Goal: Task Accomplishment & Management: Manage account settings

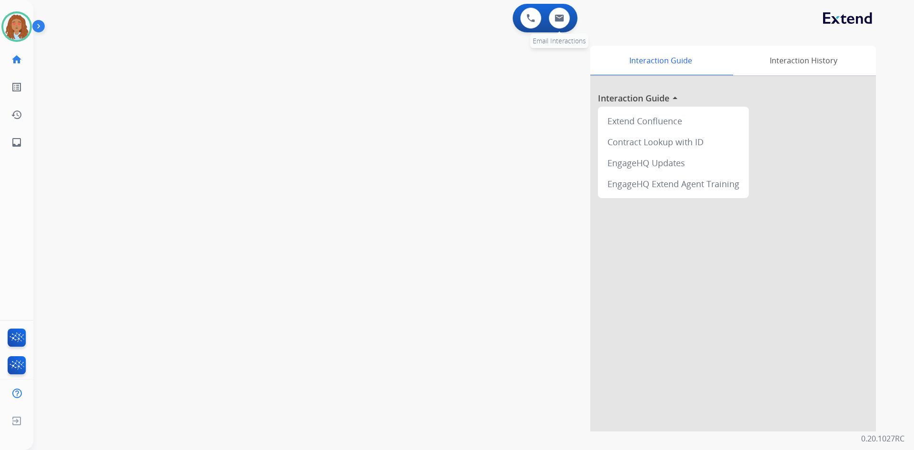
click at [570, 23] on div "0 Email Interactions" at bounding box center [559, 18] width 29 height 21
click at [562, 19] on img at bounding box center [559, 18] width 10 height 8
select select "**********"
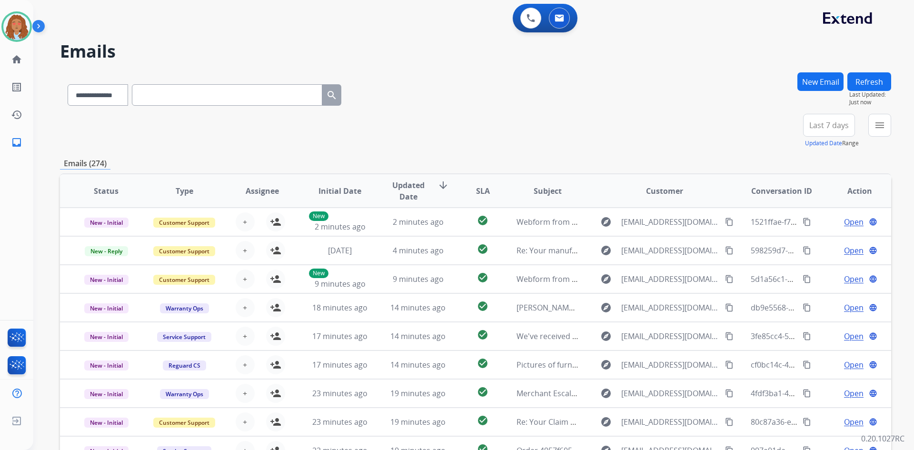
click at [816, 82] on button "New Email" at bounding box center [820, 81] width 46 height 19
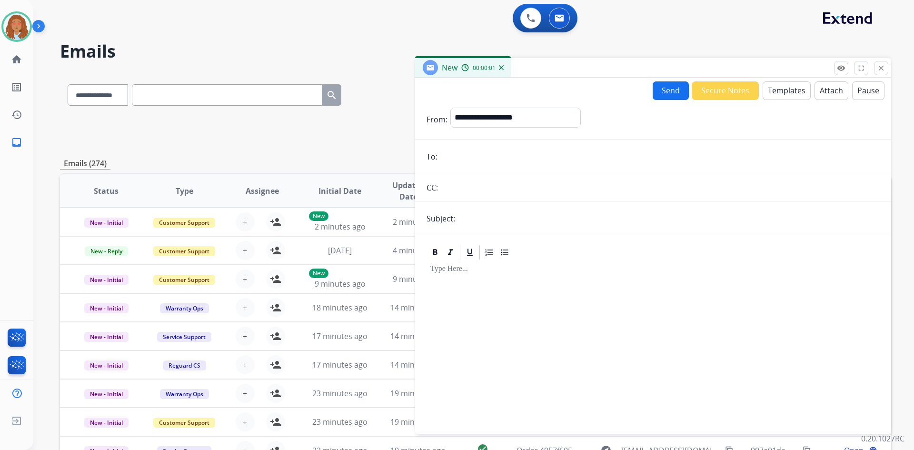
click at [779, 93] on button "Templates" at bounding box center [786, 90] width 48 height 19
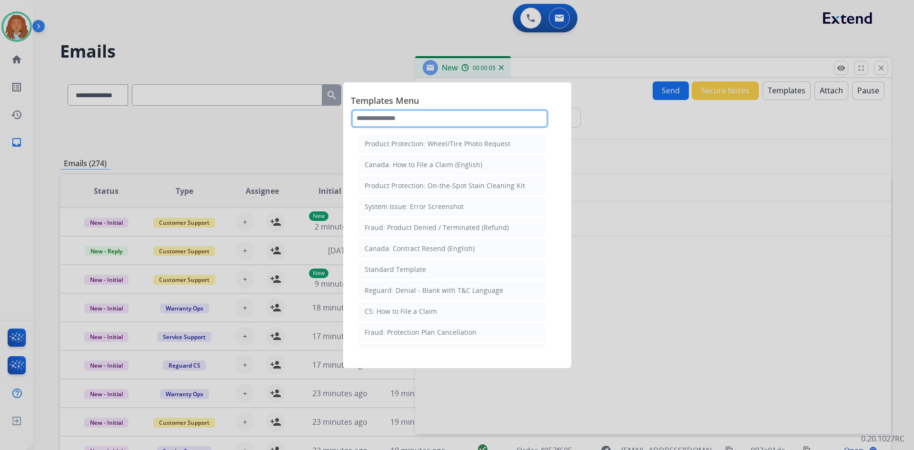
click at [411, 118] on input "text" at bounding box center [449, 118] width 197 height 19
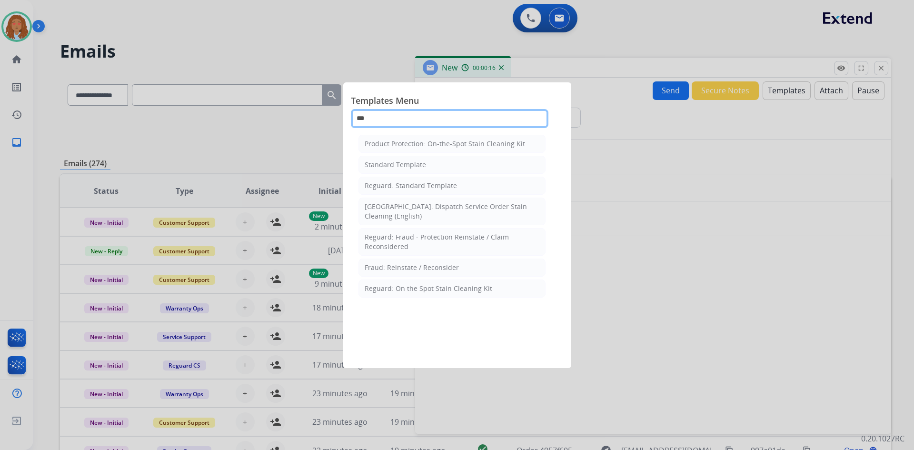
type input "***"
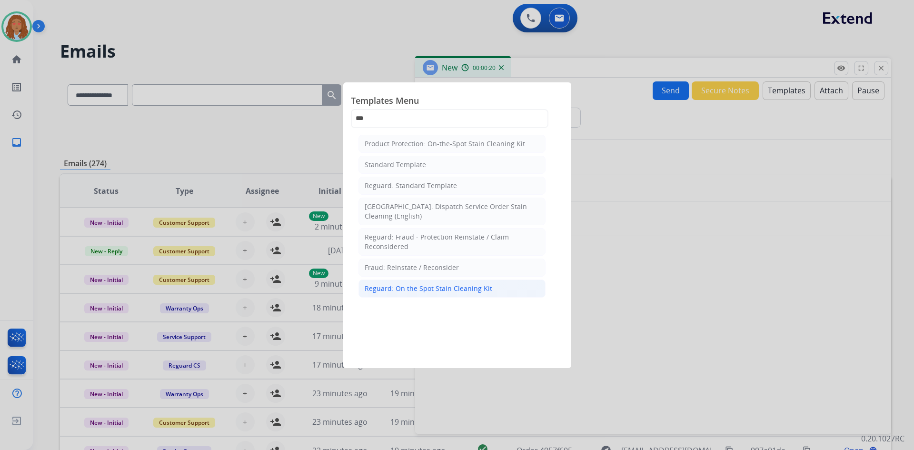
click at [449, 295] on li "Reguard: On the Spot Stain Cleaning Kit" at bounding box center [451, 288] width 187 height 18
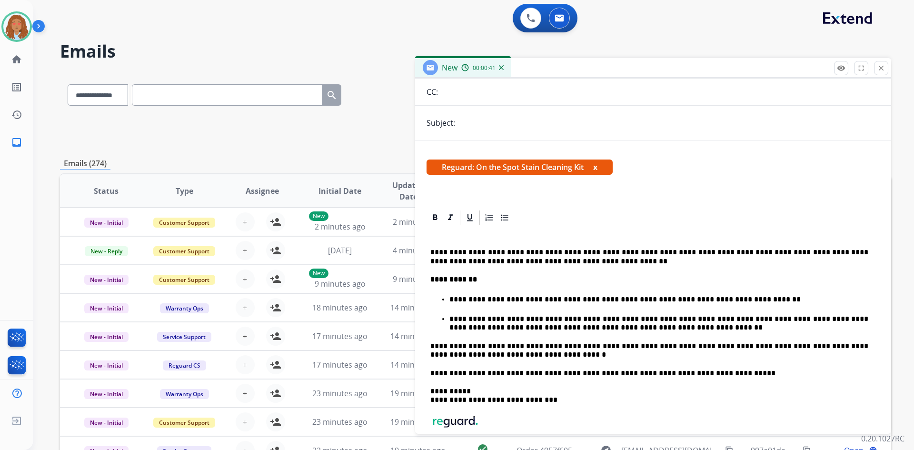
scroll to position [48, 0]
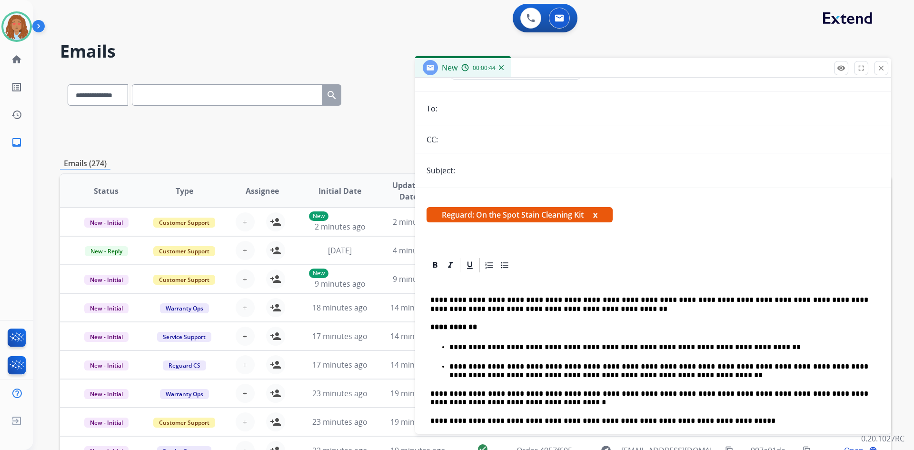
click at [478, 283] on p at bounding box center [649, 281] width 438 height 9
click at [468, 287] on div "**********" at bounding box center [652, 410] width 453 height 272
click at [461, 282] on p "**" at bounding box center [649, 281] width 438 height 9
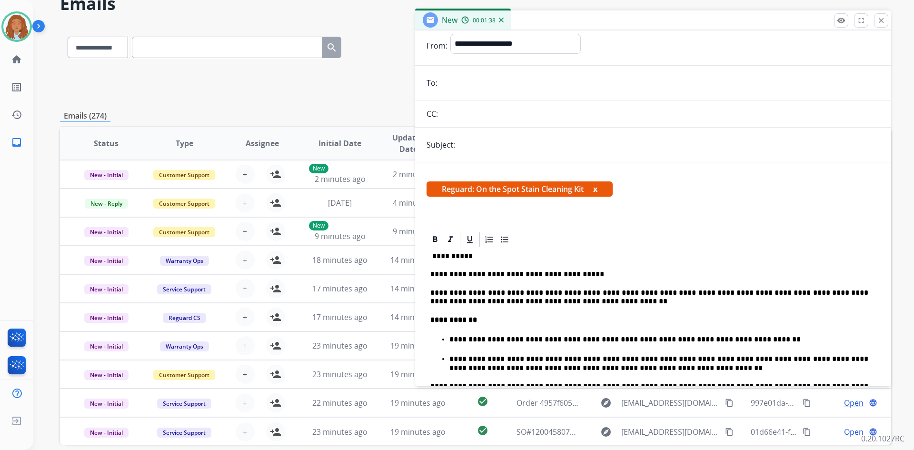
scroll to position [0, 0]
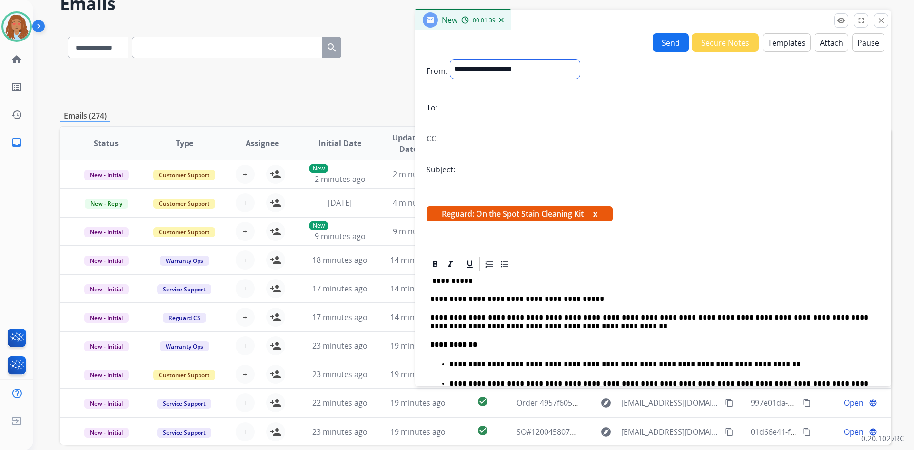
click at [546, 69] on select "**********" at bounding box center [514, 68] width 129 height 19
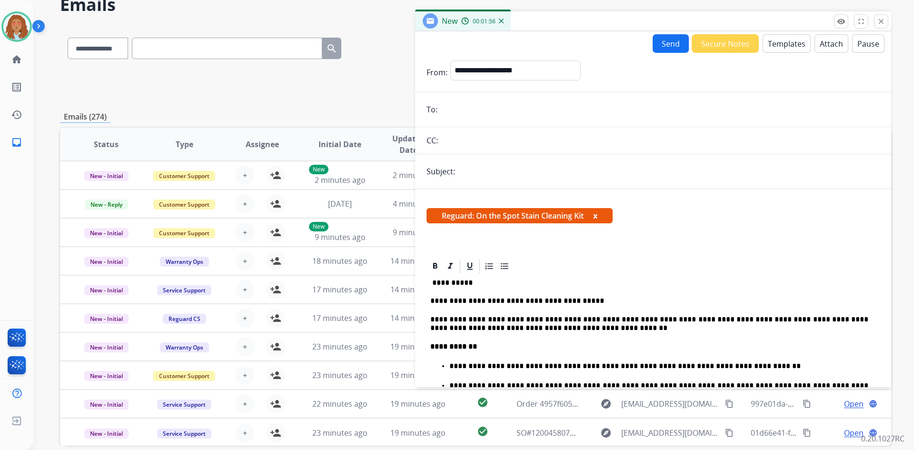
click at [458, 113] on input "email" at bounding box center [659, 109] width 439 height 19
paste input "**********"
type input "**********"
click at [514, 71] on select "**********" at bounding box center [514, 69] width 129 height 19
select select "**********"
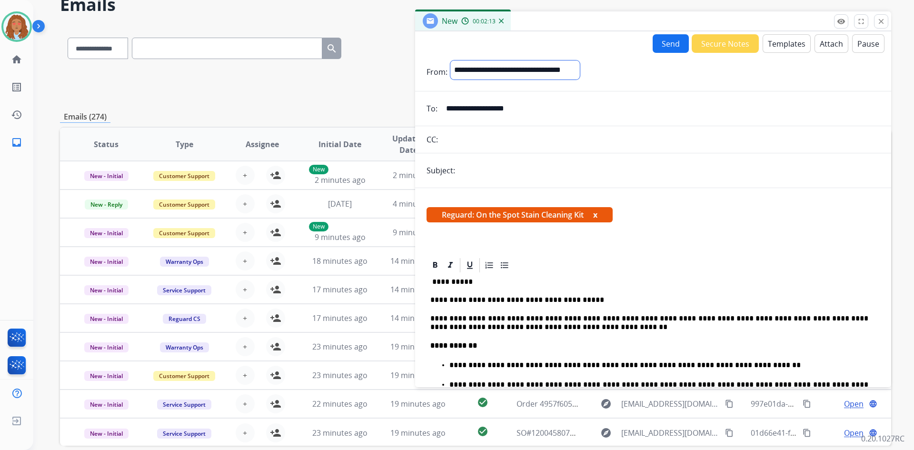
click at [450, 60] on select "**********" at bounding box center [514, 69] width 129 height 19
click at [473, 165] on input "text" at bounding box center [669, 171] width 422 height 19
type input "**********"
click at [659, 44] on button "Send" at bounding box center [670, 43] width 36 height 19
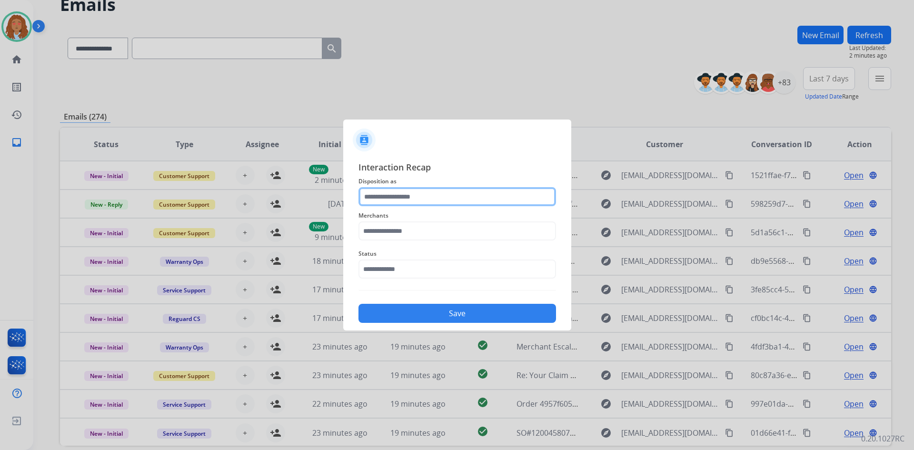
click at [466, 197] on input "text" at bounding box center [456, 196] width 197 height 19
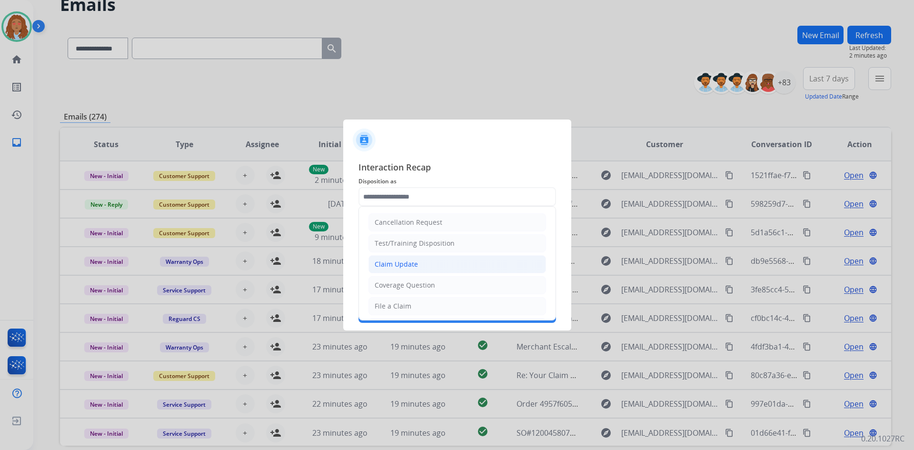
click at [413, 266] on div "Claim Update" at bounding box center [395, 264] width 43 height 10
type input "**********"
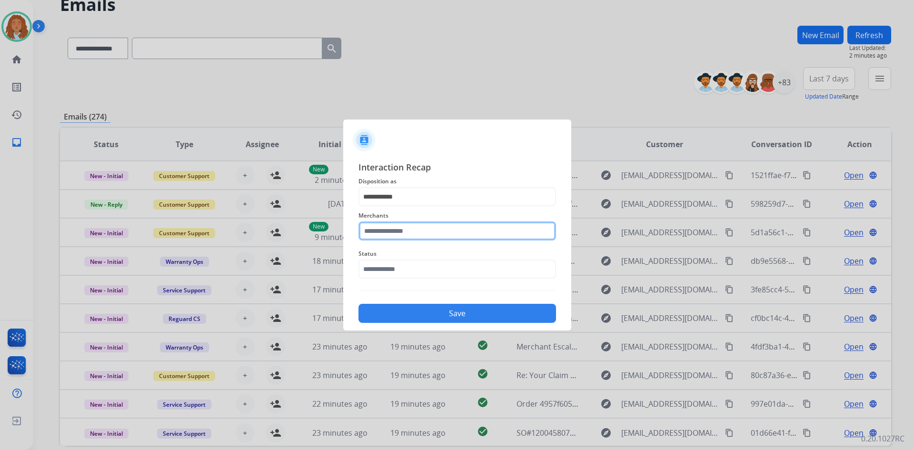
click at [420, 231] on input "text" at bounding box center [456, 230] width 197 height 19
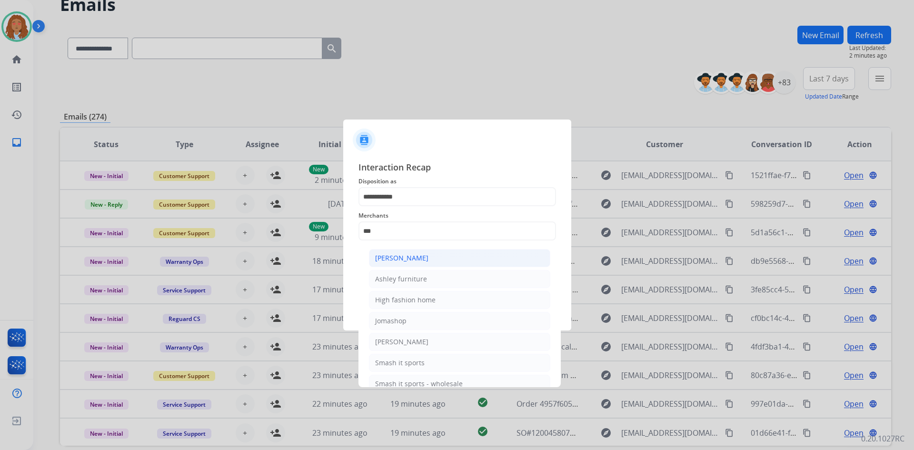
click at [406, 260] on div "[PERSON_NAME]" at bounding box center [401, 258] width 53 height 10
type input "**********"
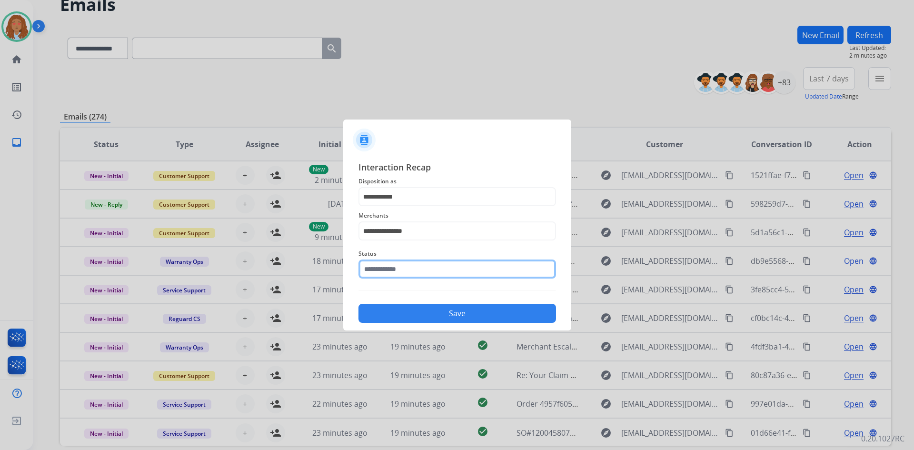
click at [410, 270] on input "text" at bounding box center [456, 268] width 197 height 19
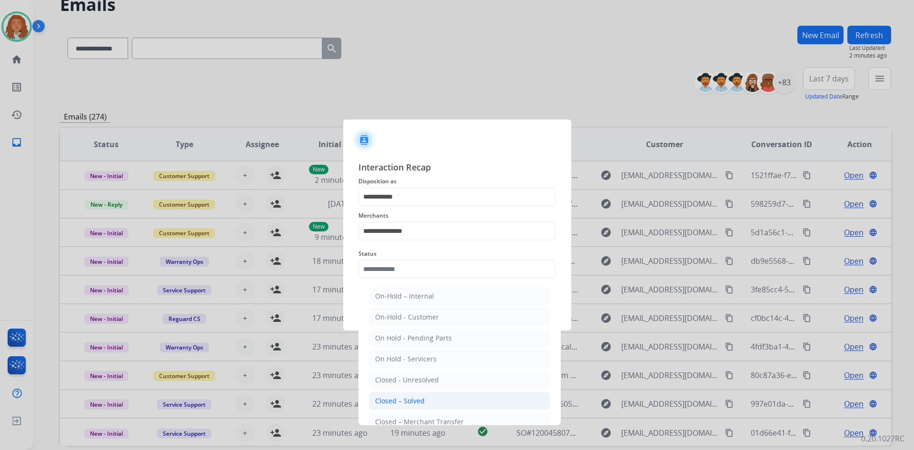
click at [425, 396] on li "Closed – Solved" at bounding box center [459, 401] width 181 height 18
type input "**********"
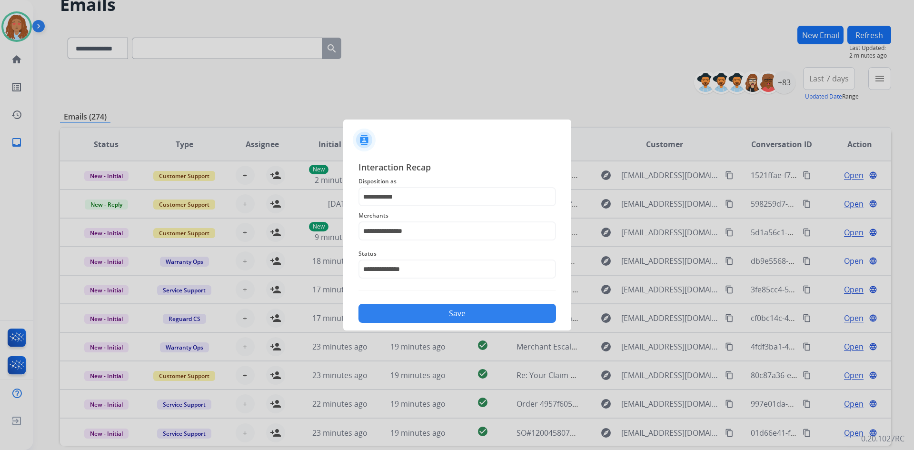
click at [417, 313] on button "Save" at bounding box center [456, 313] width 197 height 19
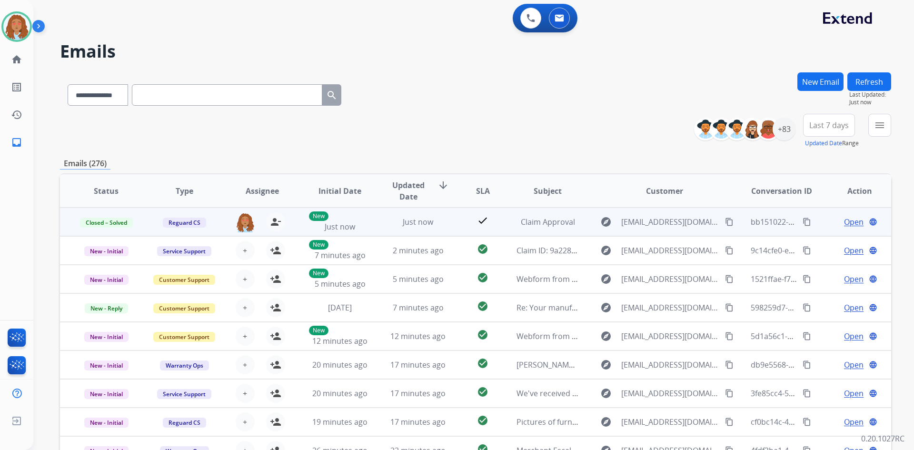
click at [802, 224] on mat-icon "content_copy" at bounding box center [806, 221] width 9 height 9
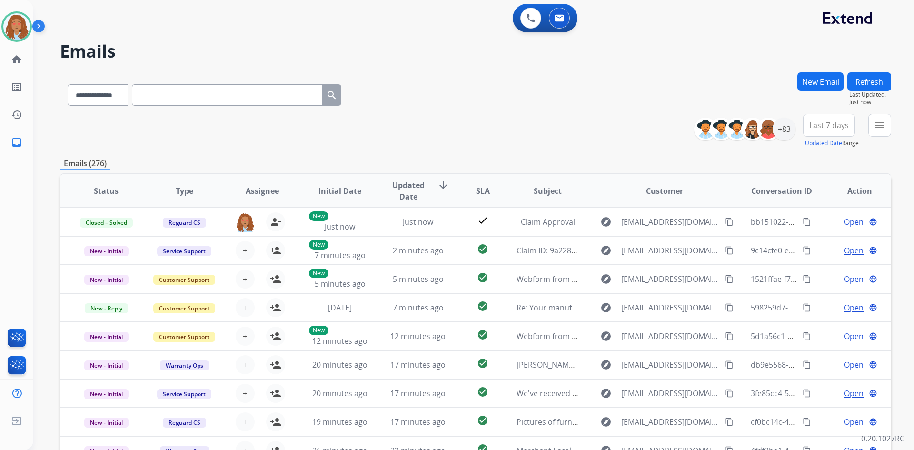
click at [824, 124] on span "Last 7 days" at bounding box center [828, 125] width 39 height 4
click at [832, 236] on div "Last 90 days" at bounding box center [825, 241] width 52 height 14
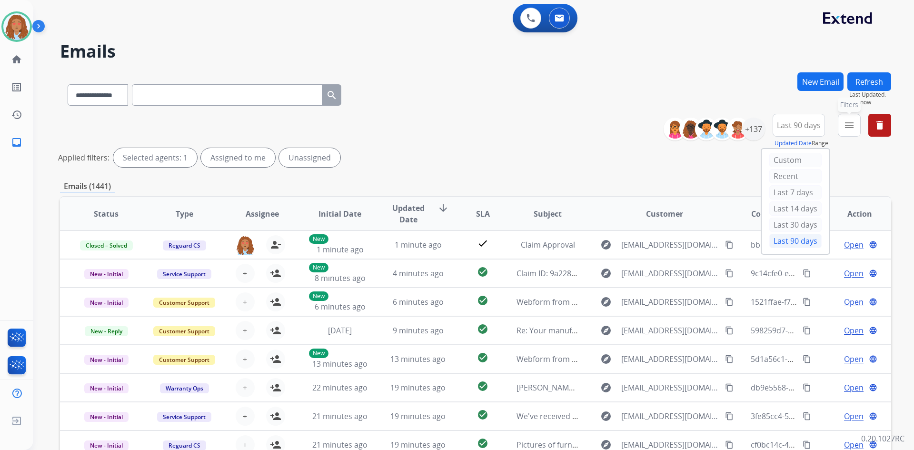
click at [849, 129] on mat-icon "menu" at bounding box center [848, 124] width 11 height 11
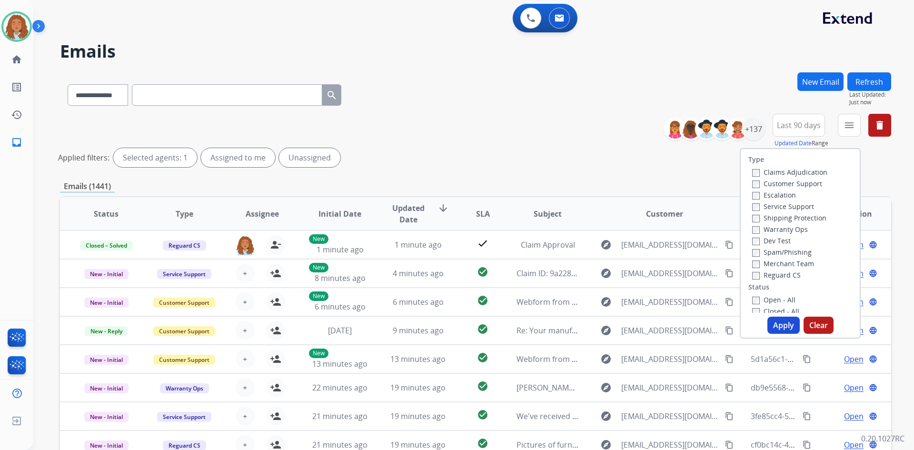
click at [779, 181] on label "Customer Support" at bounding box center [787, 183] width 70 height 9
click at [788, 219] on label "Shipping Protection" at bounding box center [789, 217] width 74 height 9
click at [753, 299] on label "Open - All" at bounding box center [773, 299] width 43 height 9
click at [781, 325] on button "Apply" at bounding box center [783, 324] width 32 height 17
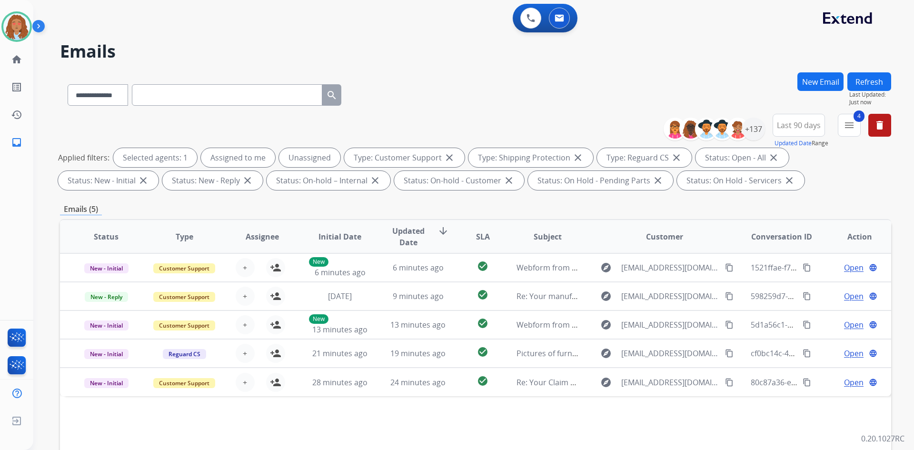
click at [799, 126] on span "Last 90 days" at bounding box center [799, 125] width 44 height 4
click at [788, 242] on div "Last 90 days" at bounding box center [795, 241] width 52 height 14
click at [748, 125] on div "+137" at bounding box center [753, 129] width 23 height 23
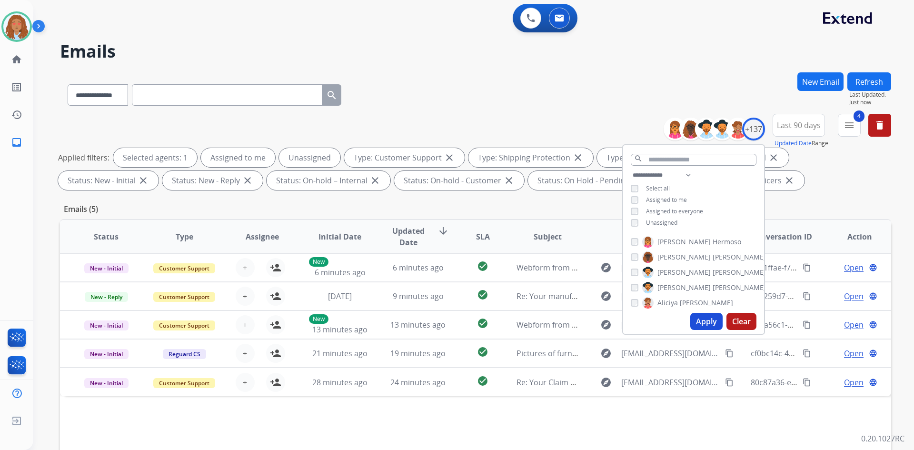
click at [629, 219] on div "**********" at bounding box center [693, 199] width 141 height 61
click at [708, 321] on button "Apply" at bounding box center [706, 321] width 32 height 17
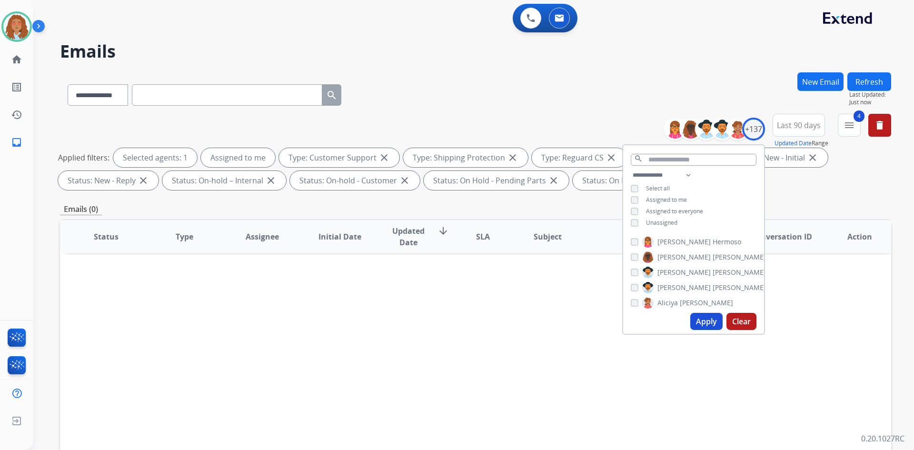
click at [637, 219] on div "Unassigned" at bounding box center [653, 223] width 47 height 8
click at [706, 323] on button "Apply" at bounding box center [706, 321] width 32 height 17
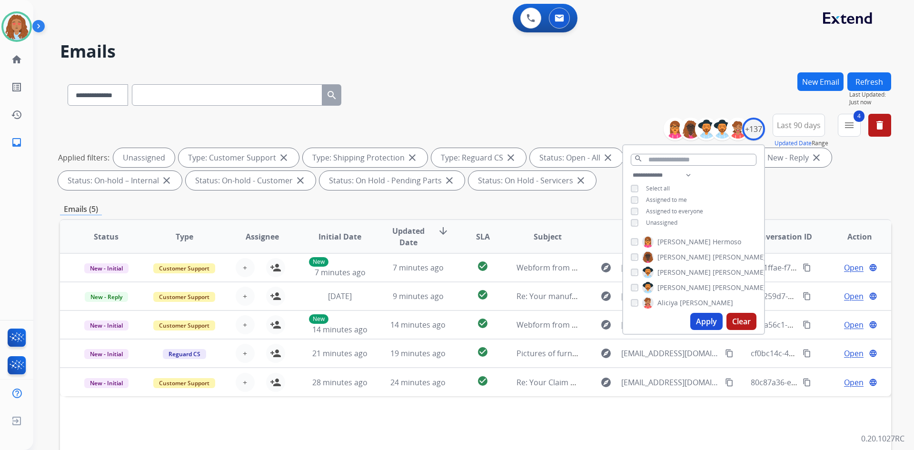
click at [792, 191] on div "**********" at bounding box center [475, 154] width 831 height 80
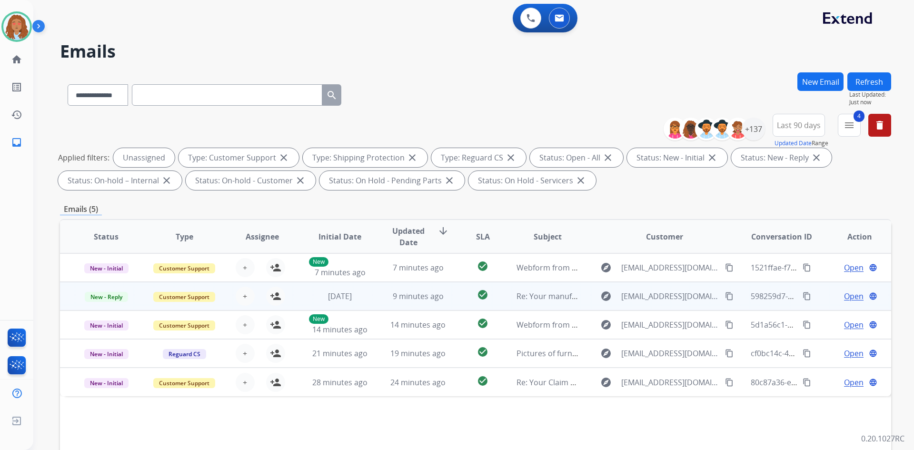
click at [667, 304] on td "explore markissdavis20@gmail.com content_copy" at bounding box center [657, 296] width 156 height 29
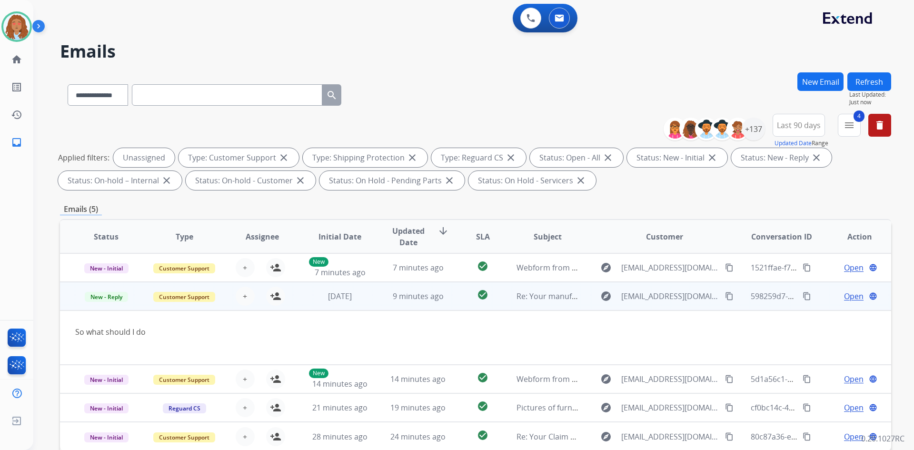
click at [667, 304] on td "explore markissdavis20@gmail.com content_copy" at bounding box center [657, 296] width 156 height 29
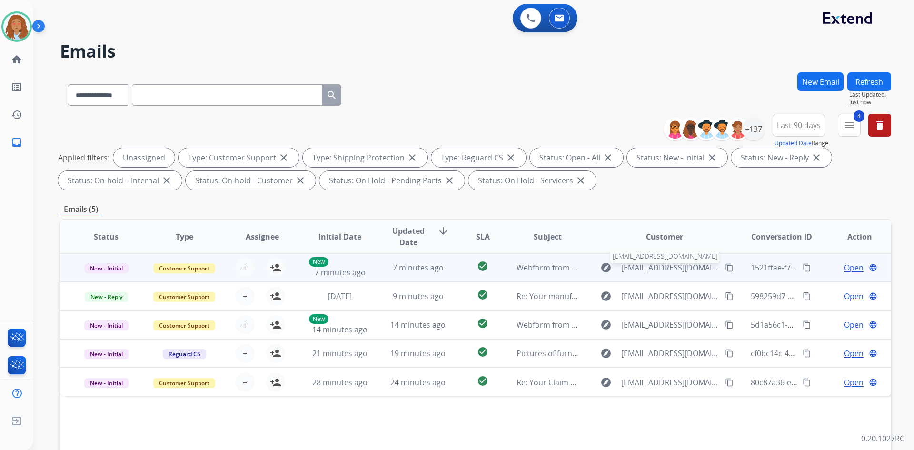
click at [662, 272] on span "Jackmeatball@yahoo.com" at bounding box center [670, 267] width 98 height 11
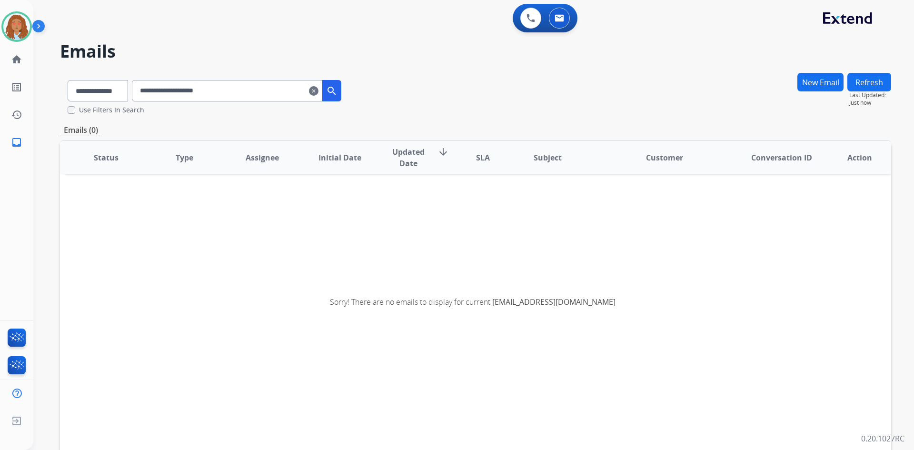
click at [318, 90] on mat-icon "clear" at bounding box center [314, 90] width 10 height 11
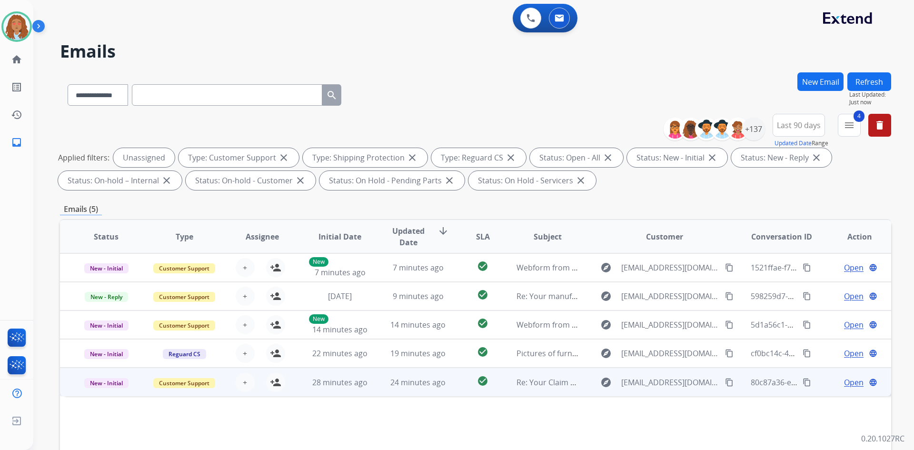
click at [676, 393] on td "explore dancingninja@duck.com content_copy" at bounding box center [657, 381] width 156 height 29
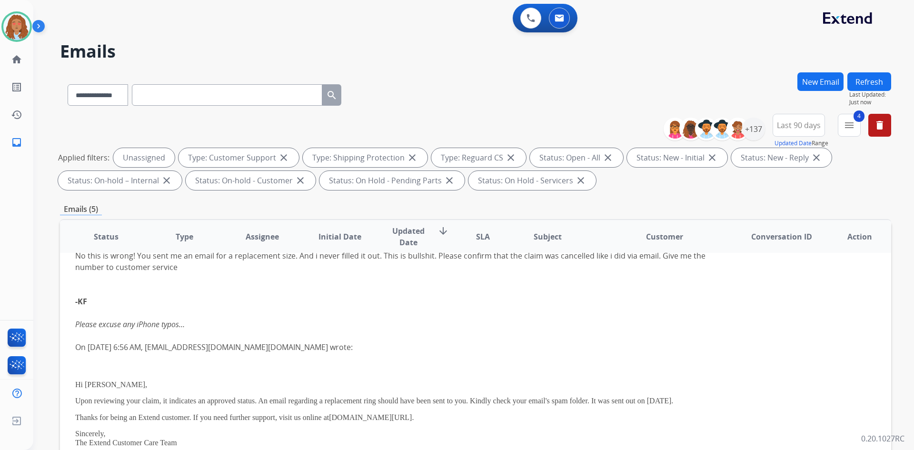
scroll to position [114, 0]
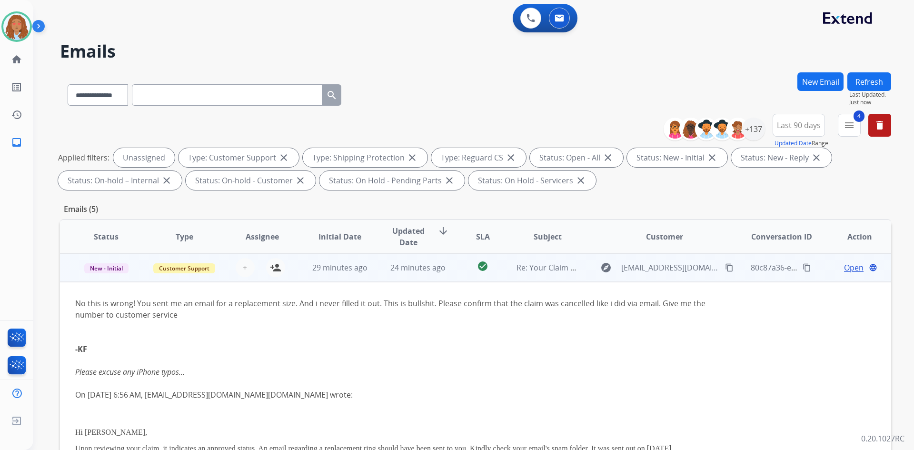
click at [677, 278] on td "explore dancingninja@duck.com content_copy" at bounding box center [657, 267] width 156 height 29
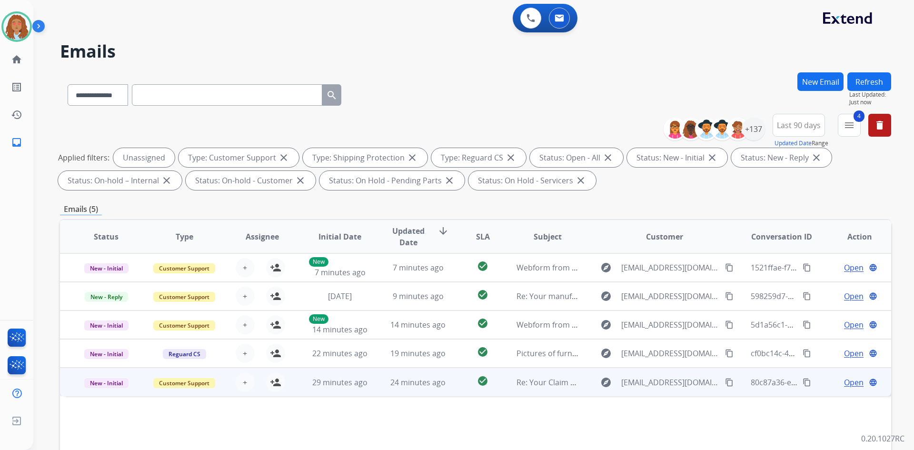
scroll to position [0, 0]
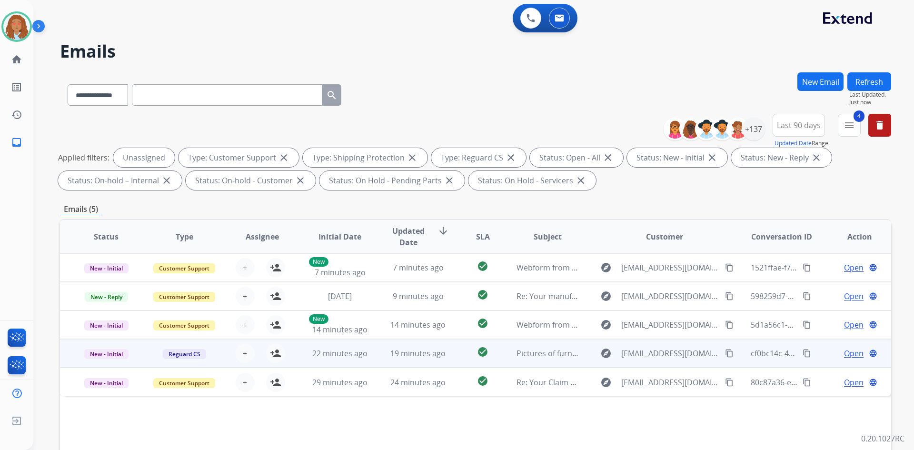
click at [668, 363] on td "explore gstiles2@gmail.com content_copy" at bounding box center [657, 353] width 156 height 29
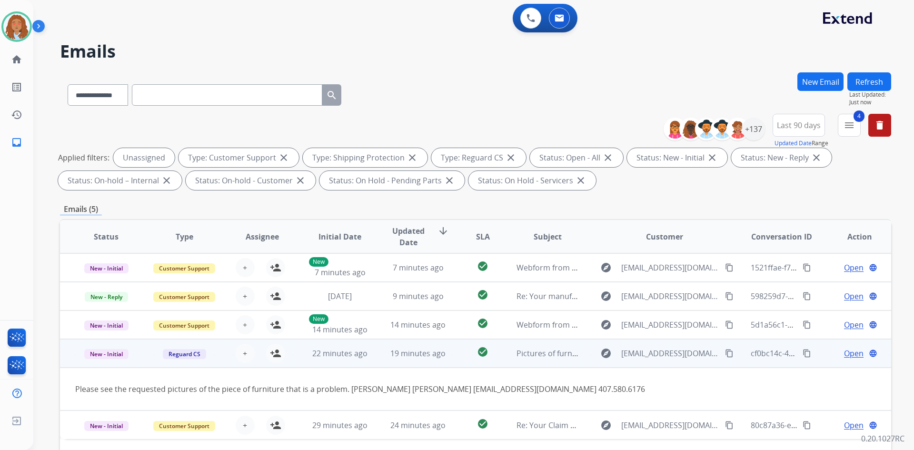
click at [664, 360] on div "explore gstiles2@gmail.com content_copy" at bounding box center [664, 352] width 140 height 15
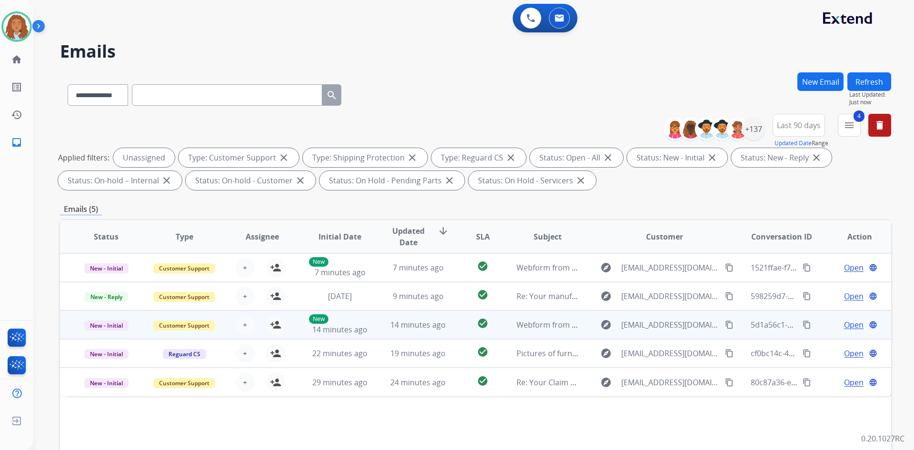
click at [653, 333] on td "explore profitofzoom@icloud.com content_copy" at bounding box center [657, 324] width 156 height 29
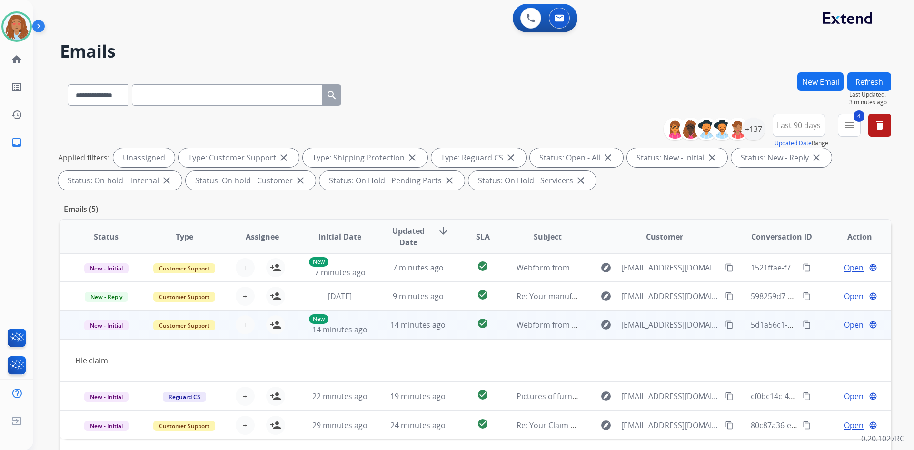
click at [725, 326] on mat-icon "content_copy" at bounding box center [729, 324] width 9 height 9
click at [675, 335] on td "explore profitofzoom@icloud.com content_copy" at bounding box center [657, 324] width 156 height 29
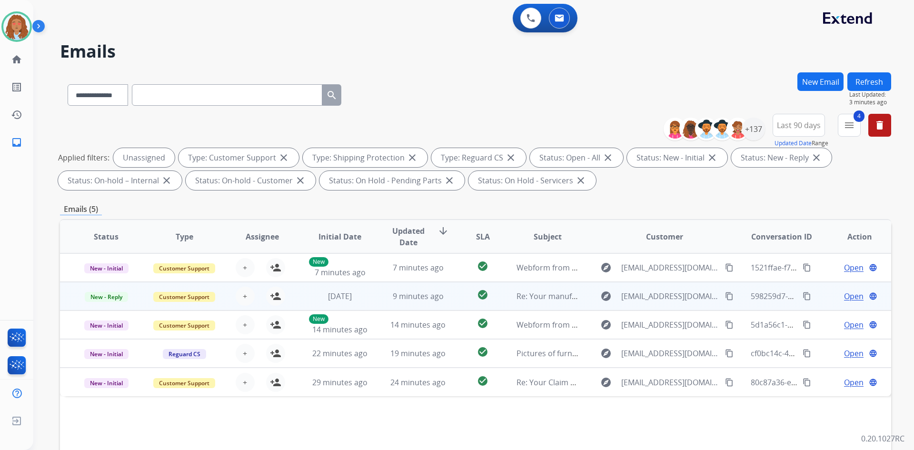
click at [661, 304] on td "explore markissdavis20@gmail.com content_copy" at bounding box center [657, 296] width 156 height 29
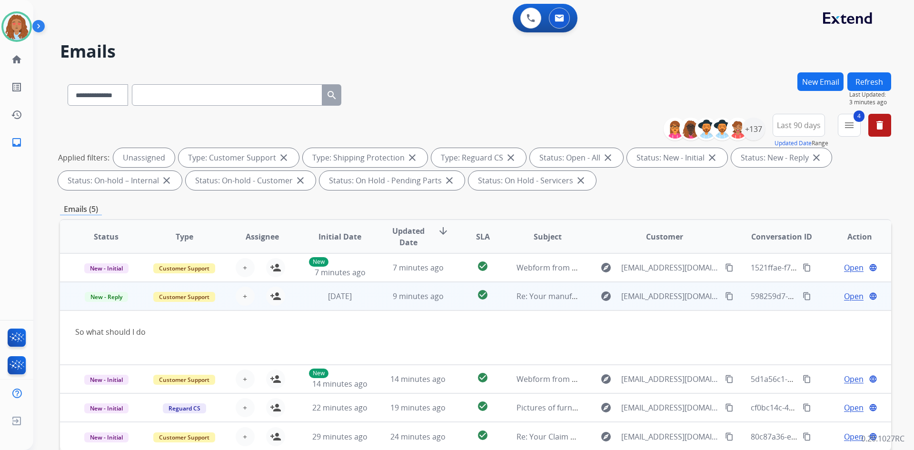
click at [725, 297] on mat-icon "content_copy" at bounding box center [729, 296] width 9 height 9
click at [665, 308] on td "explore markissdavis20@gmail.com content_copy" at bounding box center [657, 296] width 156 height 29
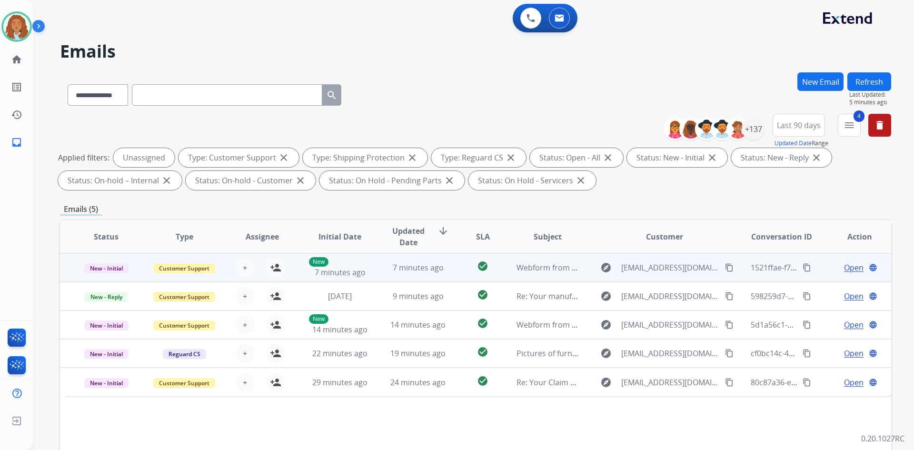
click at [653, 277] on td "explore Jackmeatball@yahoo.com content_copy" at bounding box center [657, 267] width 156 height 29
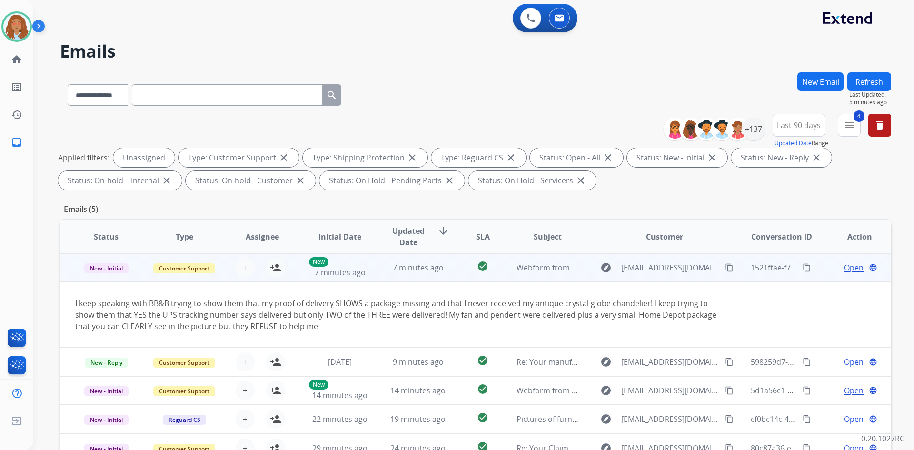
click at [653, 277] on td "explore Jackmeatball@yahoo.com content_copy" at bounding box center [657, 267] width 156 height 29
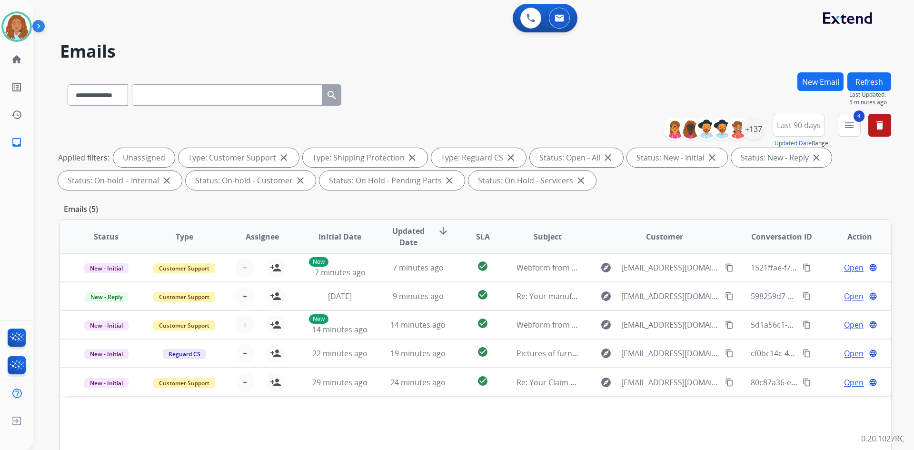
click at [867, 81] on button "Refresh" at bounding box center [869, 81] width 44 height 19
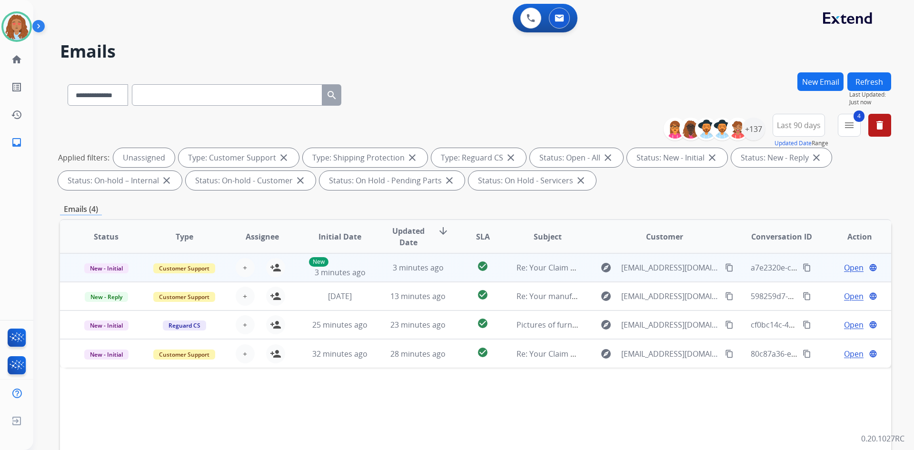
click at [656, 278] on td "explore dancingninja@duck.com content_copy" at bounding box center [657, 267] width 156 height 29
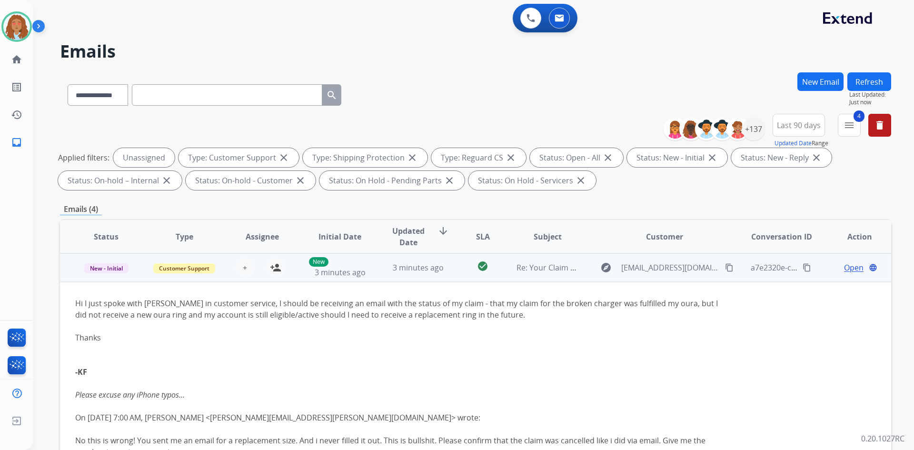
click at [656, 278] on td "explore dancingninja@duck.com content_copy" at bounding box center [657, 267] width 156 height 29
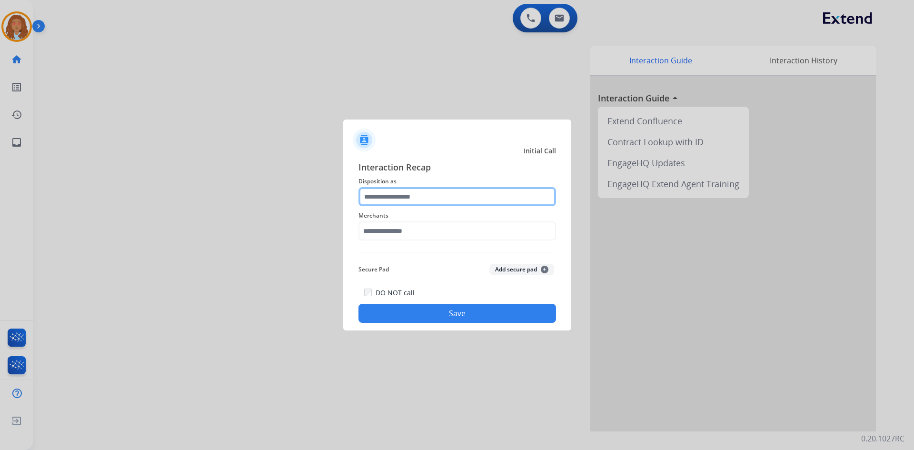
click at [390, 200] on input "text" at bounding box center [456, 196] width 197 height 19
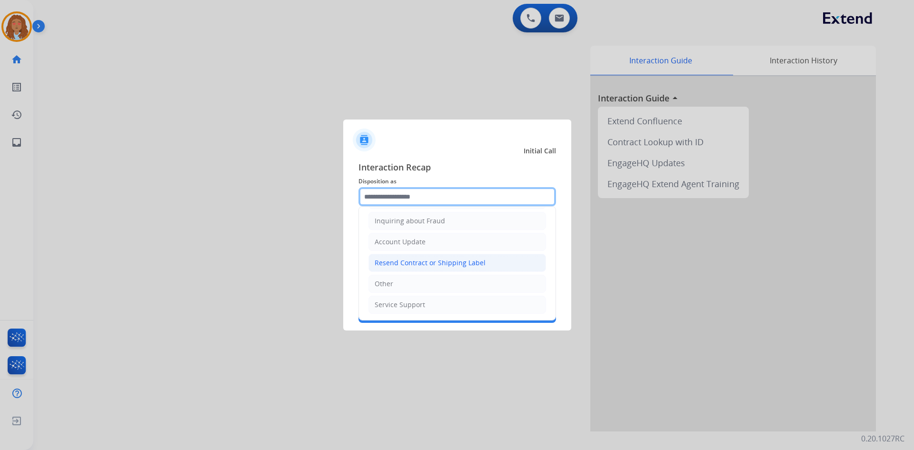
scroll to position [148, 0]
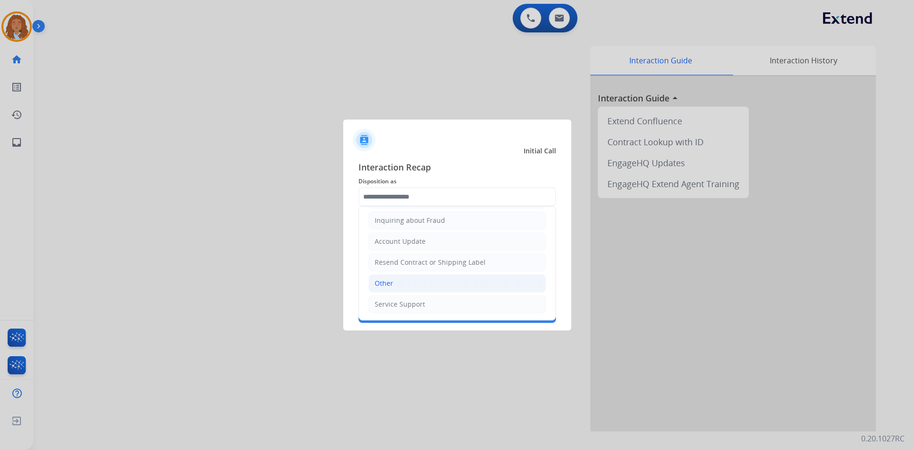
click at [384, 282] on div "Other" at bounding box center [383, 283] width 19 height 10
type input "*****"
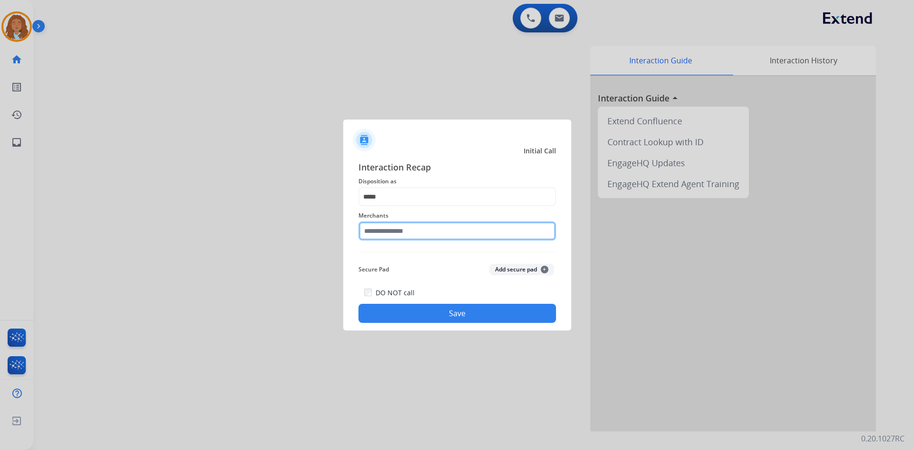
click at [398, 228] on input "text" at bounding box center [456, 230] width 197 height 19
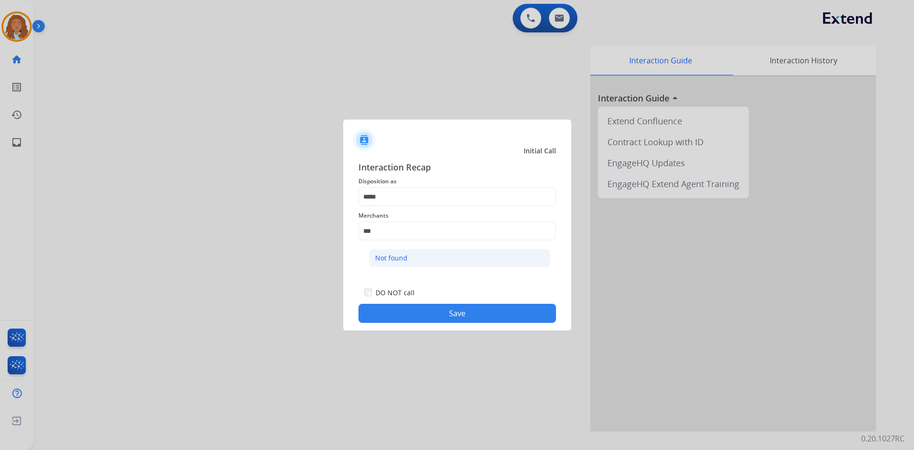
click at [399, 254] on div "Not found" at bounding box center [391, 258] width 32 height 10
type input "*********"
click at [108, 234] on div at bounding box center [457, 225] width 914 height 450
click at [453, 313] on button "Save" at bounding box center [456, 313] width 197 height 19
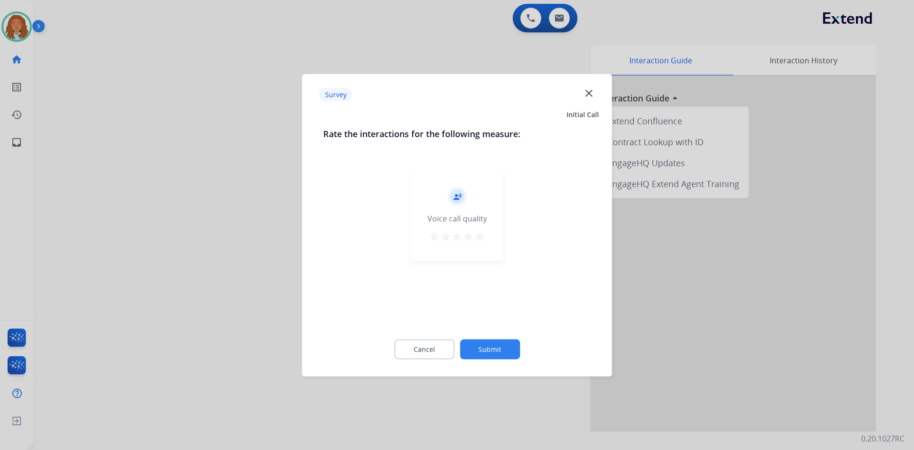
click at [204, 291] on div at bounding box center [457, 225] width 914 height 450
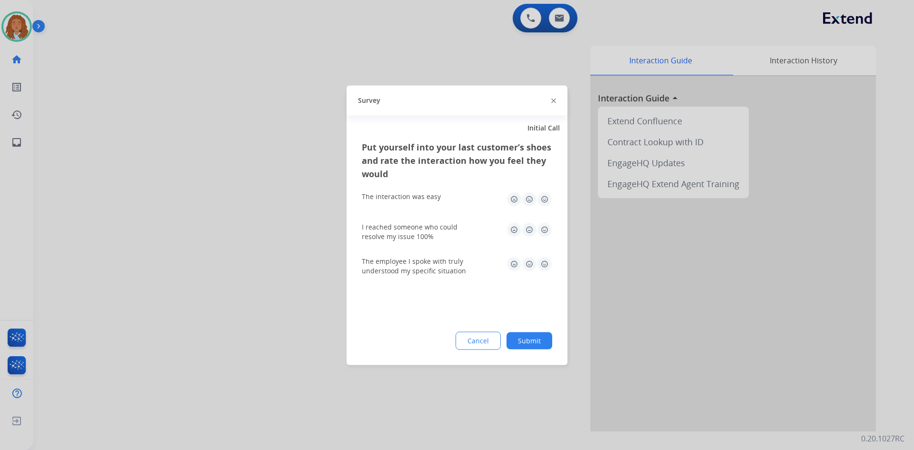
click at [204, 291] on div at bounding box center [457, 225] width 914 height 450
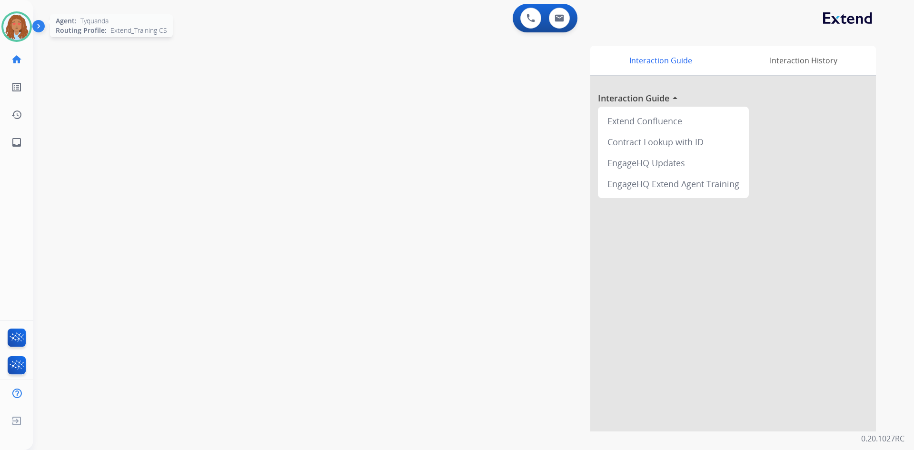
click at [15, 28] on img at bounding box center [16, 26] width 27 height 27
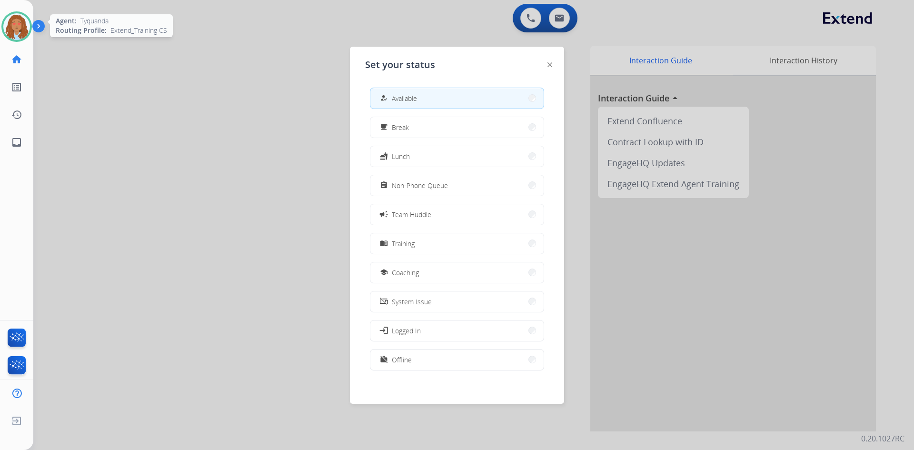
click at [15, 28] on img at bounding box center [16, 26] width 27 height 27
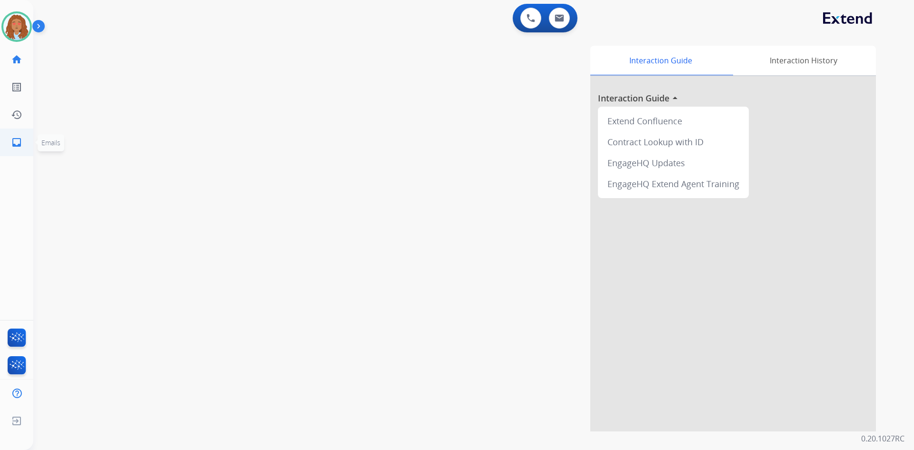
click at [14, 145] on mat-icon "inbox" at bounding box center [16, 142] width 11 height 11
select select "**********"
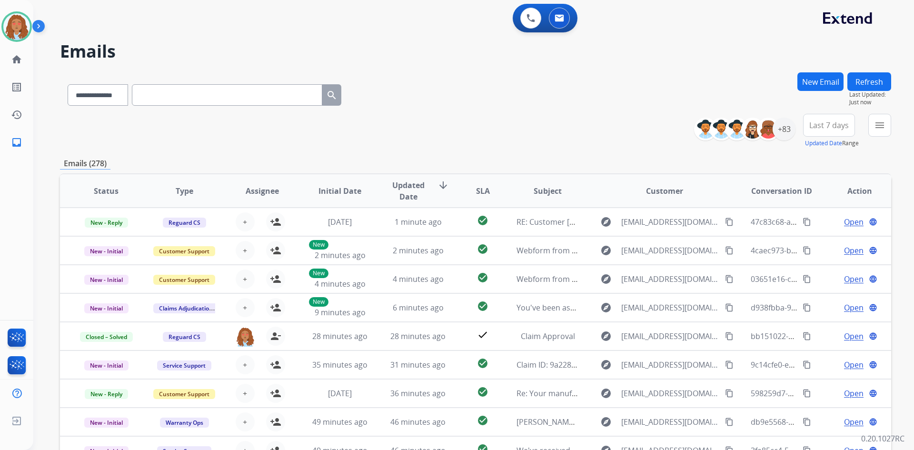
click at [823, 127] on span "Last 7 days" at bounding box center [828, 125] width 39 height 4
click at [819, 240] on div "Last 90 days" at bounding box center [825, 241] width 52 height 14
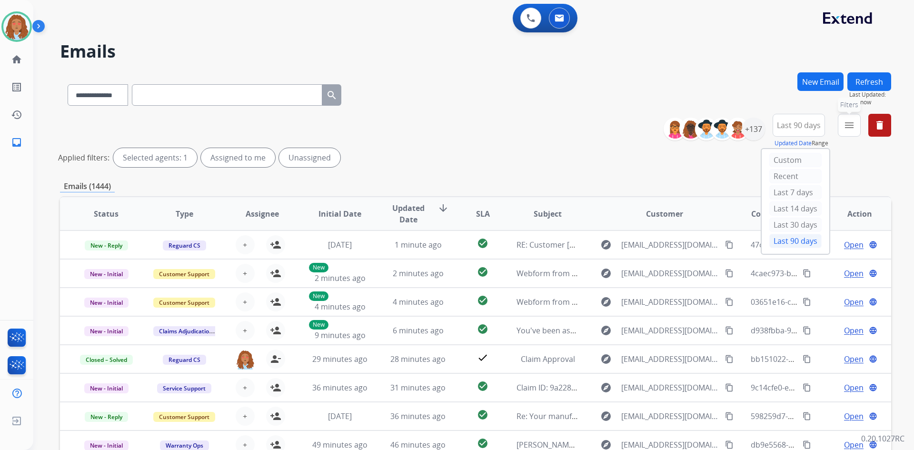
click at [849, 123] on mat-icon "menu" at bounding box center [848, 124] width 11 height 11
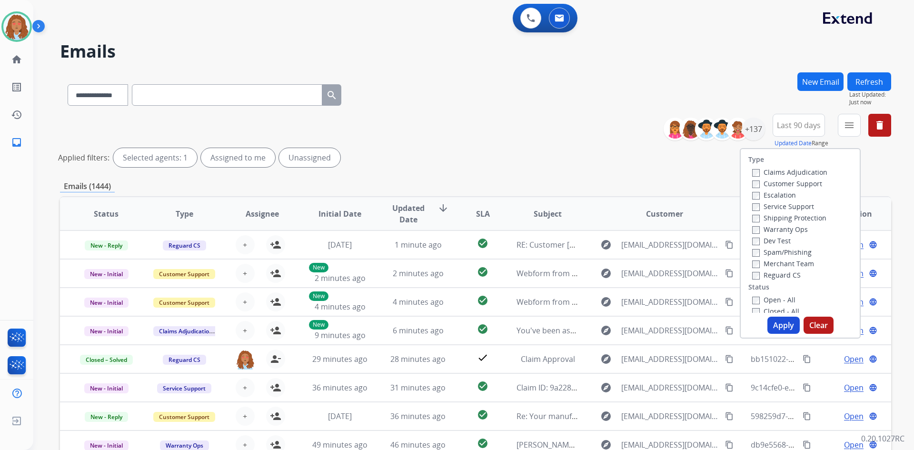
click at [766, 181] on label "Customer Support" at bounding box center [787, 183] width 70 height 9
click at [785, 321] on button "Apply" at bounding box center [783, 324] width 32 height 17
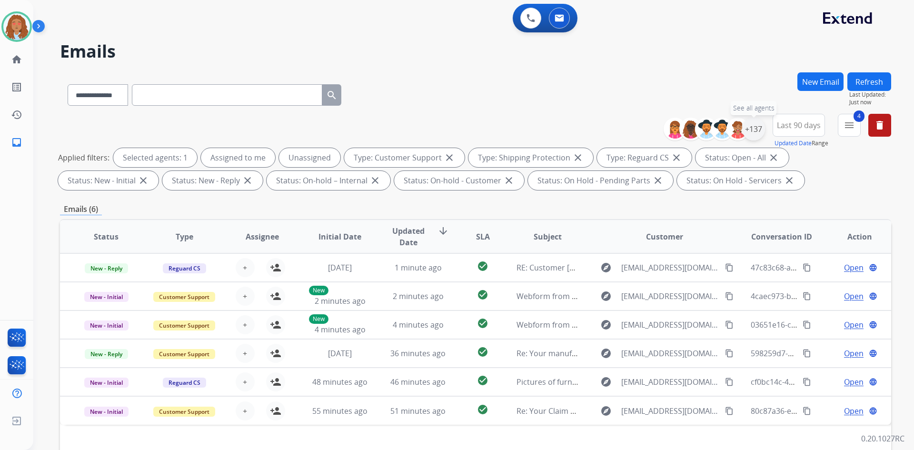
click at [749, 130] on div "+137" at bounding box center [753, 129] width 23 height 23
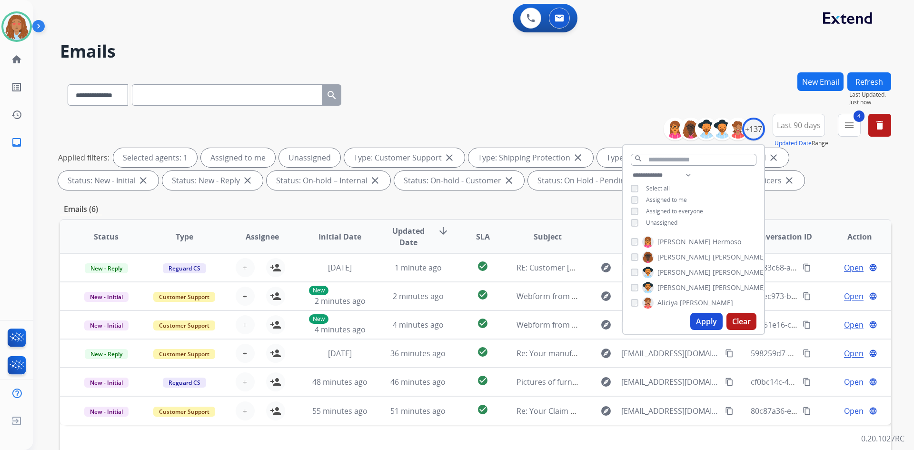
click at [705, 322] on button "Apply" at bounding box center [706, 321] width 32 height 17
click at [463, 197] on div "**********" at bounding box center [475, 329] width 831 height 515
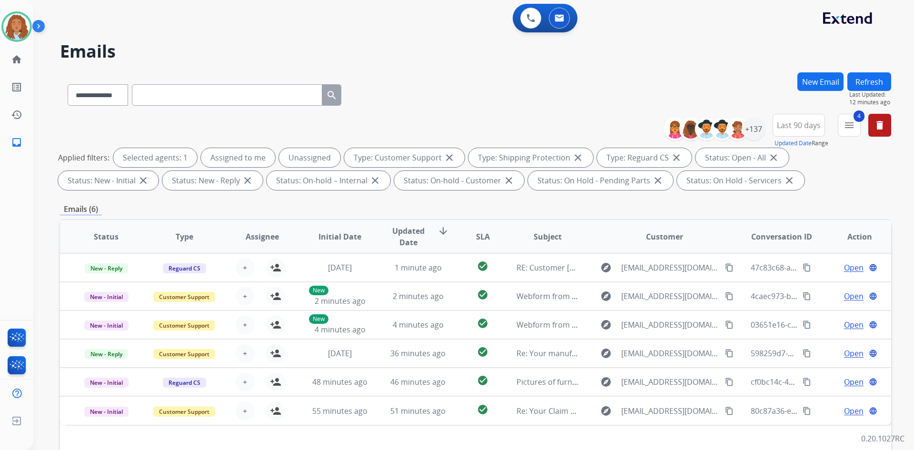
click at [867, 80] on button "Refresh" at bounding box center [869, 81] width 44 height 19
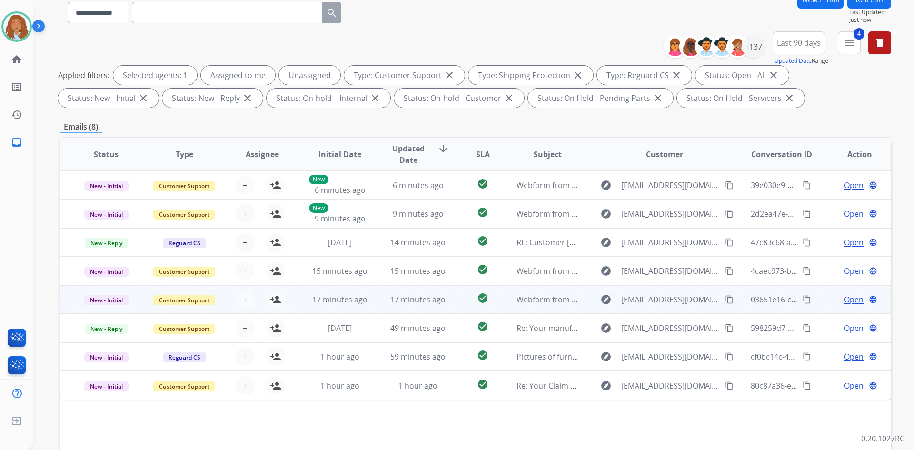
scroll to position [138, 0]
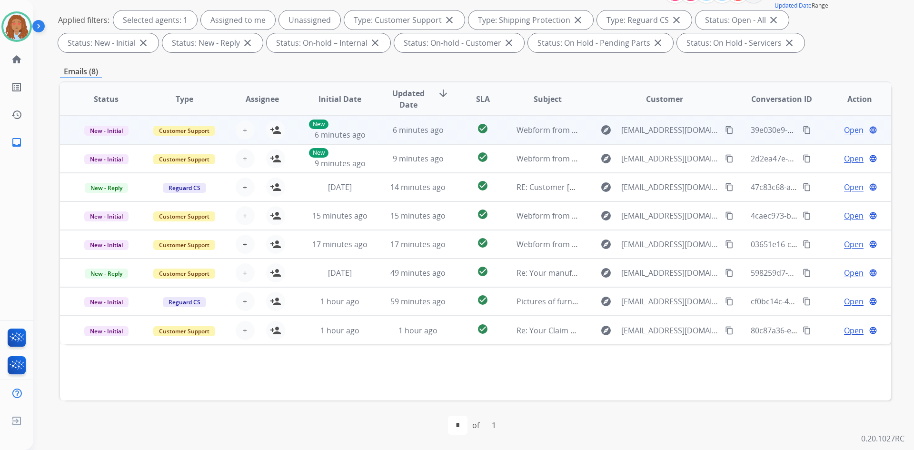
click at [652, 138] on td "explore Lclopton18@gmail.com content_copy" at bounding box center [657, 130] width 156 height 29
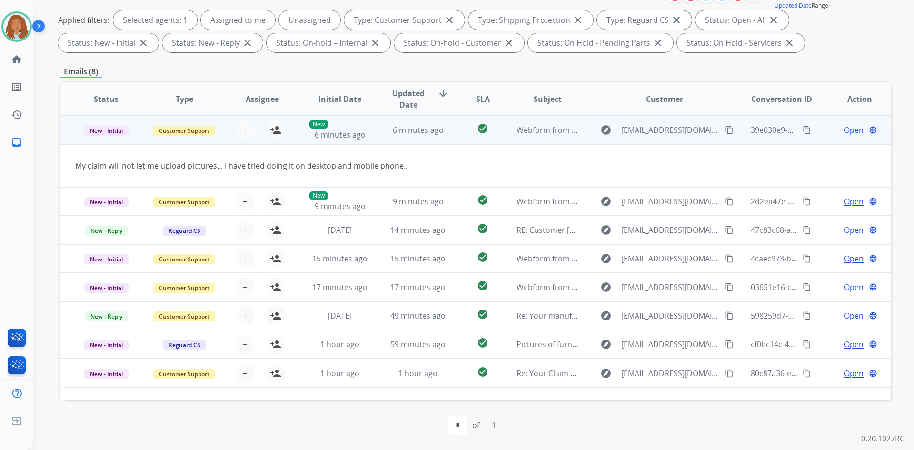
click at [725, 131] on mat-icon "content_copy" at bounding box center [729, 130] width 9 height 9
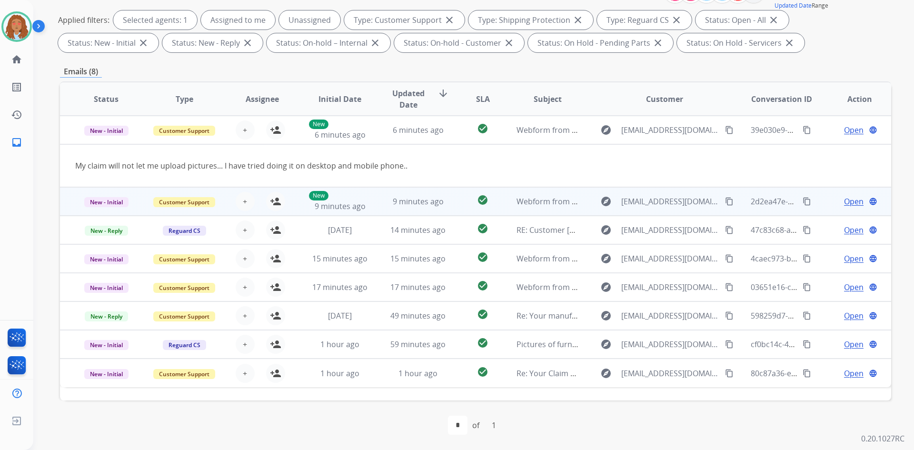
click at [653, 210] on td "explore annekil0530@gmail.com content_copy" at bounding box center [657, 201] width 156 height 29
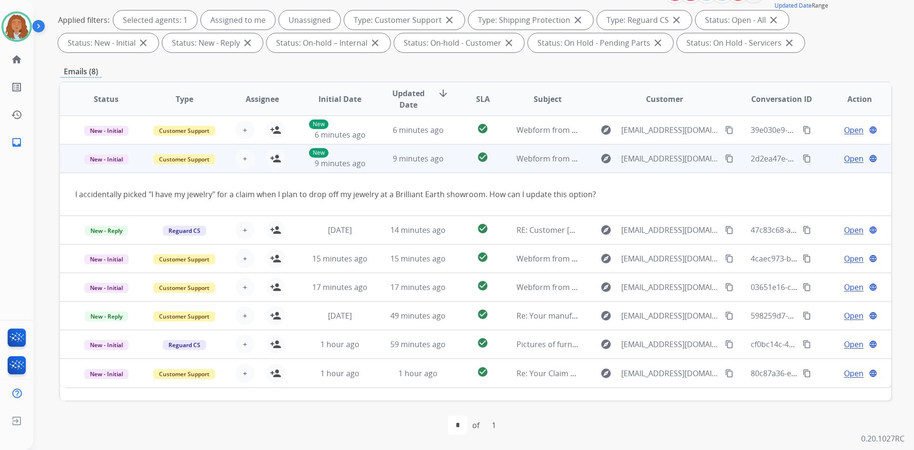
click at [674, 169] on td "explore annekil0530@gmail.com content_copy" at bounding box center [657, 158] width 156 height 29
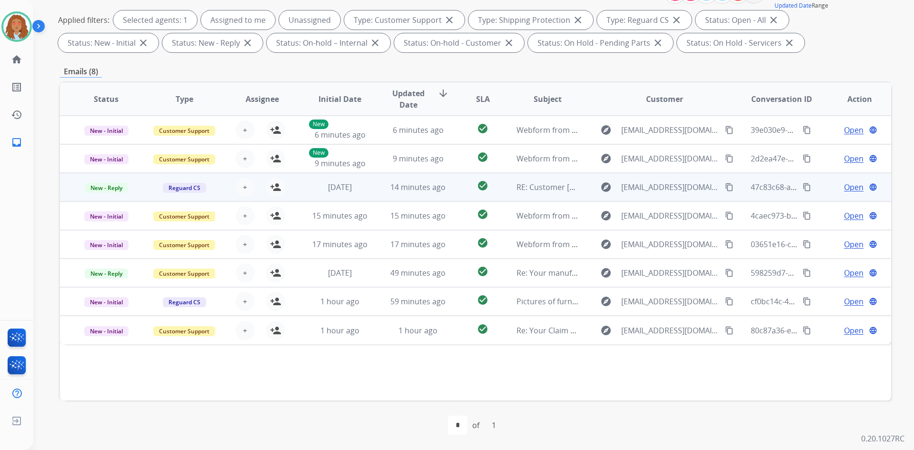
click at [670, 194] on div "explore [EMAIL_ADDRESS][DOMAIN_NAME] content_copy" at bounding box center [664, 186] width 140 height 15
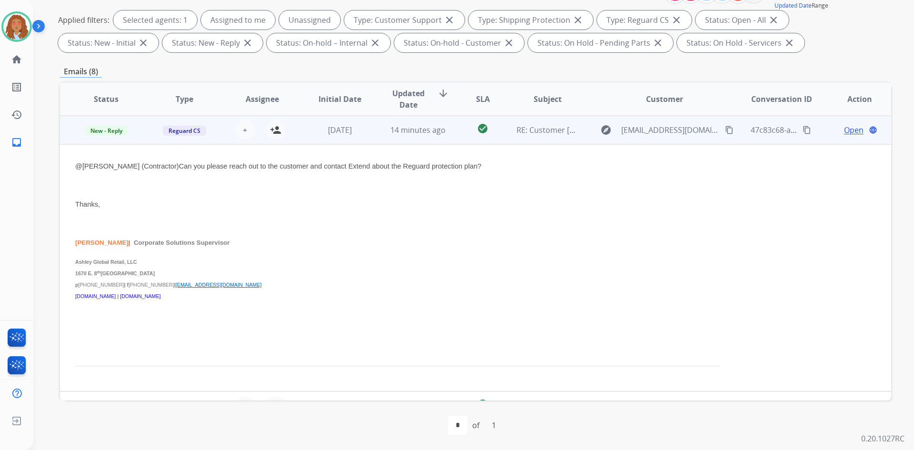
scroll to position [10, 0]
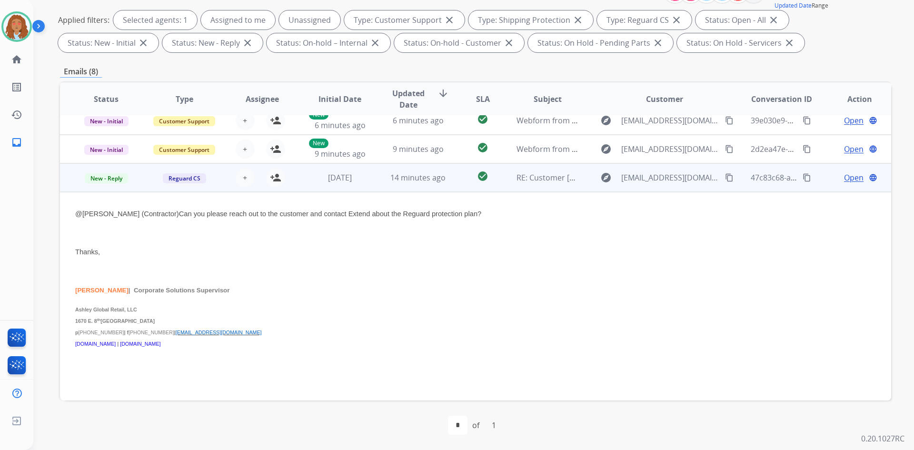
click at [645, 187] on td "explore [EMAIL_ADDRESS][DOMAIN_NAME] content_copy" at bounding box center [657, 177] width 156 height 29
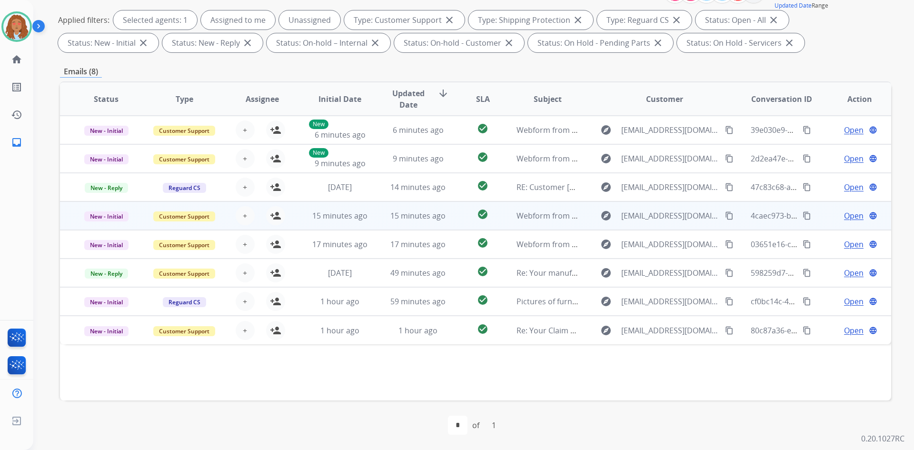
click at [659, 221] on div "explore jillyinflecker@gmail.com content_copy" at bounding box center [664, 215] width 140 height 15
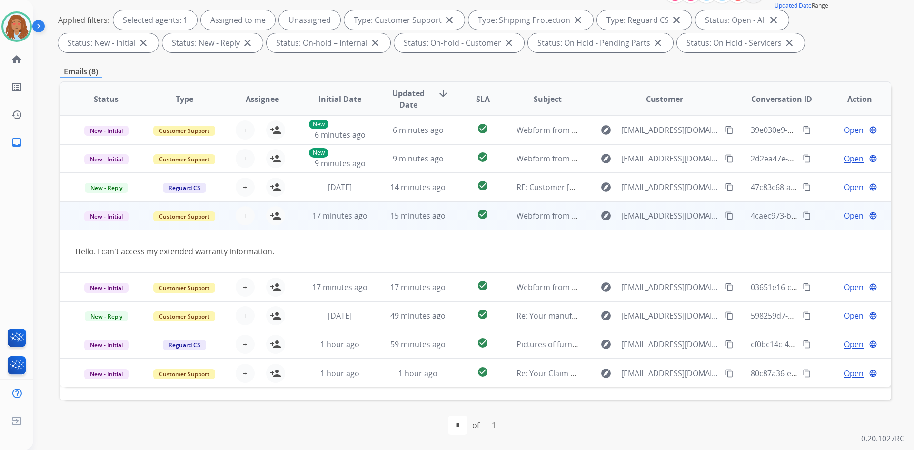
click at [725, 214] on mat-icon "content_copy" at bounding box center [729, 215] width 9 height 9
click at [661, 228] on td "explore jillyinflecker@gmail.com content_copy" at bounding box center [657, 215] width 156 height 29
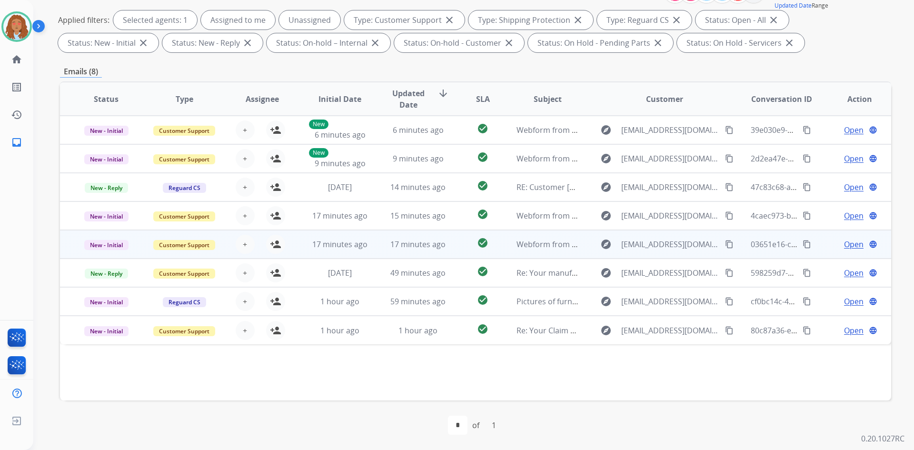
click at [650, 252] on td "explore Simmonscarl78@gmail.com content_copy" at bounding box center [657, 244] width 156 height 29
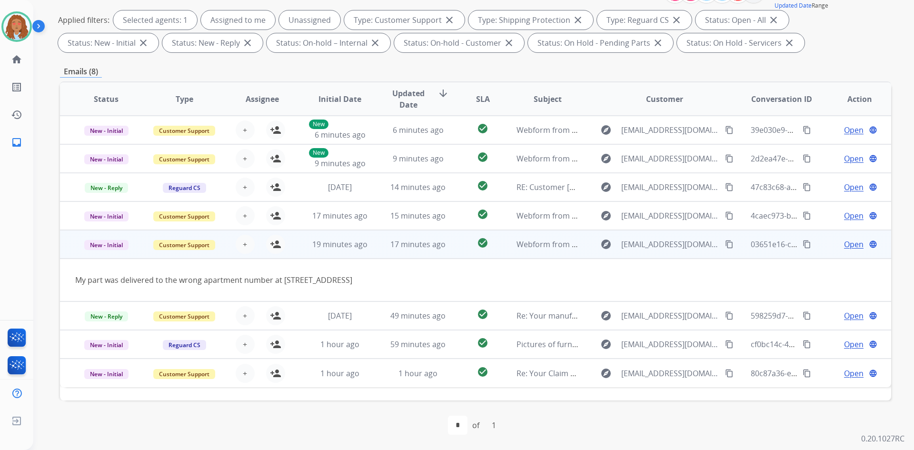
click at [672, 253] on td "explore Simmonscarl78@gmail.com content_copy" at bounding box center [657, 244] width 156 height 29
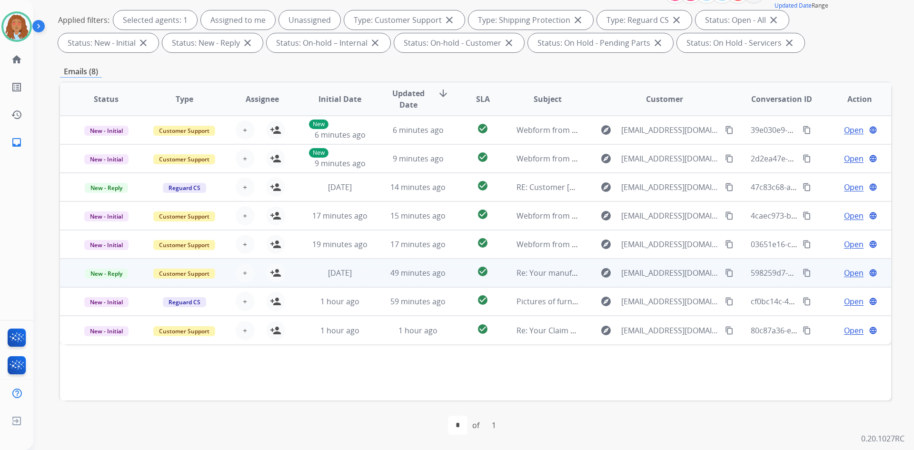
click at [662, 280] on td "explore markissdavis20@gmail.com content_copy" at bounding box center [657, 272] width 156 height 29
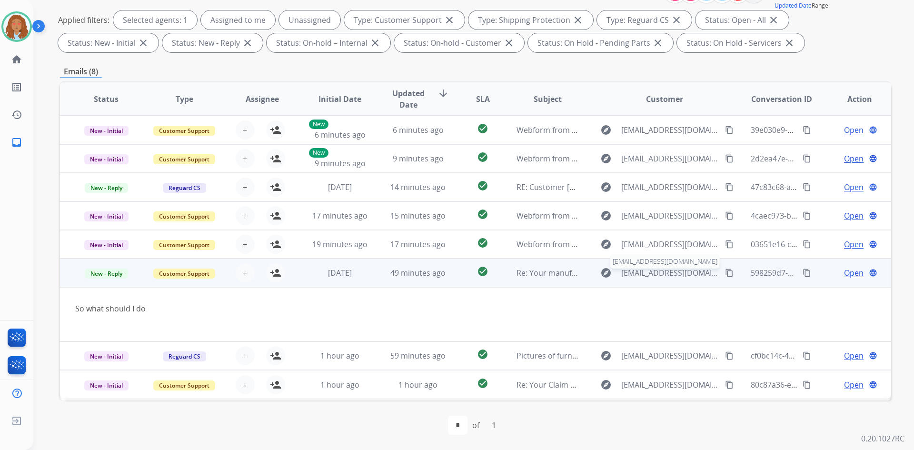
click at [663, 278] on span "markissdavis20@gmail.com" at bounding box center [670, 272] width 98 height 11
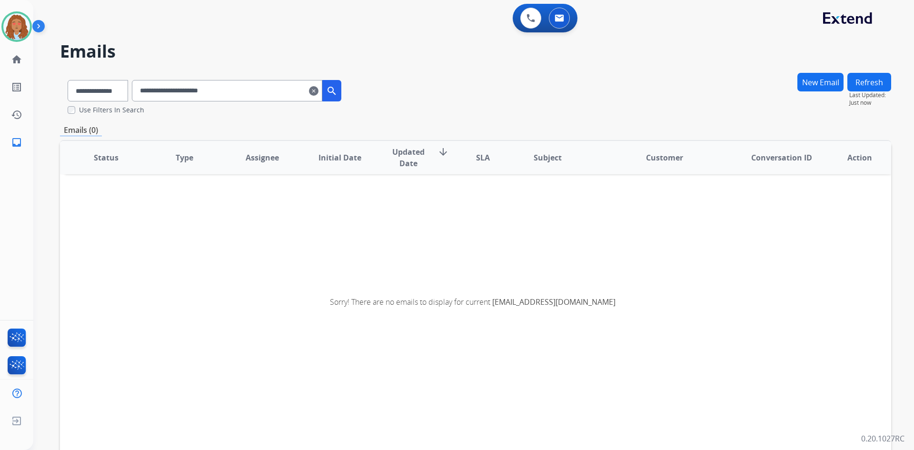
click at [318, 96] on mat-icon "clear" at bounding box center [314, 90] width 10 height 11
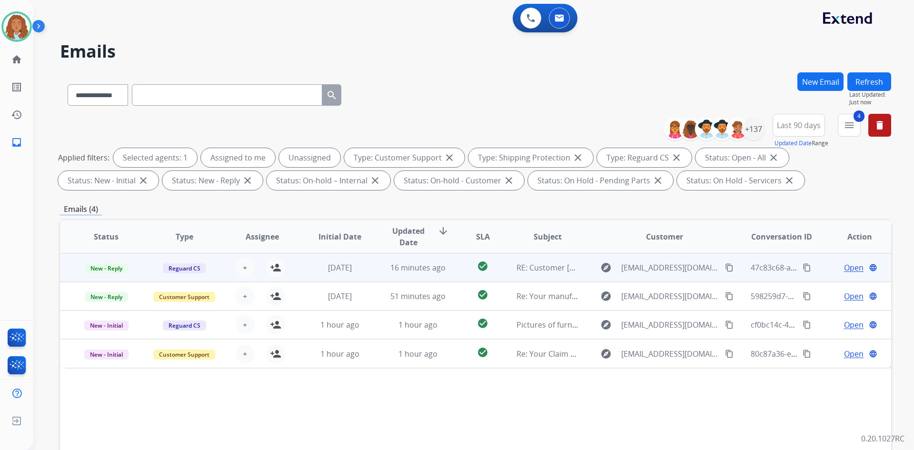
click at [663, 278] on td "explore [EMAIL_ADDRESS][DOMAIN_NAME] content_copy" at bounding box center [657, 267] width 156 height 29
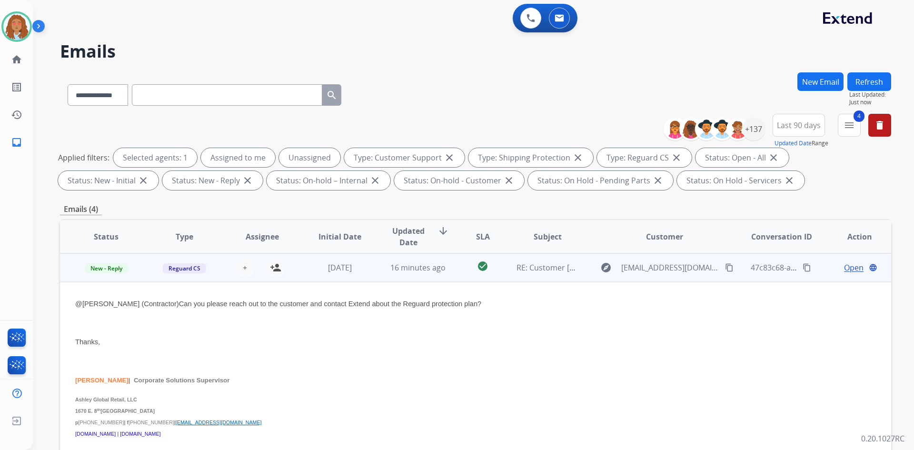
click at [663, 278] on td "explore [EMAIL_ADDRESS][DOMAIN_NAME] content_copy" at bounding box center [657, 267] width 156 height 29
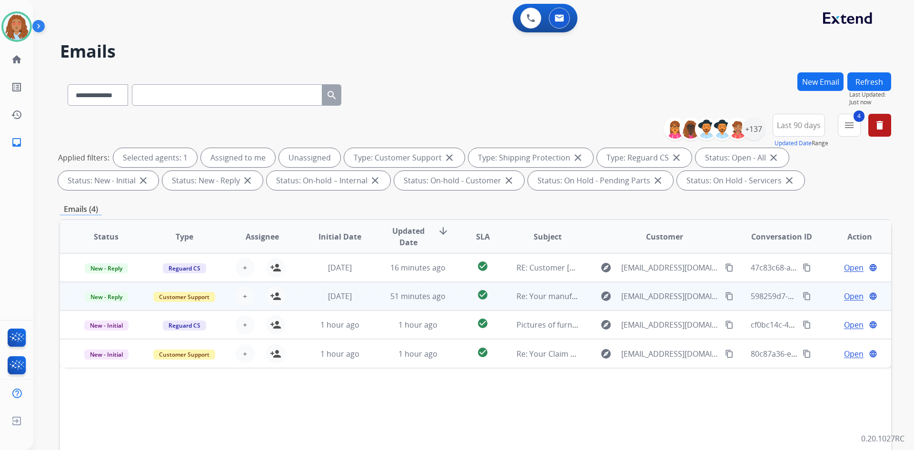
click at [665, 303] on div "explore markissdavis20@gmail.com content_copy" at bounding box center [664, 295] width 140 height 15
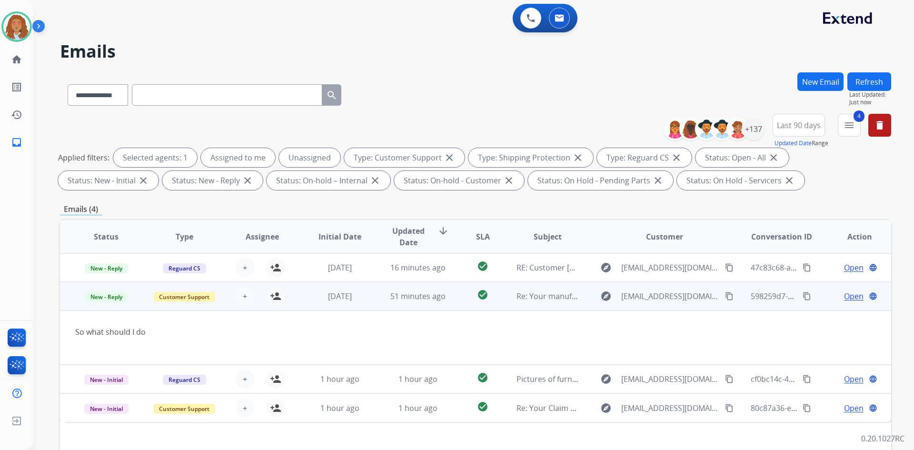
click at [665, 303] on div "explore markissdavis20@gmail.com content_copy" at bounding box center [664, 295] width 140 height 15
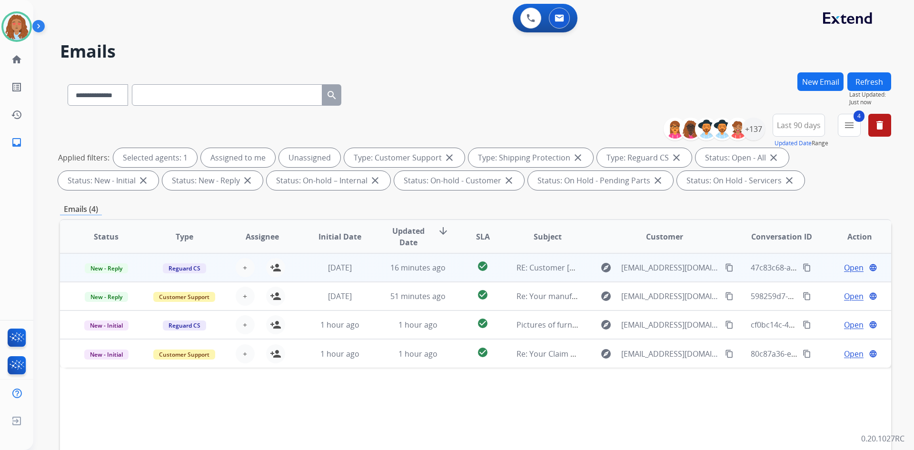
click at [662, 274] on div "explore [EMAIL_ADDRESS][DOMAIN_NAME] content_copy" at bounding box center [664, 267] width 140 height 15
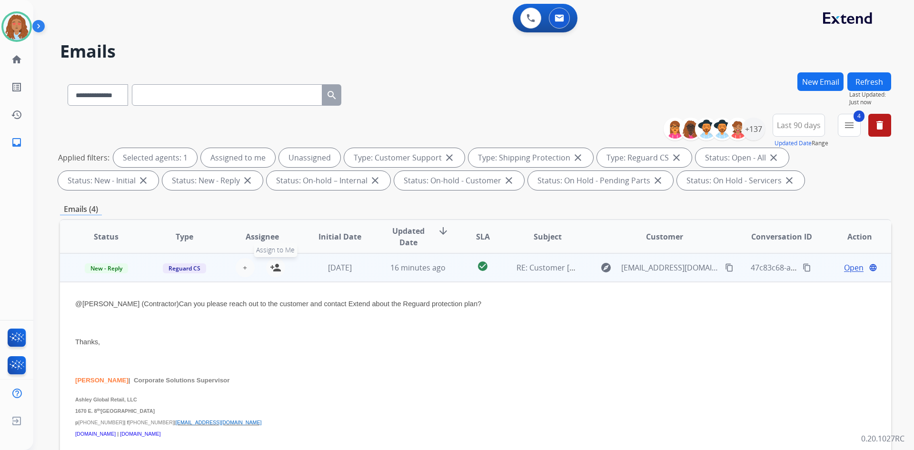
click at [270, 267] on mat-icon "person_add" at bounding box center [275, 267] width 11 height 11
click at [844, 266] on span "Open" at bounding box center [854, 267] width 20 height 11
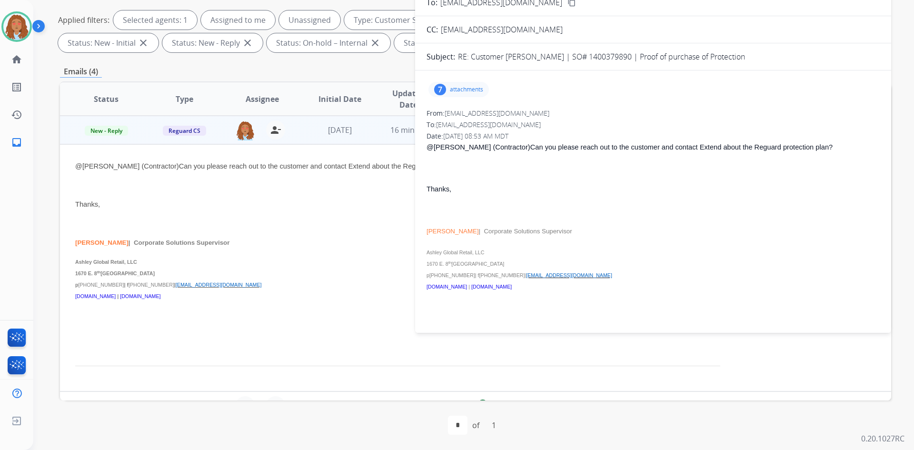
click at [466, 90] on p "attachments" at bounding box center [466, 90] width 33 height 8
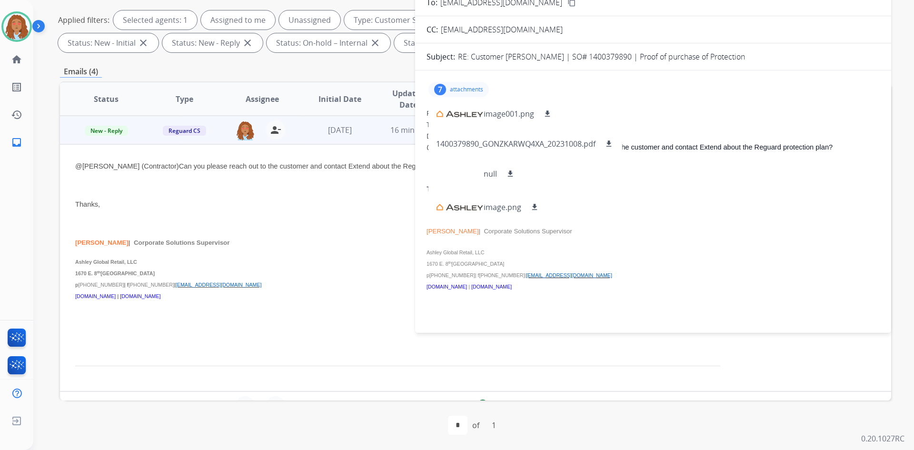
click at [709, 108] on div "From: CHutchinson@ashley.com" at bounding box center [652, 113] width 453 height 10
click at [462, 87] on p "attachments" at bounding box center [466, 90] width 33 height 8
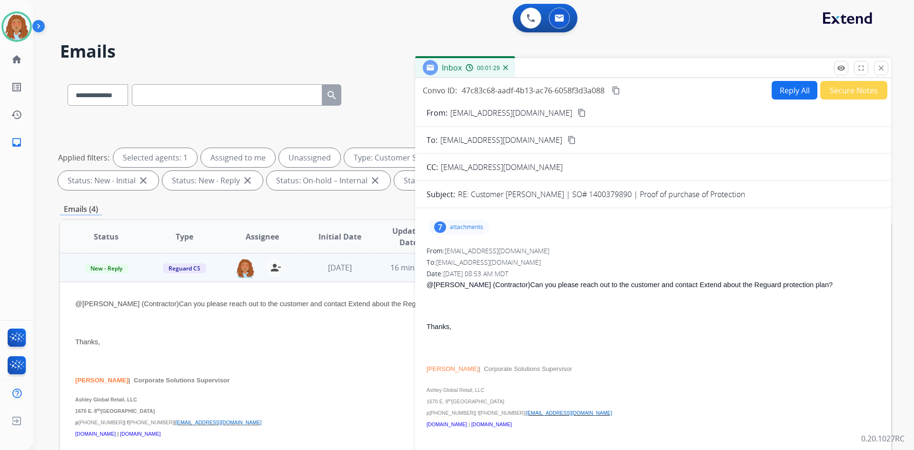
click at [577, 114] on mat-icon "content_copy" at bounding box center [581, 112] width 9 height 9
click at [844, 94] on button "Secure Notes" at bounding box center [853, 90] width 67 height 19
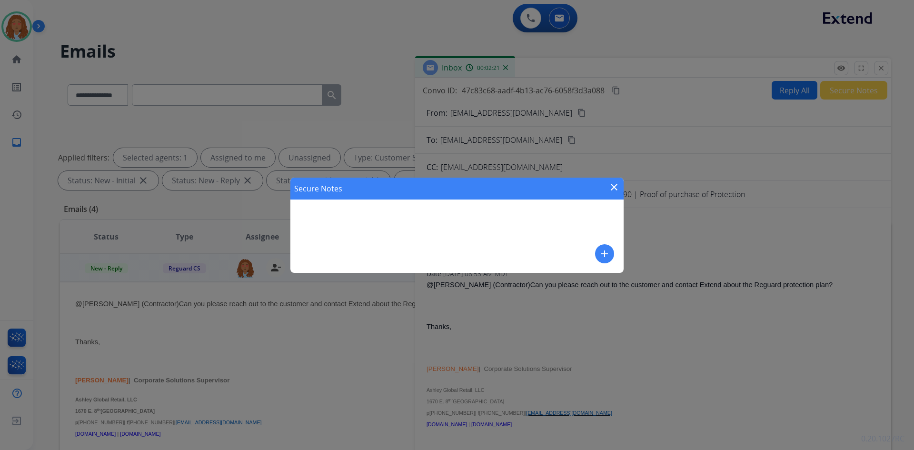
click at [608, 256] on mat-icon "add" at bounding box center [604, 253] width 11 height 11
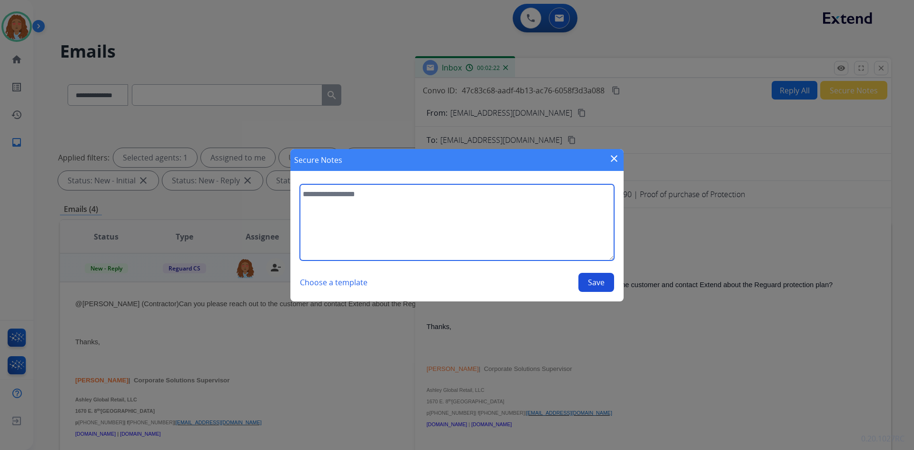
click at [389, 245] on textarea at bounding box center [457, 222] width 314 height 76
type textarea "**********"
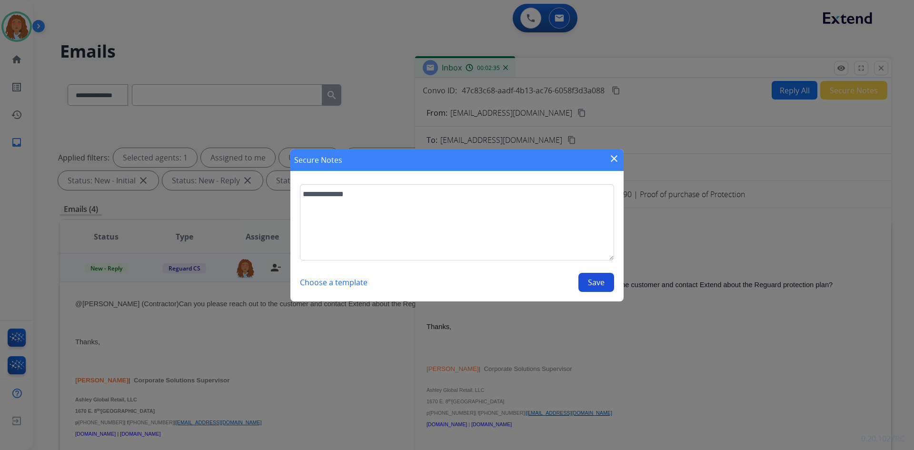
click at [600, 283] on button "Save" at bounding box center [596, 282] width 36 height 19
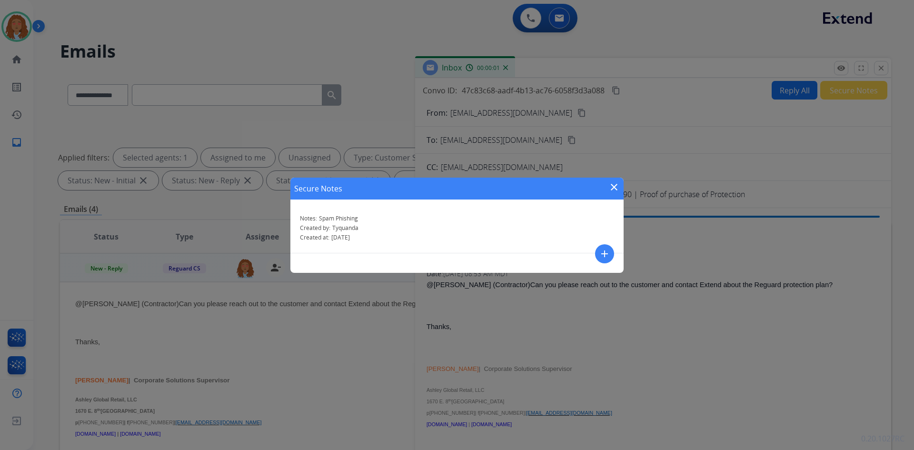
click at [614, 187] on mat-icon "close" at bounding box center [613, 186] width 11 height 11
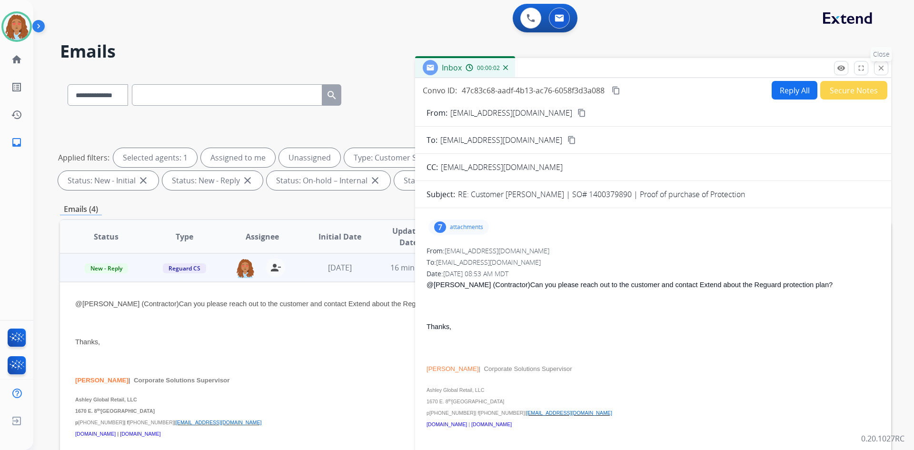
click at [878, 66] on mat-icon "close" at bounding box center [880, 68] width 9 height 9
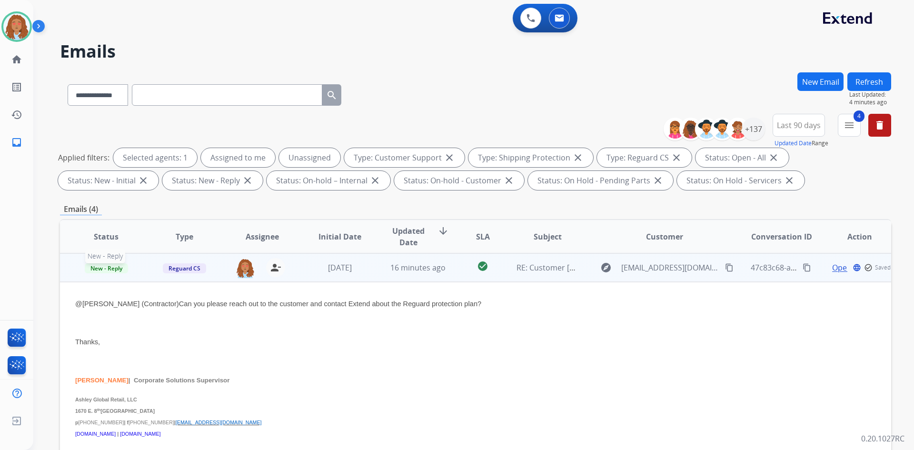
click at [97, 268] on span "New - Reply" at bounding box center [106, 268] width 43 height 10
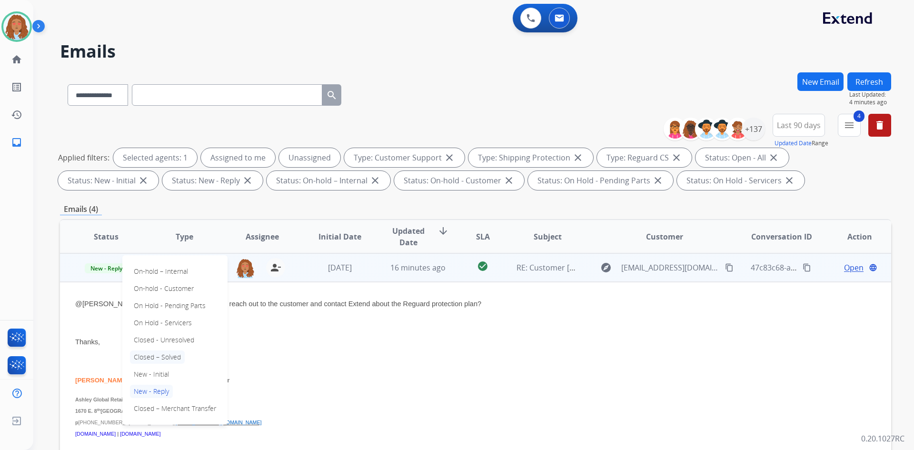
click at [170, 359] on p "Closed – Solved" at bounding box center [157, 356] width 55 height 13
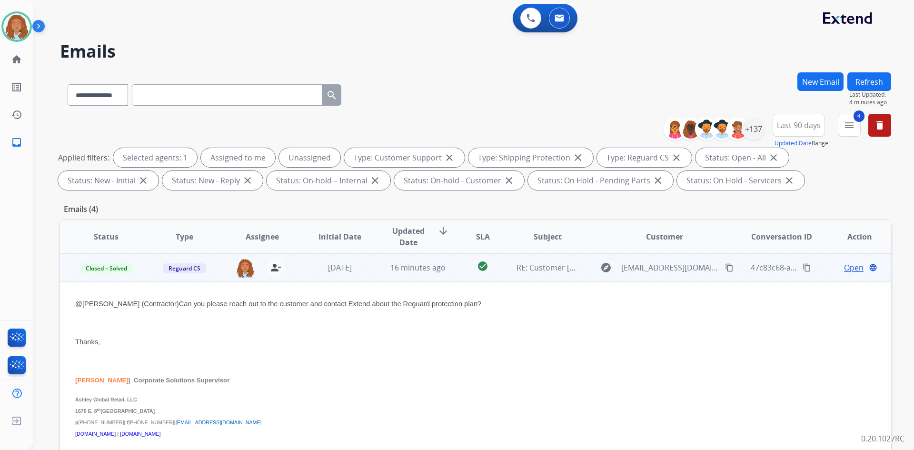
click at [874, 73] on button "Refresh" at bounding box center [869, 81] width 44 height 19
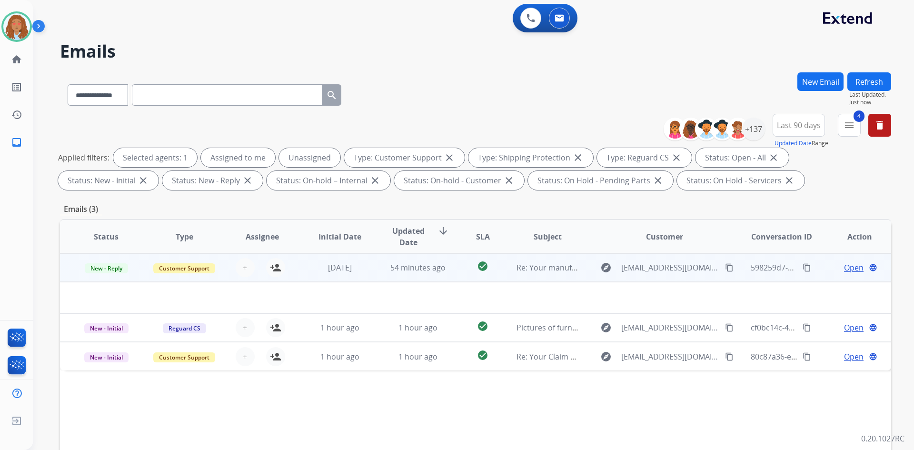
click at [652, 278] on td "explore markissdavis20@gmail.com content_copy" at bounding box center [657, 267] width 156 height 29
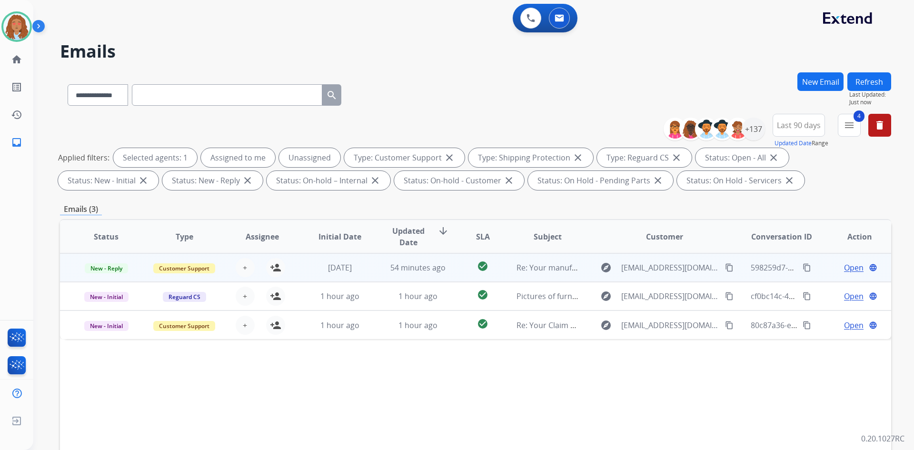
click at [652, 278] on td "explore markissdavis20@gmail.com content_copy" at bounding box center [657, 267] width 156 height 29
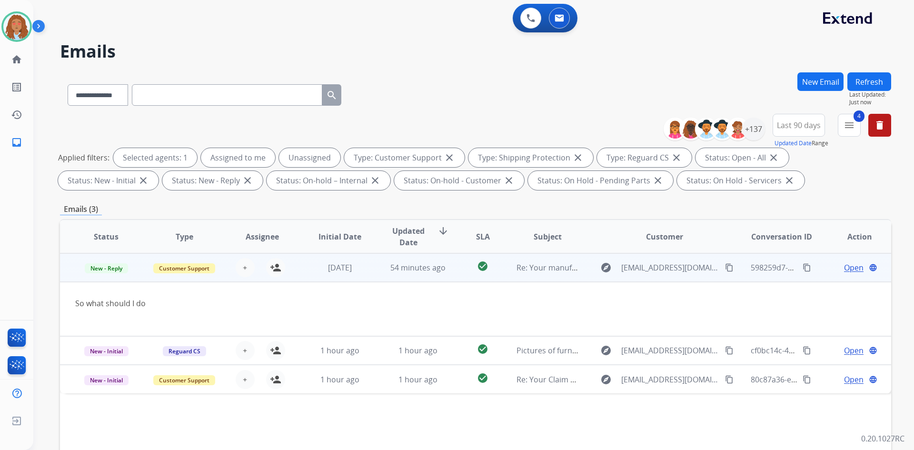
click at [652, 278] on td "explore markissdavis20@gmail.com content_copy" at bounding box center [657, 267] width 156 height 29
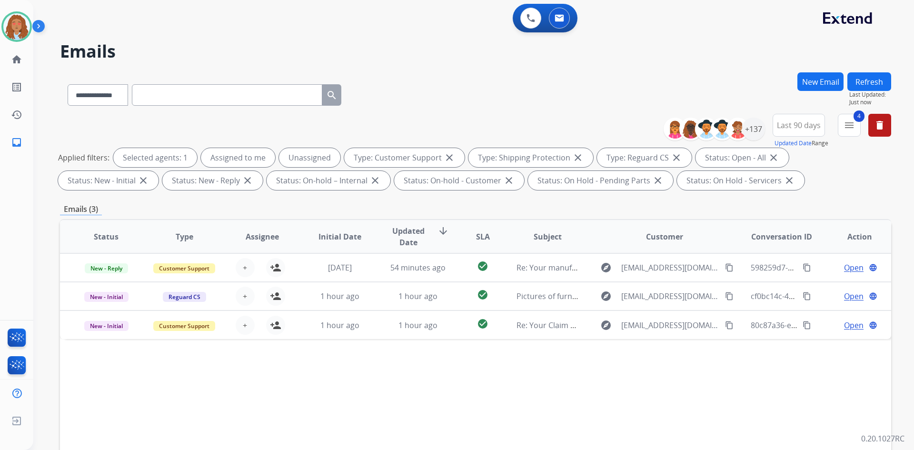
click at [881, 85] on button "Refresh" at bounding box center [869, 81] width 44 height 19
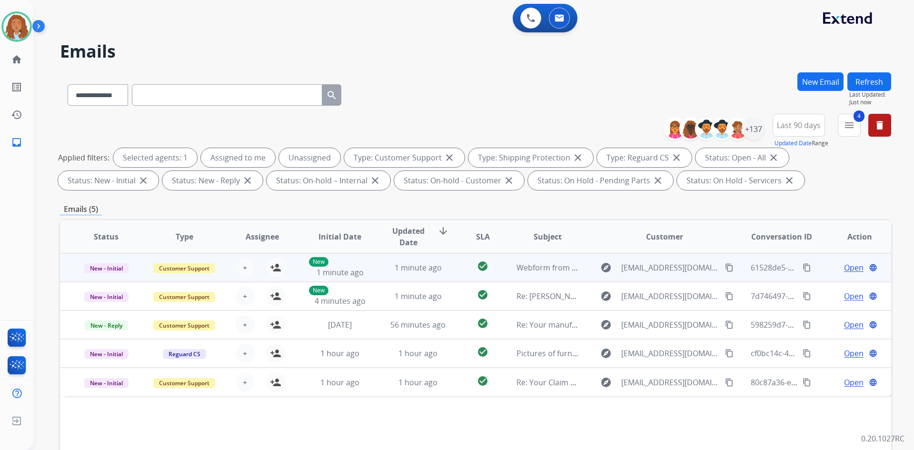
click at [663, 279] on td "explore Jhdmad@aol.com content_copy" at bounding box center [657, 267] width 156 height 29
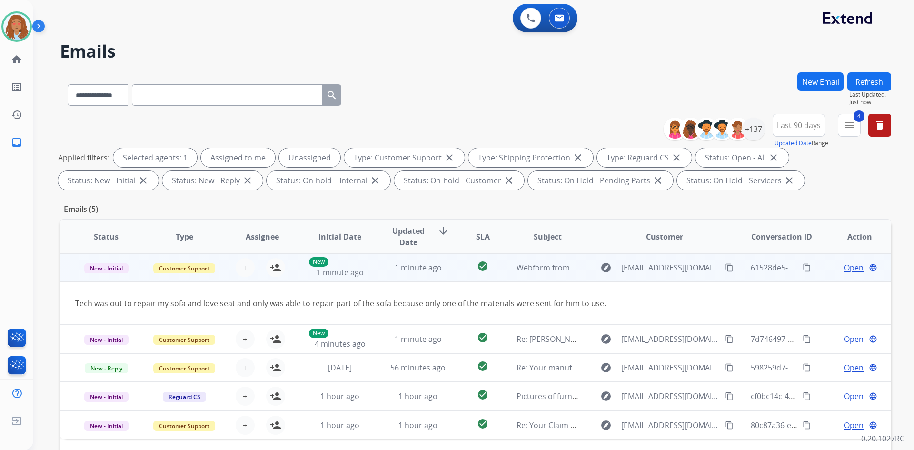
click at [666, 274] on div "explore Jhdmad@aol.com content_copy" at bounding box center [664, 267] width 140 height 15
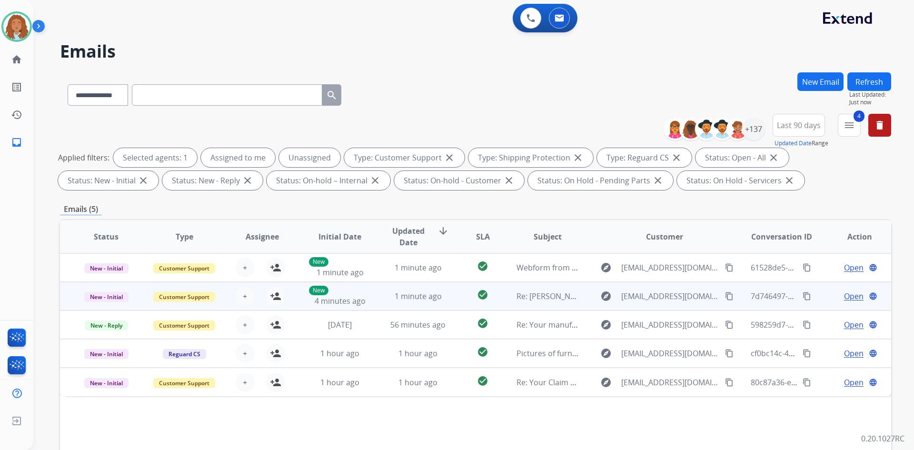
click at [666, 306] on td "explore puzlaeustache@yahoo.com content_copy" at bounding box center [657, 296] width 156 height 29
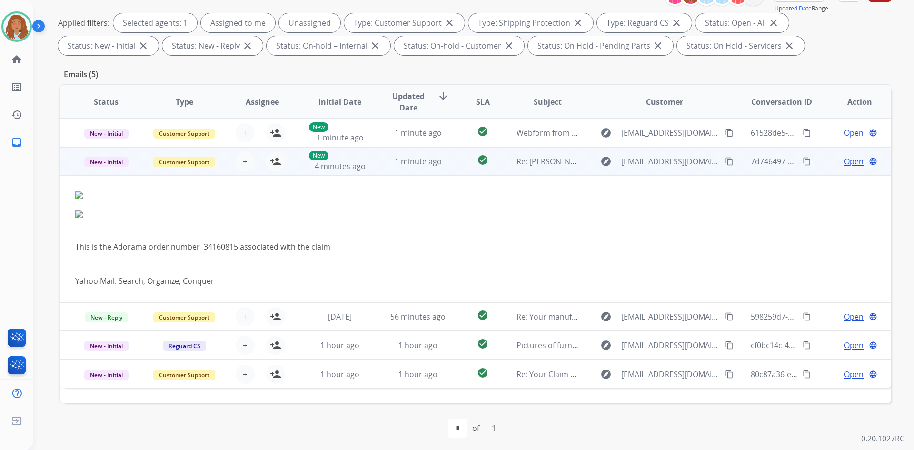
scroll to position [138, 0]
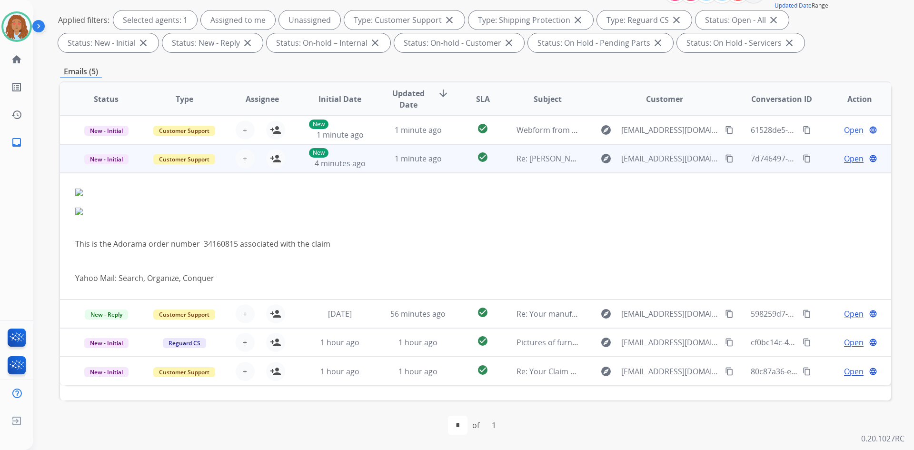
click at [683, 166] on td "explore puzlaeustache@yahoo.com content_copy" at bounding box center [657, 158] width 156 height 29
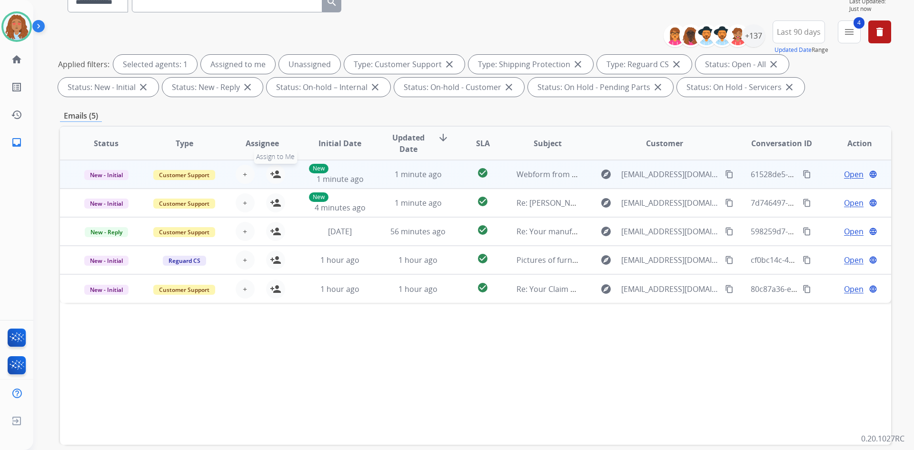
scroll to position [0, 0]
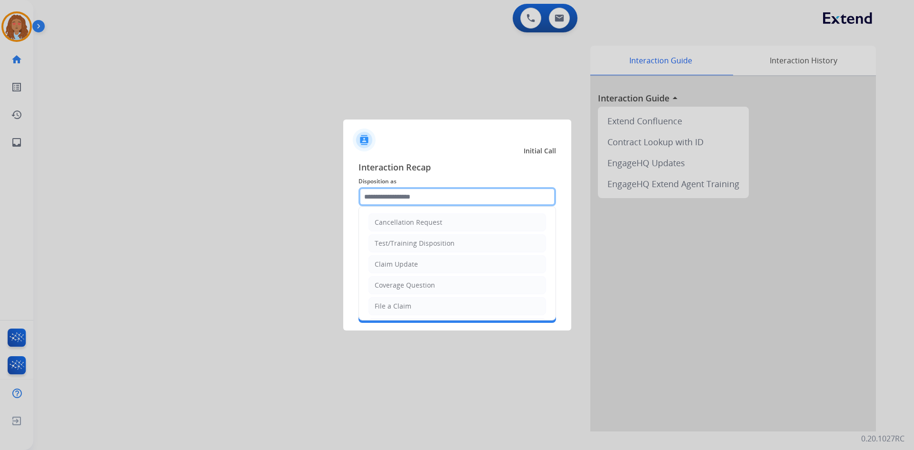
click at [422, 201] on input "text" at bounding box center [456, 196] width 197 height 19
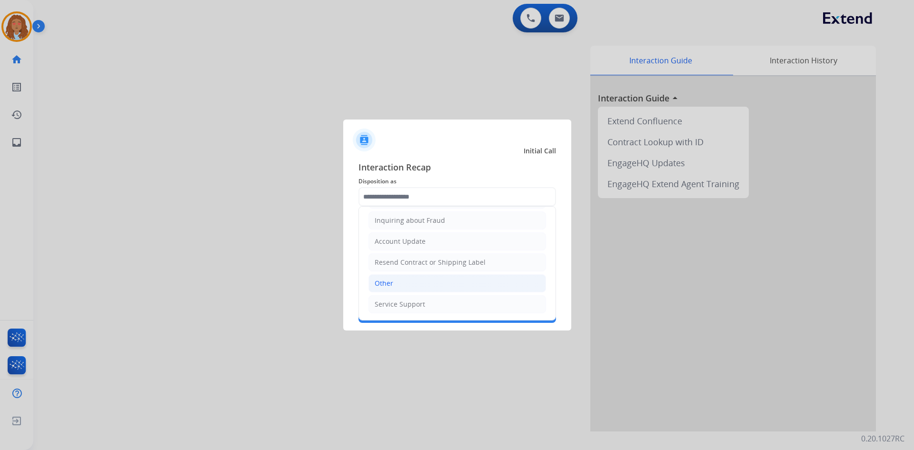
click at [401, 278] on li "Other" at bounding box center [456, 283] width 177 height 18
type input "*****"
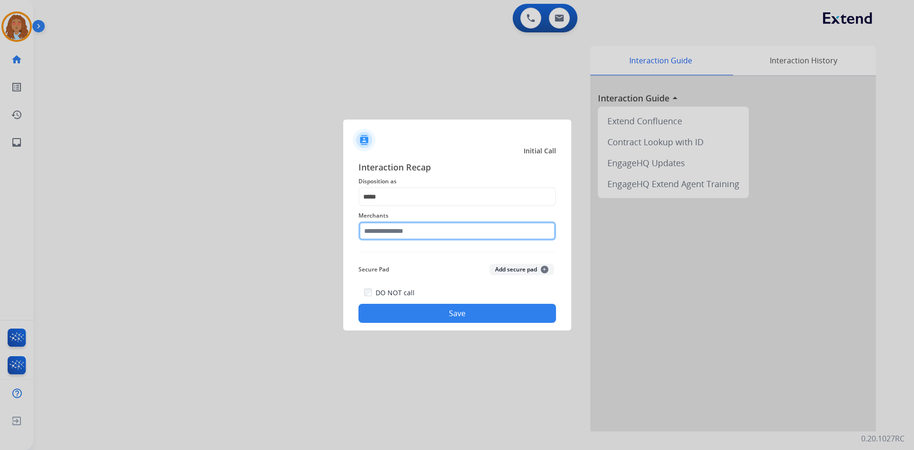
click at [404, 235] on input "text" at bounding box center [456, 230] width 197 height 19
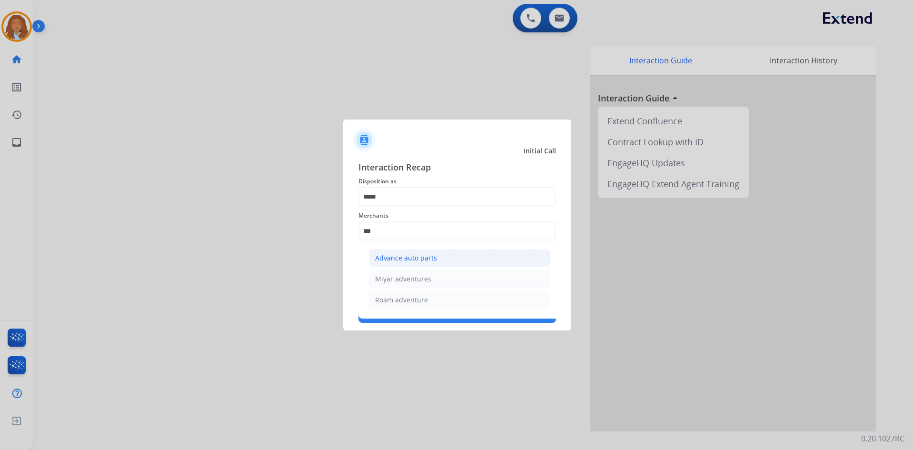
click at [413, 260] on div "Advance auto parts" at bounding box center [406, 258] width 62 height 10
type input "**********"
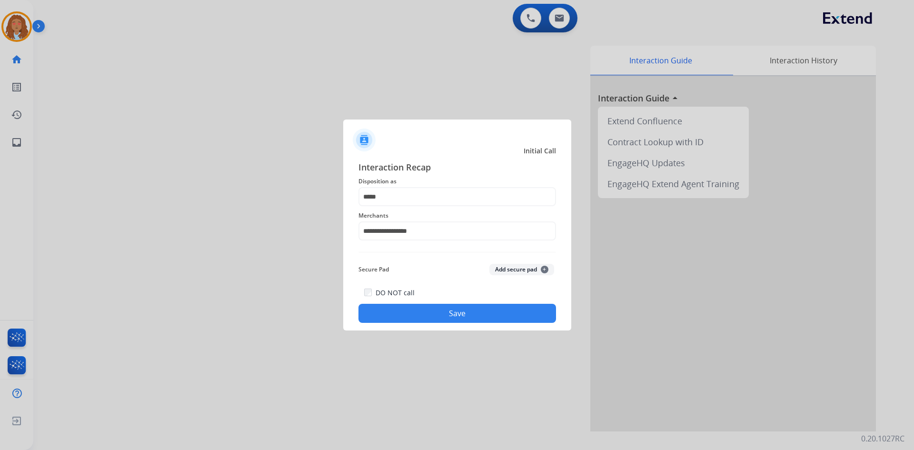
click at [439, 315] on button "Save" at bounding box center [456, 313] width 197 height 19
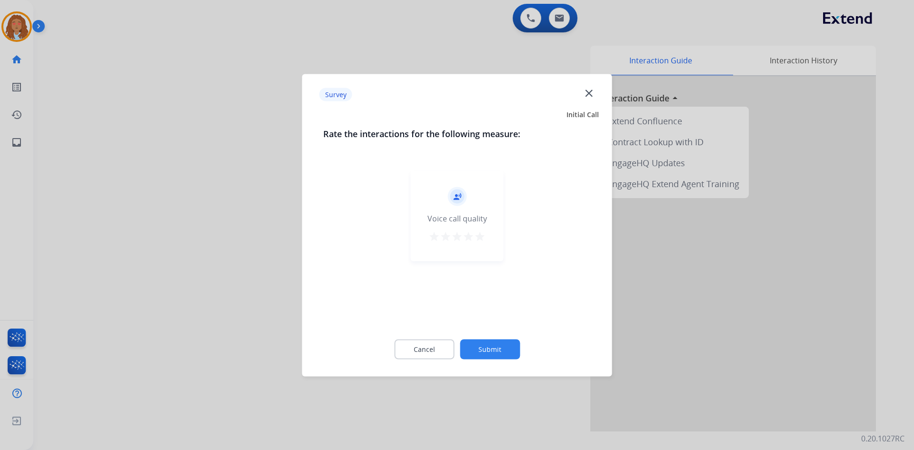
click at [240, 296] on div at bounding box center [457, 225] width 914 height 450
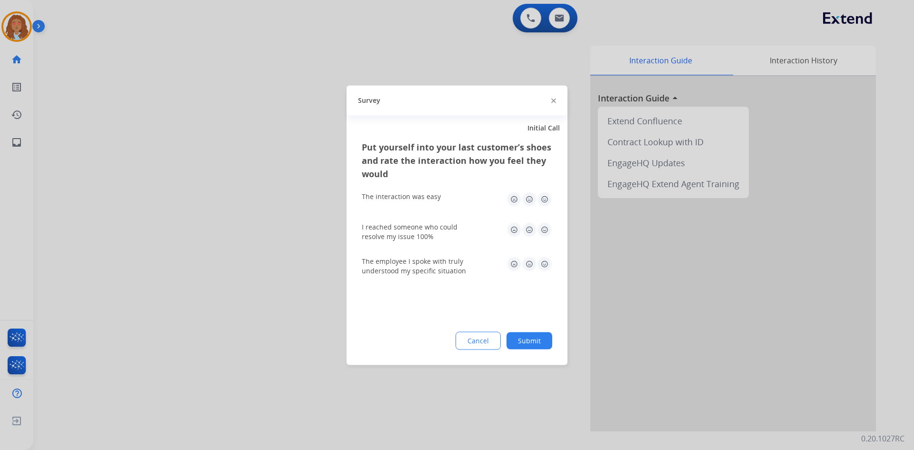
click at [240, 296] on div at bounding box center [457, 225] width 914 height 450
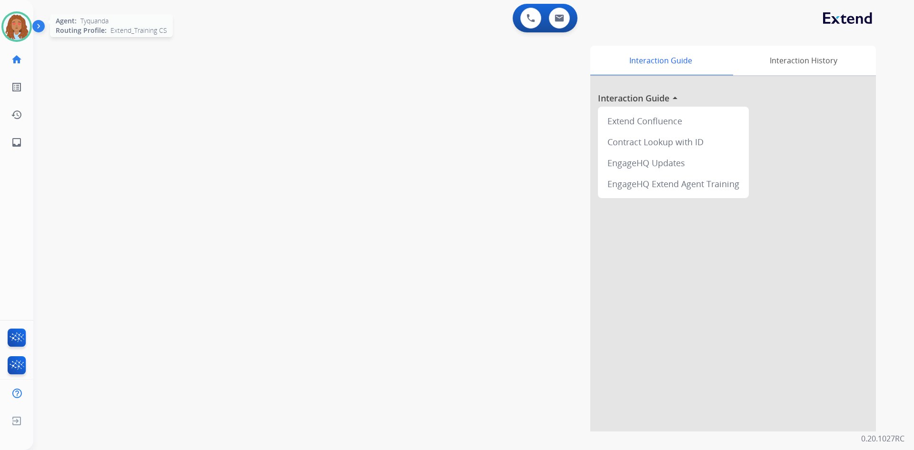
click at [17, 20] on img at bounding box center [16, 26] width 27 height 27
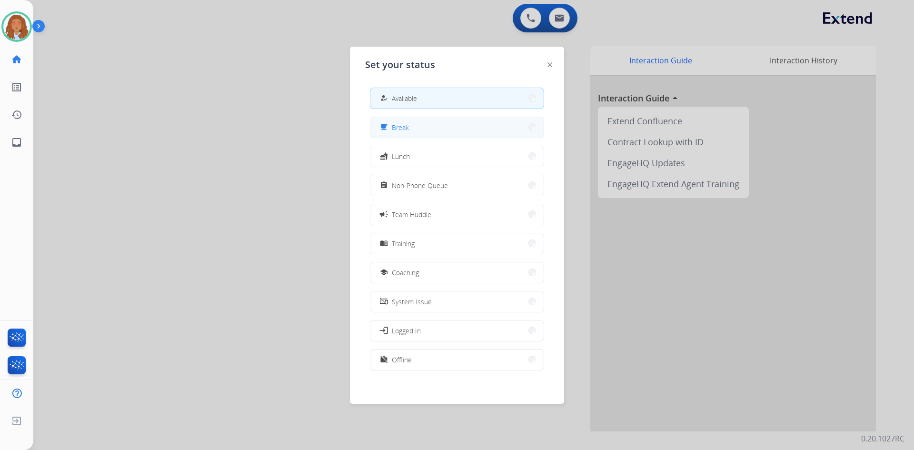
click at [443, 127] on button "free_breakfast Break" at bounding box center [456, 127] width 173 height 20
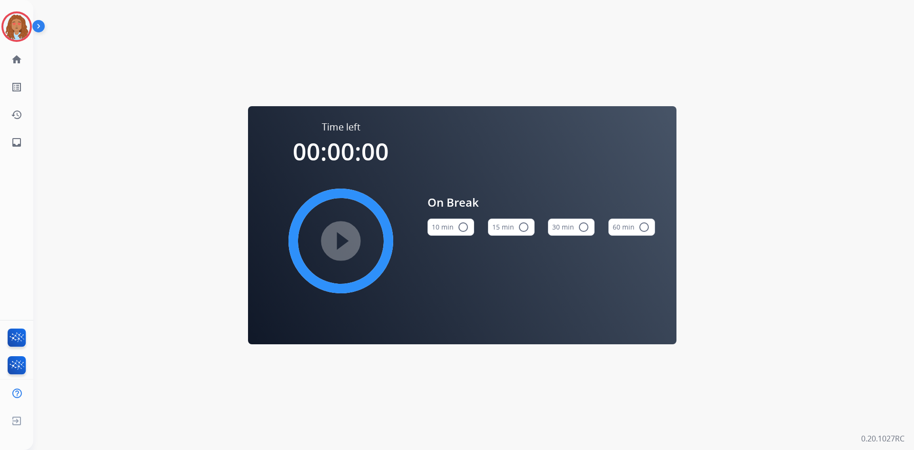
click at [464, 226] on mat-icon "radio_button_unchecked" at bounding box center [462, 226] width 11 height 11
click at [346, 238] on mat-icon "play_circle_filled" at bounding box center [340, 240] width 11 height 11
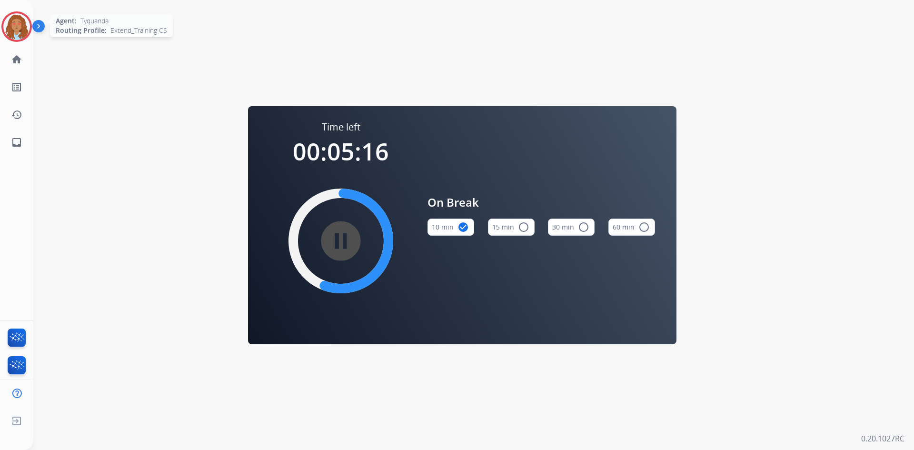
click at [19, 28] on img at bounding box center [16, 26] width 27 height 27
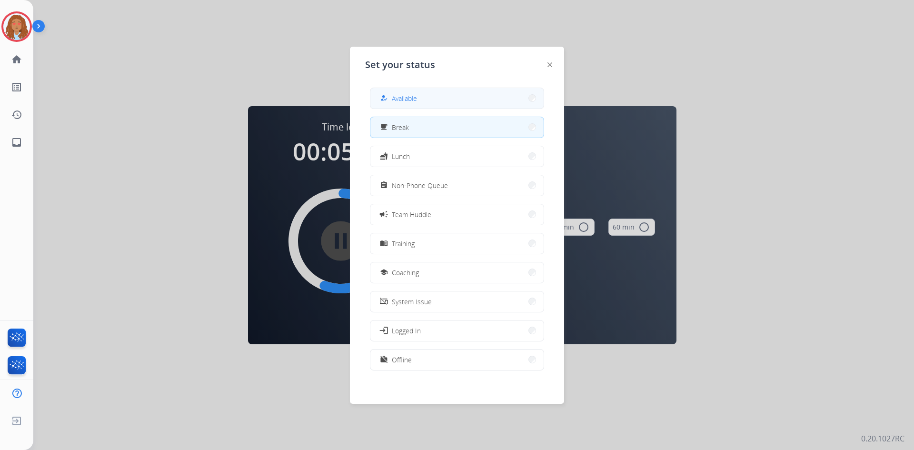
click at [404, 94] on span "Available" at bounding box center [404, 98] width 25 height 10
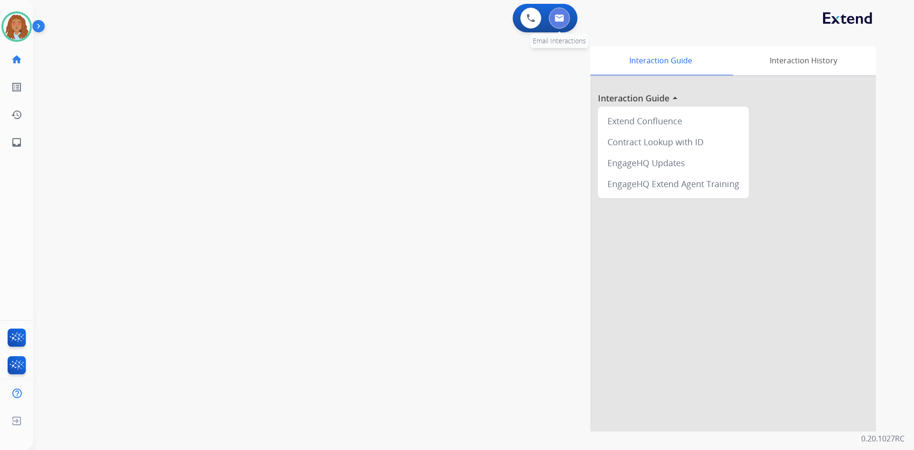
click at [562, 19] on img at bounding box center [559, 18] width 10 height 8
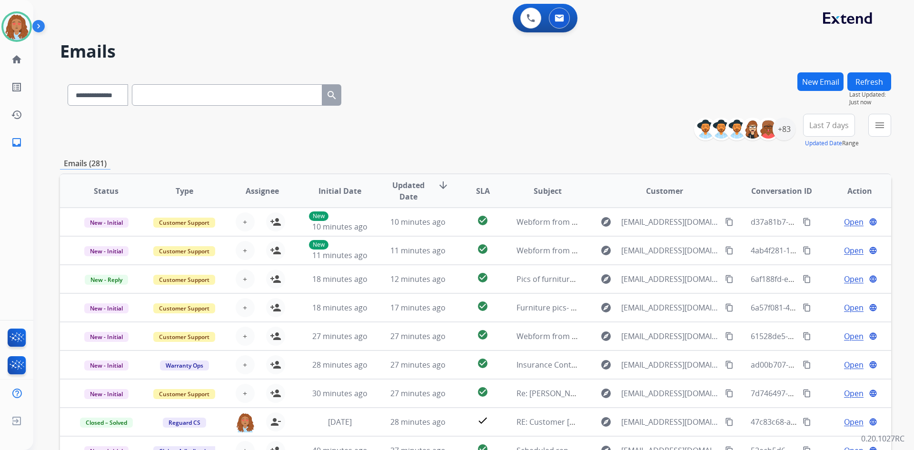
click at [823, 80] on button "New Email" at bounding box center [820, 81] width 46 height 19
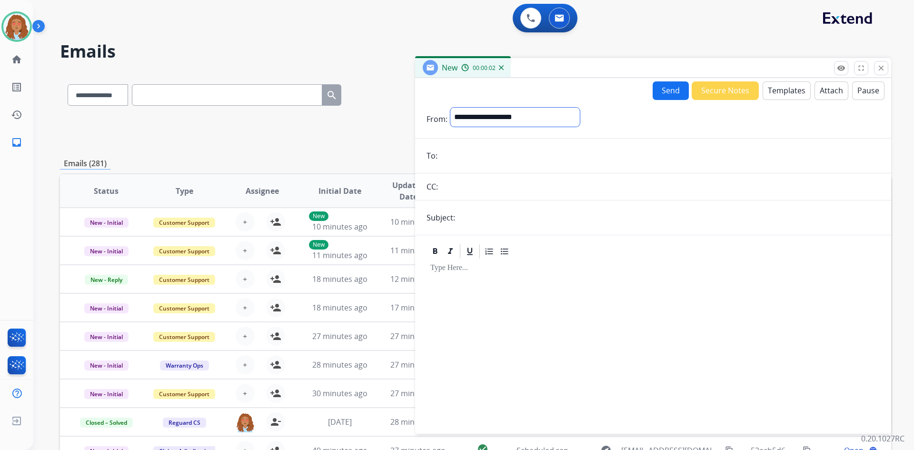
click at [568, 119] on select "**********" at bounding box center [514, 117] width 129 height 19
select select "**********"
click at [450, 108] on select "**********" at bounding box center [514, 117] width 129 height 19
click at [468, 156] on input "email" at bounding box center [659, 156] width 439 height 19
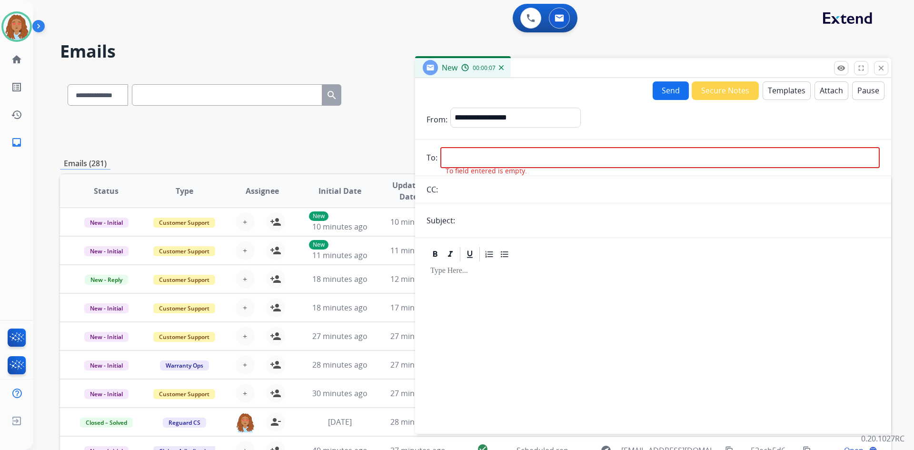
drag, startPoint x: 464, startPoint y: 166, endPoint x: 449, endPoint y: 160, distance: 15.8
click at [449, 160] on input "email" at bounding box center [659, 157] width 439 height 21
paste input "**********"
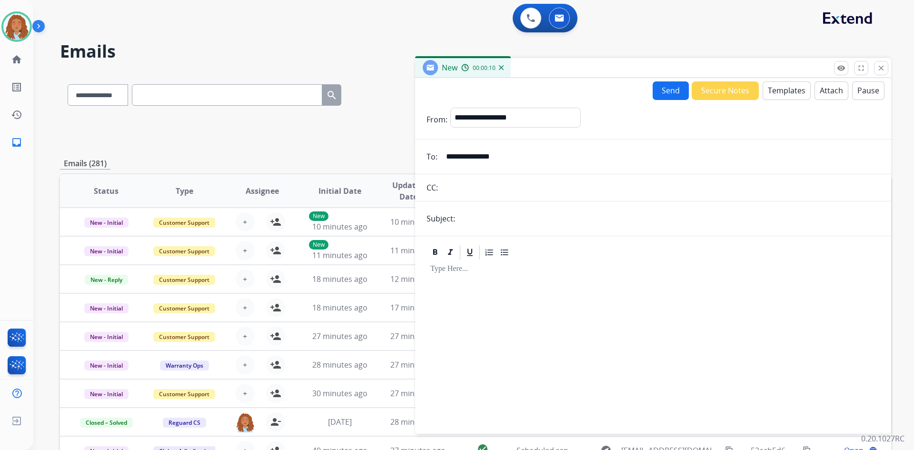
type input "**********"
click at [472, 228] on form "**********" at bounding box center [653, 265] width 476 height 330
click at [475, 221] on input "text" at bounding box center [669, 218] width 422 height 19
type input "**********"
click at [769, 91] on button "Templates" at bounding box center [786, 90] width 48 height 19
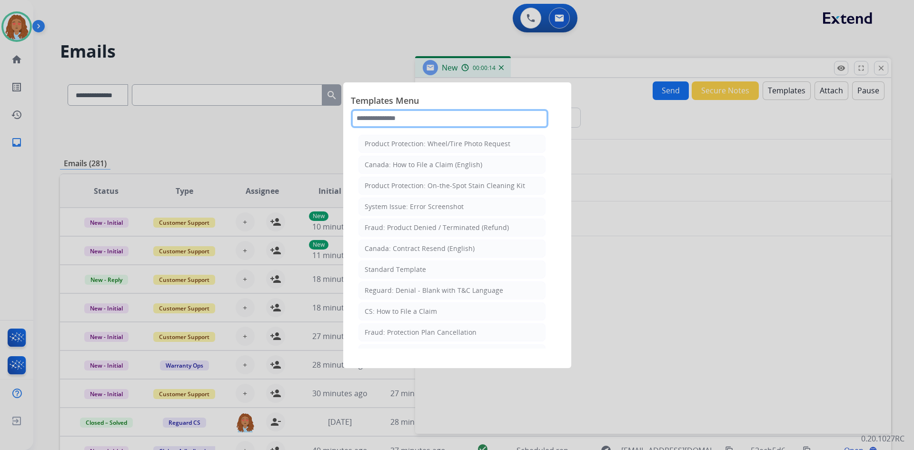
click at [486, 118] on input "text" at bounding box center [449, 118] width 197 height 19
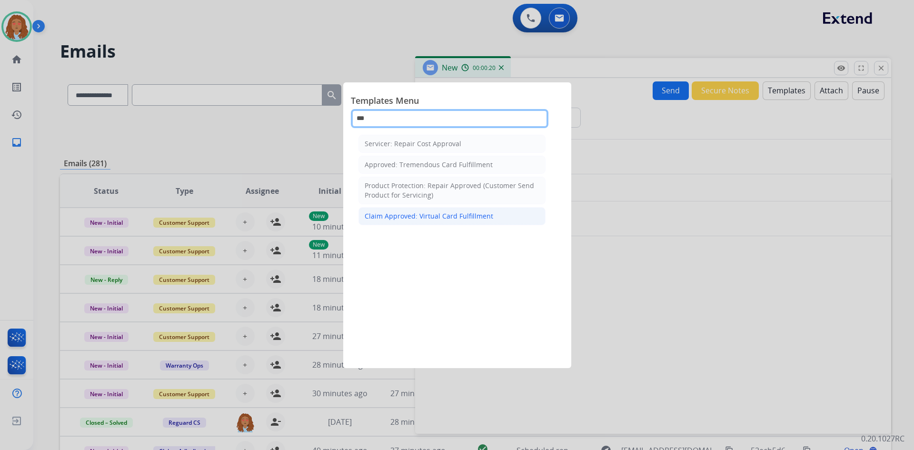
type input "***"
click at [478, 215] on div "Claim Approved: Virtual Card Fulfillment" at bounding box center [428, 216] width 128 height 10
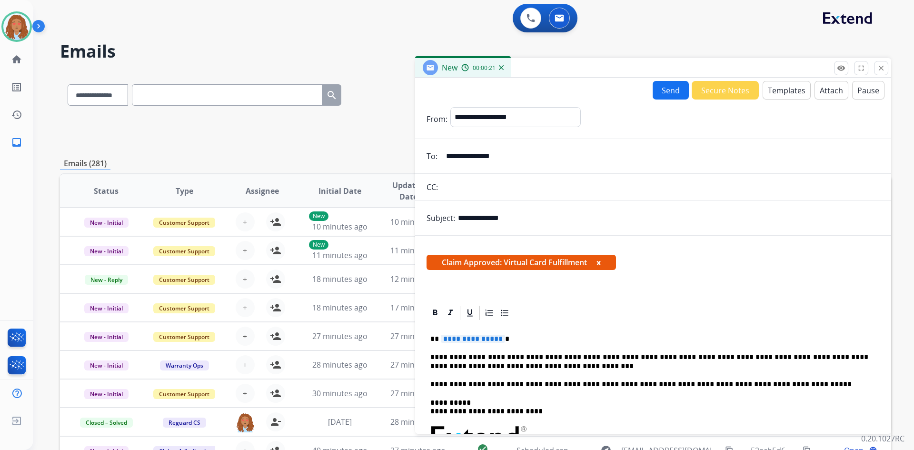
scroll to position [48, 0]
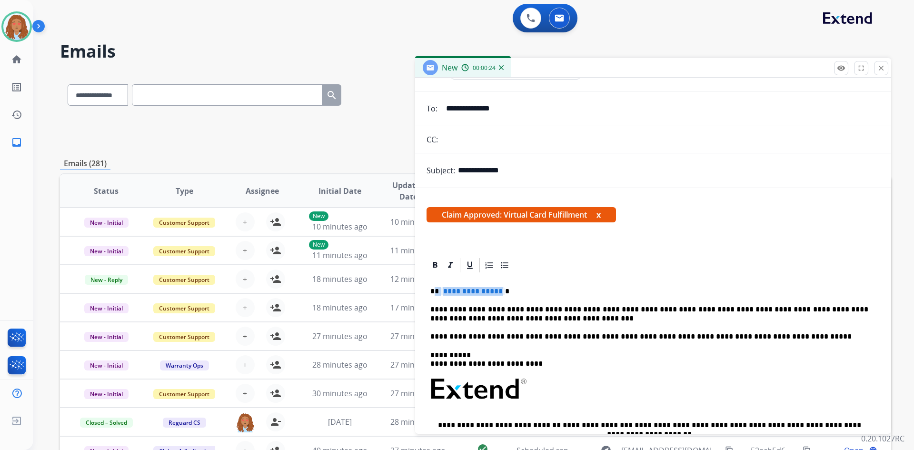
drag, startPoint x: 498, startPoint y: 292, endPoint x: 435, endPoint y: 285, distance: 63.2
click at [435, 285] on div "**********" at bounding box center [652, 411] width 453 height 275
click at [450, 295] on span "**********" at bounding box center [473, 291] width 64 height 8
click at [471, 291] on span "**********" at bounding box center [473, 291] width 64 height 8
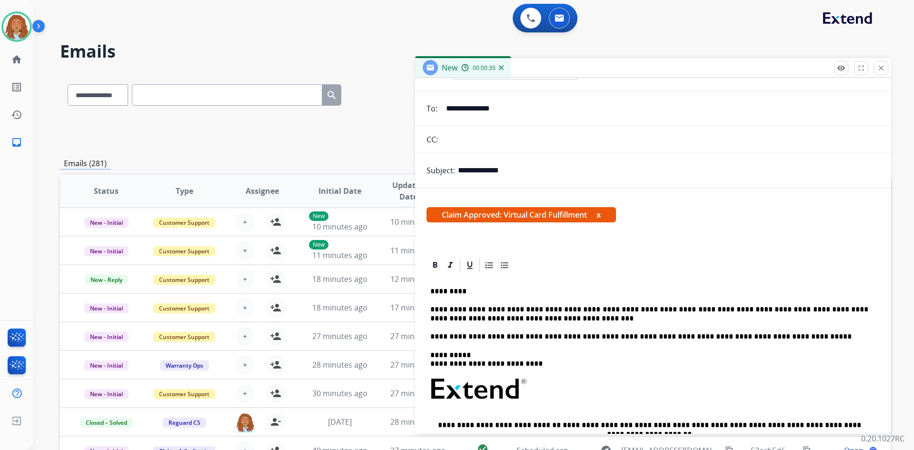
click at [542, 321] on p "**********" at bounding box center [649, 314] width 438 height 18
click at [633, 309] on p "**********" at bounding box center [649, 314] width 438 height 18
click at [630, 310] on p "**********" at bounding box center [649, 314] width 438 height 18
click at [689, 309] on p "**********" at bounding box center [649, 314] width 438 height 18
click at [453, 335] on p "**********" at bounding box center [649, 336] width 438 height 9
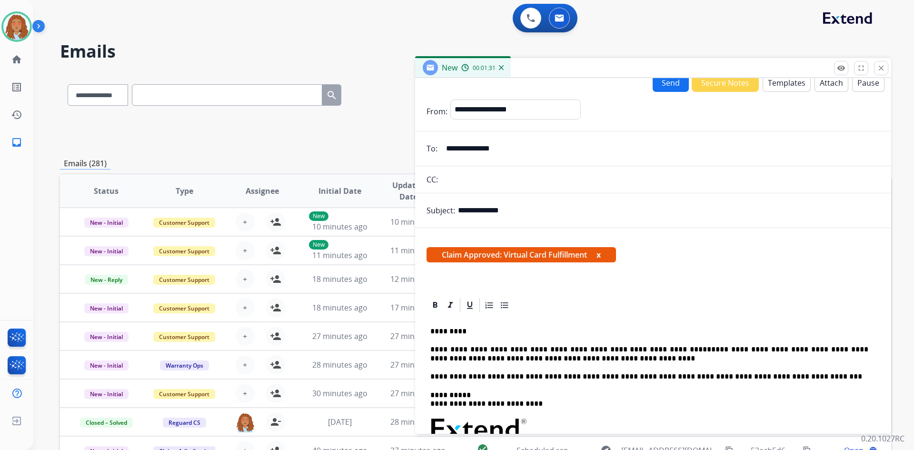
scroll to position [0, 0]
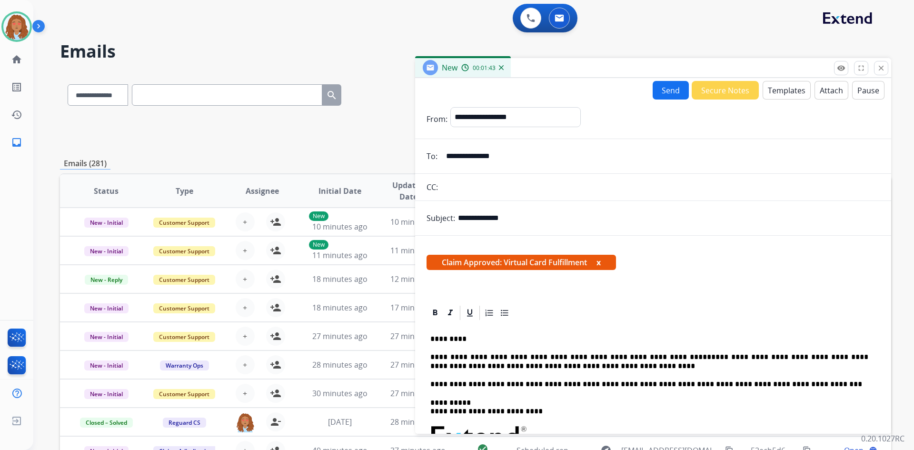
click at [661, 92] on button "Send" at bounding box center [670, 90] width 36 height 19
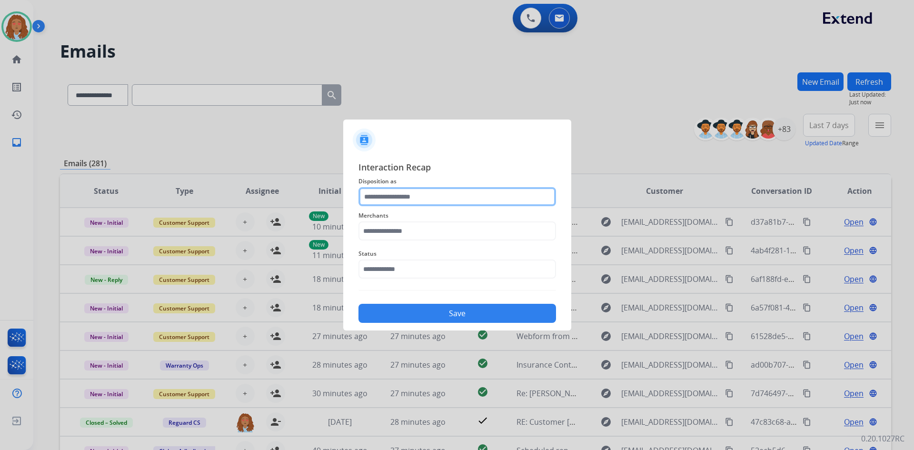
click at [428, 193] on input "text" at bounding box center [456, 196] width 197 height 19
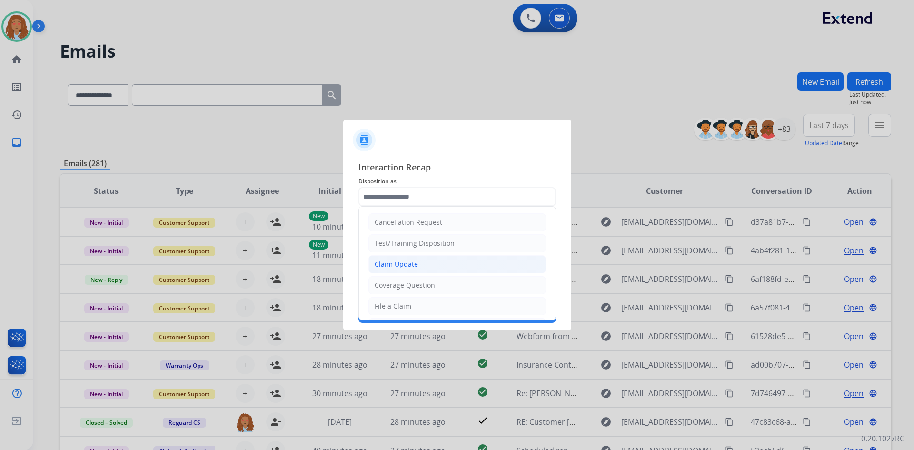
click at [415, 264] on div "Claim Update" at bounding box center [395, 264] width 43 height 10
type input "**********"
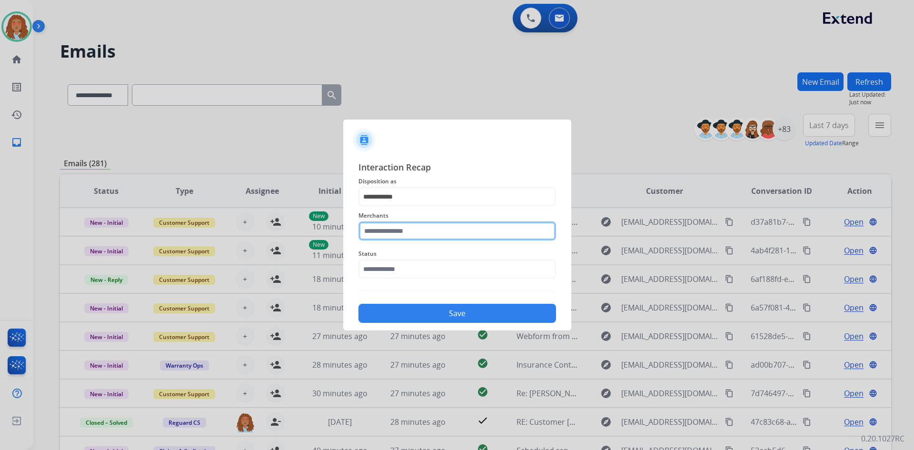
click at [417, 227] on input "text" at bounding box center [456, 230] width 197 height 19
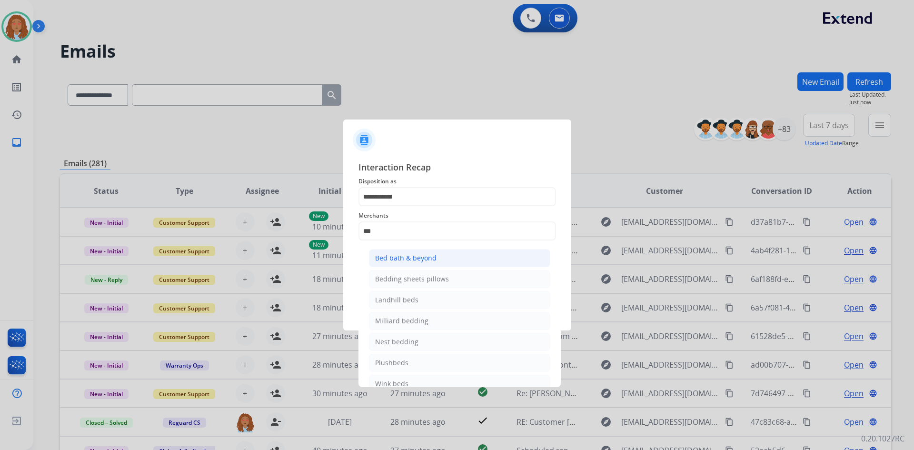
click at [419, 258] on div "Bed bath & beyond" at bounding box center [405, 258] width 61 height 10
type input "**********"
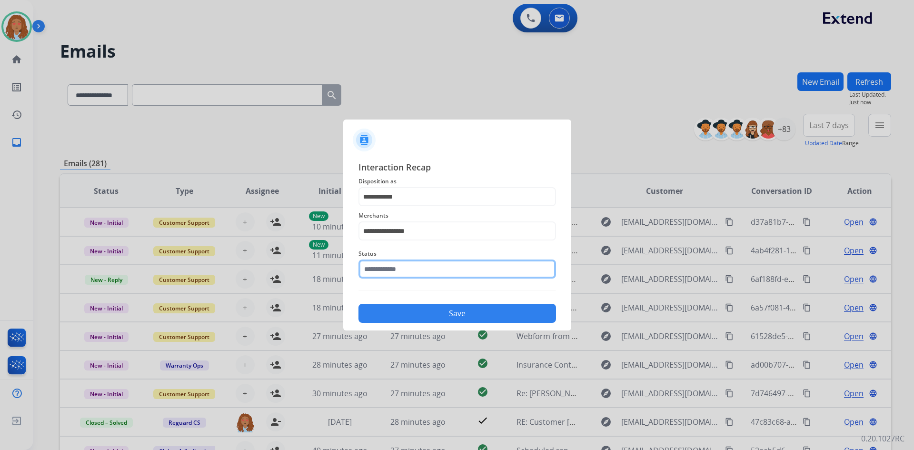
click at [406, 271] on input "text" at bounding box center [456, 268] width 197 height 19
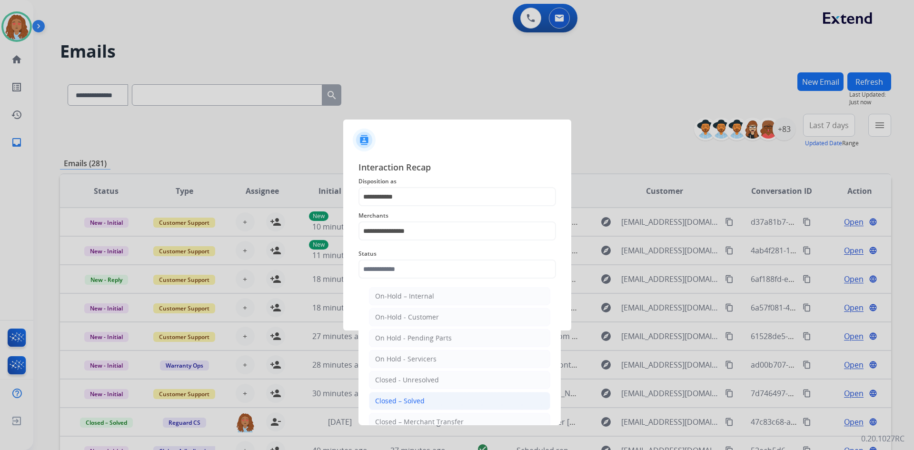
click at [423, 402] on div "Closed – Solved" at bounding box center [399, 401] width 49 height 10
type input "**********"
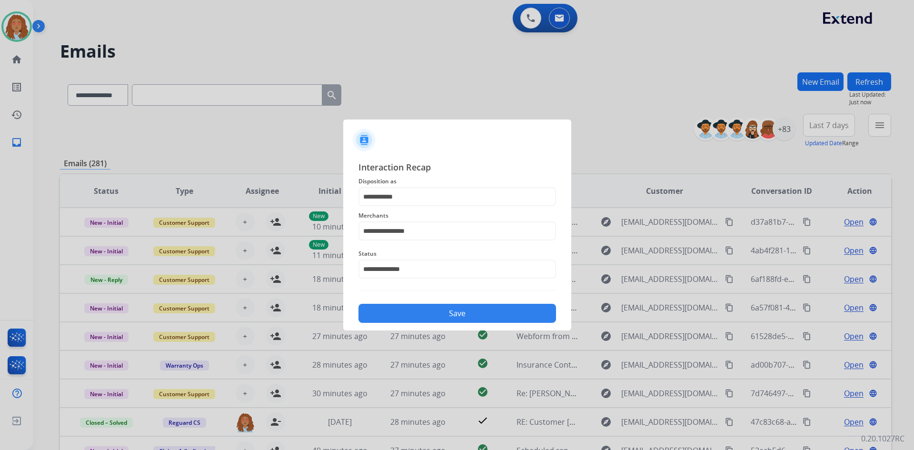
click at [452, 312] on button "Save" at bounding box center [456, 313] width 197 height 19
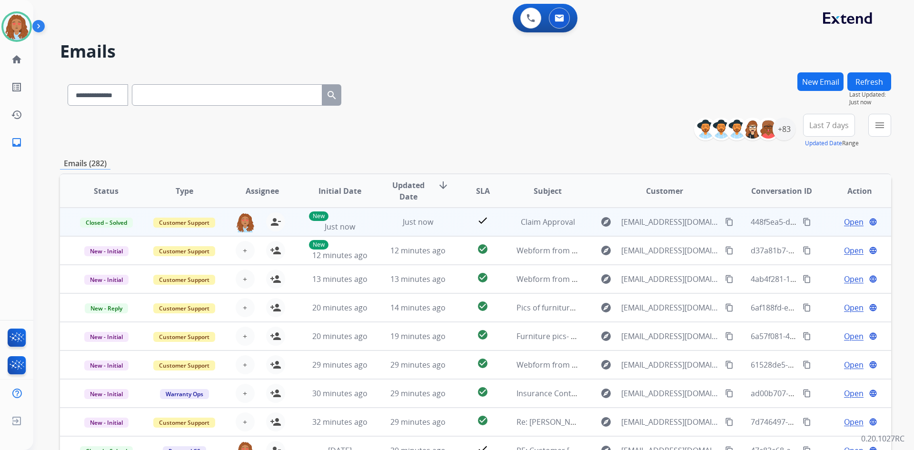
click at [802, 222] on mat-icon "content_copy" at bounding box center [806, 221] width 9 height 9
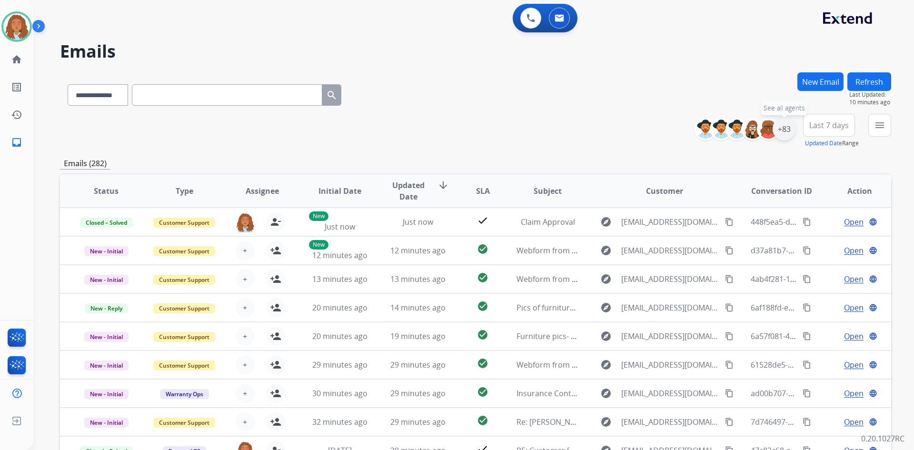
click at [784, 129] on div "+83" at bounding box center [783, 129] width 23 height 23
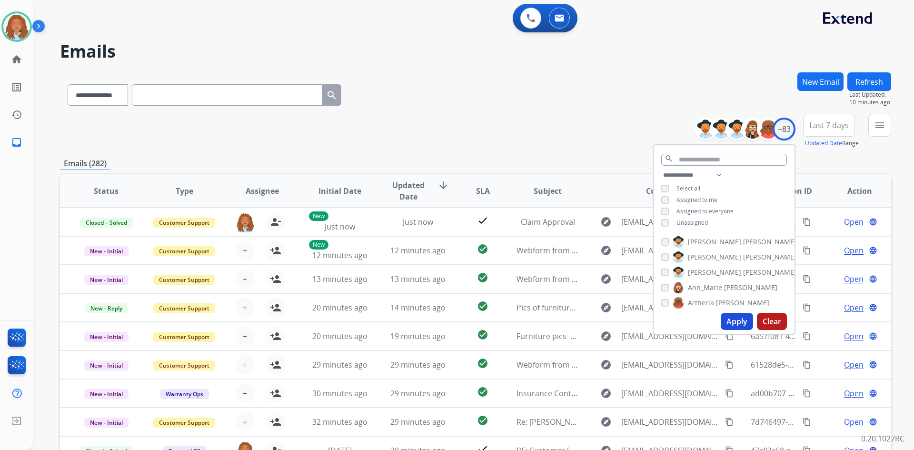
click at [816, 127] on span "Last 7 days" at bounding box center [828, 125] width 39 height 4
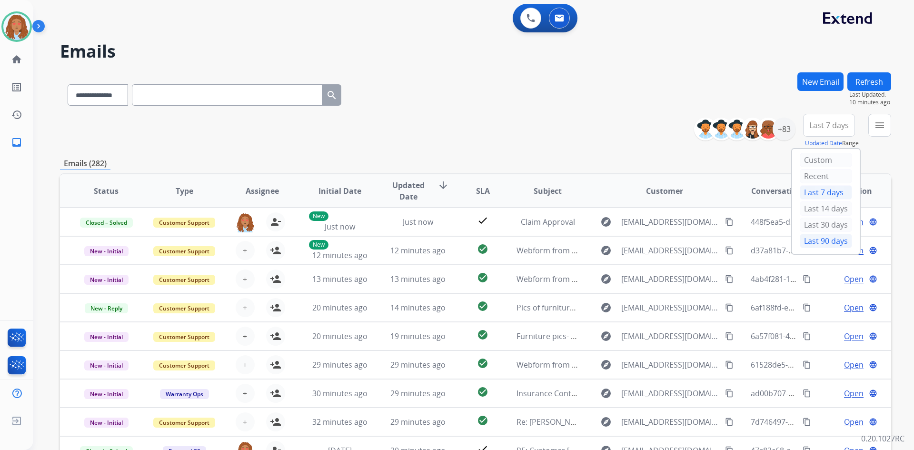
click at [809, 239] on div "Last 90 days" at bounding box center [825, 241] width 52 height 14
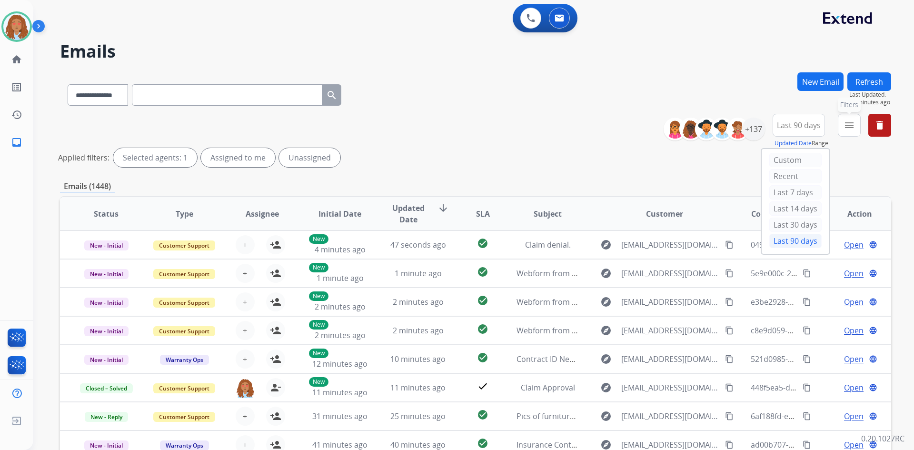
click at [837, 123] on div "menu Filters Type Claims Adjudication Customer Support Escalation Service Suppo…" at bounding box center [848, 131] width 23 height 34
click at [846, 130] on mat-icon "menu" at bounding box center [848, 124] width 11 height 11
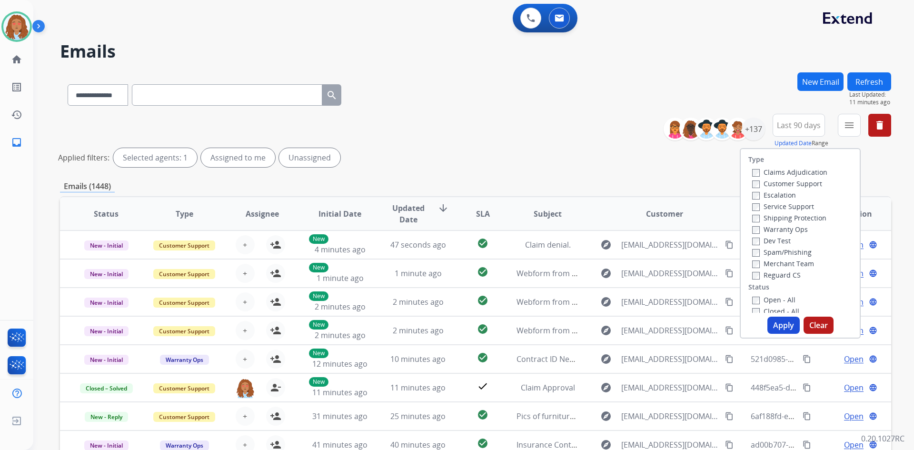
click at [785, 183] on label "Customer Support" at bounding box center [787, 183] width 70 height 9
click at [767, 217] on label "Shipping Protection" at bounding box center [789, 217] width 74 height 9
click at [780, 325] on button "Apply" at bounding box center [783, 324] width 32 height 17
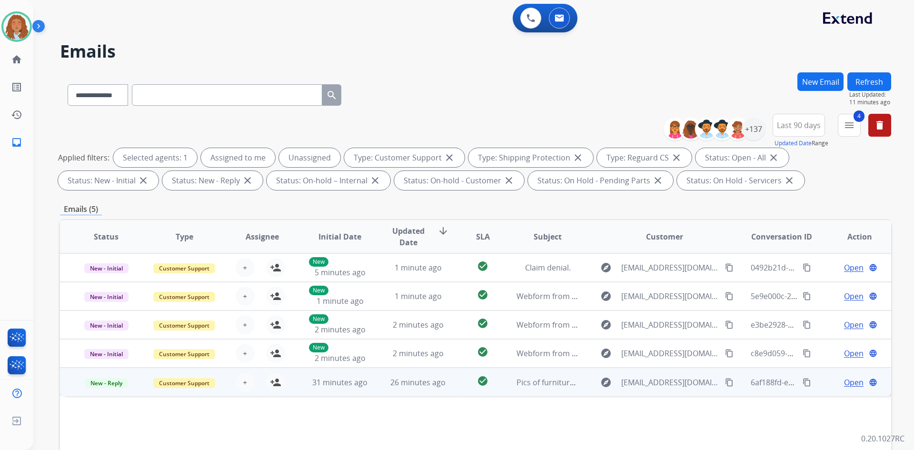
click at [678, 390] on td "explore ogstons3@gmail.com content_copy" at bounding box center [657, 381] width 156 height 29
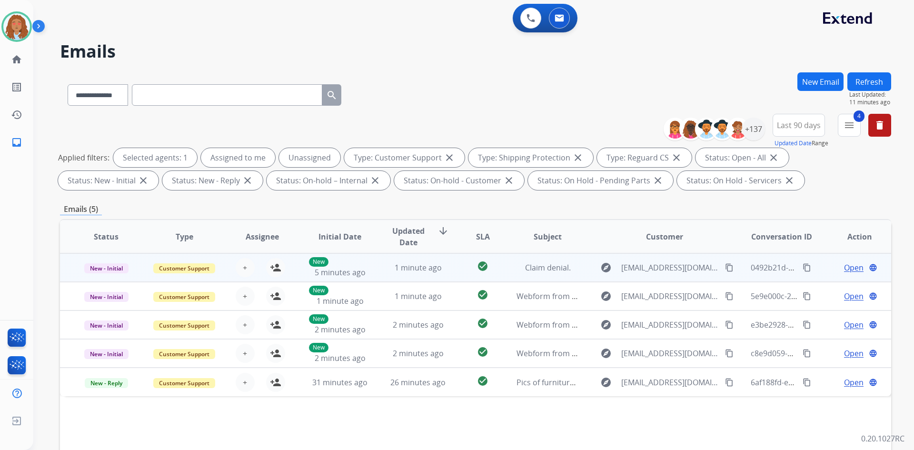
click at [679, 278] on td "explore lorenm53@gmail.com content_copy" at bounding box center [657, 267] width 156 height 29
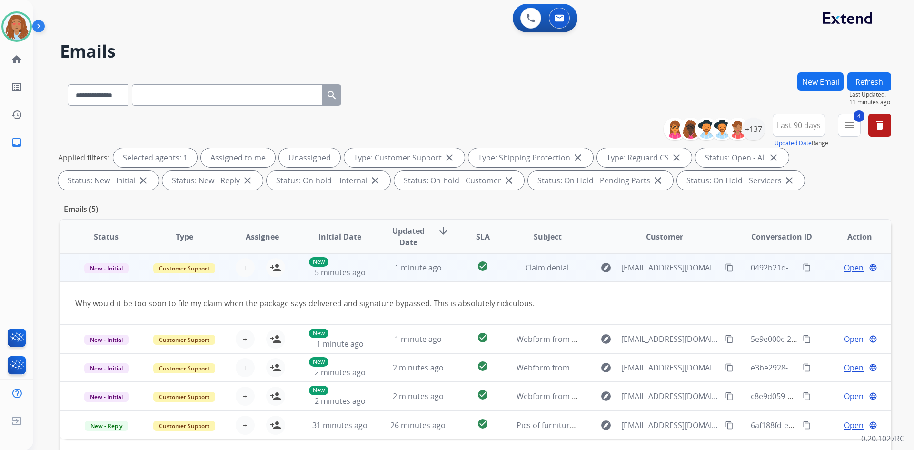
click at [679, 278] on td "explore lorenm53@gmail.com content_copy" at bounding box center [657, 267] width 156 height 29
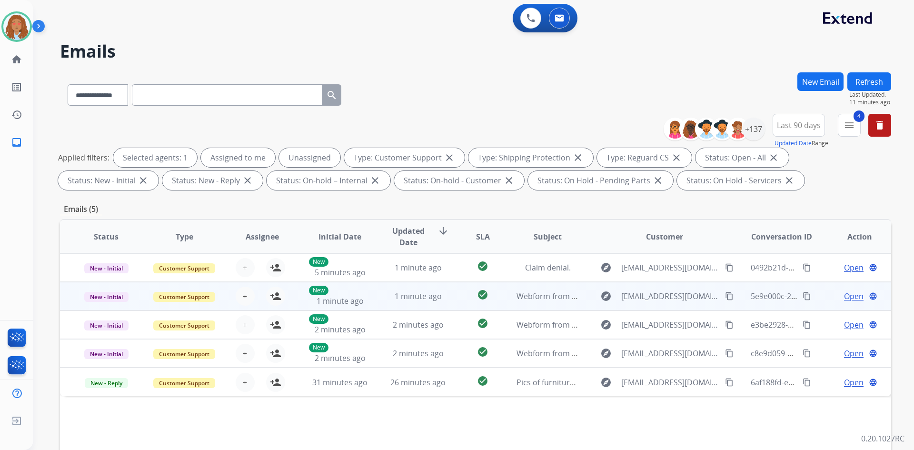
click at [673, 303] on div "explore dawncolin@gmail.com content_copy" at bounding box center [664, 295] width 140 height 15
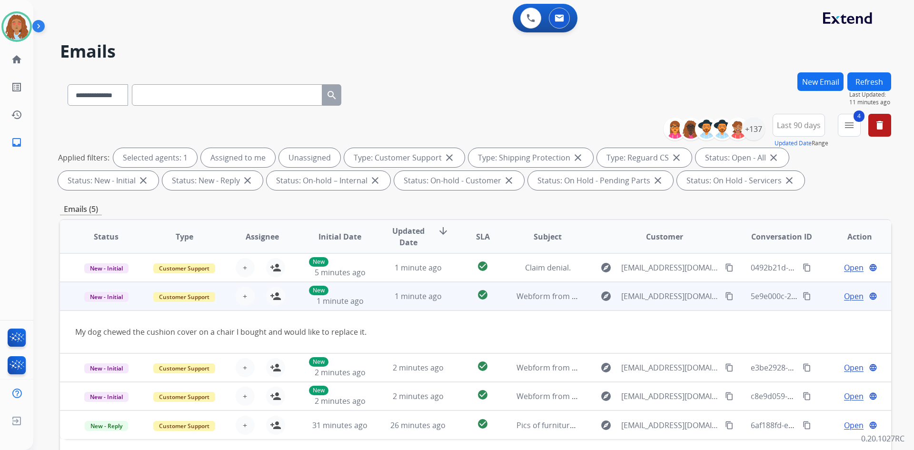
click at [673, 303] on div "explore dawncolin@gmail.com content_copy" at bounding box center [664, 295] width 140 height 15
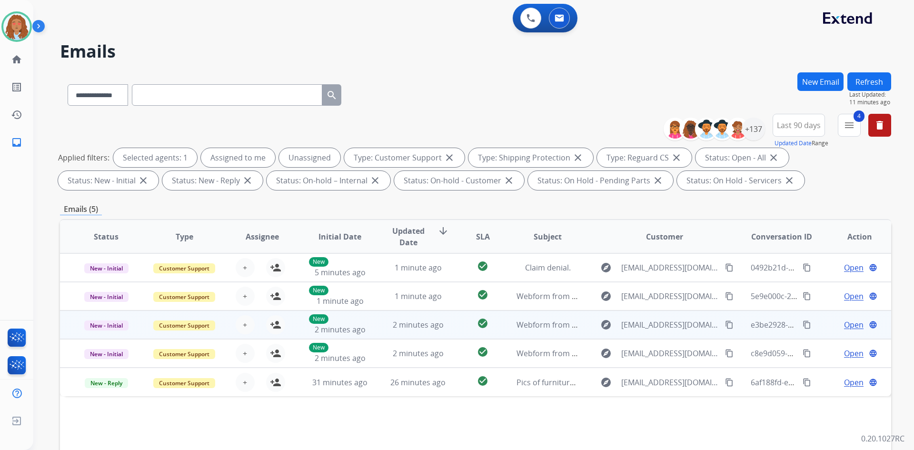
click at [669, 333] on td "explore espinosarene101@gmail.com content_copy" at bounding box center [657, 324] width 156 height 29
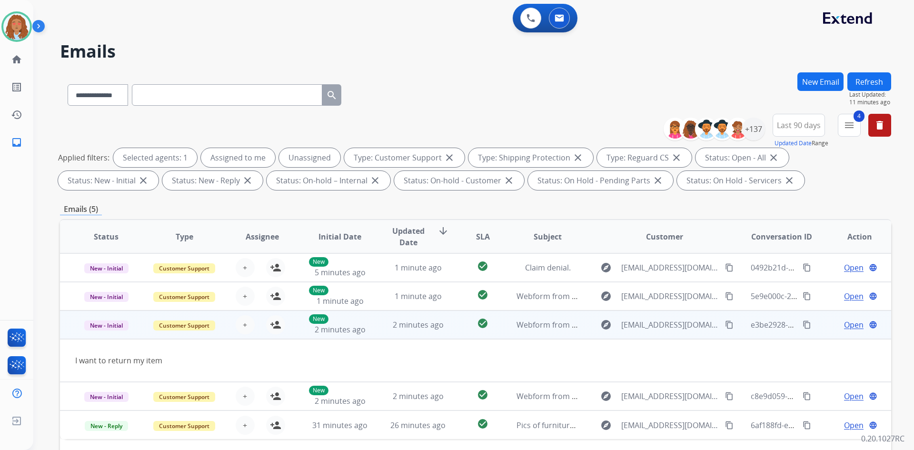
click at [669, 332] on td "explore espinosarene101@gmail.com content_copy" at bounding box center [657, 324] width 156 height 29
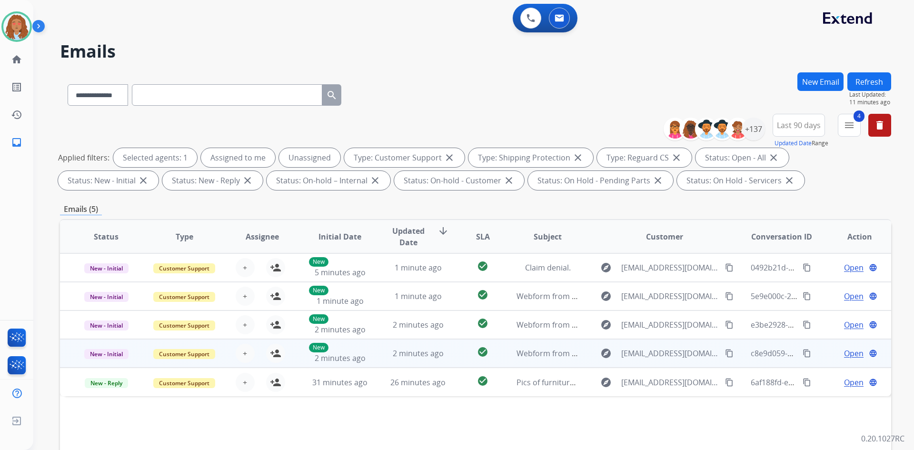
click at [670, 362] on td "explore Byteme_1967@yahoo.com content_copy" at bounding box center [657, 353] width 156 height 29
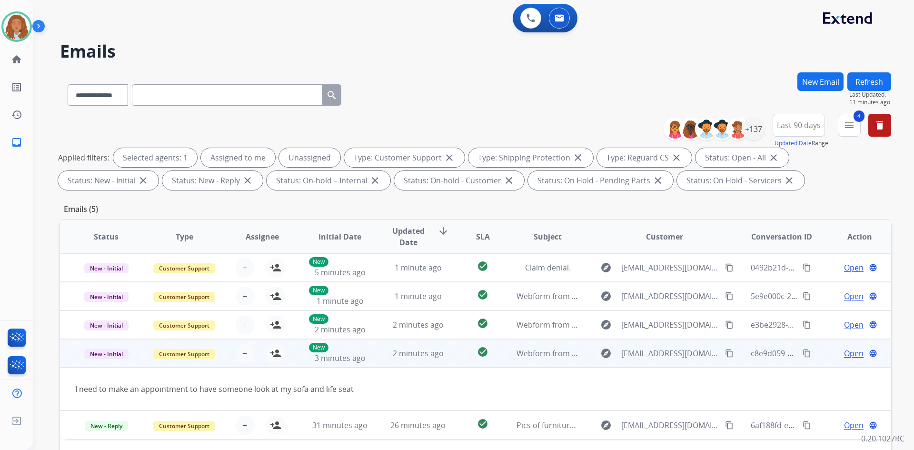
click at [670, 362] on td "explore Byteme_1967@yahoo.com content_copy" at bounding box center [657, 353] width 156 height 29
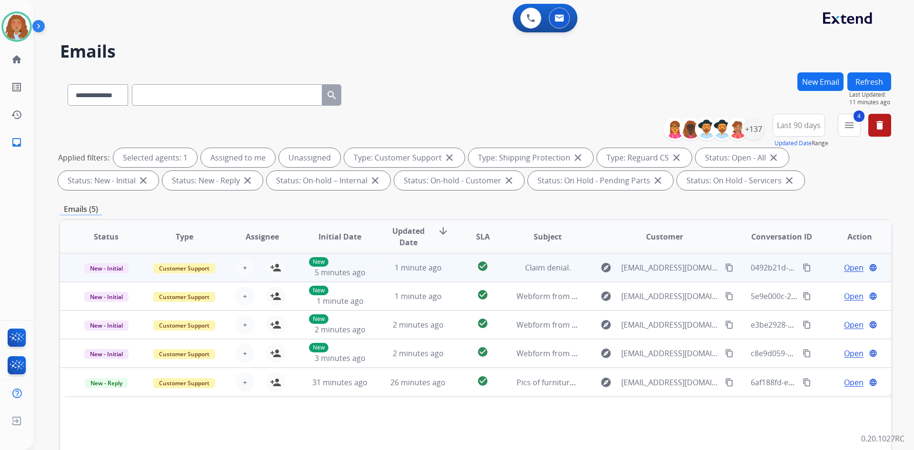
click at [664, 275] on td "explore lorenm53@gmail.com content_copy" at bounding box center [657, 267] width 156 height 29
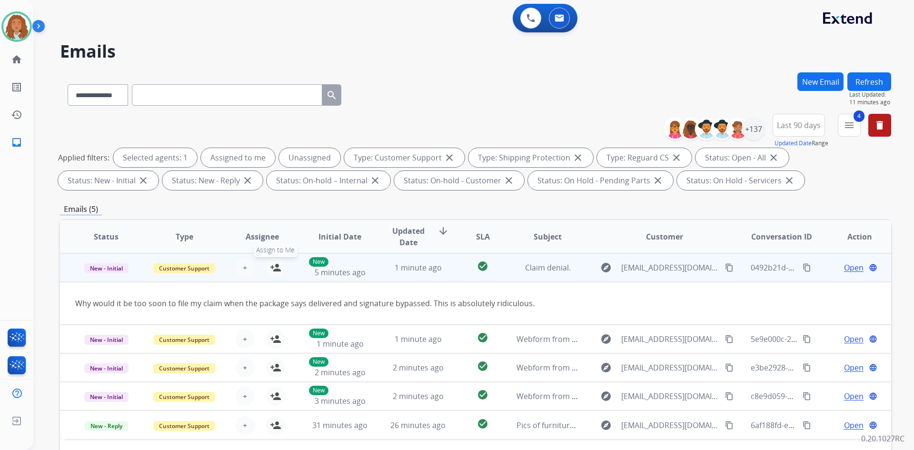
click at [274, 272] on mat-icon "person_add" at bounding box center [275, 267] width 11 height 11
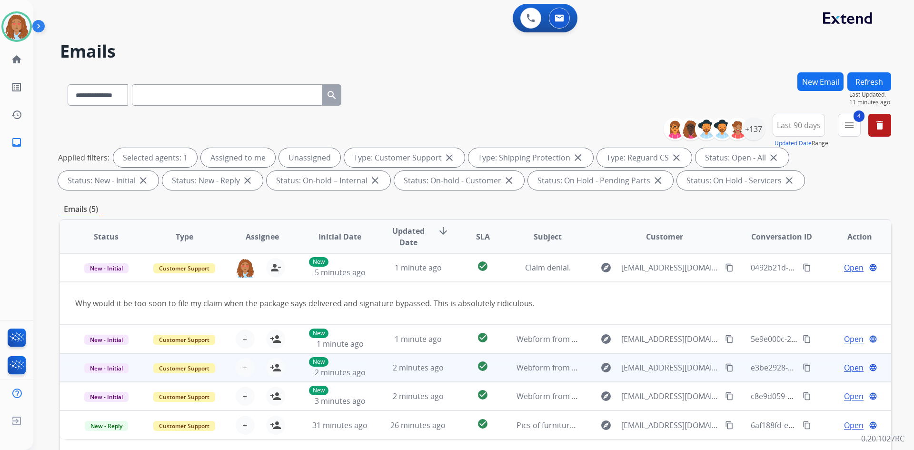
click at [666, 379] on td "explore espinosarene101@gmail.com content_copy" at bounding box center [657, 367] width 156 height 29
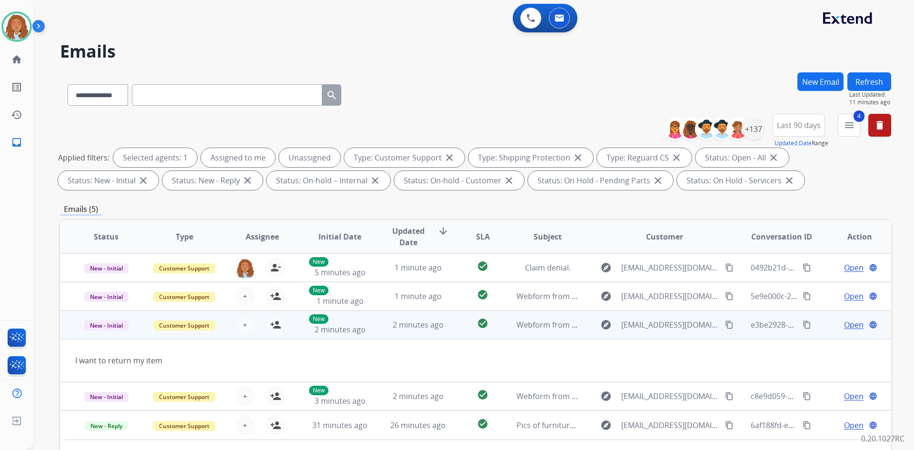
click at [725, 326] on mat-icon "content_copy" at bounding box center [729, 324] width 9 height 9
click at [272, 324] on mat-icon "person_add" at bounding box center [275, 324] width 11 height 11
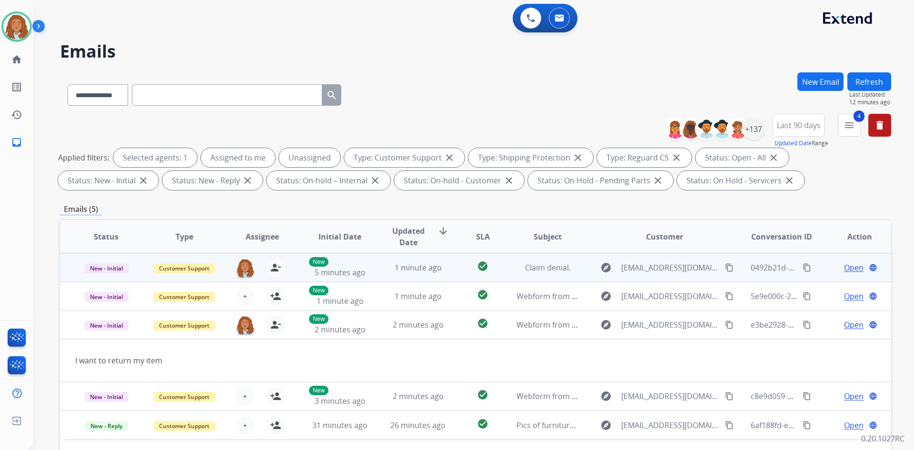
click at [848, 268] on span "Open" at bounding box center [854, 267] width 20 height 11
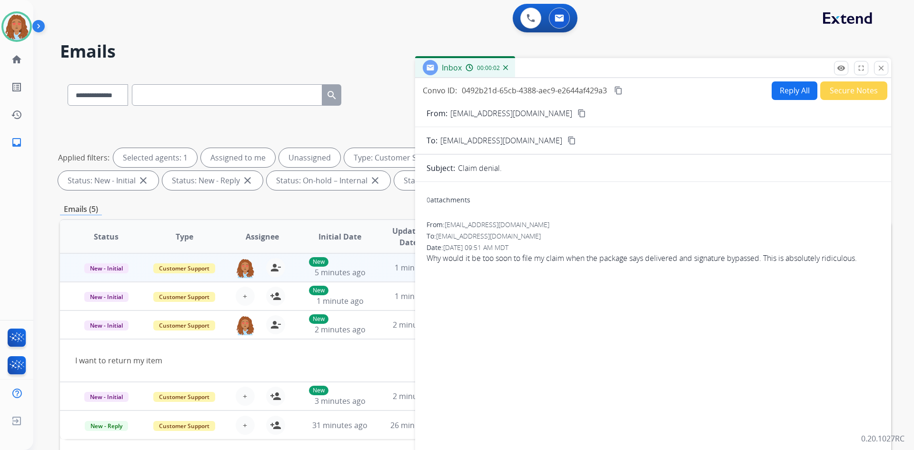
click at [577, 113] on mat-icon "content_copy" at bounding box center [581, 113] width 9 height 9
click at [886, 64] on button "close Close" at bounding box center [881, 68] width 14 height 14
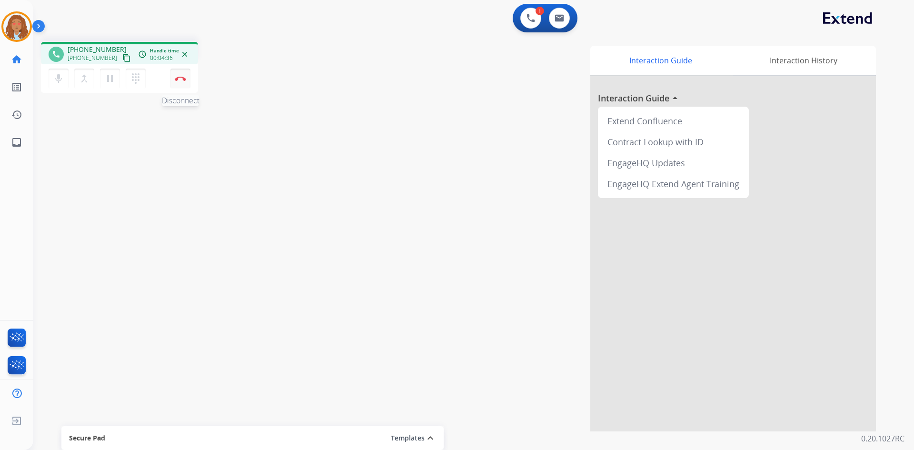
click at [178, 83] on button "Disconnect" at bounding box center [180, 79] width 20 height 20
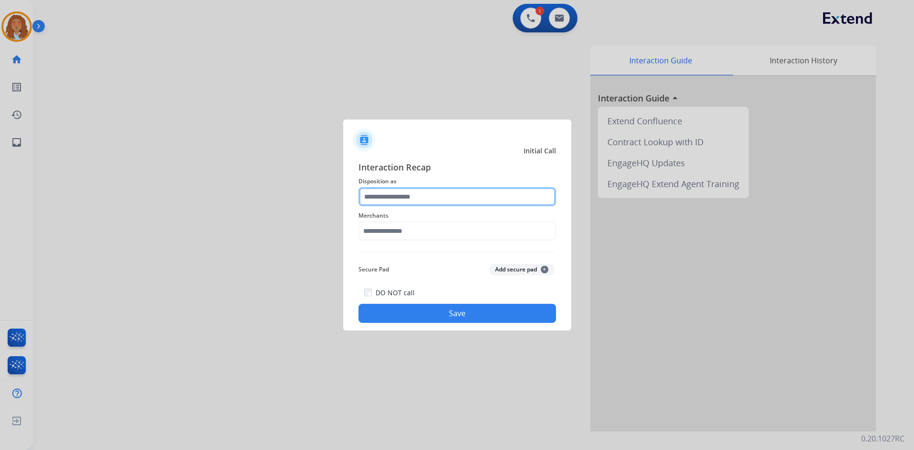
click at [384, 196] on input "text" at bounding box center [456, 196] width 197 height 19
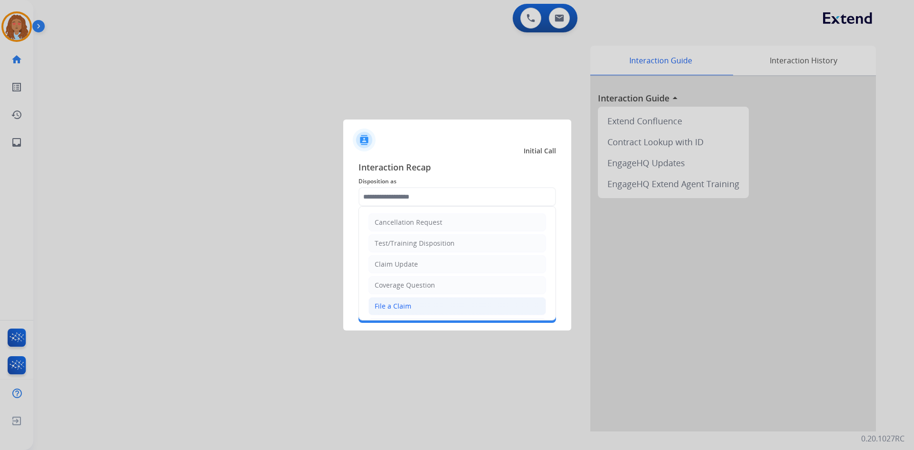
click at [404, 309] on div "File a Claim" at bounding box center [392, 306] width 37 height 10
type input "**********"
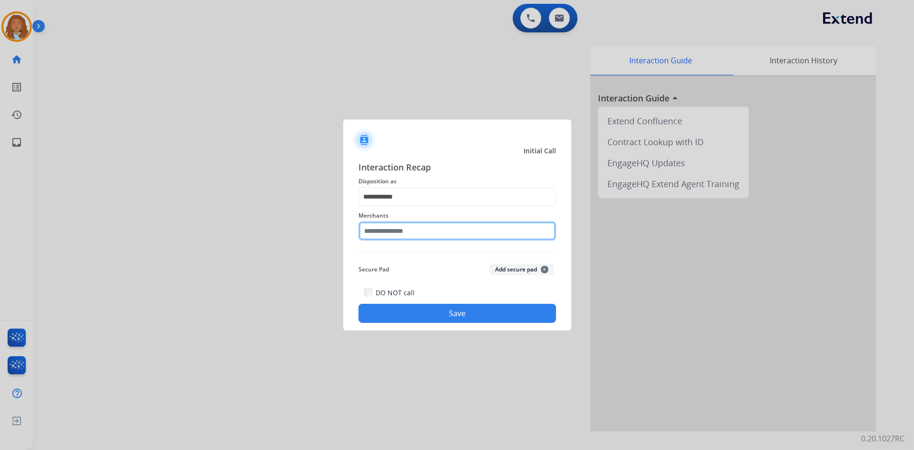
click at [395, 231] on input "text" at bounding box center [456, 230] width 197 height 19
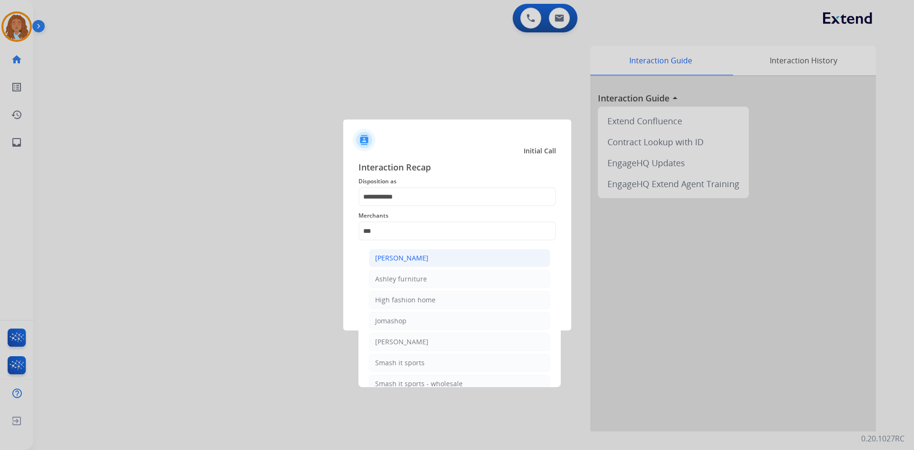
click at [405, 260] on div "[PERSON_NAME]" at bounding box center [401, 258] width 53 height 10
type input "**********"
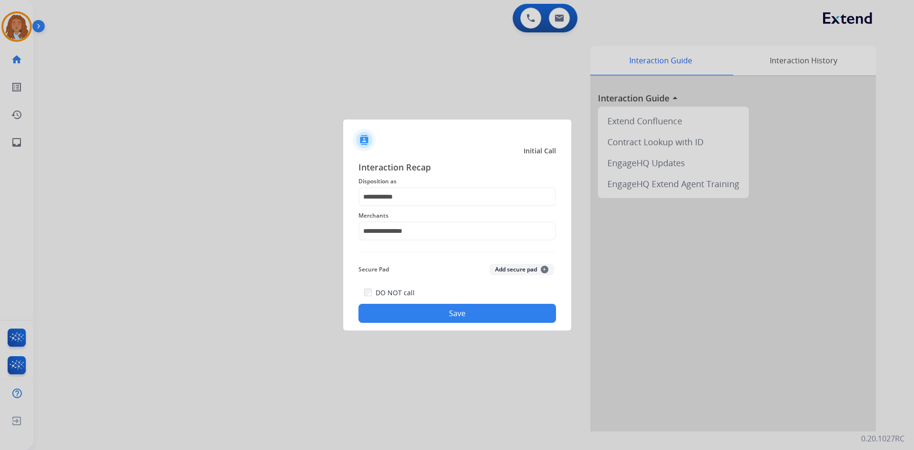
click at [428, 314] on button "Save" at bounding box center [456, 313] width 197 height 19
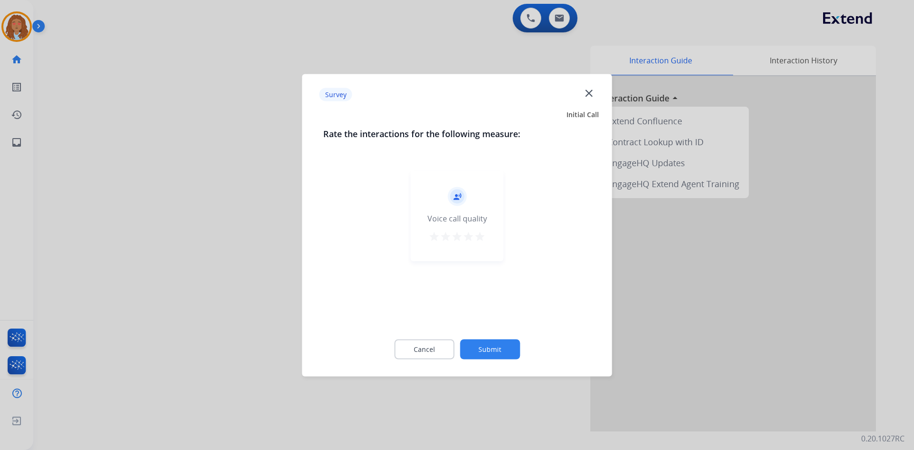
click at [141, 259] on div at bounding box center [457, 225] width 914 height 450
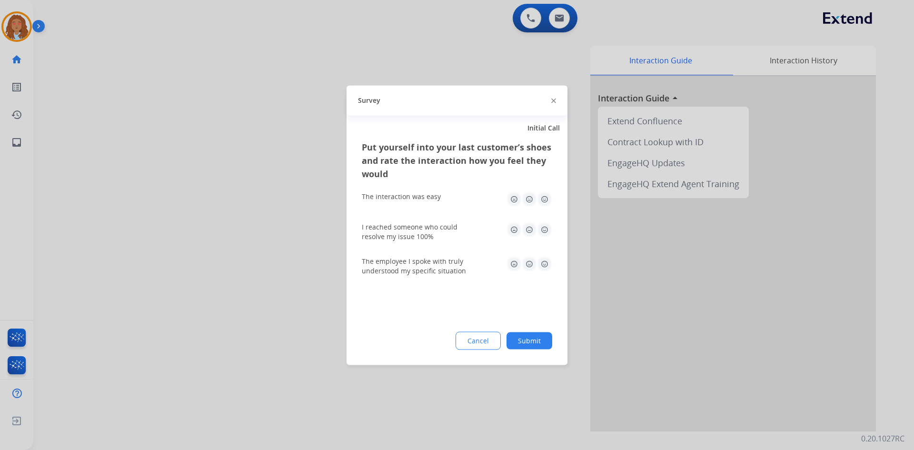
click at [141, 259] on div at bounding box center [457, 225] width 914 height 450
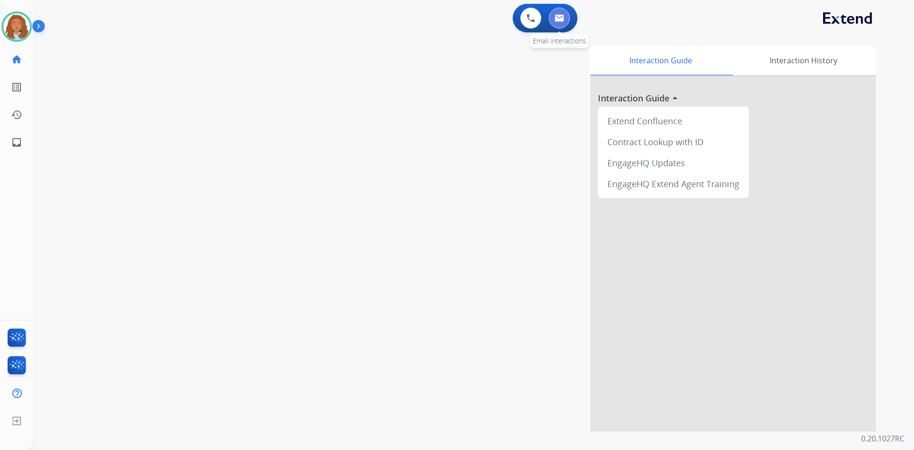
click at [566, 18] on button at bounding box center [559, 18] width 21 height 21
select select "**********"
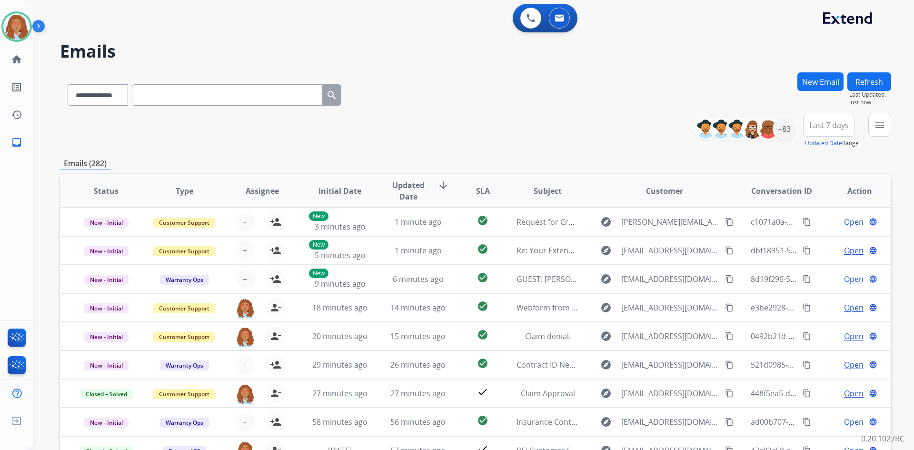
click at [811, 123] on span "Last 7 days" at bounding box center [828, 125] width 39 height 4
click at [809, 239] on div "Last 90 days" at bounding box center [825, 241] width 52 height 14
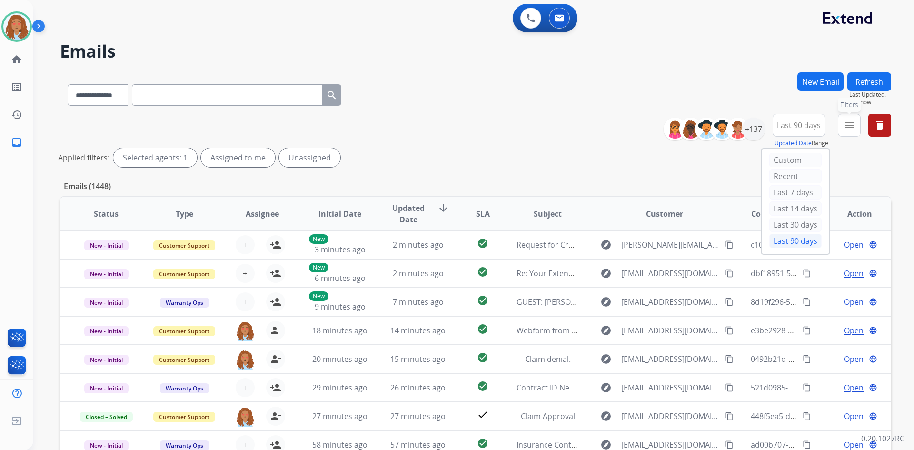
click at [845, 126] on mat-icon "menu" at bounding box center [848, 124] width 11 height 11
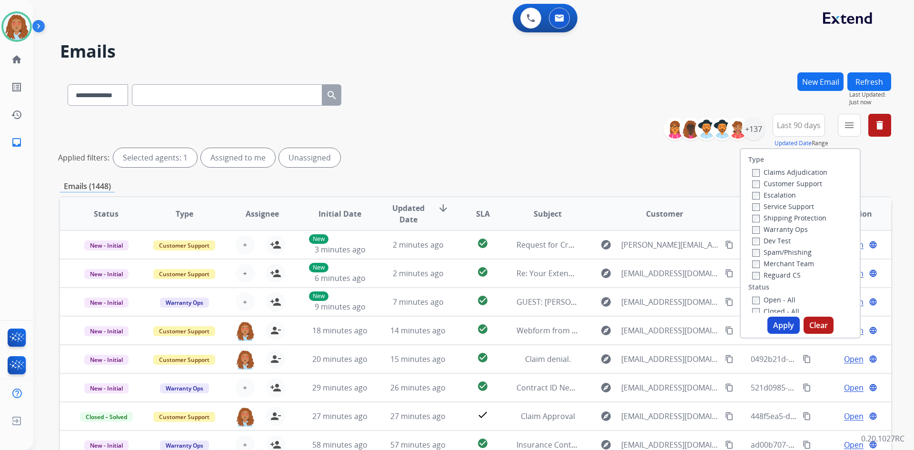
click at [781, 182] on label "Customer Support" at bounding box center [787, 183] width 70 height 9
click at [781, 217] on label "Shipping Protection" at bounding box center [789, 217] width 74 height 9
click at [771, 323] on button "Apply" at bounding box center [783, 324] width 32 height 17
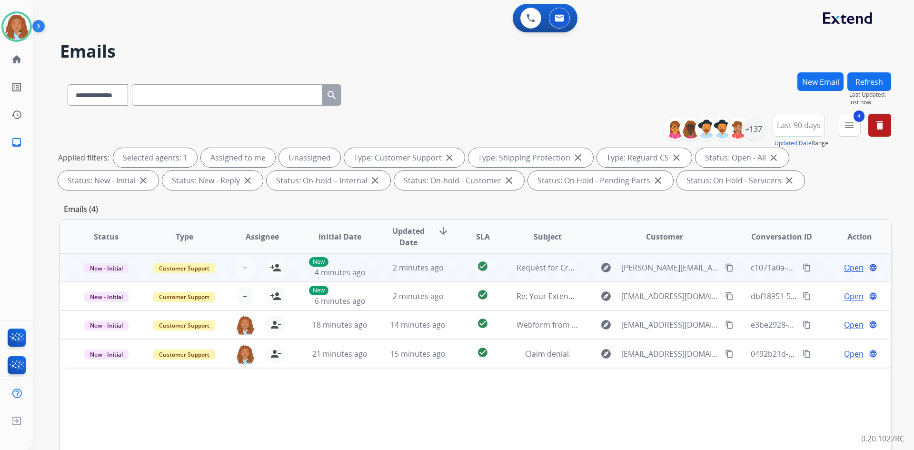
click at [657, 276] on td "explore aarchie.aj@gmail.com content_copy" at bounding box center [657, 267] width 156 height 29
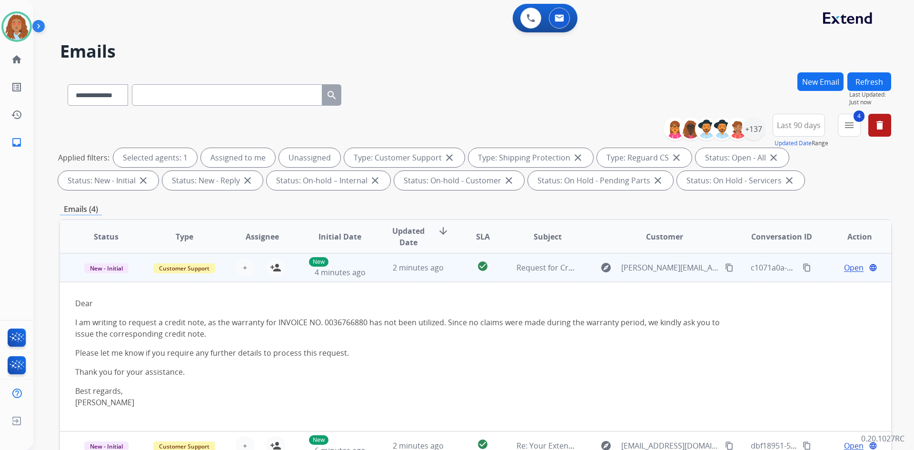
click at [657, 276] on td "explore aarchie.aj@gmail.com content_copy" at bounding box center [657, 267] width 156 height 29
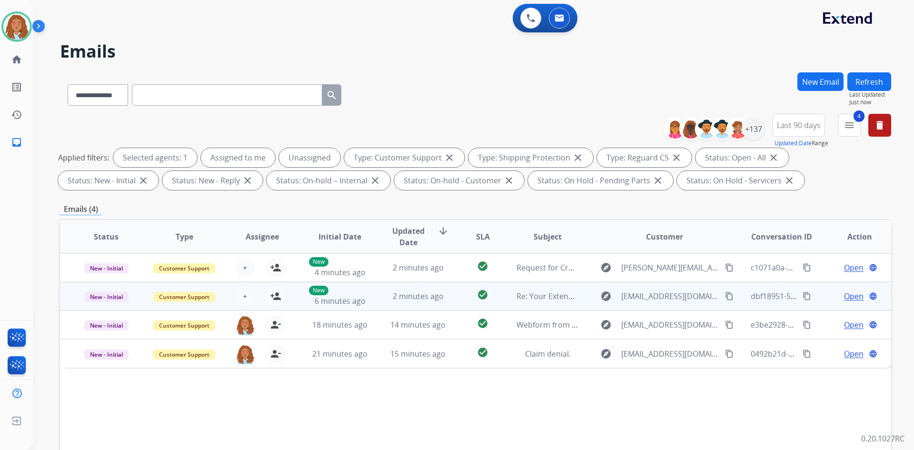
click at [659, 307] on td "explore jlm1976cisco@gmail.com content_copy" at bounding box center [657, 296] width 156 height 29
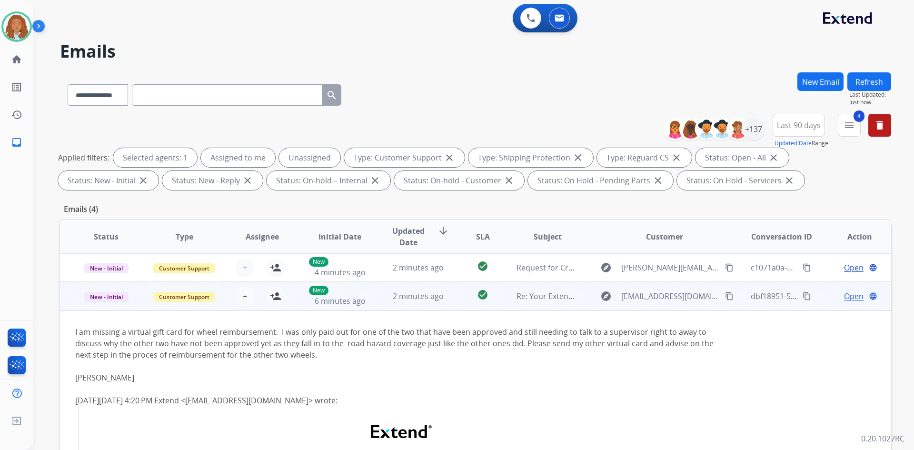
scroll to position [29, 0]
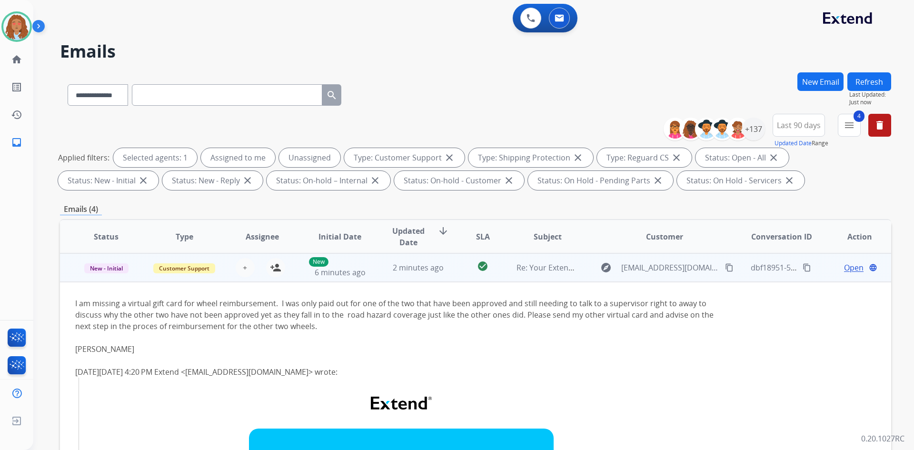
click at [657, 275] on td "explore jlm1976cisco@gmail.com content_copy" at bounding box center [657, 267] width 156 height 29
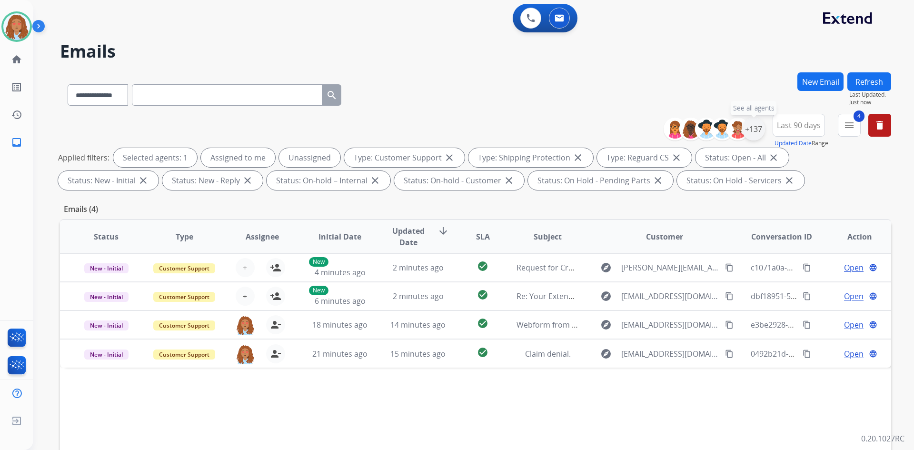
click at [754, 132] on div "+137" at bounding box center [753, 129] width 23 height 23
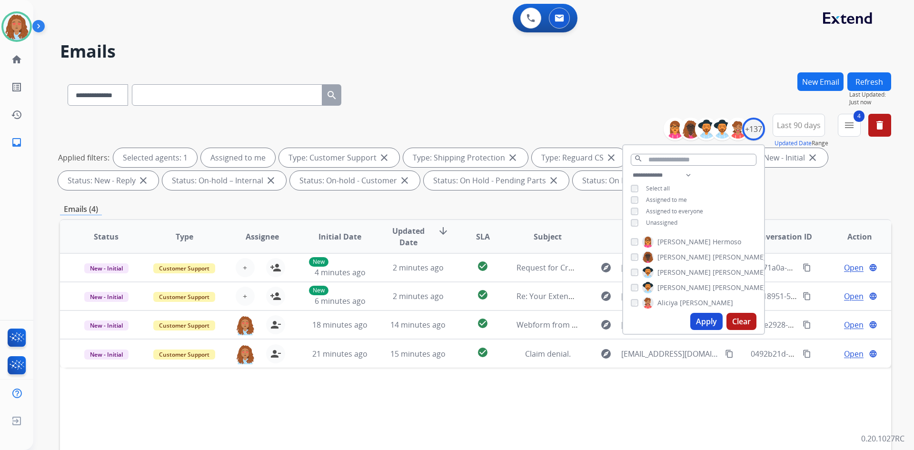
click at [703, 319] on button "Apply" at bounding box center [706, 321] width 32 height 17
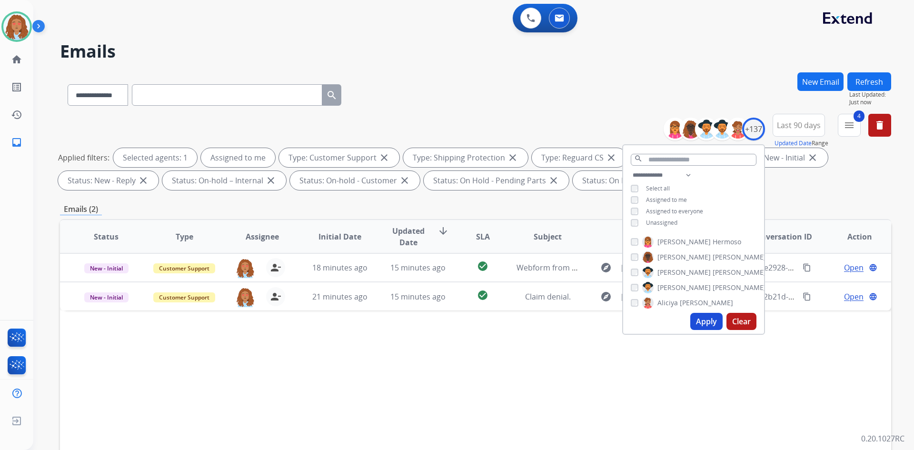
click at [638, 96] on div "**********" at bounding box center [475, 92] width 831 height 41
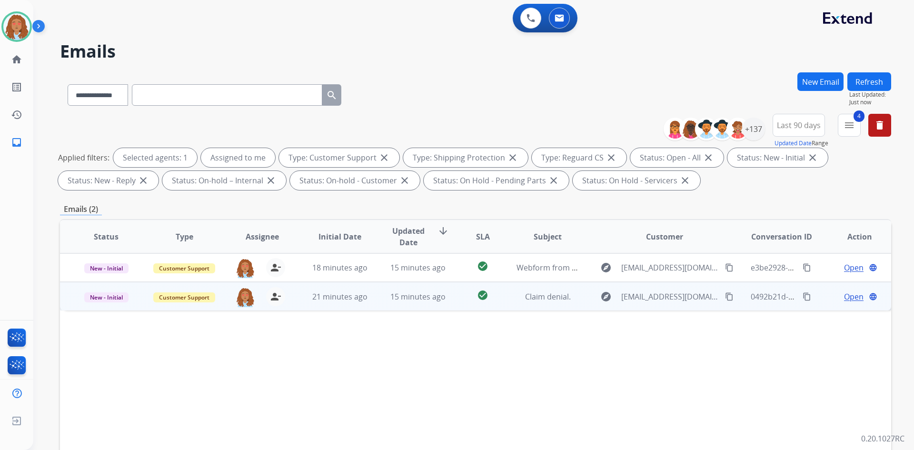
click at [661, 305] on td "explore lorenm53@gmail.com content_copy" at bounding box center [657, 296] width 156 height 29
click at [846, 297] on span "Open" at bounding box center [854, 295] width 20 height 11
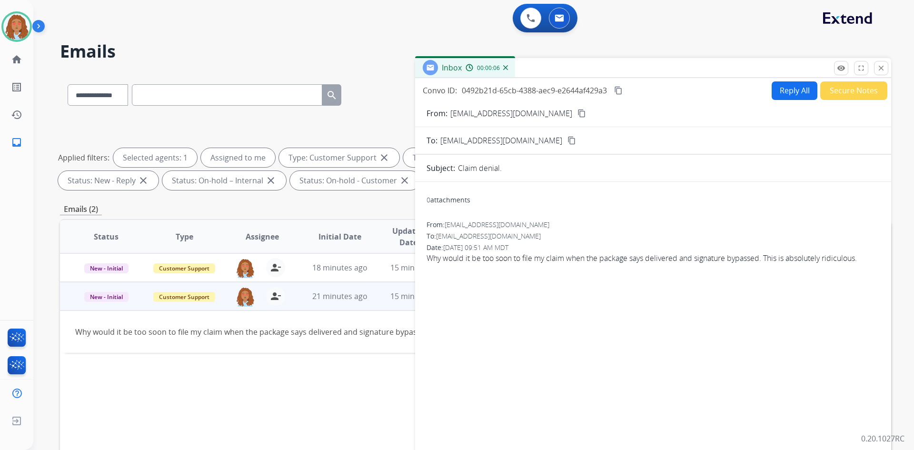
click at [782, 95] on button "Reply All" at bounding box center [794, 90] width 46 height 19
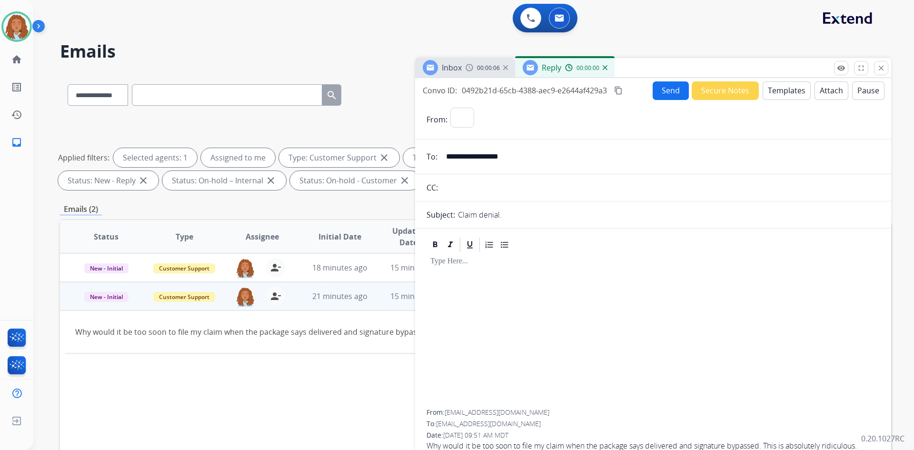
select select "**********"
click at [781, 93] on button "Templates" at bounding box center [786, 90] width 48 height 19
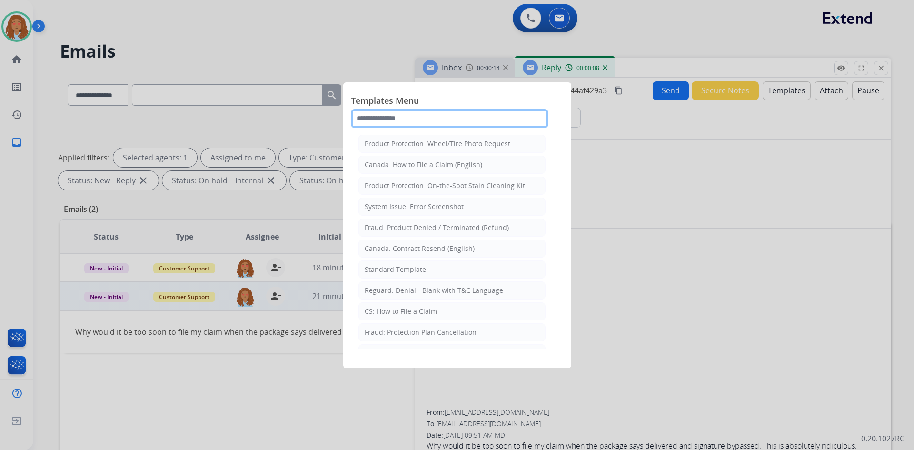
click at [417, 117] on input "text" at bounding box center [449, 118] width 197 height 19
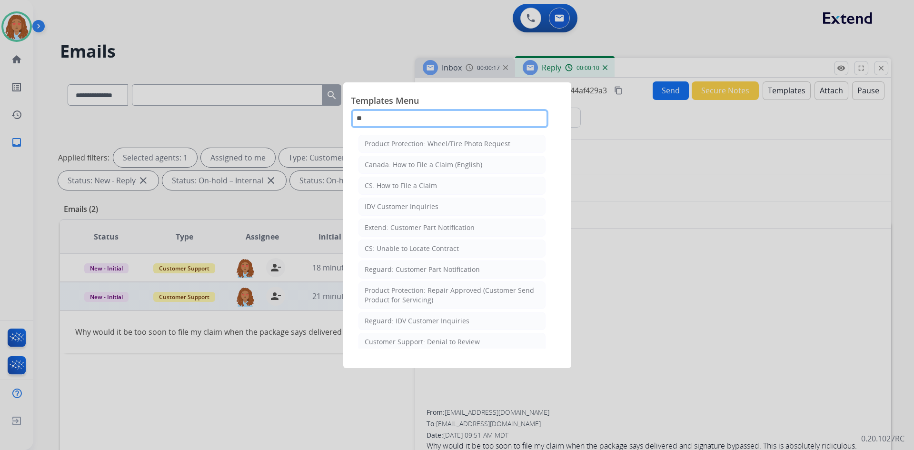
type input "*"
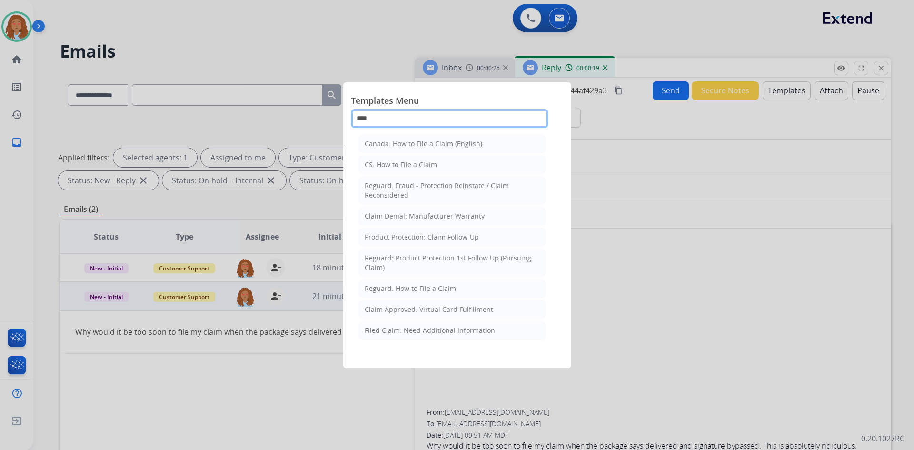
drag, startPoint x: 420, startPoint y: 120, endPoint x: 259, endPoint y: 113, distance: 160.5
click at [259, 113] on app-templates-menu-modal "Templates Menu **** Canada: How to File a Claim (English) CS: How to File a Cla…" at bounding box center [457, 225] width 914 height 450
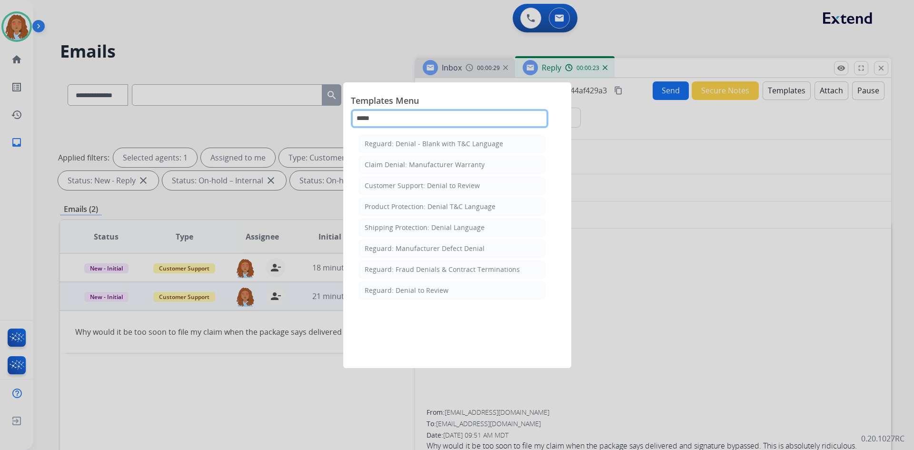
drag, startPoint x: 404, startPoint y: 118, endPoint x: 260, endPoint y: 114, distance: 144.2
click at [260, 114] on app-templates-menu-modal "Templates Menu ***** Reguard: Denial - Blank with T&C Language Claim Denial: Ma…" at bounding box center [457, 225] width 914 height 450
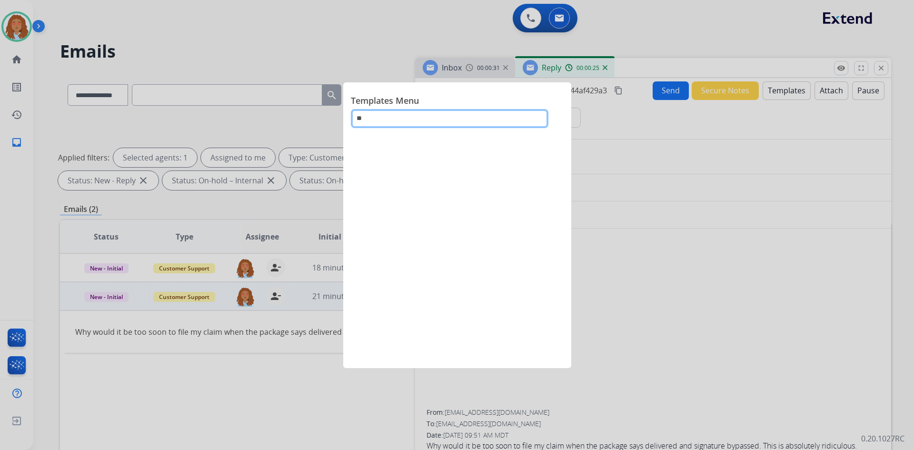
type input "*"
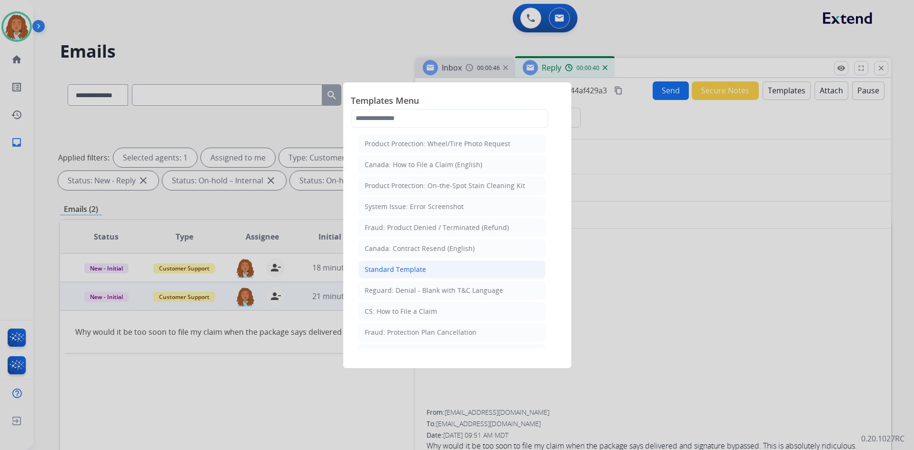
click at [413, 271] on div "Standard Template" at bounding box center [394, 270] width 61 height 10
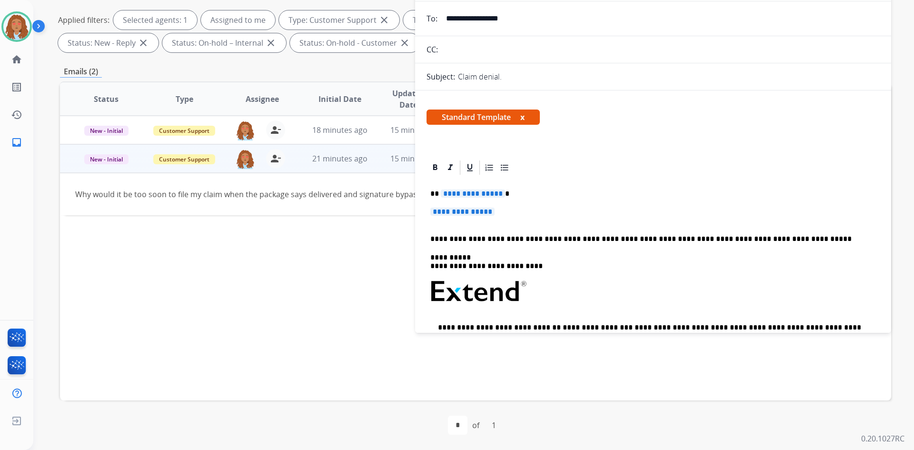
click at [487, 196] on span "**********" at bounding box center [473, 193] width 64 height 8
click at [489, 210] on span "**********" at bounding box center [462, 211] width 64 height 8
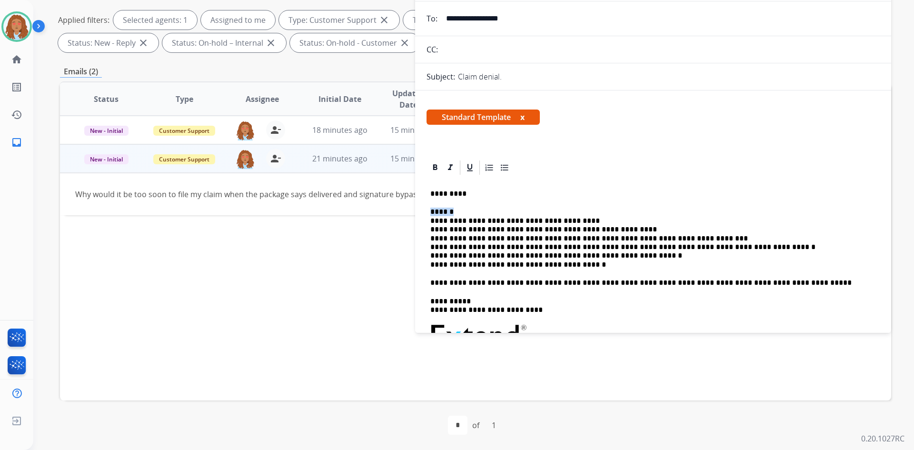
drag, startPoint x: 465, startPoint y: 212, endPoint x: 404, endPoint y: 206, distance: 61.2
click at [404, 206] on div "**********" at bounding box center [475, 192] width 831 height 515
click at [581, 222] on p "**********" at bounding box center [649, 237] width 438 height 61
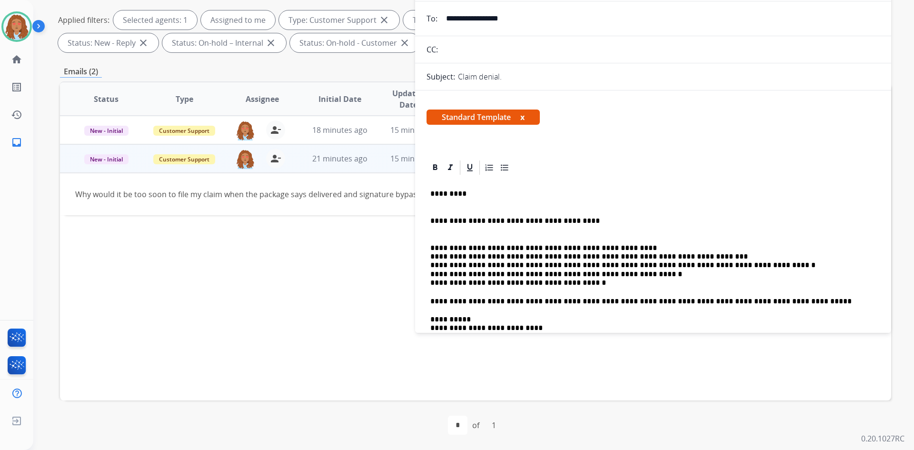
click at [613, 247] on p "**********" at bounding box center [649, 261] width 438 height 52
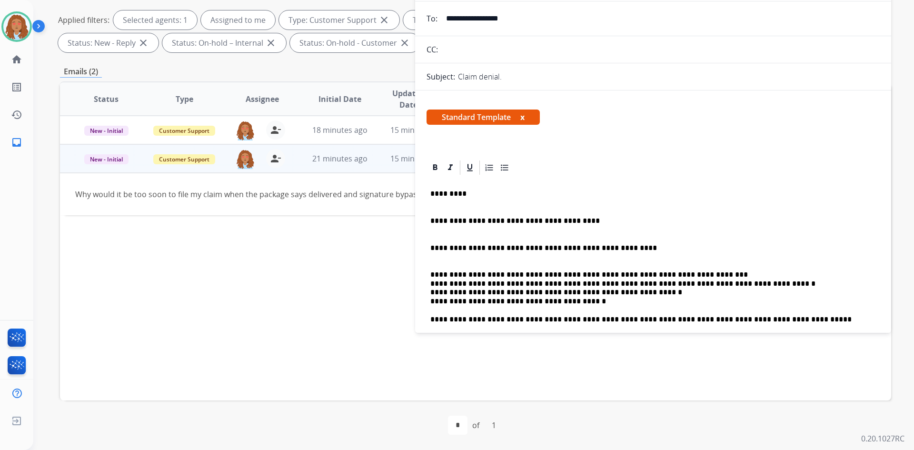
click at [692, 271] on p "**********" at bounding box center [649, 284] width 438 height 44
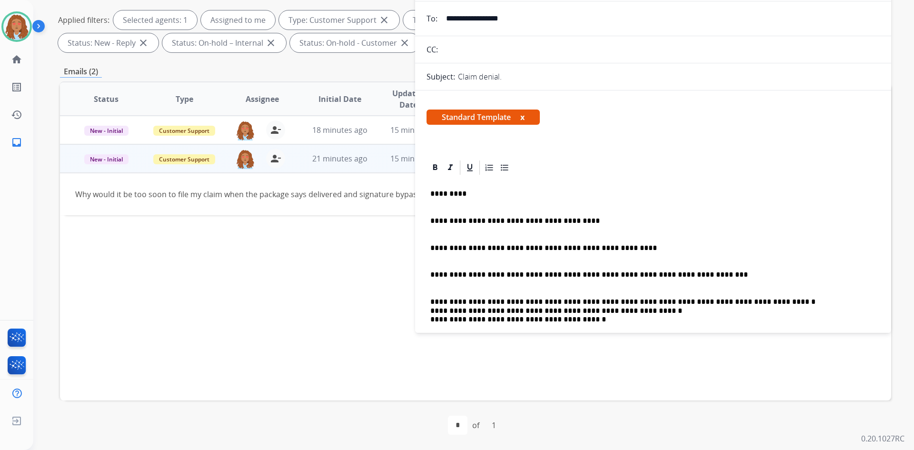
click at [738, 302] on p "**********" at bounding box center [649, 306] width 438 height 35
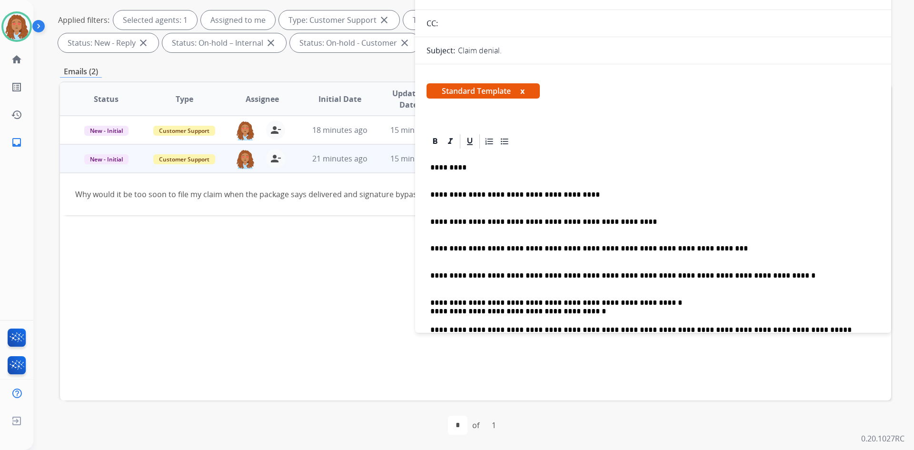
scroll to position [48, 0]
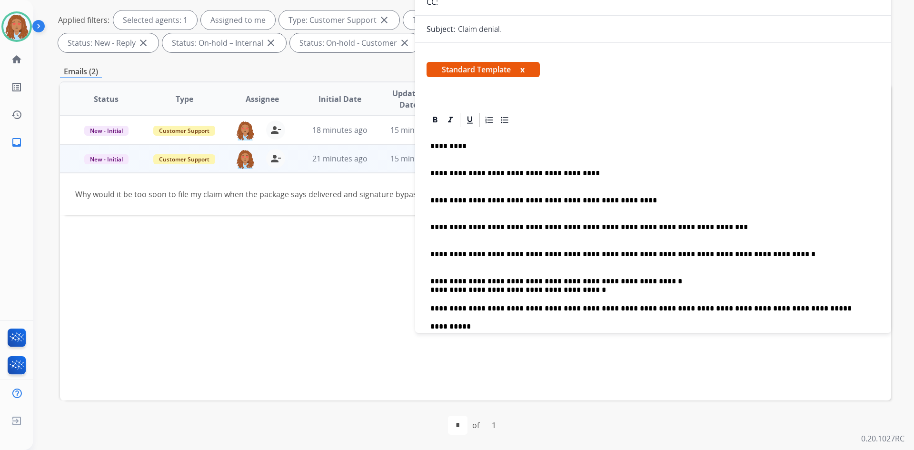
click at [656, 280] on p "**********" at bounding box center [649, 281] width 438 height 26
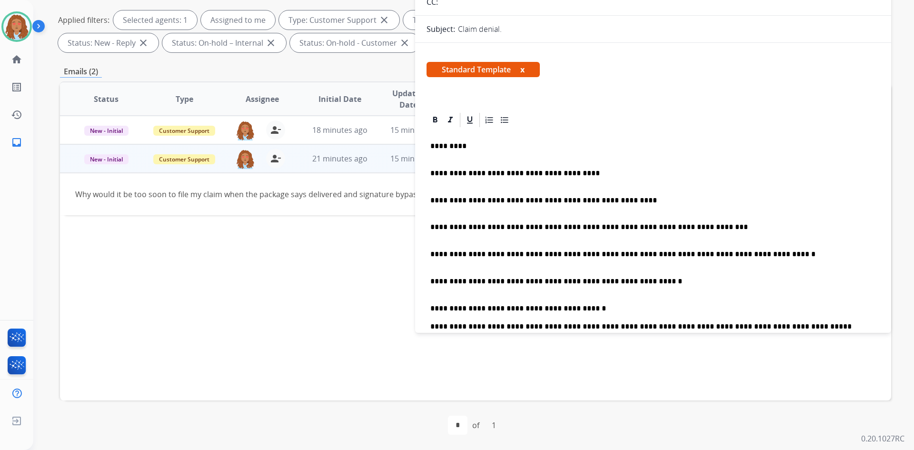
click at [426, 198] on div "**********" at bounding box center [652, 333] width 453 height 411
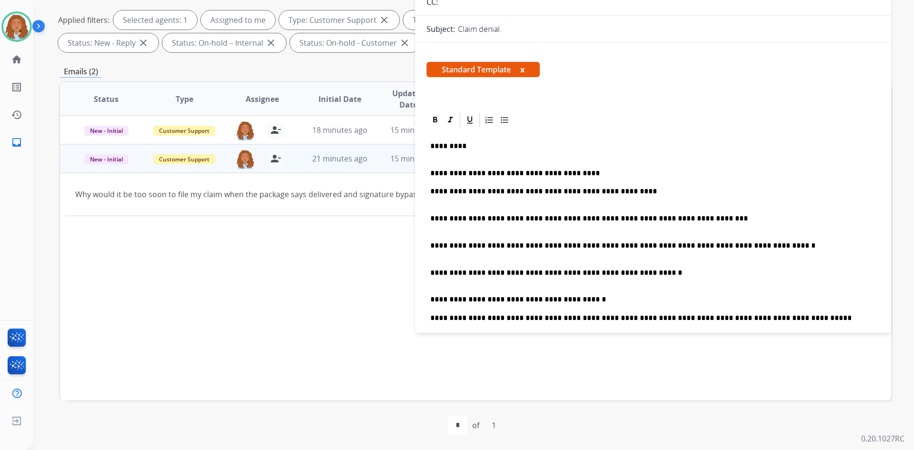
click at [425, 217] on div "**********" at bounding box center [653, 345] width 476 height 468
click at [427, 217] on div "**********" at bounding box center [652, 329] width 453 height 402
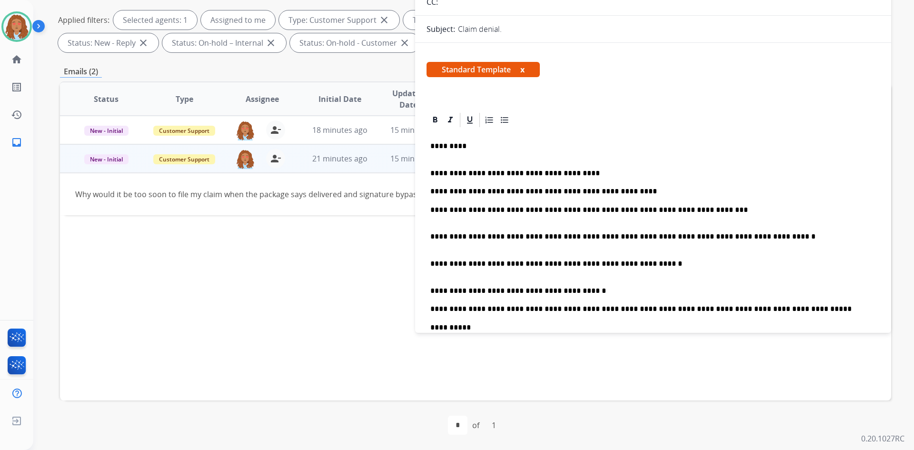
click at [428, 239] on div "**********" at bounding box center [652, 324] width 453 height 393
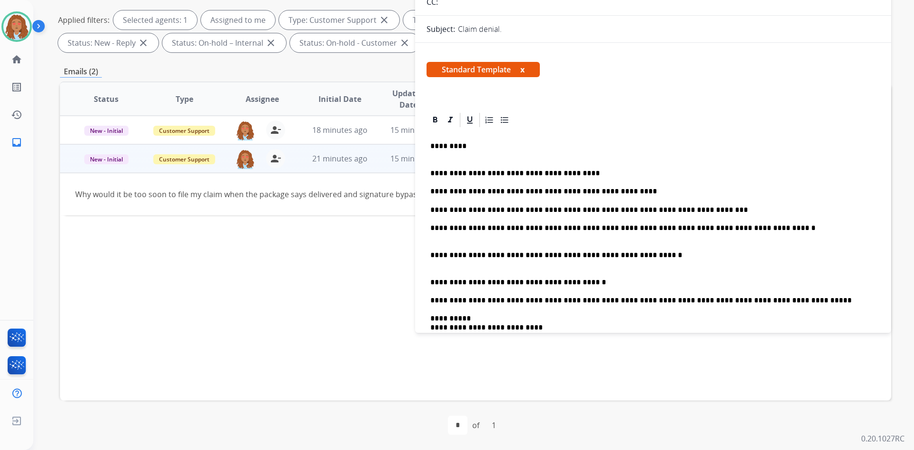
click at [431, 254] on div "**********" at bounding box center [652, 320] width 453 height 384
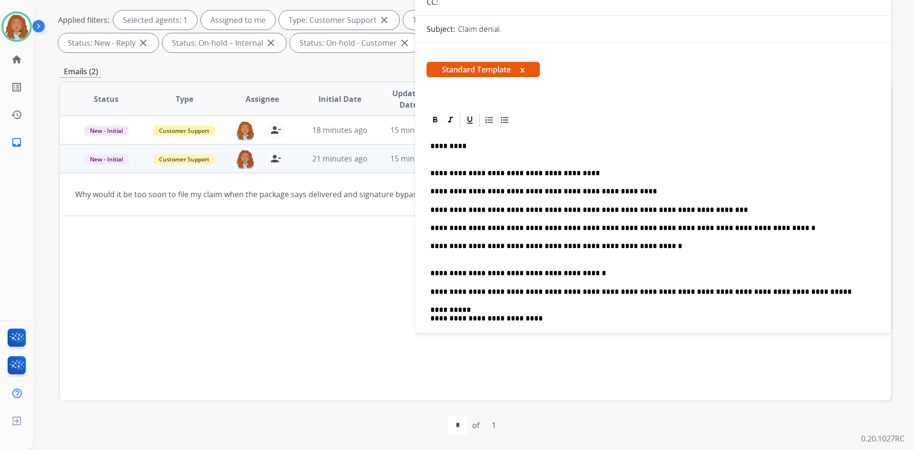
click at [429, 272] on div "**********" at bounding box center [652, 315] width 453 height 375
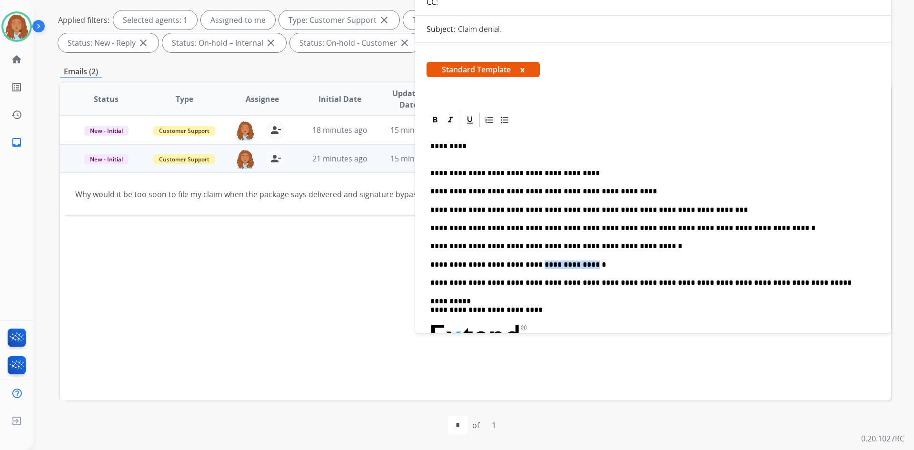
drag, startPoint x: 522, startPoint y: 263, endPoint x: 560, endPoint y: 263, distance: 37.6
click at [560, 263] on p "**********" at bounding box center [649, 264] width 438 height 9
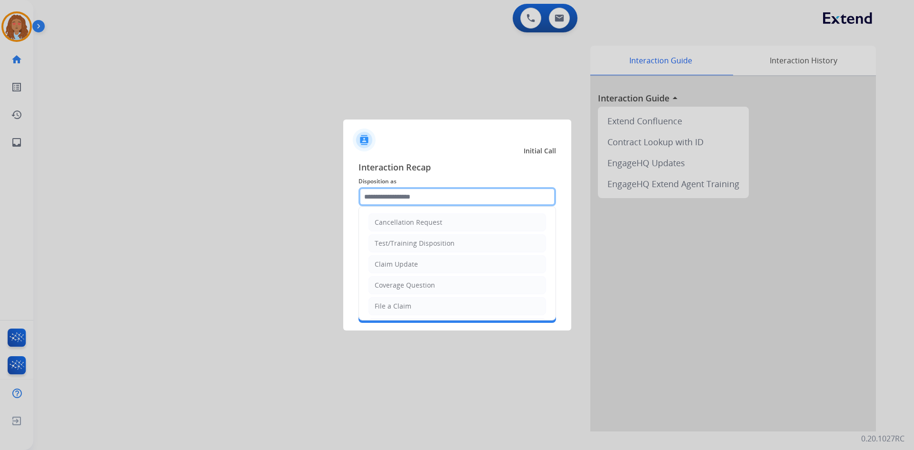
click at [414, 198] on input "text" at bounding box center [456, 196] width 197 height 19
click at [396, 308] on div "File a Claim" at bounding box center [392, 306] width 37 height 10
type input "**********"
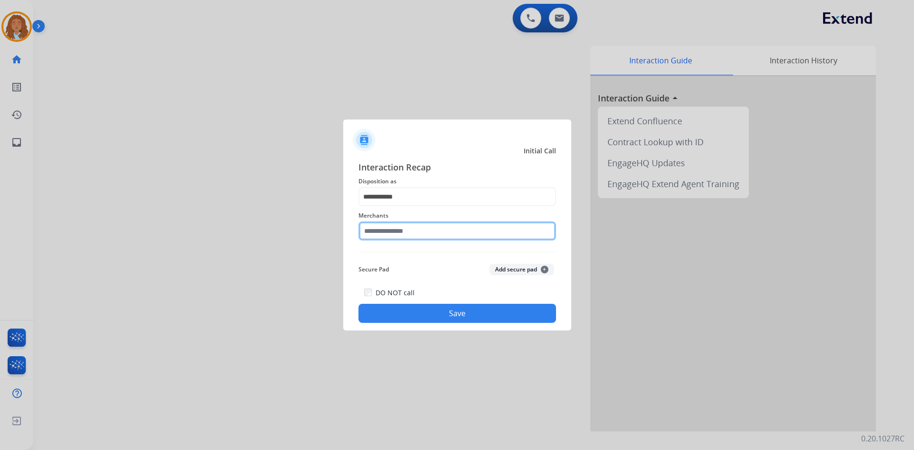
click at [415, 224] on input "text" at bounding box center [456, 230] width 197 height 19
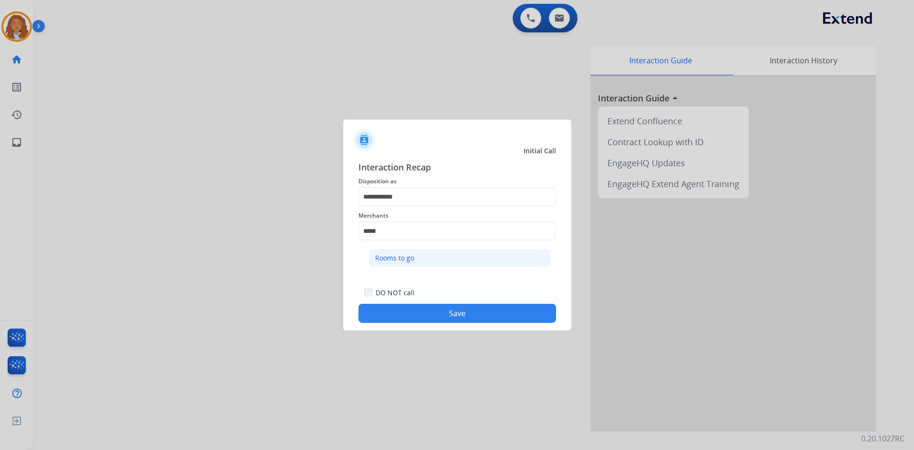
click at [419, 257] on li "Rooms to go" at bounding box center [459, 258] width 181 height 18
type input "**********"
click at [432, 308] on button "Save" at bounding box center [456, 313] width 197 height 19
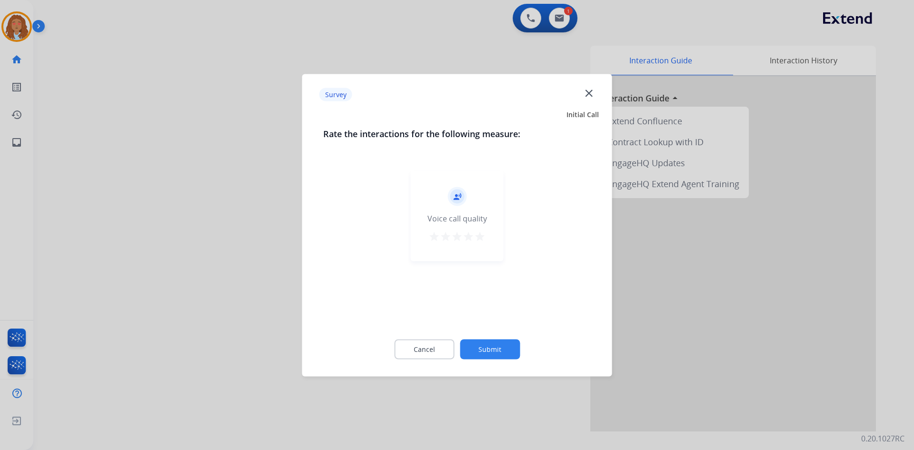
click at [224, 248] on div at bounding box center [457, 225] width 914 height 450
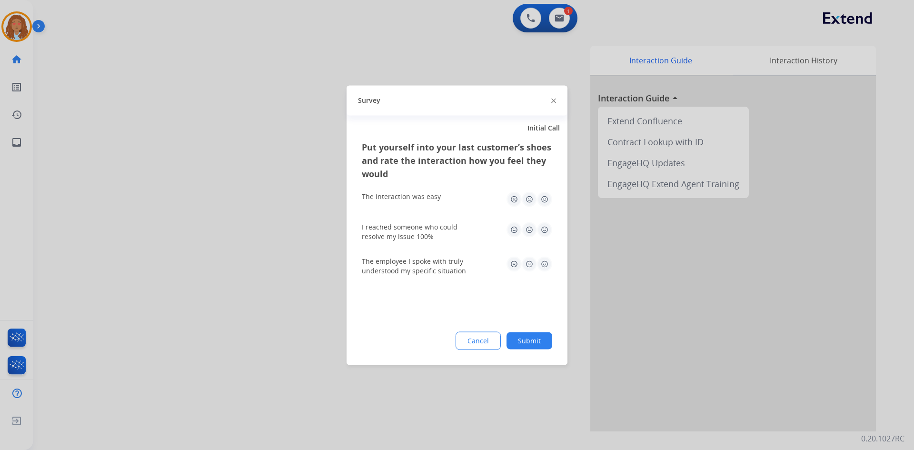
click at [224, 248] on div at bounding box center [457, 225] width 914 height 450
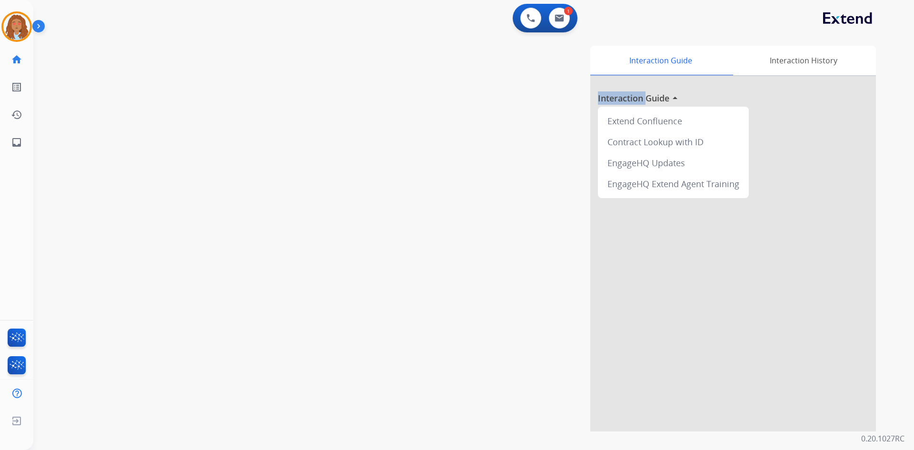
click at [224, 248] on div "swap_horiz Break voice bridge close_fullscreen Connect 3-Way Call merge_type Se…" at bounding box center [461, 232] width 857 height 397
click at [566, 16] on button at bounding box center [559, 18] width 21 height 21
select select "**********"
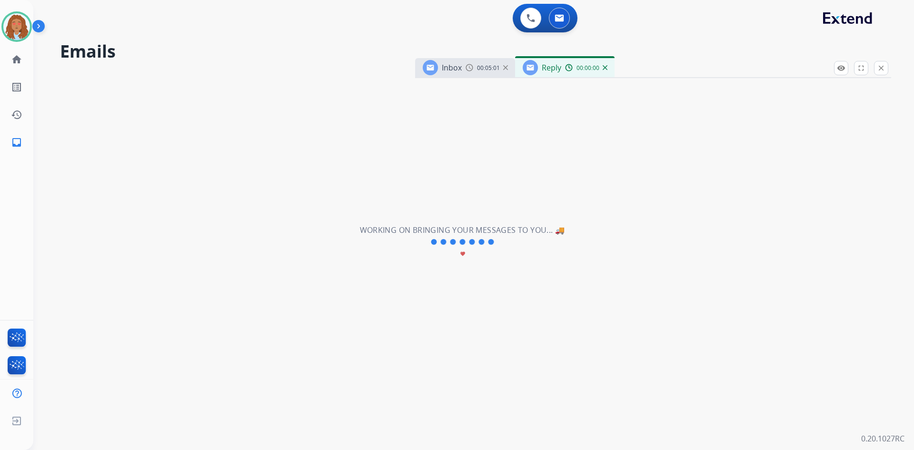
select select "**********"
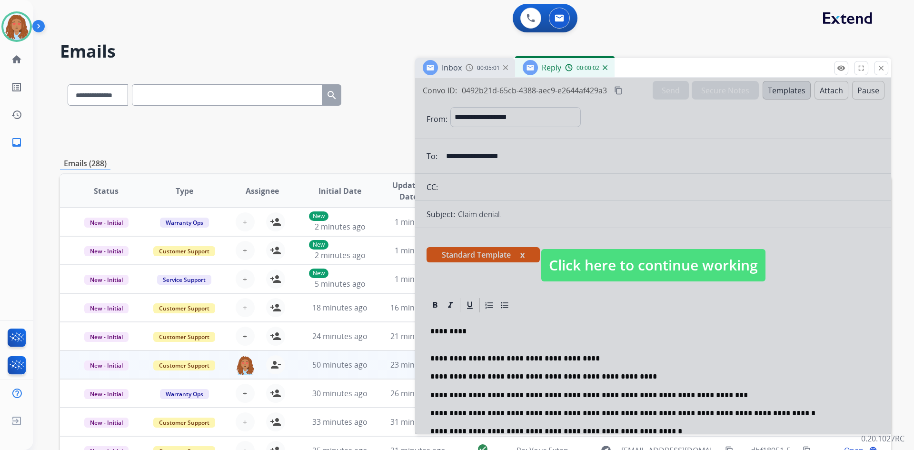
click at [606, 263] on span "Click here to continue working" at bounding box center [653, 265] width 224 height 32
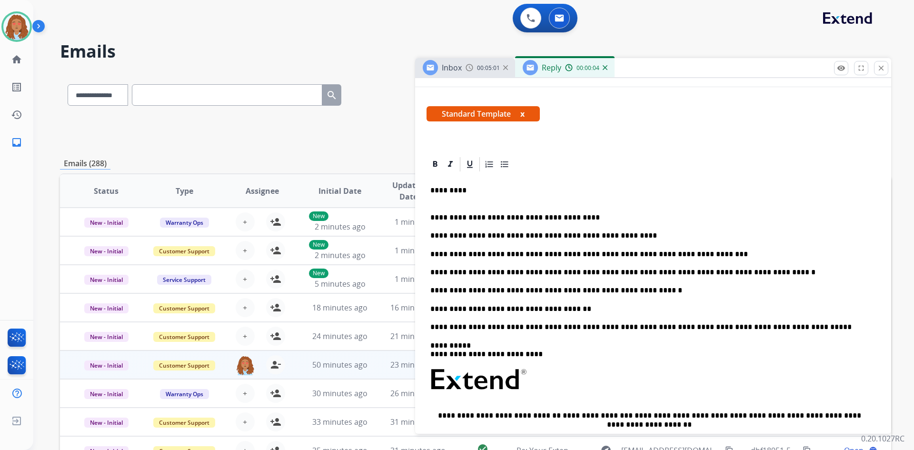
scroll to position [143, 0]
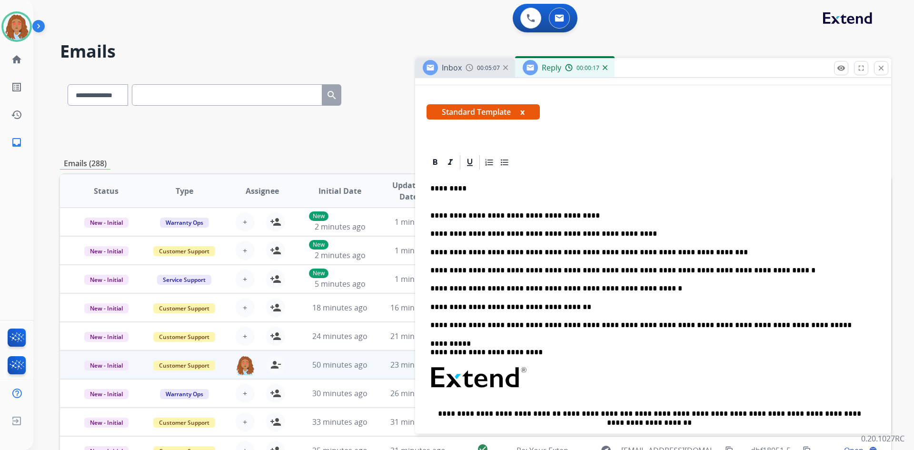
click at [539, 307] on p "**********" at bounding box center [649, 307] width 438 height 9
click at [689, 254] on p "**********" at bounding box center [649, 252] width 438 height 9
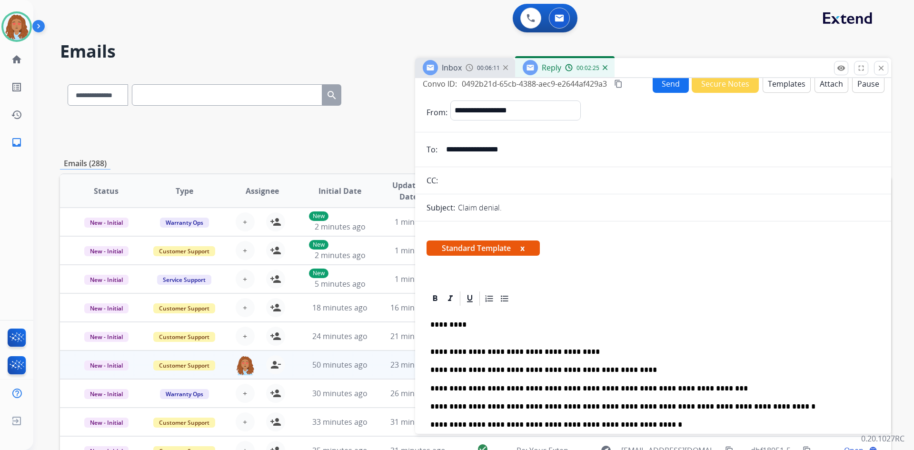
scroll to position [0, 0]
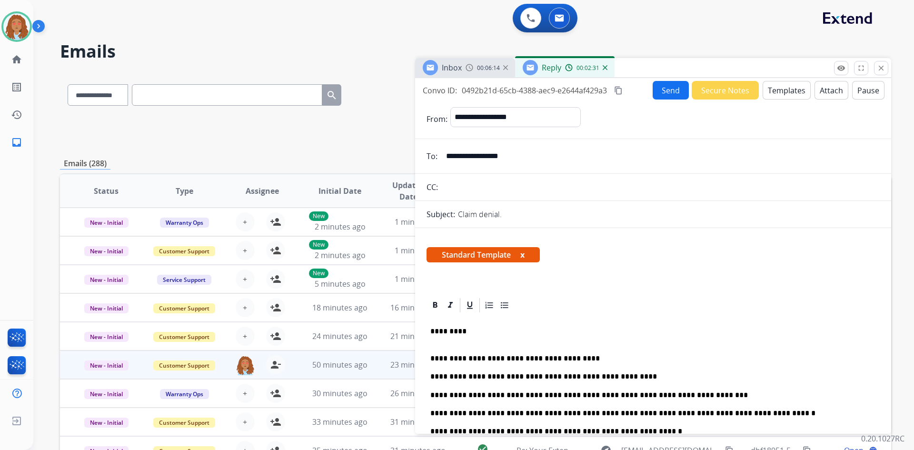
click at [620, 91] on mat-icon "content_copy" at bounding box center [618, 90] width 9 height 9
click at [652, 91] on button "Send" at bounding box center [670, 90] width 36 height 19
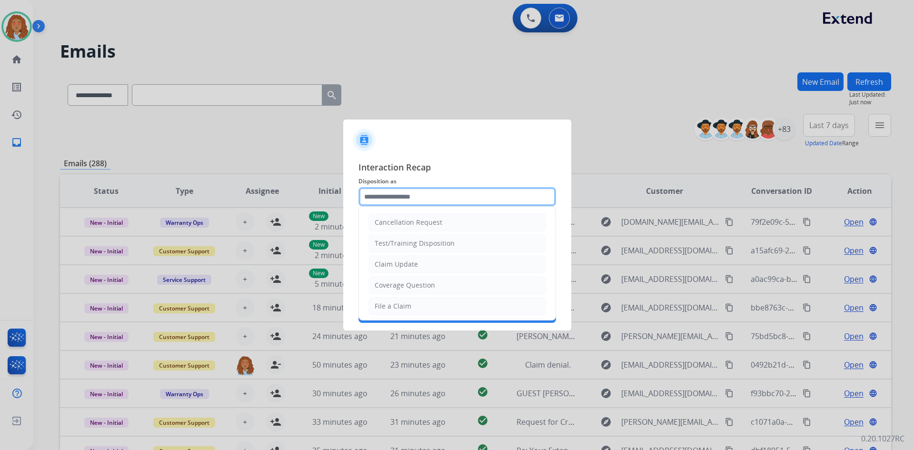
click at [396, 196] on input "text" at bounding box center [456, 196] width 197 height 19
click at [412, 260] on div "Claim Update" at bounding box center [395, 264] width 43 height 10
type input "**********"
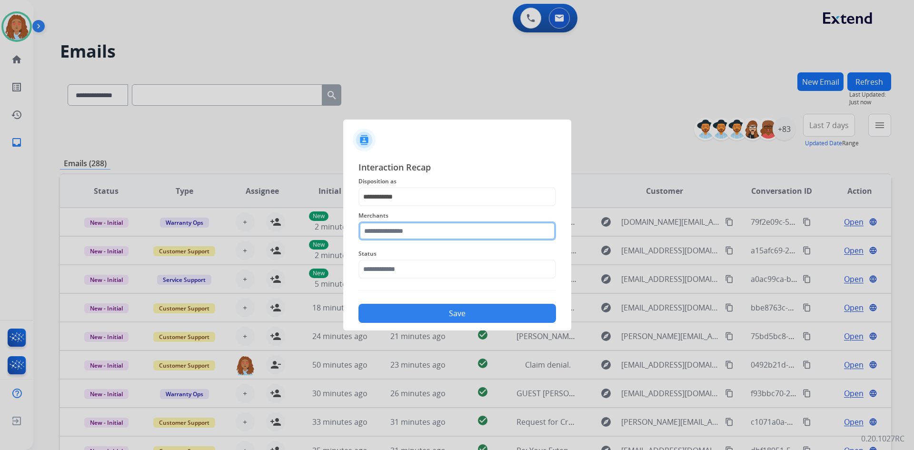
click at [411, 231] on input "text" at bounding box center [456, 230] width 197 height 19
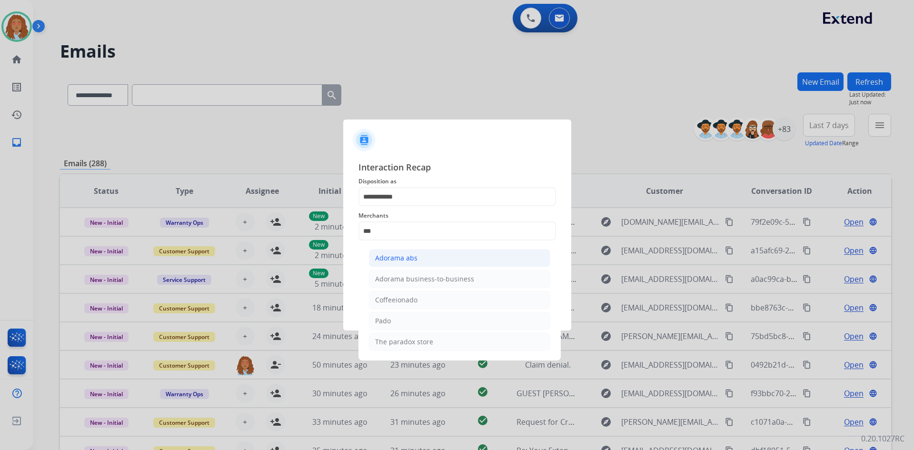
click at [405, 257] on div "Adorama abs" at bounding box center [396, 258] width 42 height 10
type input "**********"
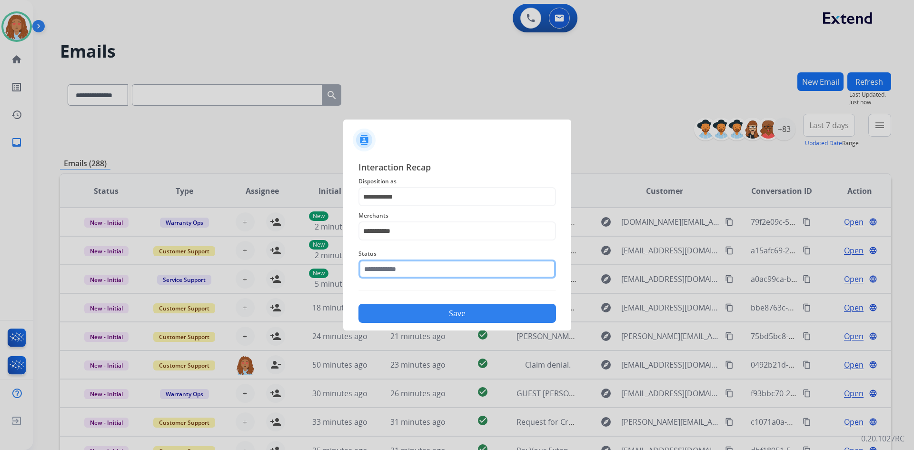
click at [402, 270] on input "text" at bounding box center [456, 268] width 197 height 19
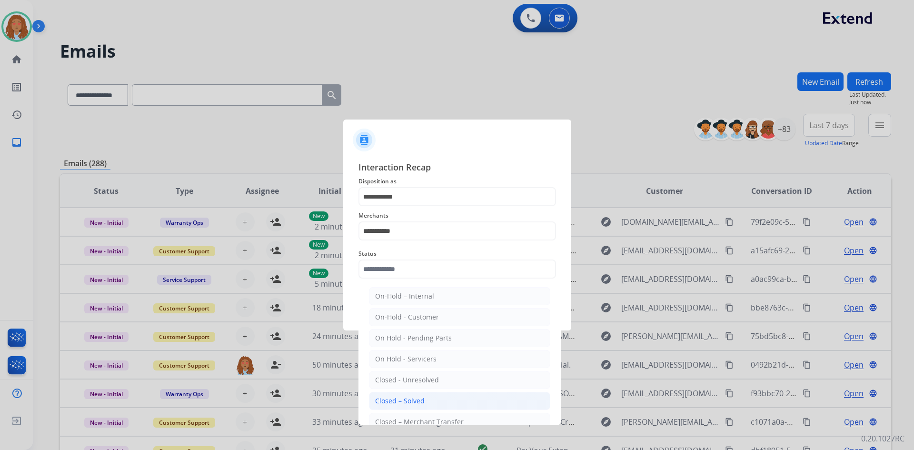
click at [413, 396] on div "Closed – Solved" at bounding box center [399, 401] width 49 height 10
type input "**********"
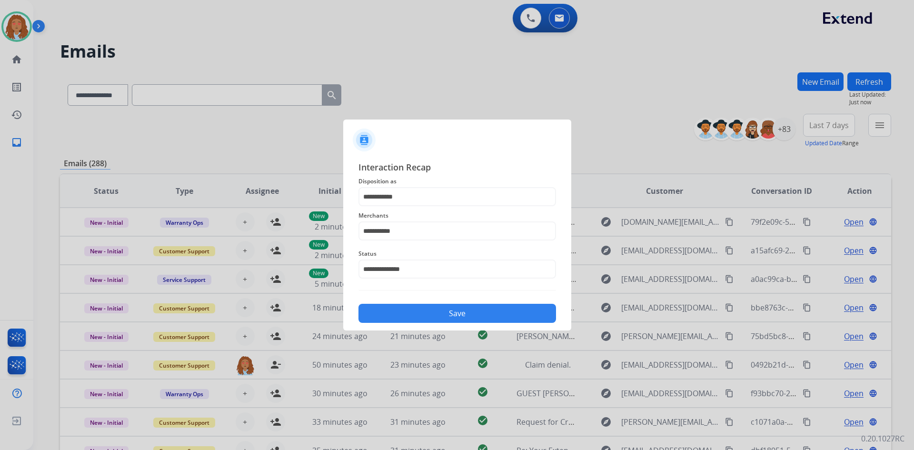
click at [421, 318] on button "Save" at bounding box center [456, 313] width 197 height 19
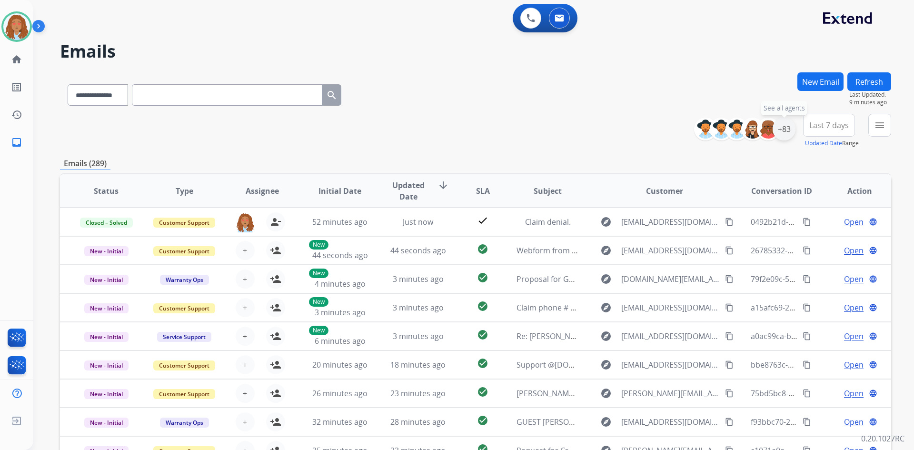
click at [779, 132] on div "+83" at bounding box center [783, 129] width 23 height 23
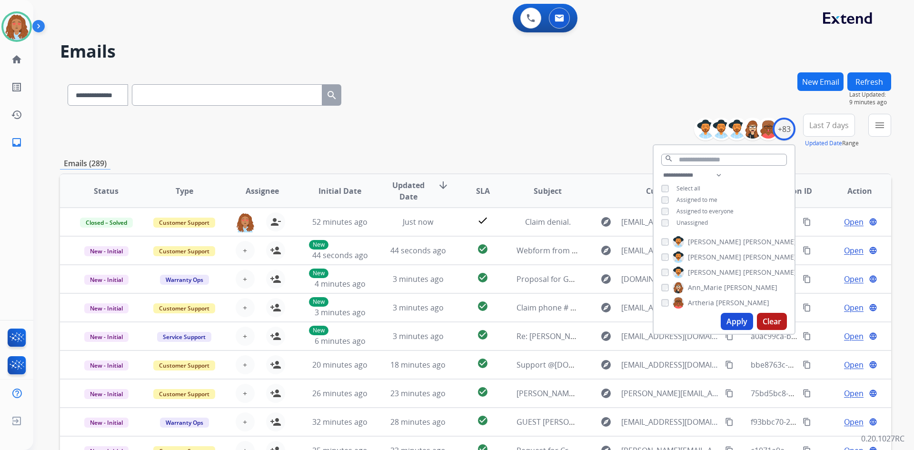
click at [825, 133] on button "Last 7 days" at bounding box center [829, 125] width 52 height 23
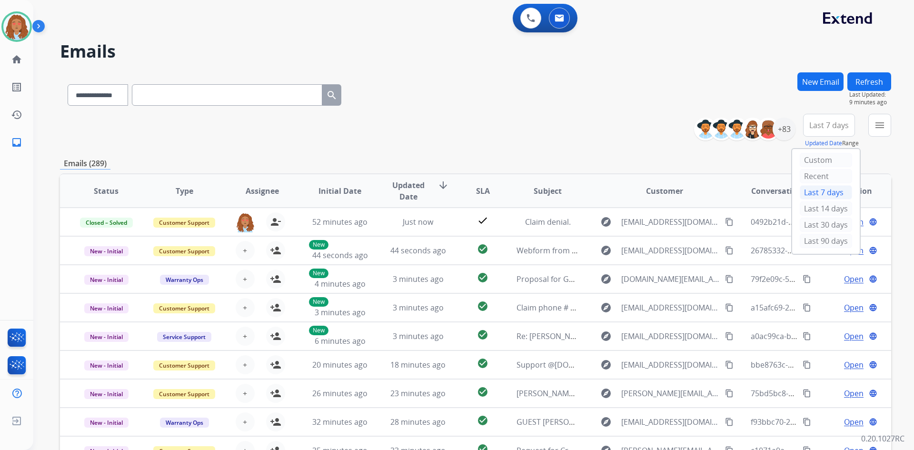
click at [812, 248] on div "Last 90 days" at bounding box center [825, 242] width 52 height 16
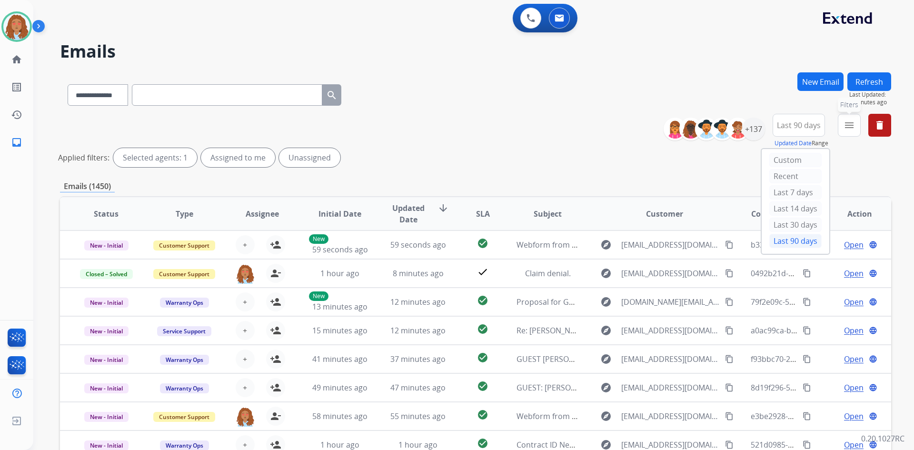
click at [855, 123] on button "menu Filters" at bounding box center [848, 125] width 23 height 23
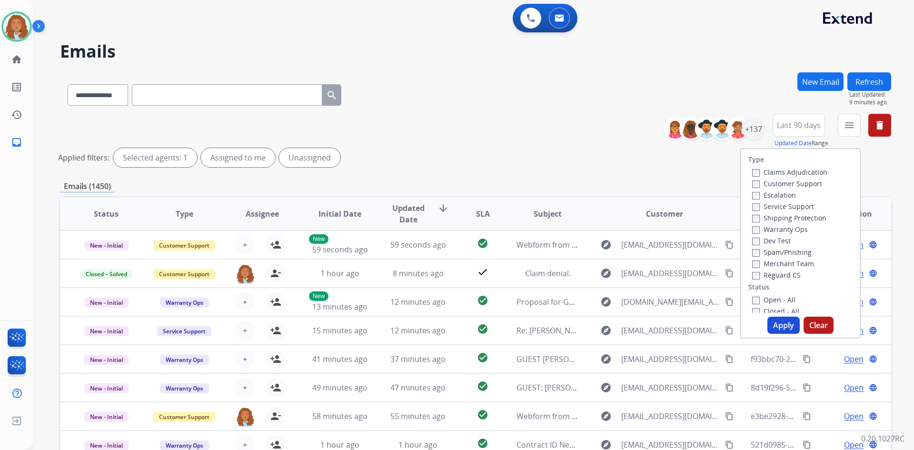
click at [792, 180] on label "Customer Support" at bounding box center [787, 183] width 70 height 9
click at [789, 216] on label "Shipping Protection" at bounding box center [789, 217] width 74 height 9
click at [773, 322] on button "Apply" at bounding box center [783, 324] width 32 height 17
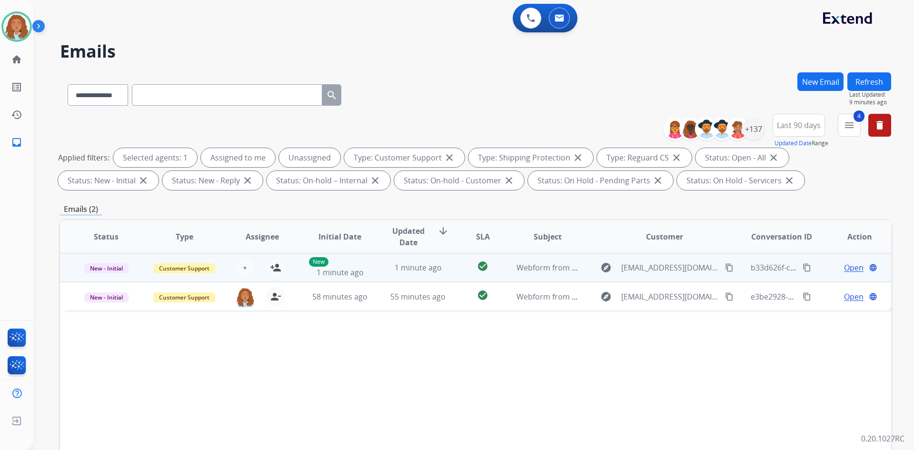
click at [669, 274] on div "explore carriereneea@gmail.com content_copy" at bounding box center [664, 267] width 140 height 15
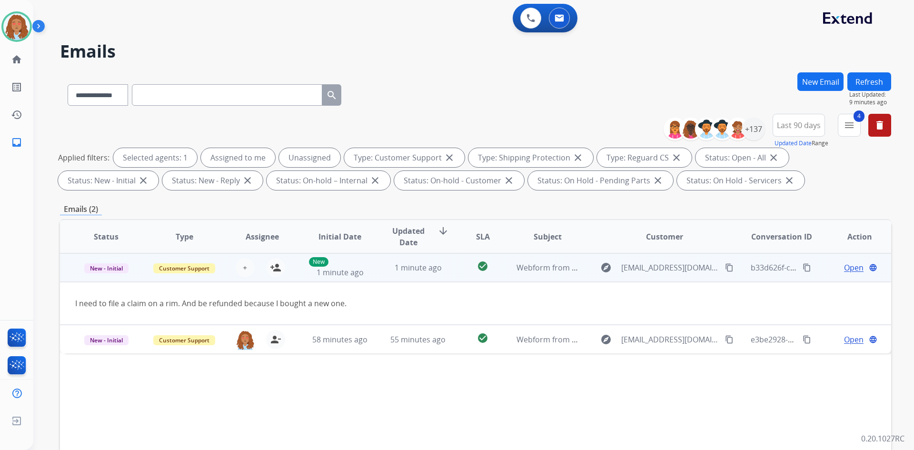
click at [668, 278] on td "explore carriereneea@gmail.com content_copy" at bounding box center [657, 267] width 156 height 29
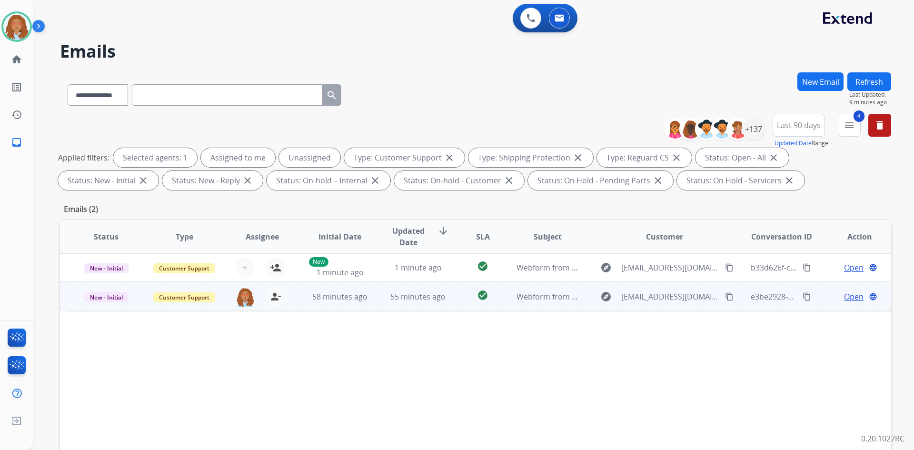
click at [667, 307] on td "explore espinosarene101@gmail.com content_copy" at bounding box center [657, 296] width 156 height 29
click at [725, 299] on mat-icon "content_copy" at bounding box center [729, 296] width 9 height 9
click at [846, 298] on span "Open" at bounding box center [854, 295] width 20 height 11
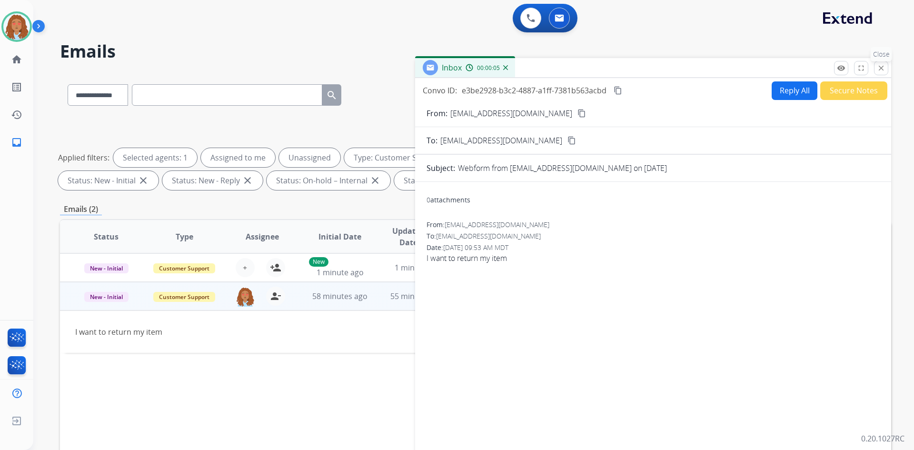
click at [879, 70] on mat-icon "close" at bounding box center [880, 68] width 9 height 9
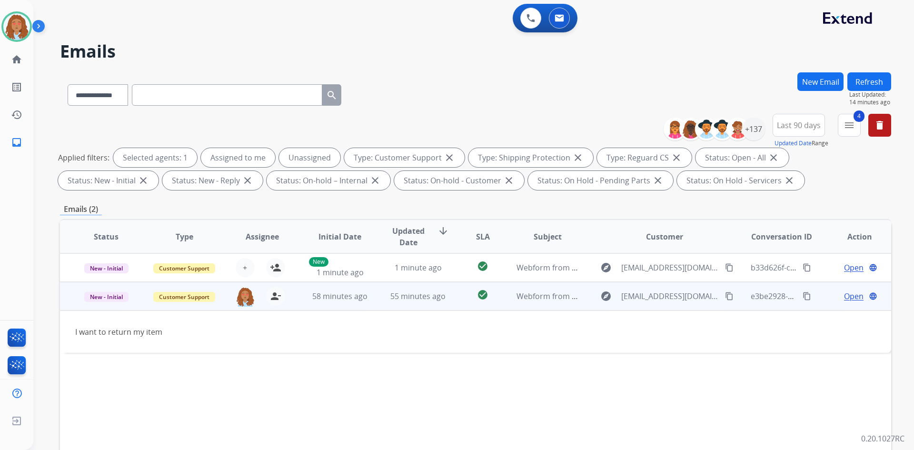
click at [844, 293] on span "Open" at bounding box center [854, 295] width 20 height 11
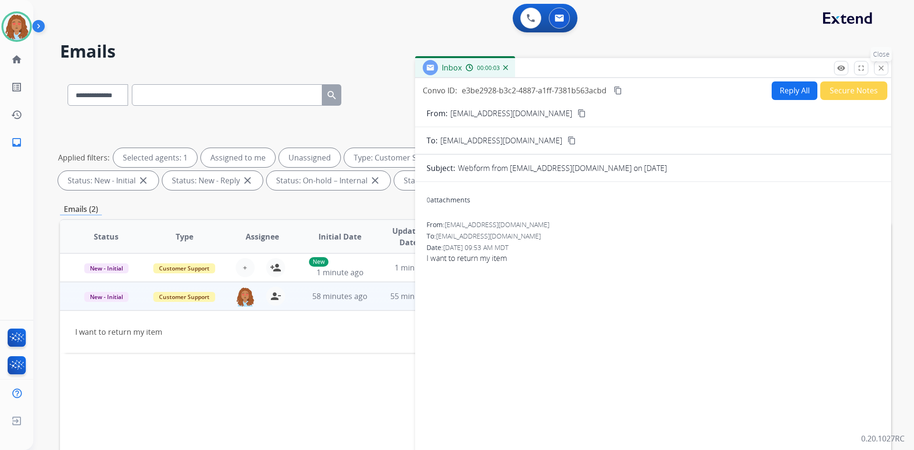
click at [884, 69] on mat-icon "close" at bounding box center [880, 68] width 9 height 9
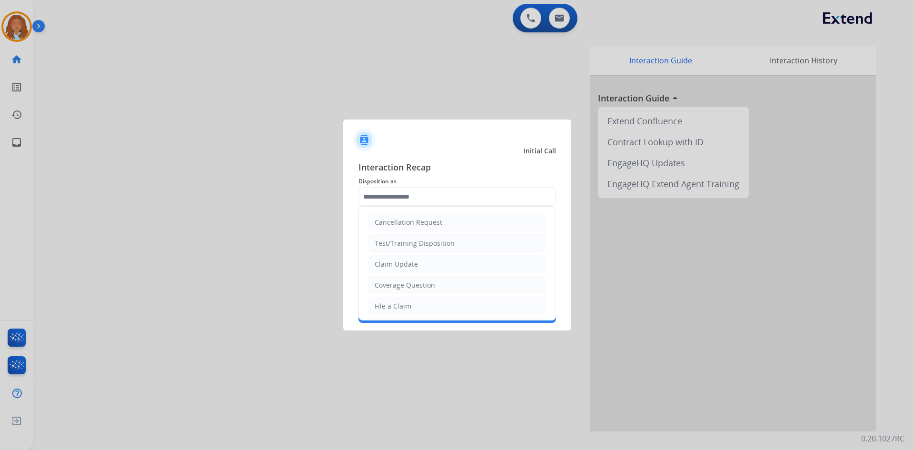
click at [437, 197] on input "text" at bounding box center [456, 196] width 197 height 19
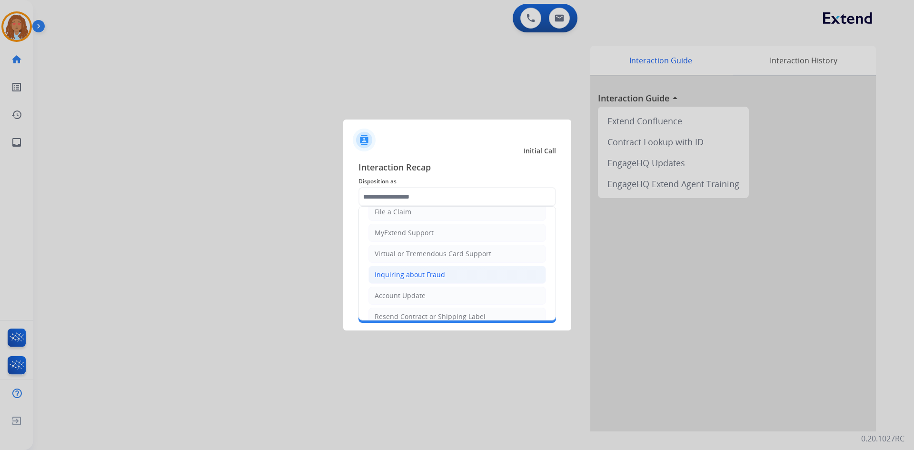
scroll to position [95, 0]
click at [394, 217] on li "File a Claim" at bounding box center [456, 211] width 177 height 18
type input "**********"
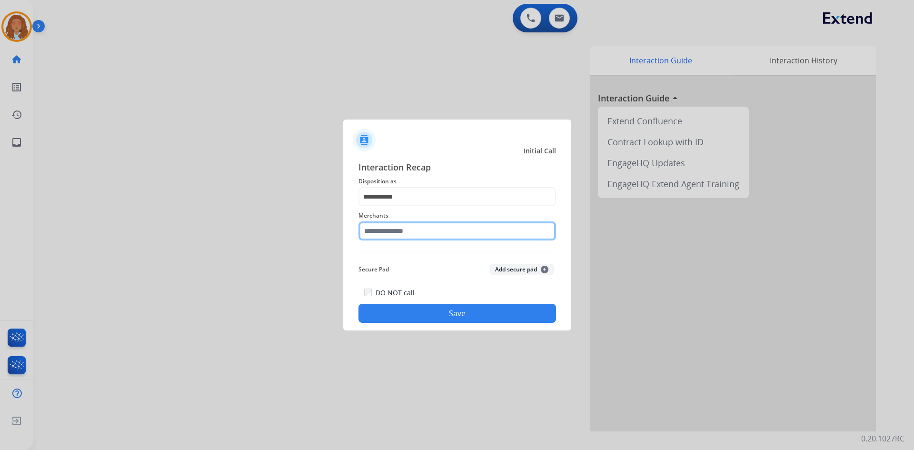
click at [396, 223] on input "text" at bounding box center [456, 230] width 197 height 19
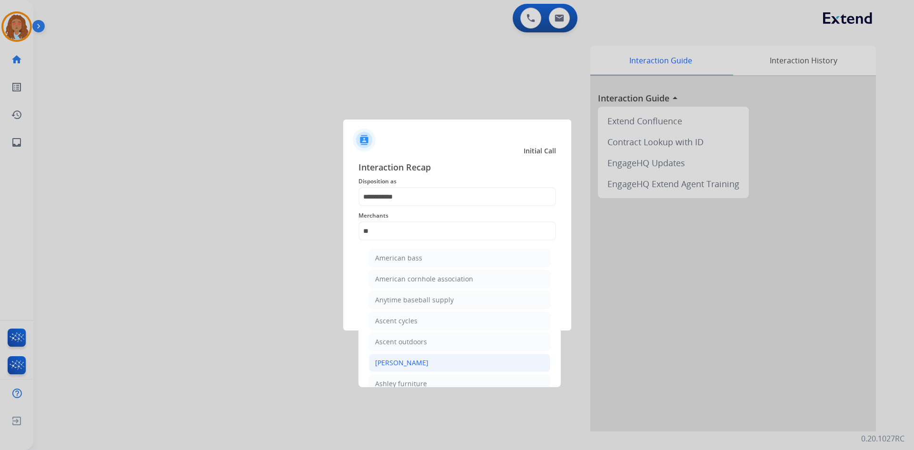
click at [418, 363] on div "[PERSON_NAME]" at bounding box center [401, 363] width 53 height 10
type input "**********"
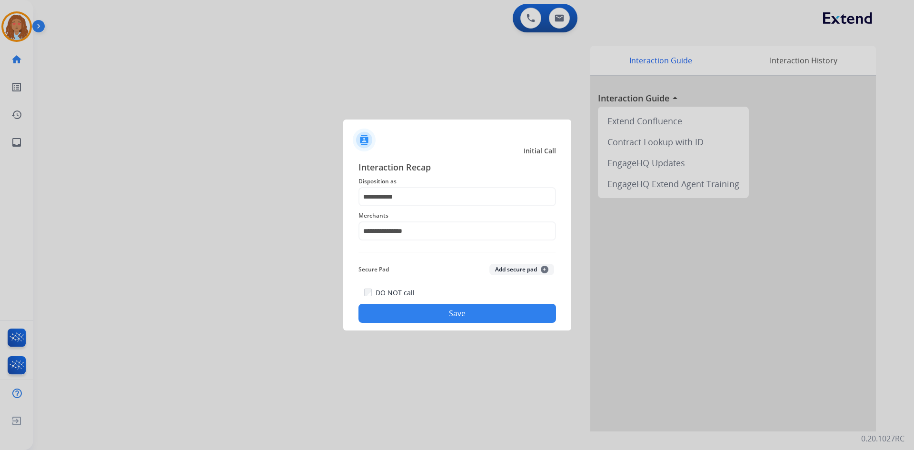
click at [420, 317] on button "Save" at bounding box center [456, 313] width 197 height 19
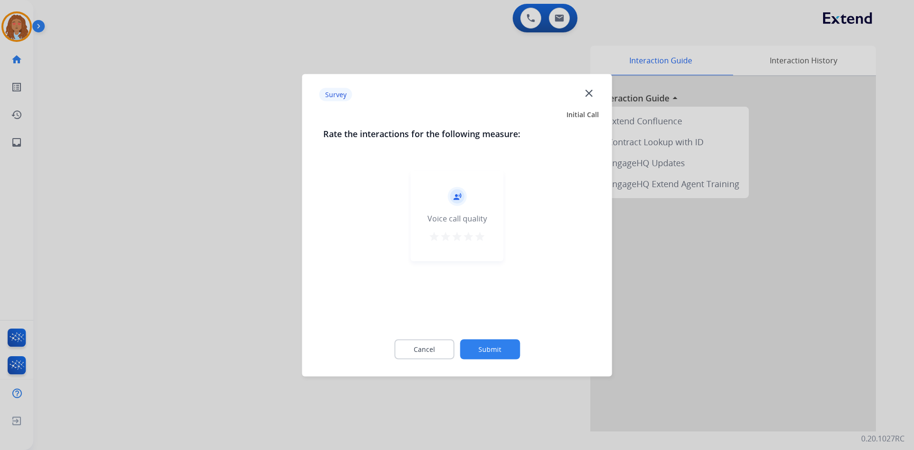
click at [203, 321] on div at bounding box center [457, 225] width 914 height 450
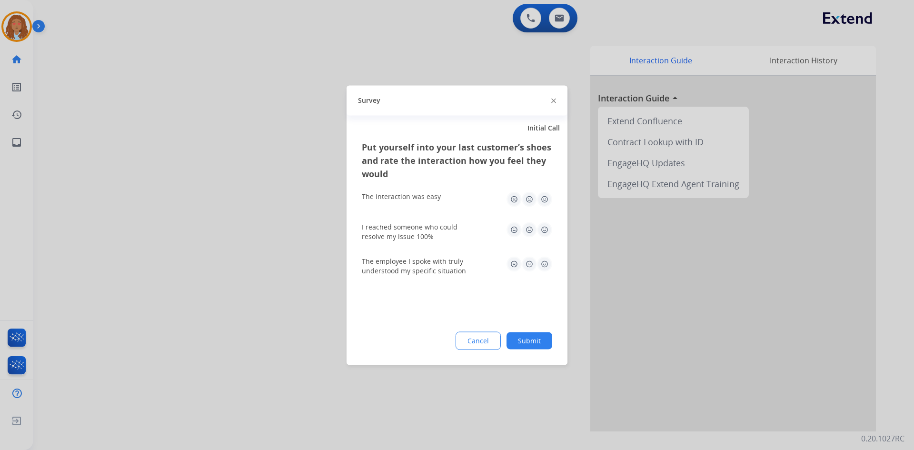
click at [203, 321] on div at bounding box center [457, 225] width 914 height 450
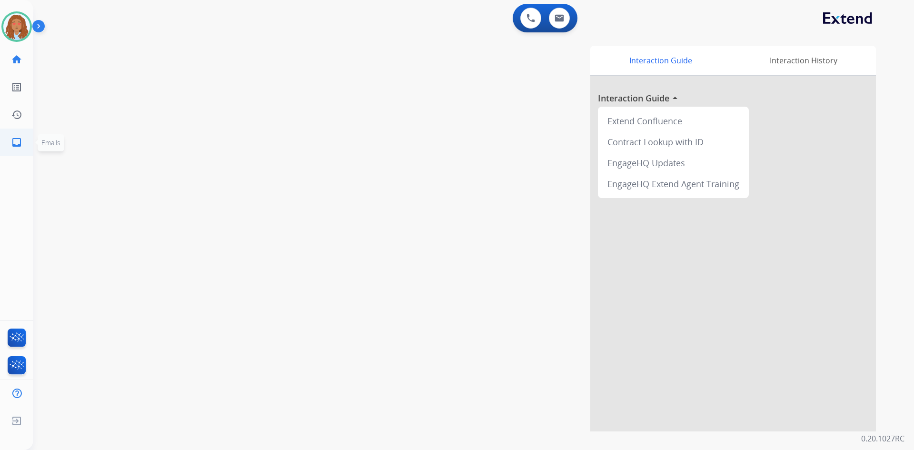
click at [23, 139] on link "inbox Emails" at bounding box center [16, 142] width 27 height 27
select select "**********"
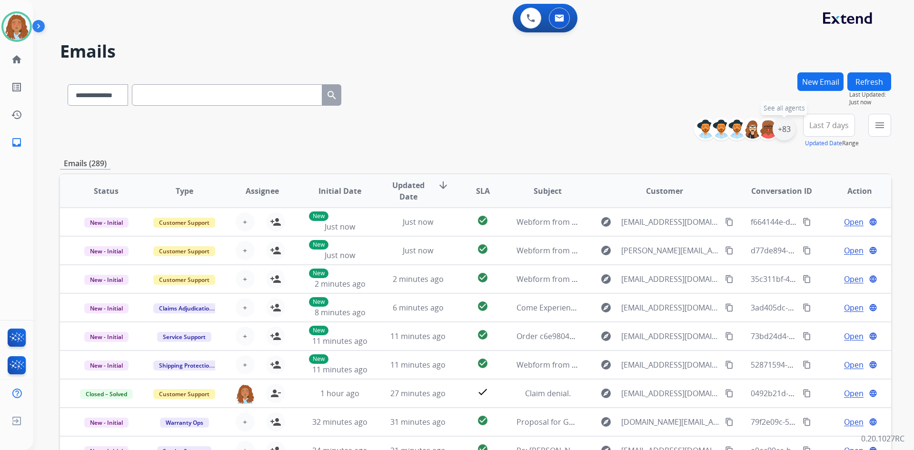
click at [790, 128] on div "+83" at bounding box center [783, 129] width 23 height 23
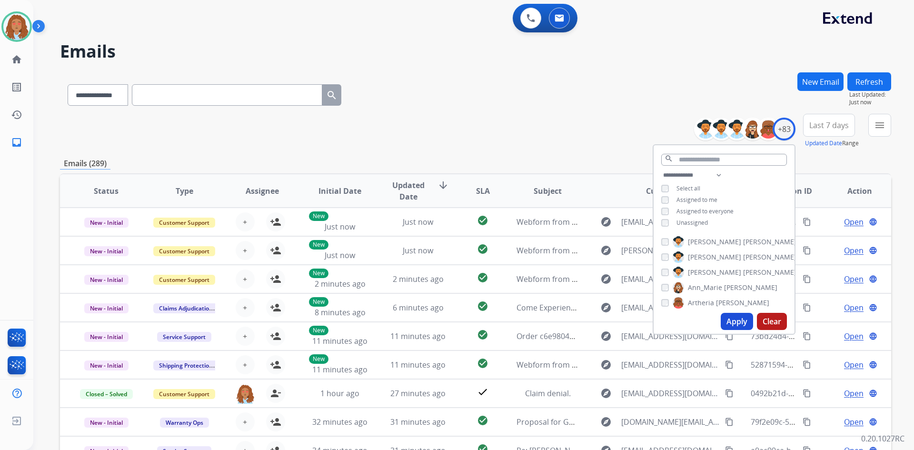
click at [729, 318] on button "Apply" at bounding box center [736, 321] width 32 height 17
click at [830, 126] on span "Last 7 days" at bounding box center [828, 125] width 39 height 4
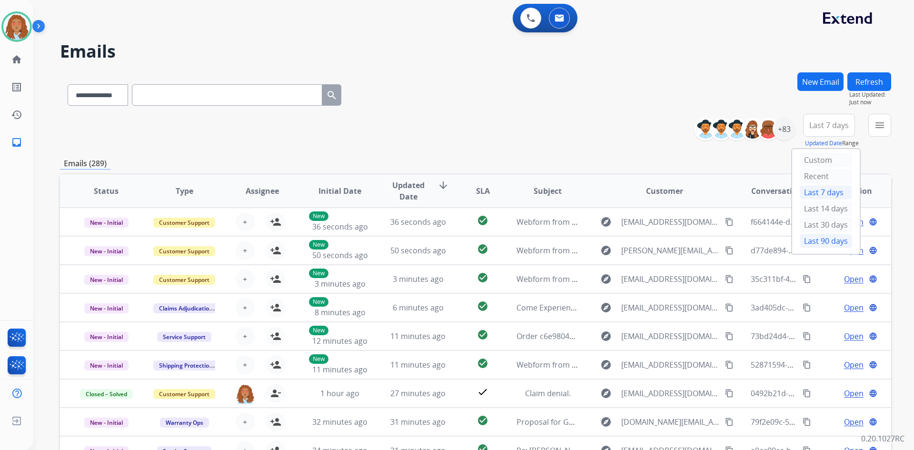
click at [816, 234] on div "Last 90 days" at bounding box center [825, 241] width 52 height 14
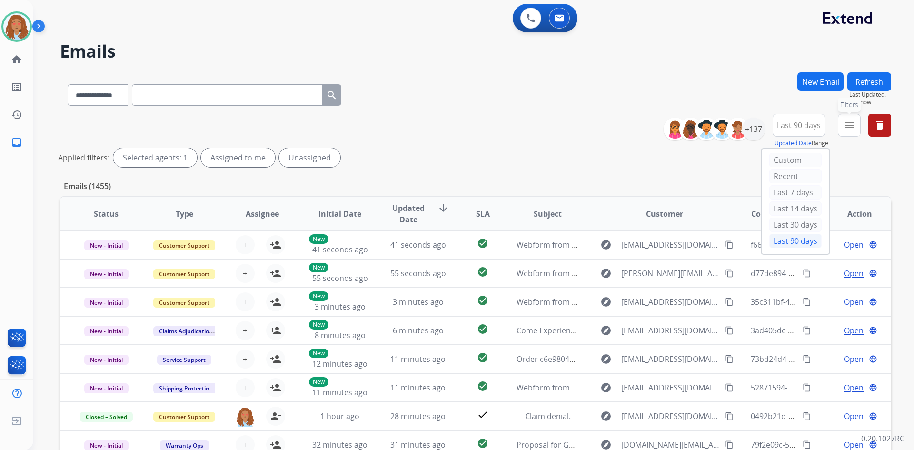
click at [849, 127] on mat-icon "menu" at bounding box center [848, 124] width 11 height 11
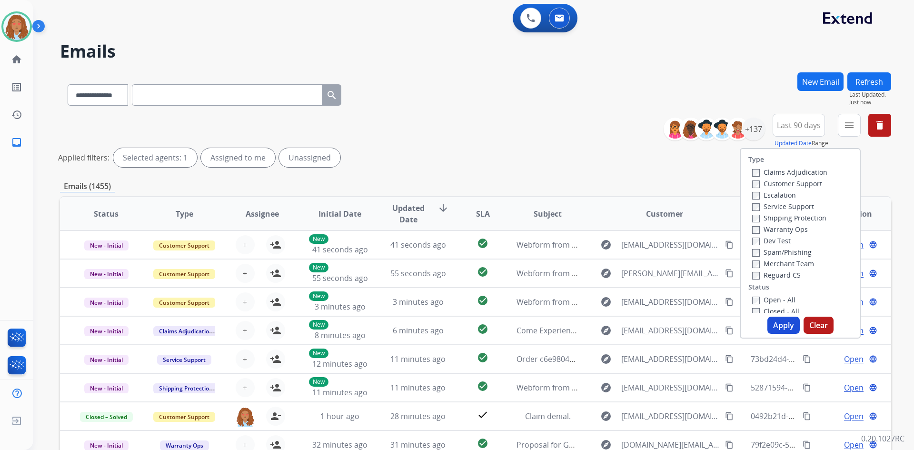
click at [793, 184] on label "Customer Support" at bounding box center [787, 183] width 70 height 9
click at [782, 217] on label "Shipping Protection" at bounding box center [789, 217] width 74 height 9
click at [783, 327] on button "Apply" at bounding box center [783, 324] width 32 height 17
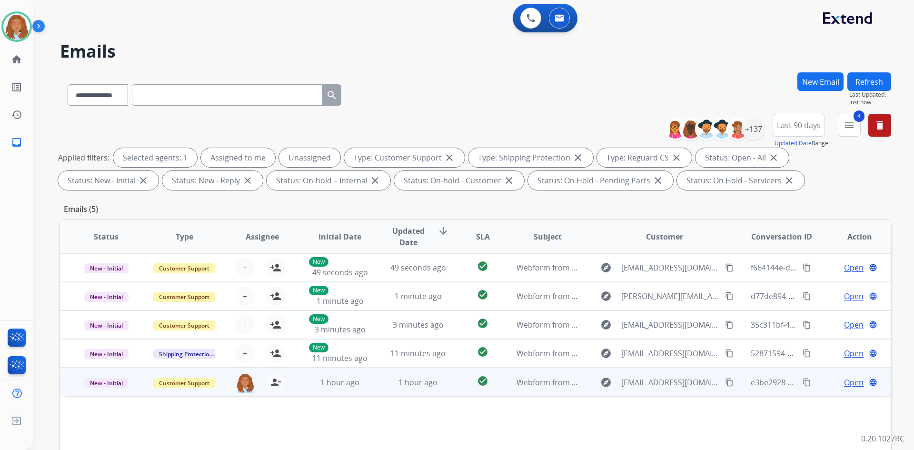
click at [671, 390] on td "explore espinosarene101@gmail.com content_copy" at bounding box center [657, 381] width 156 height 29
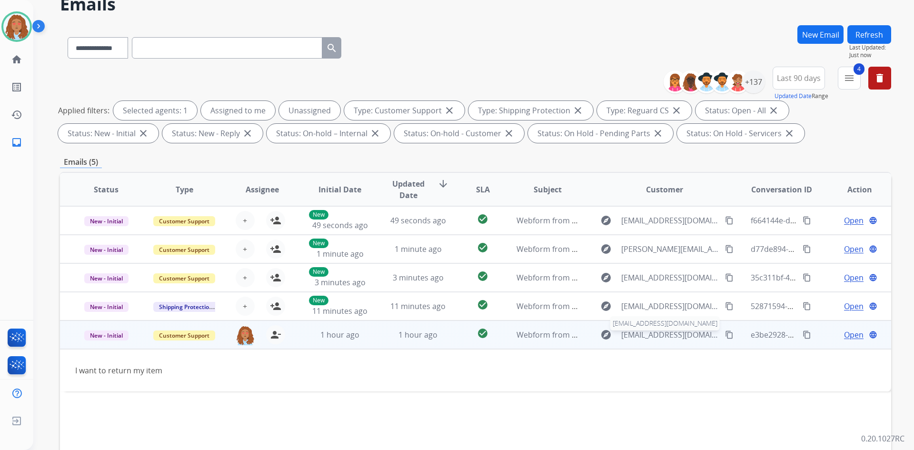
scroll to position [48, 0]
click at [670, 344] on td "explore espinosarene101@gmail.com content_copy" at bounding box center [657, 334] width 156 height 29
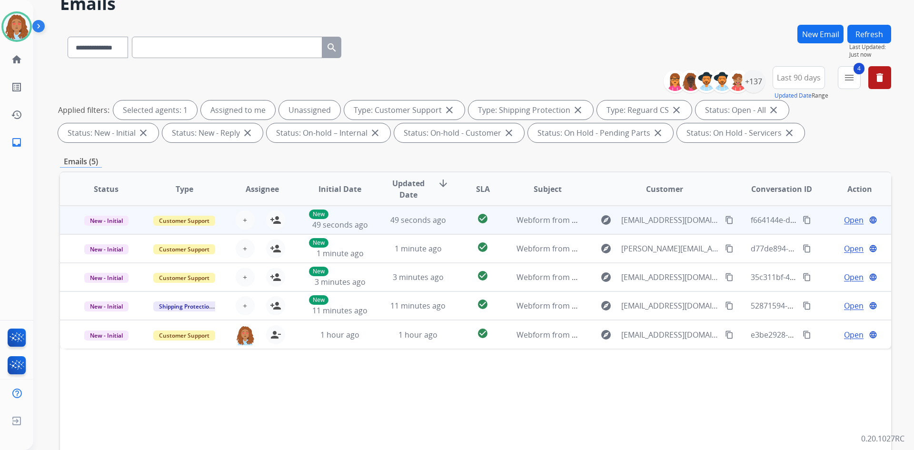
click at [671, 229] on td "explore hickmanjc5@gmail.com content_copy" at bounding box center [657, 220] width 156 height 29
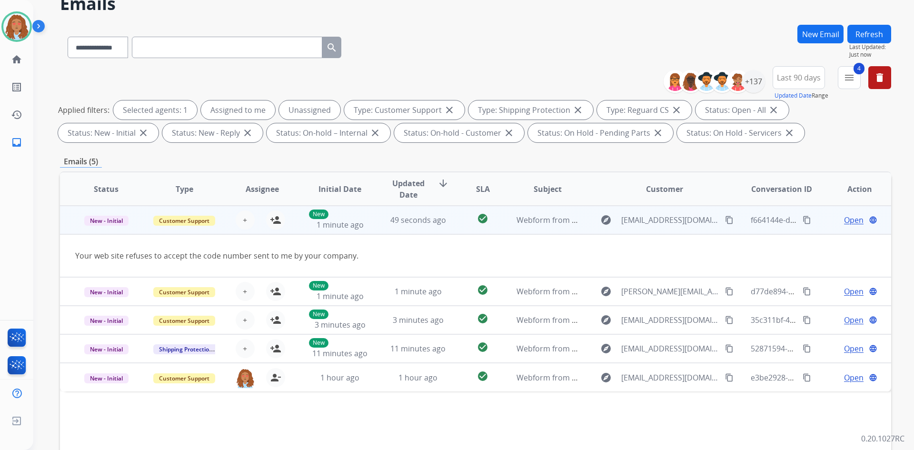
click at [671, 228] on td "explore hickmanjc5@gmail.com content_copy" at bounding box center [657, 220] width 156 height 29
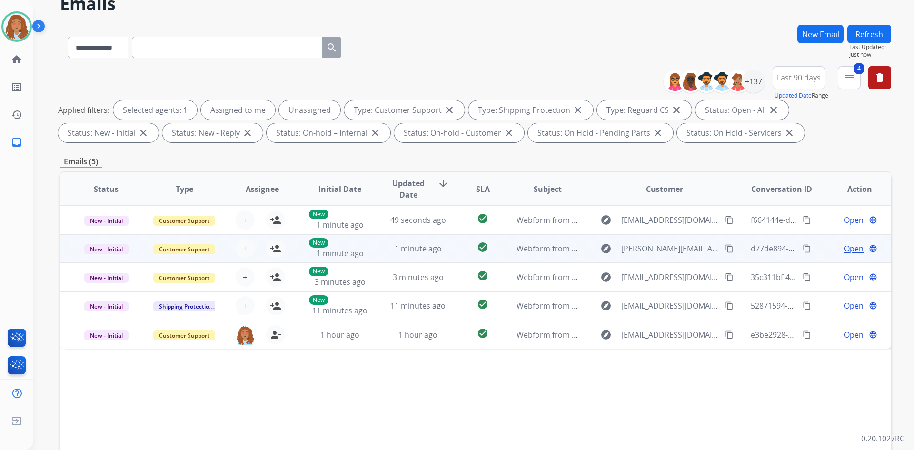
click at [664, 255] on div "explore Dustin_heinrich@icloud.com content_copy" at bounding box center [664, 248] width 140 height 15
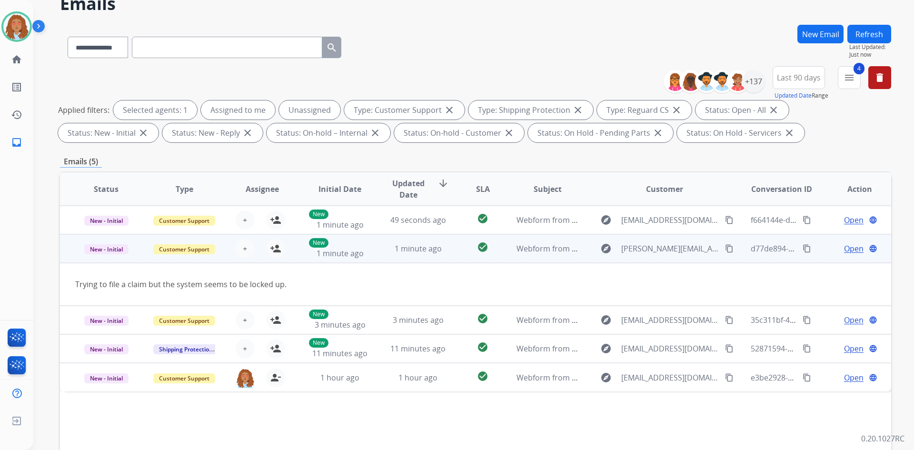
click at [664, 255] on div "explore Dustin_heinrich@icloud.com content_copy" at bounding box center [664, 248] width 140 height 15
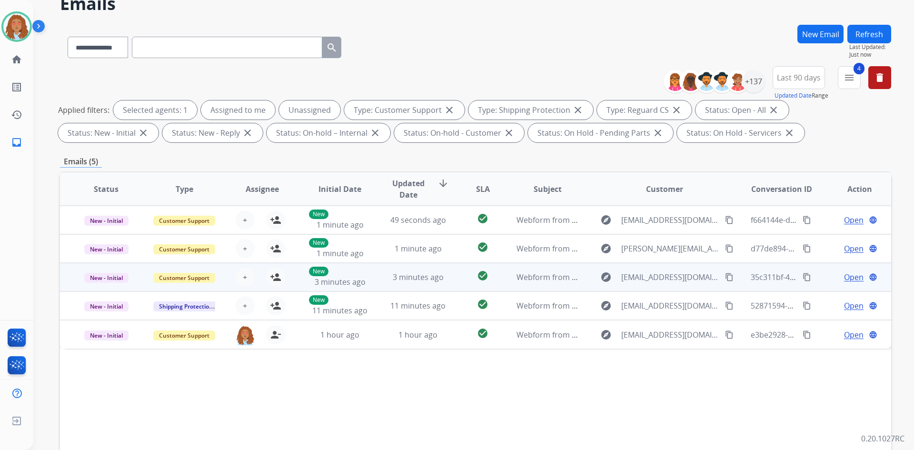
click at [658, 285] on td "explore schlikstuff@yahoo.com content_copy" at bounding box center [657, 277] width 156 height 29
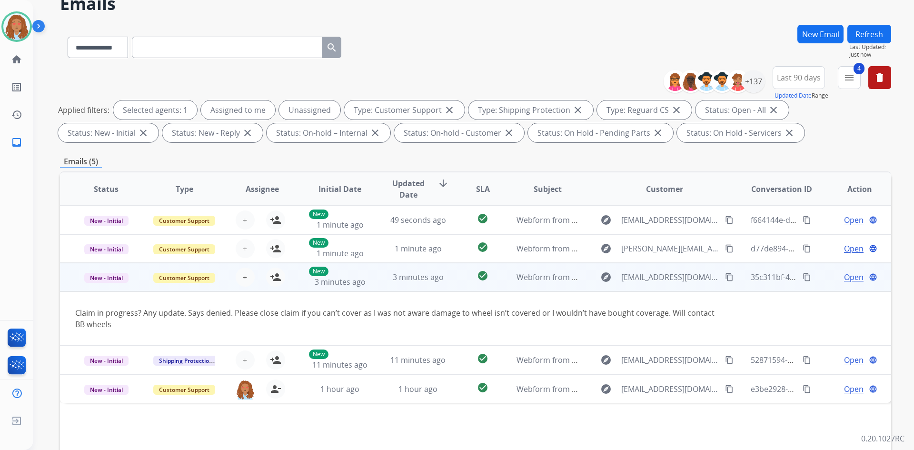
click at [658, 285] on td "explore schlikstuff@yahoo.com content_copy" at bounding box center [657, 277] width 156 height 29
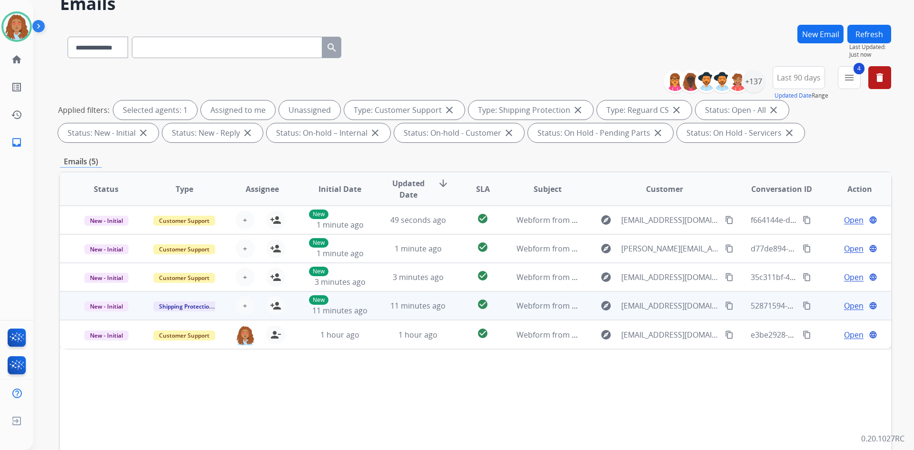
click at [656, 311] on div "explore Coreycor14@gmail.com content_copy" at bounding box center [664, 305] width 140 height 15
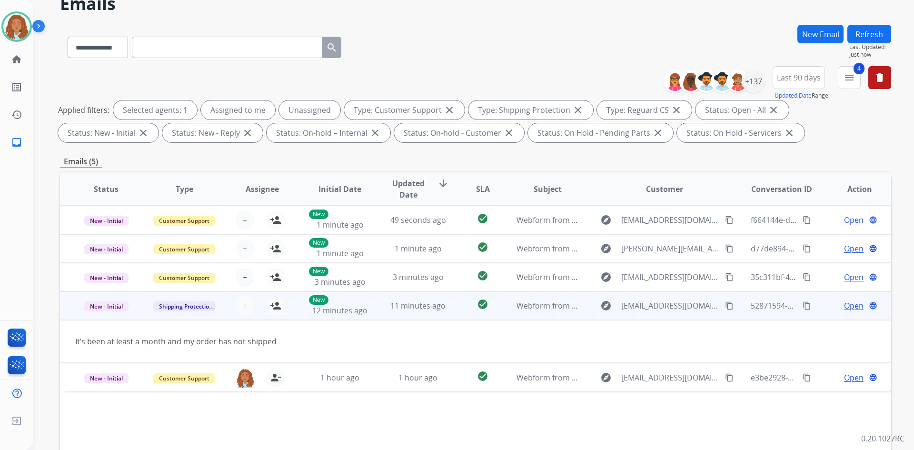
click at [656, 311] on div "explore Coreycor14@gmail.com content_copy" at bounding box center [664, 305] width 140 height 15
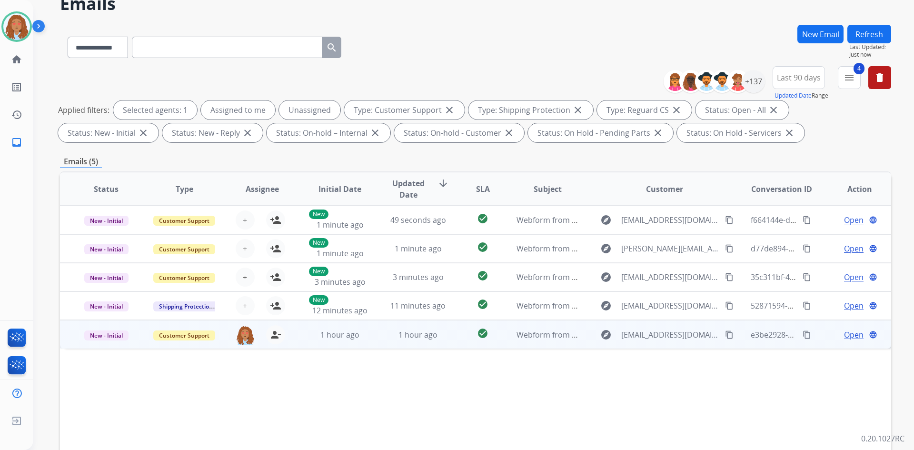
click at [669, 346] on td "explore espinosarene101@gmail.com content_copy" at bounding box center [657, 334] width 156 height 29
click at [725, 336] on mat-icon "content_copy" at bounding box center [729, 334] width 9 height 9
click at [725, 337] on mat-icon "content_copy" at bounding box center [729, 334] width 9 height 9
click at [639, 343] on td "explore espinosarene101@gmail.com content_copy" at bounding box center [657, 334] width 156 height 29
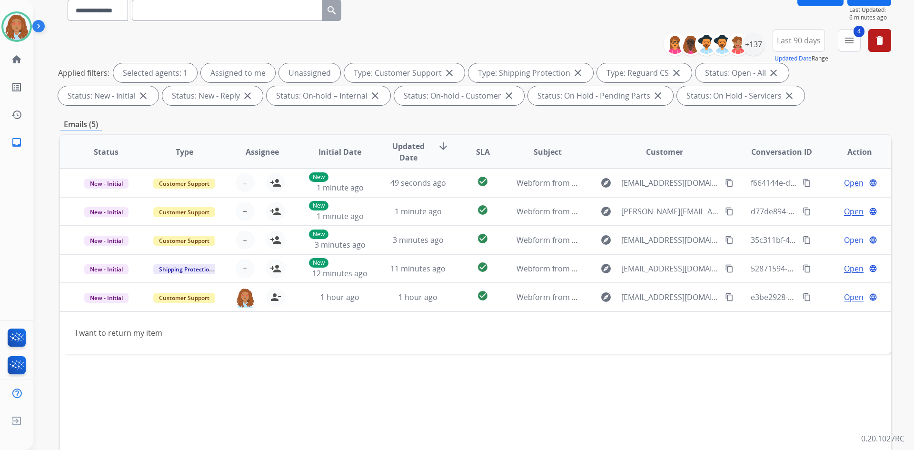
scroll to position [95, 0]
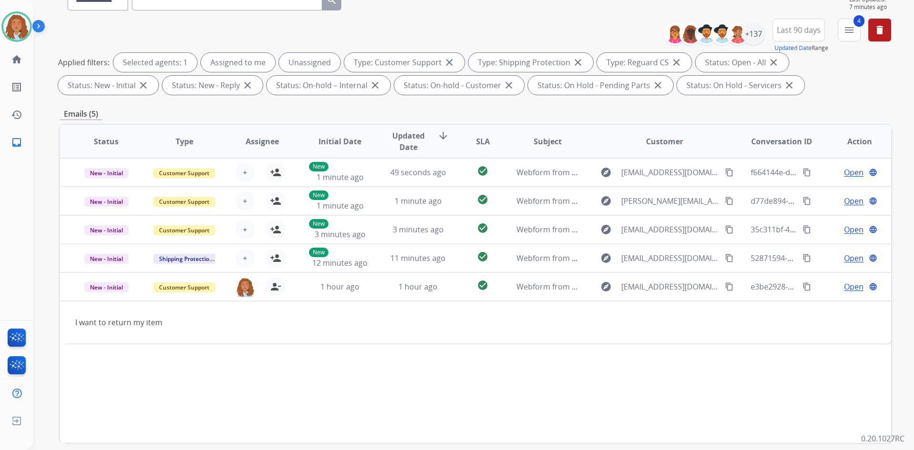
click at [481, 439] on div "Status Type Assignee Initial Date Updated Date arrow_downward SLA Subject Custo…" at bounding box center [475, 283] width 831 height 319
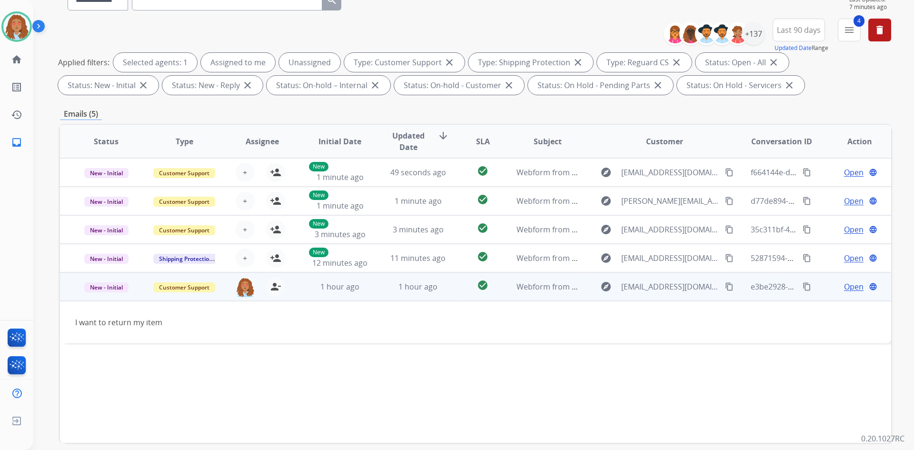
click at [726, 288] on mat-icon "content_copy" at bounding box center [729, 286] width 9 height 9
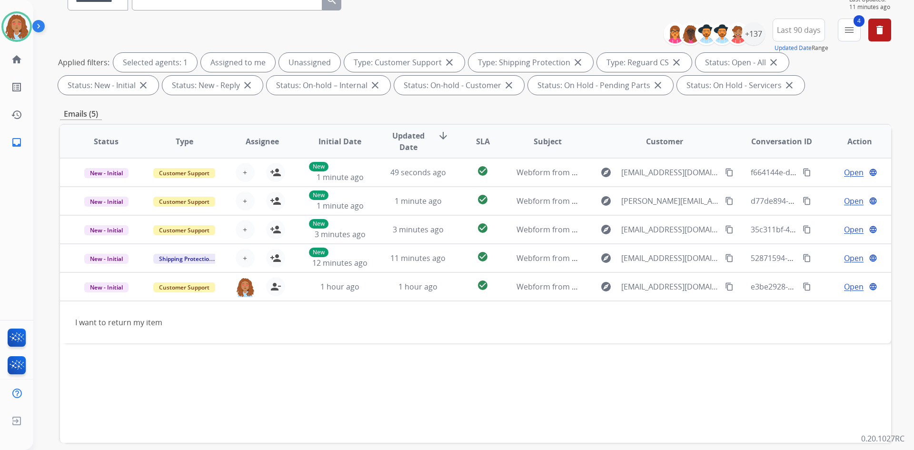
scroll to position [48, 0]
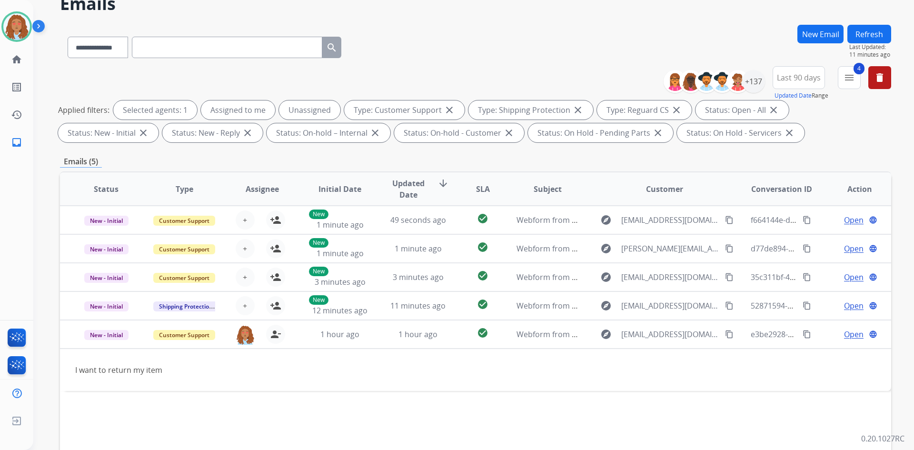
click at [875, 30] on button "Refresh" at bounding box center [869, 34] width 44 height 19
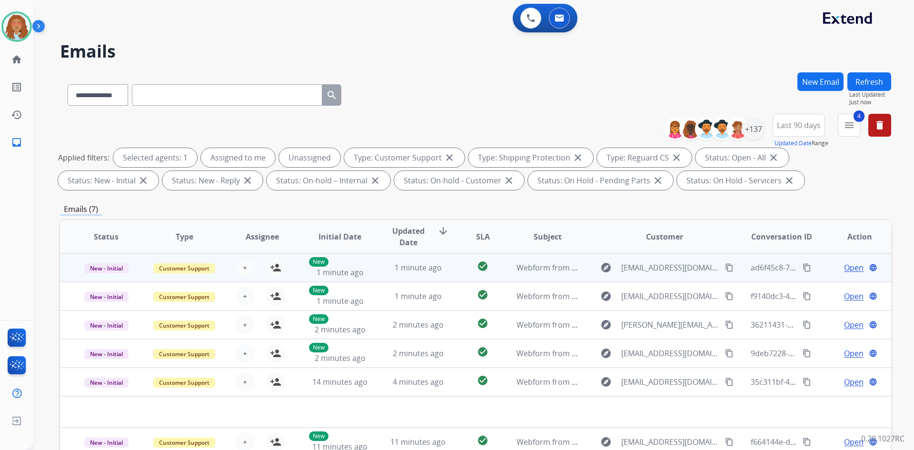
scroll to position [138, 0]
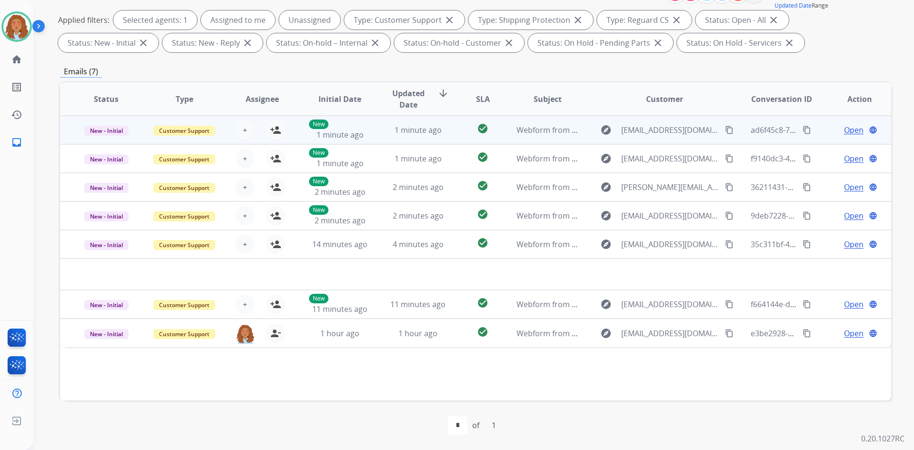
click at [668, 138] on td "explore [EMAIL_ADDRESS][DOMAIN_NAME] content_copy" at bounding box center [657, 130] width 156 height 29
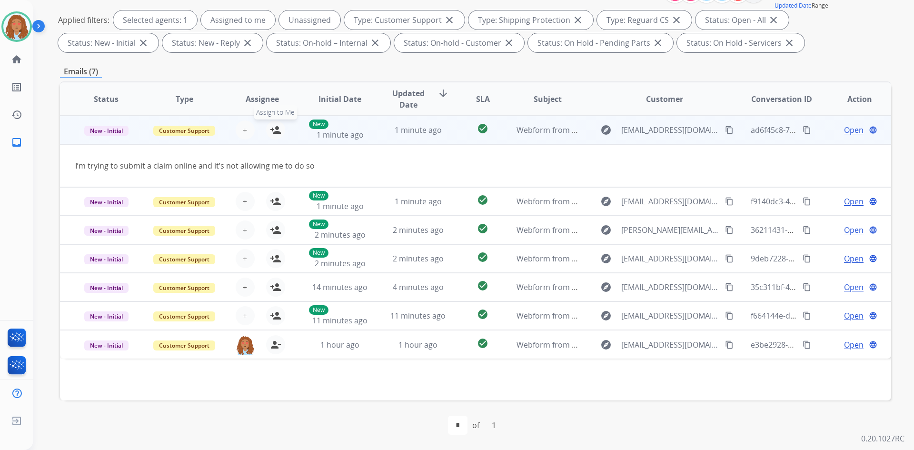
click at [274, 132] on mat-icon "person_add" at bounding box center [275, 129] width 11 height 11
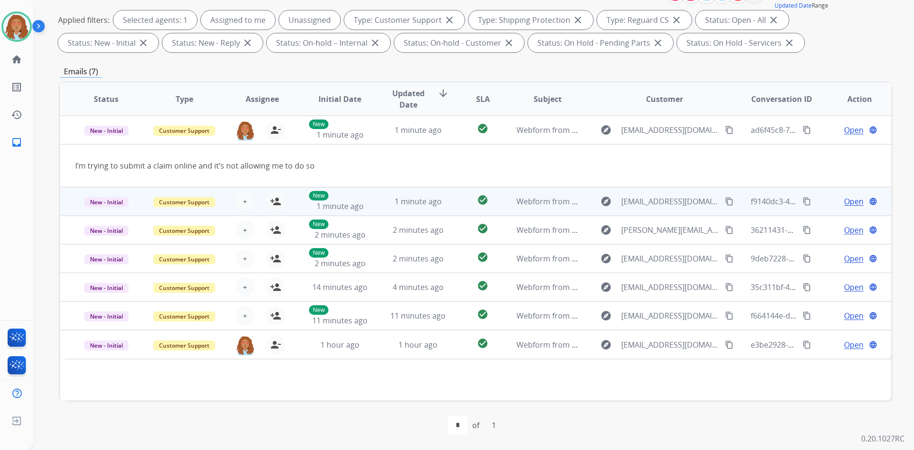
click at [667, 211] on td "explore josephmdye6@gmail.com content_copy" at bounding box center [657, 201] width 156 height 29
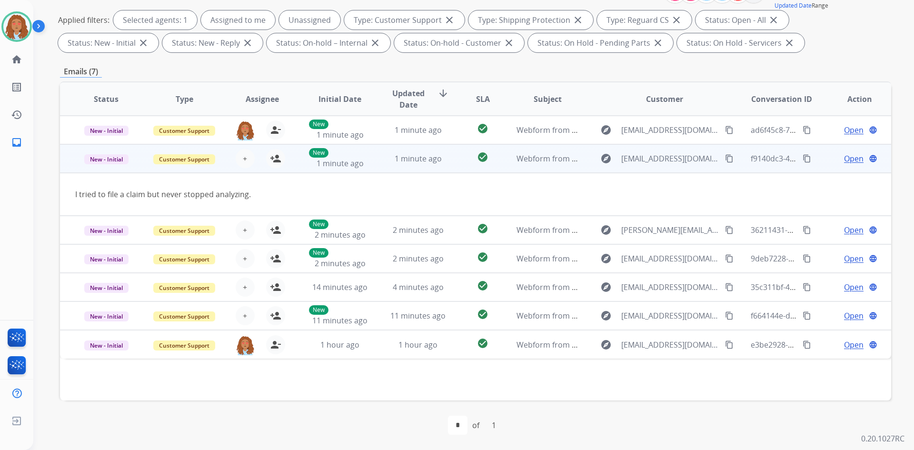
click at [653, 165] on div "explore josephmdye6@gmail.com content_copy" at bounding box center [664, 158] width 140 height 15
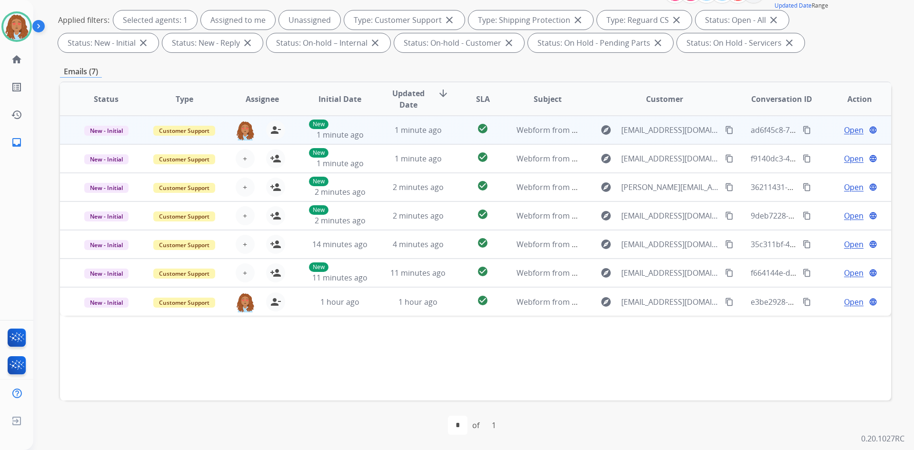
click at [725, 131] on mat-icon "content_copy" at bounding box center [729, 130] width 9 height 9
click at [846, 131] on span "Open" at bounding box center [854, 129] width 20 height 11
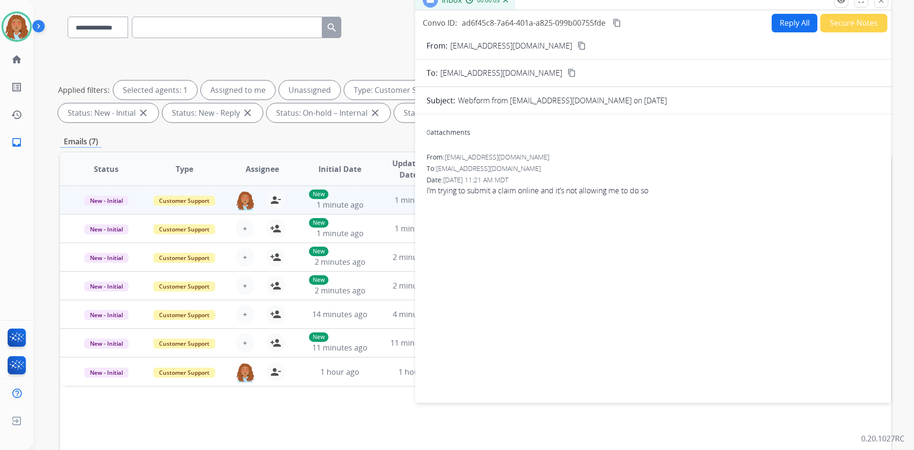
scroll to position [0, 0]
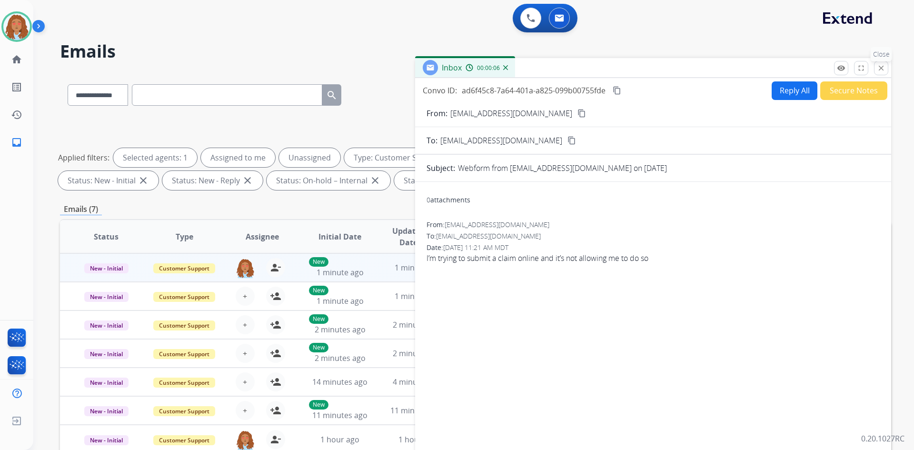
click at [878, 69] on mat-icon "close" at bounding box center [880, 68] width 9 height 9
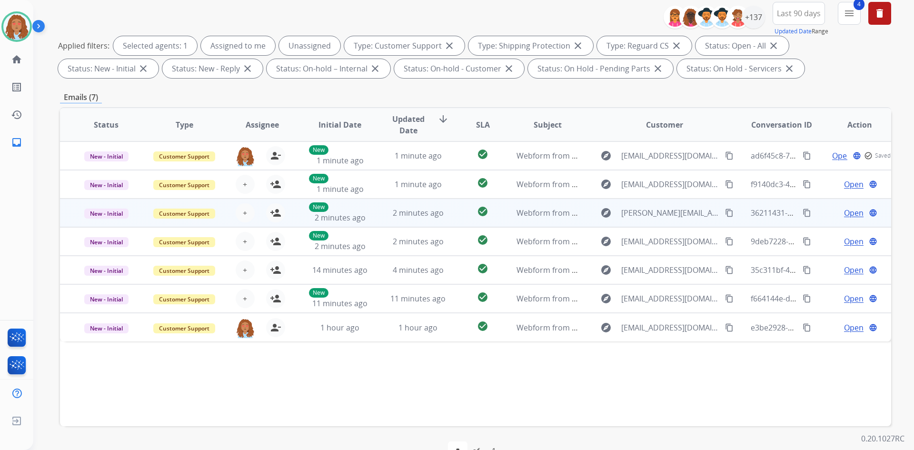
scroll to position [138, 0]
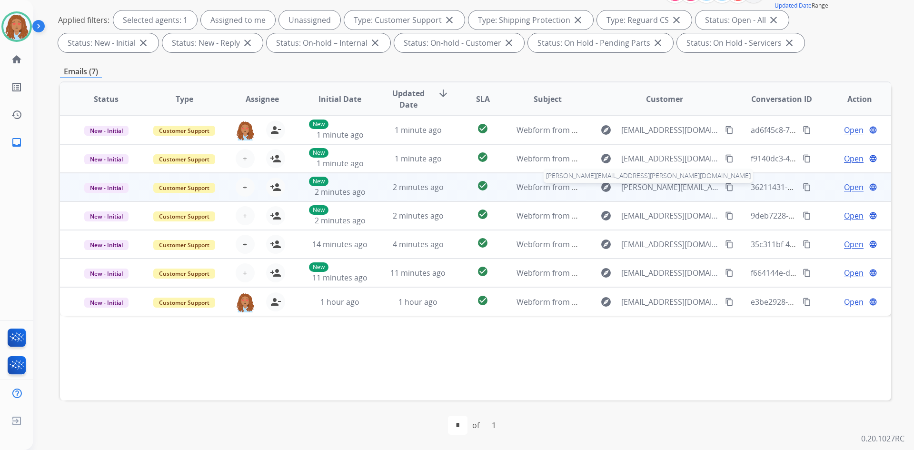
click at [659, 192] on span "Faye.kirby@gmail.com" at bounding box center [670, 186] width 98 height 11
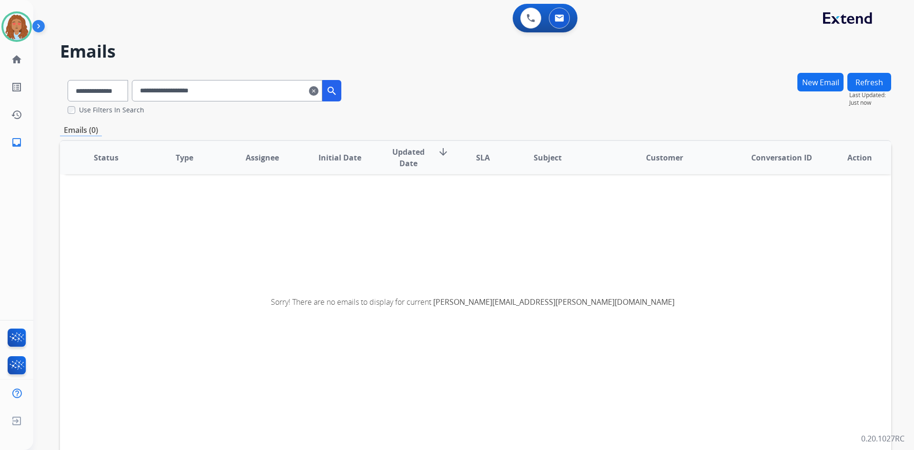
click at [318, 92] on mat-icon "clear" at bounding box center [314, 90] width 10 height 11
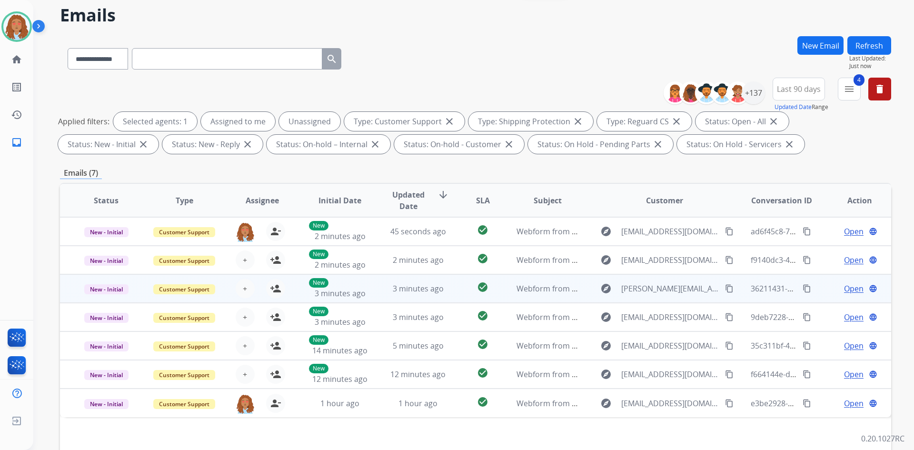
scroll to position [95, 0]
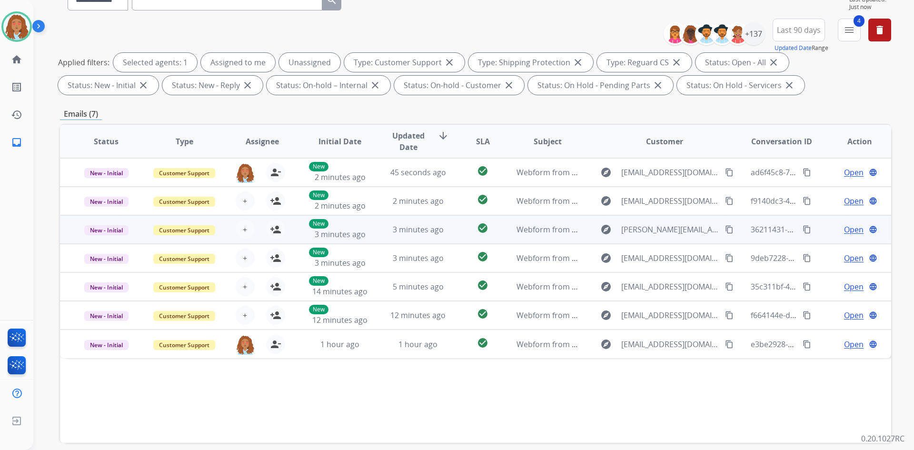
click at [675, 240] on td "explore Faye.kirby@gmail.com content_copy" at bounding box center [657, 229] width 156 height 29
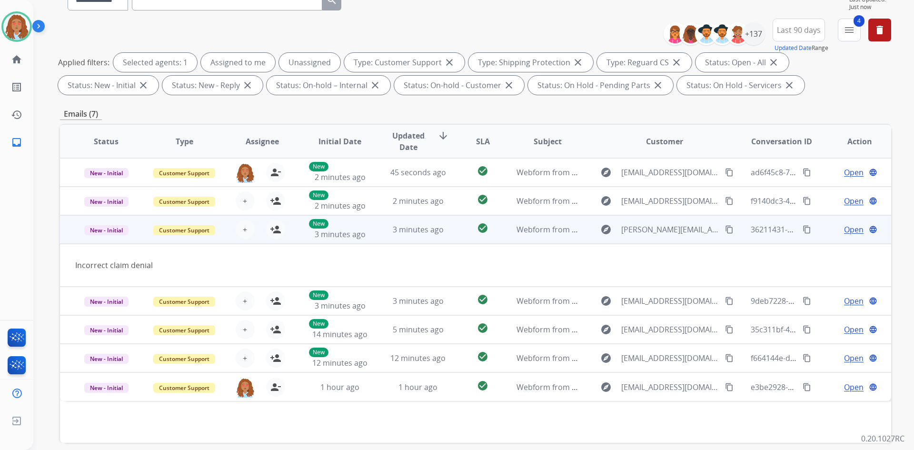
click at [725, 232] on mat-icon "content_copy" at bounding box center [729, 229] width 9 height 9
click at [275, 232] on mat-icon "person_add" at bounding box center [275, 229] width 11 height 11
click at [527, 266] on div "Incorrect claim denial" at bounding box center [397, 264] width 645 height 11
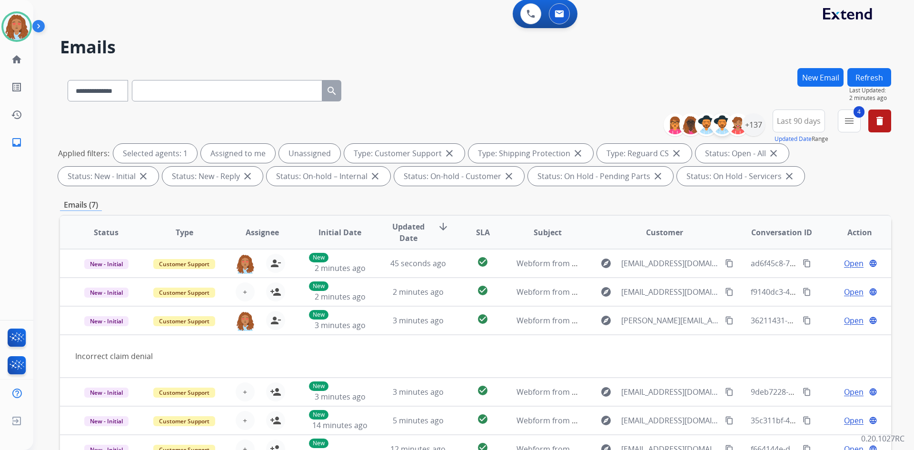
scroll to position [0, 0]
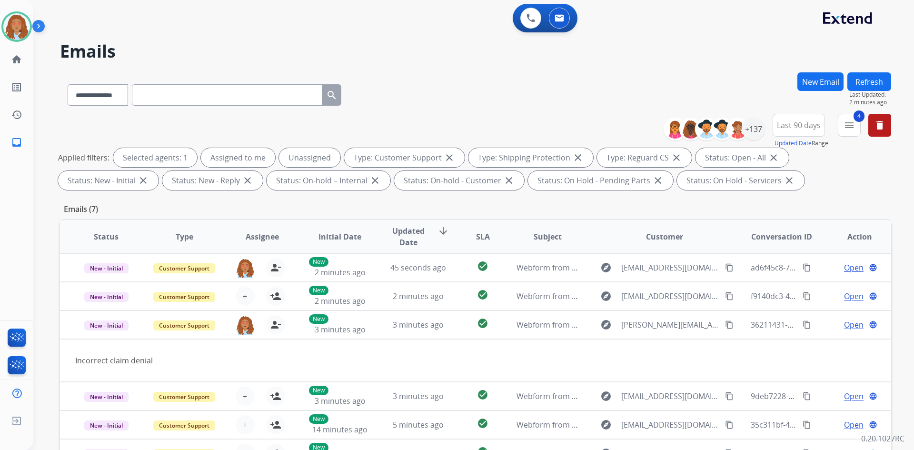
click at [866, 80] on button "Refresh" at bounding box center [869, 81] width 44 height 19
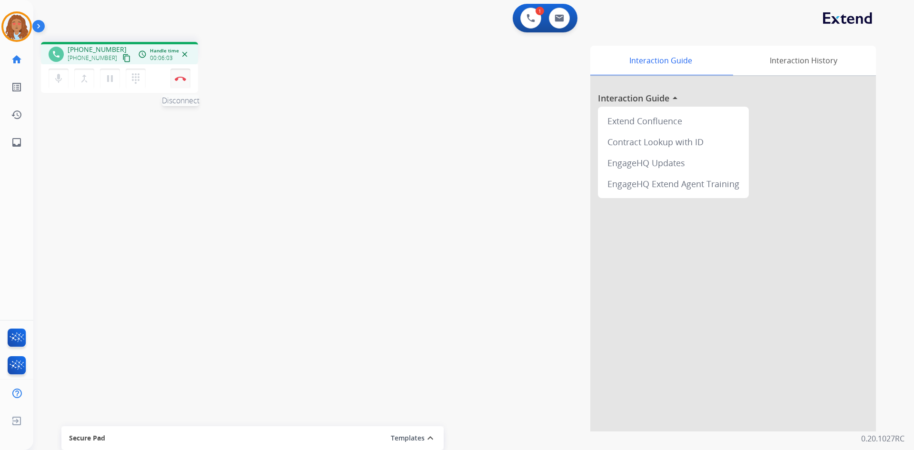
click at [182, 84] on button "Disconnect" at bounding box center [180, 79] width 20 height 20
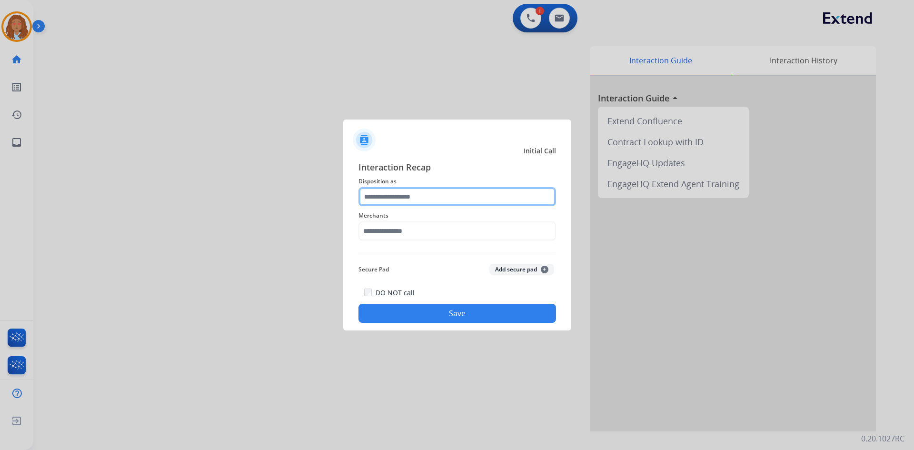
click at [395, 197] on input "text" at bounding box center [456, 196] width 197 height 19
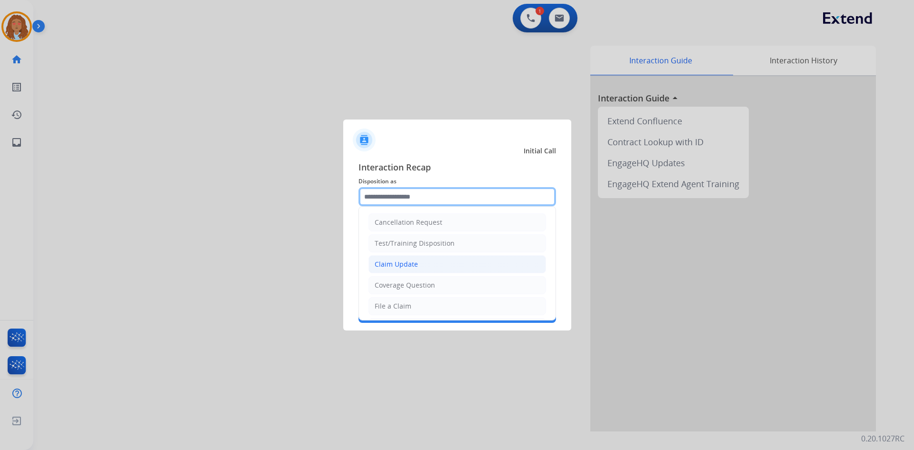
scroll to position [48, 0]
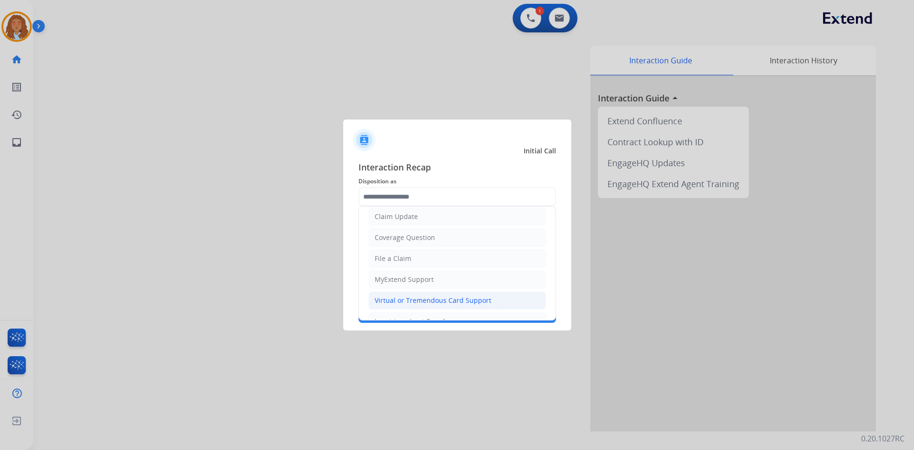
click at [424, 299] on div "Virtual or Tremendous Card Support" at bounding box center [432, 300] width 117 height 10
type input "**********"
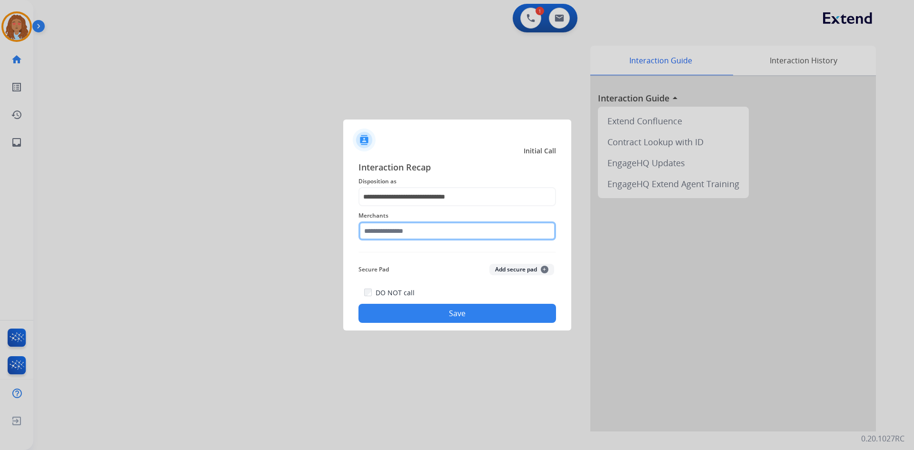
click at [406, 228] on input "text" at bounding box center [456, 230] width 197 height 19
drag, startPoint x: 386, startPoint y: 230, endPoint x: 286, endPoint y: 229, distance: 100.4
click at [0, 229] on app-contact-recap-modal "**********" at bounding box center [0, 225] width 0 height 450
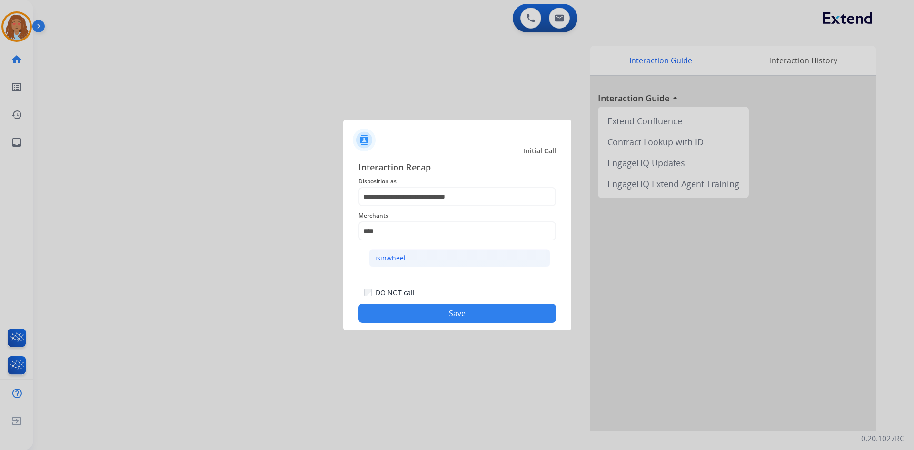
click at [404, 257] on li "isinwheel" at bounding box center [459, 258] width 181 height 18
type input "*********"
click at [414, 308] on button "Save" at bounding box center [456, 313] width 197 height 19
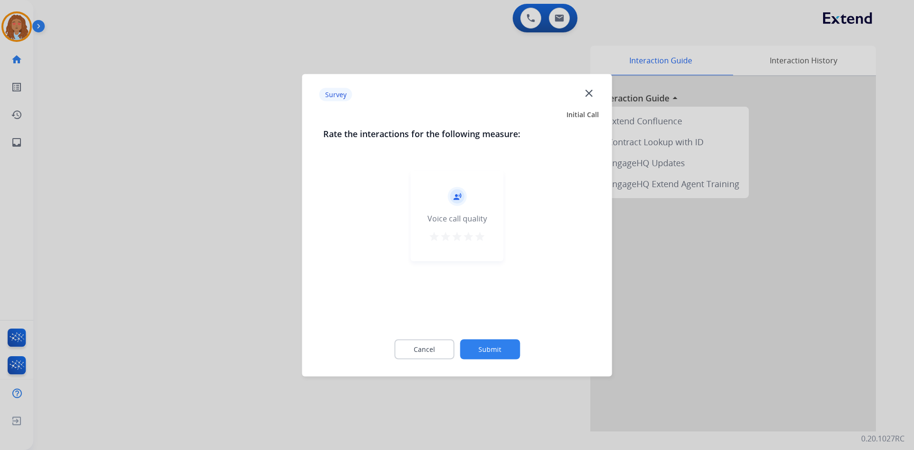
click at [271, 268] on div at bounding box center [457, 225] width 914 height 450
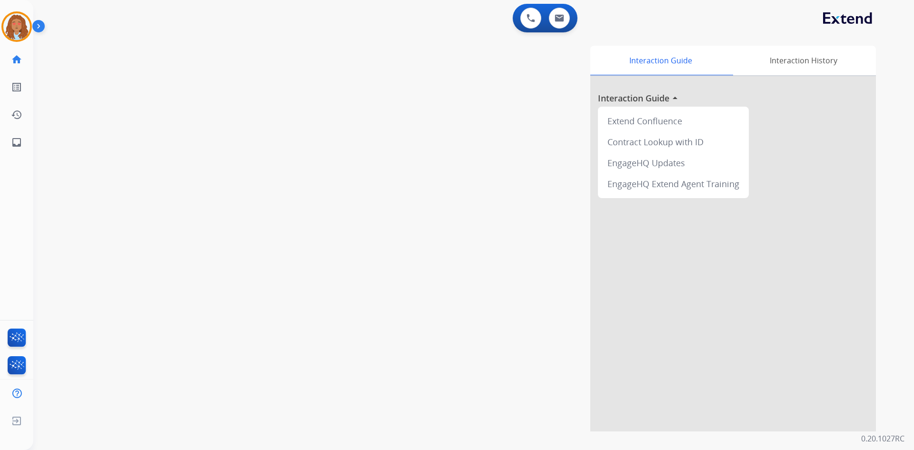
drag, startPoint x: 242, startPoint y: 29, endPoint x: 254, endPoint y: 48, distance: 22.3
click at [254, 48] on div "swap_horiz Break voice bridge close_fullscreen Connect 3-Way Call merge_type Se…" at bounding box center [461, 232] width 857 height 397
click at [19, 138] on mat-icon "inbox" at bounding box center [16, 142] width 11 height 11
select select "**********"
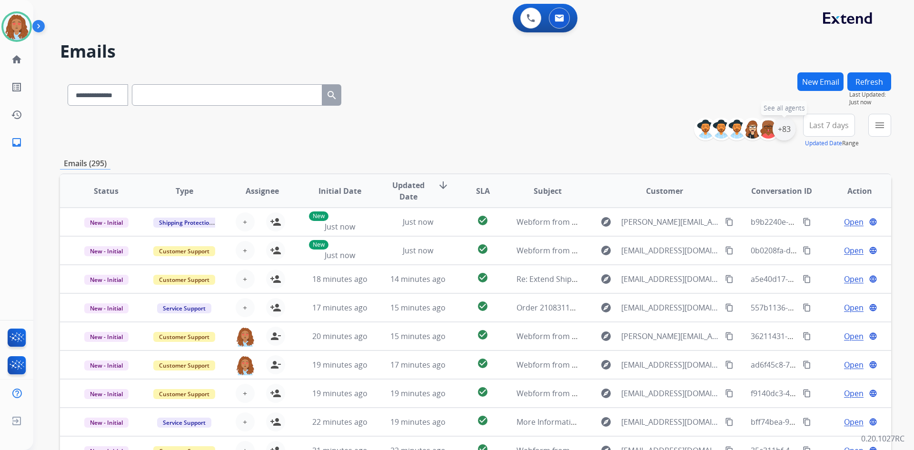
click at [779, 131] on div "+83" at bounding box center [783, 129] width 23 height 23
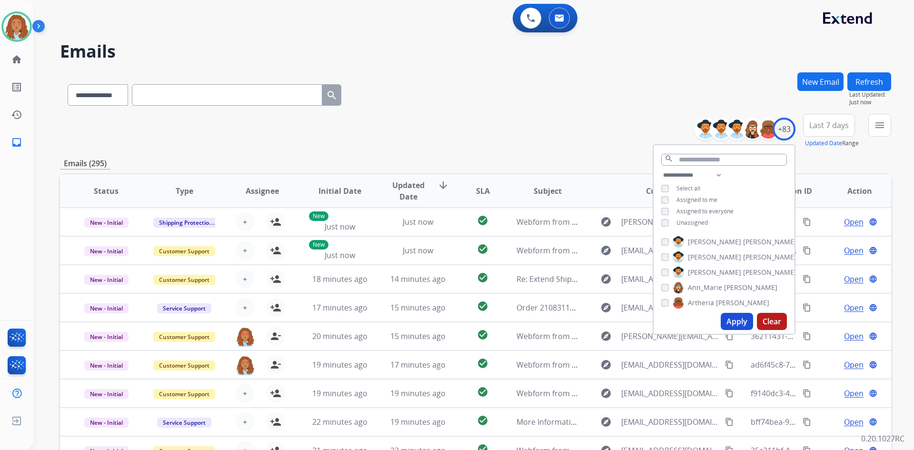
click at [822, 123] on span "Last 7 days" at bounding box center [828, 125] width 39 height 4
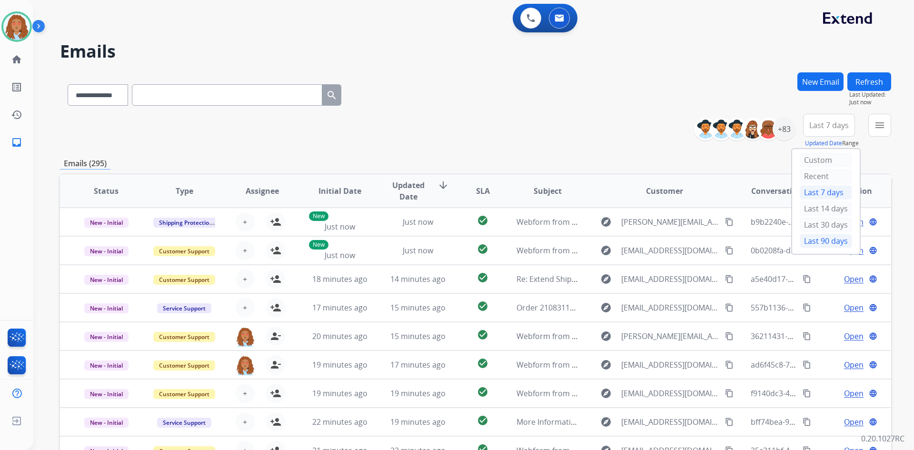
click at [823, 236] on div "Last 90 days" at bounding box center [825, 241] width 52 height 14
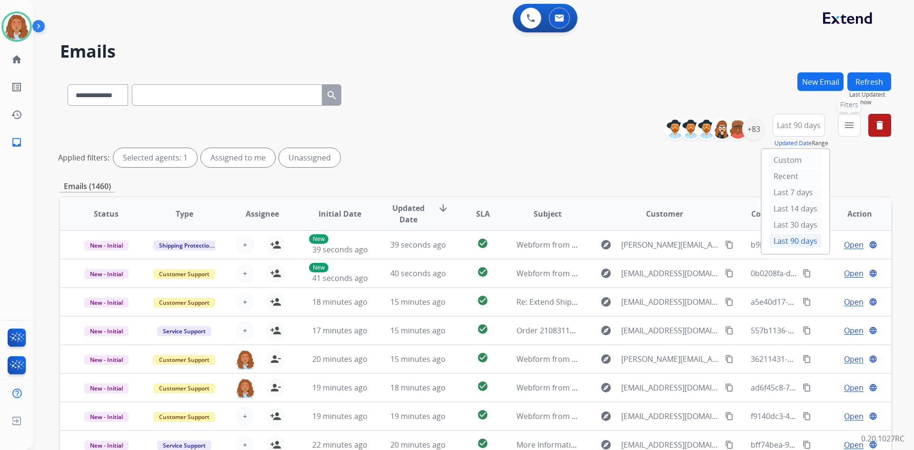
click at [846, 128] on mat-icon "menu" at bounding box center [848, 124] width 11 height 11
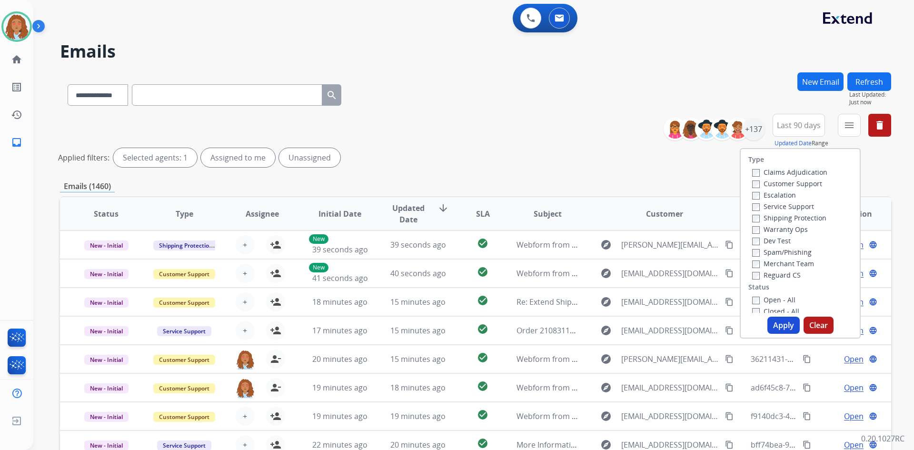
click at [775, 182] on label "Customer Support" at bounding box center [787, 183] width 70 height 9
click at [782, 217] on label "Shipping Protection" at bounding box center [789, 217] width 74 height 9
click at [754, 275] on label "Reguard CS" at bounding box center [776, 274] width 49 height 9
click at [778, 328] on button "Apply" at bounding box center [783, 324] width 32 height 17
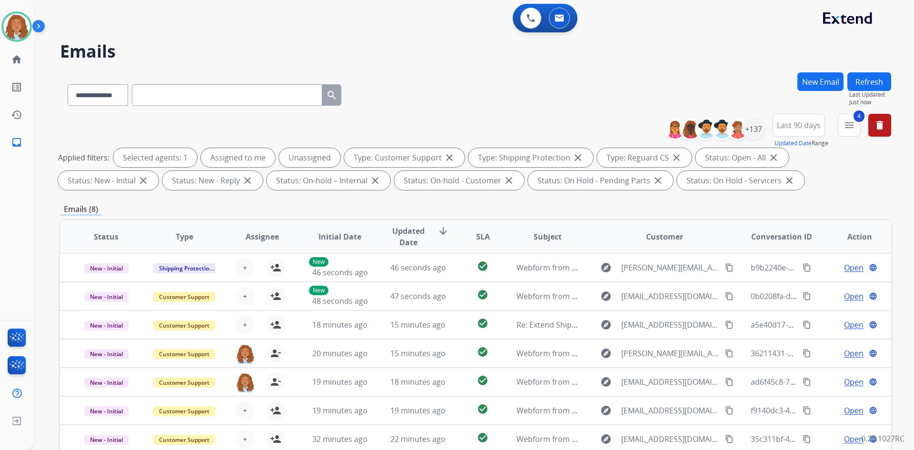
click at [863, 129] on div "**********" at bounding box center [780, 131] width 220 height 34
click at [855, 129] on button "4 menu Filters" at bounding box center [848, 125] width 23 height 23
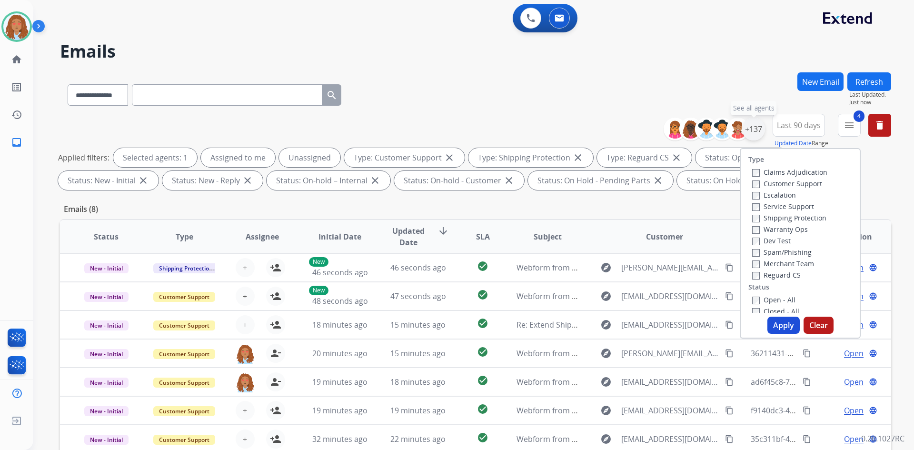
click at [757, 132] on div "+137" at bounding box center [753, 129] width 23 height 23
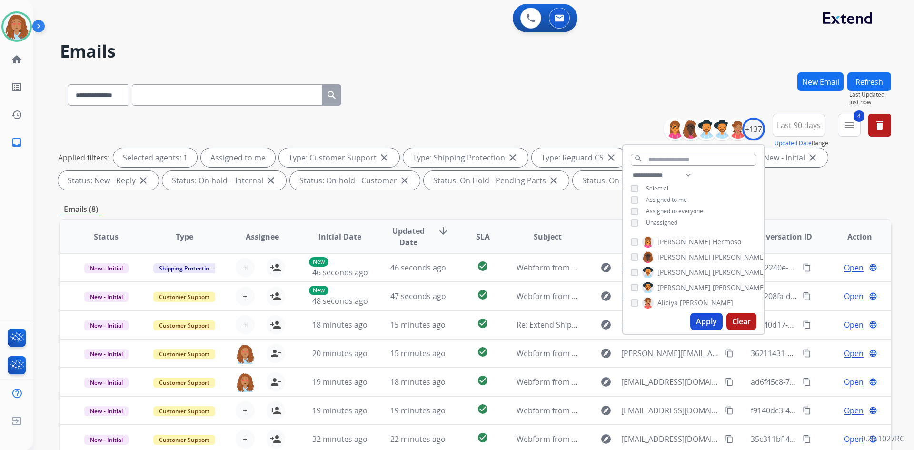
click at [693, 324] on button "Apply" at bounding box center [706, 321] width 32 height 17
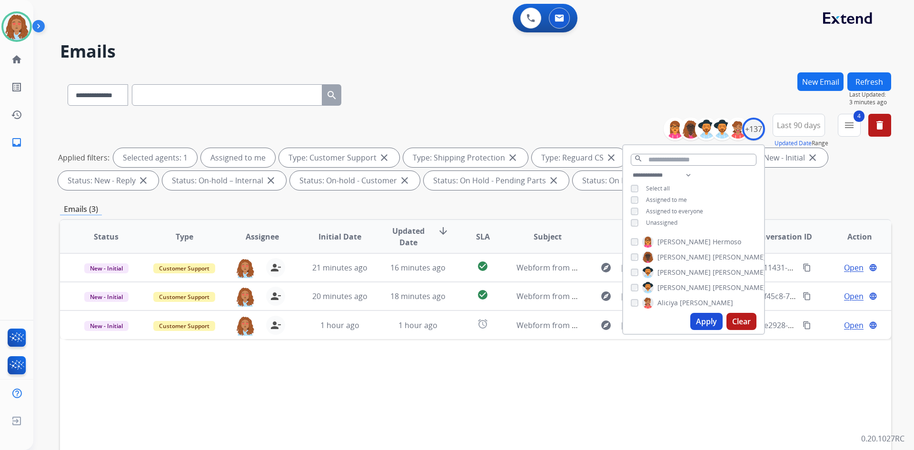
click at [572, 393] on div "Status Type Assignee Initial Date Updated Date arrow_downward SLA Subject Custo…" at bounding box center [475, 378] width 831 height 319
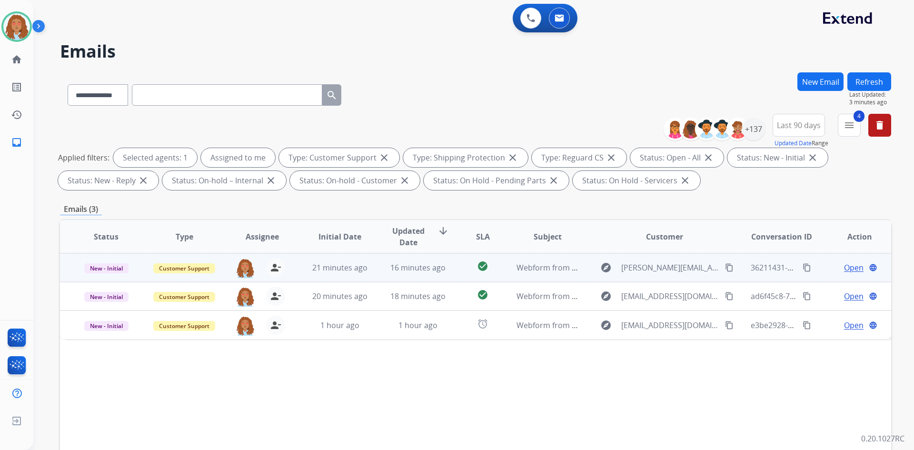
click at [699, 278] on td "explore Faye.kirby@gmail.com content_copy" at bounding box center [657, 267] width 156 height 29
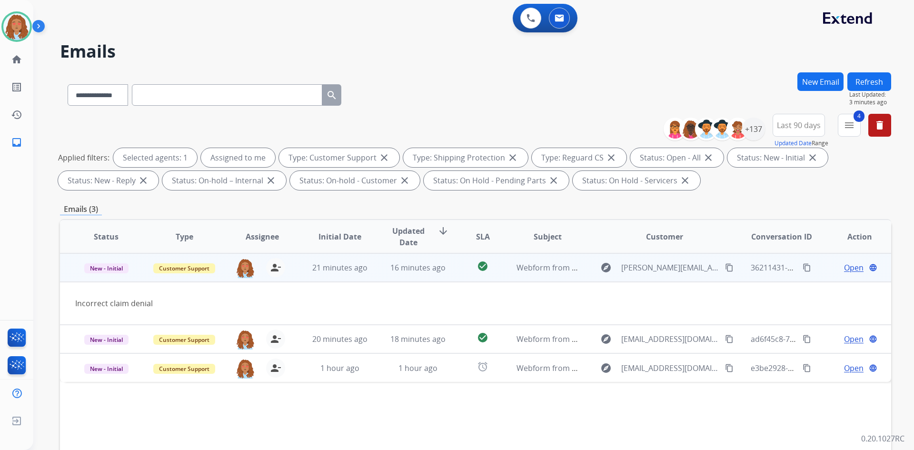
click at [844, 267] on span "Open" at bounding box center [854, 267] width 20 height 11
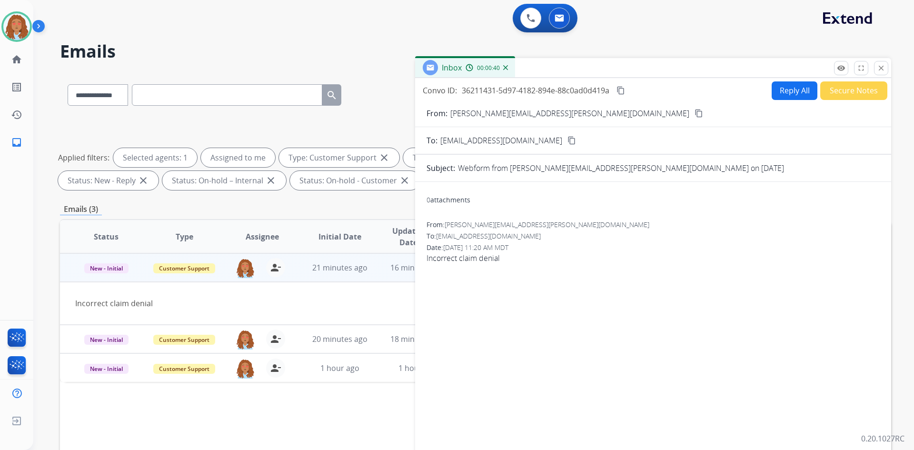
click at [787, 90] on button "Reply All" at bounding box center [794, 90] width 46 height 19
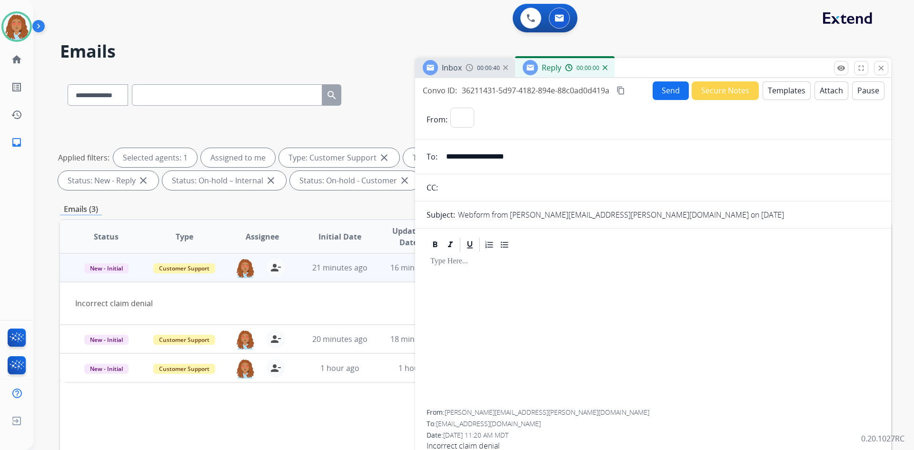
select select "**********"
click at [792, 94] on button "Templates" at bounding box center [786, 90] width 48 height 19
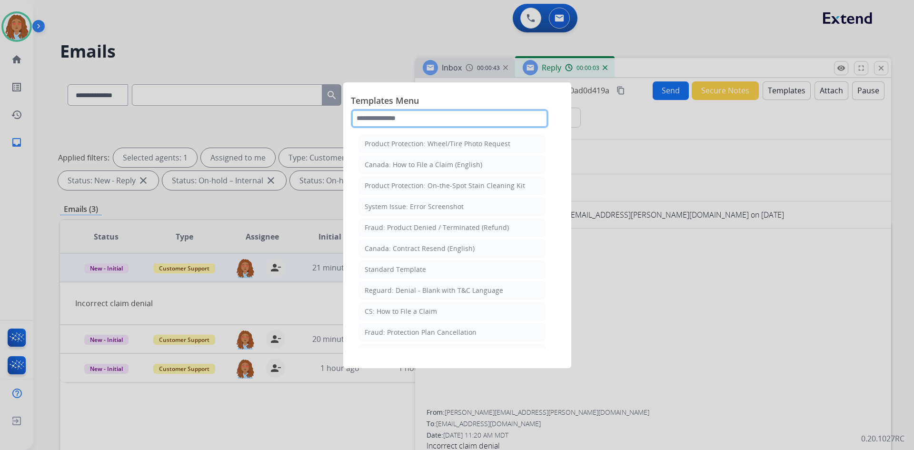
click at [470, 125] on input "text" at bounding box center [449, 118] width 197 height 19
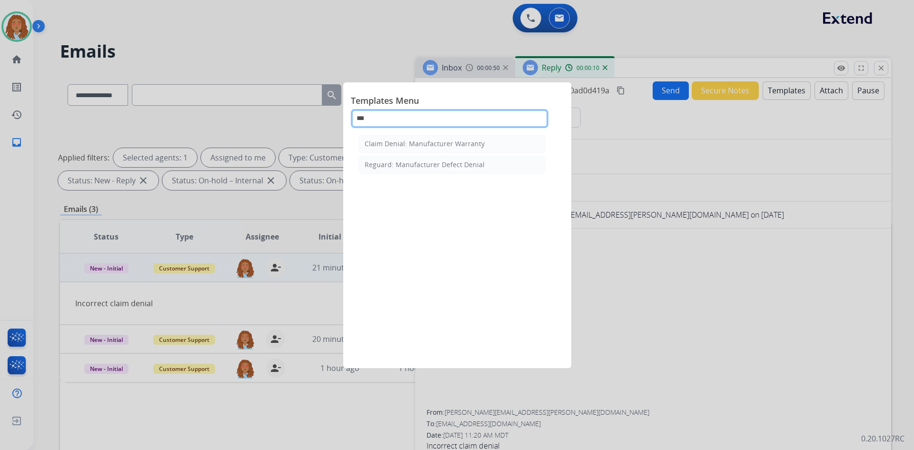
type input "***"
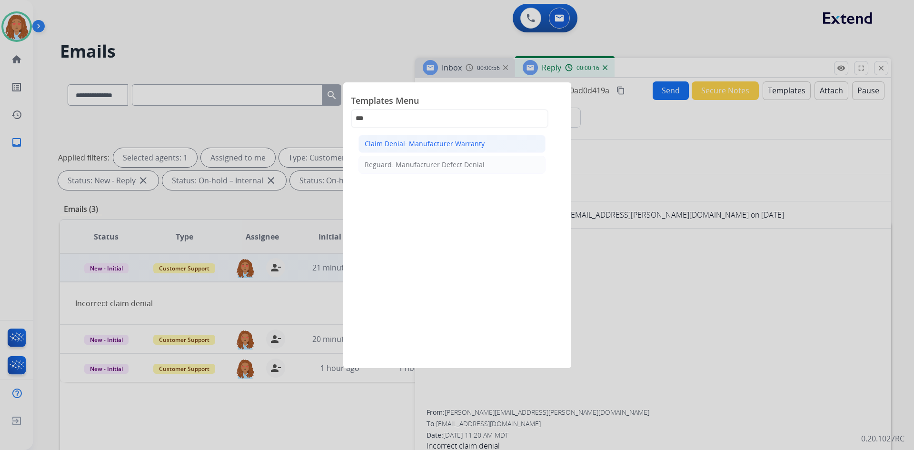
click at [445, 140] on div "Claim Denial: Manufacturer Warranty" at bounding box center [424, 144] width 120 height 10
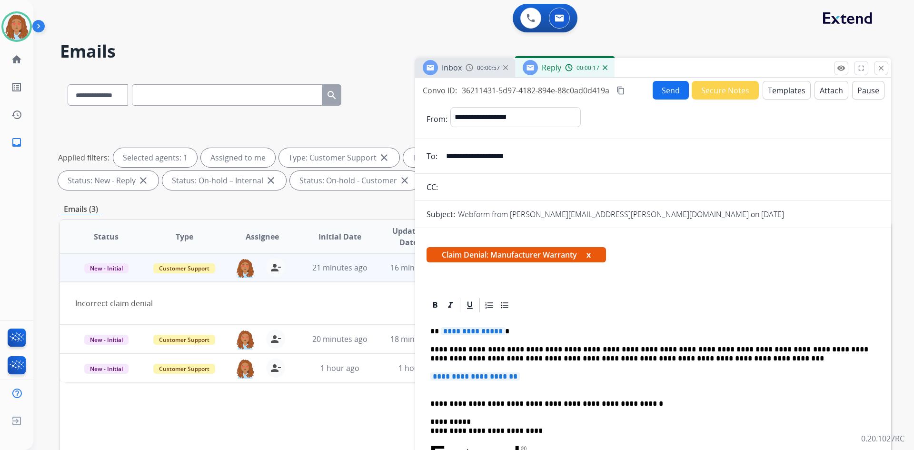
scroll to position [48, 0]
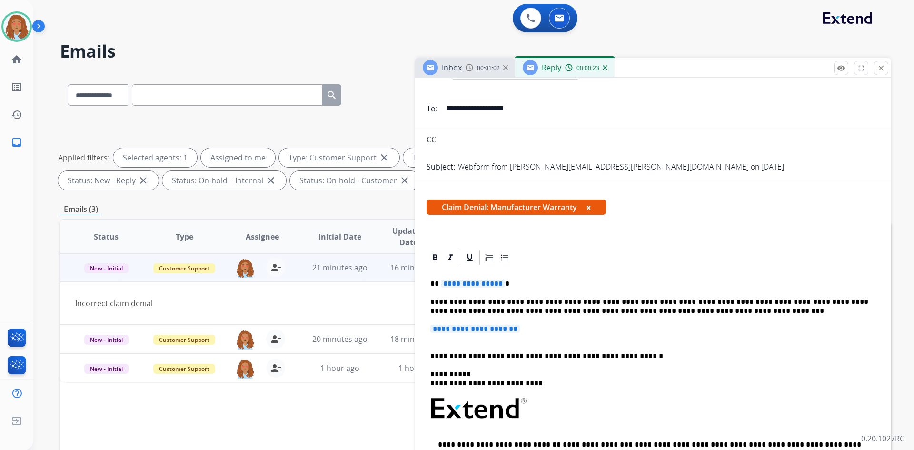
click at [479, 284] on span "**********" at bounding box center [473, 283] width 64 height 8
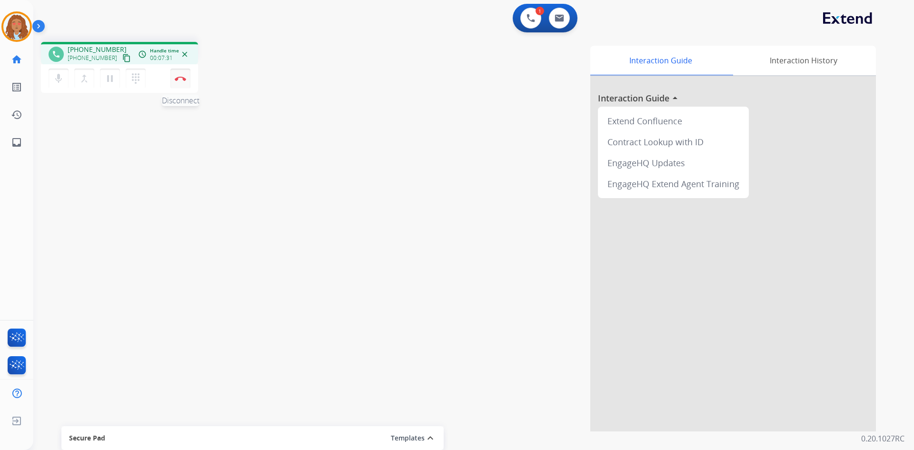
click at [184, 85] on button "Disconnect" at bounding box center [180, 79] width 20 height 20
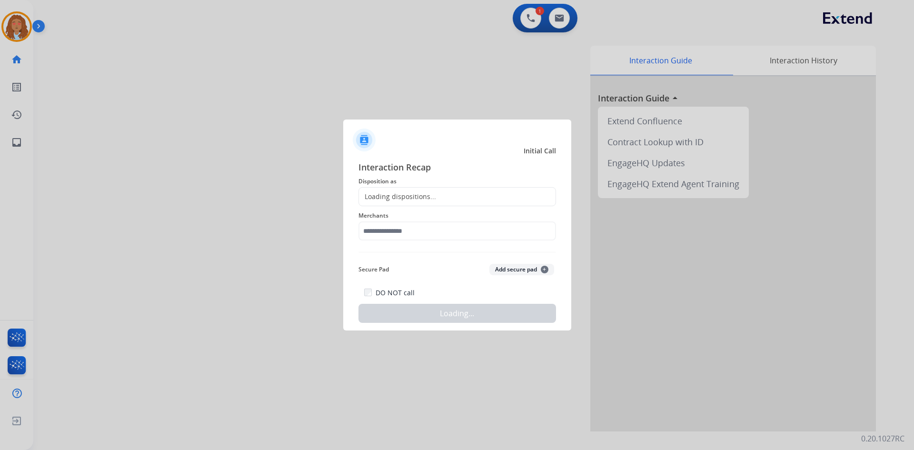
click at [423, 195] on div "Loading dispositions..." at bounding box center [397, 197] width 77 height 10
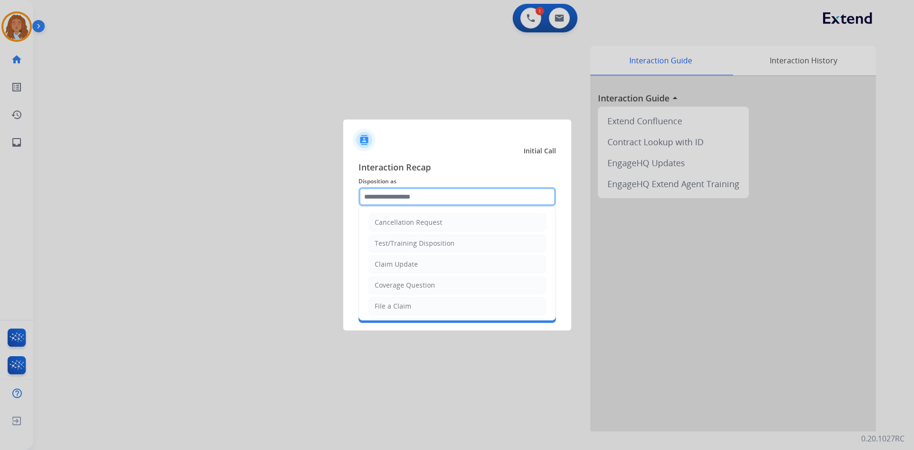
click at [425, 198] on input "text" at bounding box center [456, 196] width 197 height 19
click at [402, 280] on li "Other" at bounding box center [456, 283] width 177 height 18
type input "*****"
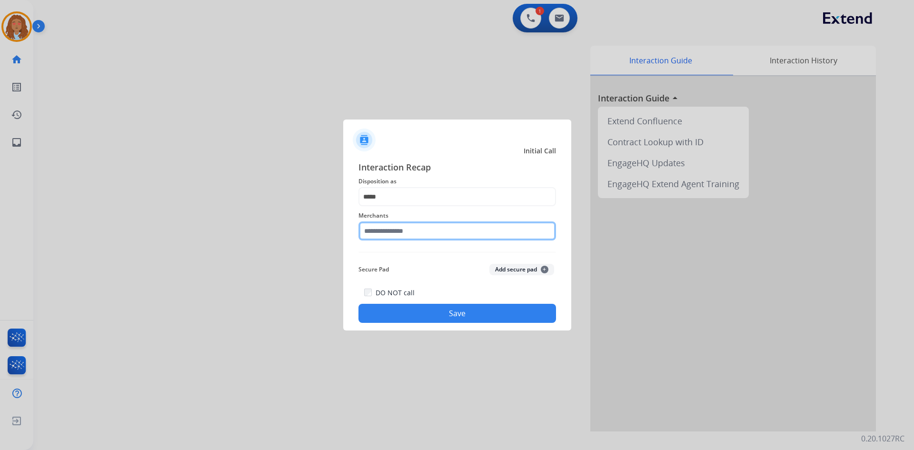
click at [403, 230] on input "text" at bounding box center [456, 230] width 197 height 19
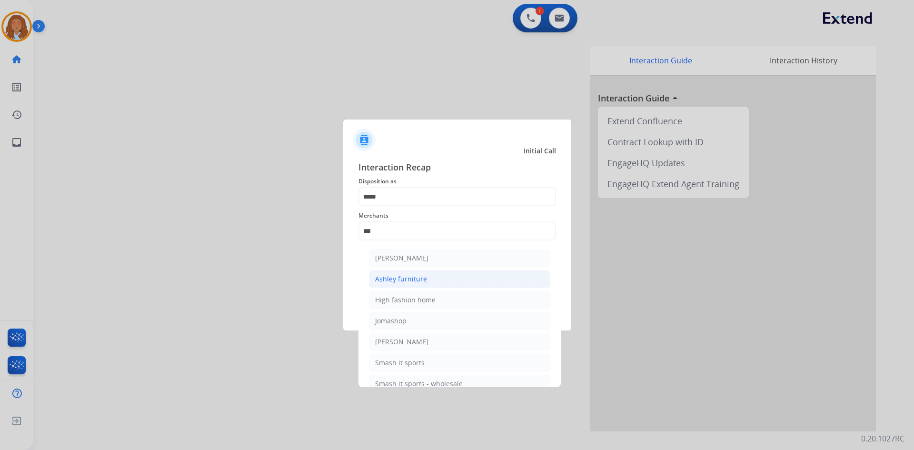
click at [410, 276] on div "Ashley furniture" at bounding box center [401, 279] width 52 height 10
type input "**********"
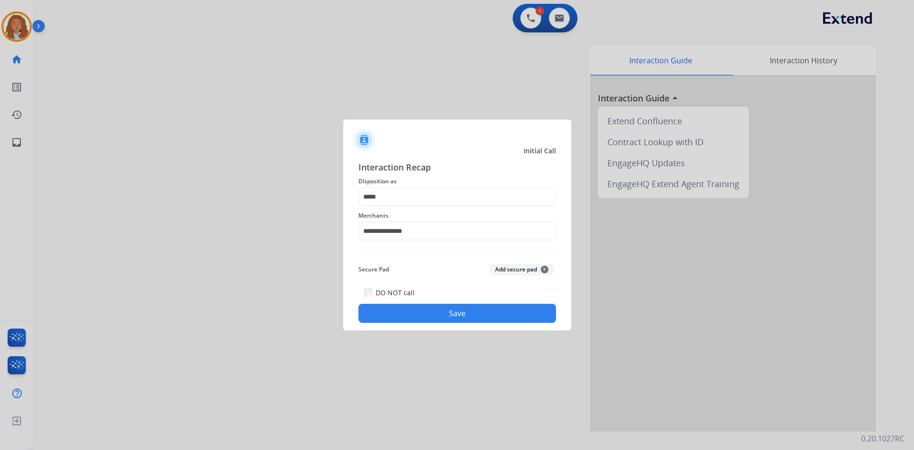
click at [414, 316] on button "Save" at bounding box center [456, 313] width 197 height 19
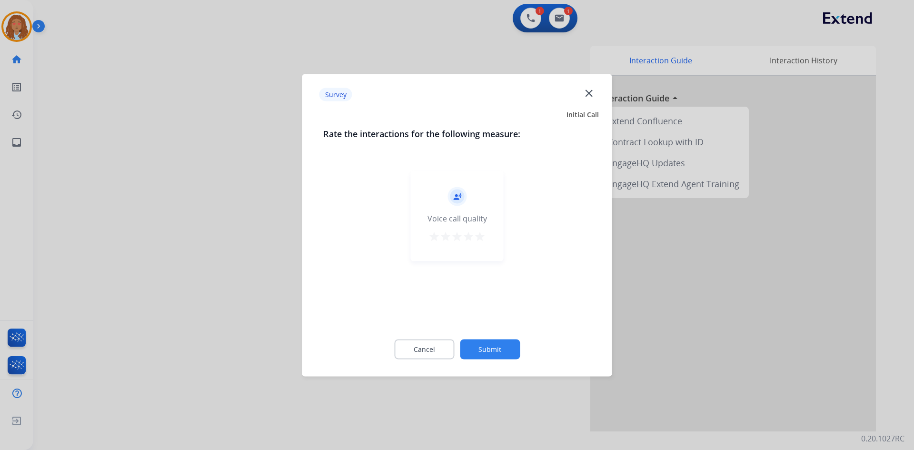
click at [190, 297] on div at bounding box center [457, 225] width 914 height 450
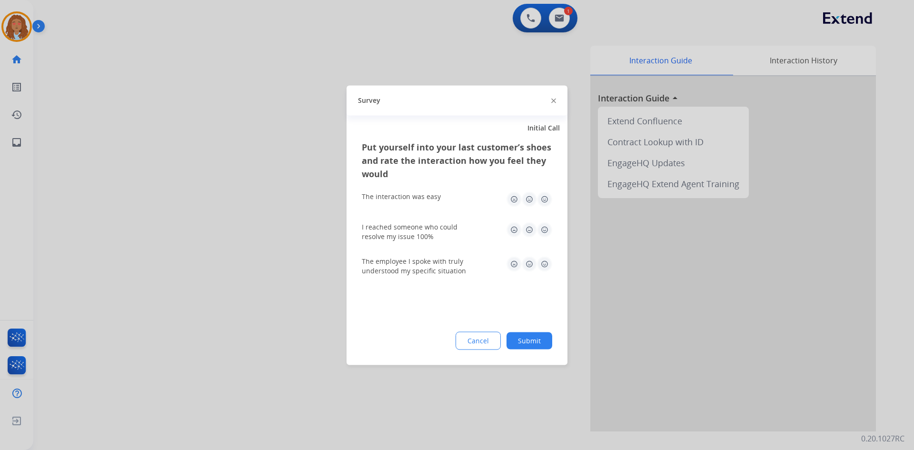
click at [190, 297] on div at bounding box center [457, 225] width 914 height 450
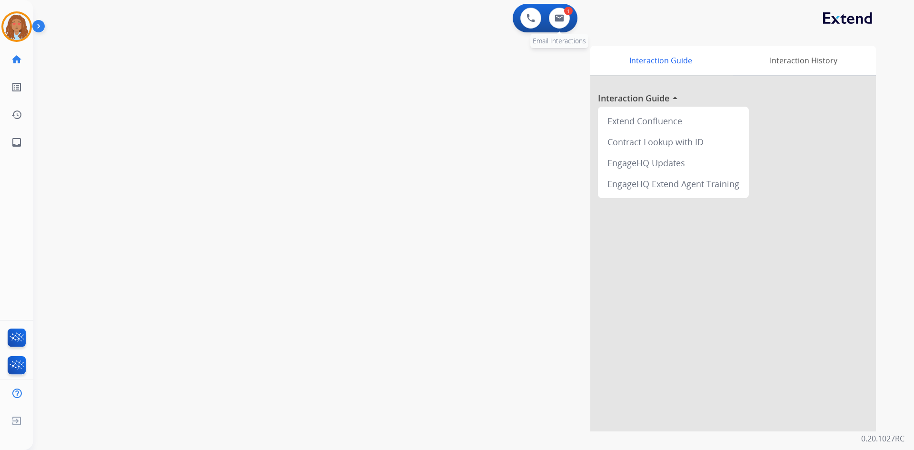
click at [570, 20] on div "1 Email Interactions" at bounding box center [559, 18] width 29 height 21
click at [569, 20] on button at bounding box center [559, 18] width 21 height 21
select select "**********"
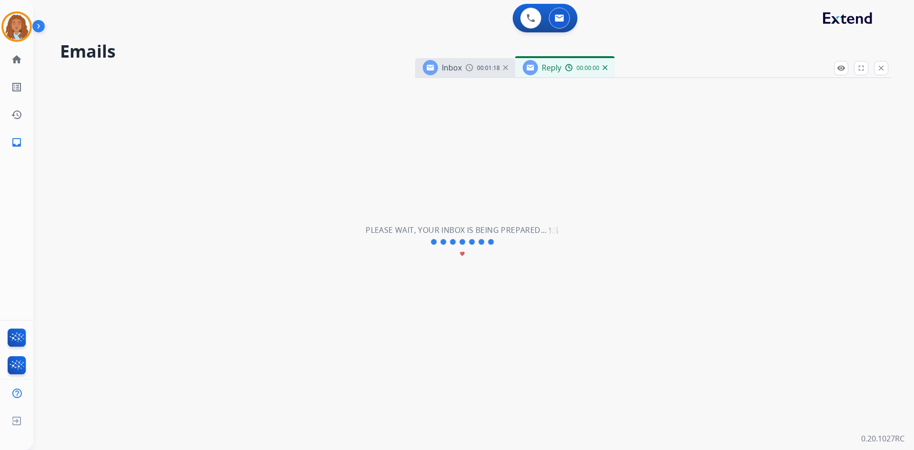
select select "**********"
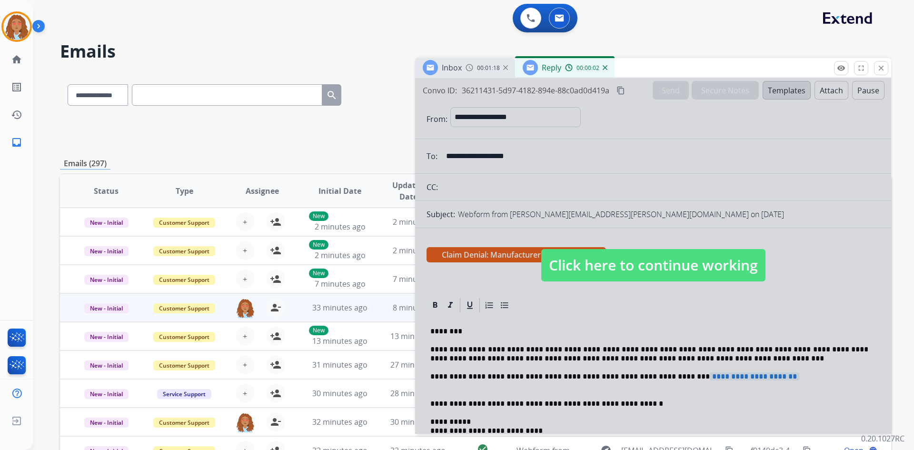
click at [616, 213] on div at bounding box center [653, 255] width 476 height 355
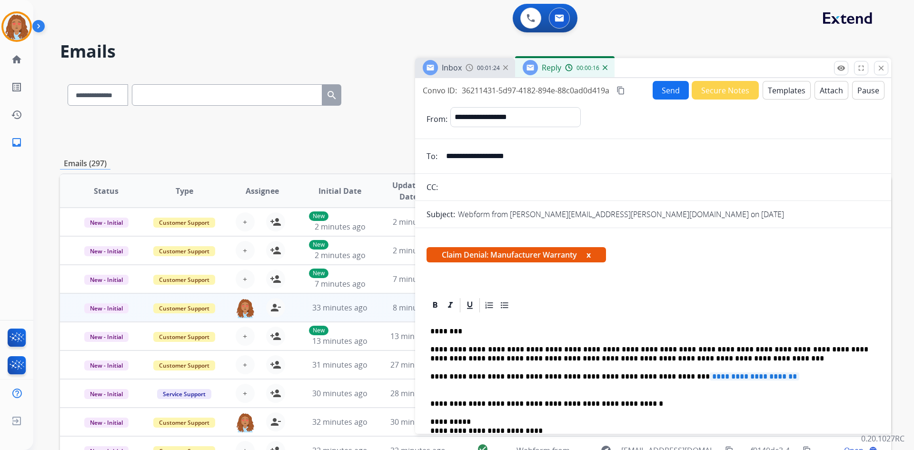
click at [787, 90] on button "Templates" at bounding box center [786, 90] width 48 height 19
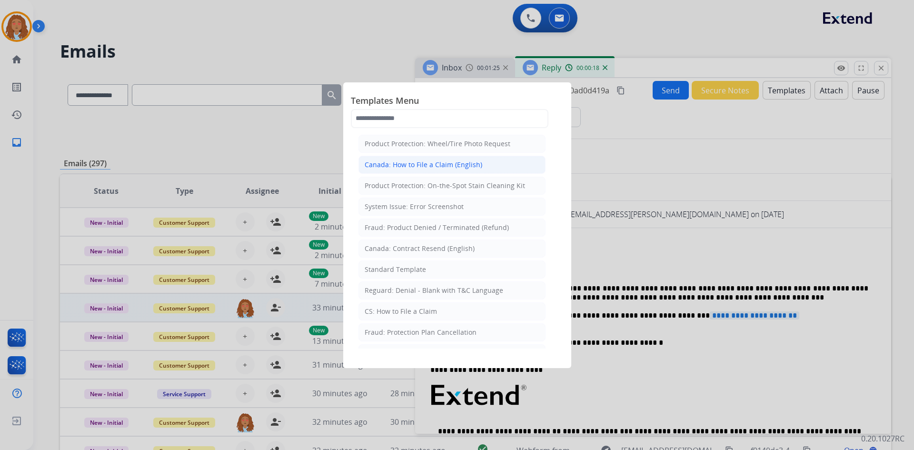
click at [474, 169] on div "Canada: How to File a Claim (English)" at bounding box center [423, 165] width 118 height 10
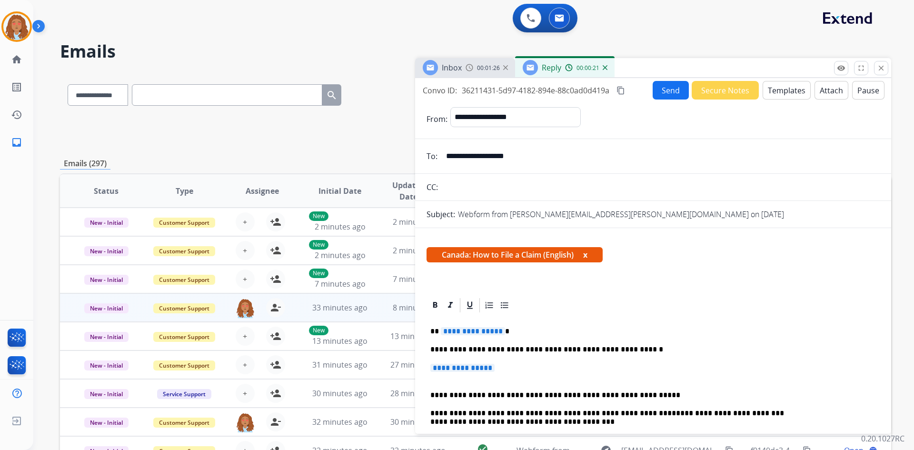
click at [784, 94] on button "Templates" at bounding box center [786, 90] width 48 height 19
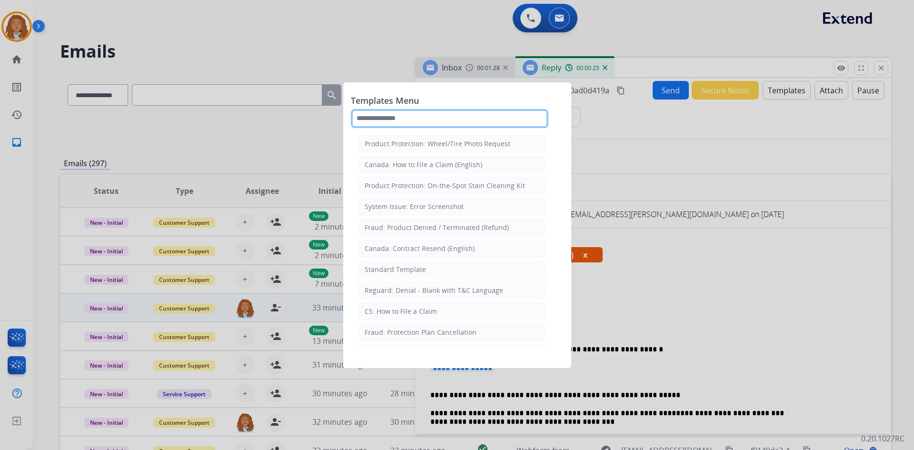
click at [432, 115] on input "text" at bounding box center [449, 118] width 197 height 19
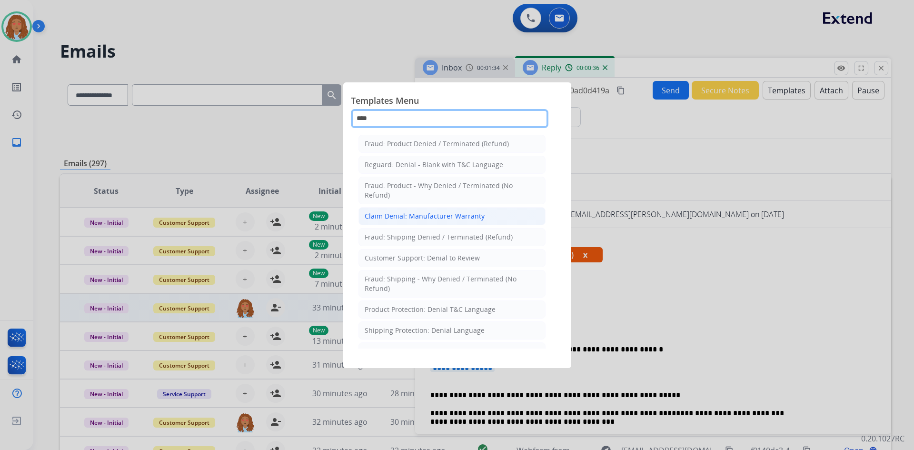
type input "****"
click at [465, 217] on div "Claim Denial: Manufacturer Warranty" at bounding box center [424, 216] width 120 height 10
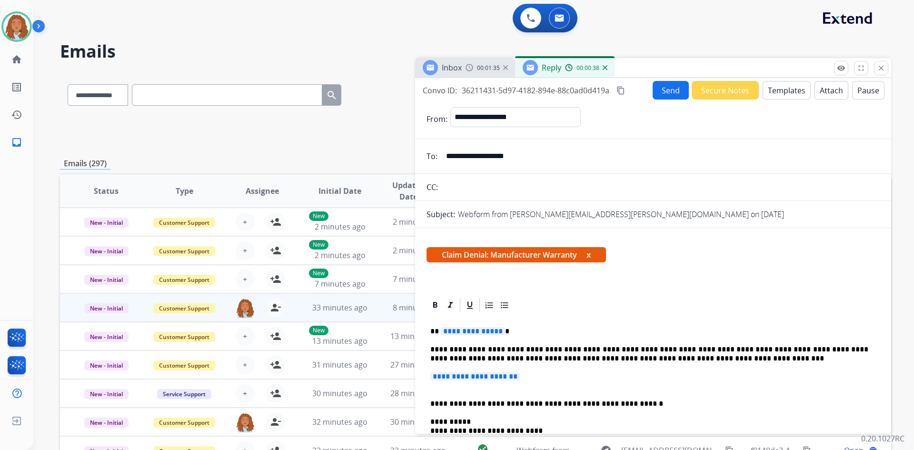
scroll to position [48, 0]
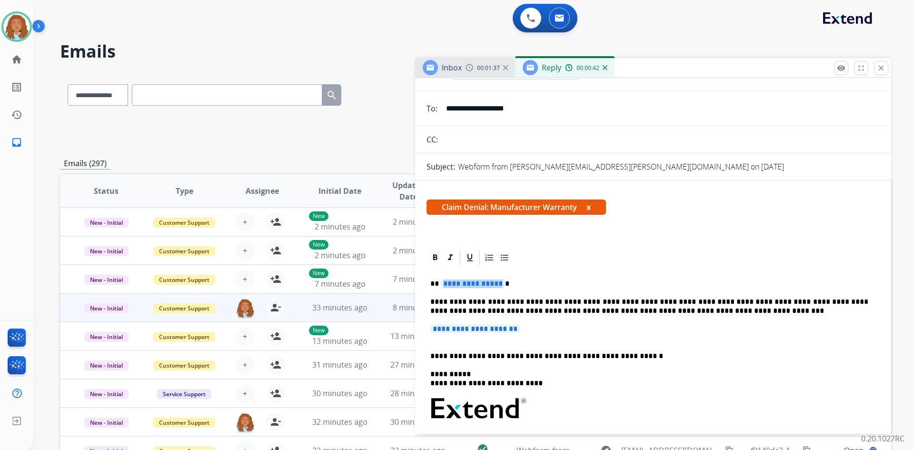
drag, startPoint x: 498, startPoint y: 284, endPoint x: 443, endPoint y: 282, distance: 54.7
click at [443, 282] on span "**********" at bounding box center [473, 283] width 64 height 8
click at [457, 285] on span "**********" at bounding box center [473, 283] width 64 height 8
click at [497, 332] on span "**********" at bounding box center [474, 329] width 89 height 8
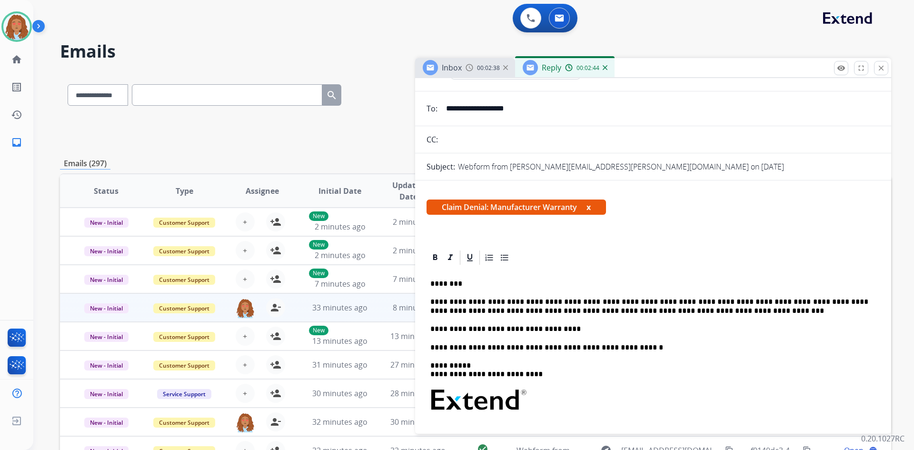
click at [591, 330] on p "**********" at bounding box center [649, 329] width 438 height 9
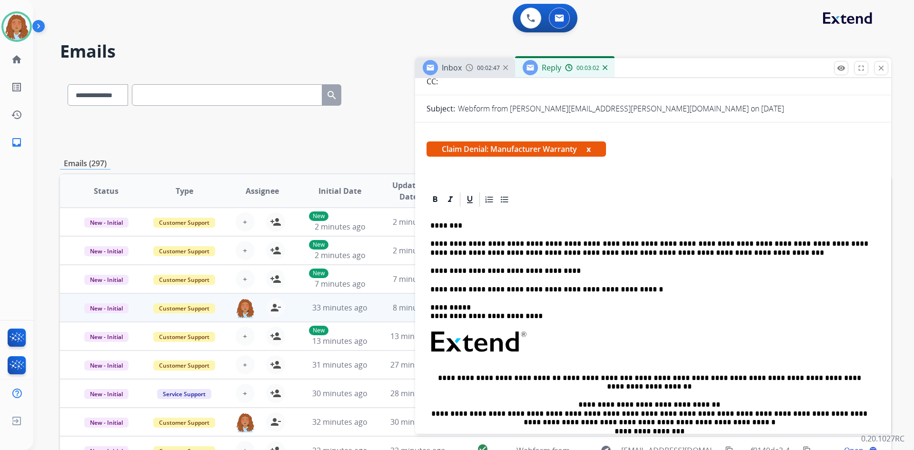
scroll to position [0, 0]
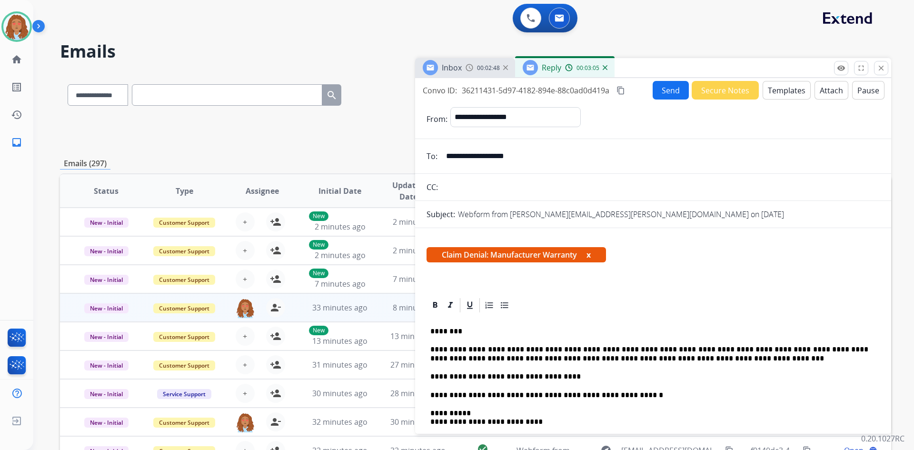
click at [622, 92] on mat-icon "content_copy" at bounding box center [620, 90] width 9 height 9
click at [663, 92] on button "Send" at bounding box center [671, 90] width 36 height 19
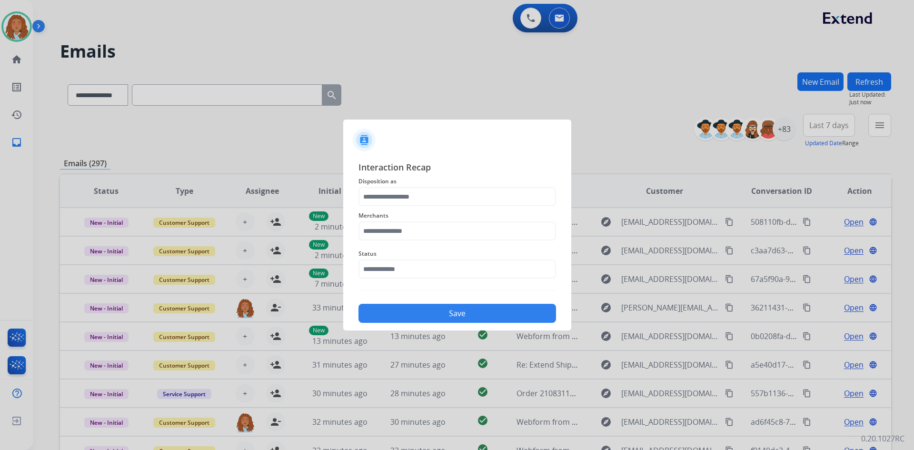
drag, startPoint x: 468, startPoint y: 185, endPoint x: 468, endPoint y: 195, distance: 9.5
click at [468, 186] on span "Disposition as" at bounding box center [456, 181] width 197 height 11
click at [468, 195] on input "text" at bounding box center [456, 196] width 197 height 19
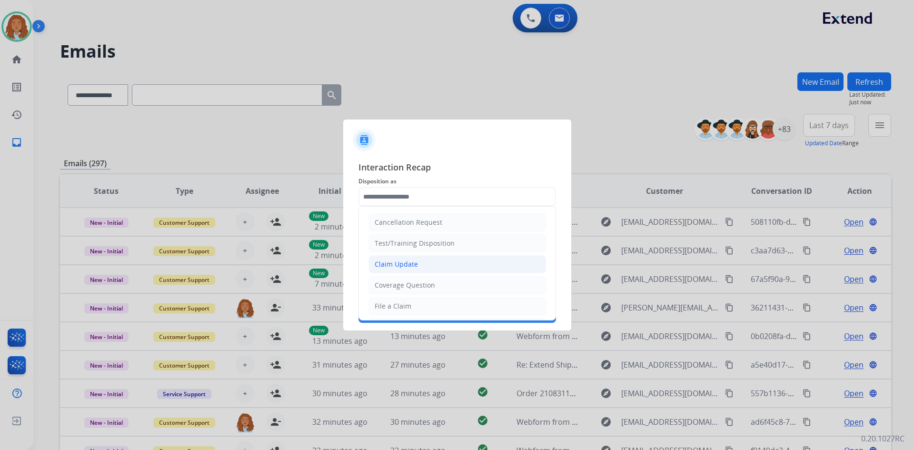
click at [429, 266] on li "Claim Update" at bounding box center [456, 264] width 177 height 18
type input "**********"
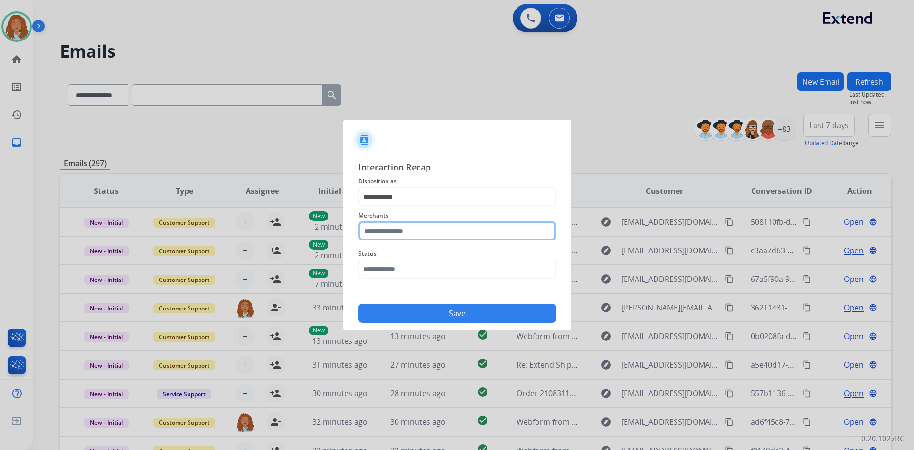
click at [426, 230] on input "text" at bounding box center [456, 230] width 197 height 19
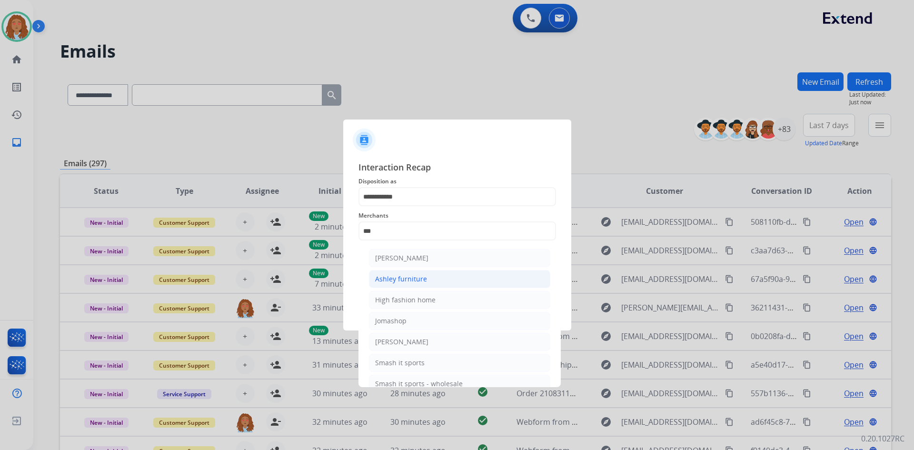
click at [427, 280] on li "Ashley furniture" at bounding box center [459, 279] width 181 height 18
type input "**********"
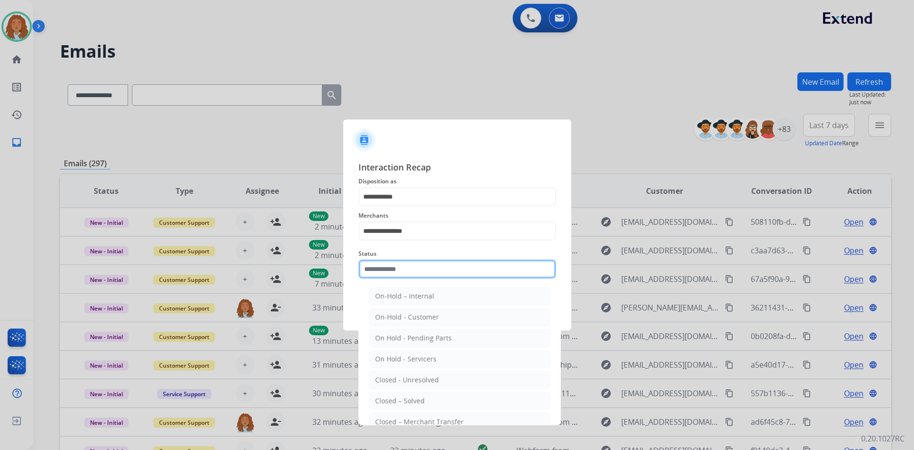
click at [413, 274] on input "text" at bounding box center [456, 268] width 197 height 19
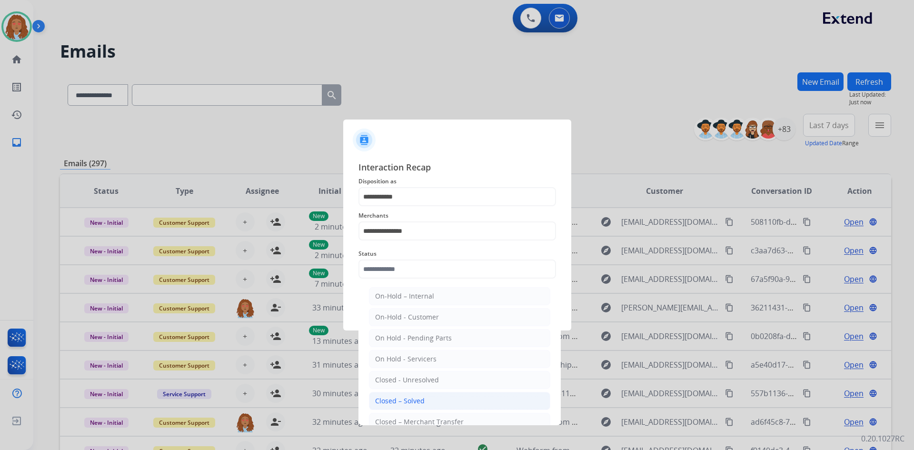
click at [426, 401] on li "Closed – Solved" at bounding box center [459, 401] width 181 height 18
type input "**********"
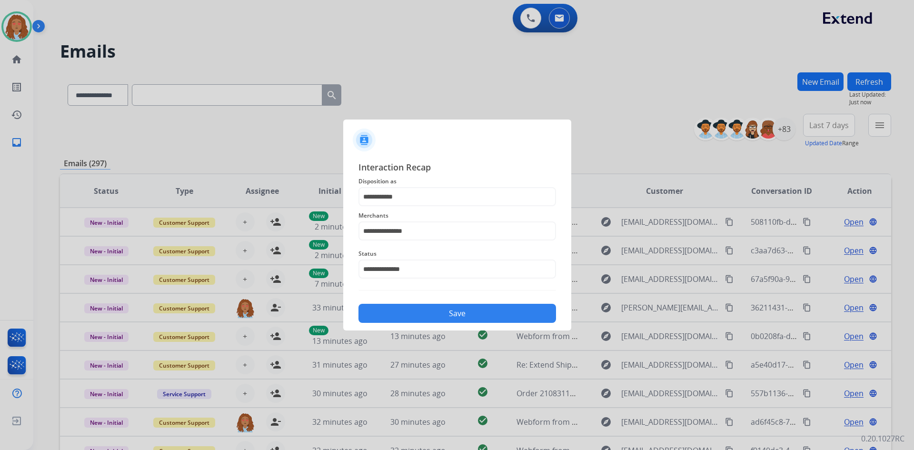
click at [418, 308] on button "Save" at bounding box center [456, 313] width 197 height 19
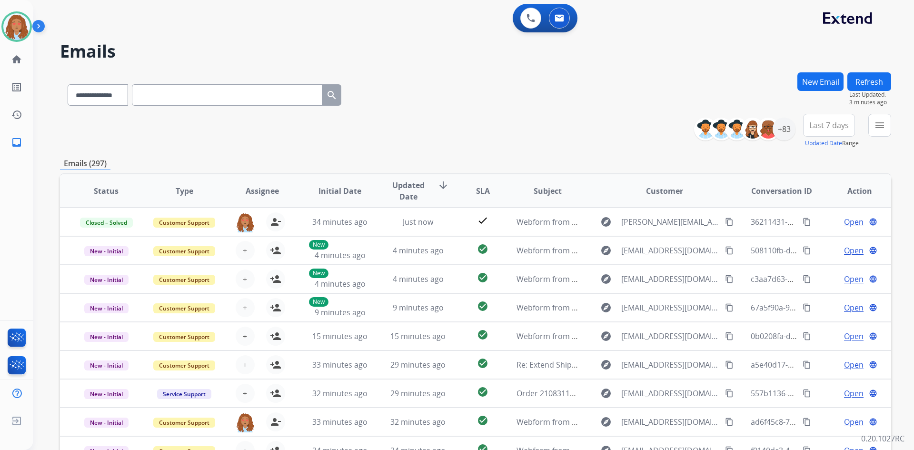
click at [878, 73] on button "Refresh" at bounding box center [869, 81] width 44 height 19
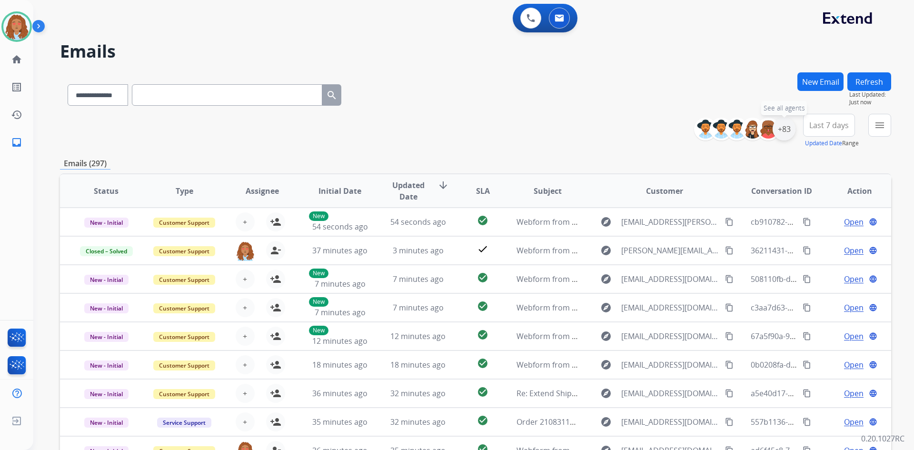
click at [779, 129] on div "+83" at bounding box center [783, 129] width 23 height 23
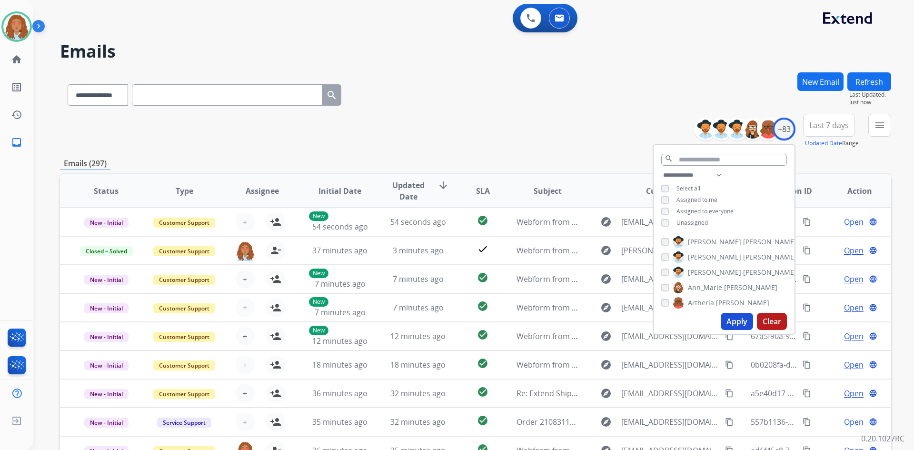
click at [817, 132] on button "Last 7 days" at bounding box center [829, 125] width 52 height 23
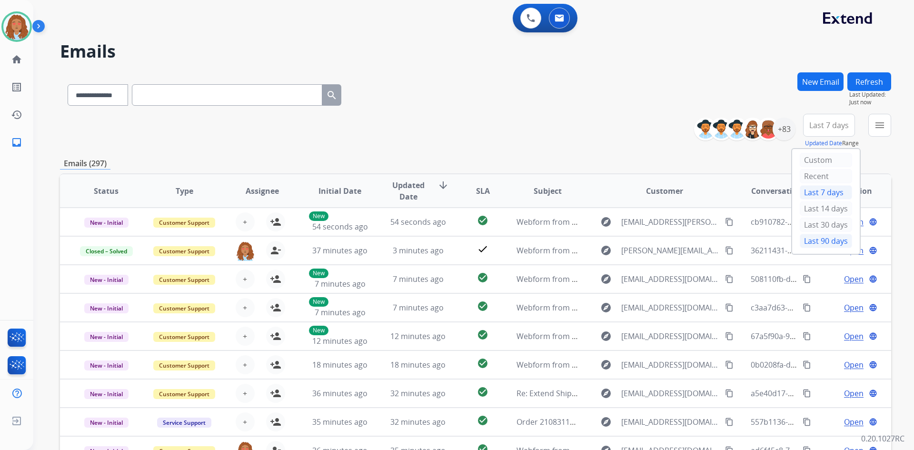
click at [823, 238] on div "Last 90 days" at bounding box center [825, 241] width 52 height 14
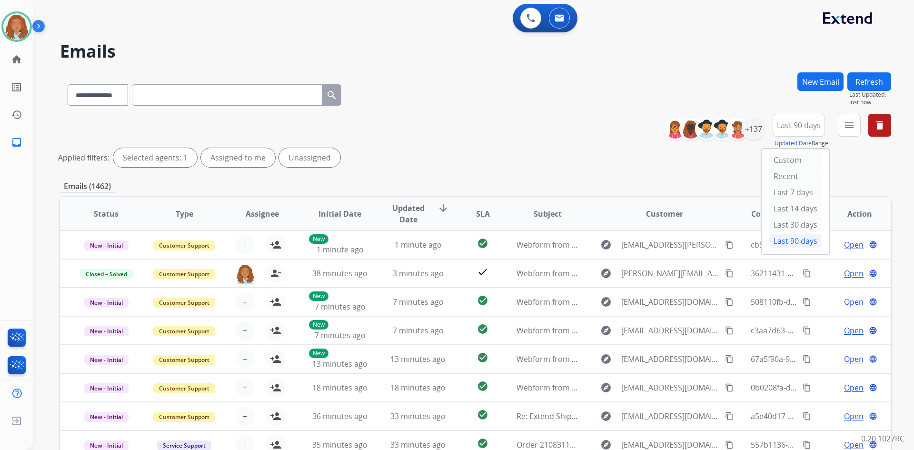
click at [803, 130] on button "Last 90 days" at bounding box center [798, 125] width 52 height 23
click at [801, 127] on span "Last 90 days" at bounding box center [799, 125] width 44 height 4
click at [787, 239] on div "Last 90 days" at bounding box center [795, 241] width 52 height 14
click at [837, 128] on div "menu Filters Type Claims Adjudication Customer Support Escalation Service Suppo…" at bounding box center [848, 131] width 23 height 34
click at [853, 123] on mat-icon "menu" at bounding box center [848, 124] width 11 height 11
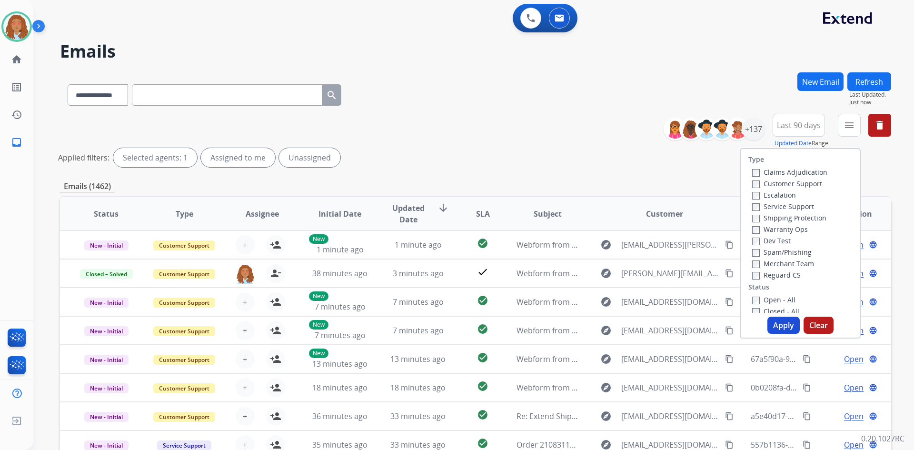
click at [782, 183] on label "Customer Support" at bounding box center [787, 183] width 70 height 9
click at [784, 218] on label "Shipping Protection" at bounding box center [789, 217] width 74 height 9
click at [781, 323] on button "Apply" at bounding box center [783, 324] width 32 height 17
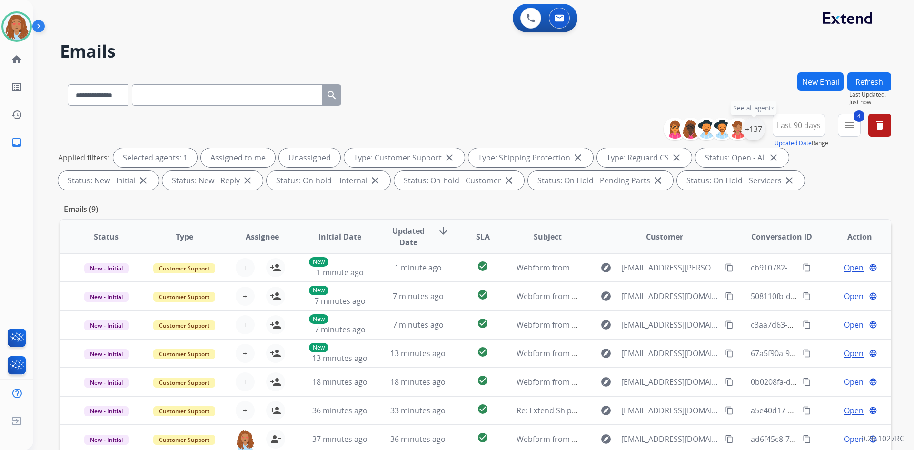
click at [750, 124] on div "+137" at bounding box center [753, 129] width 23 height 23
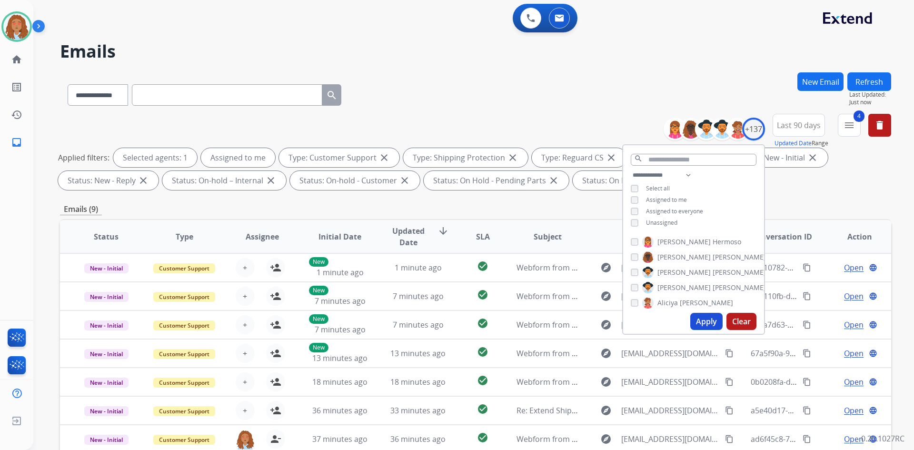
click at [716, 328] on button "Apply" at bounding box center [706, 321] width 32 height 17
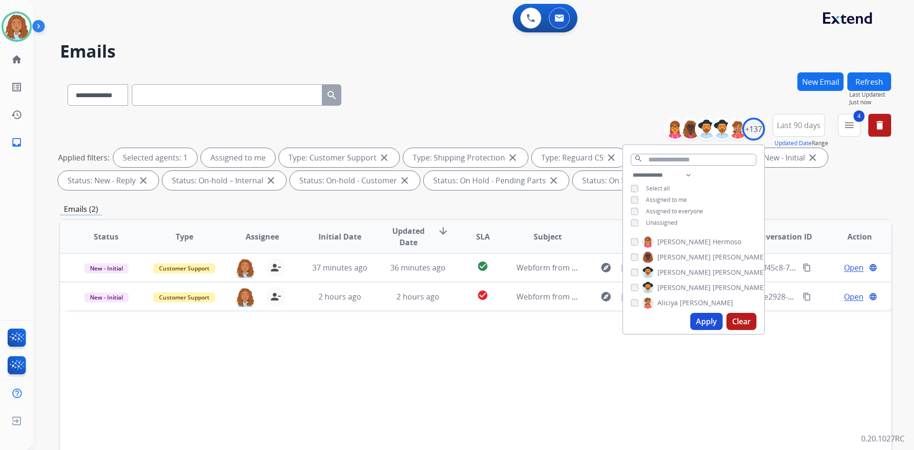
click at [799, 188] on div "Applied filters: Selected agents: 1 Assigned to me Type: Customer Support close…" at bounding box center [473, 169] width 831 height 42
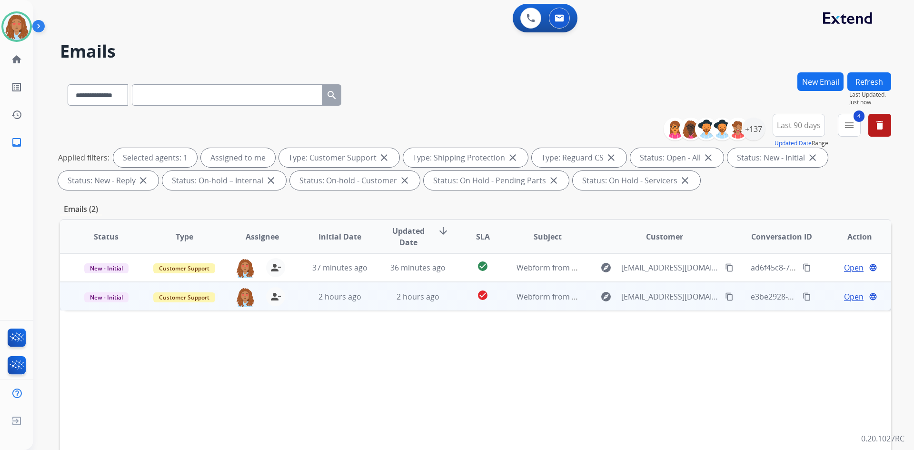
click at [725, 297] on mat-icon "content_copy" at bounding box center [729, 296] width 9 height 9
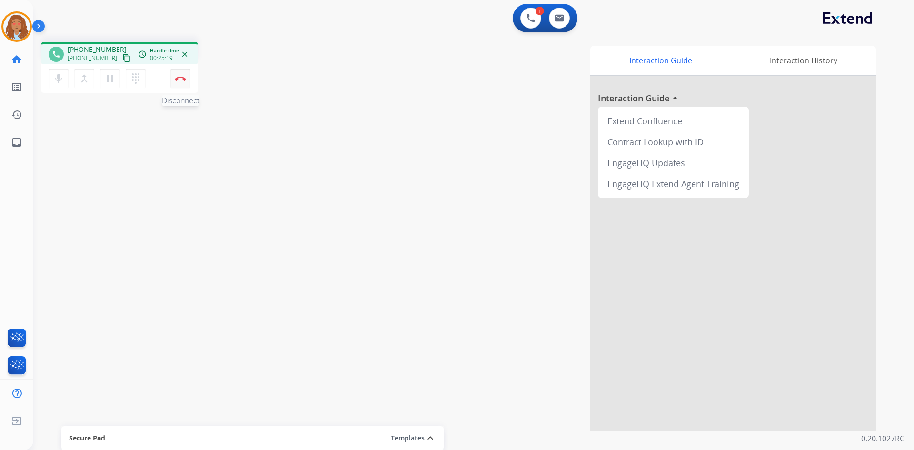
click at [181, 78] on img at bounding box center [180, 78] width 11 height 5
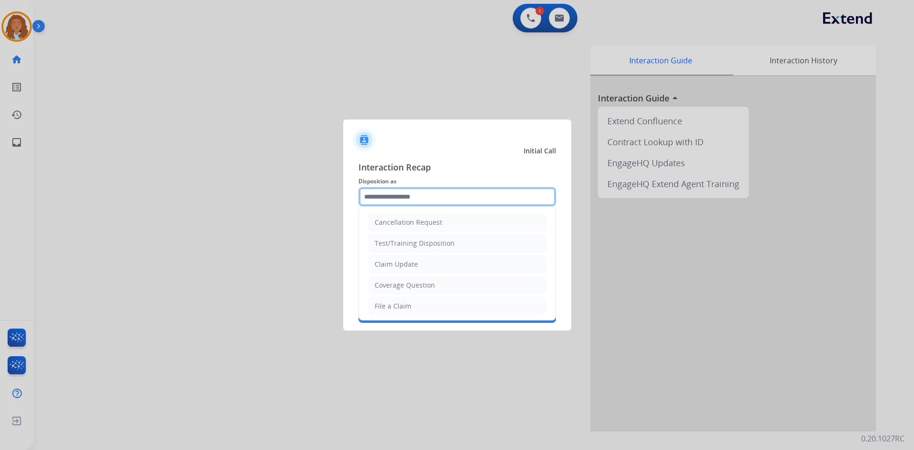
click at [464, 191] on input "text" at bounding box center [456, 196] width 197 height 19
click at [415, 306] on li "File a Claim" at bounding box center [456, 306] width 177 height 18
type input "**********"
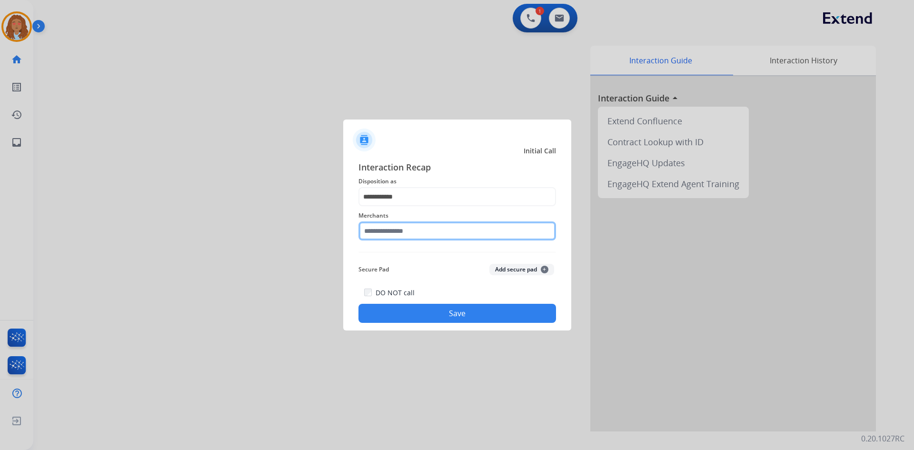
click at [396, 229] on input "text" at bounding box center [456, 230] width 197 height 19
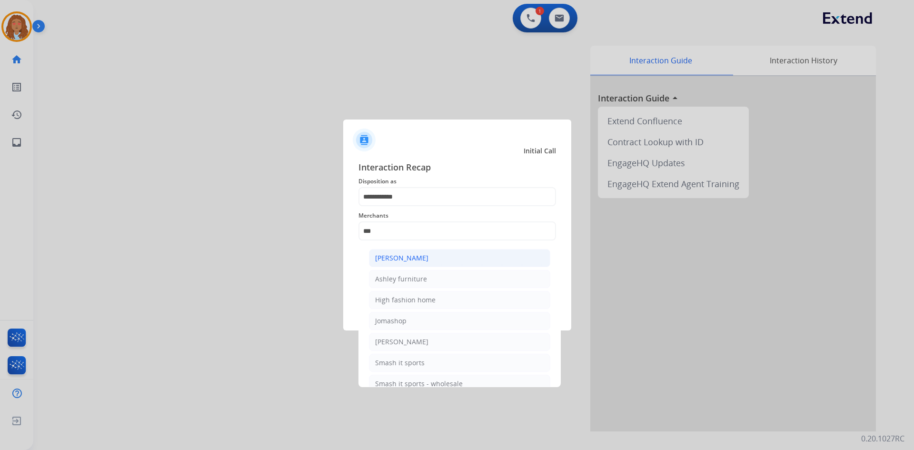
click at [402, 258] on div "[PERSON_NAME]" at bounding box center [401, 258] width 53 height 10
type input "**********"
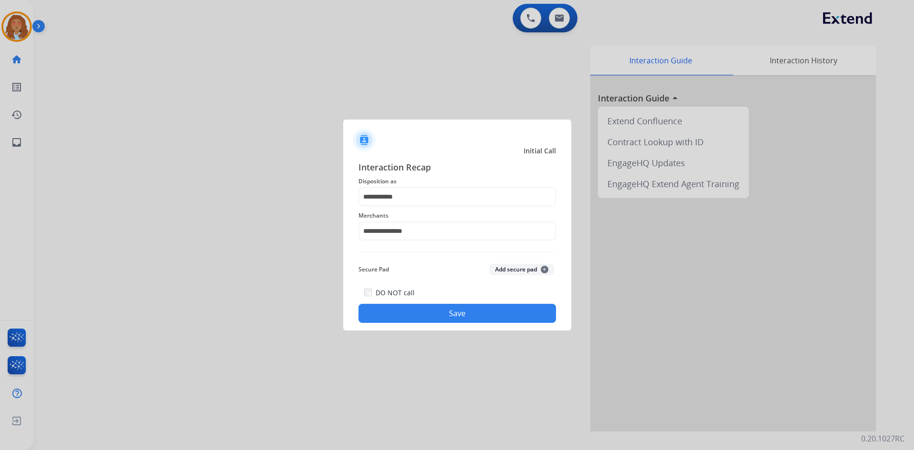
click at [429, 309] on button "Save" at bounding box center [456, 313] width 197 height 19
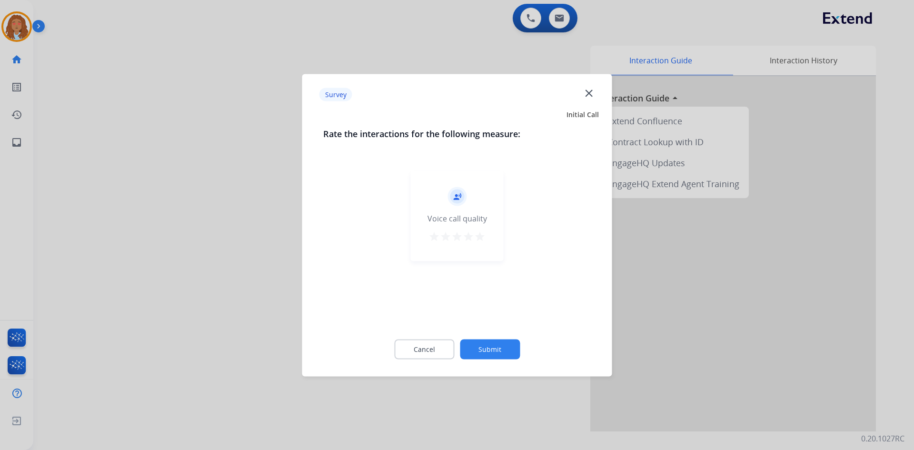
click at [224, 294] on div at bounding box center [457, 225] width 914 height 450
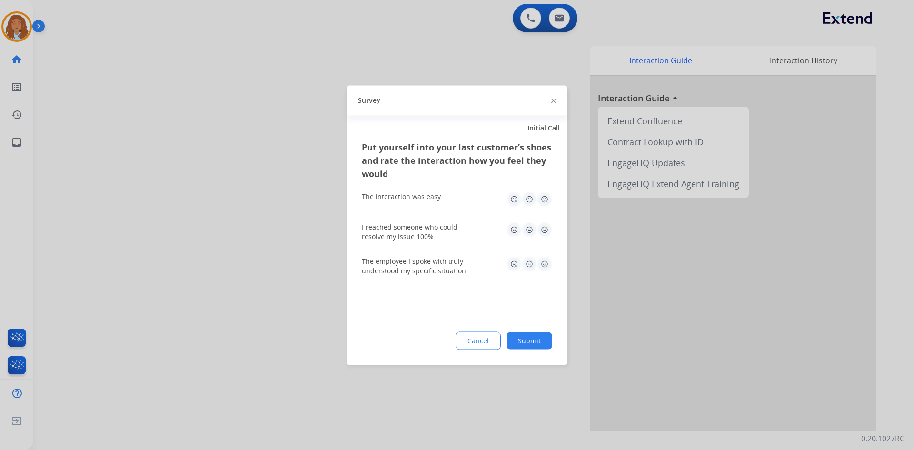
click at [224, 294] on div at bounding box center [457, 225] width 914 height 450
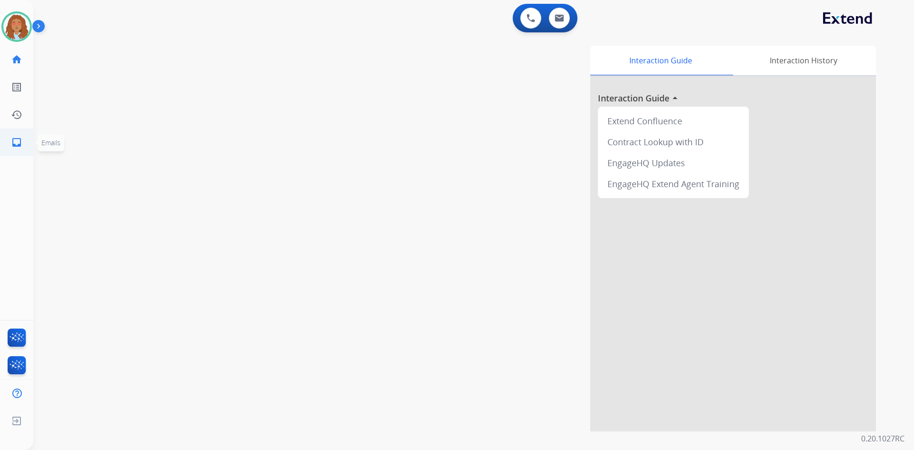
click at [12, 142] on mat-icon "inbox" at bounding box center [16, 142] width 11 height 11
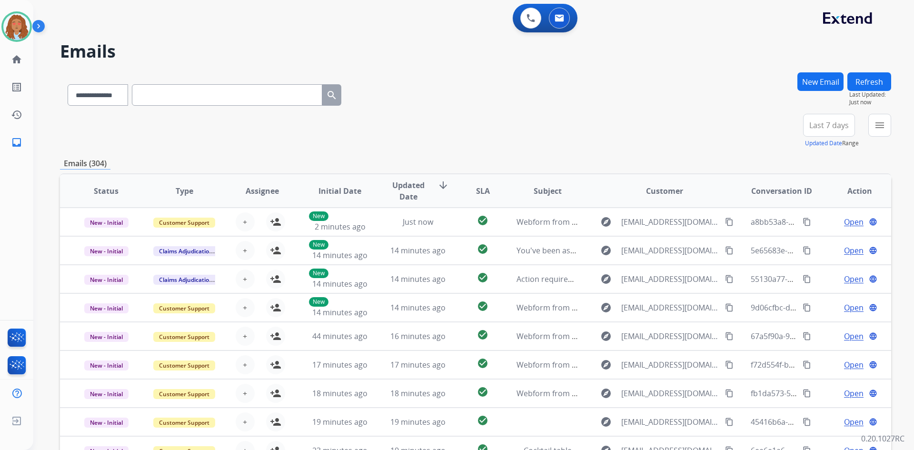
click at [832, 125] on span "Last 7 days" at bounding box center [828, 125] width 39 height 4
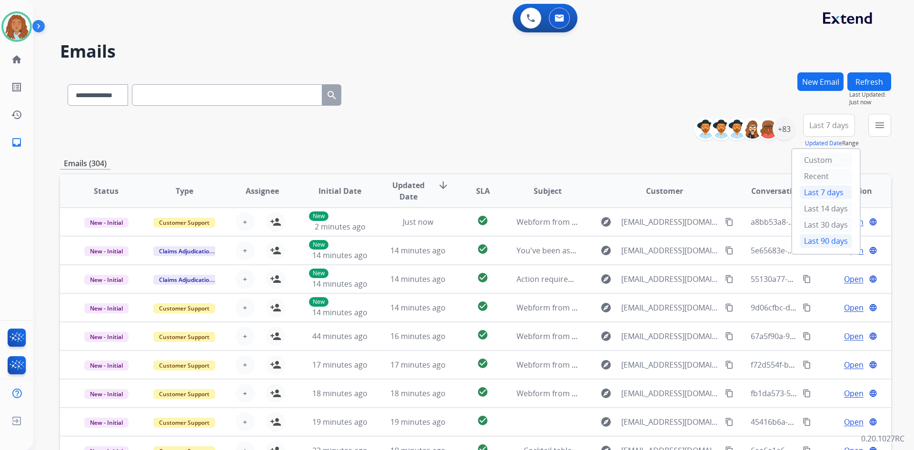
click at [823, 246] on div "Last 90 days" at bounding box center [825, 241] width 52 height 14
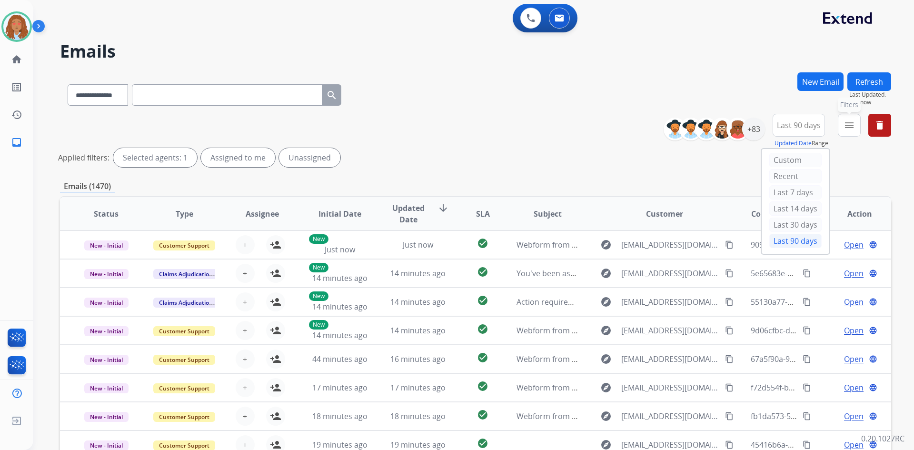
click at [848, 123] on mat-icon "menu" at bounding box center [848, 124] width 11 height 11
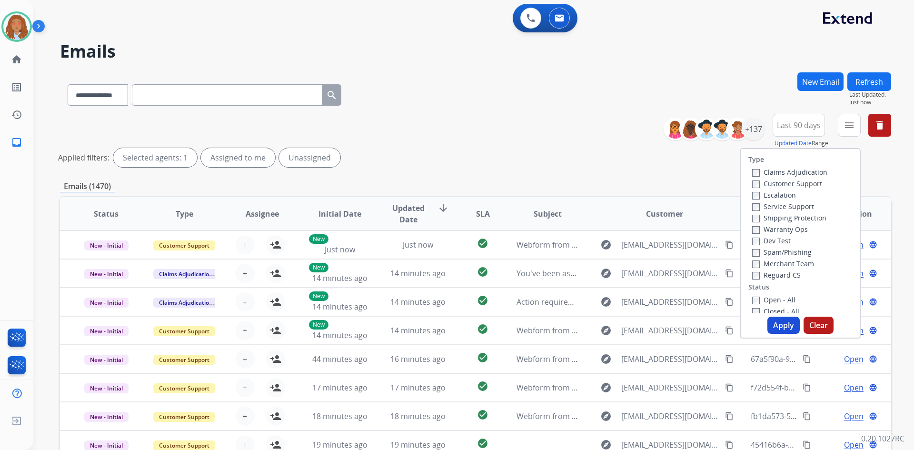
click at [795, 182] on label "Customer Support" at bounding box center [787, 183] width 70 height 9
click at [769, 220] on label "Shipping Protection" at bounding box center [789, 217] width 74 height 9
click at [772, 321] on button "Apply" at bounding box center [783, 324] width 32 height 17
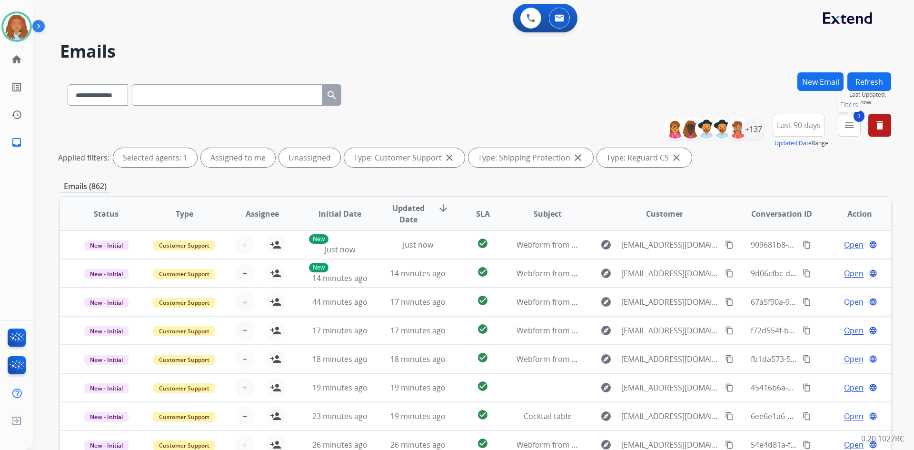
click at [854, 124] on mat-icon "menu" at bounding box center [848, 124] width 11 height 11
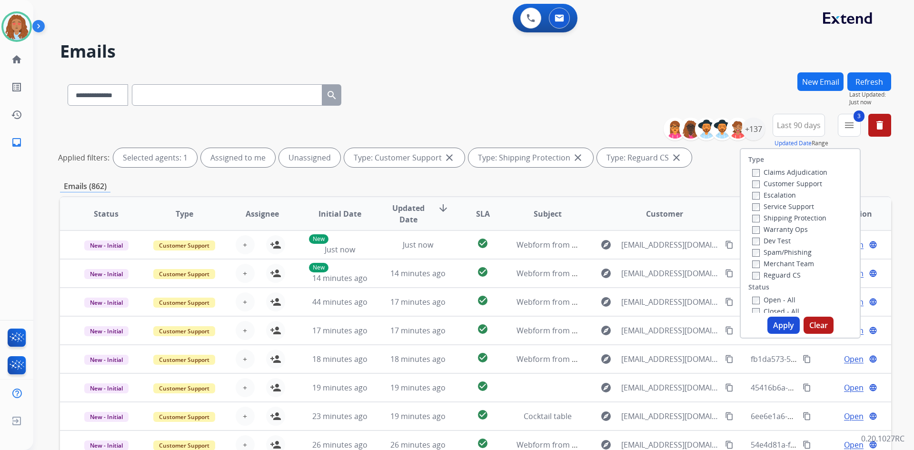
click at [754, 302] on label "Open - All" at bounding box center [773, 299] width 43 height 9
click at [784, 319] on button "Apply" at bounding box center [783, 324] width 32 height 17
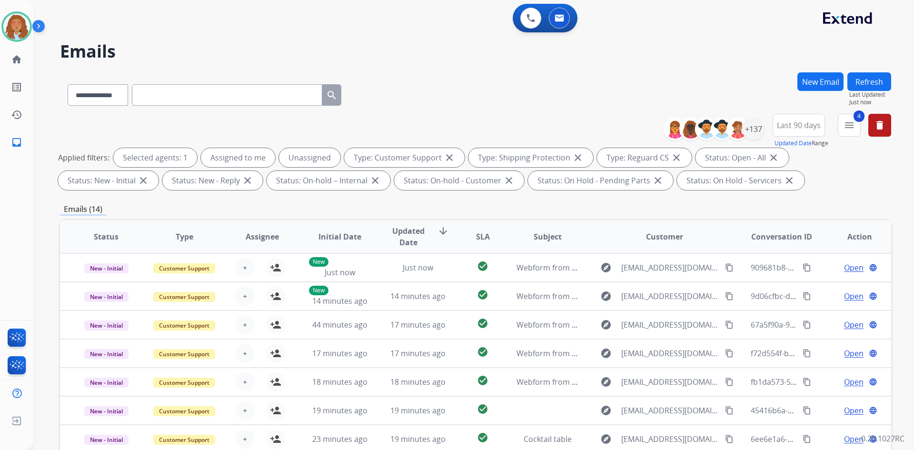
click at [813, 123] on span "Last 90 days" at bounding box center [799, 125] width 44 height 4
click at [754, 128] on div "+137" at bounding box center [753, 129] width 23 height 23
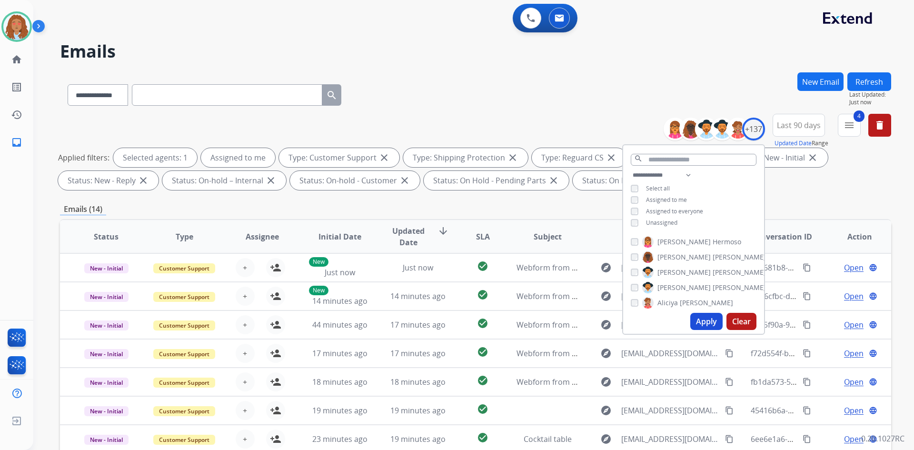
click at [703, 315] on button "Apply" at bounding box center [706, 321] width 32 height 17
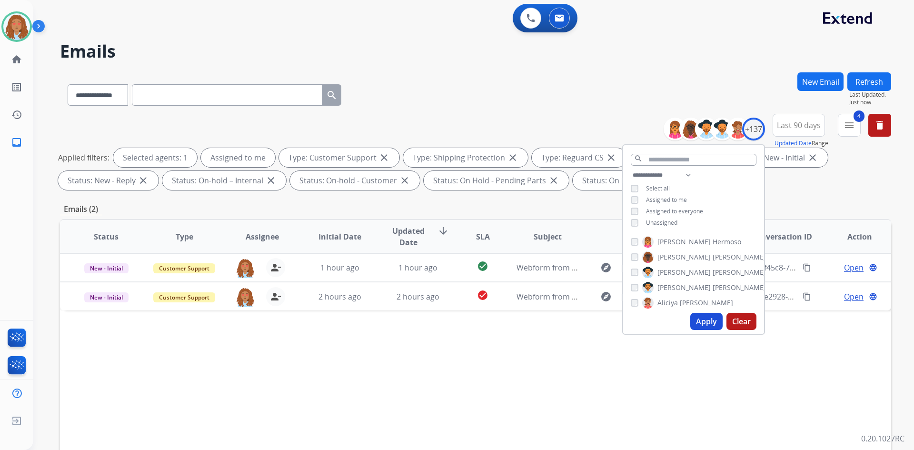
click at [600, 393] on div "Status Type Assignee Initial Date Updated Date arrow_downward SLA Subject Custo…" at bounding box center [475, 378] width 831 height 319
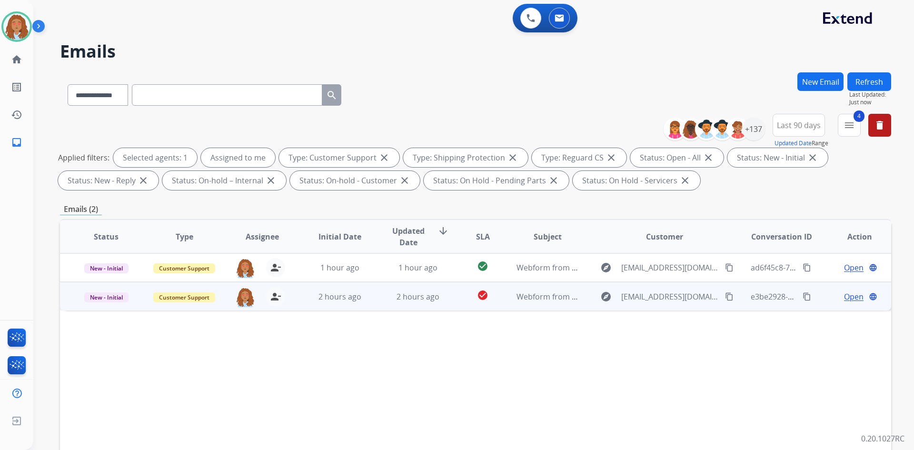
click at [682, 305] on td "explore espinosarene101@gmail.com content_copy" at bounding box center [657, 296] width 156 height 29
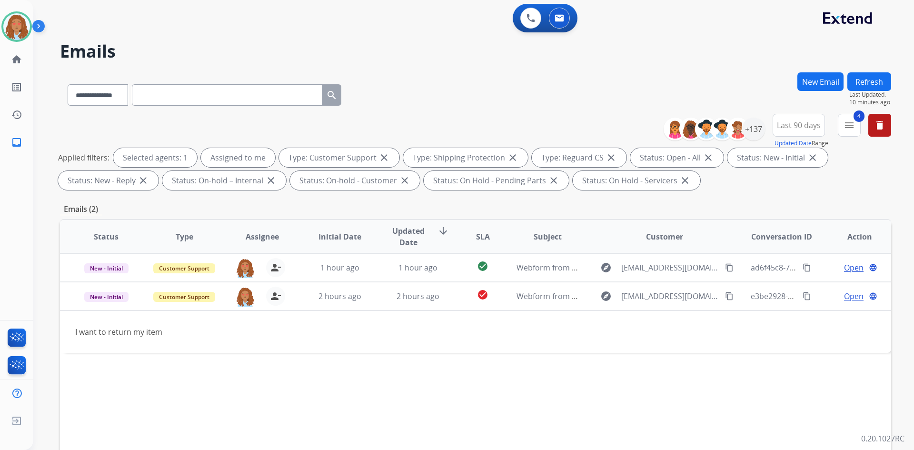
drag, startPoint x: 279, startPoint y: 73, endPoint x: 295, endPoint y: 47, distance: 31.0
click at [295, 47] on div "**********" at bounding box center [461, 259] width 857 height 450
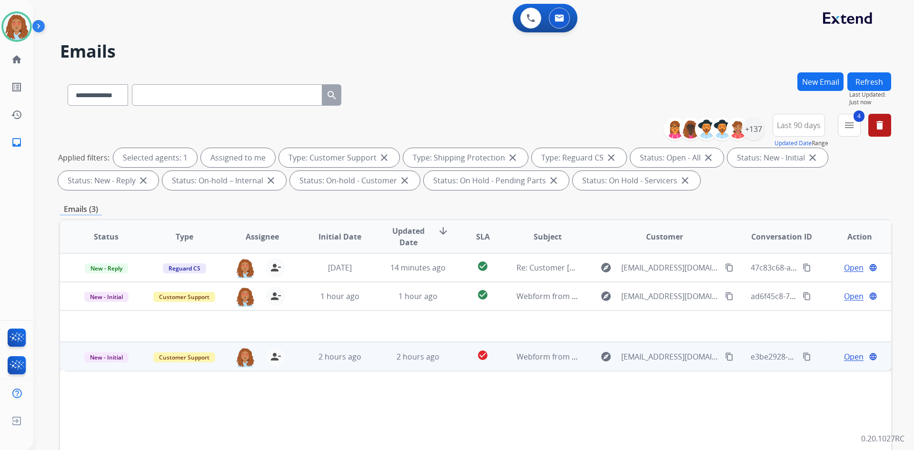
click at [844, 356] on span "Open" at bounding box center [854, 356] width 20 height 11
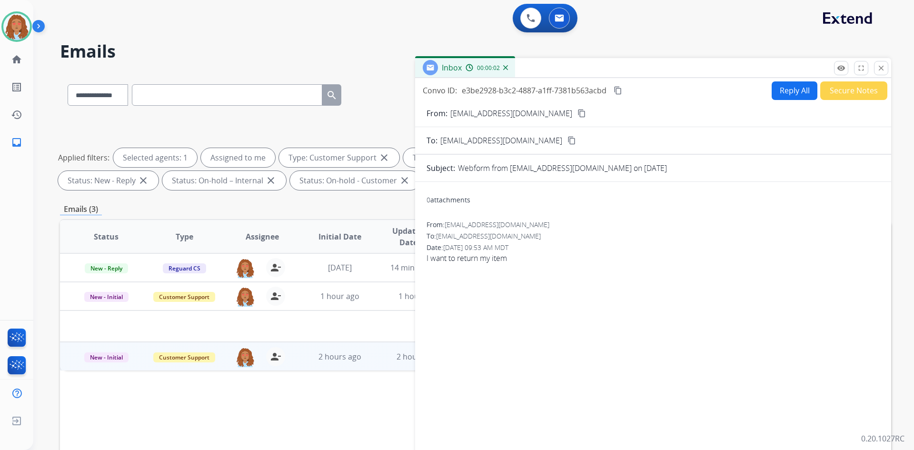
click at [783, 89] on button "Reply All" at bounding box center [794, 90] width 46 height 19
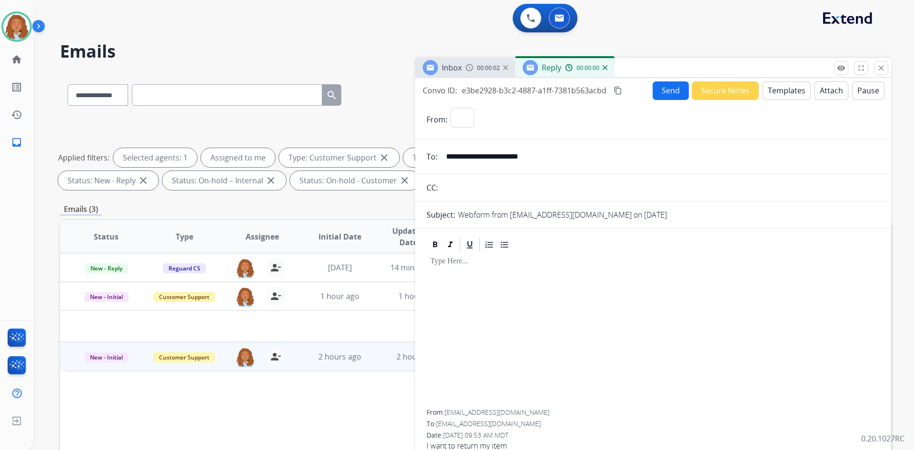
select select "**********"
click at [777, 87] on button "Templates" at bounding box center [786, 90] width 48 height 19
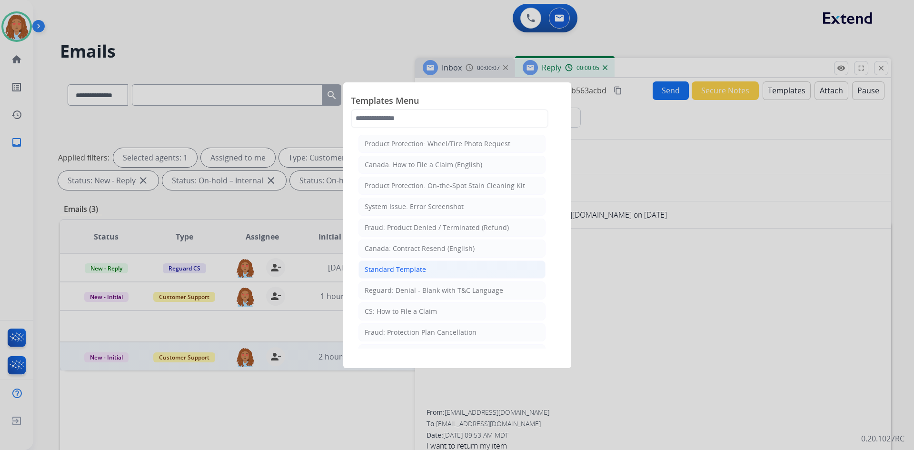
click at [418, 270] on div "Standard Template" at bounding box center [394, 270] width 61 height 10
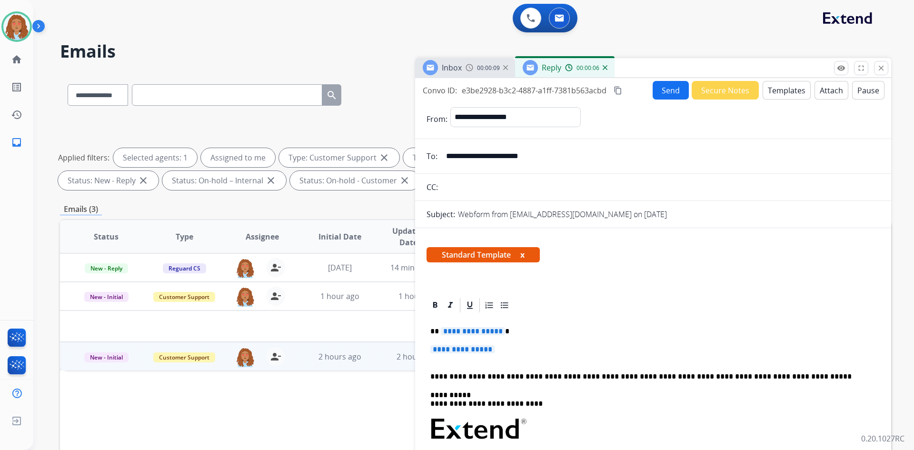
click at [483, 337] on div "**********" at bounding box center [652, 451] width 453 height 275
click at [484, 333] on span "**********" at bounding box center [473, 331] width 64 height 8
drag, startPoint x: 497, startPoint y: 349, endPoint x: 423, endPoint y: 348, distance: 74.7
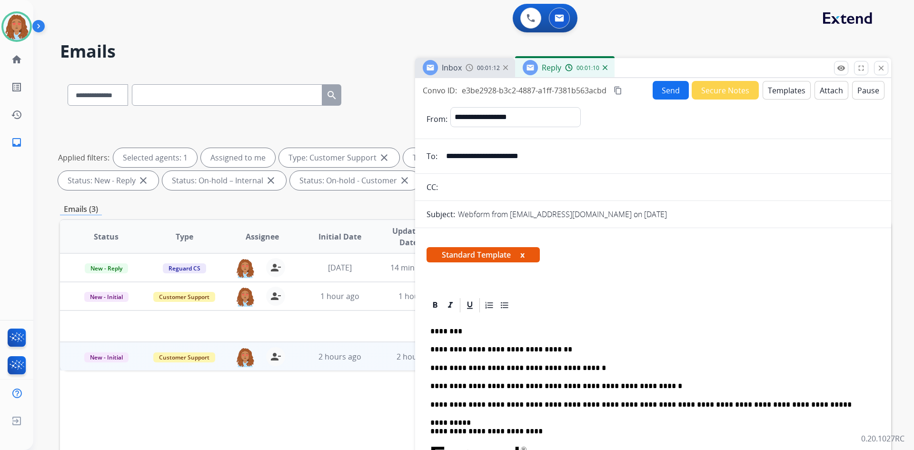
click at [595, 388] on p "**********" at bounding box center [649, 386] width 438 height 9
click at [533, 390] on p "**********" at bounding box center [649, 386] width 438 height 9
click at [662, 386] on p "**********" at bounding box center [649, 386] width 438 height 9
click at [588, 387] on p "**********" at bounding box center [649, 386] width 438 height 9
click at [660, 385] on p "**********" at bounding box center [649, 386] width 438 height 9
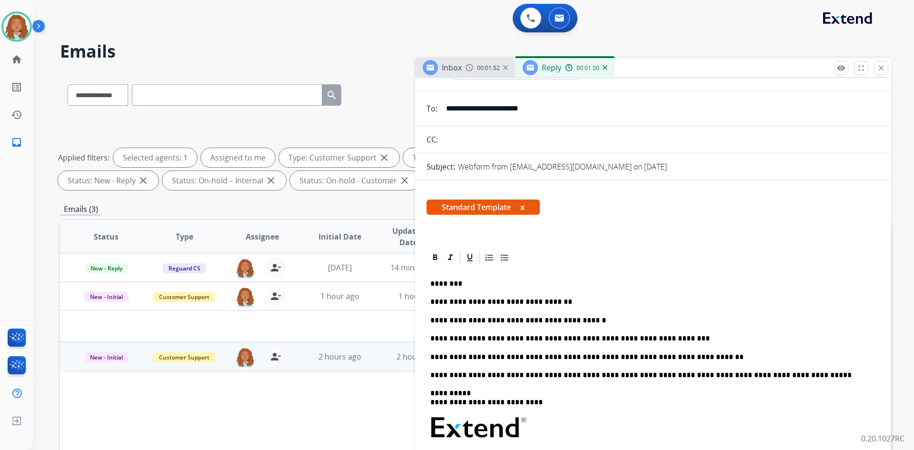
click at [682, 359] on p "**********" at bounding box center [649, 357] width 438 height 9
drag, startPoint x: 549, startPoint y: 376, endPoint x: 777, endPoint y: 374, distance: 228.9
click at [777, 374] on p "**********" at bounding box center [649, 375] width 438 height 9
copy p "**********"
click at [686, 357] on p "**********" at bounding box center [649, 357] width 438 height 9
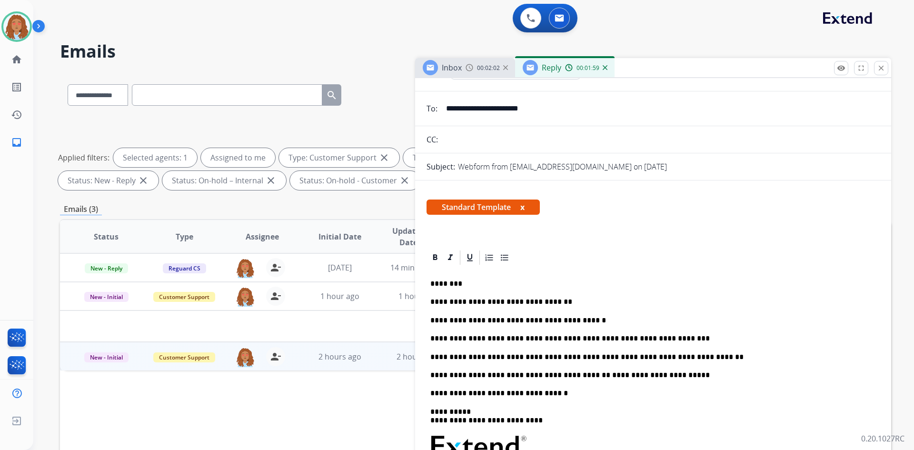
click at [452, 393] on p "**********" at bounding box center [649, 393] width 438 height 9
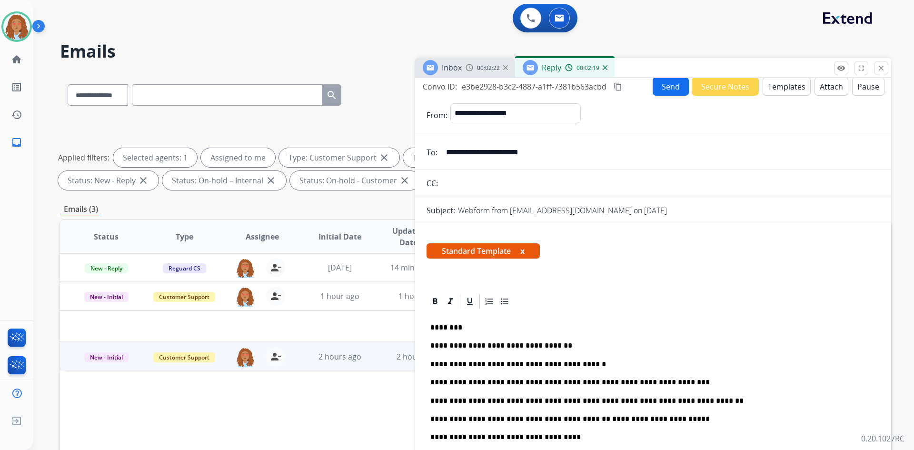
scroll to position [0, 0]
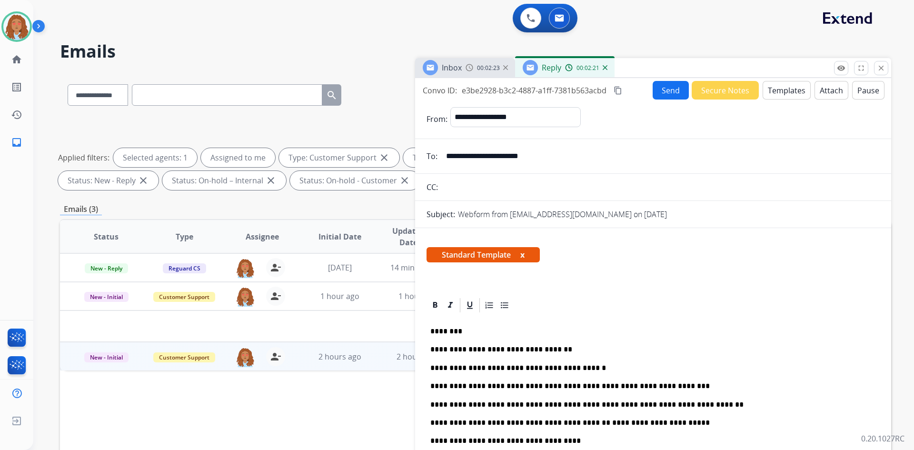
click at [618, 89] on mat-icon "content_copy" at bounding box center [617, 90] width 9 height 9
click at [670, 88] on button "Send" at bounding box center [670, 90] width 36 height 19
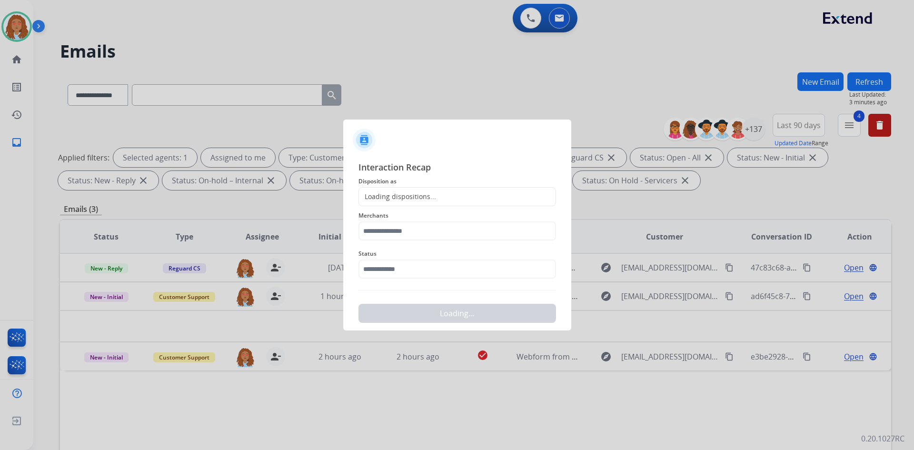
select select "**********"
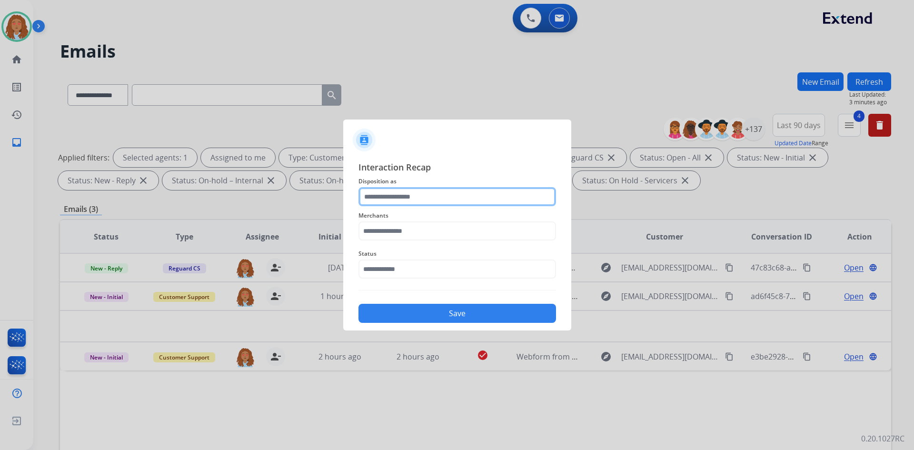
click at [458, 193] on input "text" at bounding box center [456, 196] width 197 height 19
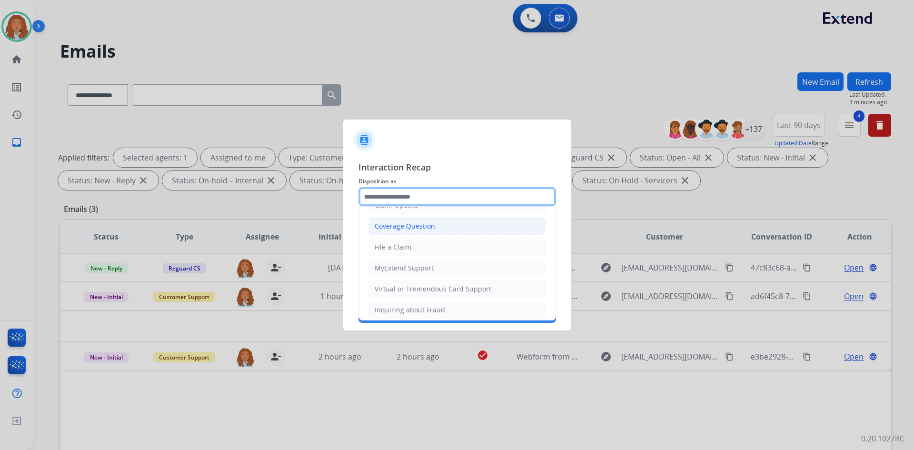
scroll to position [143, 0]
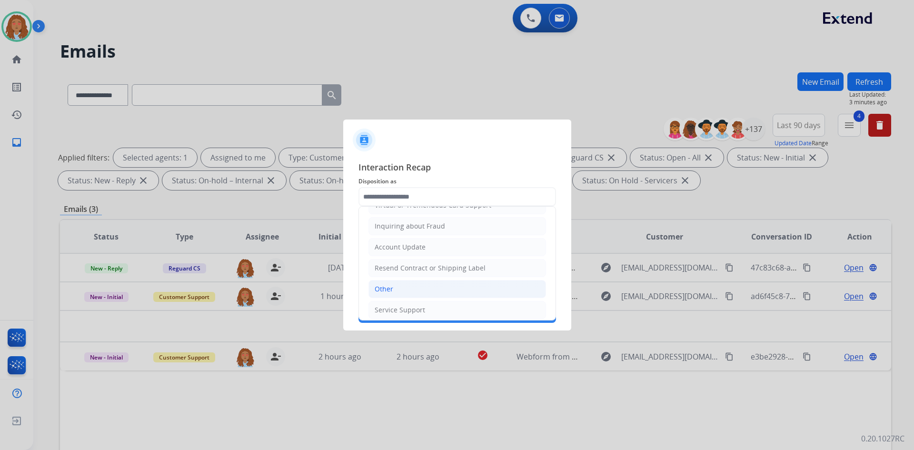
click at [405, 289] on li "Other" at bounding box center [456, 289] width 177 height 18
type input "*****"
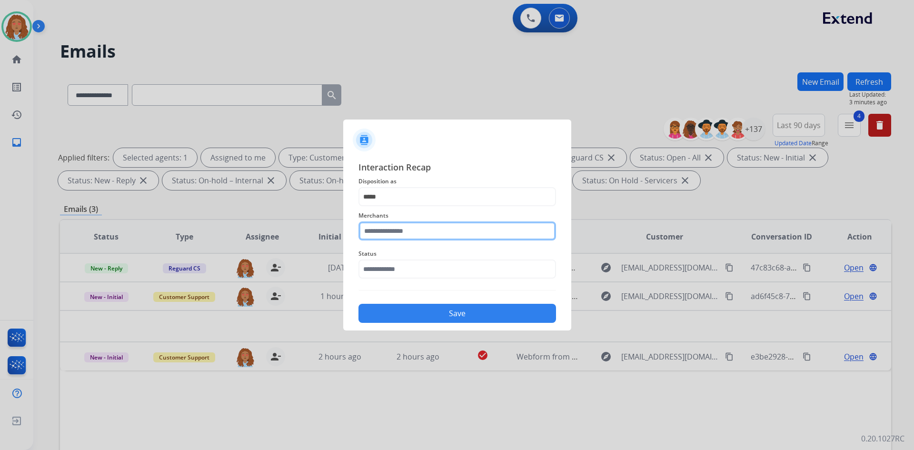
click at [395, 230] on input "text" at bounding box center [456, 230] width 197 height 19
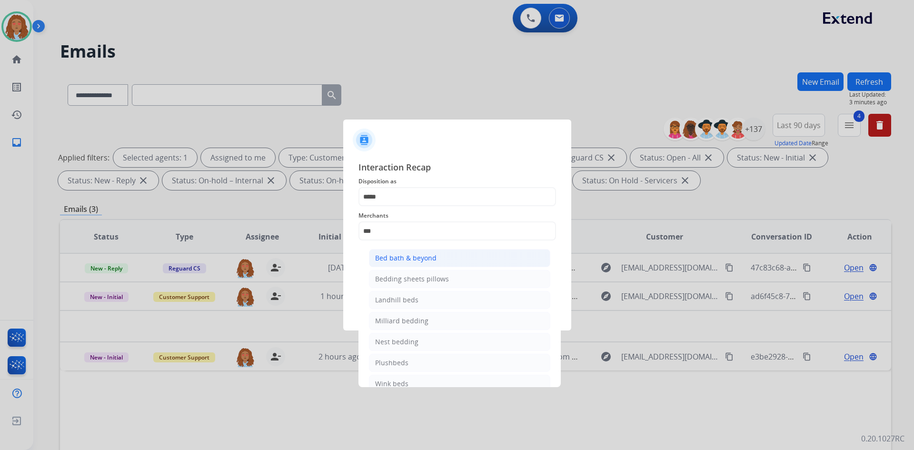
click at [426, 256] on div "Bed bath & beyond" at bounding box center [405, 258] width 61 height 10
type input "**********"
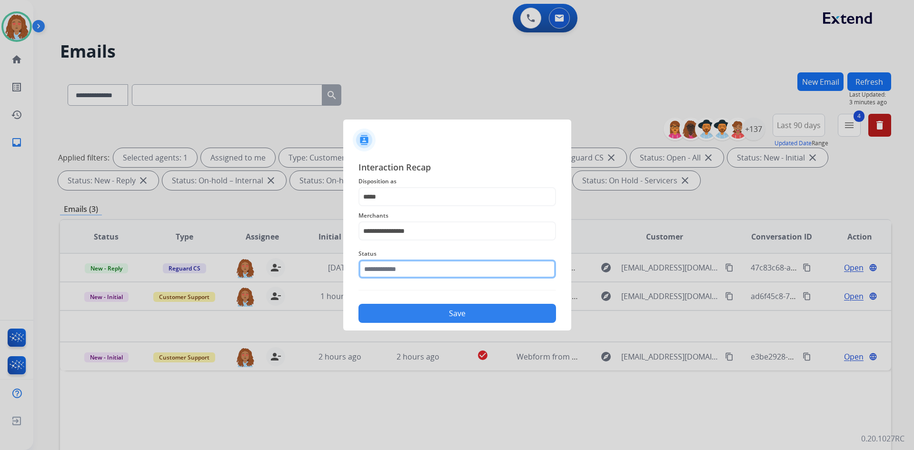
click at [417, 264] on input "text" at bounding box center [456, 268] width 197 height 19
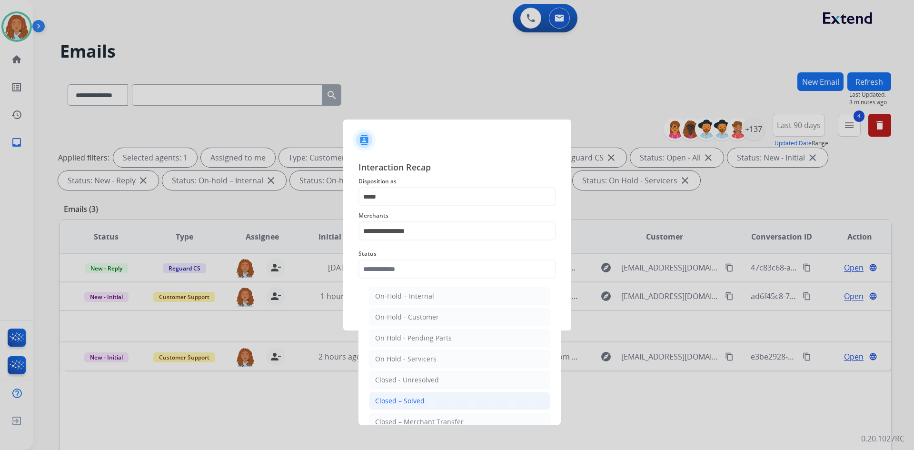
click at [429, 400] on li "Closed – Solved" at bounding box center [459, 401] width 181 height 18
type input "**********"
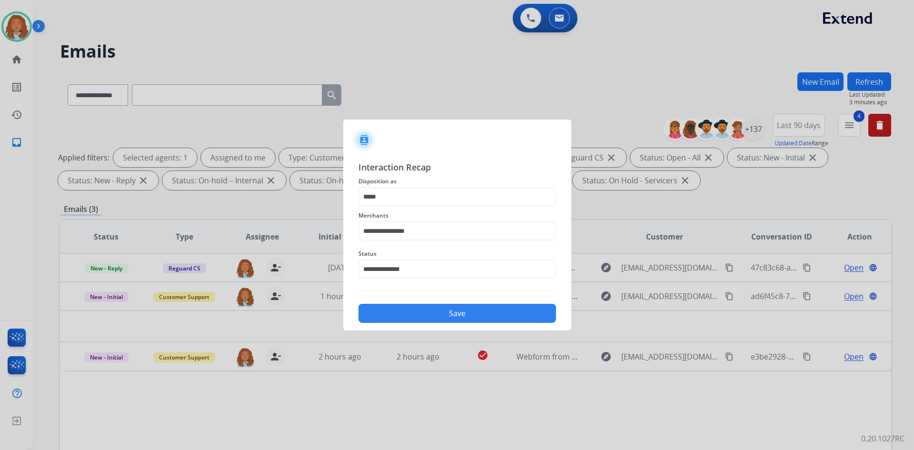
click at [432, 307] on button "Save" at bounding box center [456, 313] width 197 height 19
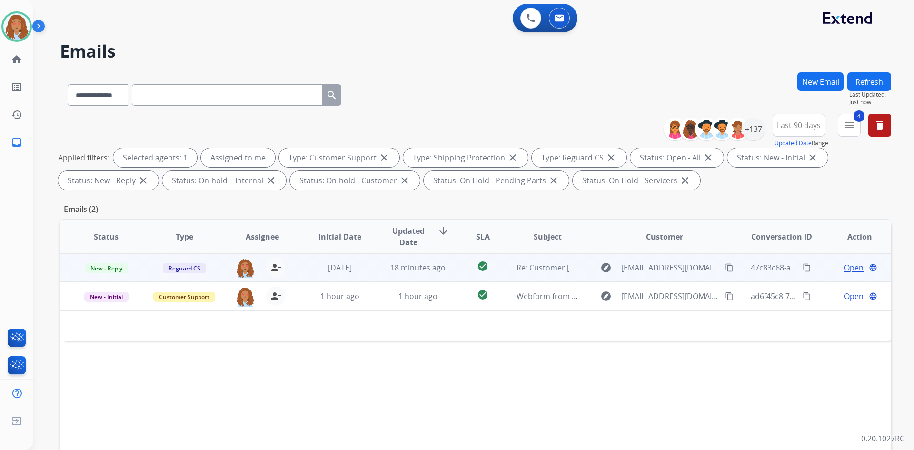
click at [660, 277] on td "explore [EMAIL_ADDRESS][DOMAIN_NAME] content_copy" at bounding box center [657, 267] width 156 height 29
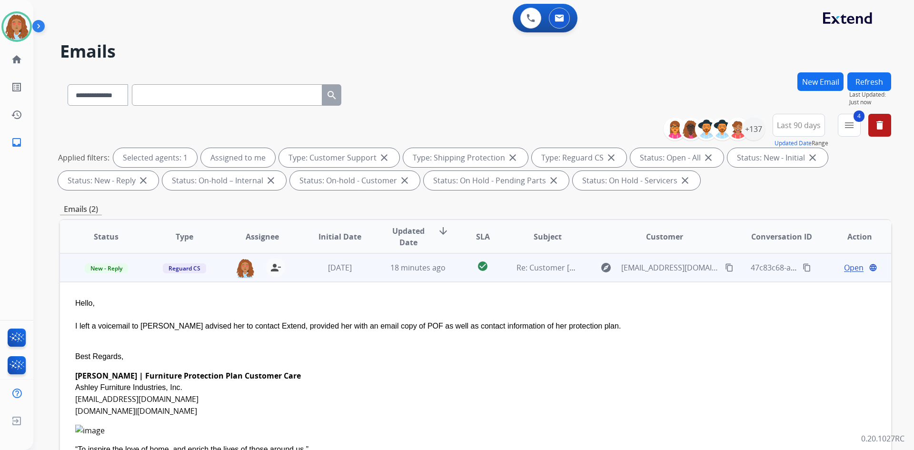
click at [660, 277] on td "explore [EMAIL_ADDRESS][DOMAIN_NAME] content_copy" at bounding box center [657, 267] width 156 height 29
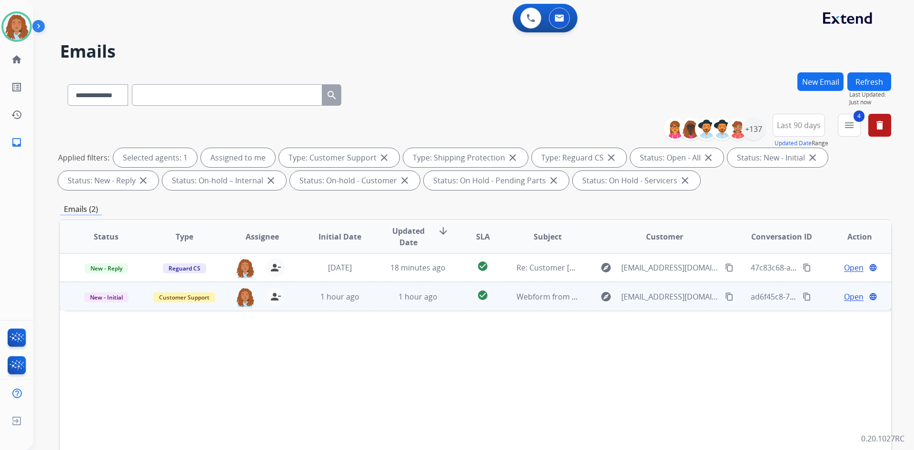
click at [652, 306] on td "explore [EMAIL_ADDRESS][DOMAIN_NAME] content_copy" at bounding box center [657, 296] width 156 height 29
click at [725, 297] on mat-icon "content_copy" at bounding box center [729, 296] width 9 height 9
click at [850, 293] on span "Open" at bounding box center [854, 296] width 20 height 11
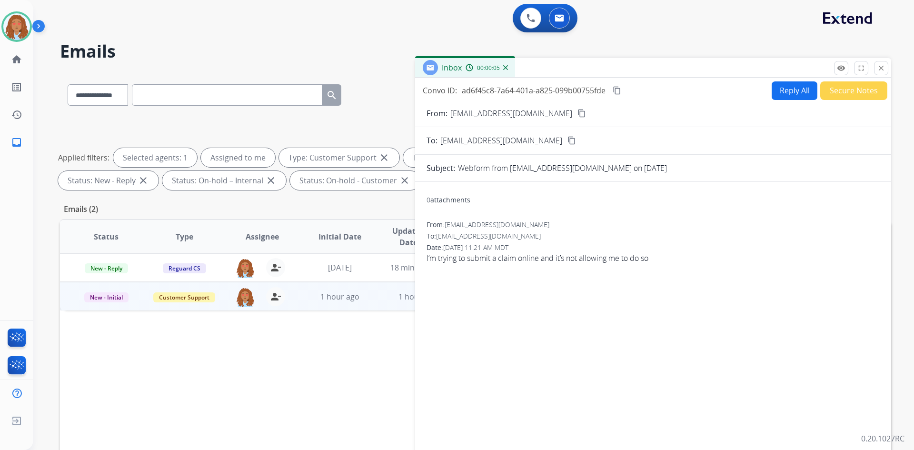
click at [781, 93] on button "Reply All" at bounding box center [794, 90] width 46 height 19
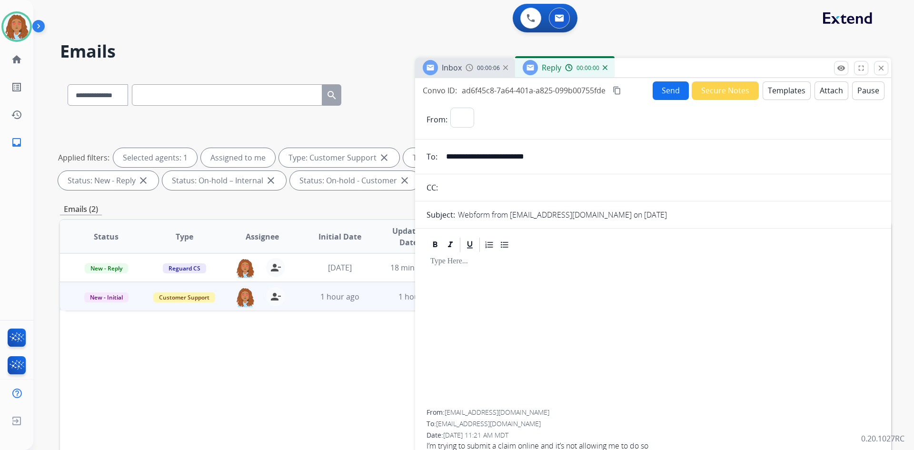
select select "**********"
click at [792, 89] on button "Templates" at bounding box center [786, 90] width 48 height 19
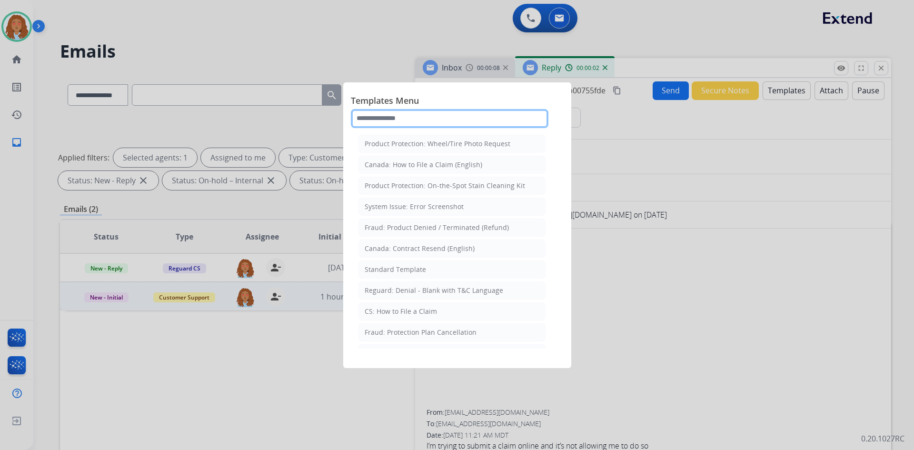
click at [492, 118] on input "text" at bounding box center [449, 118] width 197 height 19
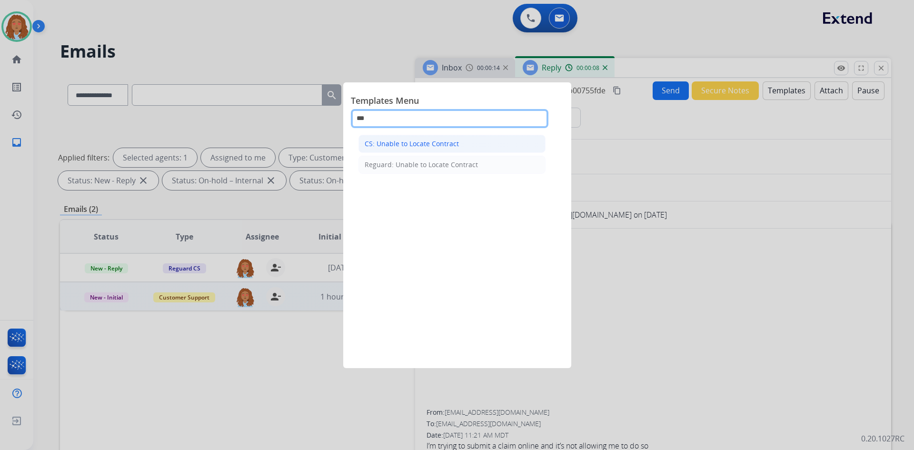
type input "***"
click at [442, 145] on div "CS: Unable to Locate Contract" at bounding box center [411, 144] width 94 height 10
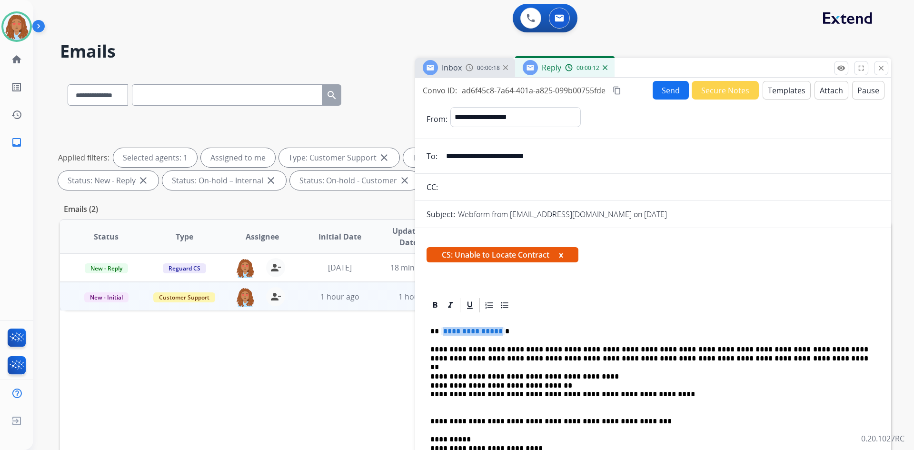
drag, startPoint x: 496, startPoint y: 332, endPoint x: 441, endPoint y: 328, distance: 55.3
click at [441, 328] on span "**********" at bounding box center [473, 331] width 64 height 8
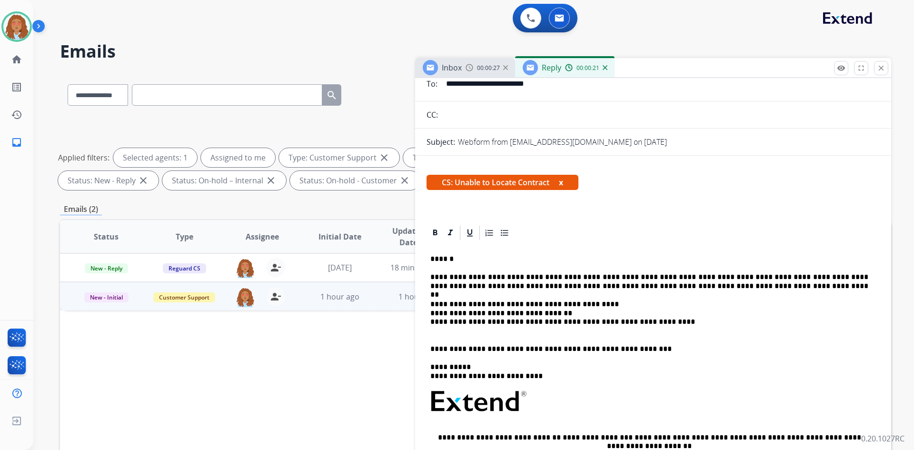
scroll to position [95, 0]
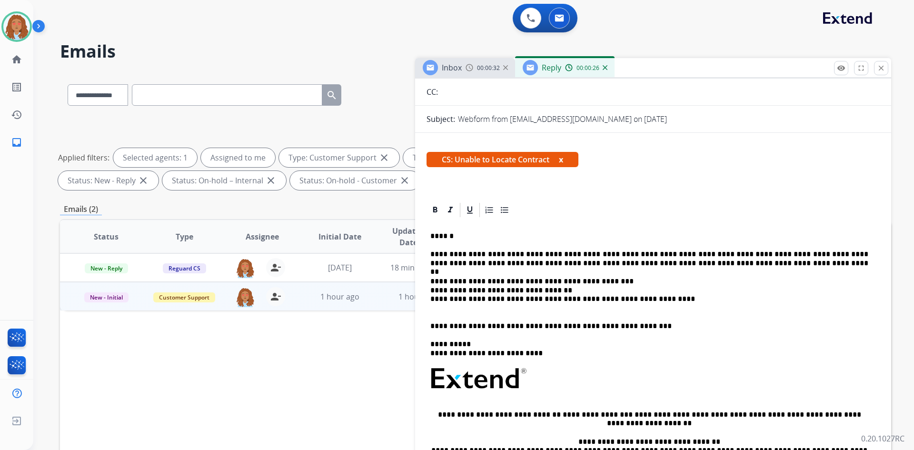
click at [543, 282] on p "**********" at bounding box center [649, 294] width 438 height 35
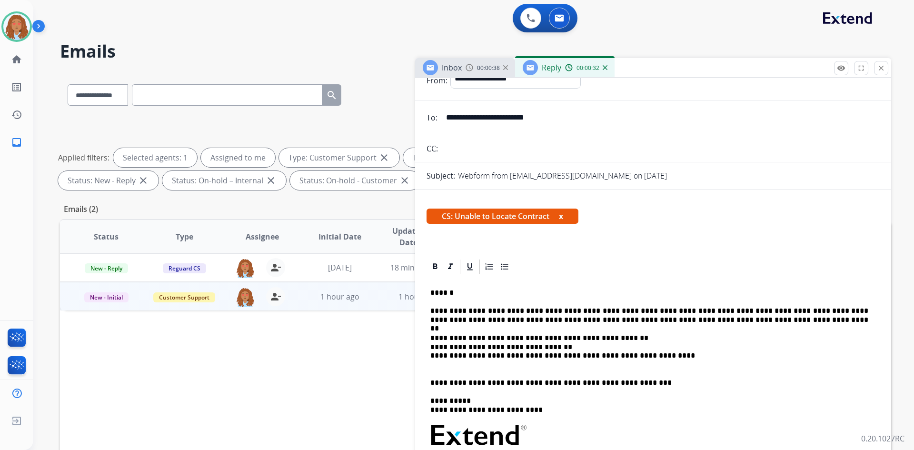
scroll to position [0, 0]
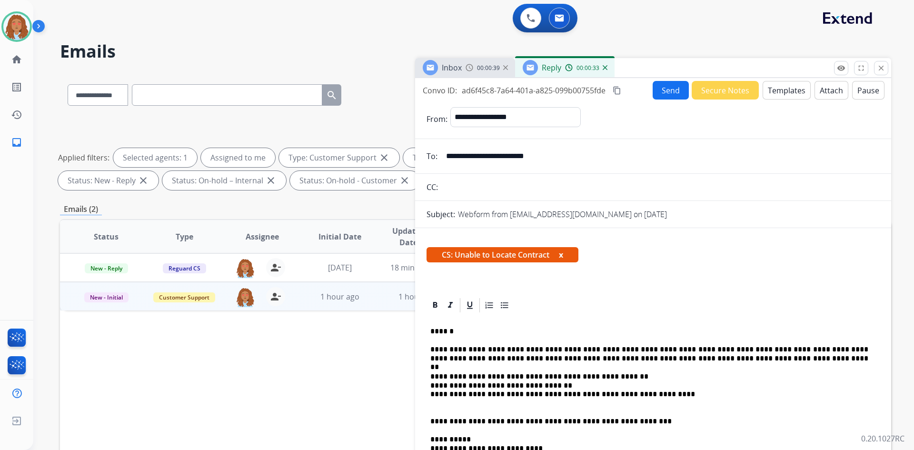
click at [665, 93] on button "Send" at bounding box center [670, 90] width 36 height 19
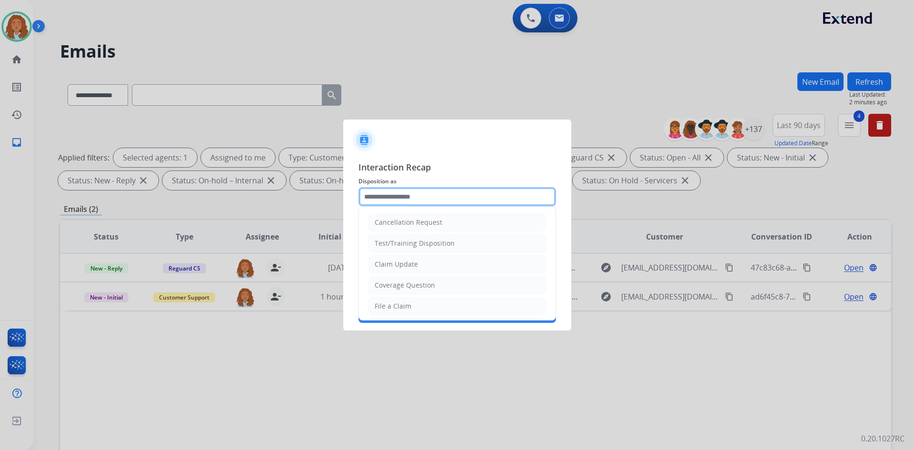
click at [447, 197] on input "text" at bounding box center [456, 196] width 197 height 19
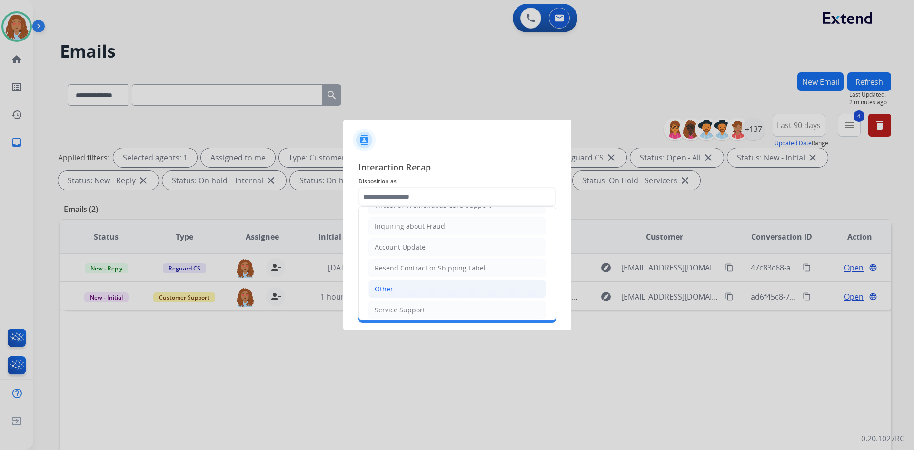
click at [394, 283] on li "Other" at bounding box center [456, 289] width 177 height 18
type input "*****"
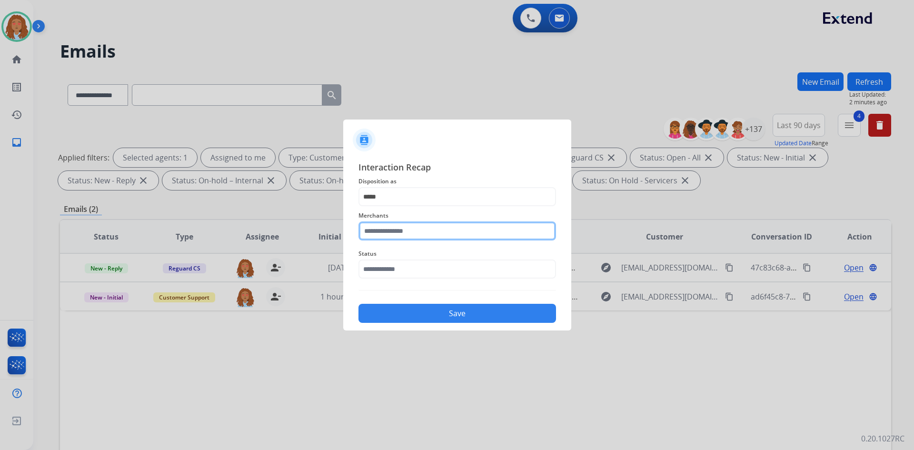
click at [391, 228] on input "text" at bounding box center [456, 230] width 197 height 19
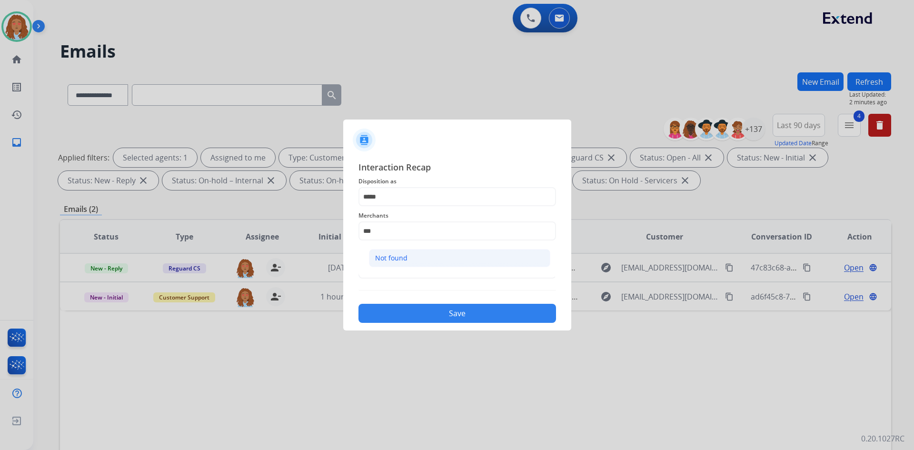
click at [398, 258] on div "Not found" at bounding box center [391, 258] width 32 height 10
type input "*********"
click at [397, 269] on input "text" at bounding box center [456, 268] width 197 height 19
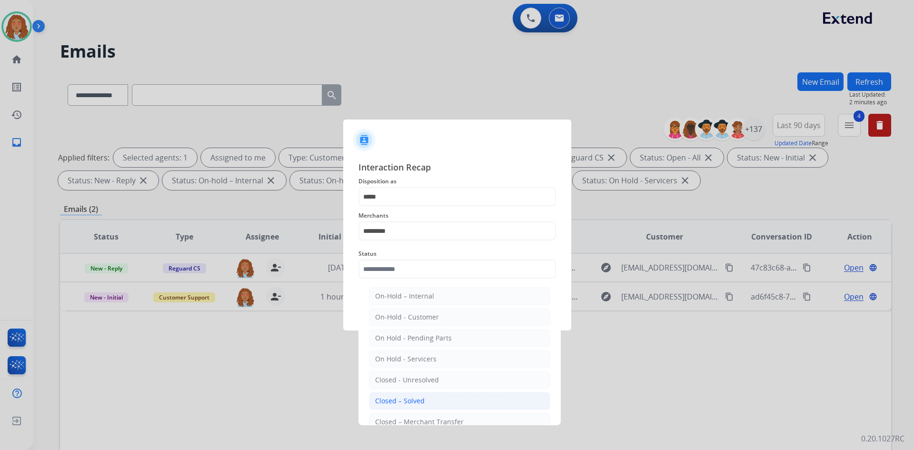
click at [390, 402] on div "Closed – Solved" at bounding box center [399, 401] width 49 height 10
type input "**********"
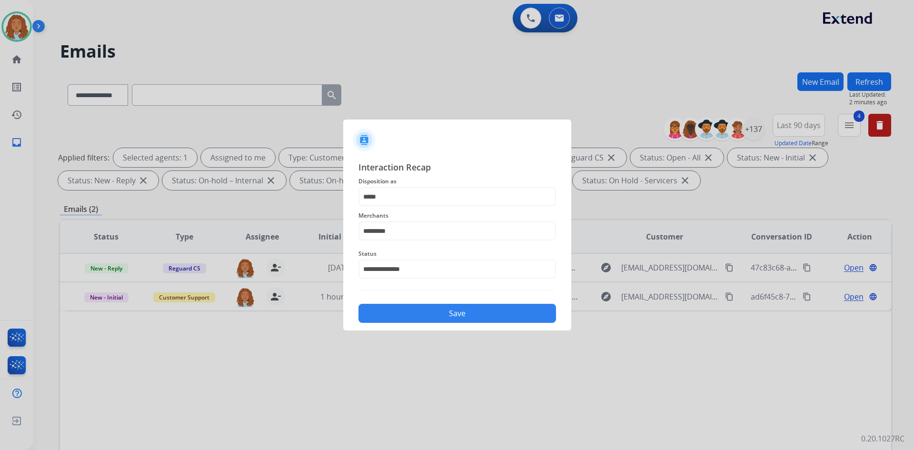
click at [418, 311] on button "Save" at bounding box center [456, 313] width 197 height 19
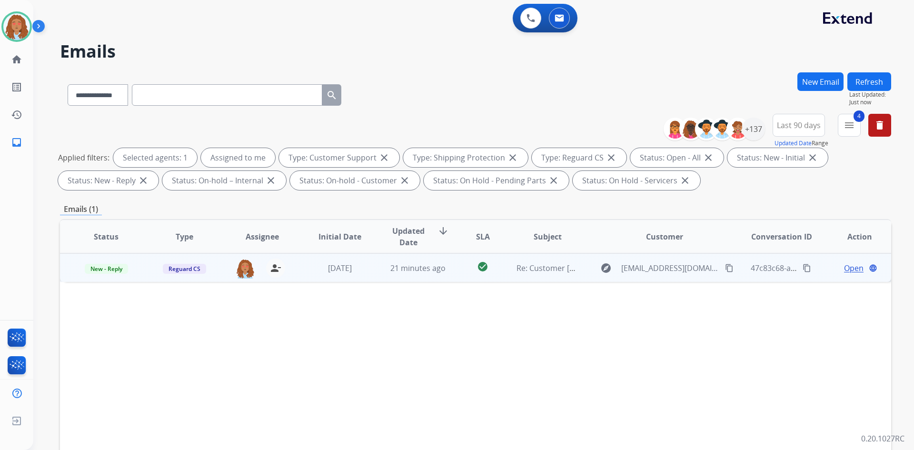
click at [725, 269] on mat-icon "content_copy" at bounding box center [729, 268] width 9 height 9
click at [849, 268] on span "Open" at bounding box center [854, 267] width 20 height 11
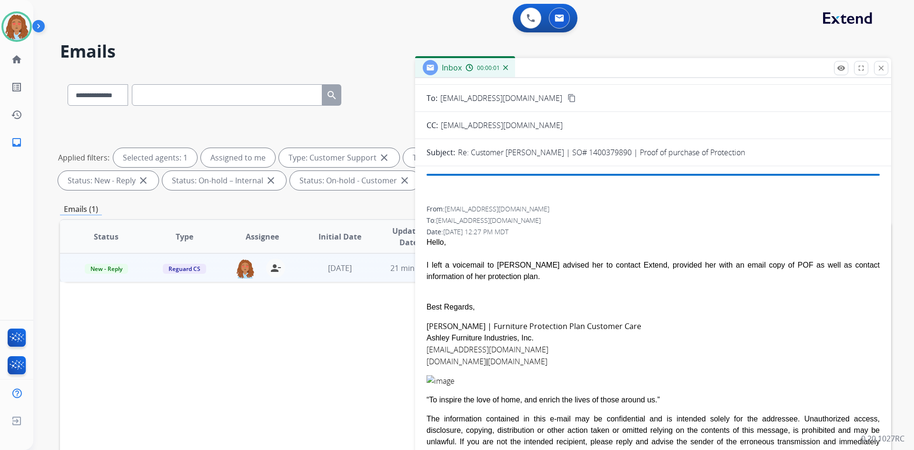
scroll to position [48, 0]
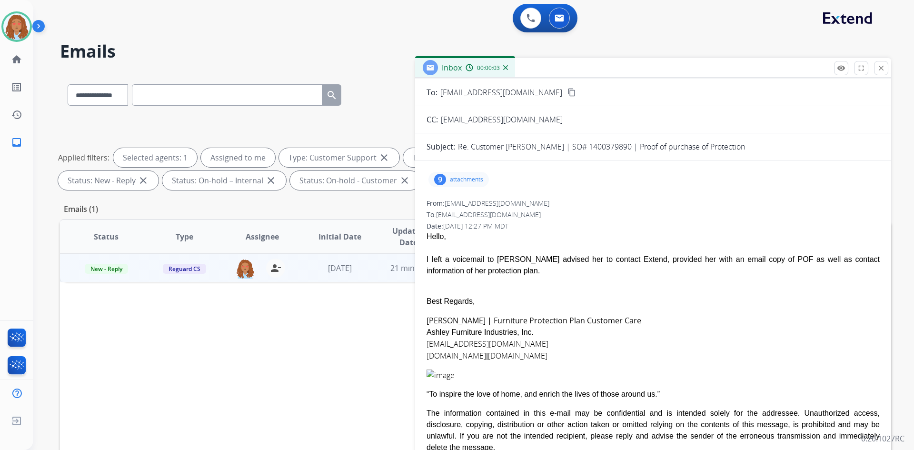
click at [454, 183] on div "9 attachments" at bounding box center [458, 179] width 60 height 15
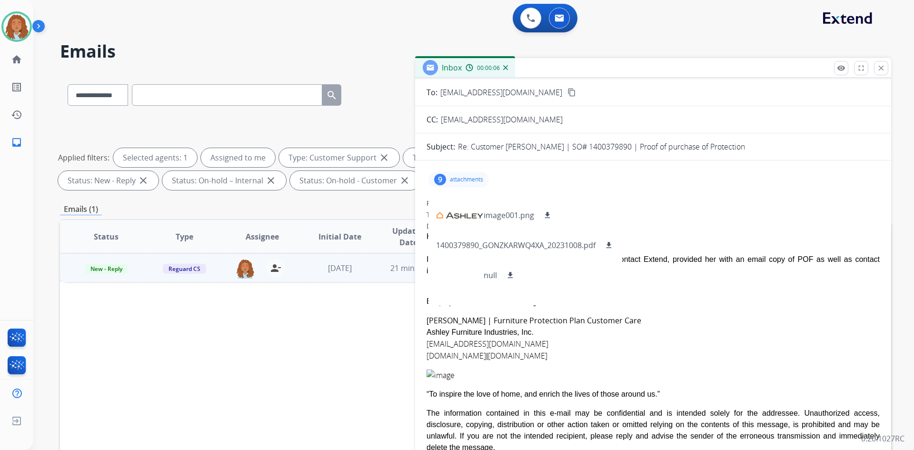
scroll to position [72, 0]
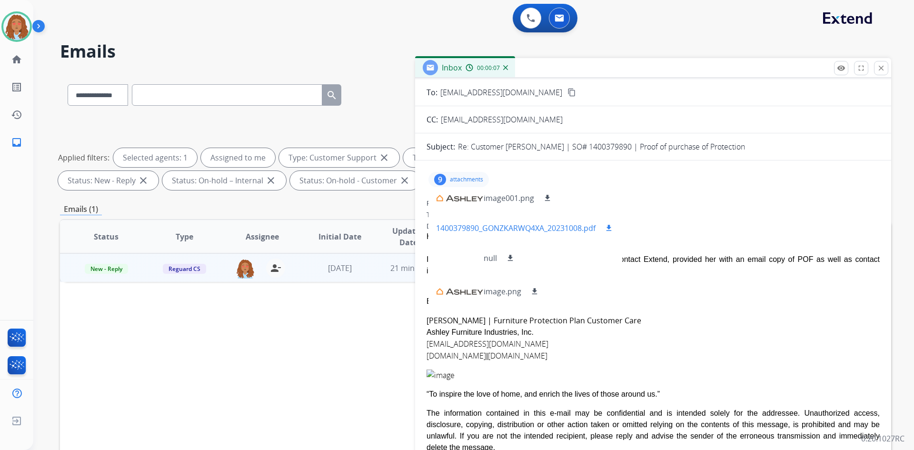
click at [457, 240] on div "1400379890_GONZKARWQ4XA_20231008.pdf download" at bounding box center [525, 228] width 194 height 27
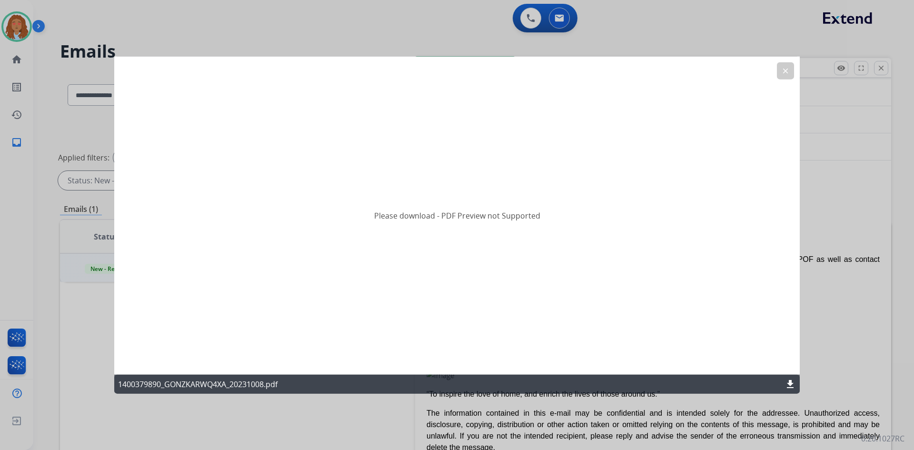
click at [462, 212] on h2 "Please download - PDF Preview not Supported" at bounding box center [457, 215] width 166 height 11
click at [788, 379] on mat-icon "download" at bounding box center [789, 383] width 11 height 11
drag, startPoint x: 787, startPoint y: 72, endPoint x: 786, endPoint y: 65, distance: 7.2
click at [787, 72] on mat-icon "clear" at bounding box center [785, 70] width 9 height 9
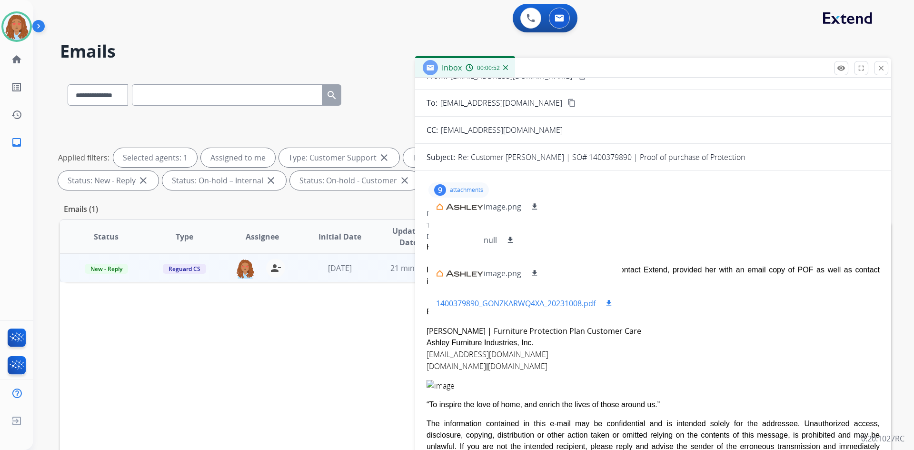
scroll to position [0, 0]
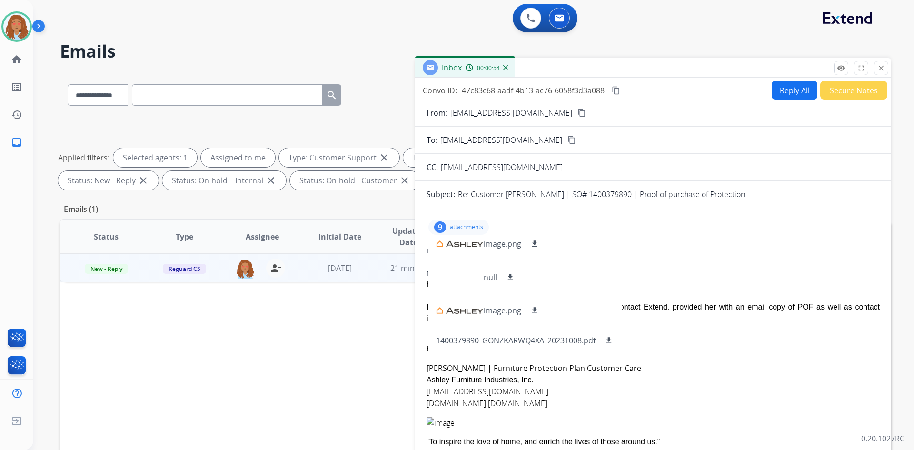
click at [789, 91] on button "Reply All" at bounding box center [794, 90] width 46 height 19
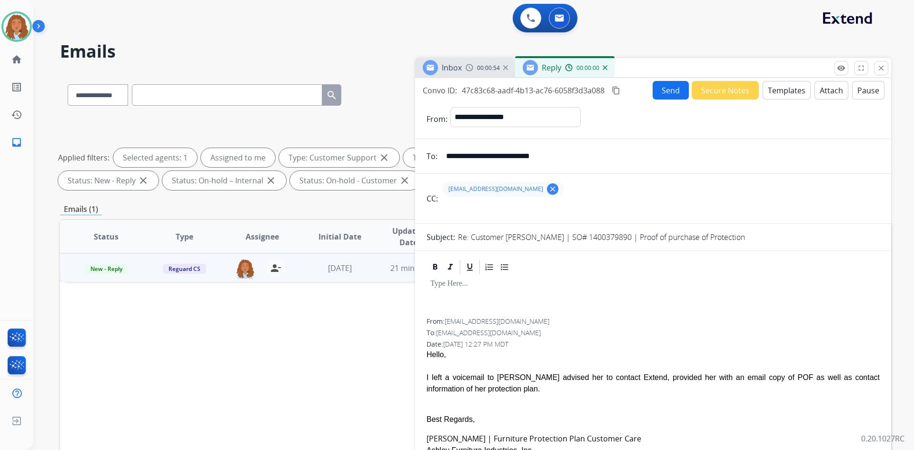
select select "**********"
click at [780, 91] on button "Templates" at bounding box center [786, 90] width 48 height 19
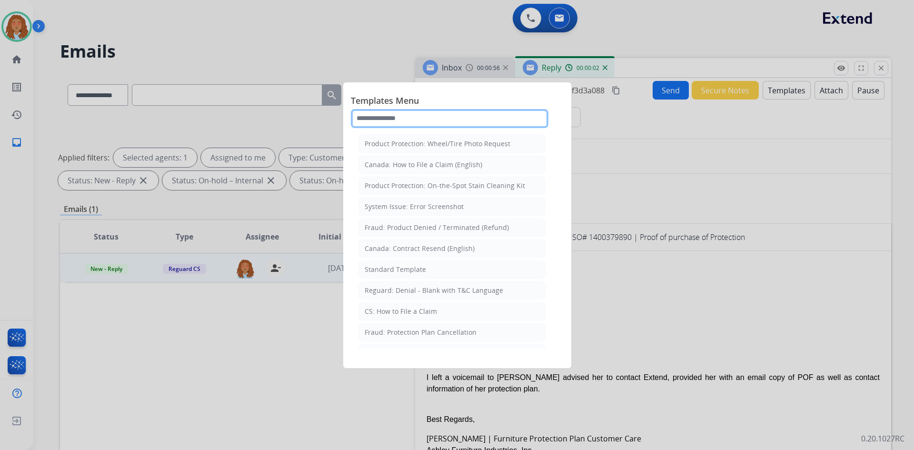
click at [470, 118] on input "text" at bounding box center [449, 118] width 197 height 19
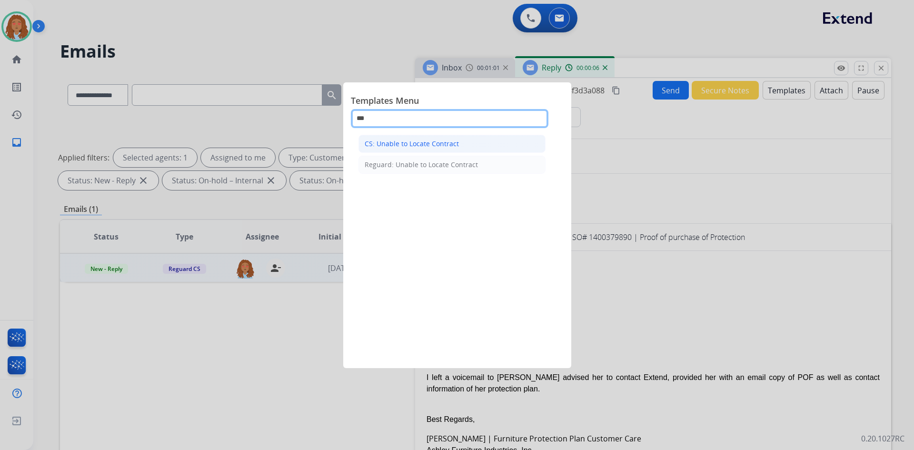
type input "***"
click at [446, 145] on div "CS: Unable to Locate Contract" at bounding box center [411, 144] width 94 height 10
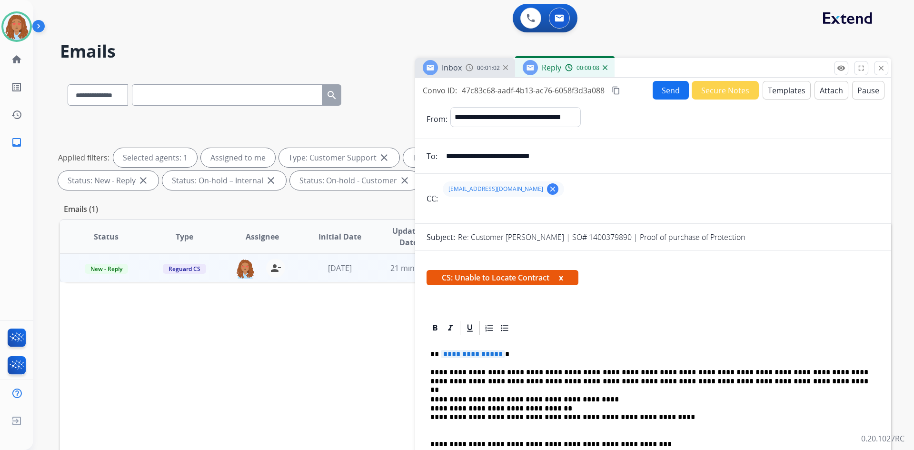
scroll to position [48, 0]
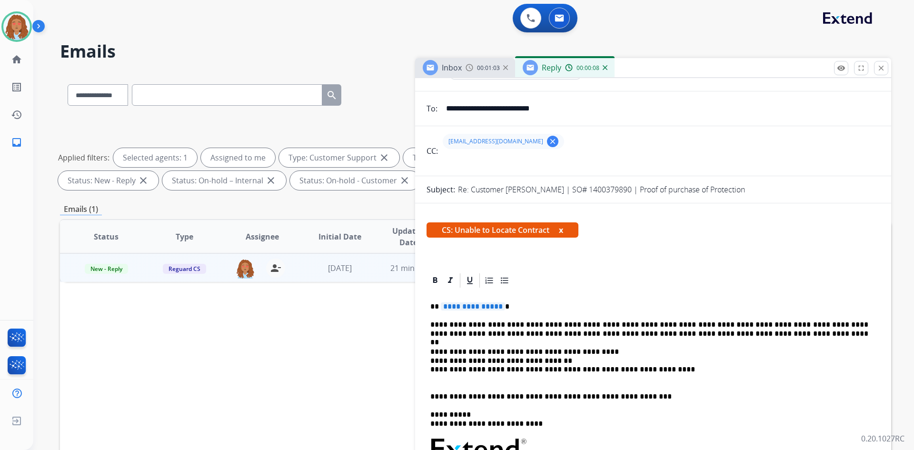
click at [485, 305] on span "**********" at bounding box center [473, 306] width 64 height 8
click at [508, 355] on p "**********" at bounding box center [649, 364] width 438 height 35
click at [531, 354] on p "**********" at bounding box center [649, 364] width 438 height 35
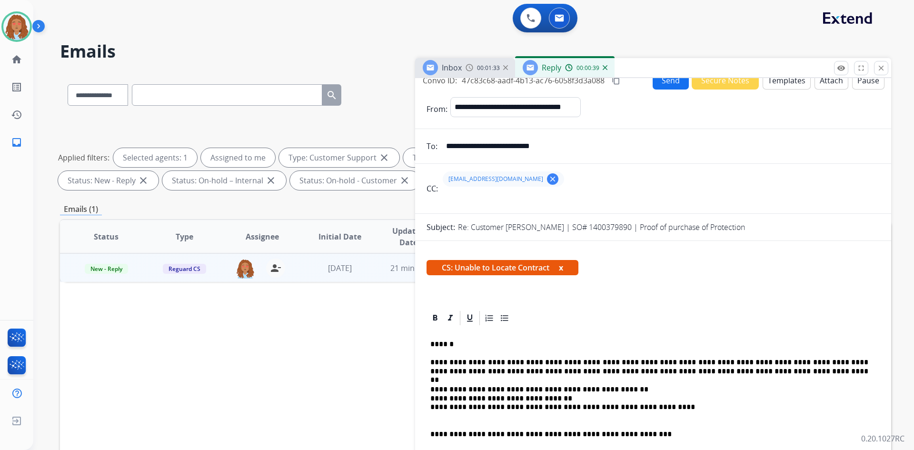
scroll to position [0, 0]
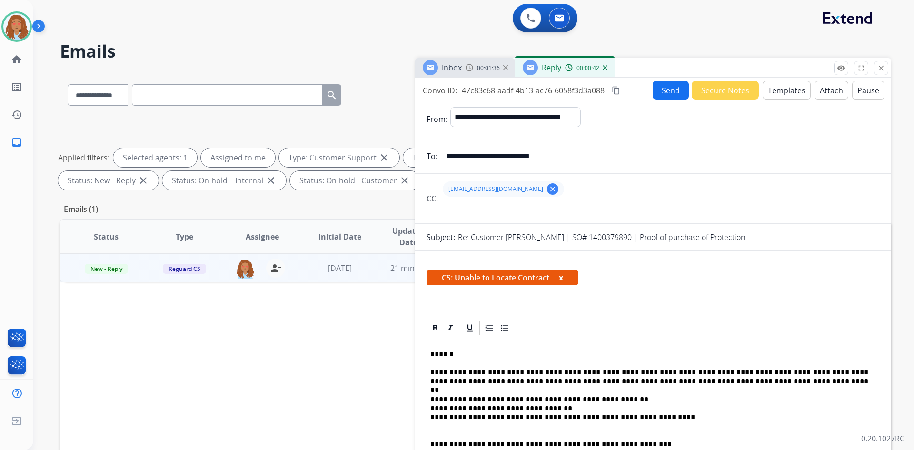
click at [667, 89] on button "Send" at bounding box center [670, 90] width 36 height 19
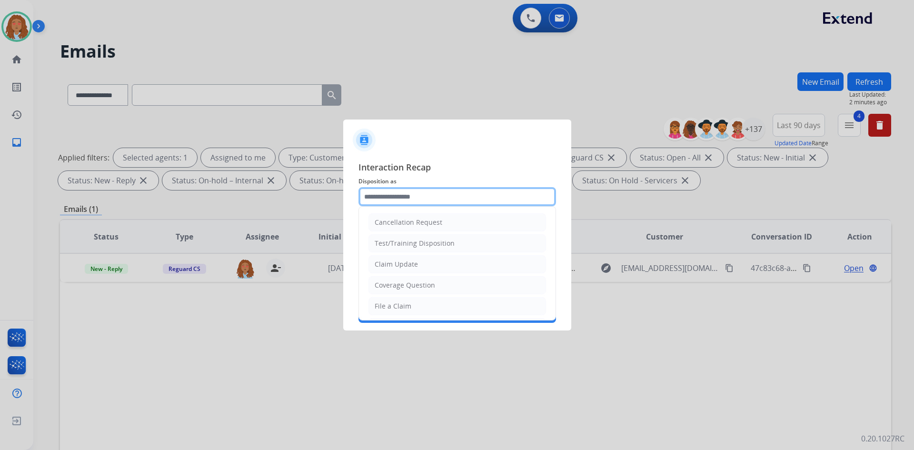
click at [507, 192] on input "text" at bounding box center [456, 196] width 197 height 19
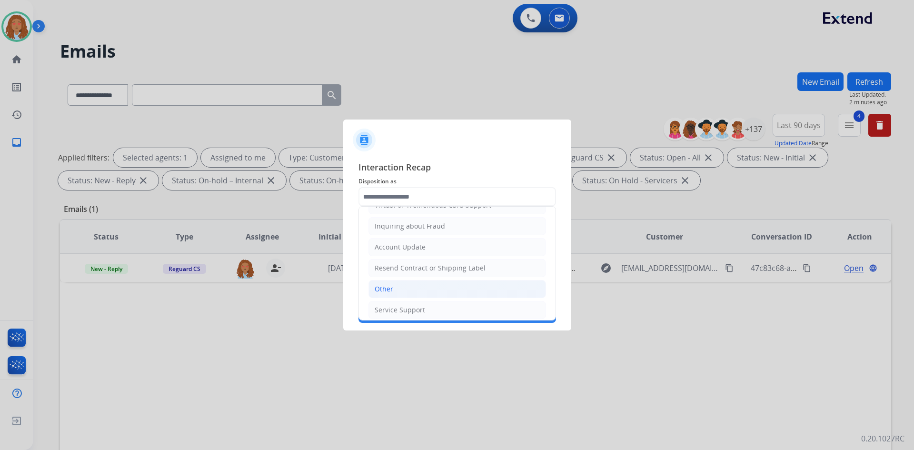
click at [408, 290] on li "Other" at bounding box center [456, 289] width 177 height 18
type input "*****"
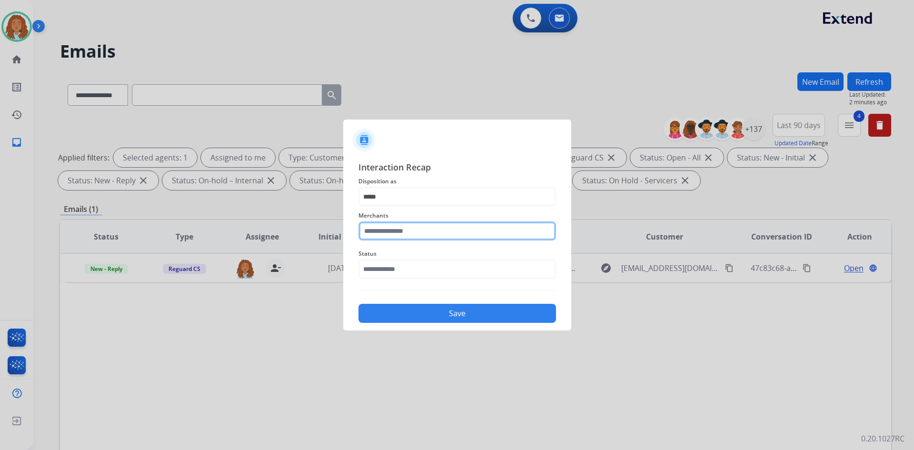
click at [411, 233] on input "text" at bounding box center [456, 230] width 197 height 19
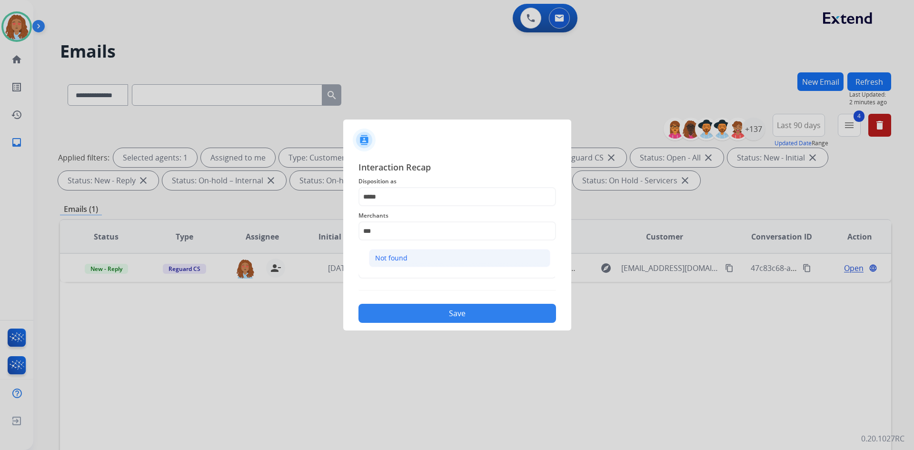
click at [412, 253] on li "Not found" at bounding box center [459, 258] width 181 height 18
type input "*********"
click at [390, 267] on input "text" at bounding box center [456, 268] width 197 height 19
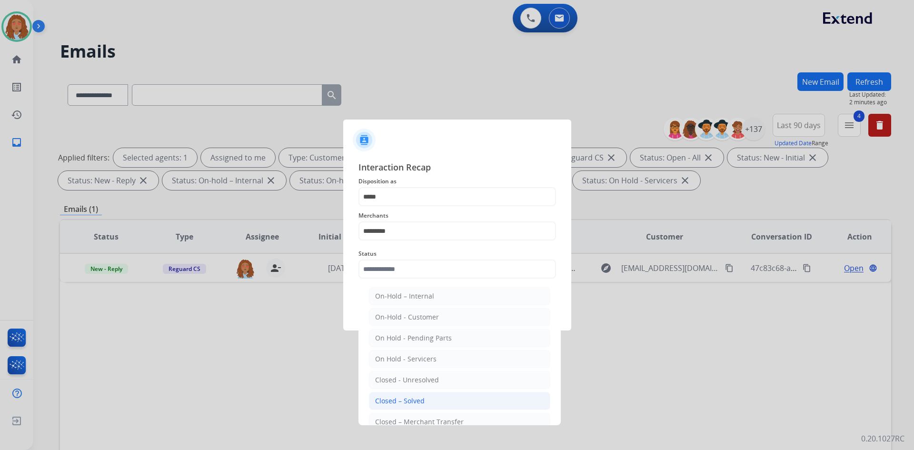
click at [410, 397] on div "Closed – Solved" at bounding box center [399, 401] width 49 height 10
type input "**********"
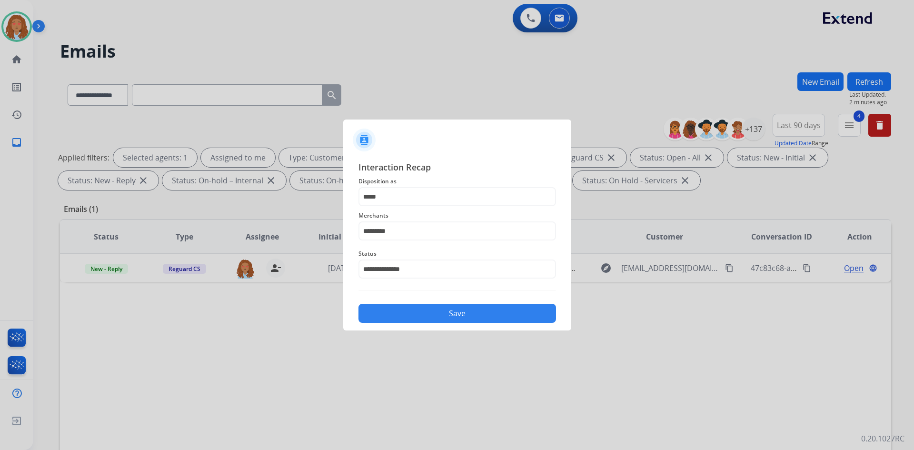
click at [411, 306] on button "Save" at bounding box center [456, 313] width 197 height 19
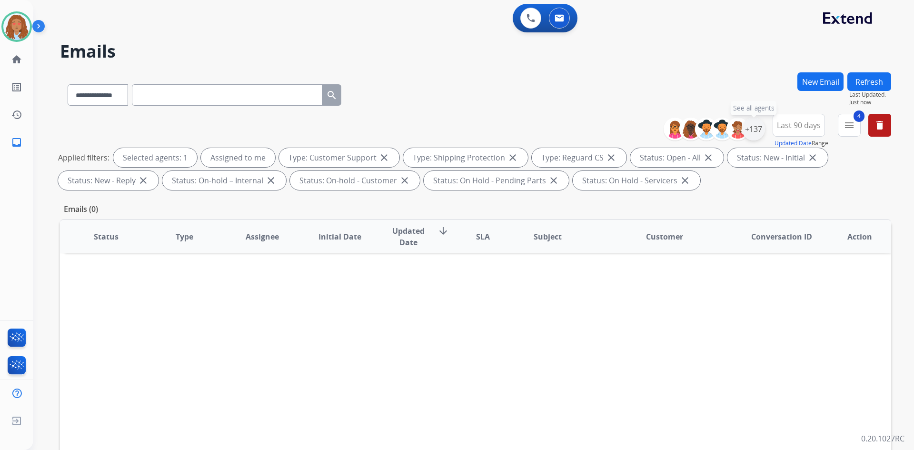
click at [754, 128] on div "+137" at bounding box center [753, 129] width 23 height 23
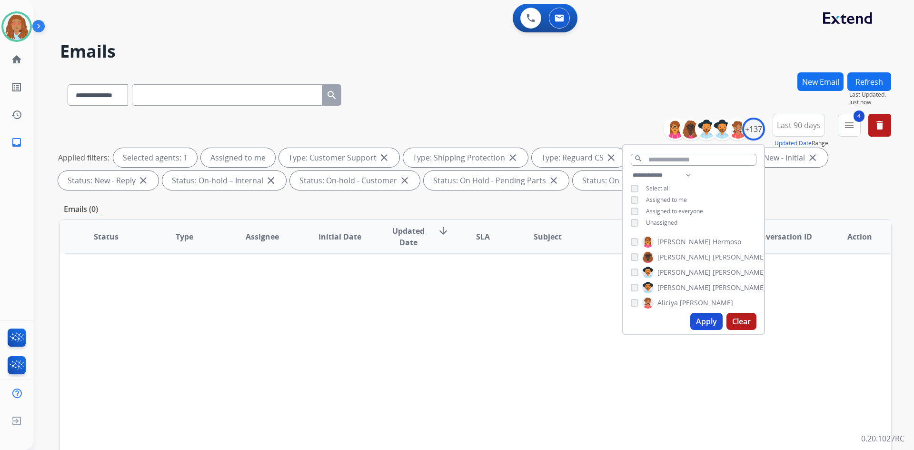
click at [627, 196] on div "**********" at bounding box center [693, 199] width 141 height 61
click at [708, 328] on button "Apply" at bounding box center [706, 321] width 32 height 17
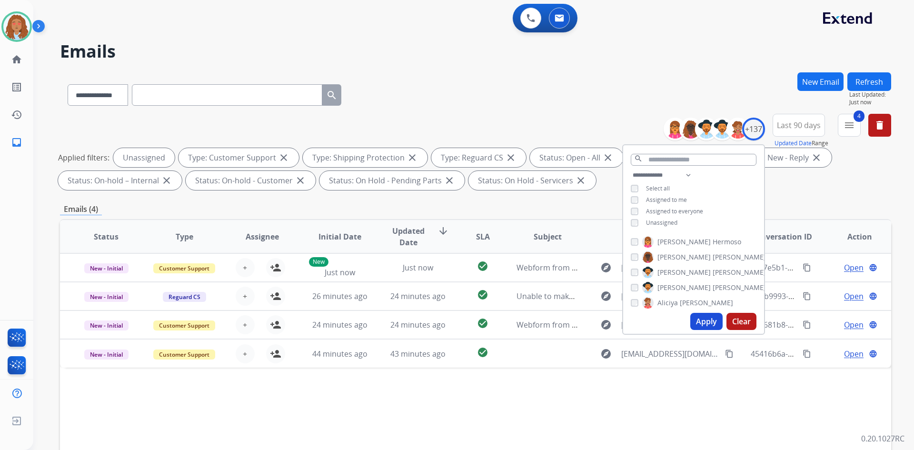
click at [826, 187] on div "Applied filters: Unassigned Type: Customer Support close Type: Shipping Protect…" at bounding box center [473, 169] width 831 height 42
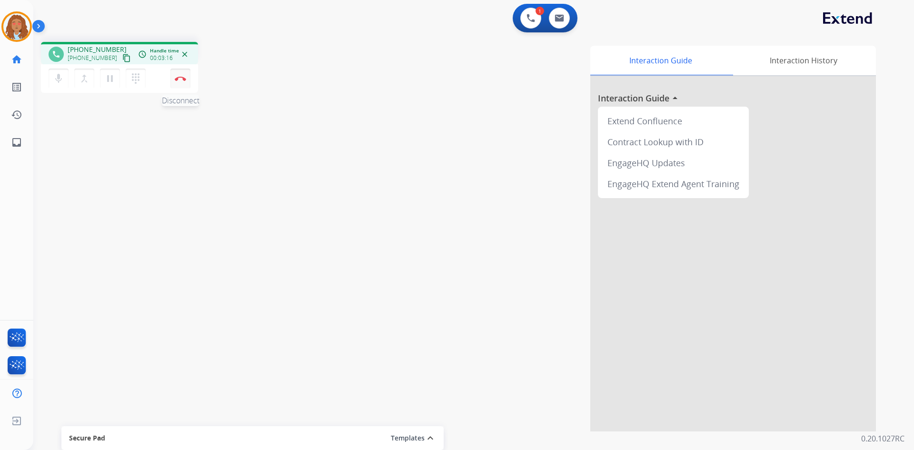
click at [184, 79] on img at bounding box center [180, 78] width 11 height 5
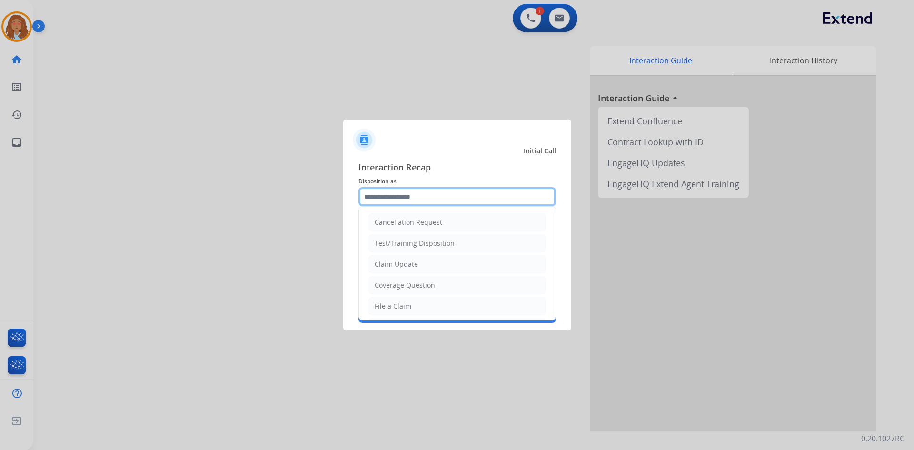
click at [377, 194] on input "text" at bounding box center [456, 196] width 197 height 19
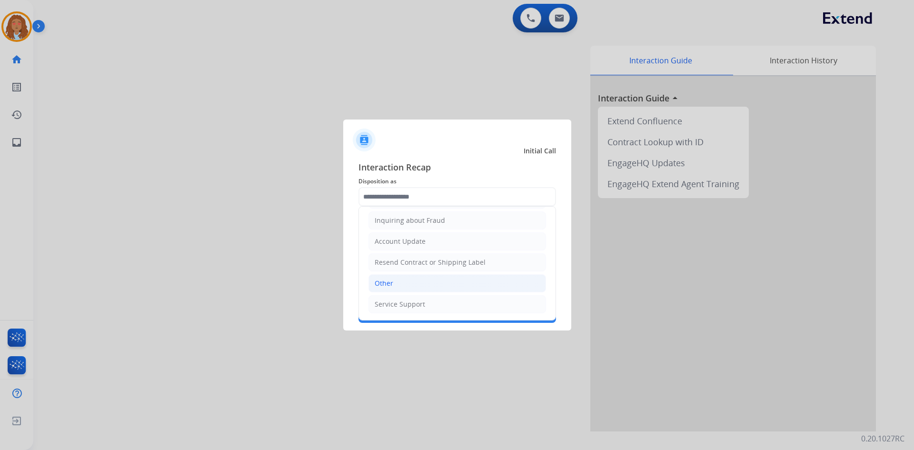
click at [398, 289] on li "Other" at bounding box center [456, 283] width 177 height 18
type input "*****"
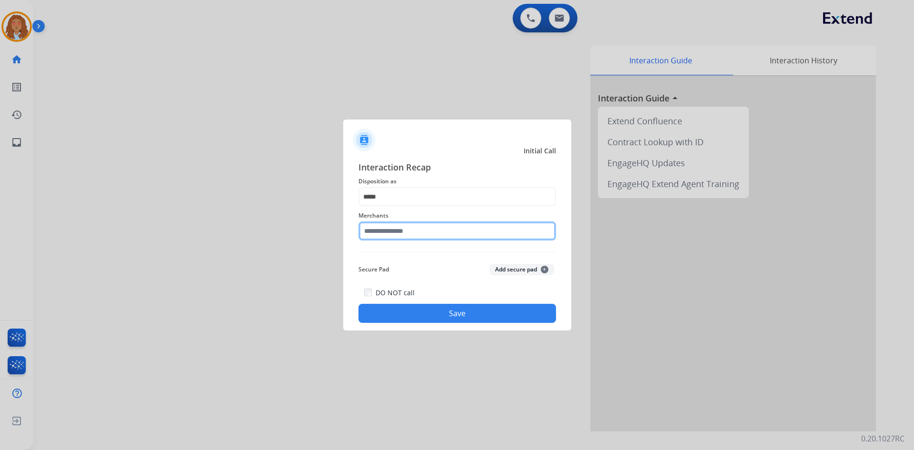
click at [389, 236] on input "text" at bounding box center [456, 230] width 197 height 19
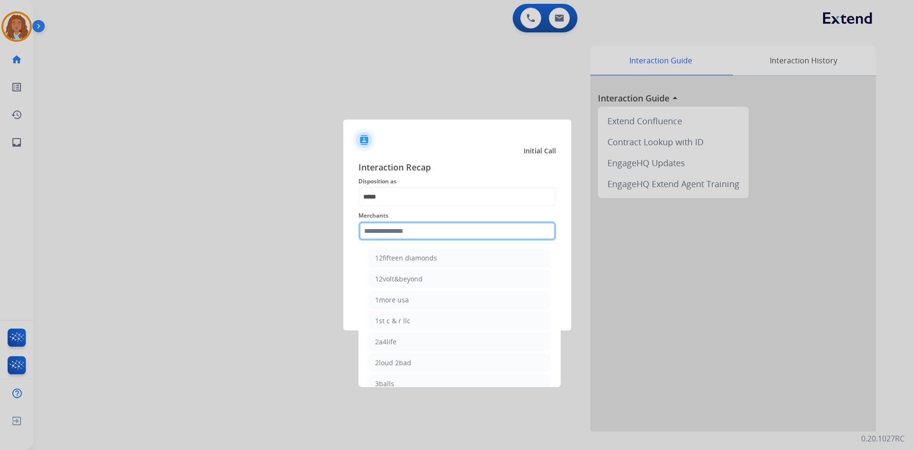
type input "*"
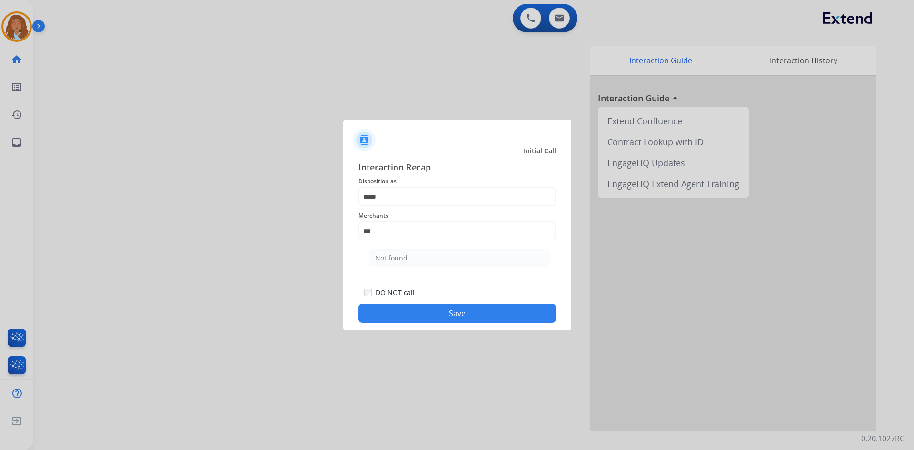
click at [407, 258] on li "Not found" at bounding box center [459, 258] width 181 height 18
type input "*********"
click at [439, 313] on button "Save" at bounding box center [456, 313] width 197 height 19
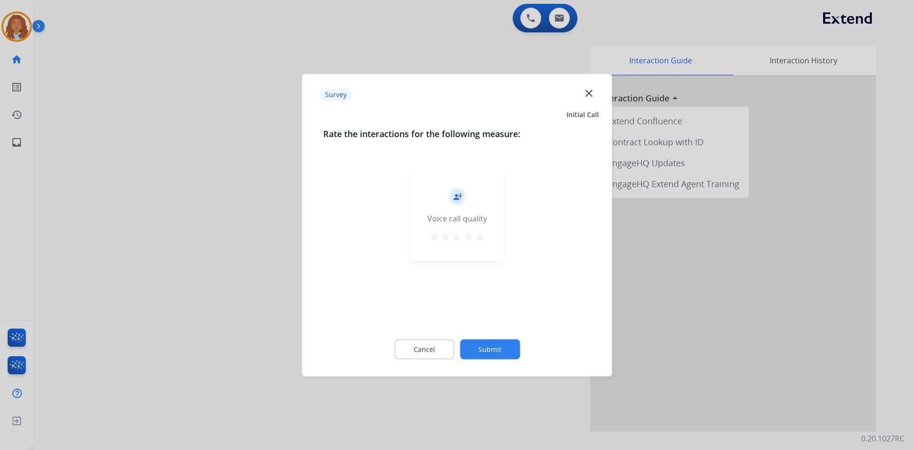
click at [252, 187] on div at bounding box center [457, 225] width 914 height 450
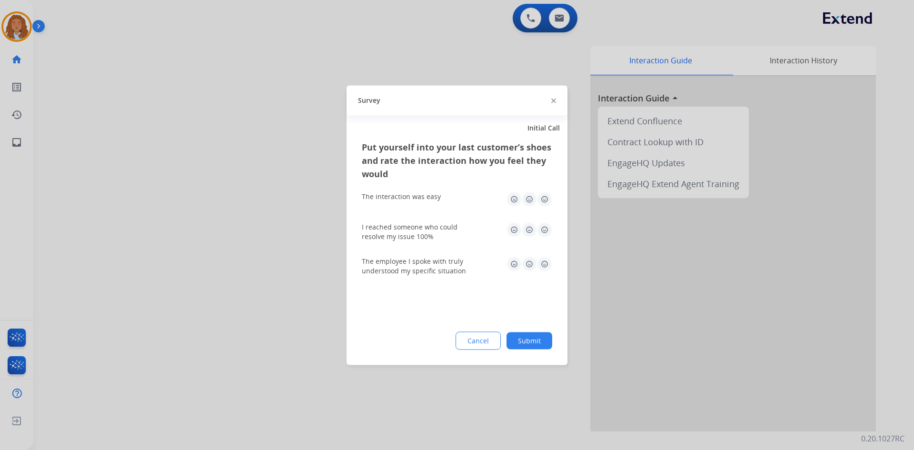
click at [252, 187] on div at bounding box center [457, 225] width 914 height 450
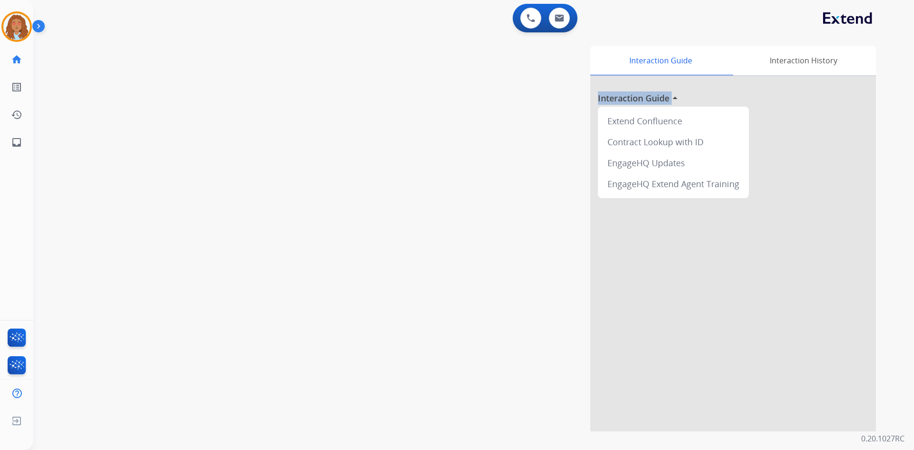
click at [252, 187] on div "swap_horiz Break voice bridge close_fullscreen Connect 3-Way Call merge_type Se…" at bounding box center [461, 232] width 857 height 397
click at [12, 140] on mat-icon "inbox" at bounding box center [16, 142] width 11 height 11
select select "**********"
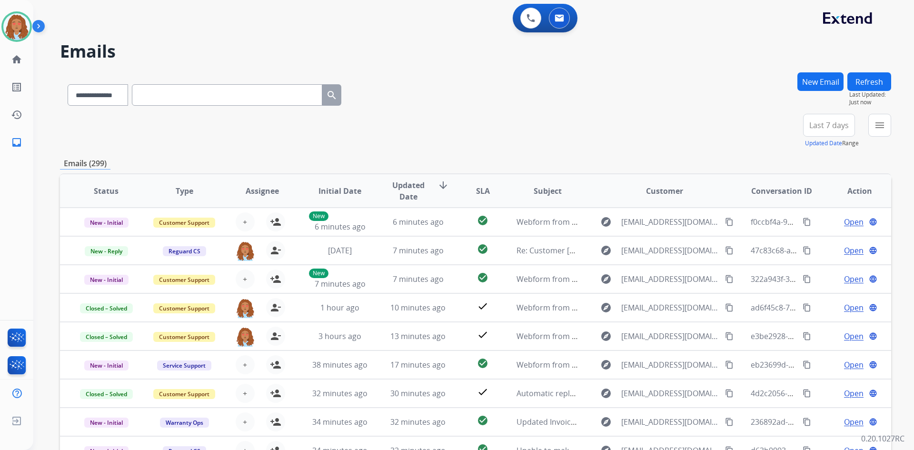
click at [821, 127] on span "Last 7 days" at bounding box center [828, 125] width 39 height 4
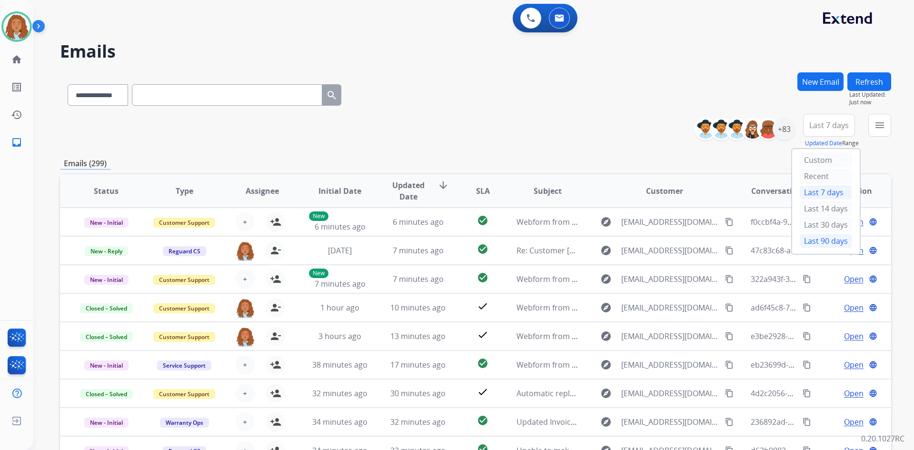
click at [810, 239] on div "Last 90 days" at bounding box center [825, 241] width 52 height 14
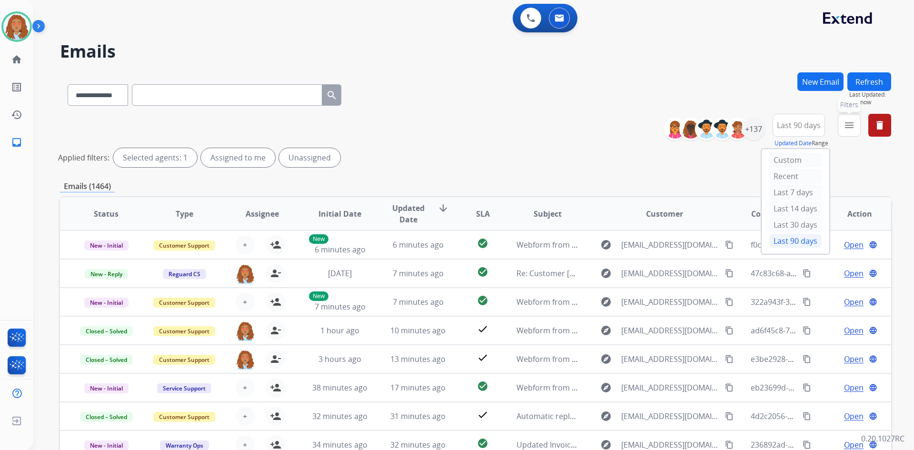
click at [842, 127] on button "menu Filters" at bounding box center [848, 125] width 23 height 23
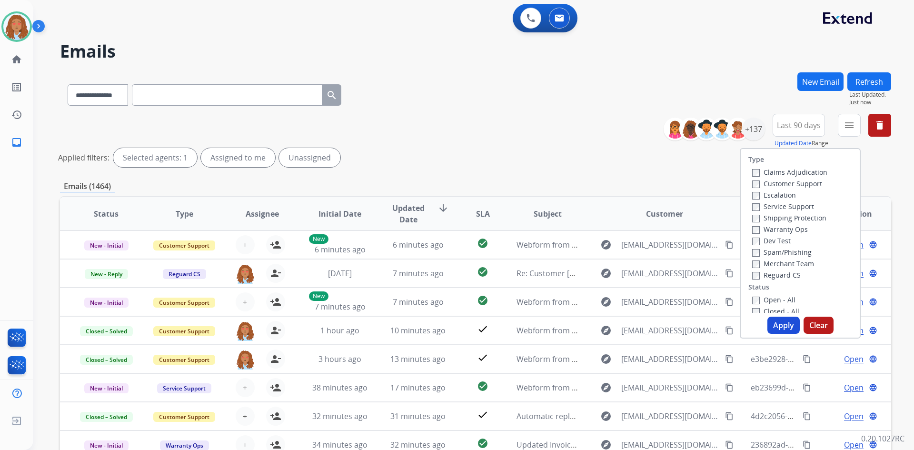
click at [792, 187] on label "Customer Support" at bounding box center [787, 183] width 70 height 9
click at [792, 217] on label "Shipping Protection" at bounding box center [789, 217] width 74 height 9
click at [752, 295] on label "Open - All" at bounding box center [773, 299] width 43 height 9
click at [771, 319] on button "Apply" at bounding box center [783, 324] width 32 height 17
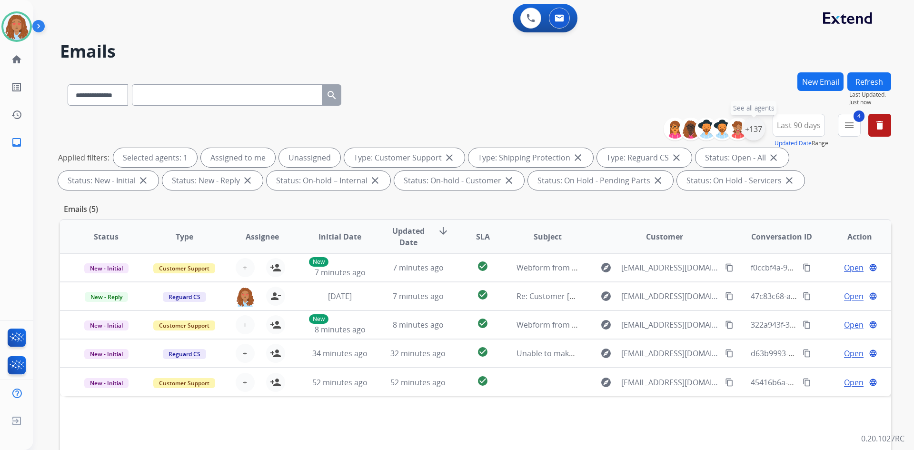
click at [757, 127] on div "+137" at bounding box center [753, 129] width 23 height 23
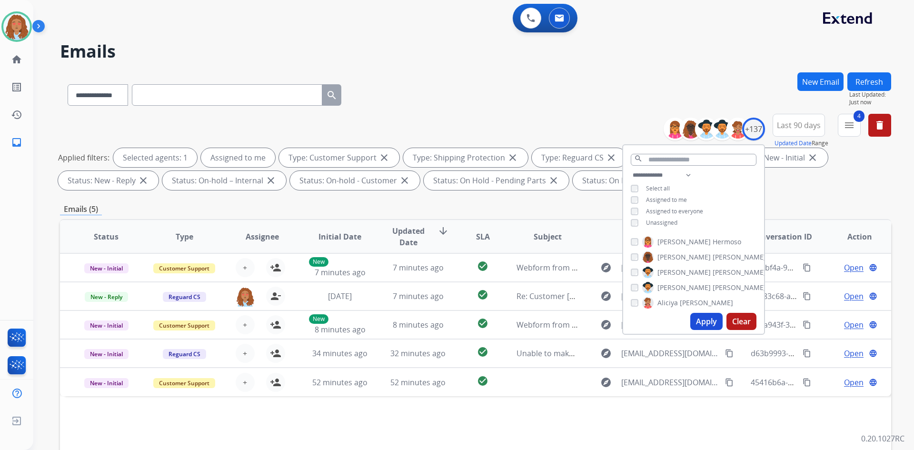
click at [708, 320] on button "Apply" at bounding box center [706, 321] width 32 height 17
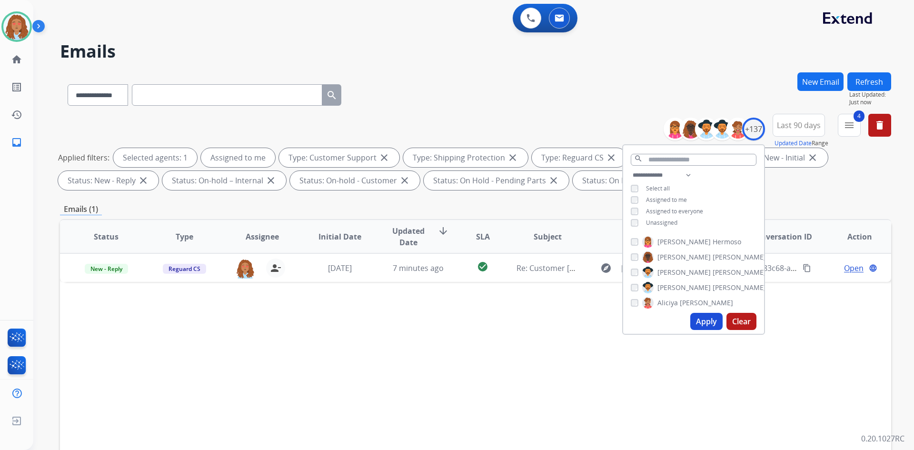
click at [540, 302] on div "Status Type Assignee Initial Date Updated Date arrow_downward SLA Subject Custo…" at bounding box center [475, 378] width 831 height 319
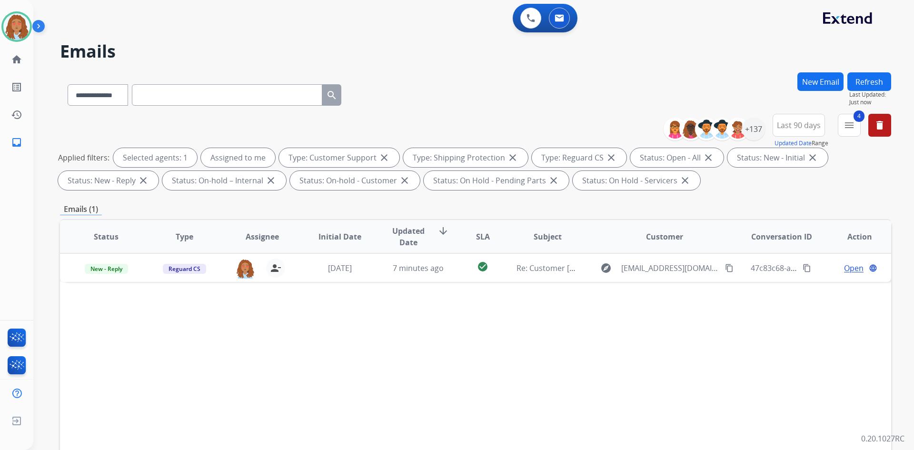
click at [662, 283] on div "Status Type Assignee Initial Date Updated Date arrow_downward SLA Subject Custo…" at bounding box center [475, 378] width 831 height 319
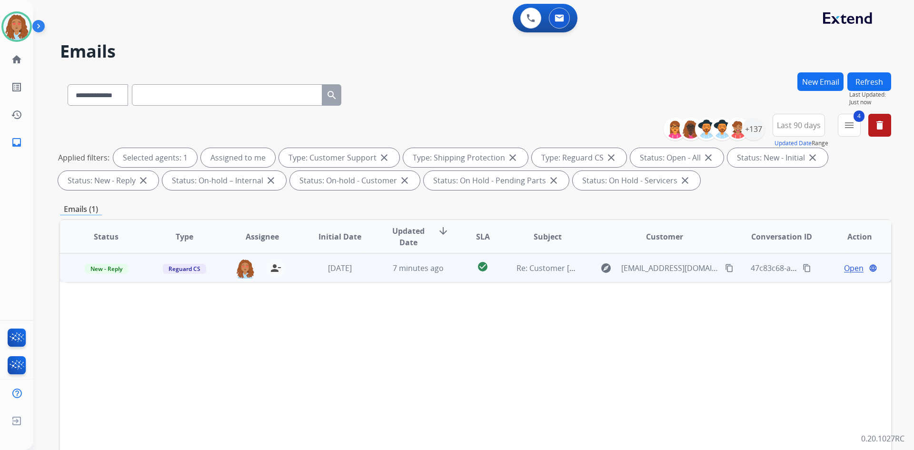
click at [660, 278] on td "explore [EMAIL_ADDRESS][DOMAIN_NAME] content_copy" at bounding box center [657, 267] width 156 height 29
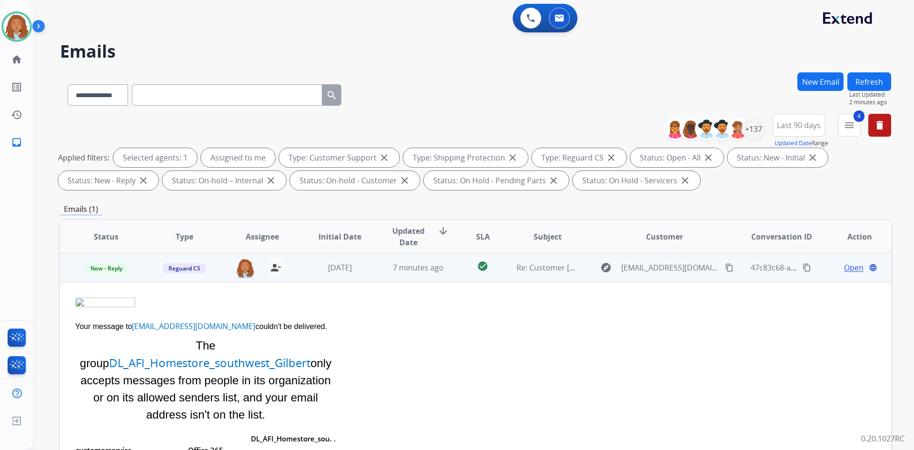
click at [851, 266] on span "Open" at bounding box center [854, 267] width 20 height 11
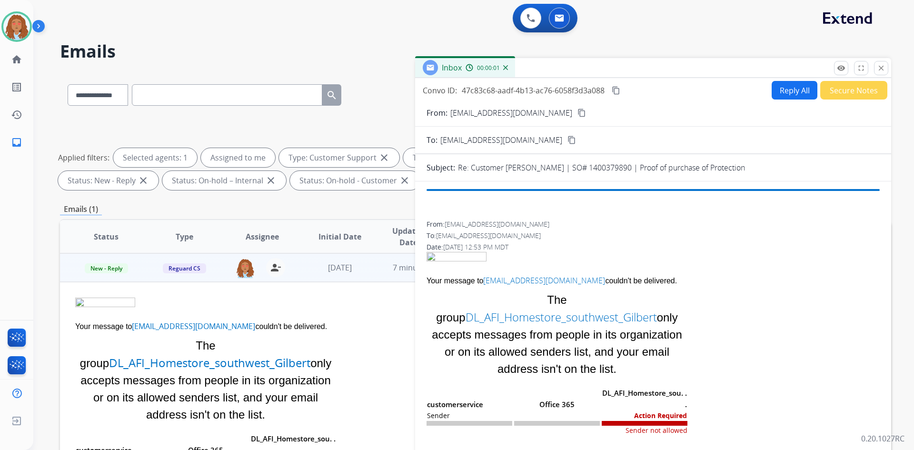
click at [841, 94] on button "Secure Notes" at bounding box center [853, 90] width 67 height 19
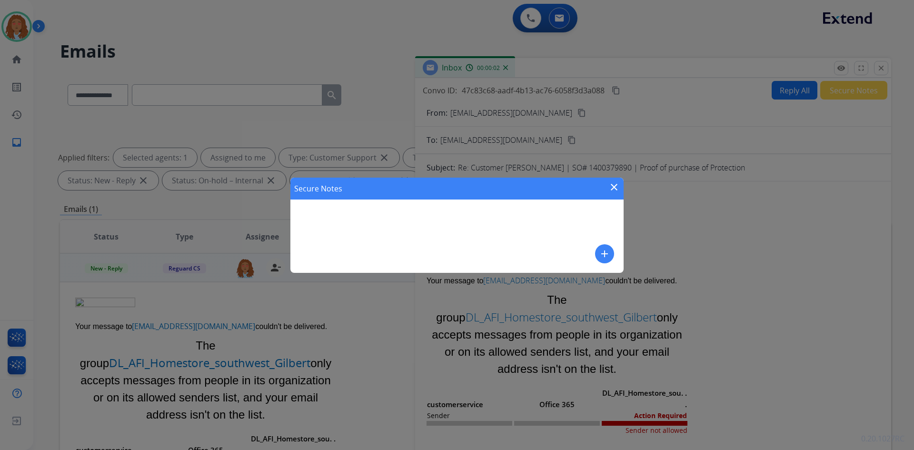
click at [606, 251] on mat-icon "add" at bounding box center [604, 253] width 11 height 11
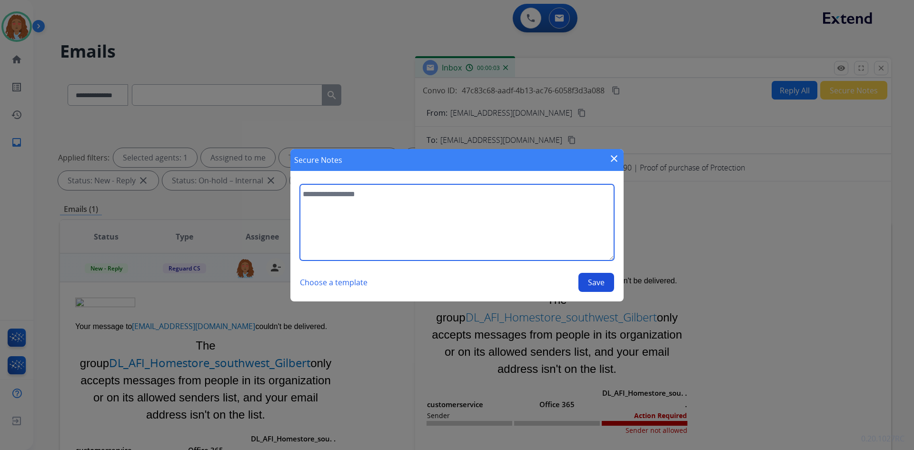
click at [465, 222] on textarea at bounding box center [457, 222] width 314 height 76
click at [328, 197] on textarea "**********" at bounding box center [457, 222] width 314 height 76
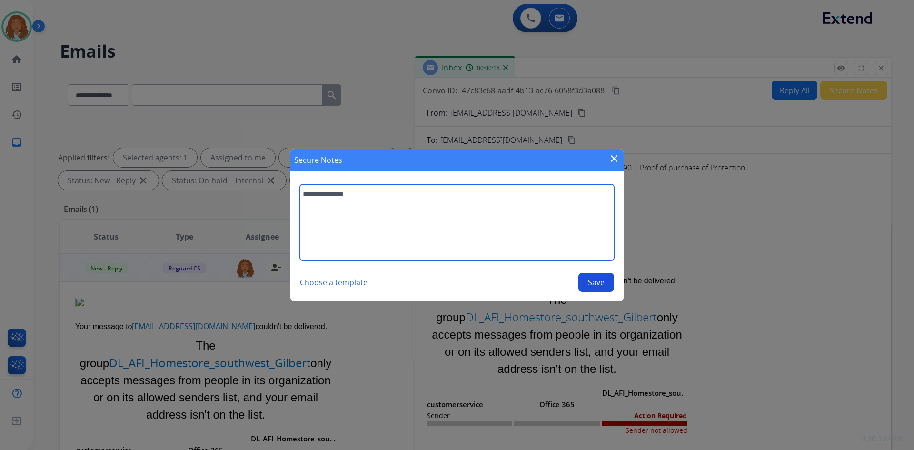
type textarea "**********"
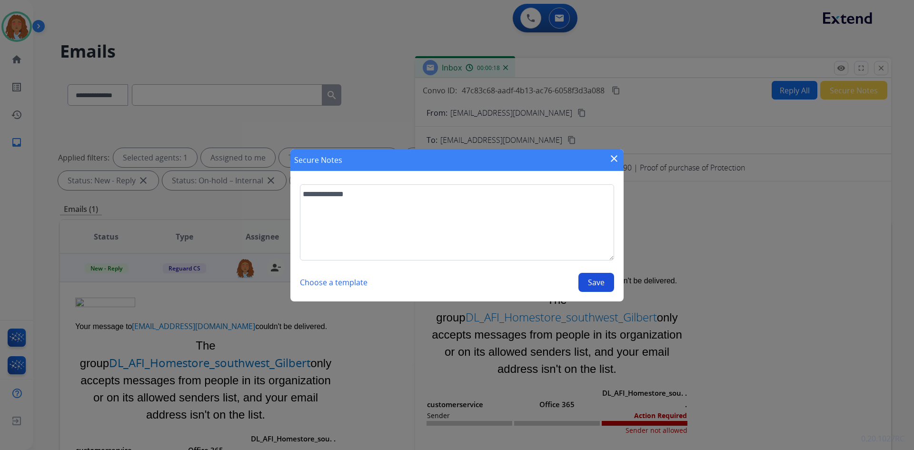
click at [596, 283] on button "Save" at bounding box center [596, 282] width 36 height 19
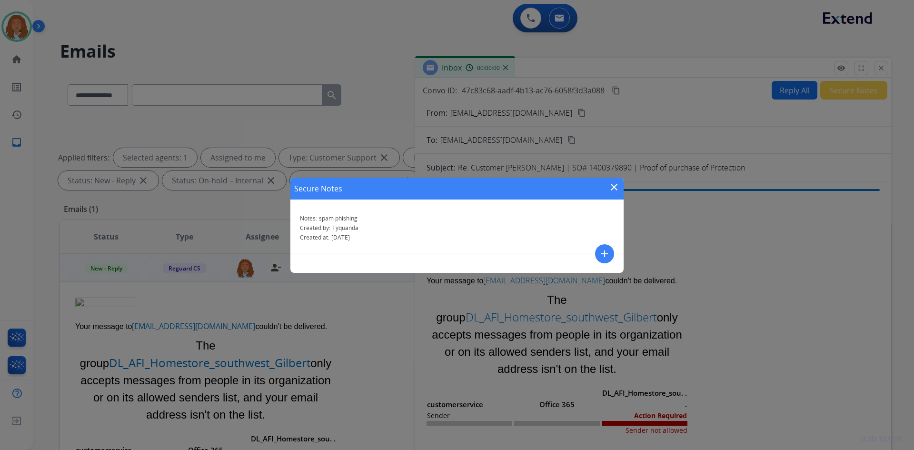
click at [610, 186] on mat-icon "close" at bounding box center [613, 186] width 11 height 11
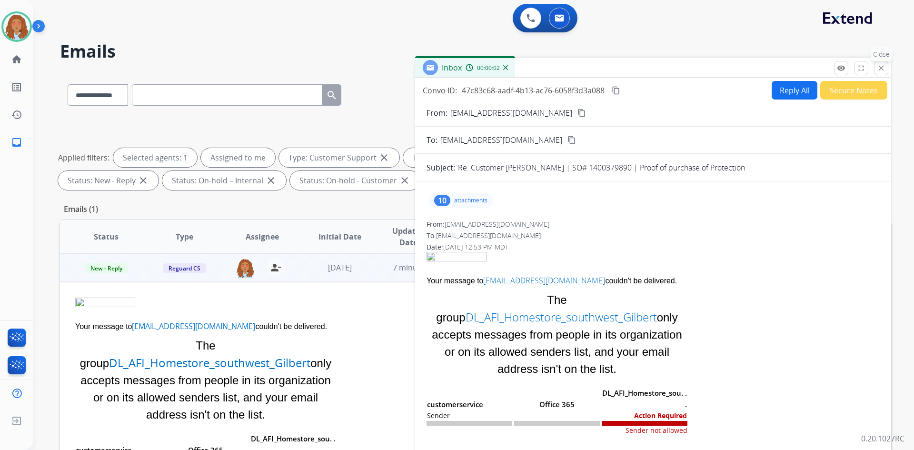
click at [878, 72] on mat-icon "close" at bounding box center [880, 68] width 9 height 9
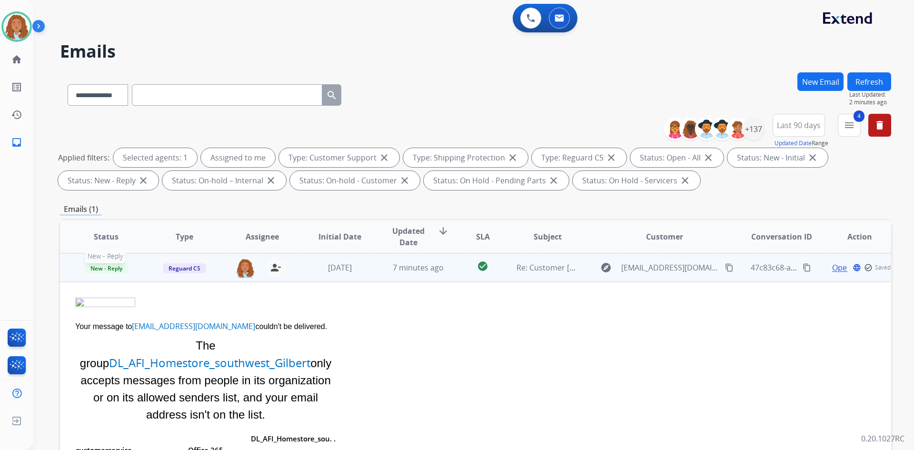
click at [101, 268] on span "New - Reply" at bounding box center [106, 268] width 43 height 10
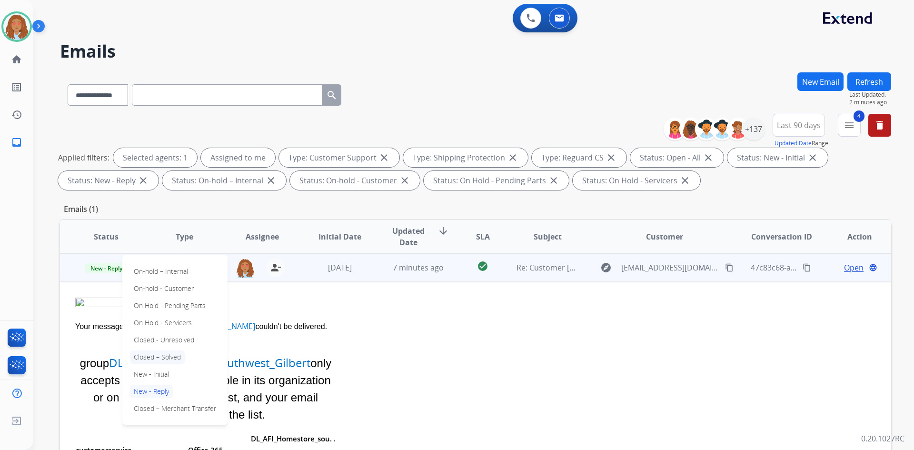
click at [175, 356] on p "Closed – Solved" at bounding box center [157, 356] width 55 height 13
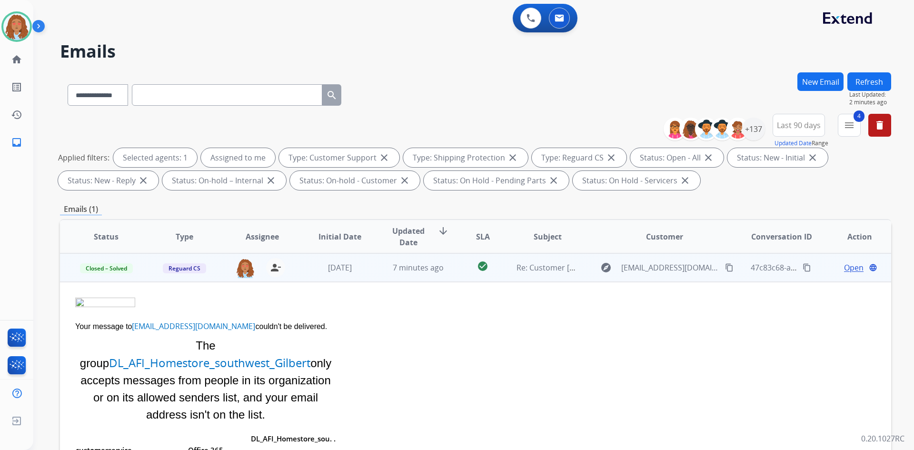
click at [885, 79] on button "Refresh" at bounding box center [869, 81] width 44 height 19
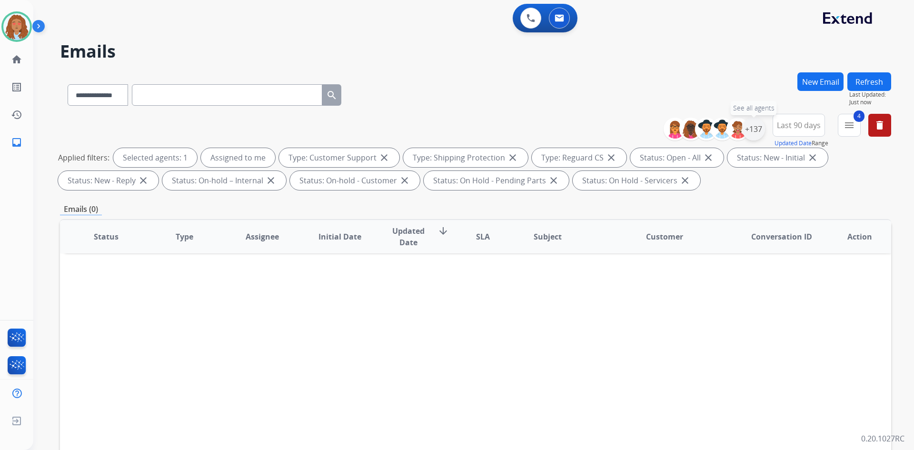
click at [753, 134] on div "+137" at bounding box center [753, 129] width 23 height 23
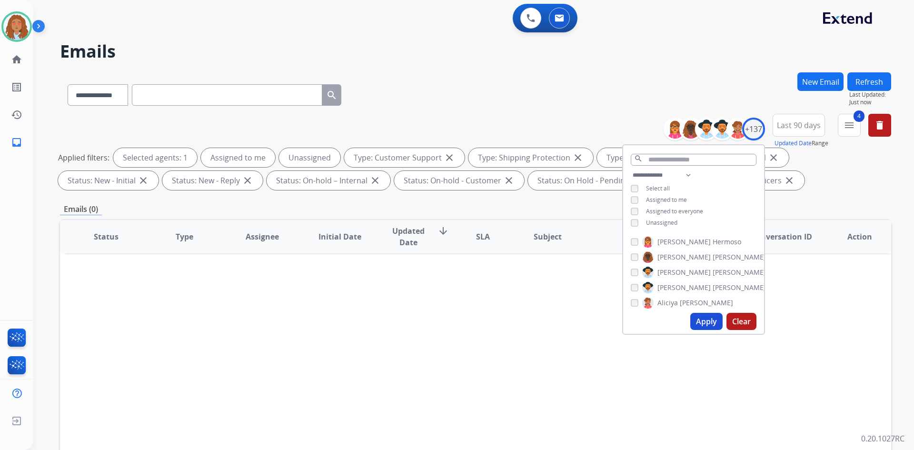
click at [705, 320] on button "Apply" at bounding box center [706, 321] width 32 height 17
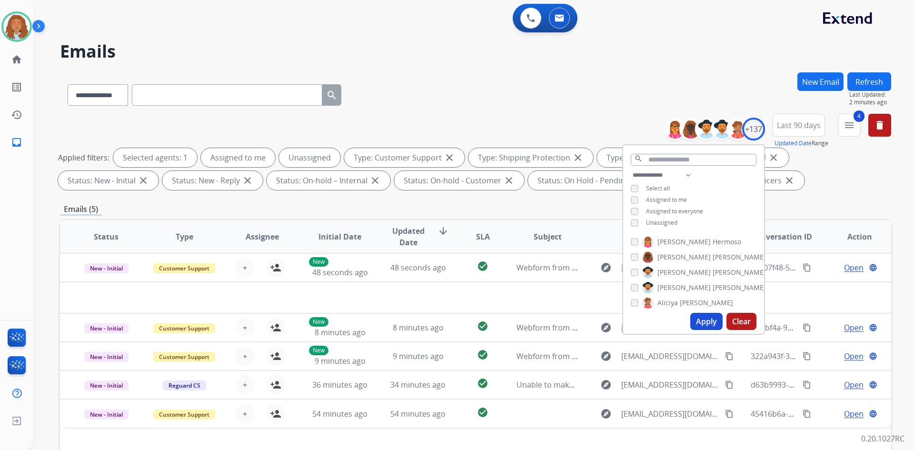
drag, startPoint x: 792, startPoint y: 197, endPoint x: 818, endPoint y: 177, distance: 32.6
click at [792, 195] on div "**********" at bounding box center [475, 329] width 831 height 515
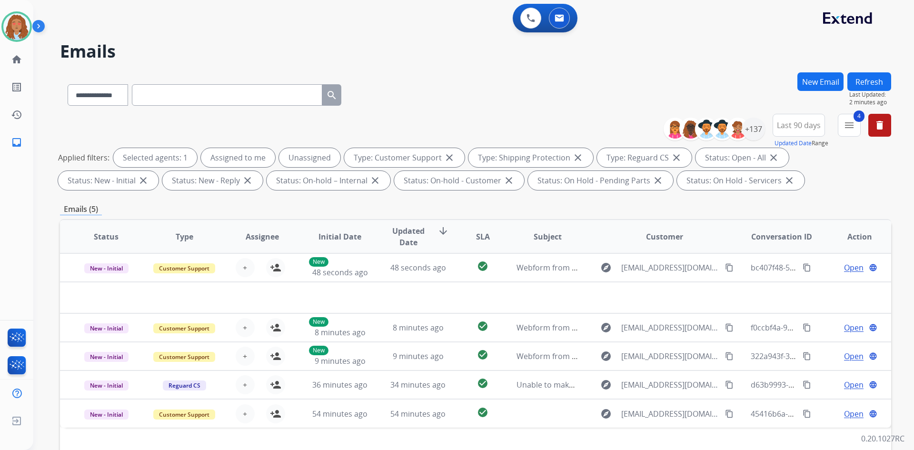
click at [865, 76] on button "Refresh" at bounding box center [869, 81] width 44 height 19
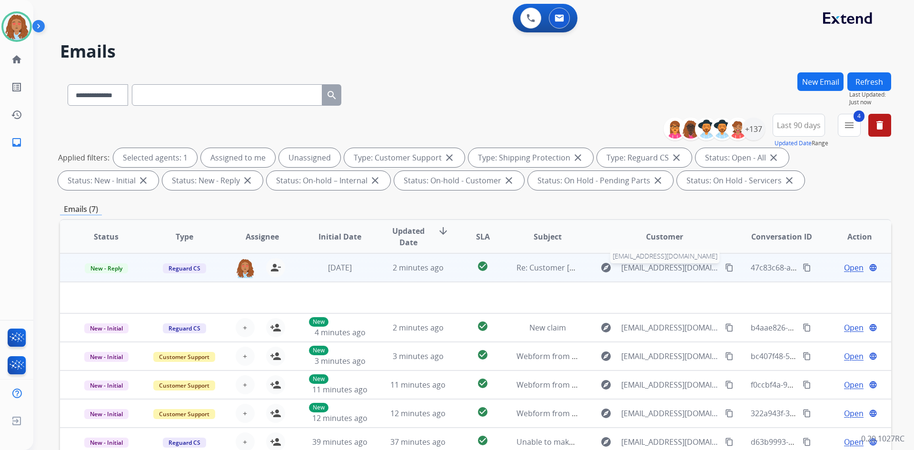
click at [669, 272] on span "[EMAIL_ADDRESS][DOMAIN_NAME]" at bounding box center [670, 267] width 98 height 11
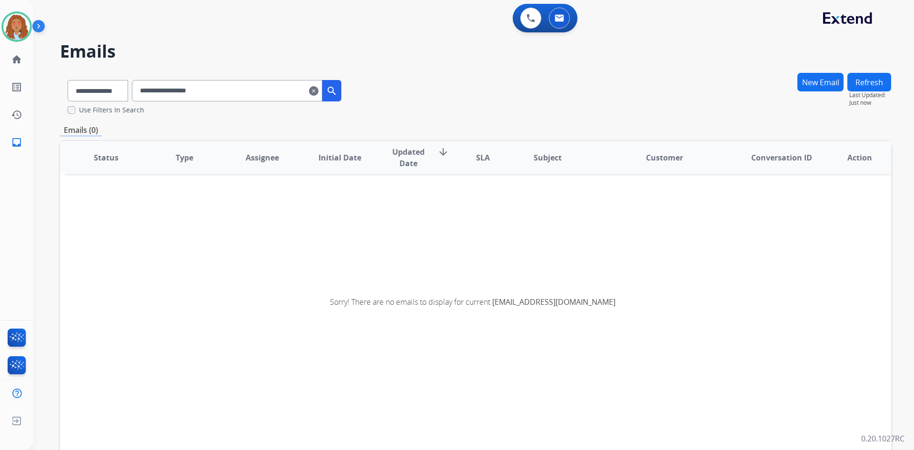
click at [318, 93] on mat-icon "clear" at bounding box center [314, 90] width 10 height 11
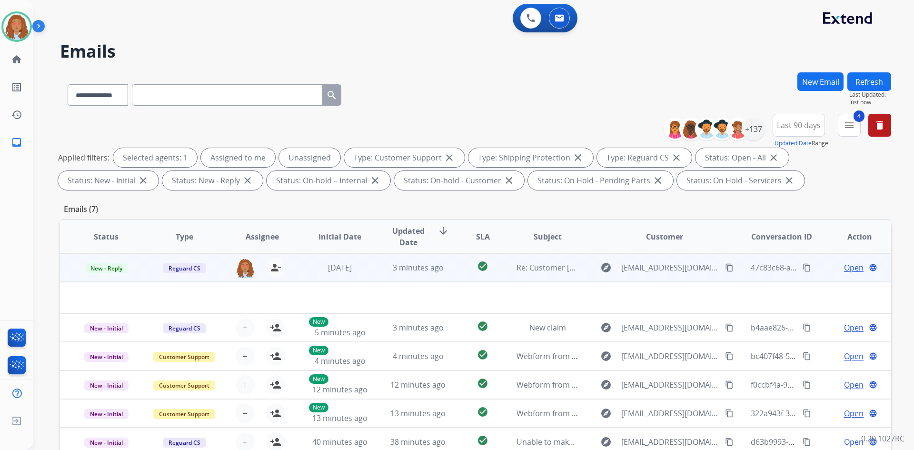
click at [847, 266] on span "Open" at bounding box center [854, 267] width 20 height 11
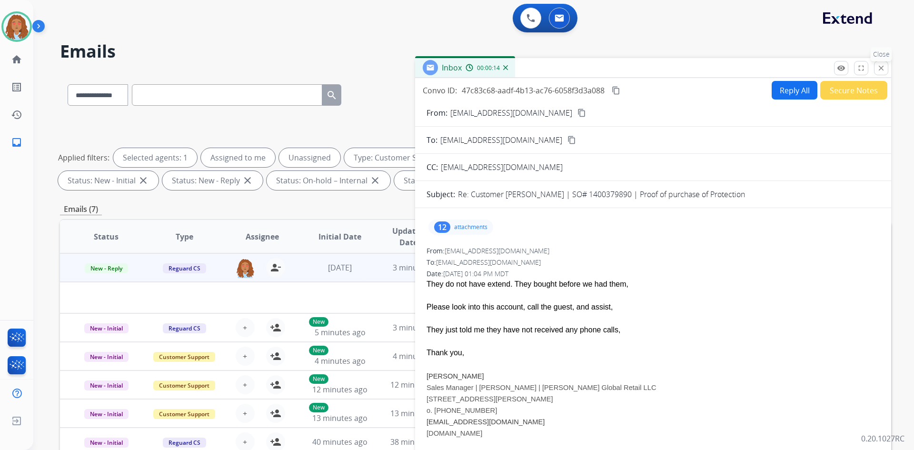
click at [882, 69] on mat-icon "close" at bounding box center [880, 68] width 9 height 9
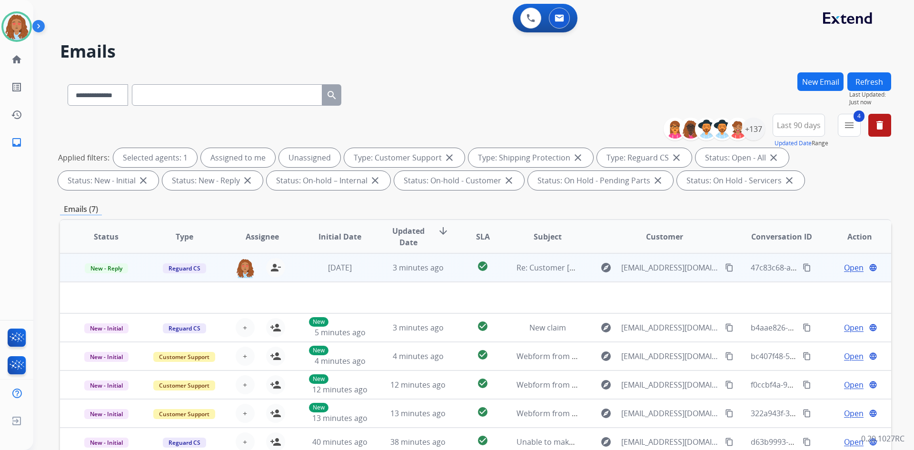
click at [802, 267] on mat-icon "content_copy" at bounding box center [806, 267] width 9 height 9
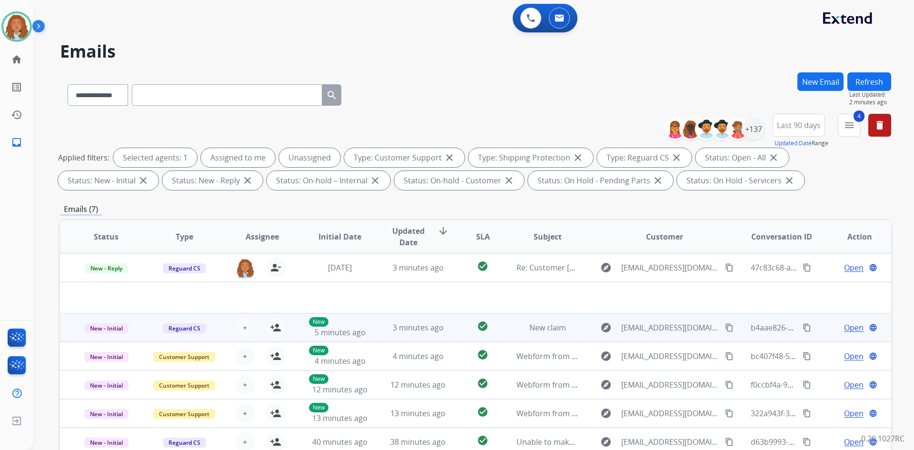
click at [666, 337] on td "explore [EMAIL_ADDRESS][DOMAIN_NAME] content_copy" at bounding box center [657, 327] width 156 height 29
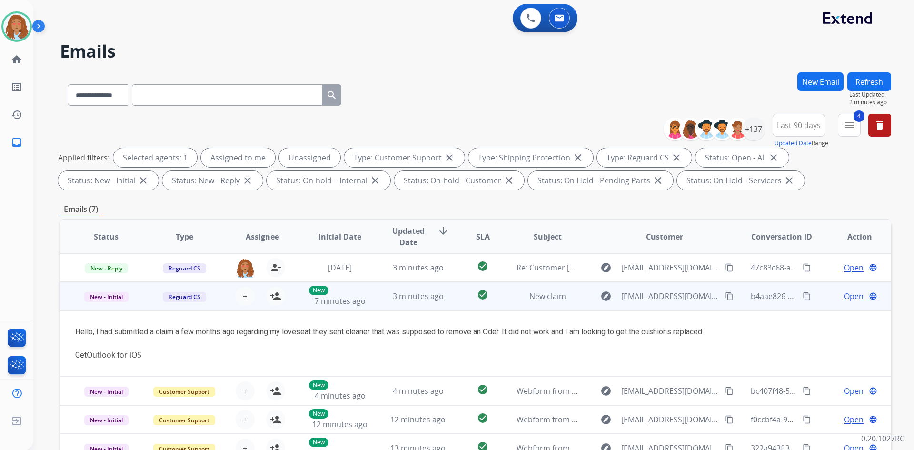
click at [670, 305] on td "explore [EMAIL_ADDRESS][DOMAIN_NAME] content_copy" at bounding box center [657, 296] width 156 height 29
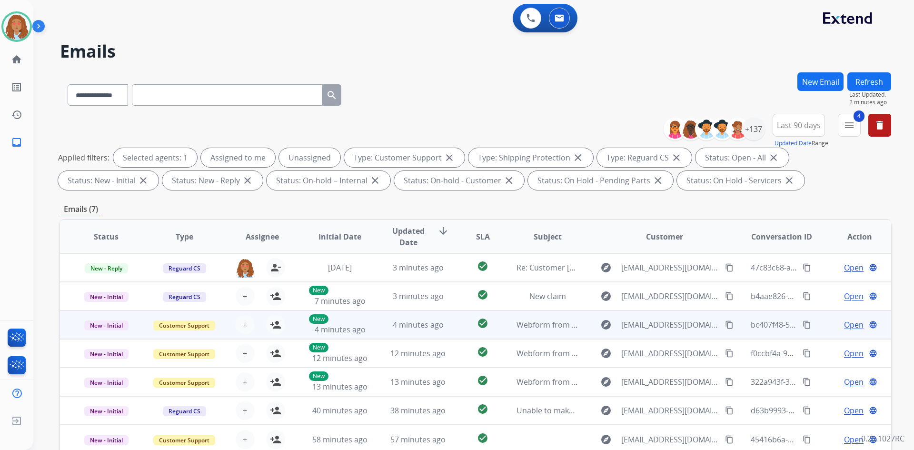
click at [657, 335] on td "explore [EMAIL_ADDRESS][DOMAIN_NAME] content_copy" at bounding box center [657, 324] width 156 height 29
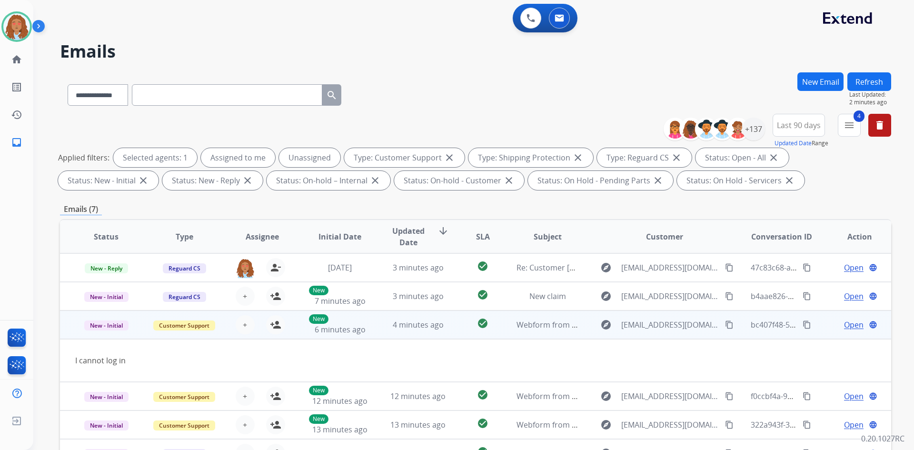
click at [657, 335] on td "explore [EMAIL_ADDRESS][DOMAIN_NAME] content_copy" at bounding box center [657, 324] width 156 height 29
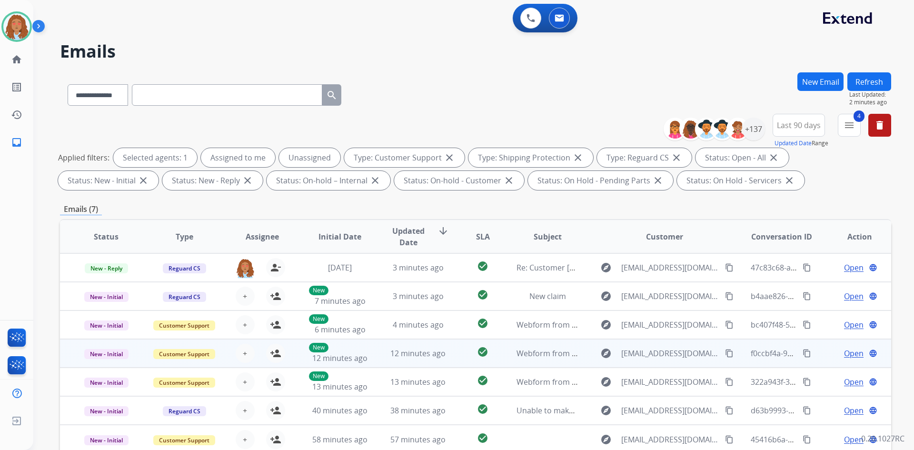
click at [655, 365] on td "explore [EMAIL_ADDRESS][DOMAIN_NAME] content_copy" at bounding box center [657, 353] width 156 height 29
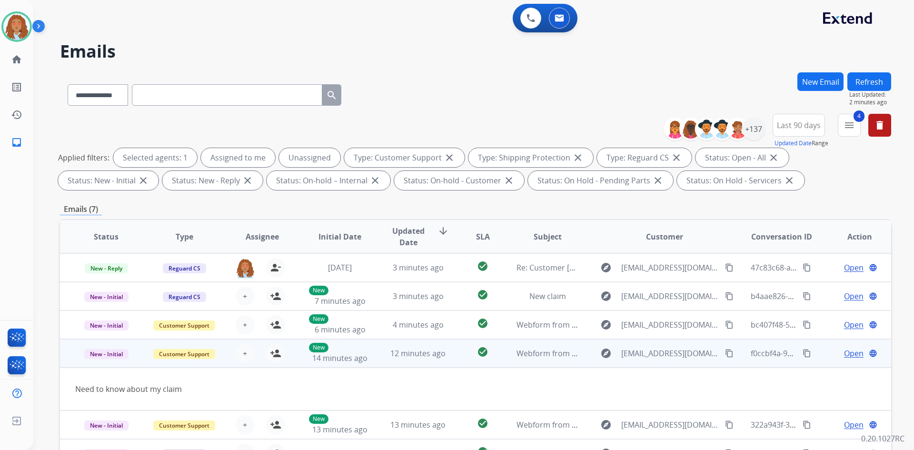
click at [655, 365] on td "explore [EMAIL_ADDRESS][DOMAIN_NAME] content_copy" at bounding box center [657, 353] width 156 height 29
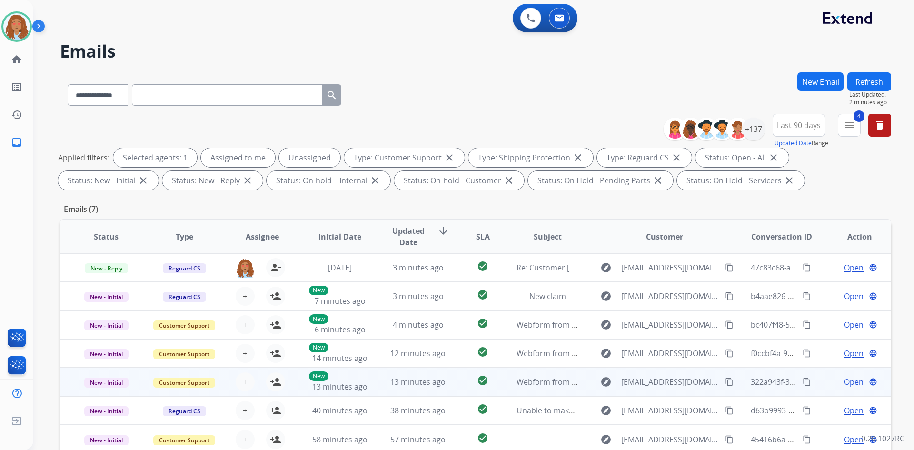
click at [658, 391] on td "explore [EMAIL_ADDRESS][DOMAIN_NAME] content_copy" at bounding box center [657, 381] width 156 height 29
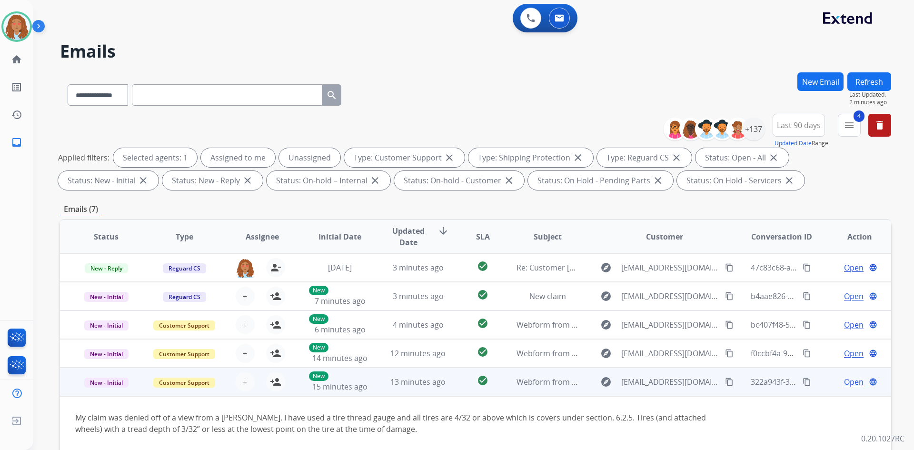
click at [658, 391] on td "explore [EMAIL_ADDRESS][DOMAIN_NAME] content_copy" at bounding box center [657, 381] width 156 height 29
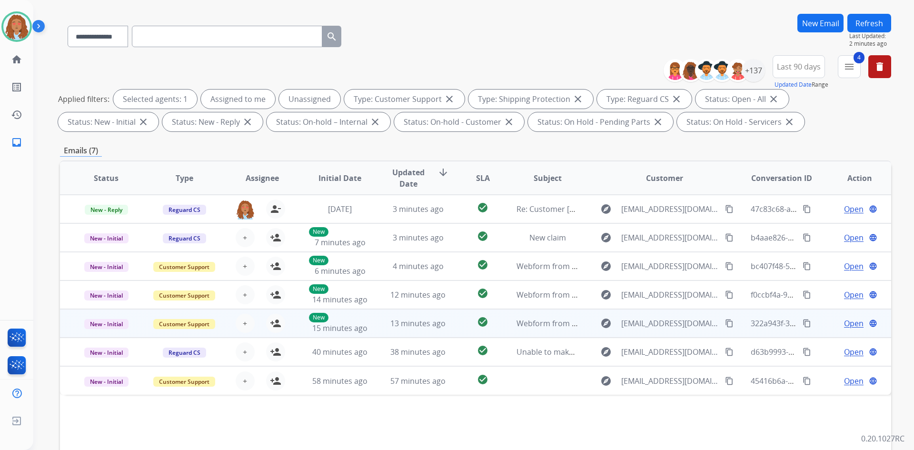
scroll to position [95, 0]
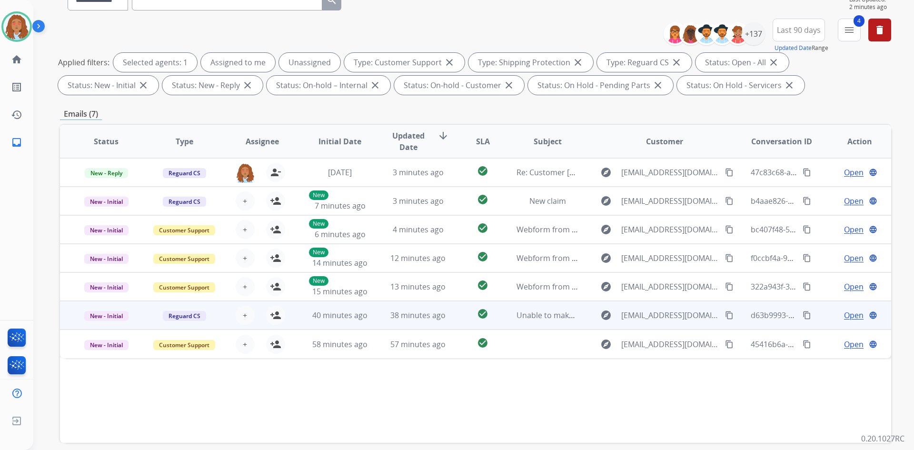
click at [660, 324] on td "explore [EMAIL_ADDRESS][DOMAIN_NAME] content_copy" at bounding box center [657, 315] width 156 height 29
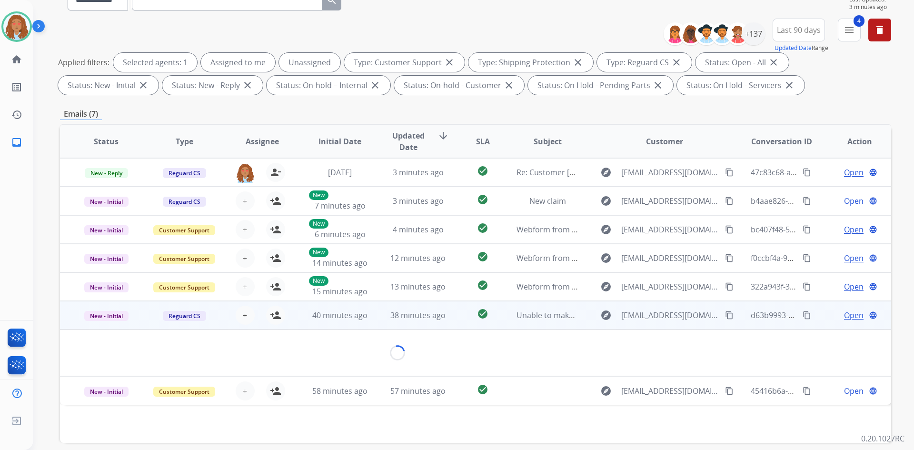
scroll to position [28, 0]
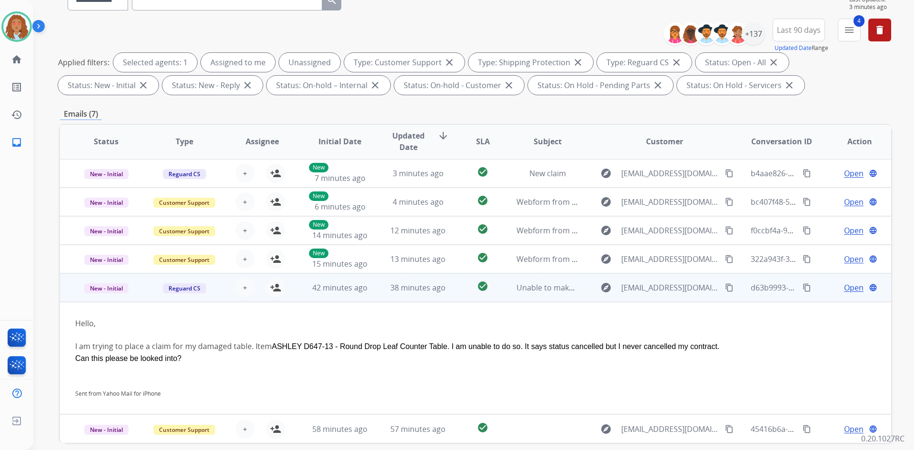
click at [671, 298] on td "explore [EMAIL_ADDRESS][DOMAIN_NAME] content_copy" at bounding box center [657, 287] width 156 height 29
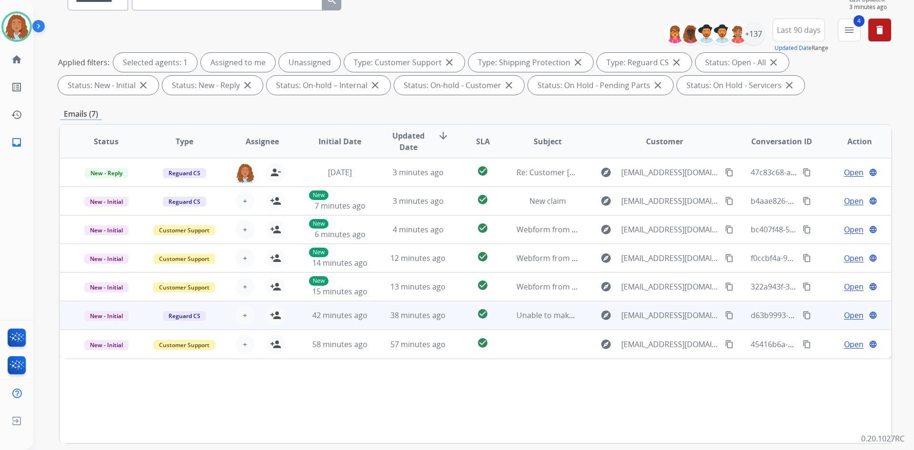
scroll to position [0, 0]
click at [659, 323] on td "explore [EMAIL_ADDRESS][DOMAIN_NAME] content_copy" at bounding box center [657, 315] width 156 height 29
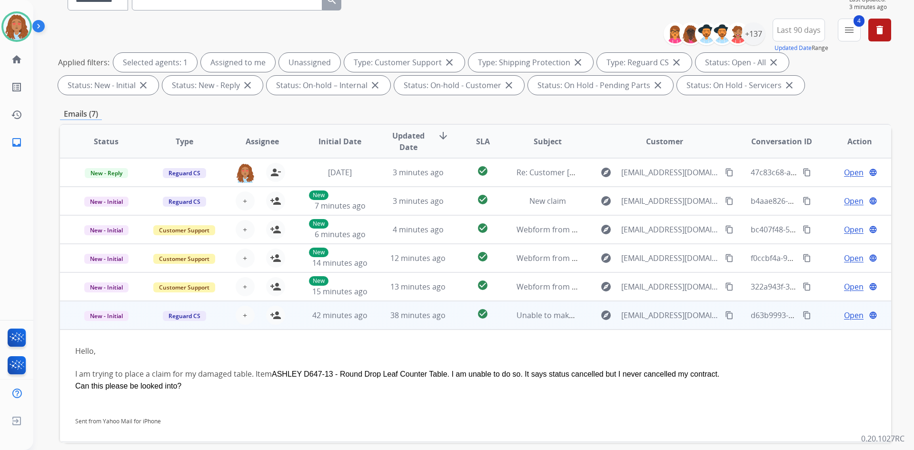
scroll to position [28, 0]
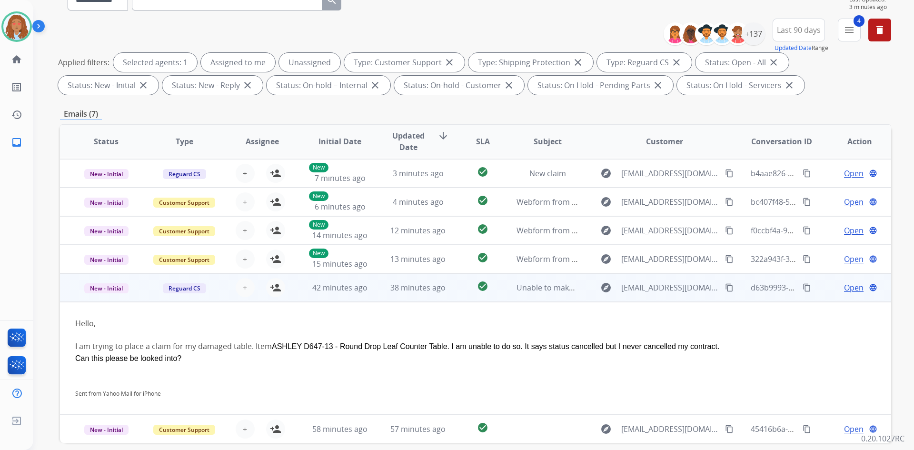
click at [664, 298] on td "explore [EMAIL_ADDRESS][DOMAIN_NAME] content_copy" at bounding box center [657, 287] width 156 height 29
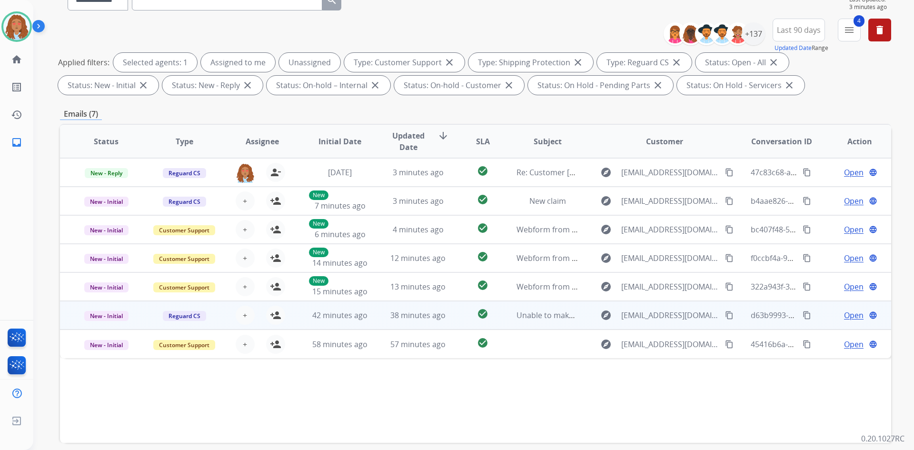
scroll to position [0, 0]
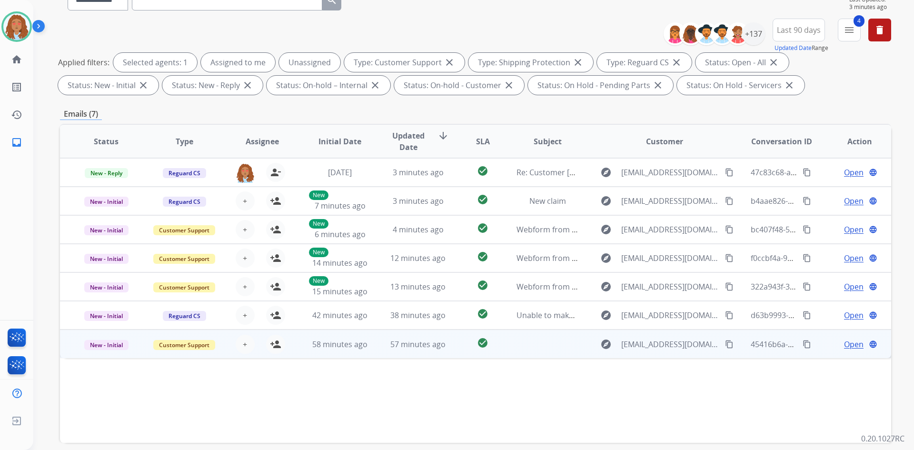
click at [668, 353] on td "explore [EMAIL_ADDRESS][DOMAIN_NAME] content_copy" at bounding box center [657, 343] width 156 height 29
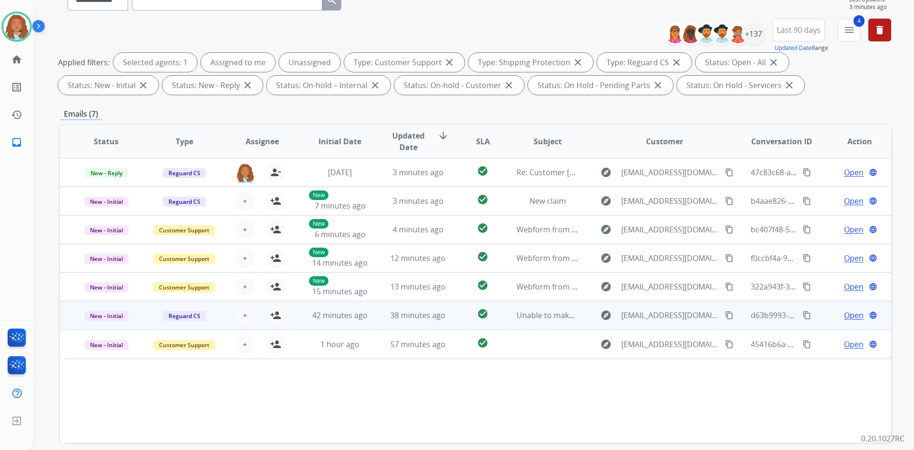
click at [681, 324] on td "explore [EMAIL_ADDRESS][DOMAIN_NAME] content_copy" at bounding box center [657, 315] width 156 height 29
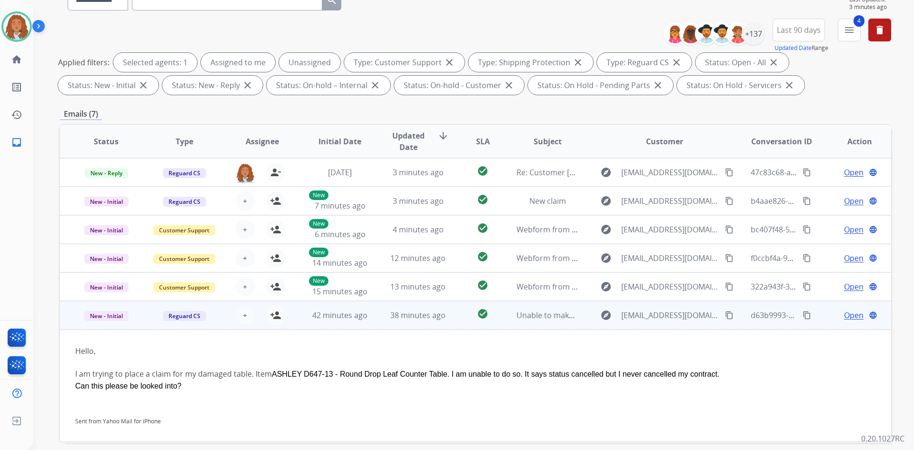
scroll to position [28, 0]
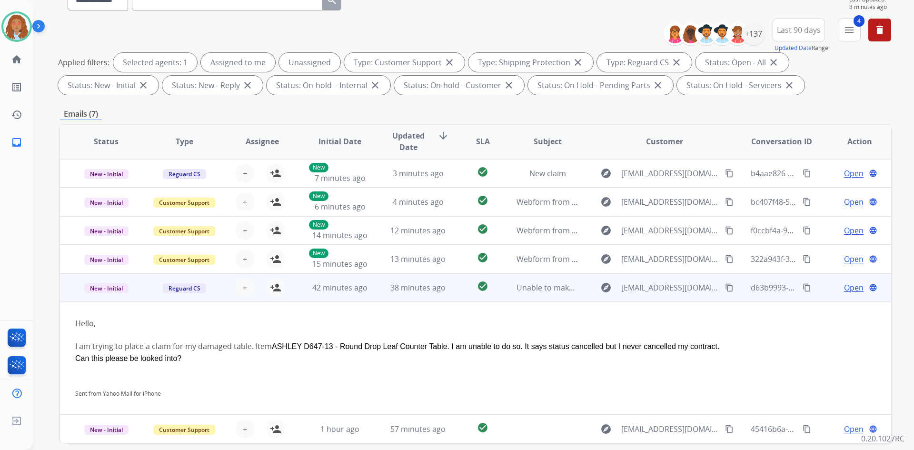
click at [669, 297] on td "explore [EMAIL_ADDRESS][DOMAIN_NAME] content_copy" at bounding box center [657, 287] width 156 height 29
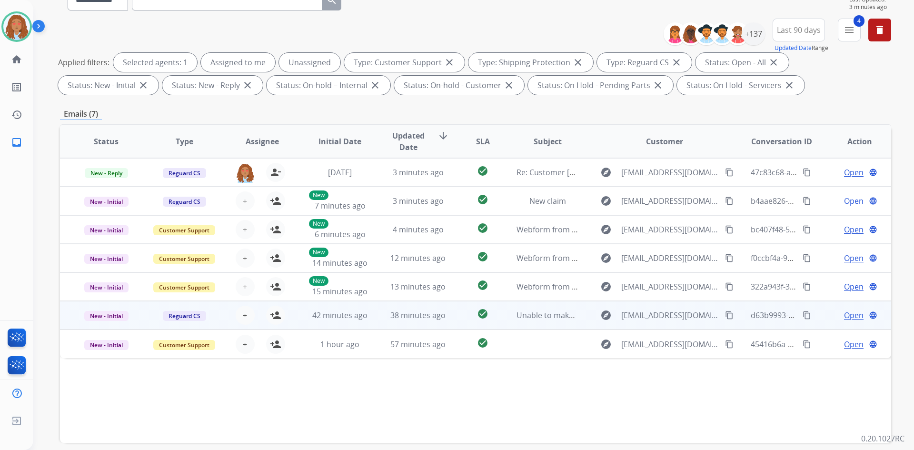
scroll to position [0, 0]
click at [725, 317] on mat-icon "content_copy" at bounding box center [729, 315] width 9 height 9
click at [683, 317] on span "[EMAIL_ADDRESS][DOMAIN_NAME]" at bounding box center [670, 314] width 98 height 11
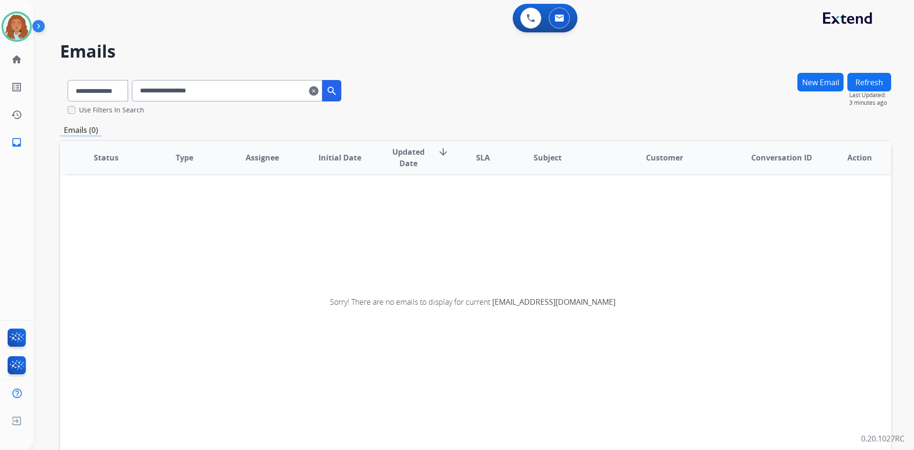
click at [318, 92] on mat-icon "clear" at bounding box center [314, 90] width 10 height 11
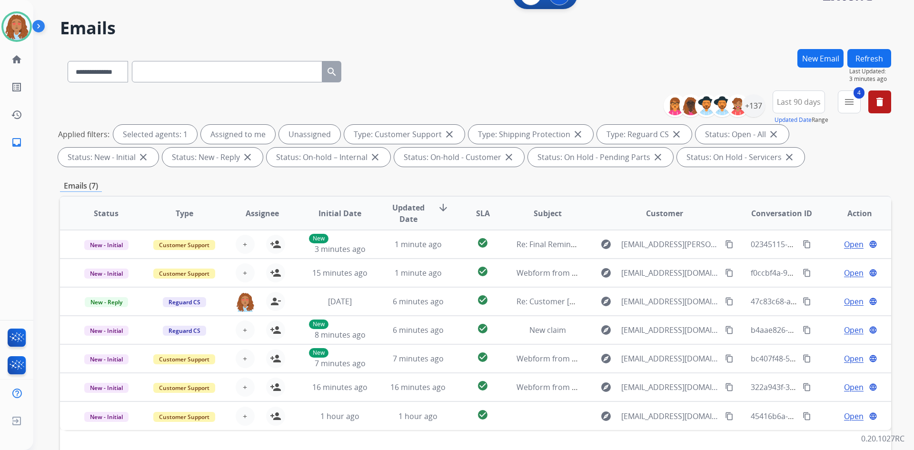
scroll to position [138, 0]
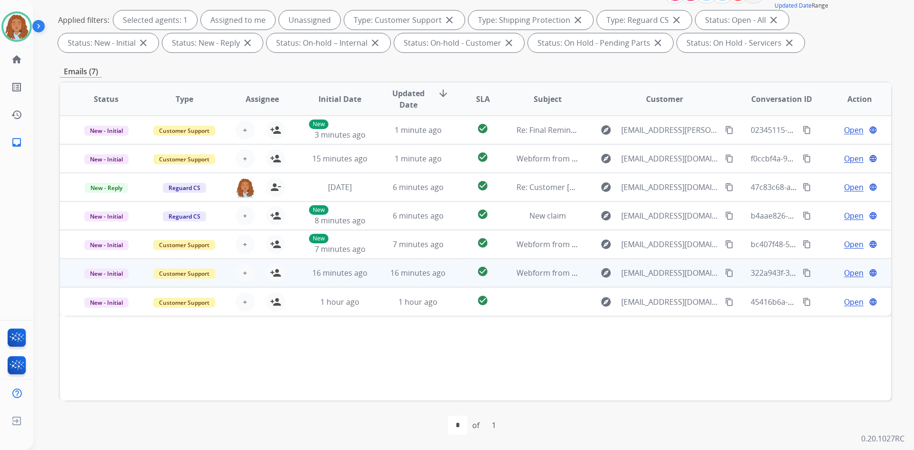
click at [667, 281] on td "explore [EMAIL_ADDRESS][DOMAIN_NAME] content_copy" at bounding box center [657, 272] width 156 height 29
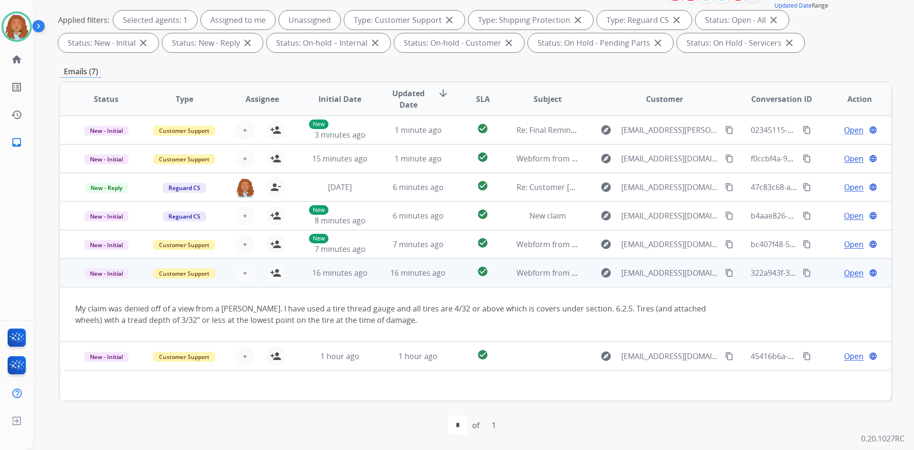
click at [667, 281] on td "explore [EMAIL_ADDRESS][DOMAIN_NAME] content_copy" at bounding box center [657, 272] width 156 height 29
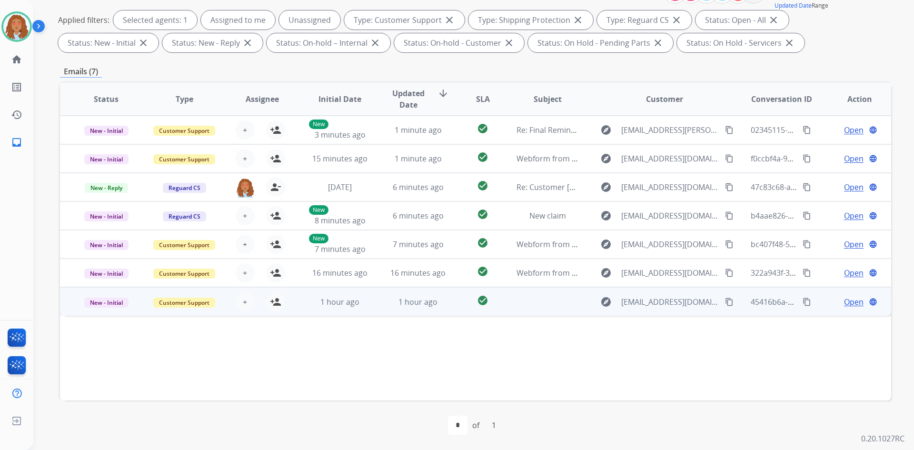
click at [677, 313] on td "explore [EMAIL_ADDRESS][DOMAIN_NAME] content_copy" at bounding box center [657, 301] width 156 height 29
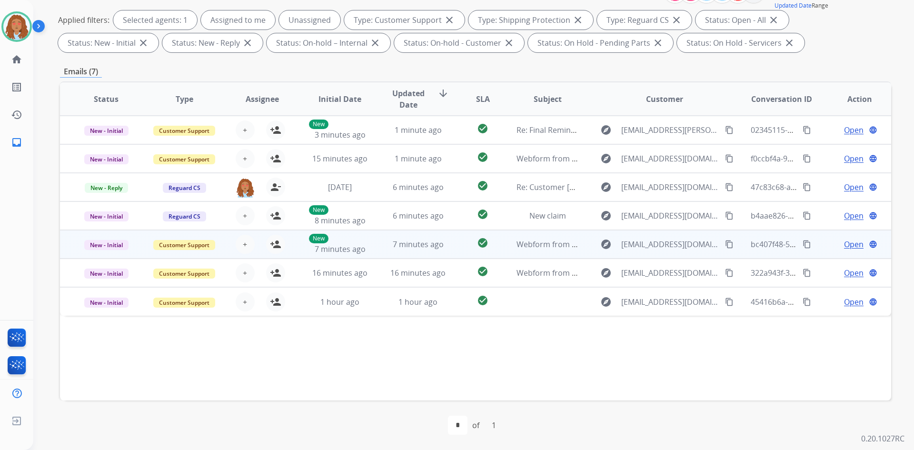
click at [667, 251] on div "explore [EMAIL_ADDRESS][DOMAIN_NAME] content_copy" at bounding box center [664, 243] width 140 height 15
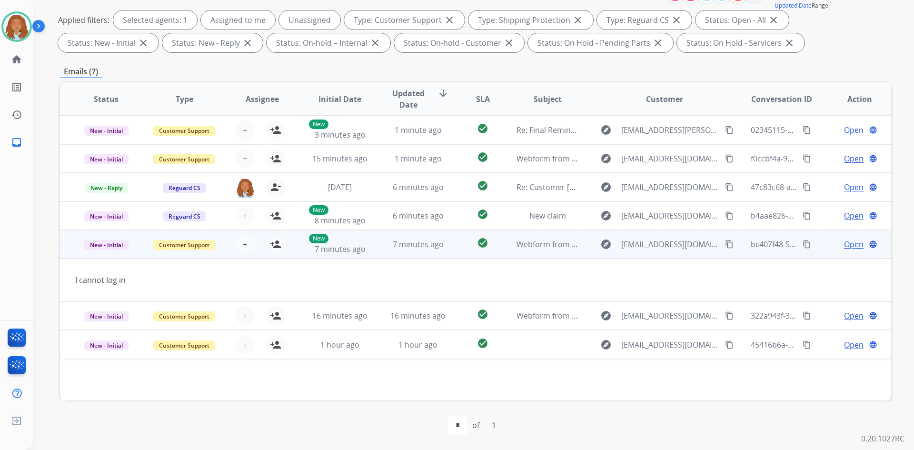
click at [667, 251] on div "explore [EMAIL_ADDRESS][DOMAIN_NAME] content_copy" at bounding box center [664, 243] width 140 height 15
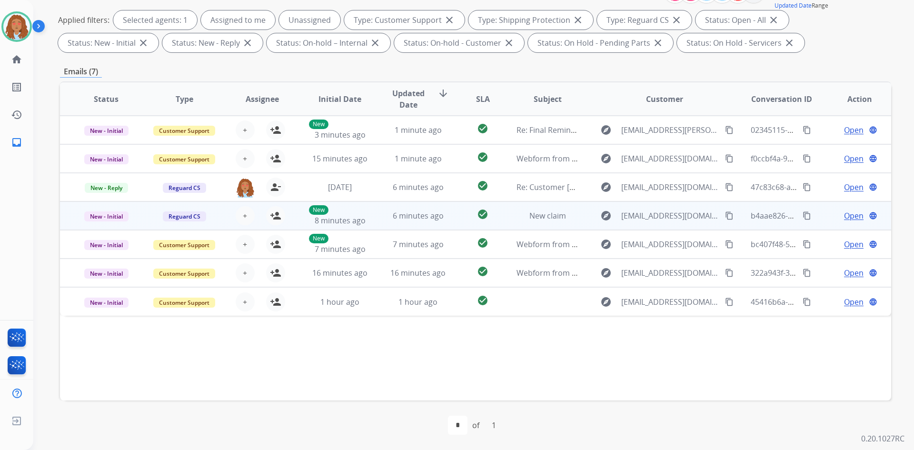
click at [663, 224] on td "explore [EMAIL_ADDRESS][DOMAIN_NAME] content_copy" at bounding box center [657, 215] width 156 height 29
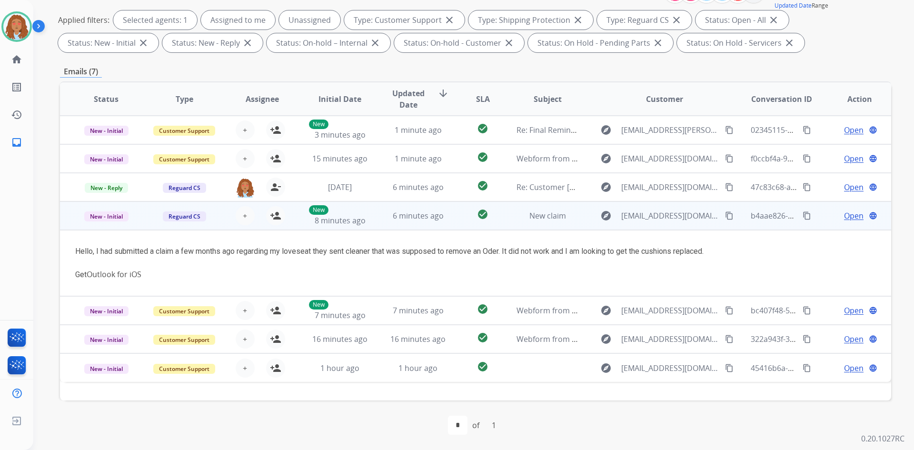
click at [663, 224] on td "explore [EMAIL_ADDRESS][DOMAIN_NAME] content_copy" at bounding box center [657, 215] width 156 height 29
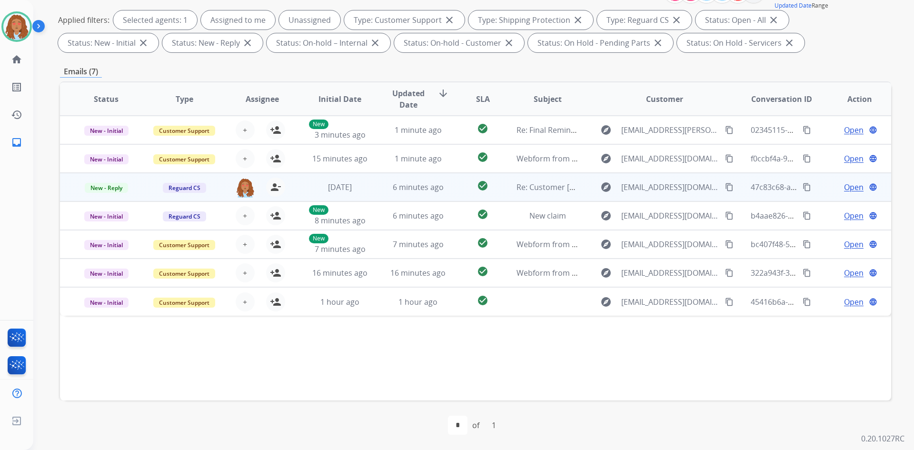
click at [653, 194] on div "explore [EMAIL_ADDRESS][DOMAIN_NAME] content_copy" at bounding box center [664, 186] width 140 height 15
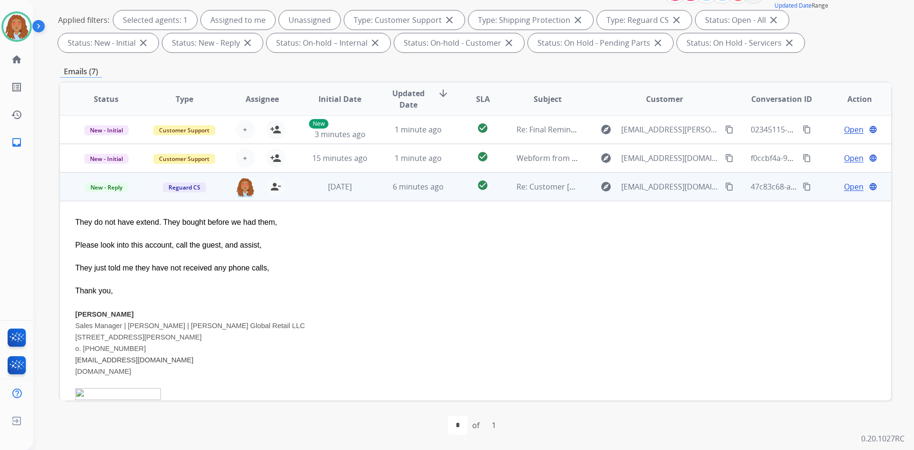
scroll to position [0, 0]
click at [660, 199] on td "explore [EMAIL_ADDRESS][DOMAIN_NAME] content_copy" at bounding box center [657, 187] width 156 height 29
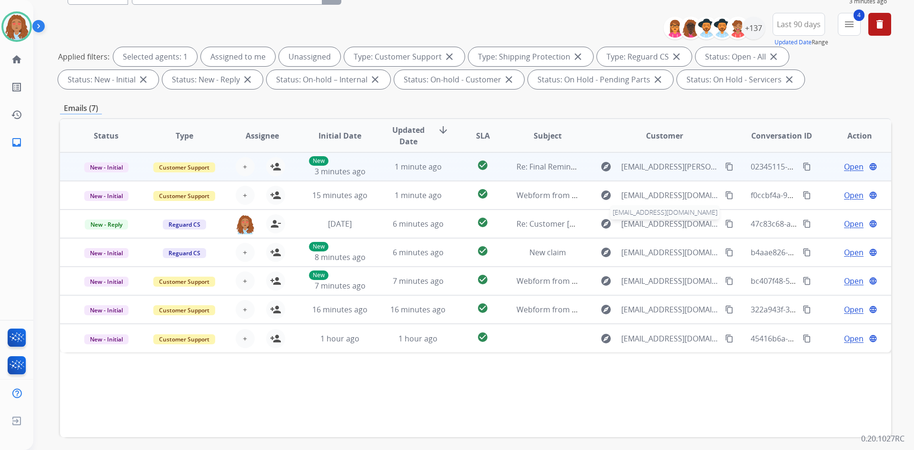
scroll to position [90, 0]
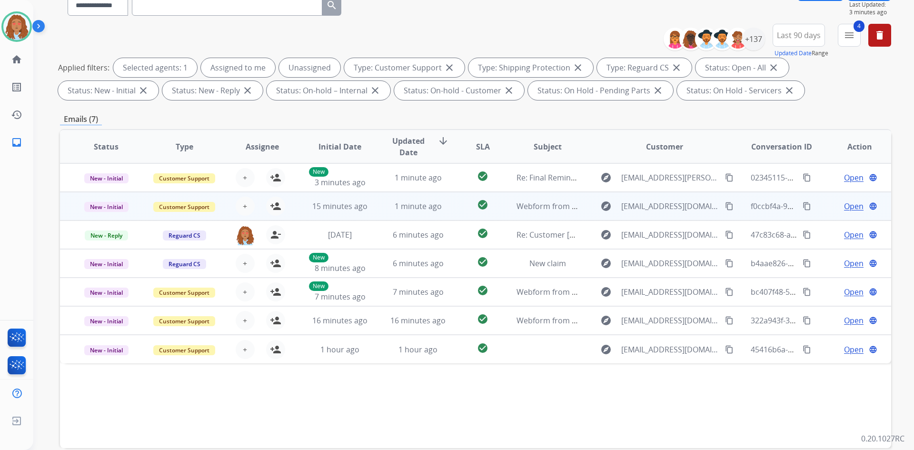
click at [653, 218] on td "explore [EMAIL_ADDRESS][DOMAIN_NAME] content_copy" at bounding box center [657, 206] width 156 height 29
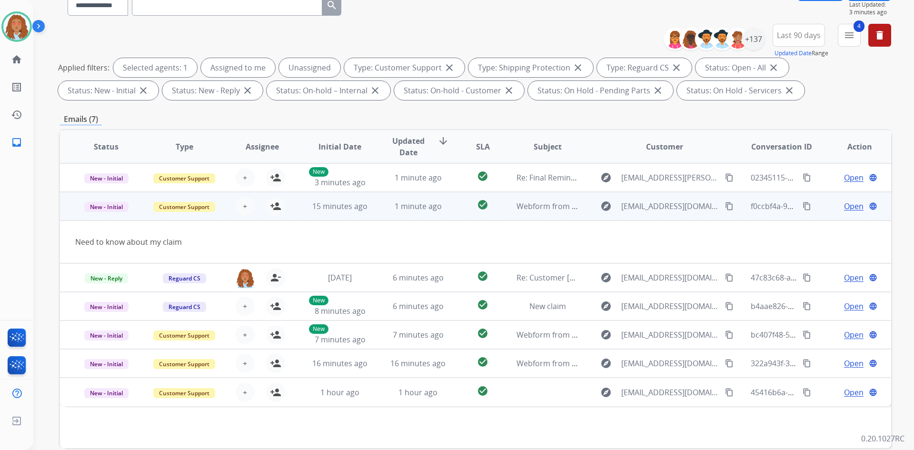
click at [653, 218] on td "explore [EMAIL_ADDRESS][DOMAIN_NAME] content_copy" at bounding box center [657, 206] width 156 height 29
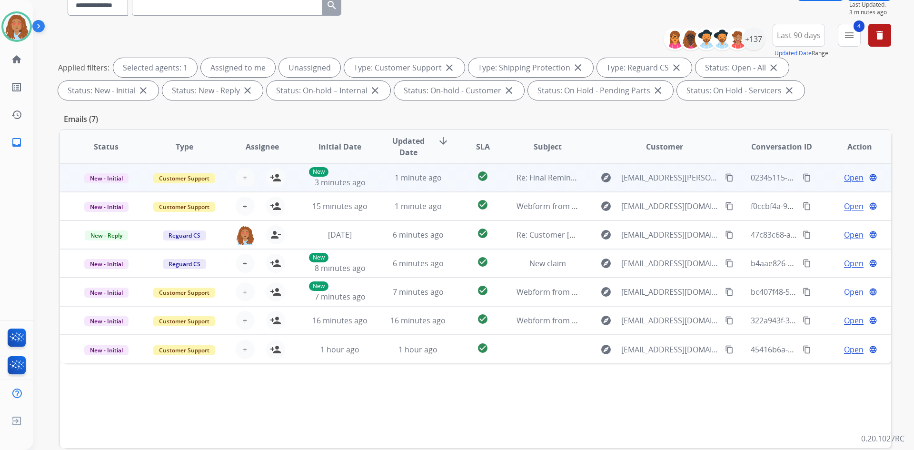
click at [665, 191] on td "explore [EMAIL_ADDRESS][PERSON_NAME][DOMAIN_NAME] content_copy" at bounding box center [657, 177] width 156 height 29
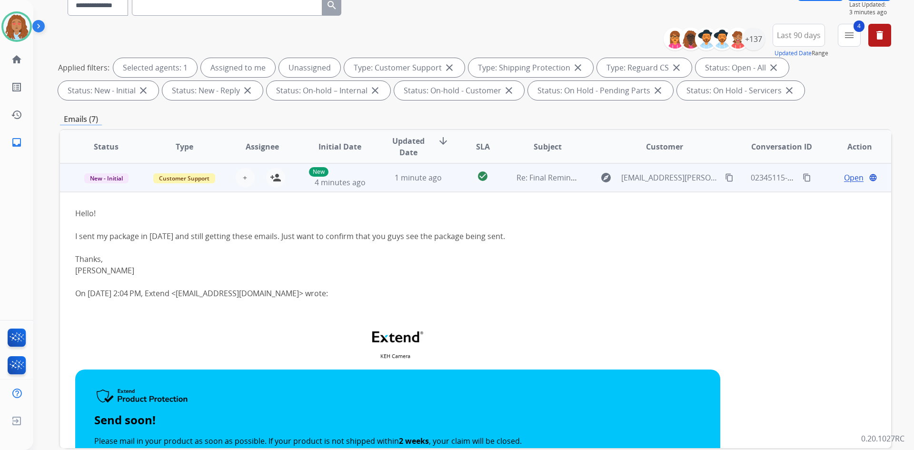
click at [665, 191] on td "explore [EMAIL_ADDRESS][PERSON_NAME][DOMAIN_NAME] content_copy" at bounding box center [657, 177] width 156 height 29
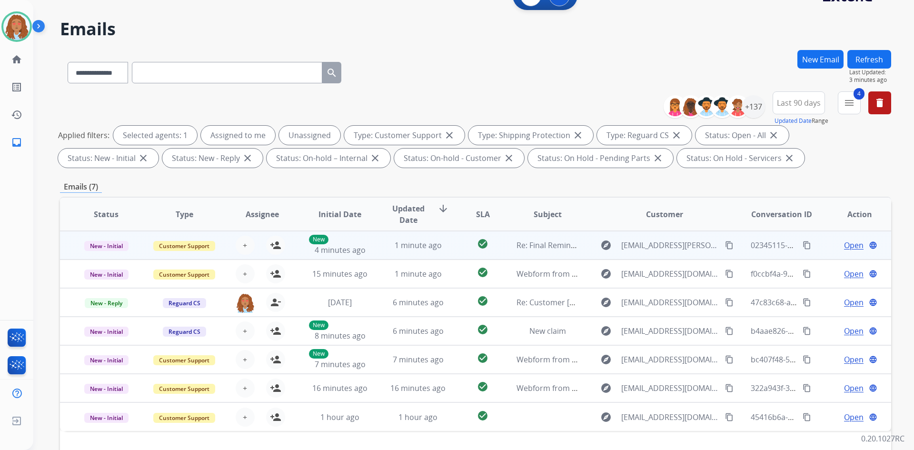
scroll to position [0, 0]
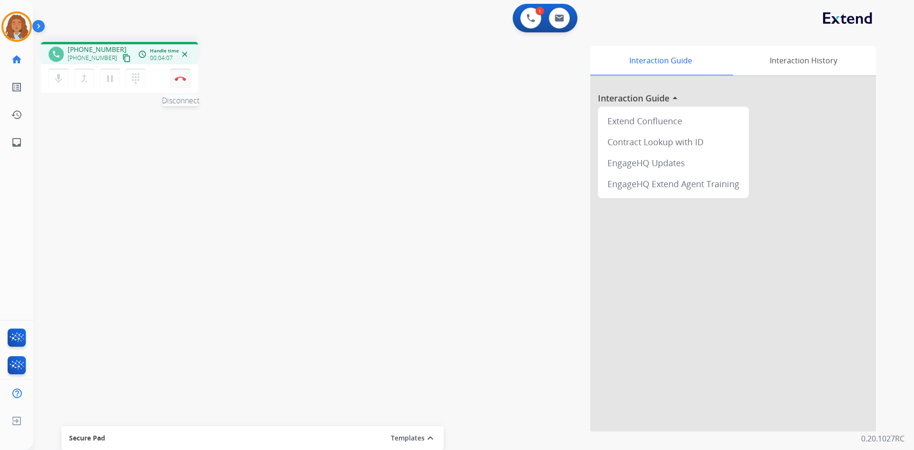
click at [181, 81] on button "Disconnect" at bounding box center [180, 79] width 20 height 20
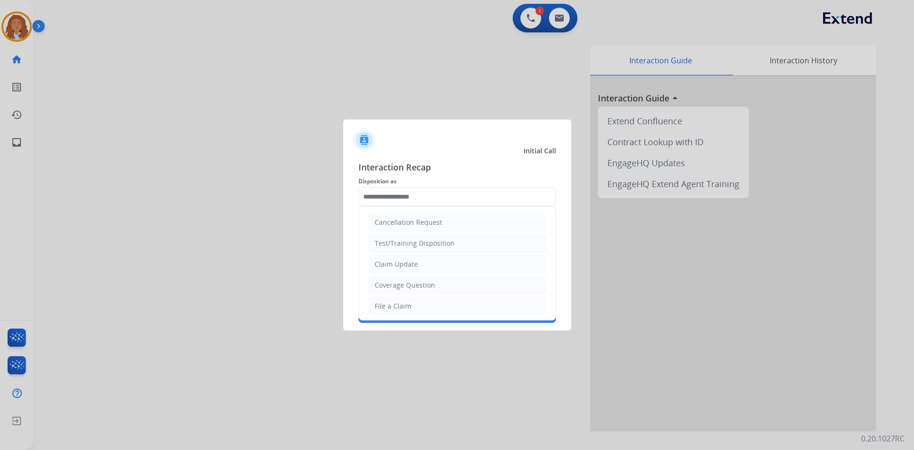
click at [431, 197] on input "text" at bounding box center [456, 196] width 197 height 19
click at [404, 311] on div "File a Claim" at bounding box center [392, 306] width 37 height 10
type input "**********"
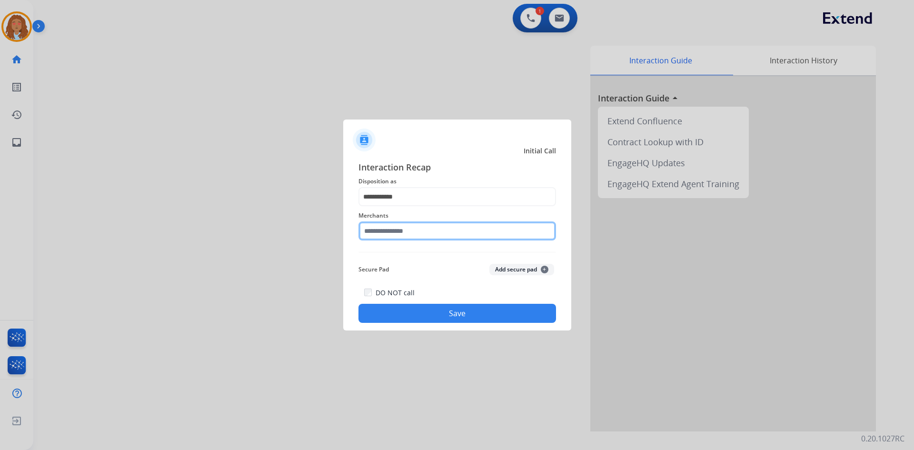
click at [405, 231] on input "text" at bounding box center [456, 230] width 197 height 19
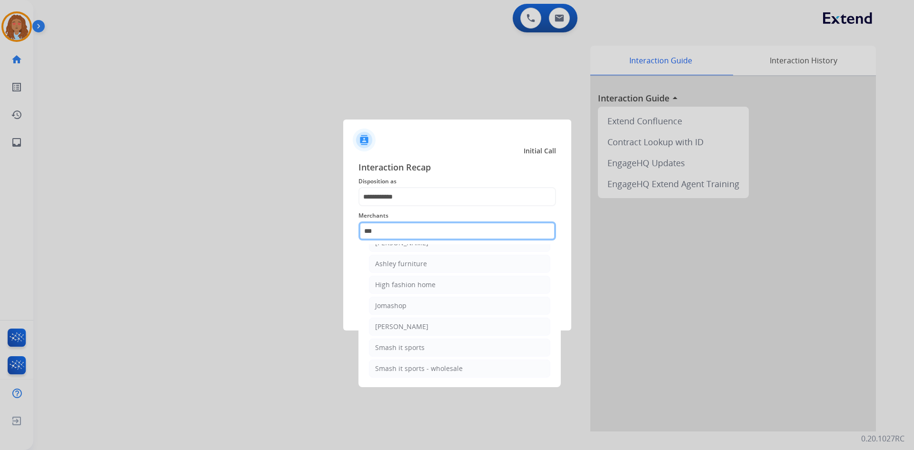
scroll to position [15, 0]
click at [411, 245] on div "[PERSON_NAME]" at bounding box center [401, 243] width 53 height 10
type input "**********"
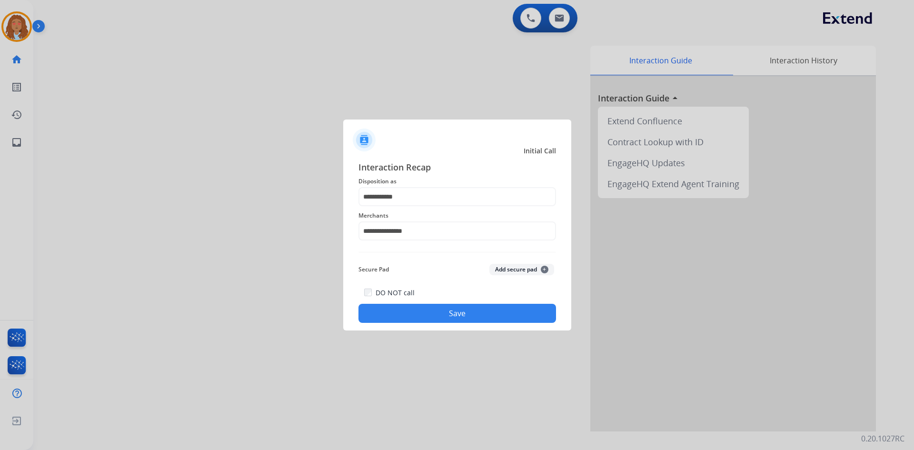
click at [428, 316] on button "Save" at bounding box center [456, 313] width 197 height 19
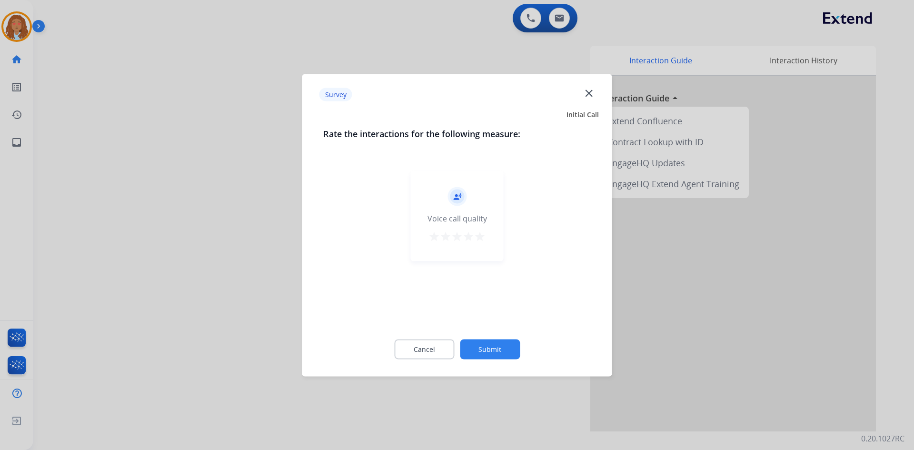
click at [181, 307] on div at bounding box center [457, 225] width 914 height 450
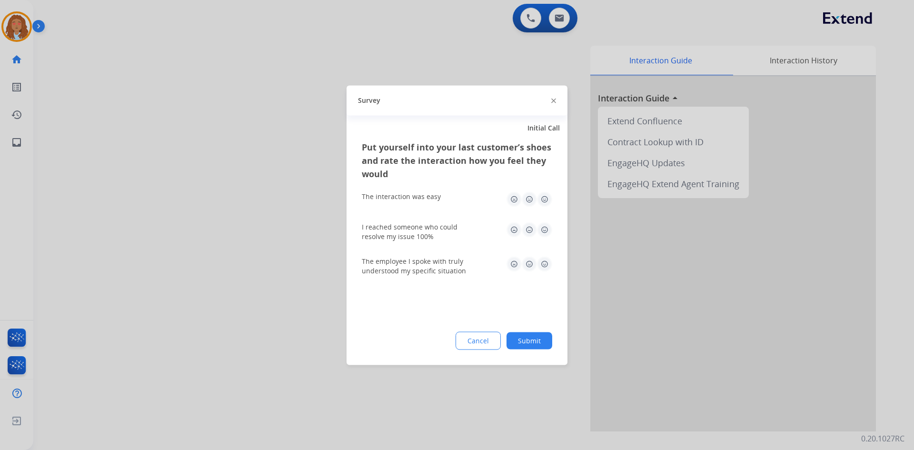
click at [183, 310] on div at bounding box center [457, 225] width 914 height 450
click at [183, 310] on div "swap_horiz Break voice bridge close_fullscreen Connect 3-Way Call merge_type Se…" at bounding box center [461, 232] width 857 height 397
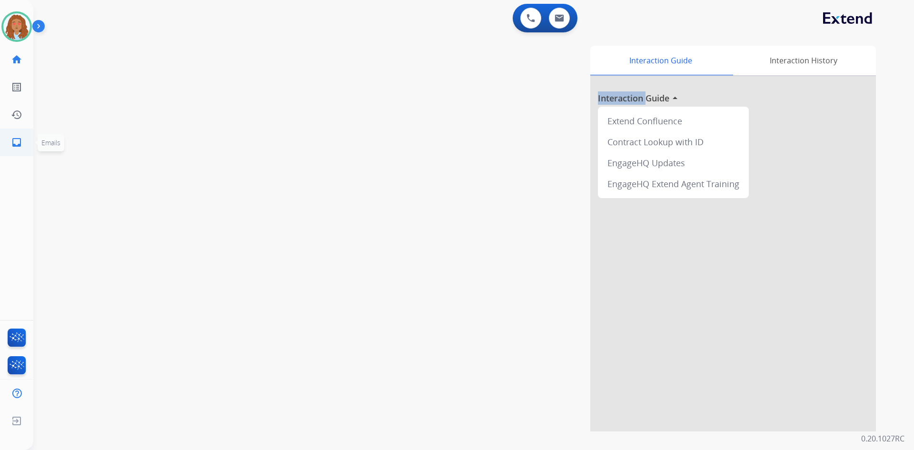
click at [18, 143] on mat-icon "inbox" at bounding box center [16, 142] width 11 height 11
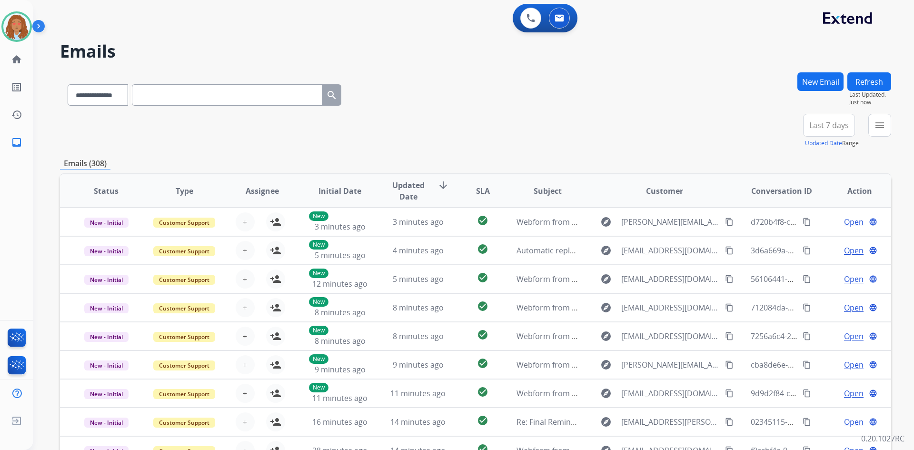
click at [824, 127] on span "Last 7 days" at bounding box center [828, 125] width 39 height 4
click at [829, 240] on div "Last 90 days" at bounding box center [825, 241] width 52 height 14
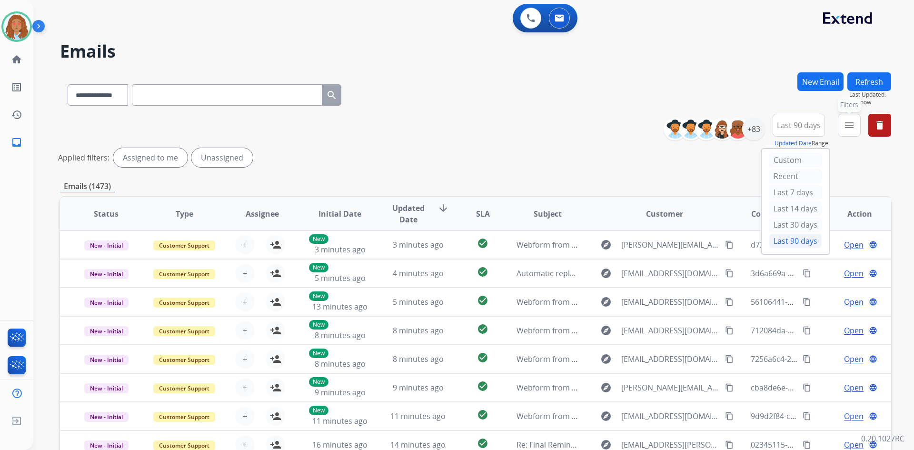
click at [846, 128] on mat-icon "menu" at bounding box center [848, 124] width 11 height 11
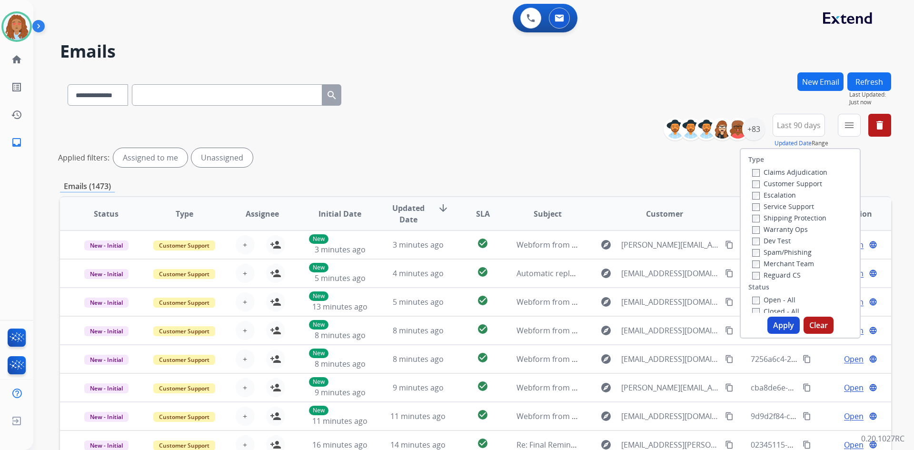
click at [764, 185] on label "Customer Support" at bounding box center [787, 183] width 70 height 9
click at [786, 323] on button "Apply" at bounding box center [783, 324] width 32 height 17
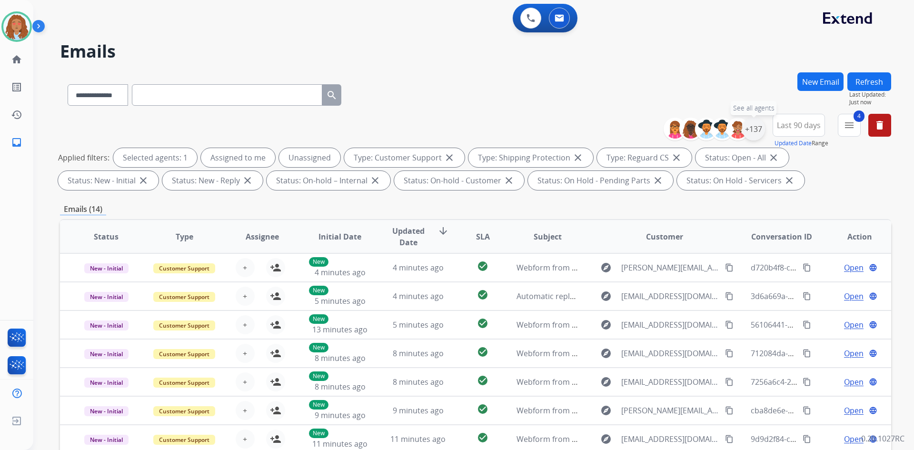
click at [757, 129] on div "+137" at bounding box center [753, 129] width 23 height 23
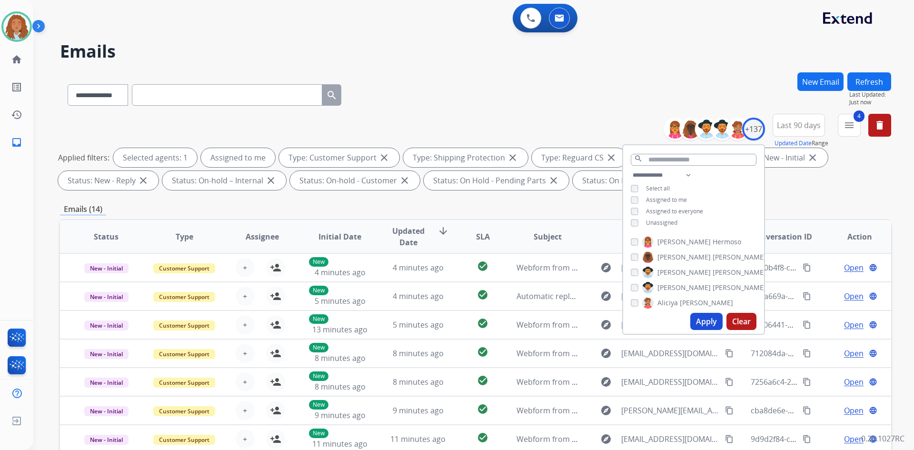
click at [705, 321] on button "Apply" at bounding box center [706, 321] width 32 height 17
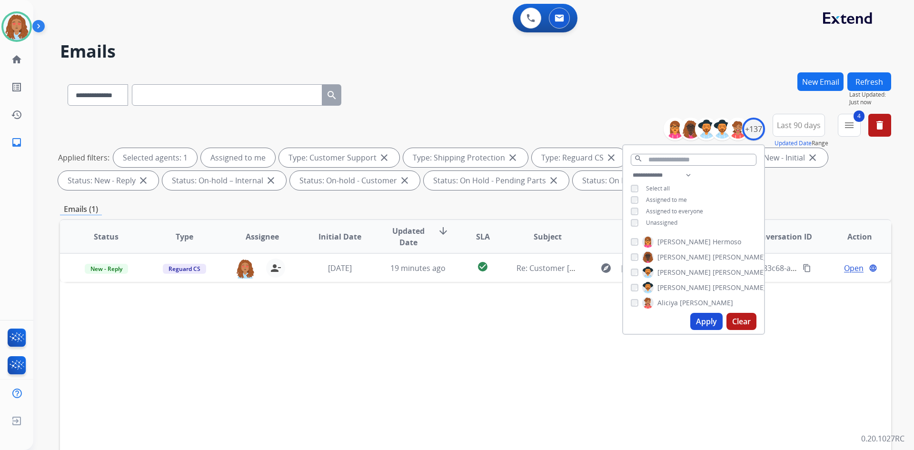
click at [348, 319] on div "Status Type Assignee Initial Date Updated Date arrow_downward SLA Subject Custo…" at bounding box center [475, 378] width 831 height 319
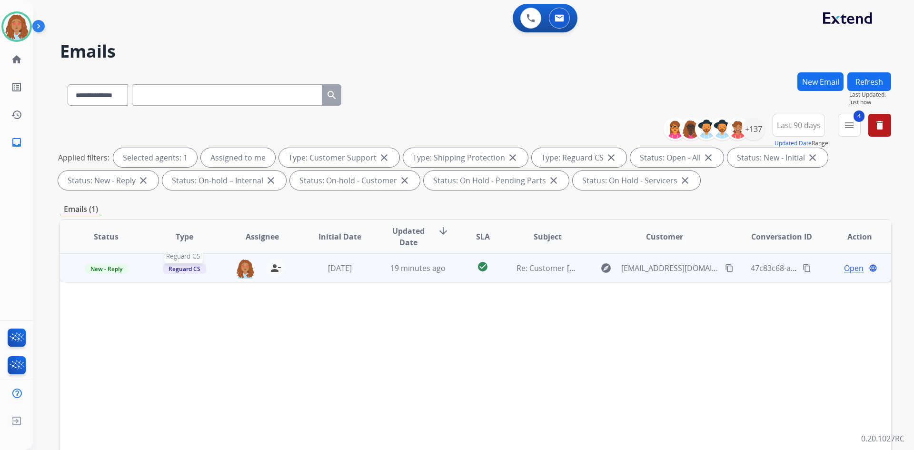
click at [186, 267] on span "Reguard CS" at bounding box center [184, 269] width 43 height 10
click at [238, 372] on p "Warranty Ops" at bounding box center [232, 373] width 48 height 13
click at [864, 82] on button "Refresh" at bounding box center [869, 81] width 44 height 19
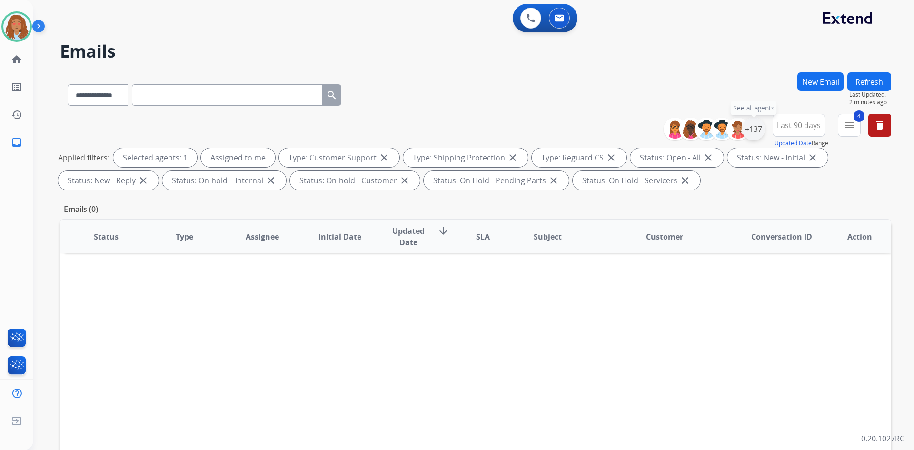
click at [754, 126] on div "+137" at bounding box center [753, 129] width 23 height 23
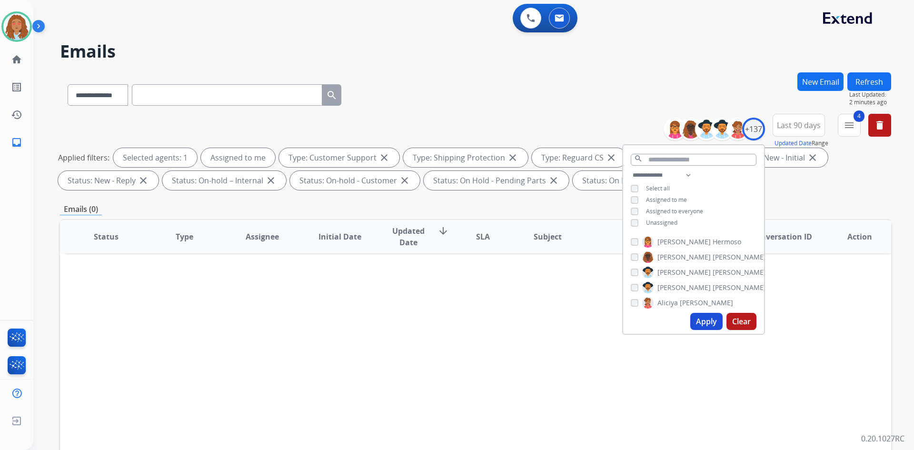
click at [508, 325] on div "Status Type Assignee Initial Date Updated Date arrow_downward SLA Subject Custo…" at bounding box center [475, 378] width 831 height 319
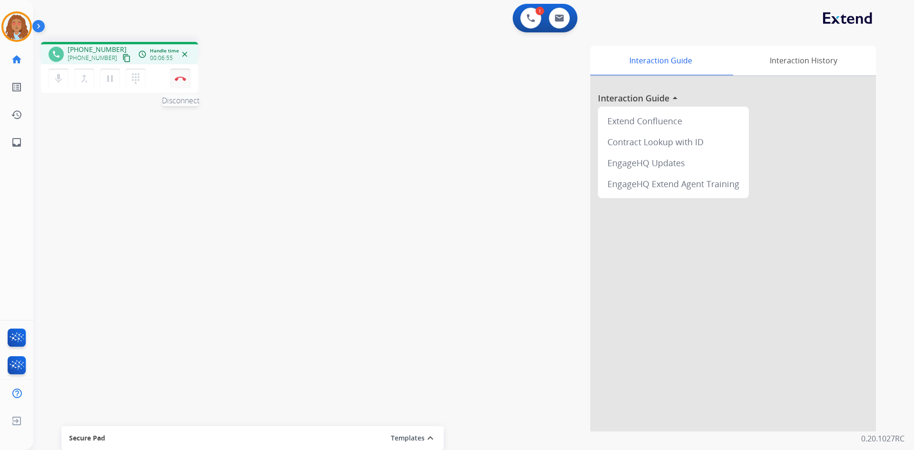
click at [185, 83] on button "Disconnect" at bounding box center [180, 79] width 20 height 20
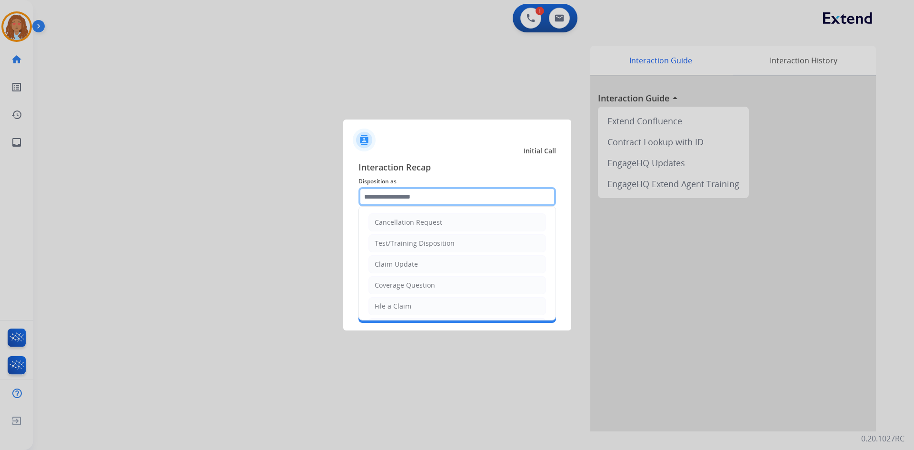
click at [400, 192] on input "text" at bounding box center [456, 196] width 197 height 19
click at [407, 264] on div "Claim Update" at bounding box center [395, 264] width 43 height 10
type input "**********"
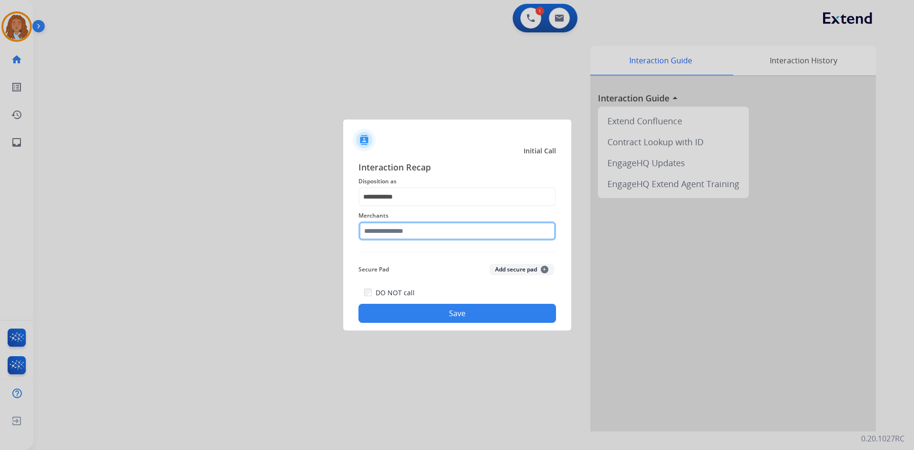
click at [404, 227] on input "text" at bounding box center [456, 230] width 197 height 19
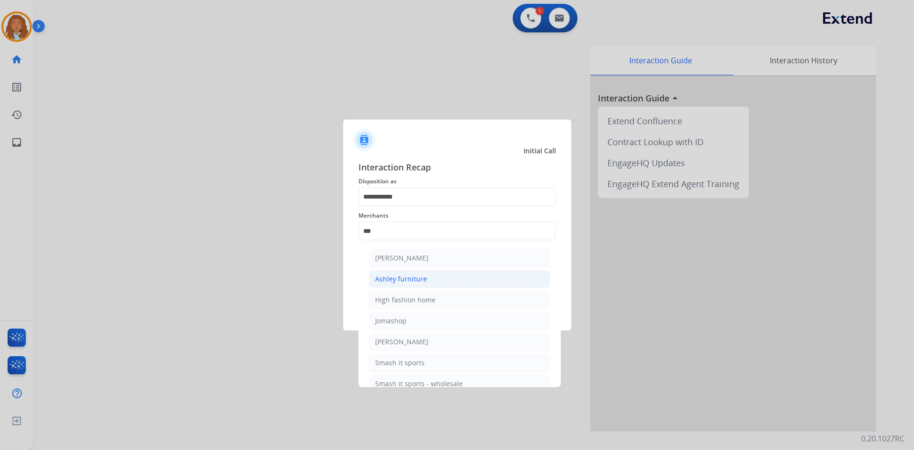
click at [399, 281] on div "Ashley furniture" at bounding box center [401, 279] width 52 height 10
type input "**********"
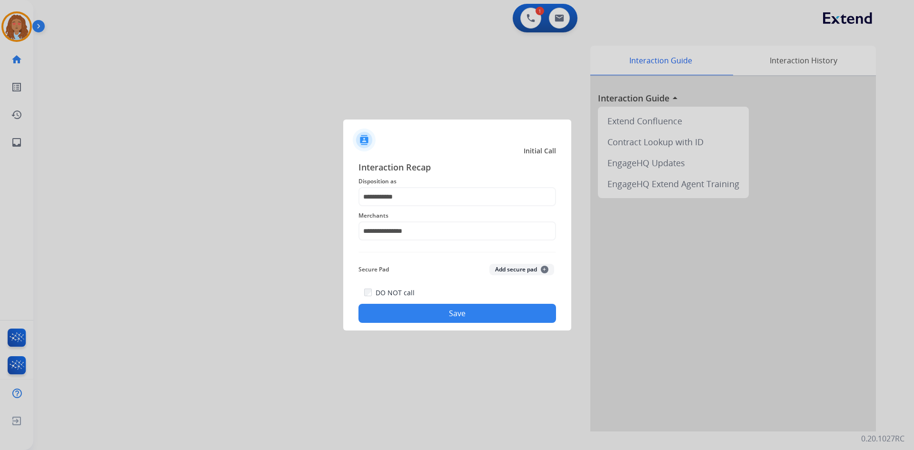
click at [447, 312] on button "Save" at bounding box center [456, 313] width 197 height 19
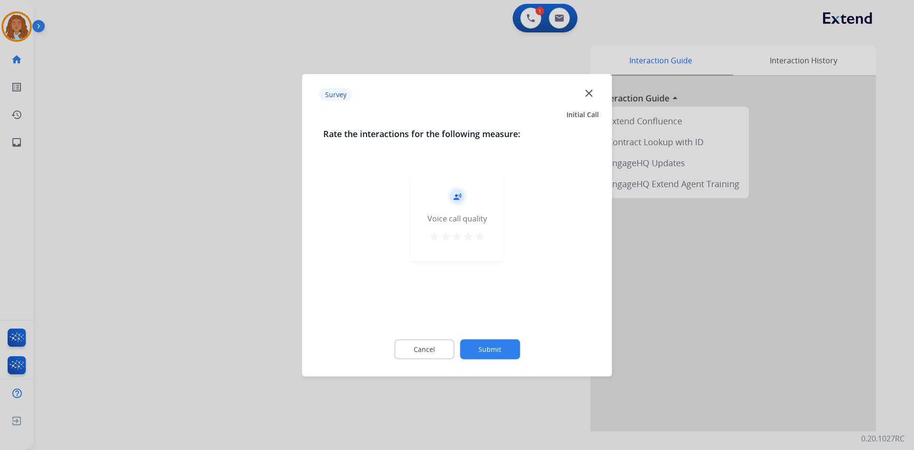
click at [178, 243] on div at bounding box center [457, 225] width 914 height 450
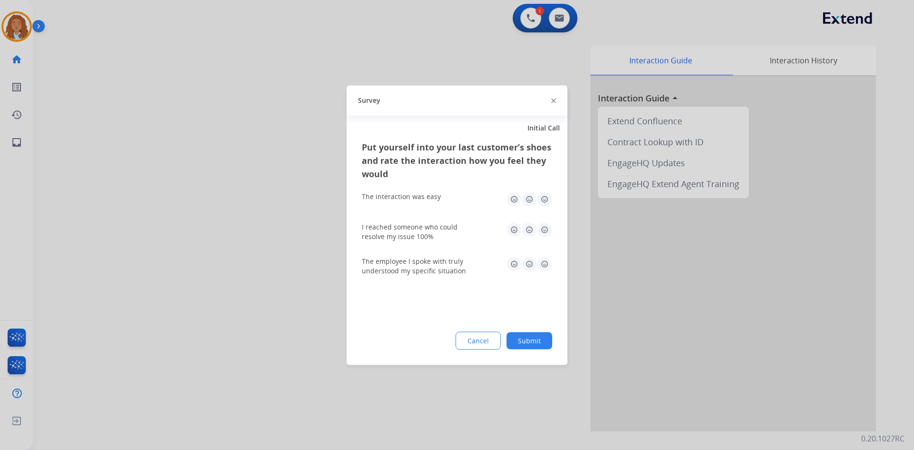
drag, startPoint x: 178, startPoint y: 243, endPoint x: 173, endPoint y: 157, distance: 86.3
click at [177, 240] on div at bounding box center [457, 225] width 914 height 450
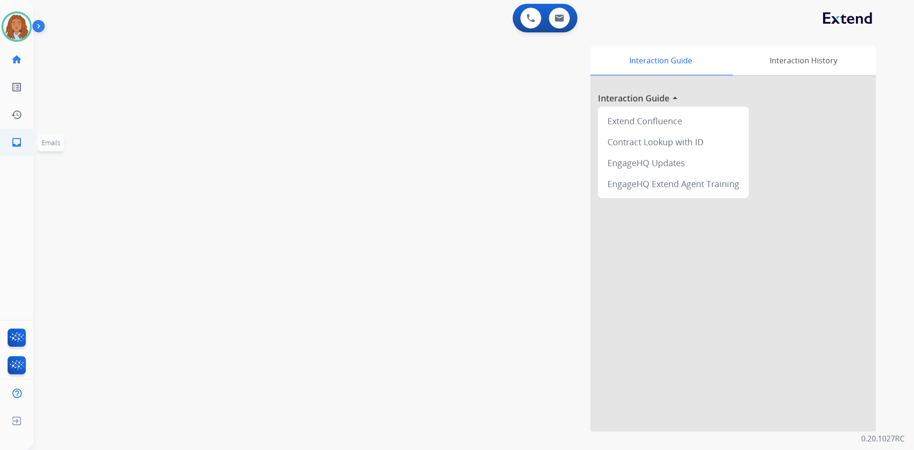
click at [18, 142] on mat-icon "inbox" at bounding box center [16, 142] width 11 height 11
select select "**********"
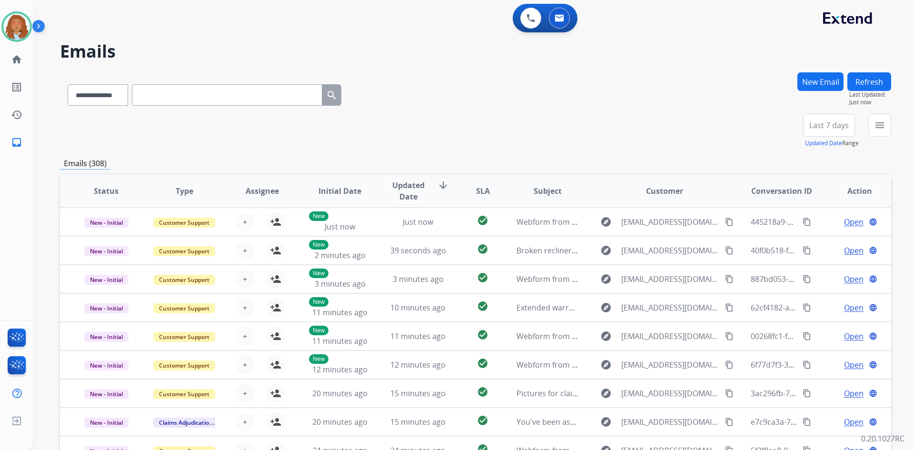
click at [822, 123] on span "Last 7 days" at bounding box center [828, 125] width 39 height 4
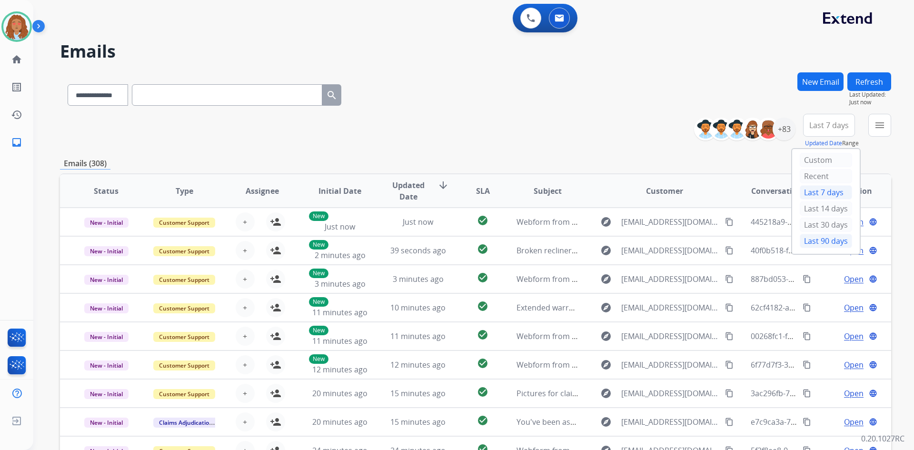
click at [804, 243] on div "Last 90 days" at bounding box center [825, 241] width 52 height 14
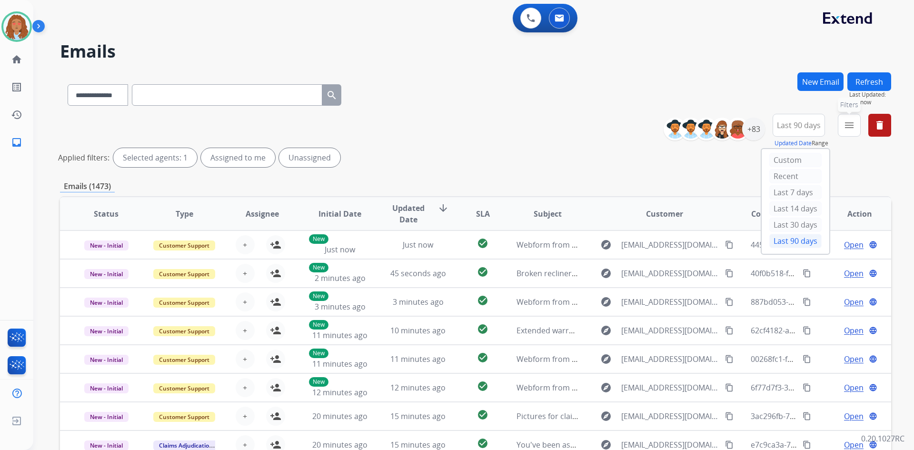
click at [843, 128] on button "menu Filters" at bounding box center [848, 125] width 23 height 23
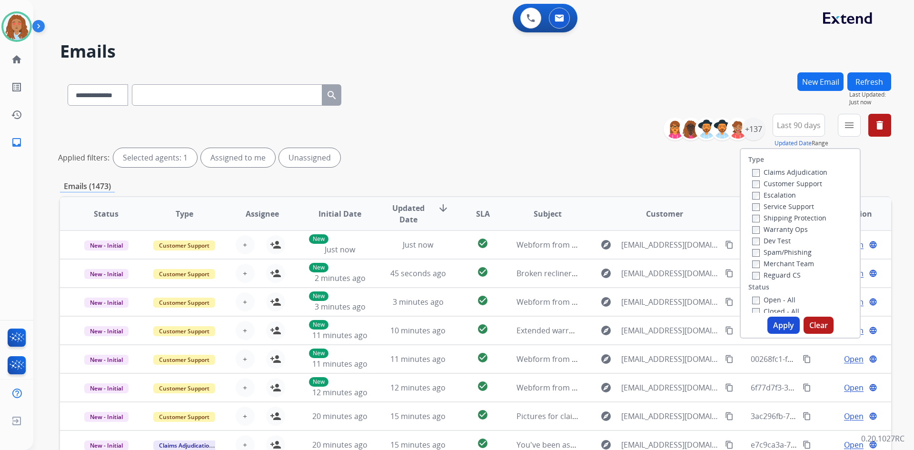
click at [802, 187] on label "Customer Support" at bounding box center [787, 183] width 70 height 9
click at [773, 322] on button "Apply" at bounding box center [783, 324] width 32 height 17
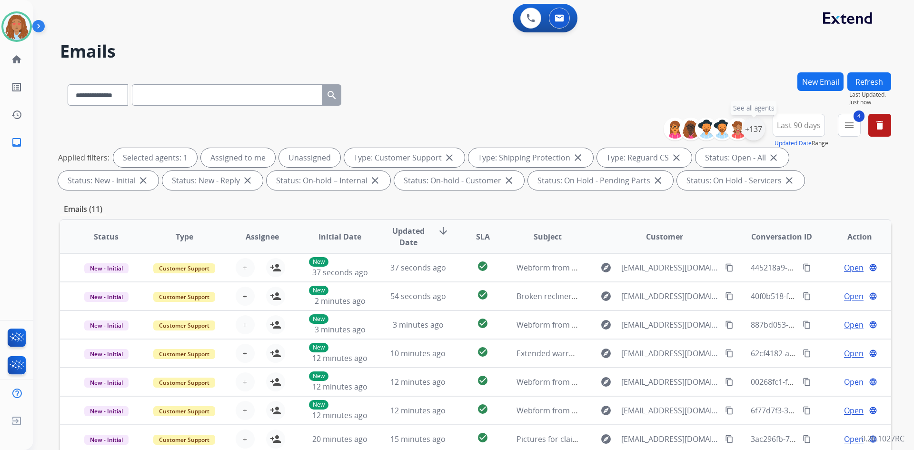
click at [754, 129] on div "+137" at bounding box center [753, 129] width 23 height 23
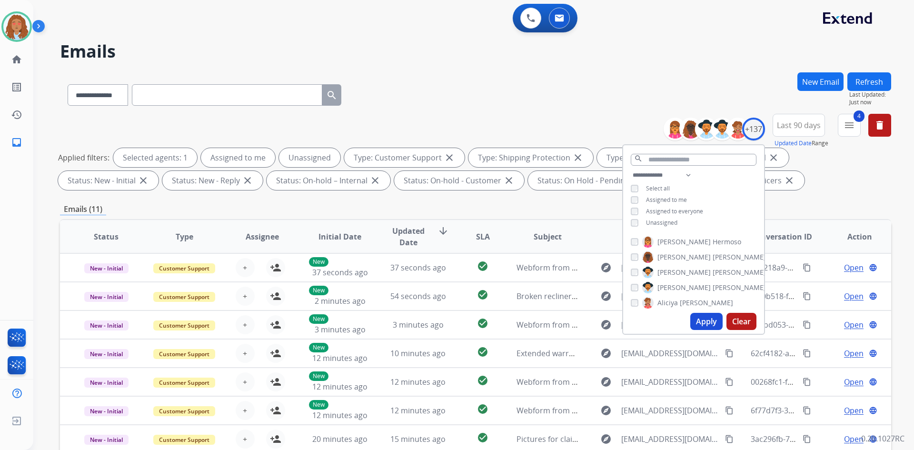
click at [634, 217] on div "**********" at bounding box center [693, 199] width 141 height 61
click at [703, 321] on button "Apply" at bounding box center [706, 321] width 32 height 17
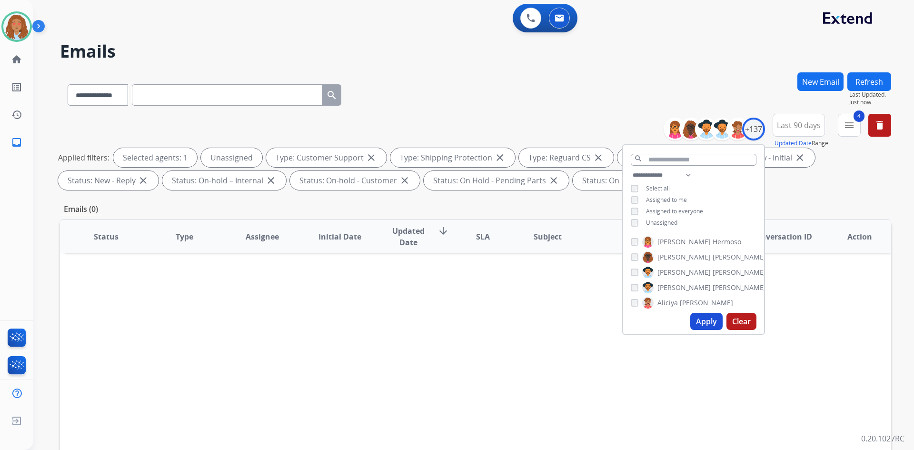
click at [711, 326] on button "Apply" at bounding box center [706, 321] width 32 height 17
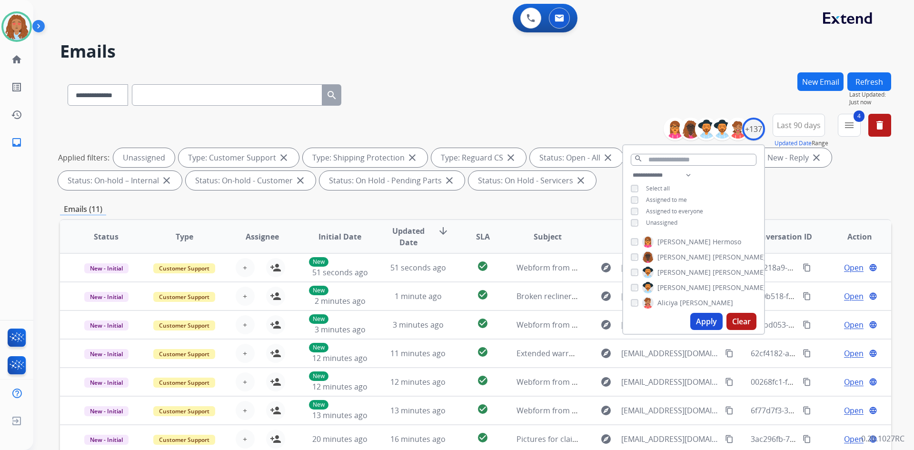
click at [793, 207] on div "Emails (11)" at bounding box center [475, 209] width 831 height 12
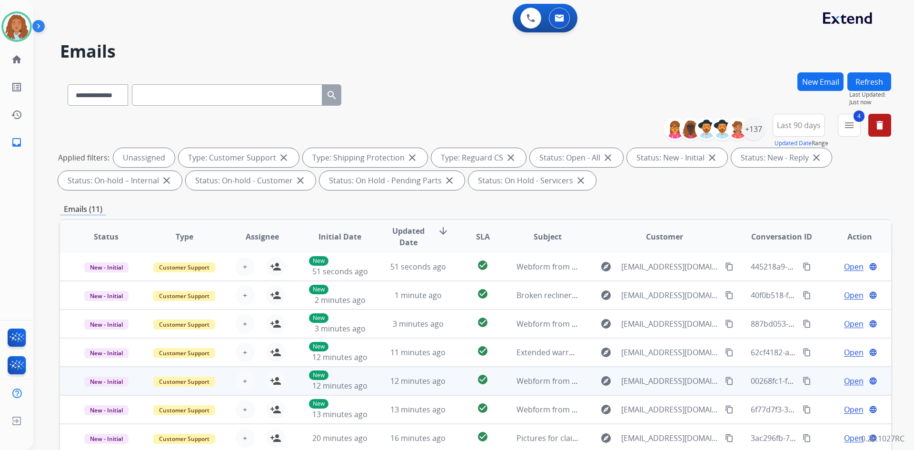
scroll to position [138, 0]
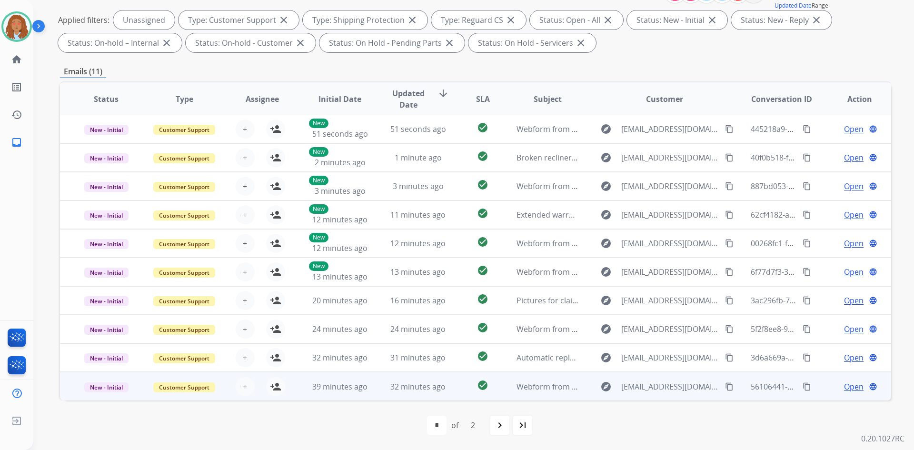
click at [670, 392] on div "explore [EMAIL_ADDRESS][DOMAIN_NAME] content_copy" at bounding box center [664, 386] width 140 height 15
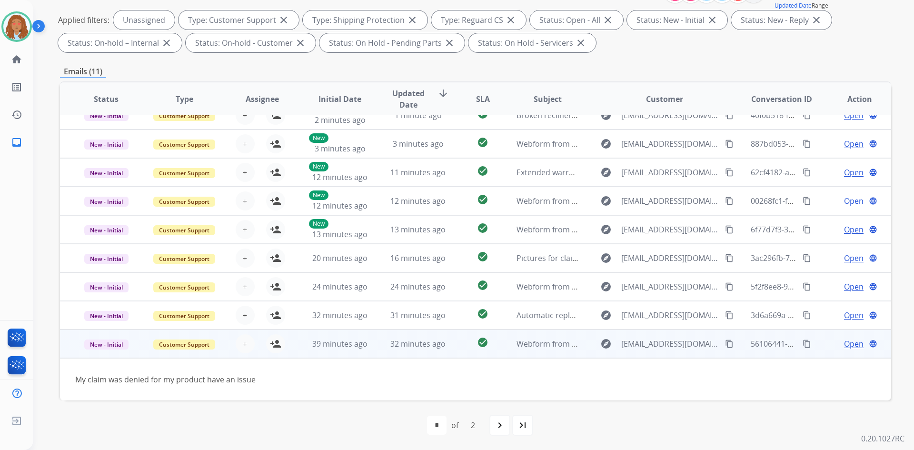
click at [725, 341] on mat-icon "content_copy" at bounding box center [729, 343] width 9 height 9
click at [679, 356] on td "explore [EMAIL_ADDRESS][DOMAIN_NAME] content_copy" at bounding box center [657, 343] width 156 height 29
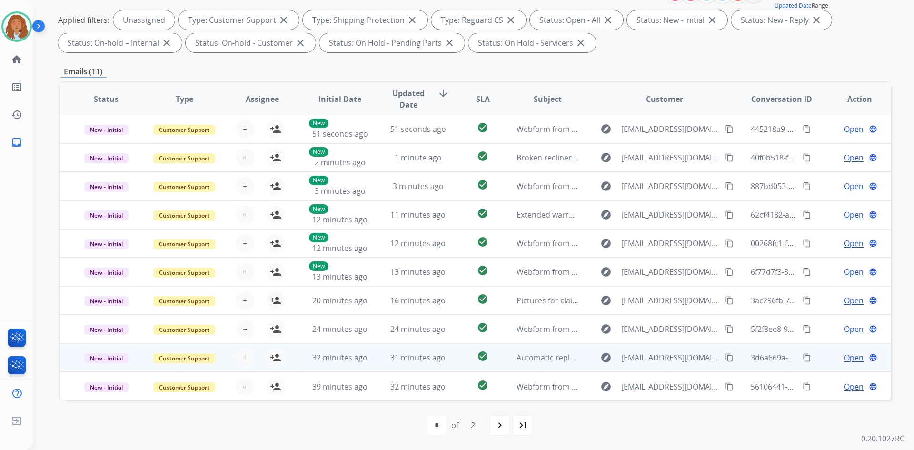
click at [668, 367] on td "explore [EMAIL_ADDRESS][DOMAIN_NAME] content_copy" at bounding box center [657, 357] width 156 height 29
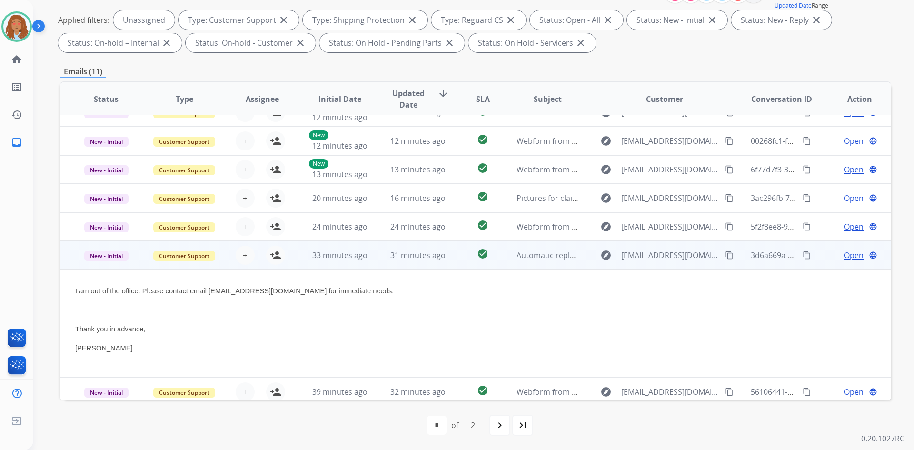
scroll to position [108, 0]
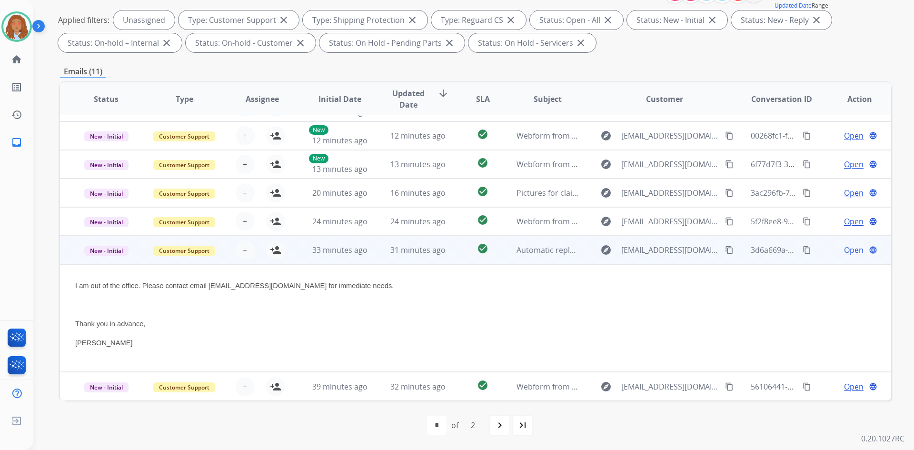
click at [848, 249] on span "Open" at bounding box center [854, 249] width 20 height 11
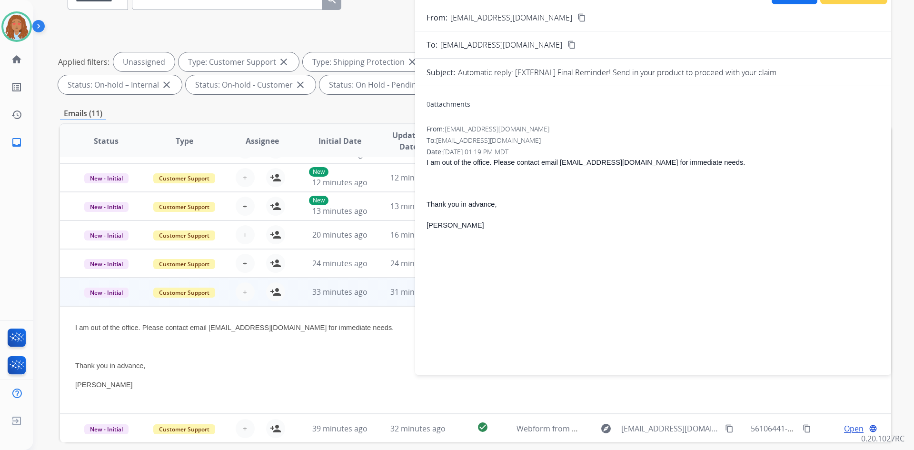
scroll to position [0, 0]
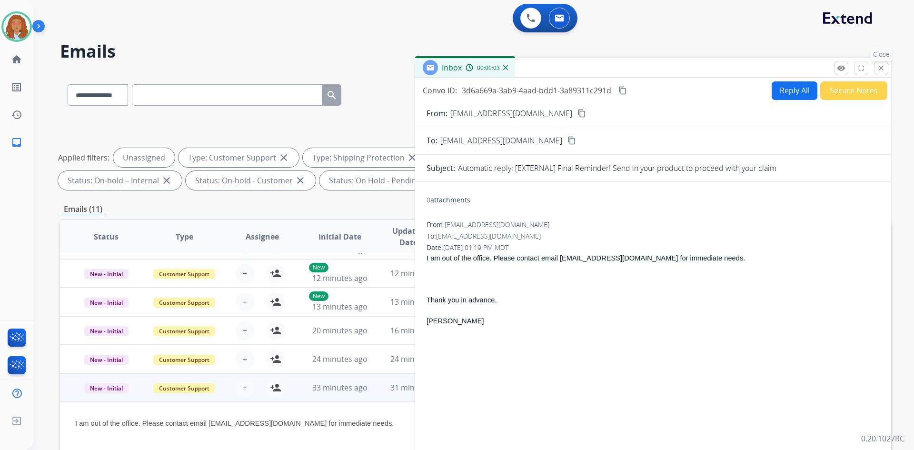
click at [884, 68] on mat-icon "close" at bounding box center [880, 68] width 9 height 9
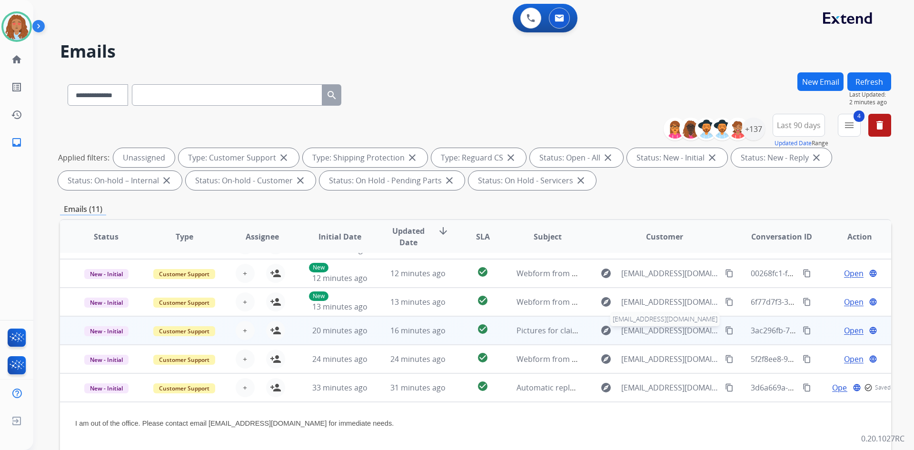
scroll to position [48, 0]
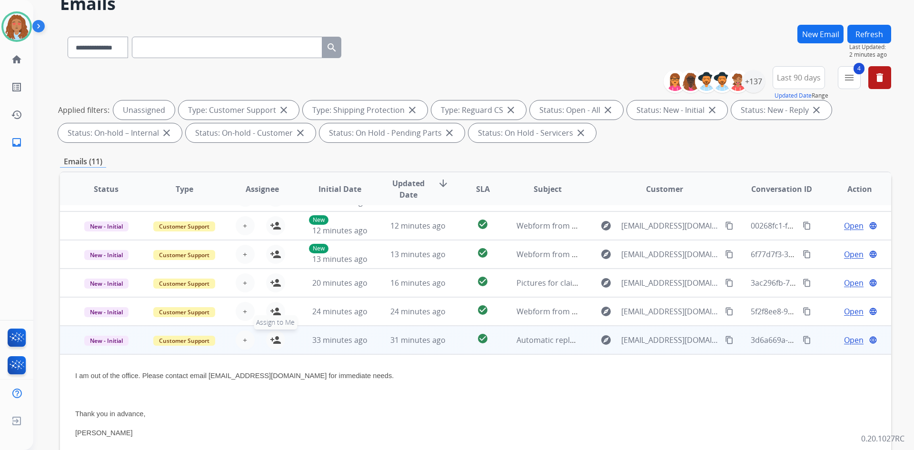
click at [277, 341] on mat-icon "person_add" at bounding box center [275, 339] width 11 height 11
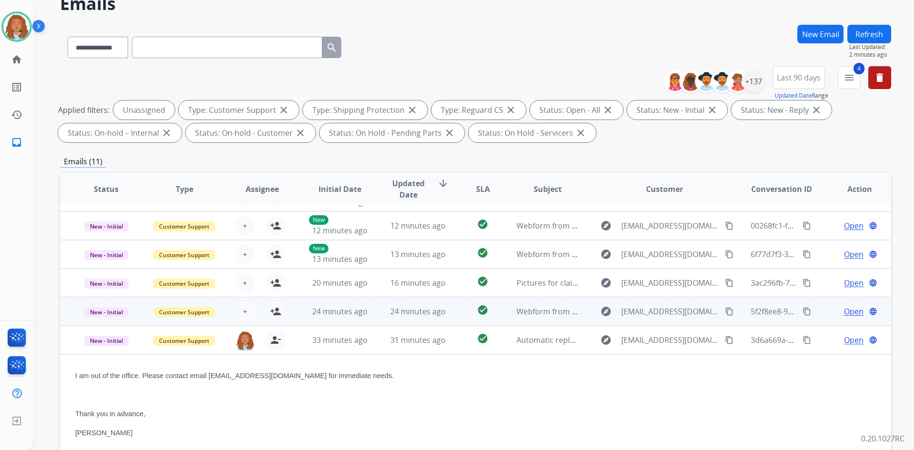
click at [646, 319] on td "explore [EMAIL_ADDRESS][DOMAIN_NAME] content_copy" at bounding box center [657, 311] width 156 height 29
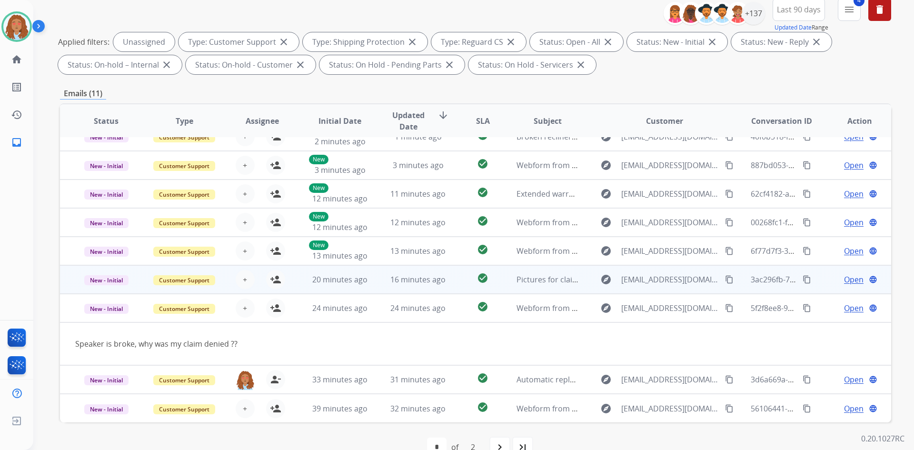
scroll to position [138, 0]
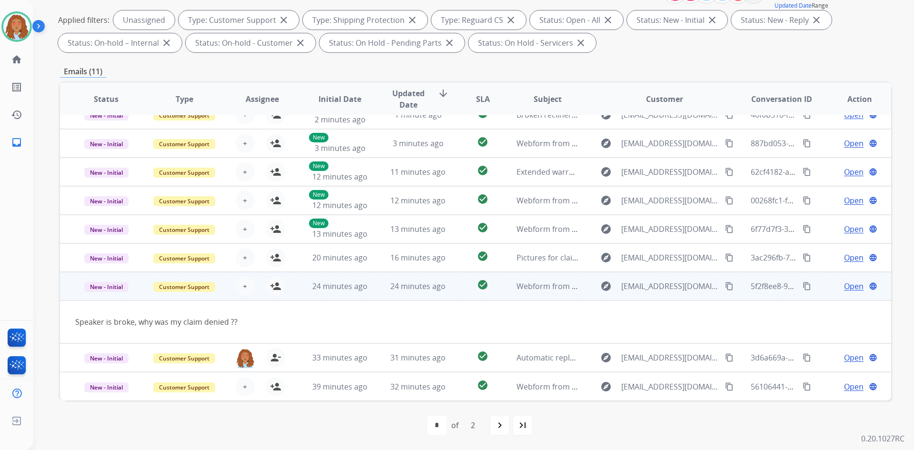
click at [725, 286] on mat-icon "content_copy" at bounding box center [729, 286] width 9 height 9
click at [277, 285] on mat-icon "person_add" at bounding box center [275, 285] width 11 height 11
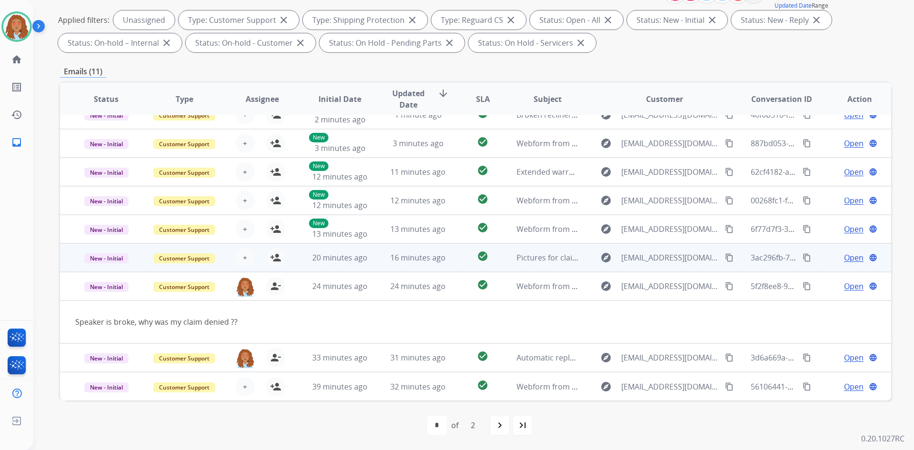
click at [668, 264] on div "explore [EMAIL_ADDRESS][DOMAIN_NAME] content_copy" at bounding box center [664, 257] width 140 height 15
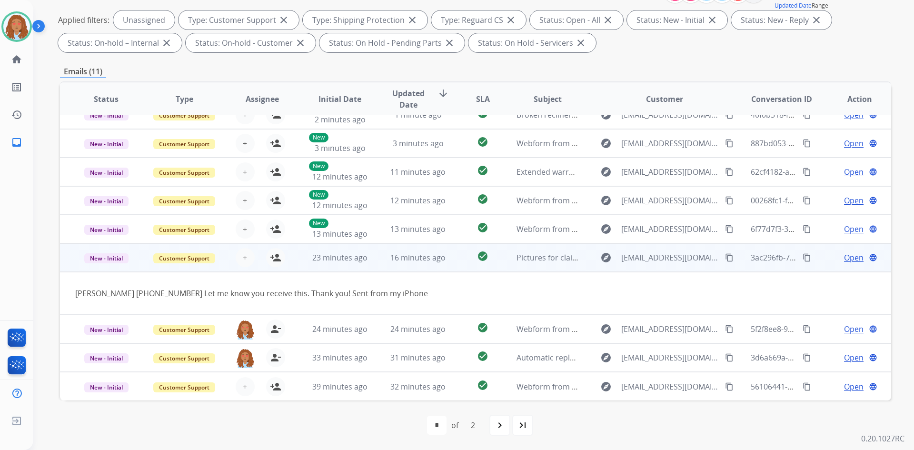
click at [668, 264] on div "explore [EMAIL_ADDRESS][DOMAIN_NAME] content_copy" at bounding box center [664, 257] width 140 height 15
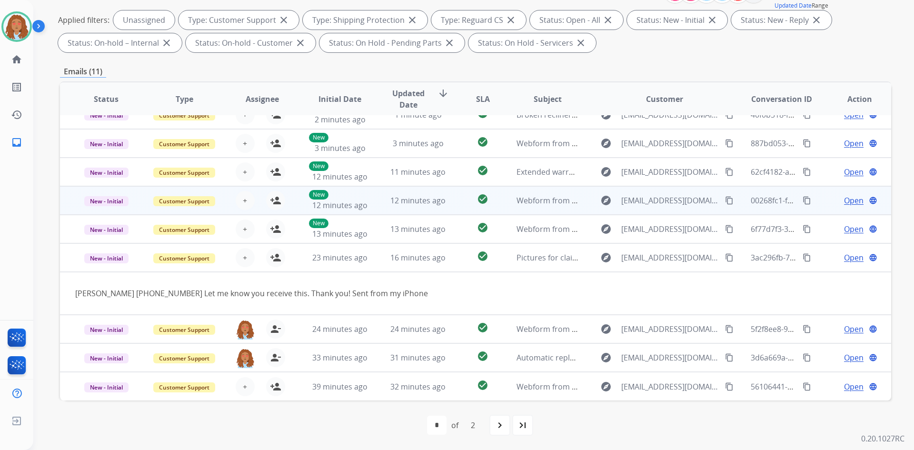
scroll to position [1, 0]
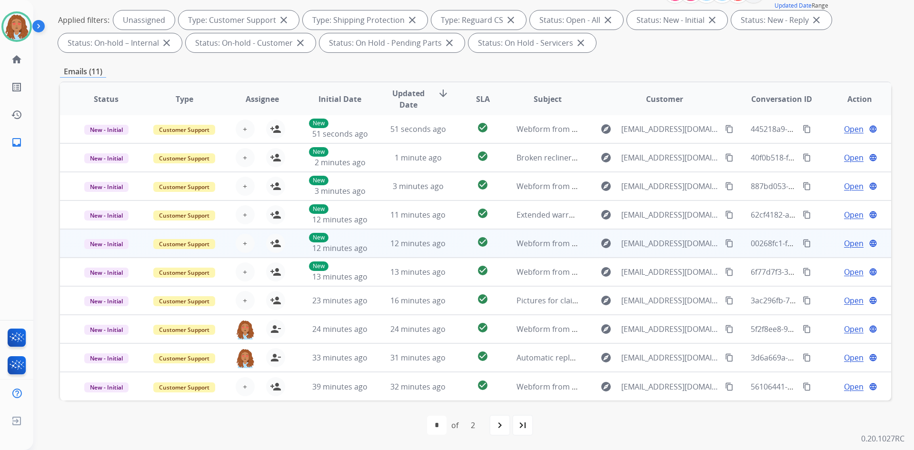
click at [661, 251] on td "explore [EMAIL_ADDRESS][DOMAIN_NAME] content_copy" at bounding box center [657, 243] width 156 height 29
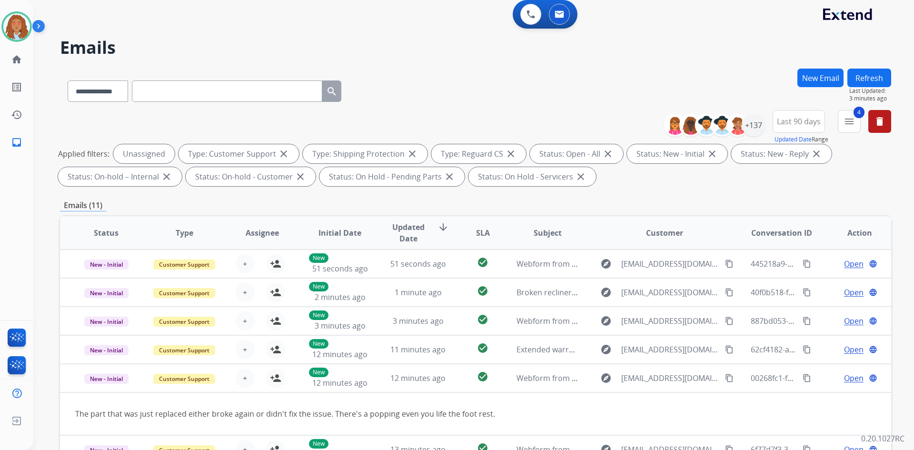
scroll to position [0, 0]
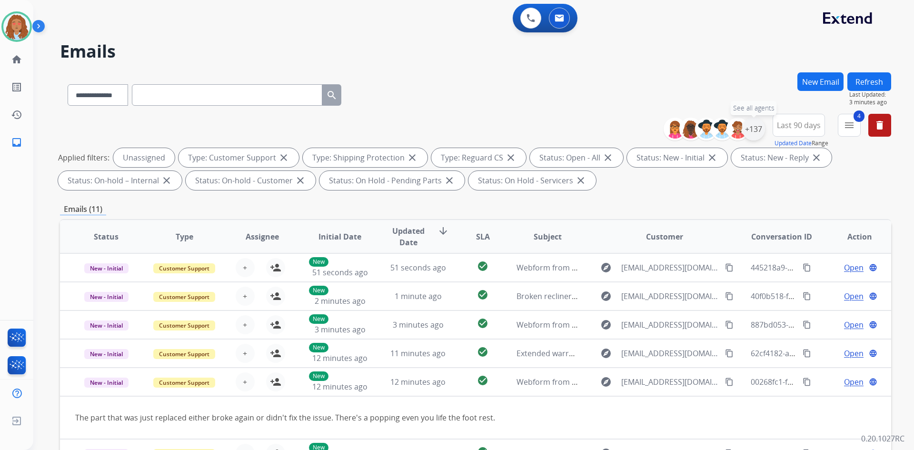
click at [752, 130] on div "+137" at bounding box center [753, 129] width 23 height 23
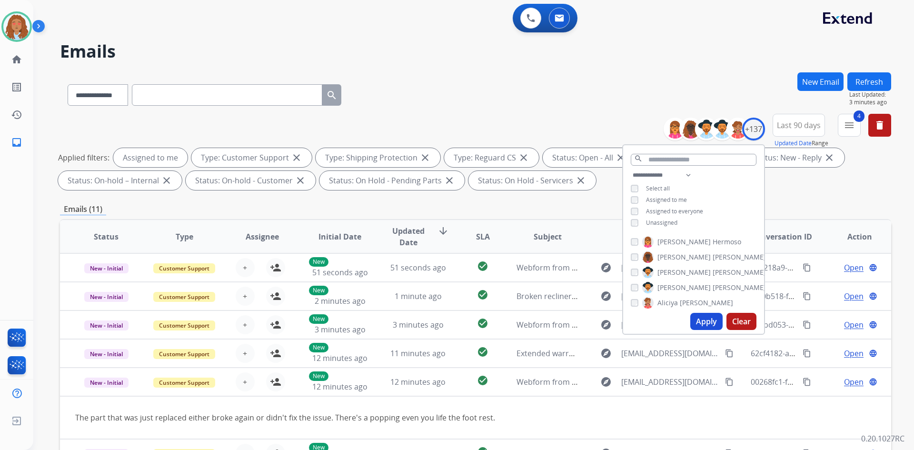
click at [698, 318] on button "Apply" at bounding box center [706, 321] width 32 height 17
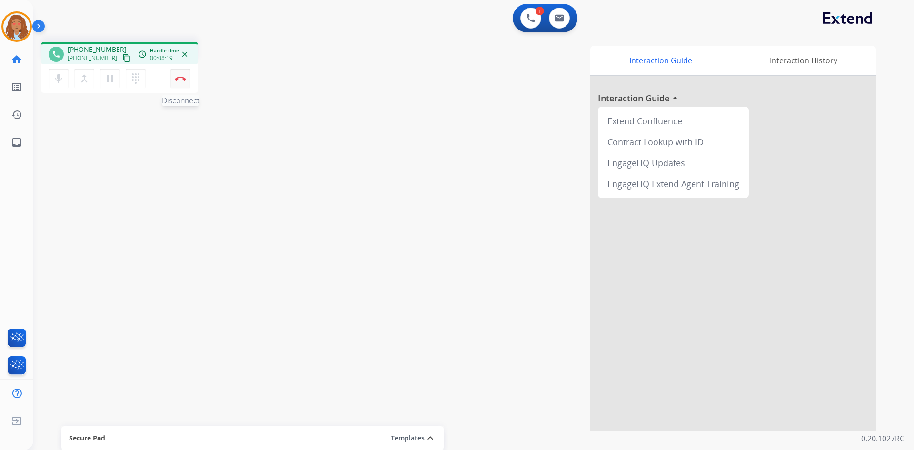
click at [183, 79] on img at bounding box center [180, 78] width 11 height 5
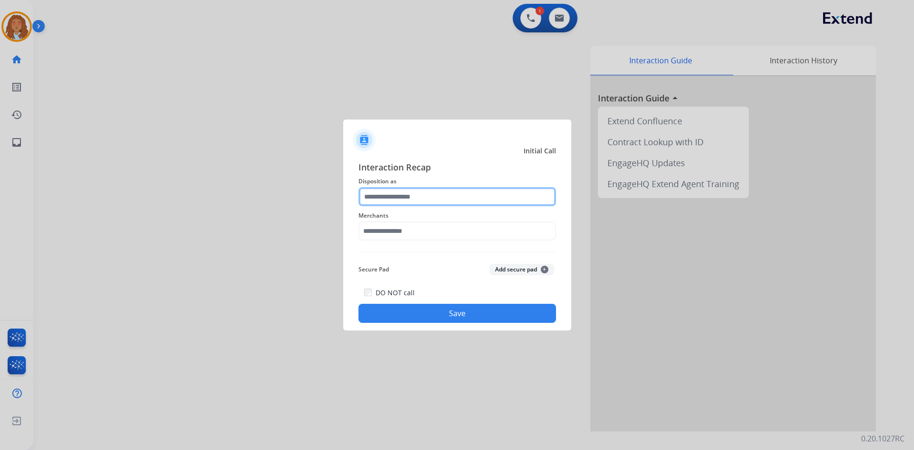
click at [486, 194] on input "text" at bounding box center [456, 196] width 197 height 19
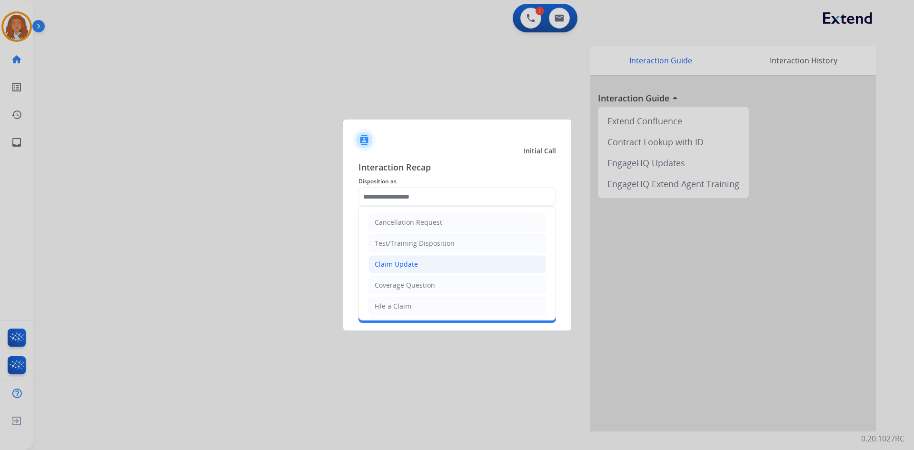
click at [401, 264] on div "Claim Update" at bounding box center [395, 264] width 43 height 10
type input "**********"
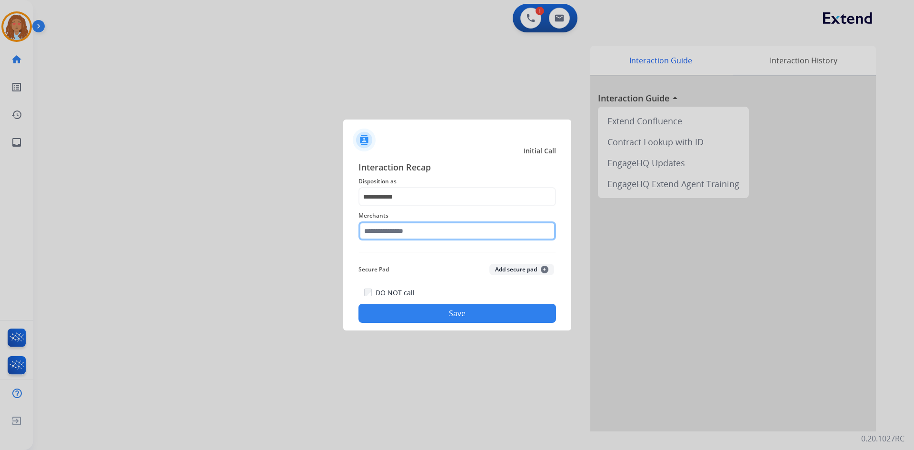
click at [413, 228] on input "text" at bounding box center [456, 230] width 197 height 19
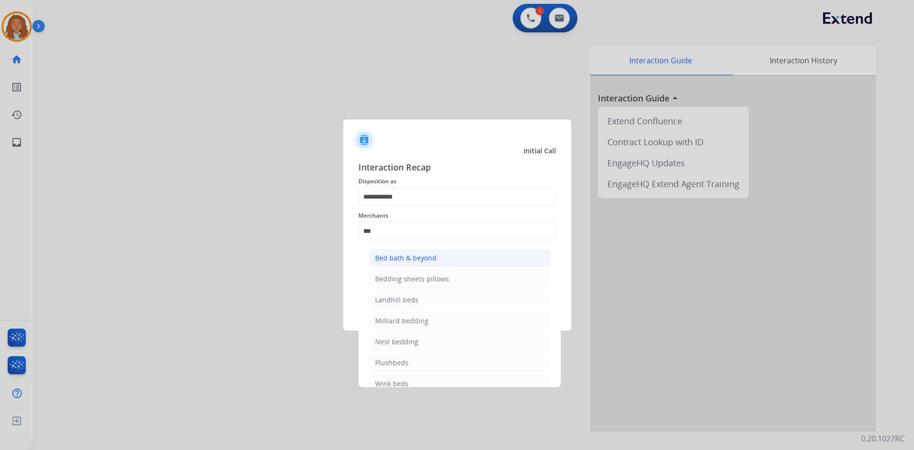
click at [423, 260] on div "Bed bath & beyond" at bounding box center [405, 258] width 61 height 10
type input "**********"
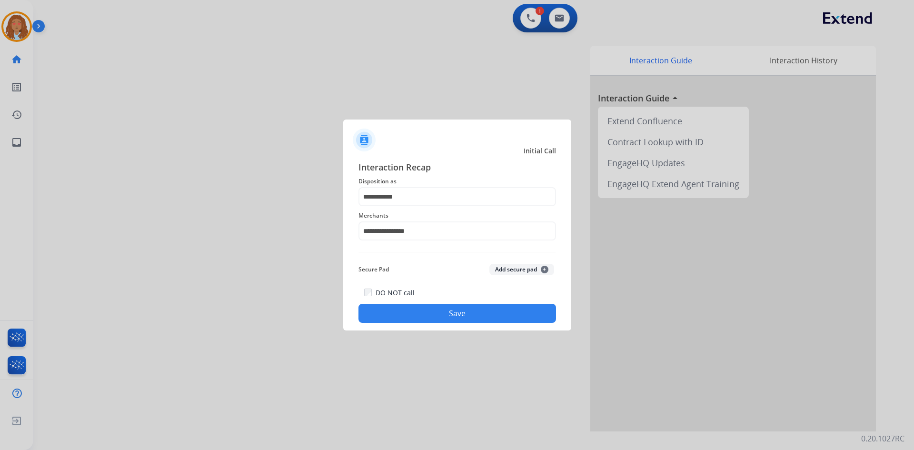
click at [423, 312] on button "Save" at bounding box center [456, 313] width 197 height 19
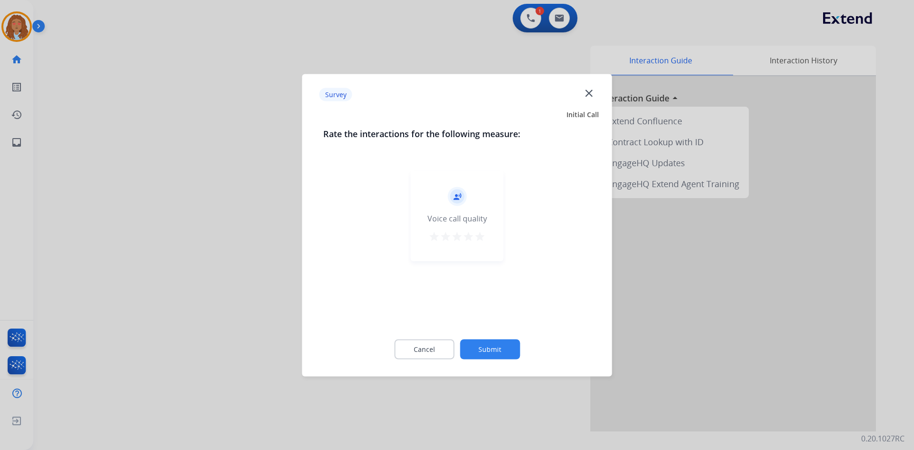
click at [275, 279] on div at bounding box center [457, 225] width 914 height 450
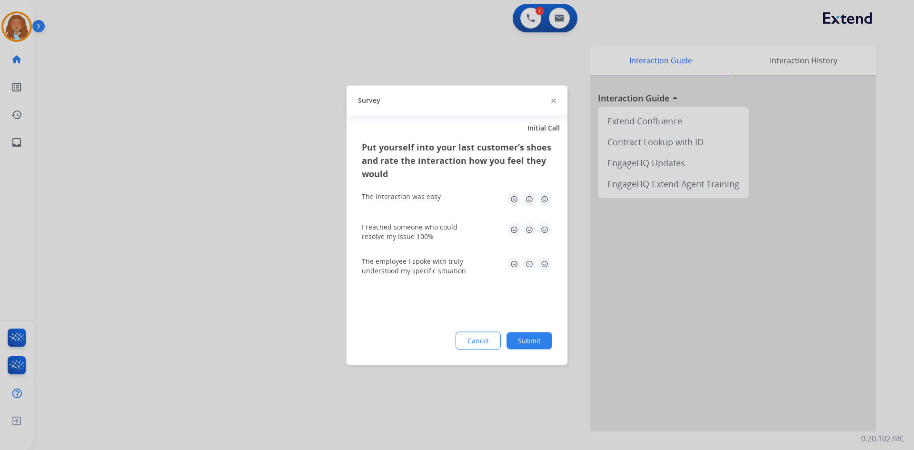
click at [273, 275] on div at bounding box center [457, 225] width 914 height 450
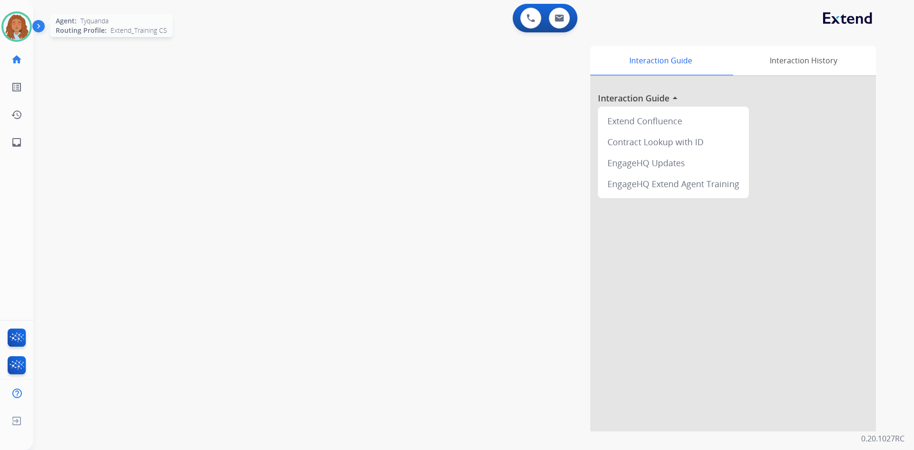
click at [15, 28] on img at bounding box center [16, 26] width 27 height 27
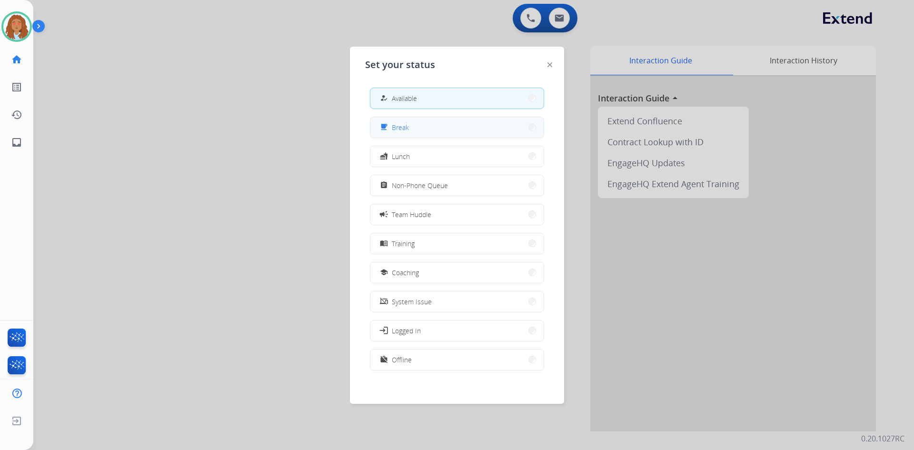
click at [456, 131] on button "free_breakfast Break" at bounding box center [456, 127] width 173 height 20
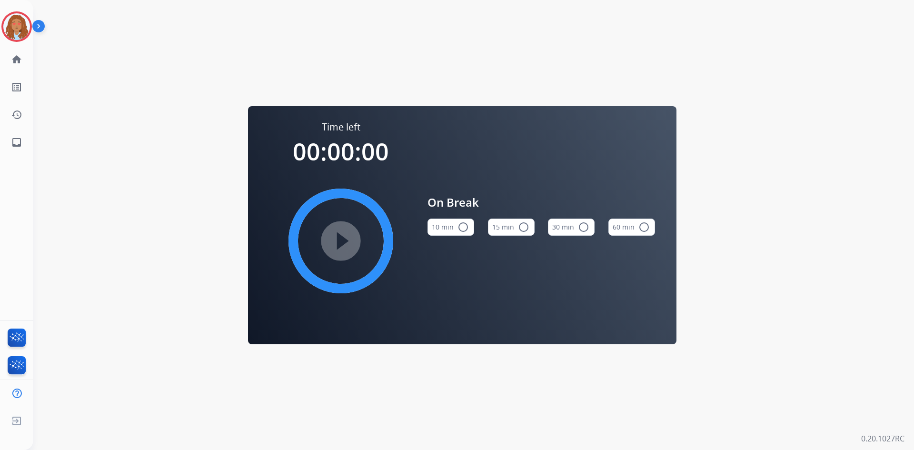
click at [460, 230] on mat-icon "radio_button_unchecked" at bounding box center [462, 226] width 11 height 11
click at [368, 248] on div "play_circle_filled" at bounding box center [340, 240] width 143 height 143
click at [335, 244] on mat-icon "play_circle_filled" at bounding box center [340, 240] width 11 height 11
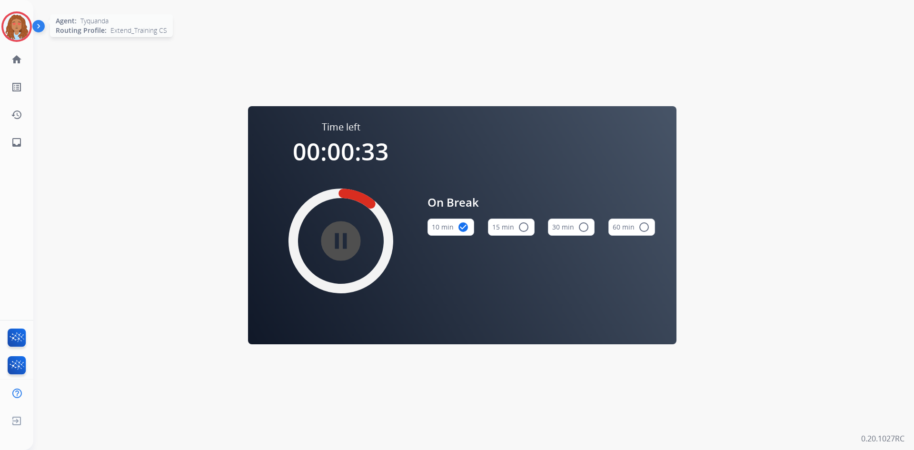
click at [18, 26] on img at bounding box center [16, 26] width 27 height 27
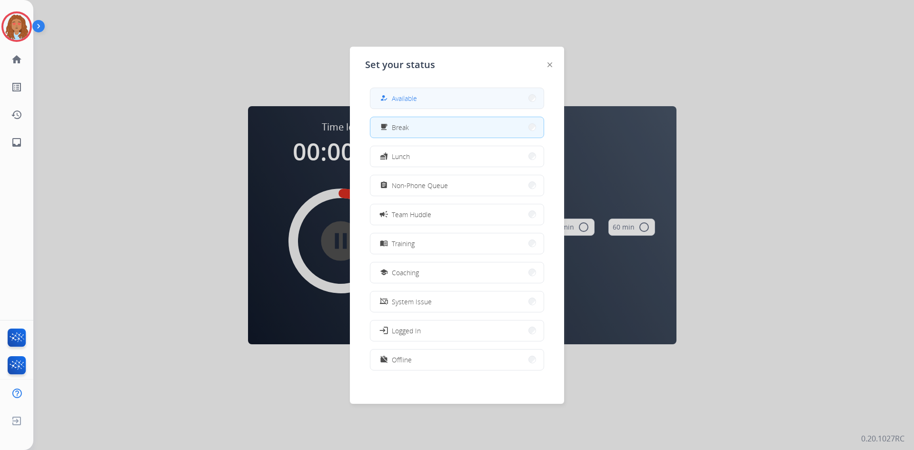
click at [414, 88] on div "how_to_reg Available" at bounding box center [457, 98] width 174 height 21
click at [416, 99] on span "Available" at bounding box center [404, 98] width 25 height 10
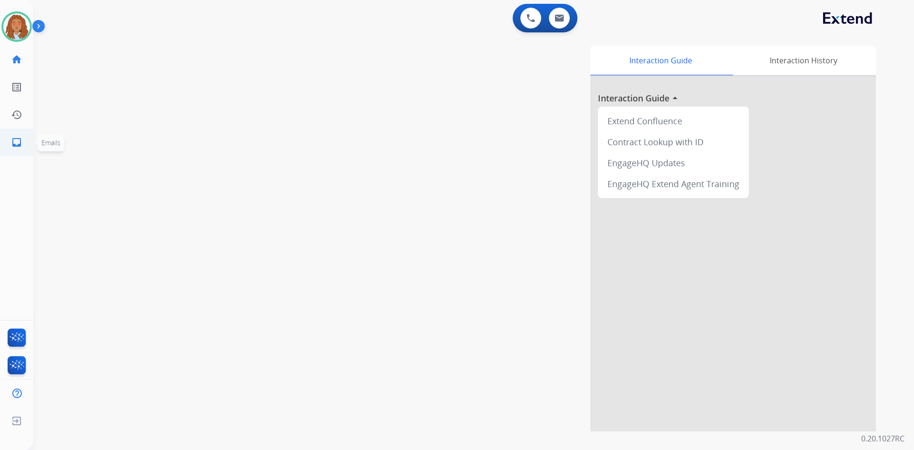
click at [19, 146] on mat-icon "inbox" at bounding box center [16, 142] width 11 height 11
select select "**********"
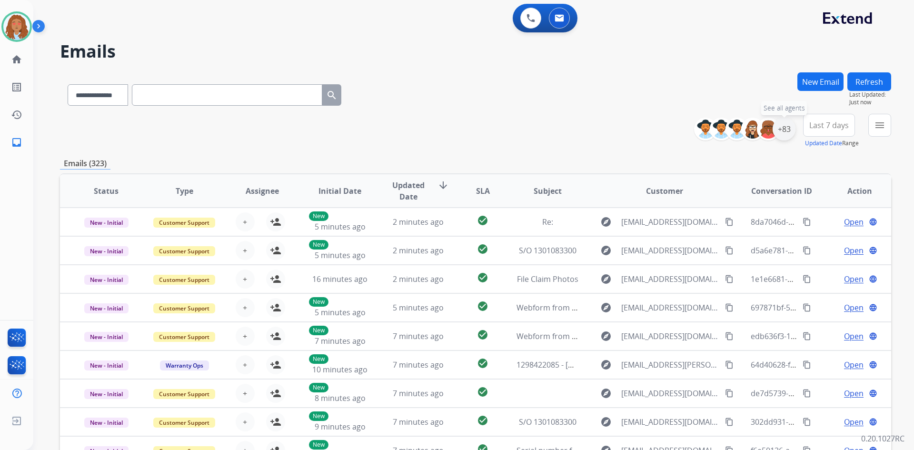
click at [784, 136] on div "+83" at bounding box center [783, 129] width 23 height 23
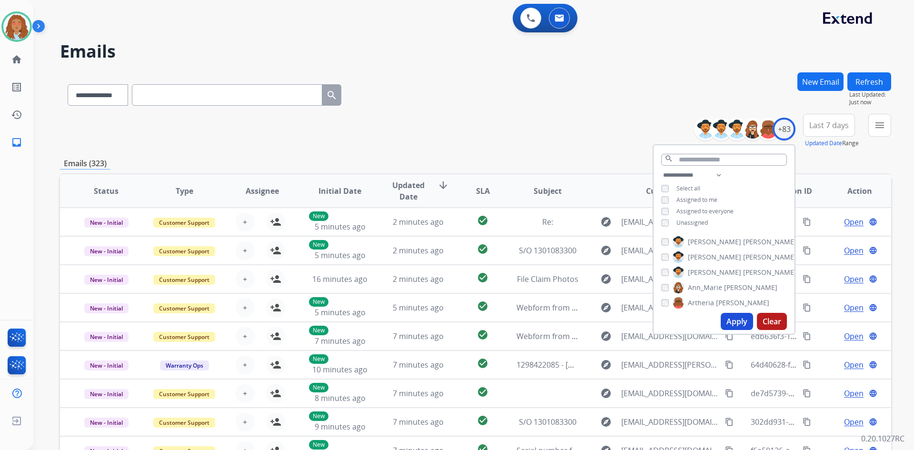
click at [816, 130] on button "Last 7 days" at bounding box center [829, 125] width 52 height 23
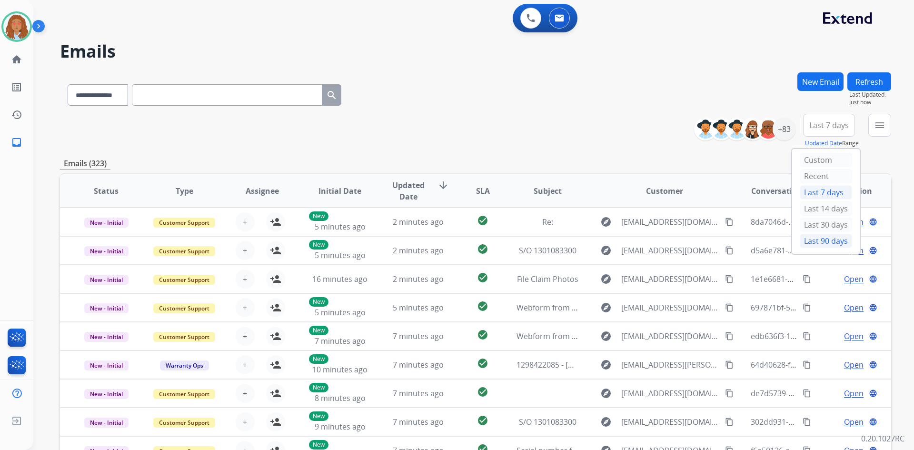
click at [823, 241] on div "Last 90 days" at bounding box center [825, 241] width 52 height 14
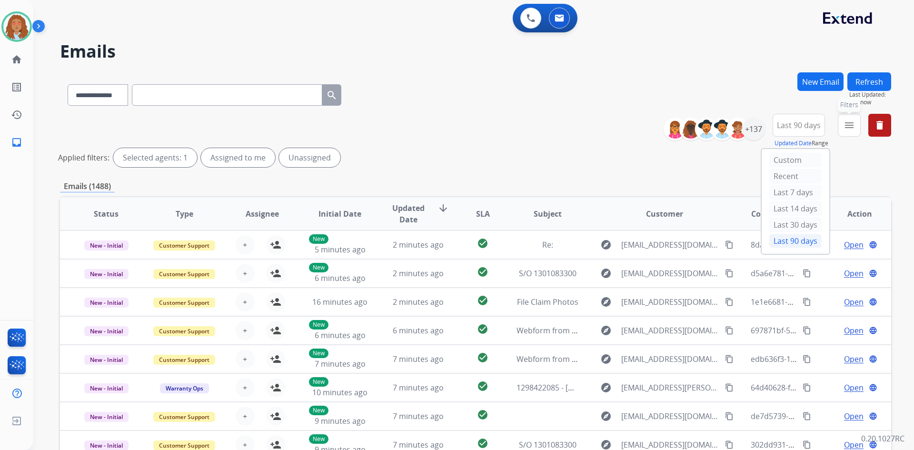
click at [847, 128] on mat-icon "menu" at bounding box center [848, 124] width 11 height 11
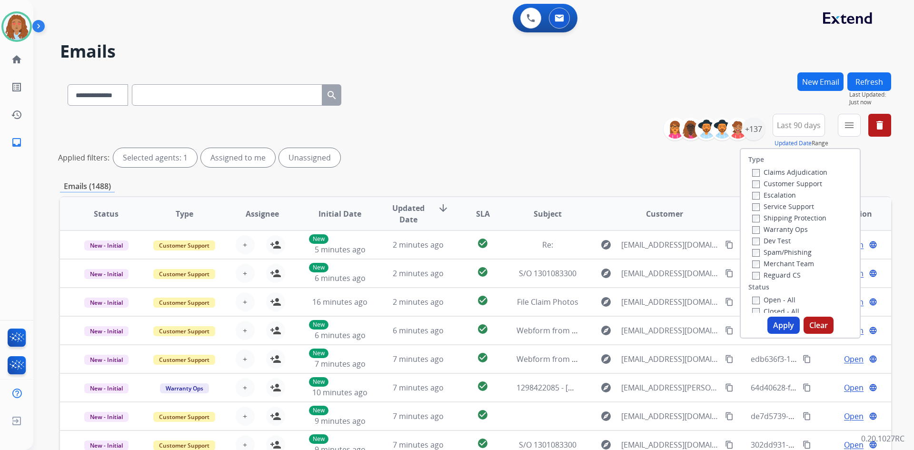
click at [785, 186] on label "Customer Support" at bounding box center [787, 183] width 70 height 9
click at [769, 220] on label "Shipping Protection" at bounding box center [789, 217] width 74 height 9
click at [787, 327] on button "Apply" at bounding box center [783, 324] width 32 height 17
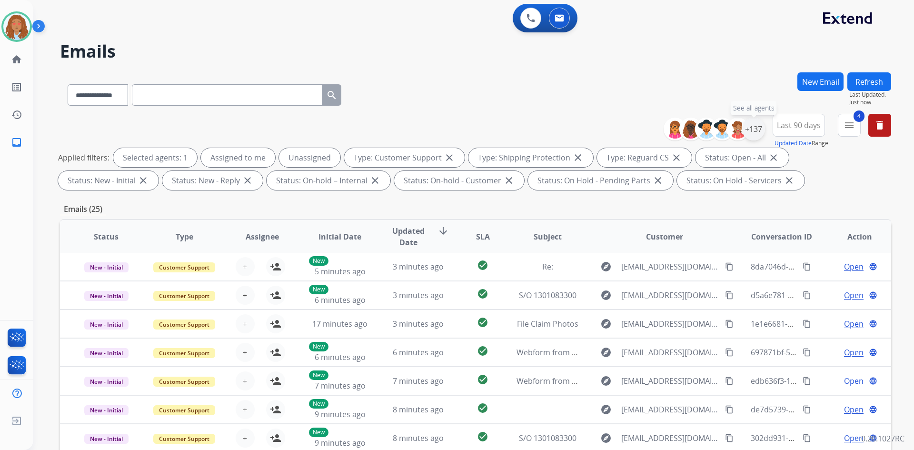
click at [752, 134] on div "+137" at bounding box center [753, 129] width 23 height 23
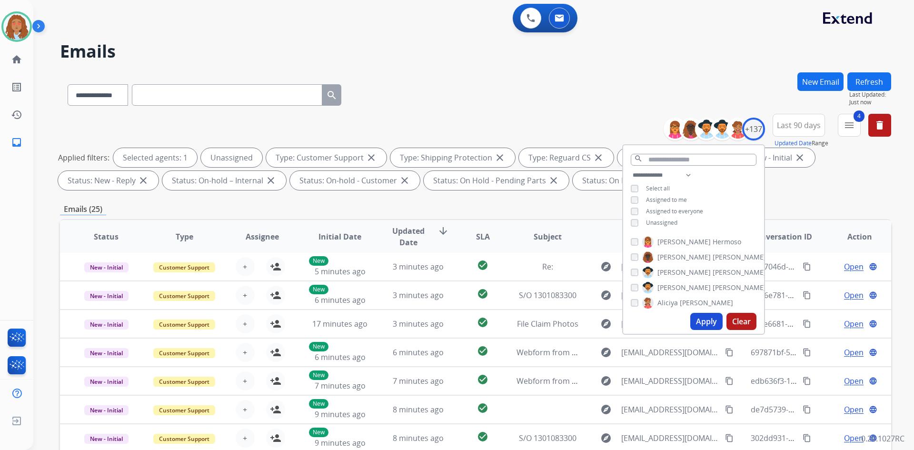
click at [708, 320] on button "Apply" at bounding box center [706, 321] width 32 height 17
click at [802, 200] on div "**********" at bounding box center [475, 329] width 831 height 515
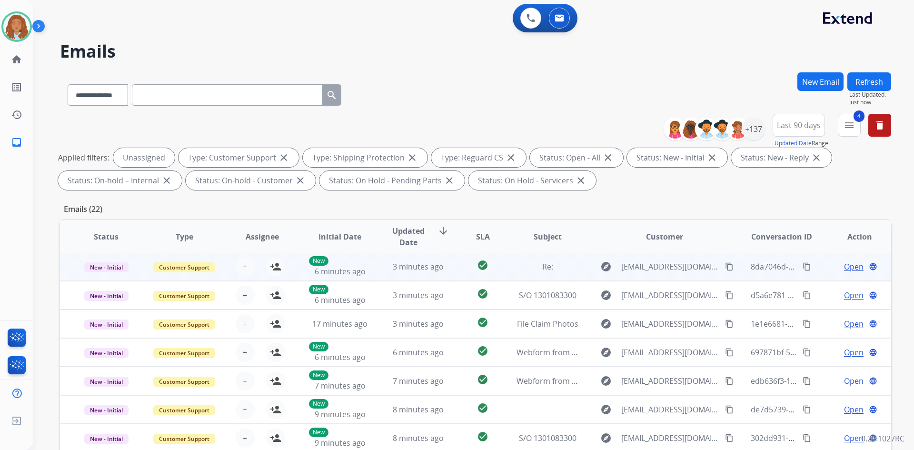
click at [663, 275] on td "explore [EMAIL_ADDRESS][DOMAIN_NAME] content_copy" at bounding box center [657, 266] width 156 height 29
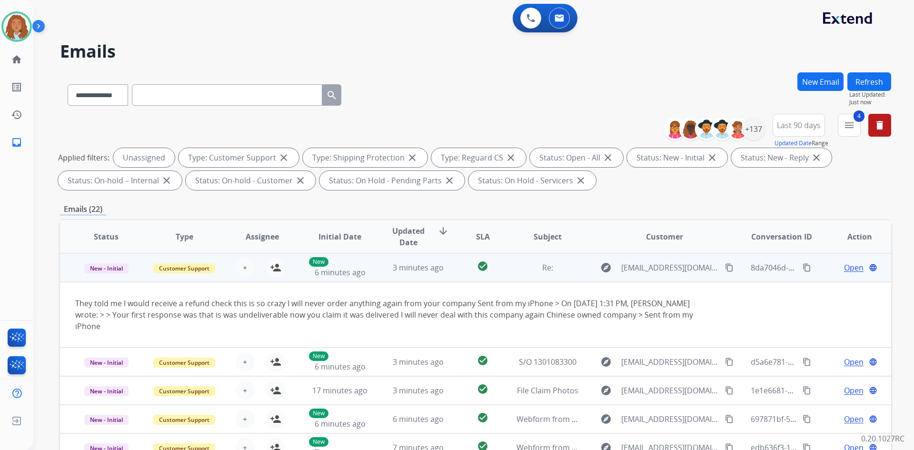
click at [663, 275] on td "explore [EMAIL_ADDRESS][DOMAIN_NAME] content_copy" at bounding box center [657, 267] width 156 height 29
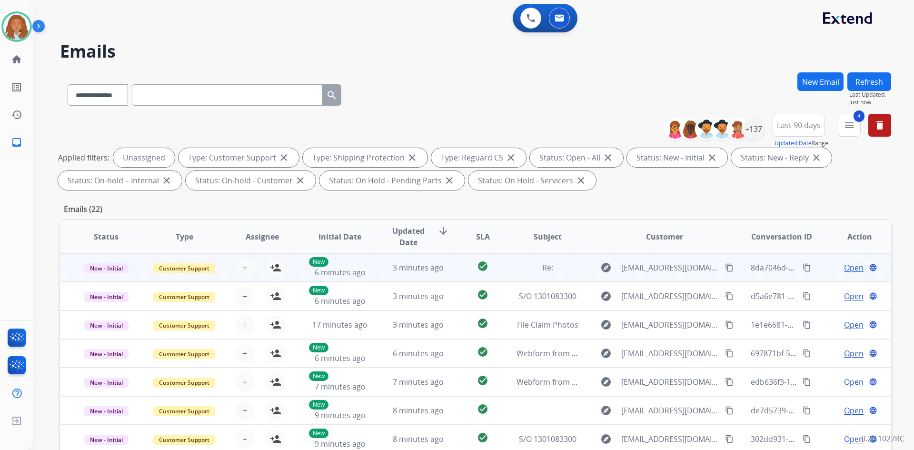
click at [663, 275] on td "explore [EMAIL_ADDRESS][DOMAIN_NAME] content_copy" at bounding box center [657, 267] width 156 height 29
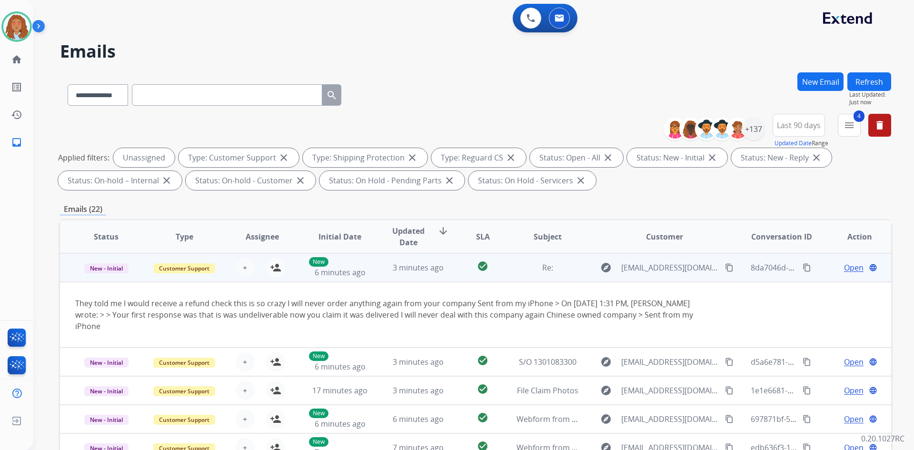
click at [663, 275] on td "explore [EMAIL_ADDRESS][DOMAIN_NAME] content_copy" at bounding box center [657, 267] width 156 height 29
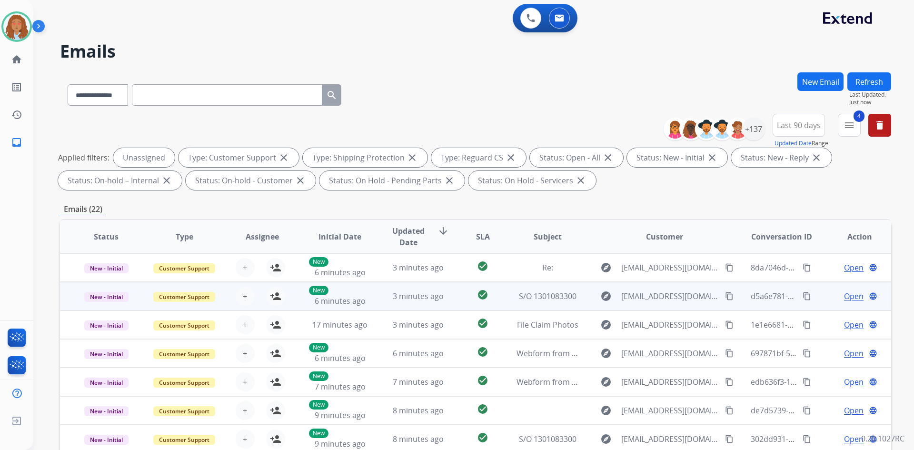
click at [665, 305] on td "explore [EMAIL_ADDRESS][DOMAIN_NAME] content_copy" at bounding box center [657, 296] width 156 height 29
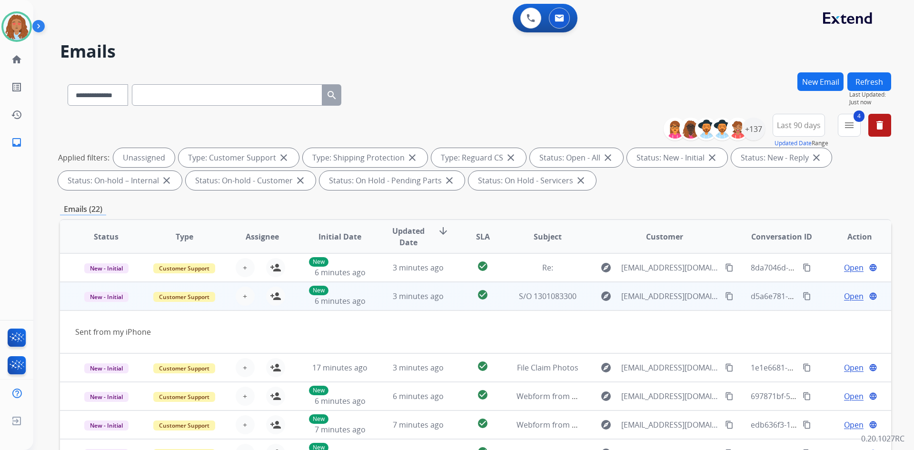
scroll to position [29, 0]
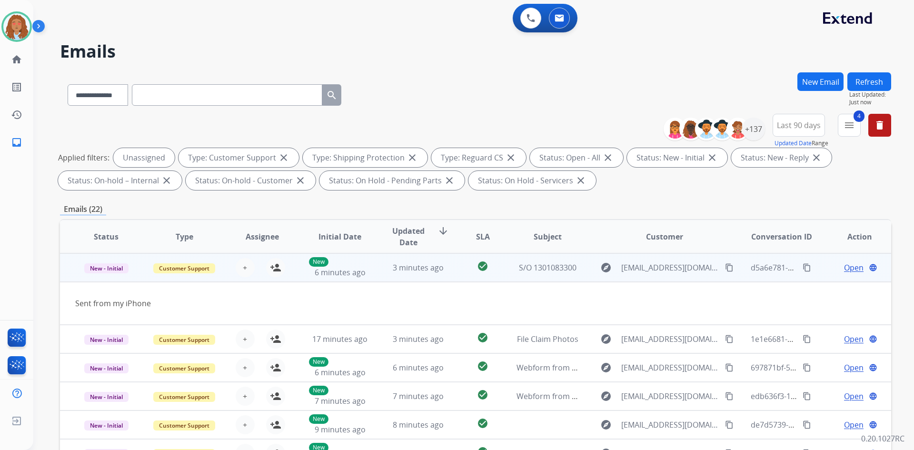
click at [664, 276] on td "explore [EMAIL_ADDRESS][DOMAIN_NAME] content_copy" at bounding box center [657, 267] width 156 height 29
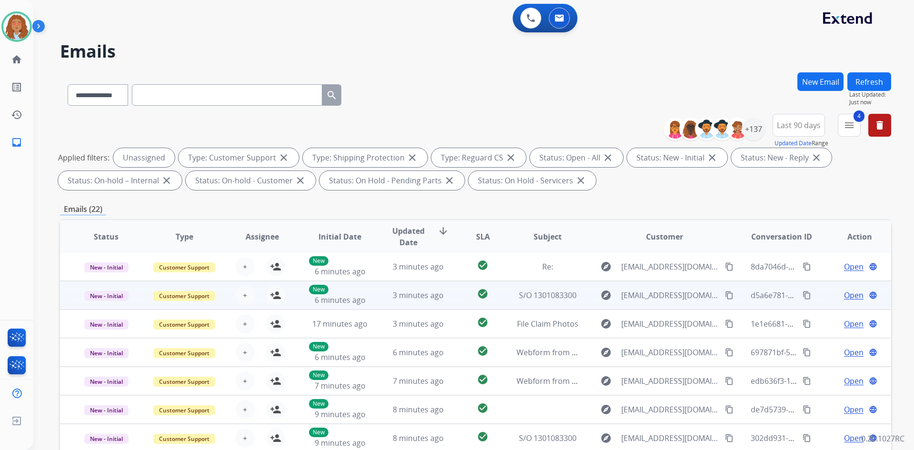
click at [662, 305] on td "explore [EMAIL_ADDRESS][DOMAIN_NAME] content_copy" at bounding box center [657, 295] width 156 height 29
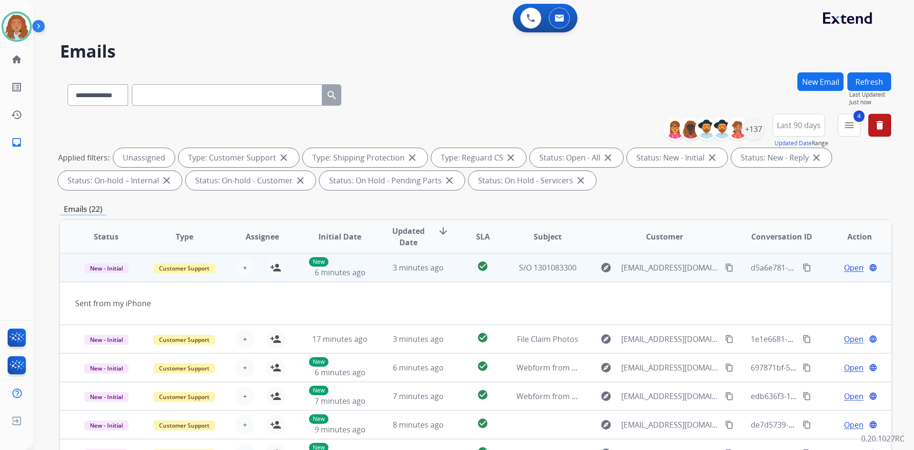
click at [664, 275] on td "explore [EMAIL_ADDRESS][DOMAIN_NAME] content_copy" at bounding box center [657, 267] width 156 height 29
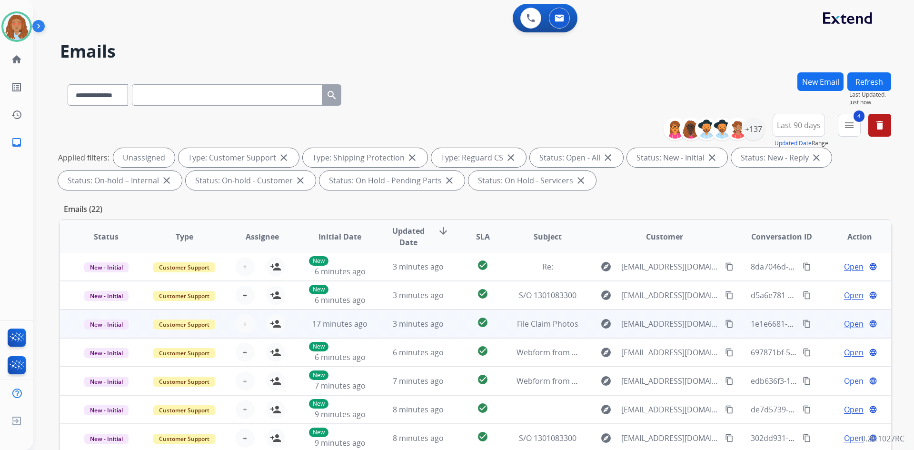
click at [656, 335] on td "explore [EMAIL_ADDRESS][DOMAIN_NAME] content_copy" at bounding box center [657, 323] width 156 height 29
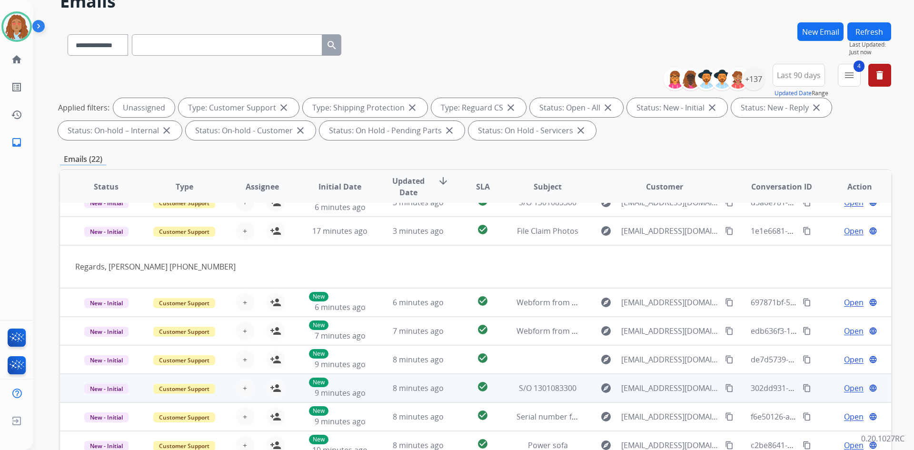
scroll to position [95, 0]
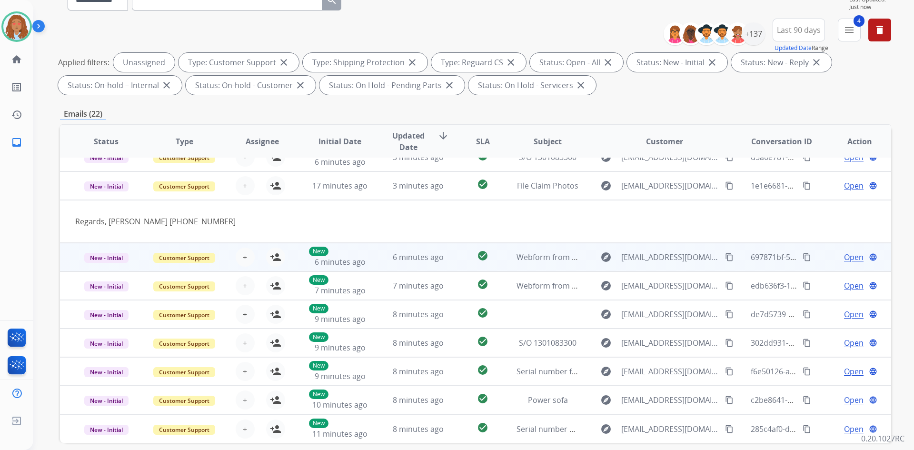
click at [658, 267] on td "explore [EMAIL_ADDRESS][DOMAIN_NAME] content_copy" at bounding box center [657, 257] width 156 height 29
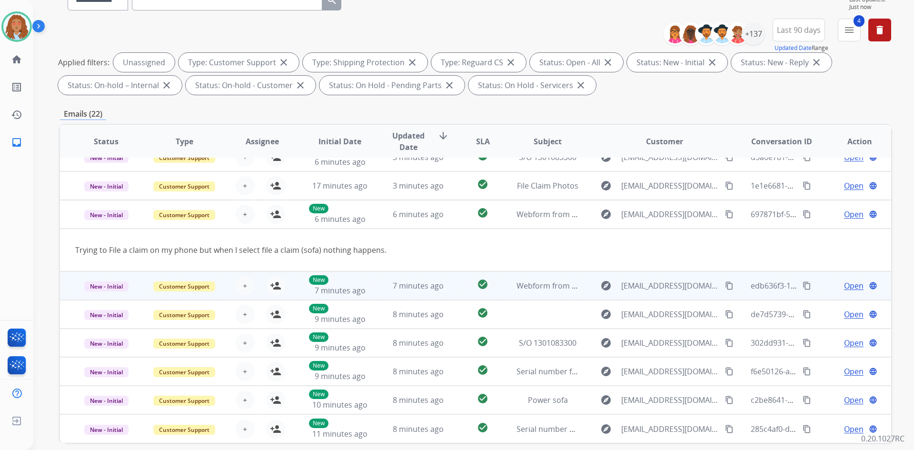
click at [654, 294] on td "explore [EMAIL_ADDRESS][DOMAIN_NAME] content_copy" at bounding box center [657, 285] width 156 height 29
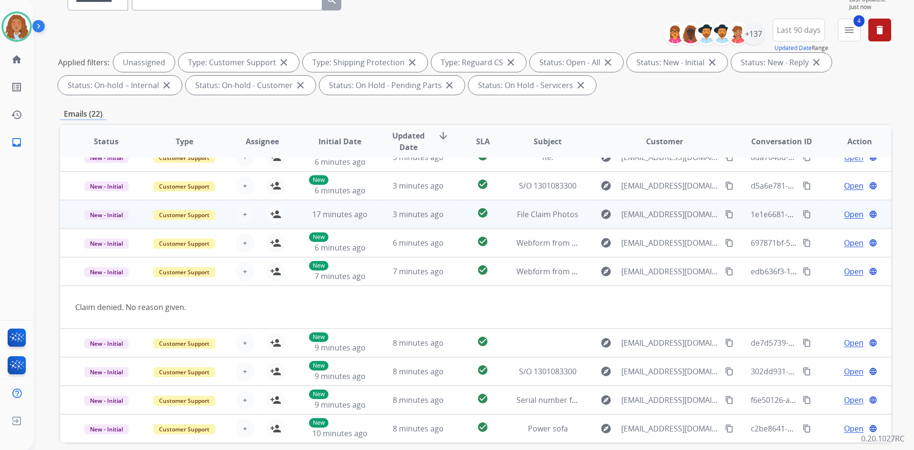
scroll to position [0, 0]
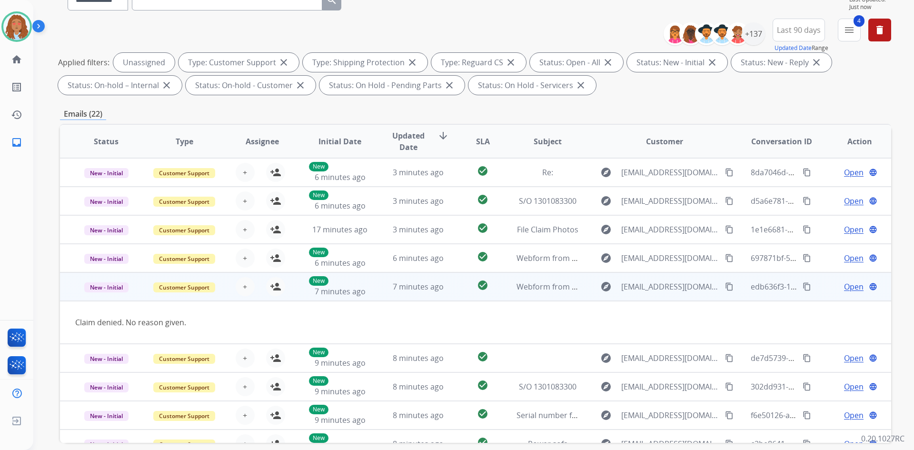
click at [725, 289] on mat-icon "content_copy" at bounding box center [729, 286] width 9 height 9
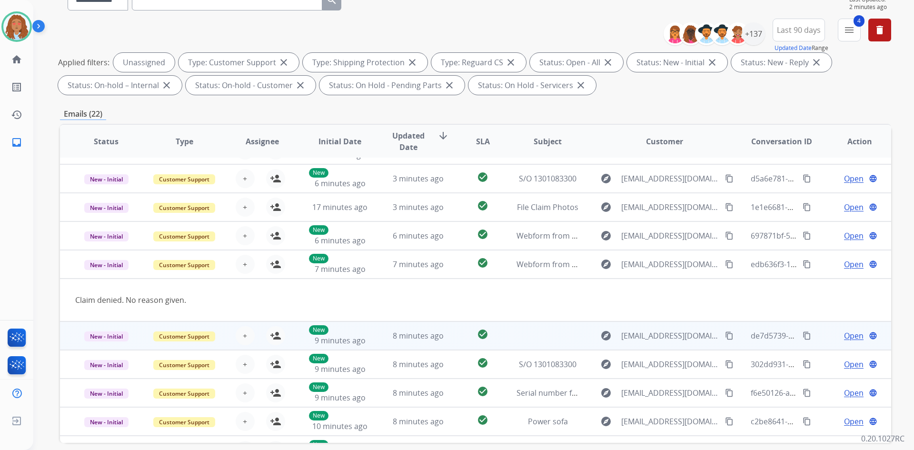
scroll to position [44, 0]
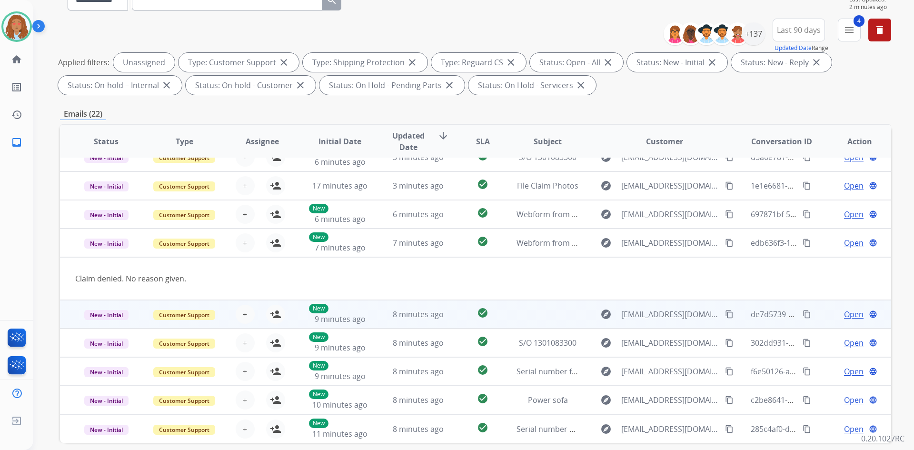
click at [653, 324] on td "explore [EMAIL_ADDRESS][DOMAIN_NAME] content_copy" at bounding box center [657, 314] width 156 height 29
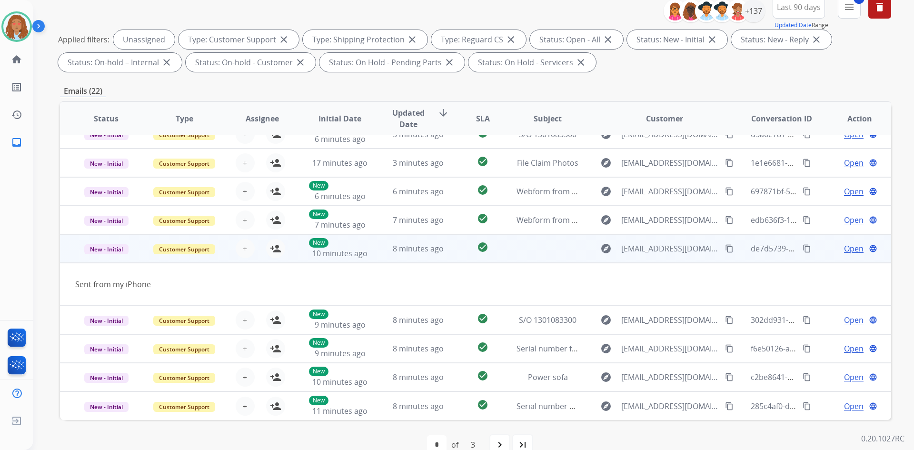
scroll to position [138, 0]
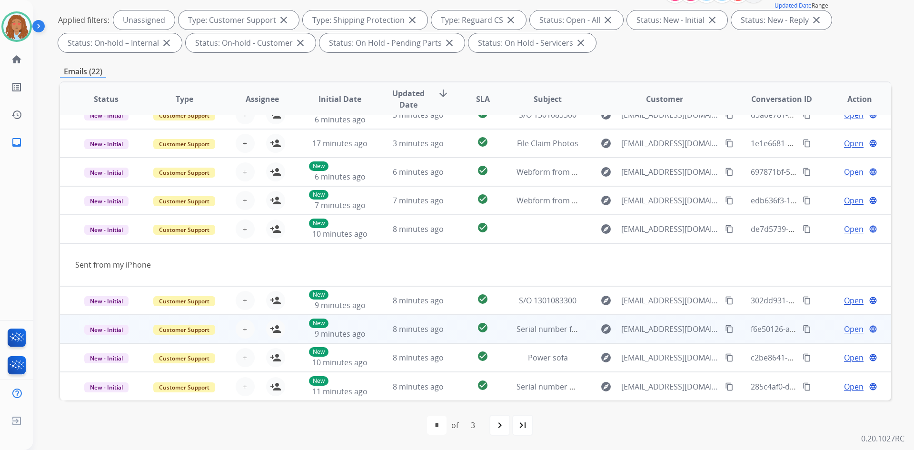
click at [661, 337] on td "explore [EMAIL_ADDRESS][DOMAIN_NAME] content_copy" at bounding box center [657, 329] width 156 height 29
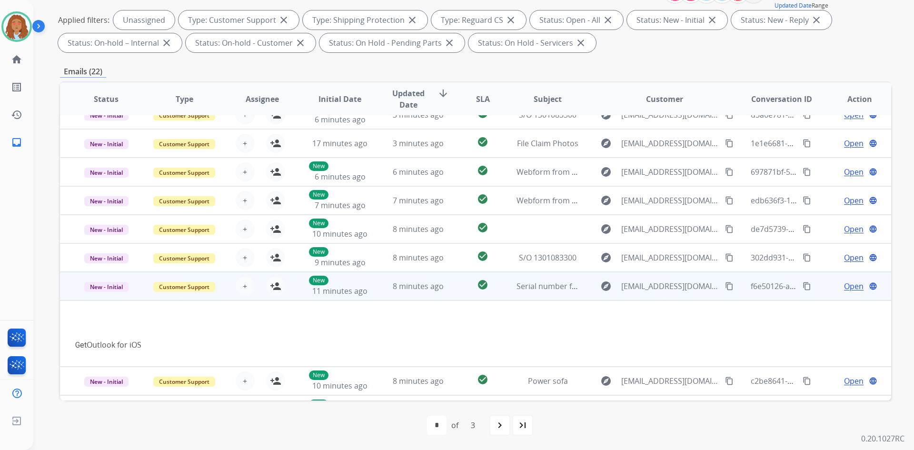
scroll to position [67, 0]
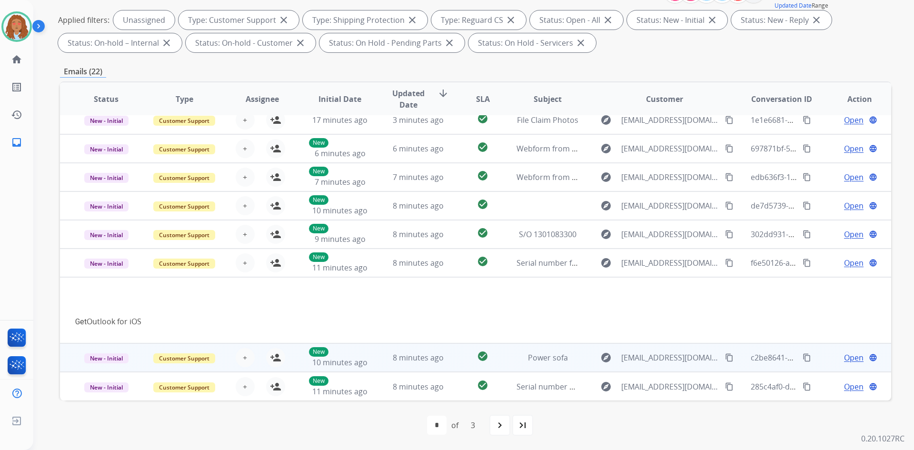
click at [662, 366] on td "explore [EMAIL_ADDRESS][DOMAIN_NAME] content_copy" at bounding box center [657, 357] width 156 height 29
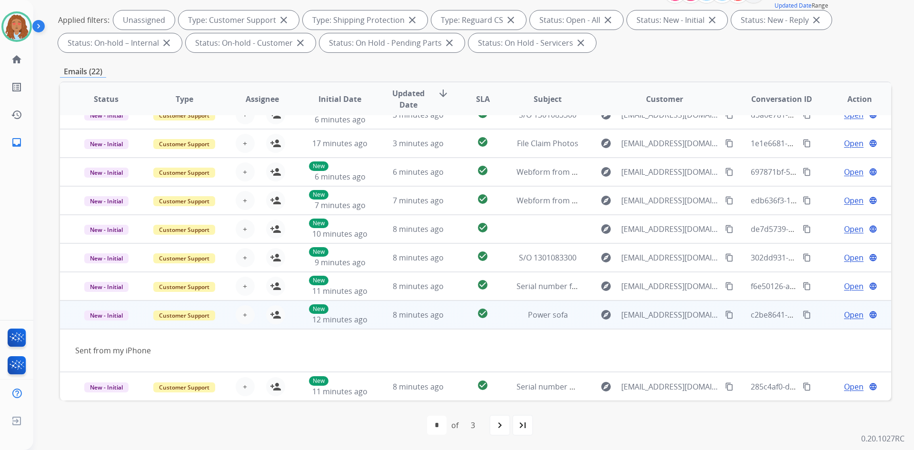
scroll to position [44, 0]
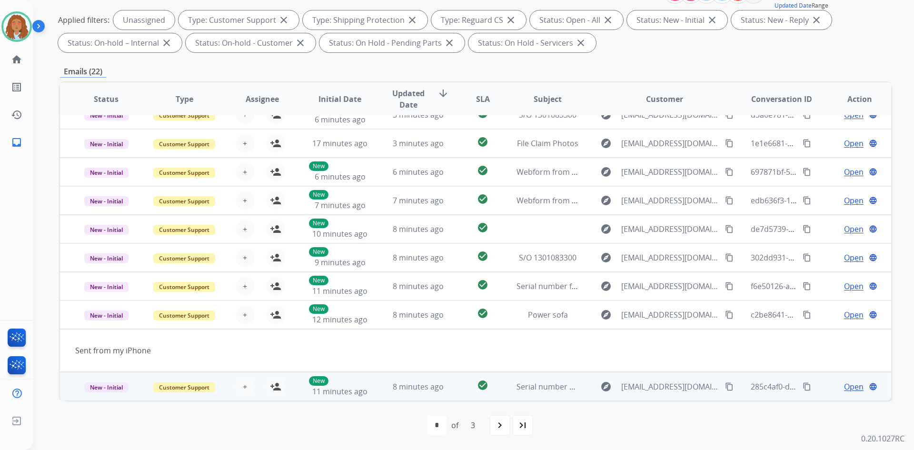
click at [665, 395] on td "explore [EMAIL_ADDRESS][DOMAIN_NAME] content_copy" at bounding box center [657, 386] width 156 height 29
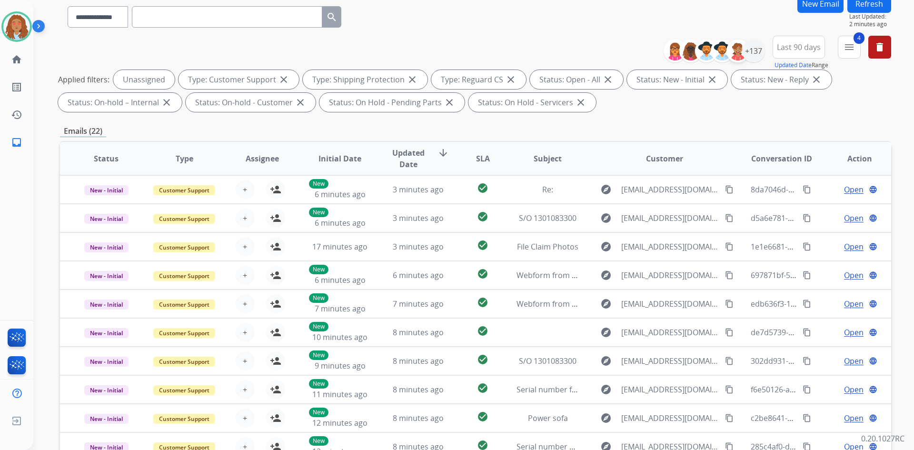
scroll to position [0, 0]
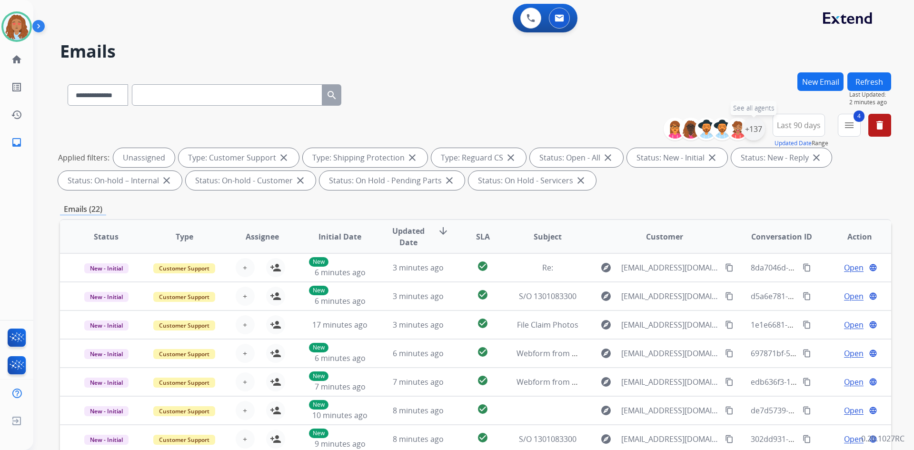
click at [748, 133] on div "+137" at bounding box center [753, 129] width 23 height 23
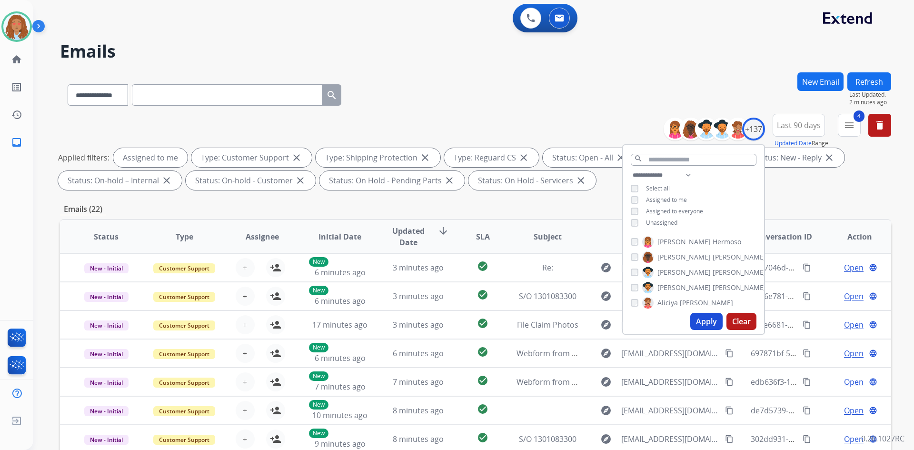
click at [701, 324] on button "Apply" at bounding box center [706, 321] width 32 height 17
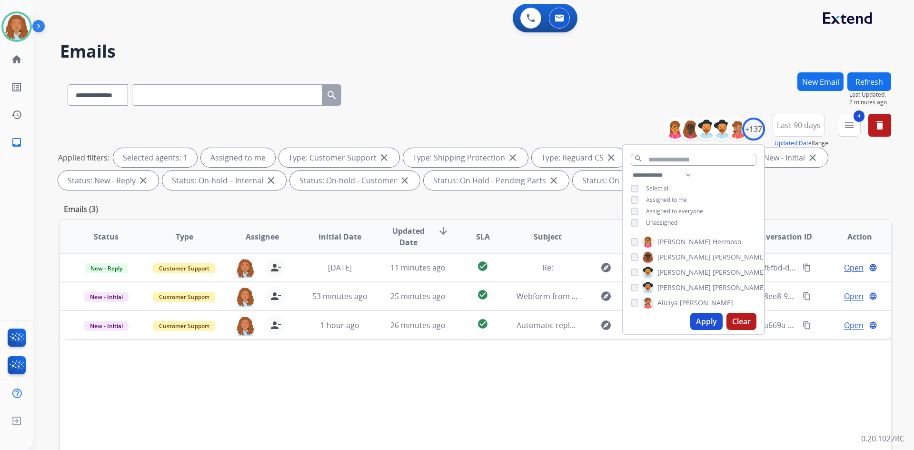
click at [559, 421] on div "Status Type Assignee Initial Date Updated Date arrow_downward SLA Subject Custo…" at bounding box center [475, 378] width 831 height 319
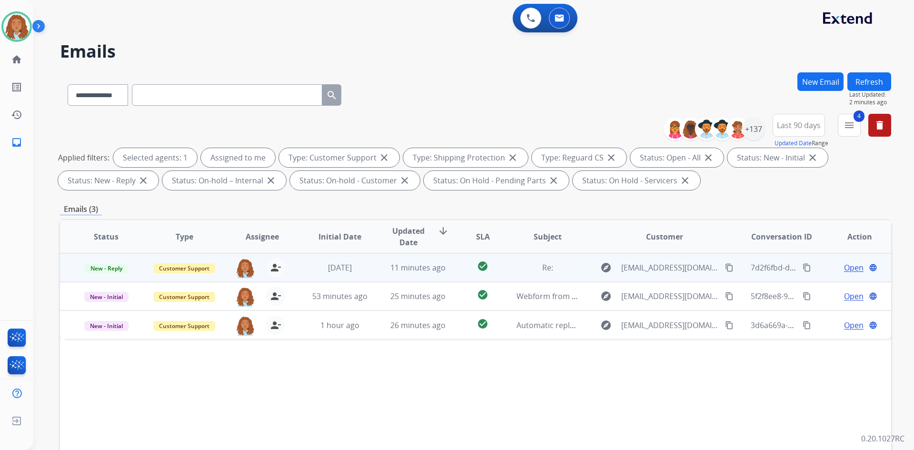
click at [655, 273] on div "explore [EMAIL_ADDRESS][DOMAIN_NAME] content_copy" at bounding box center [664, 267] width 140 height 15
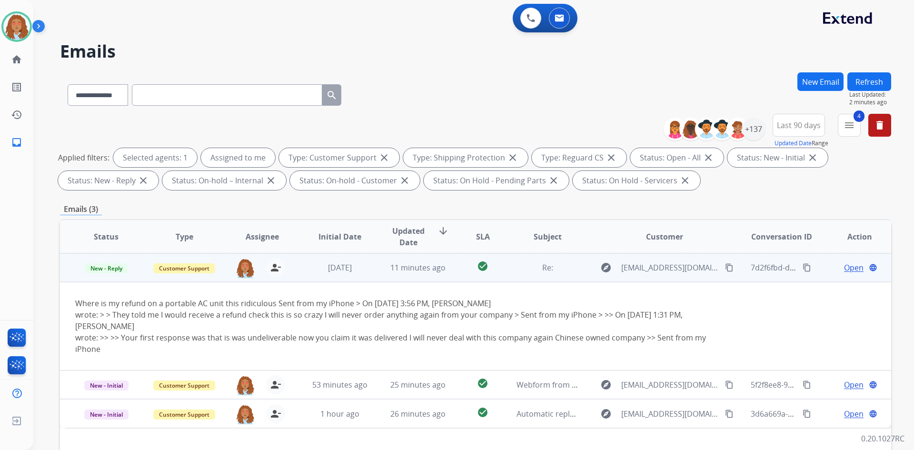
click at [850, 268] on span "Open" at bounding box center [854, 267] width 20 height 11
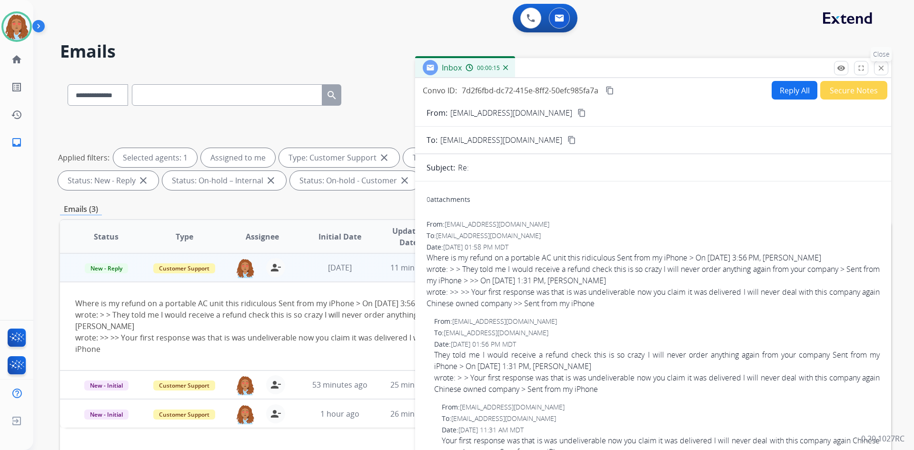
click at [884, 71] on mat-icon "close" at bounding box center [880, 68] width 9 height 9
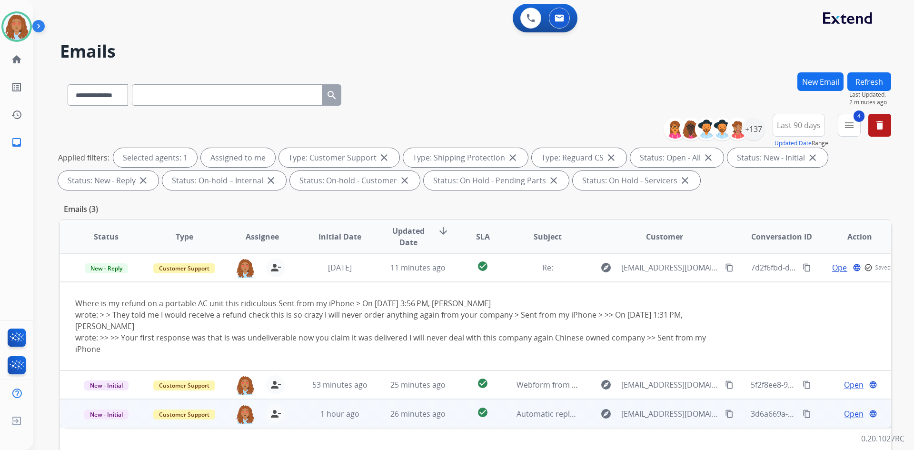
scroll to position [48, 0]
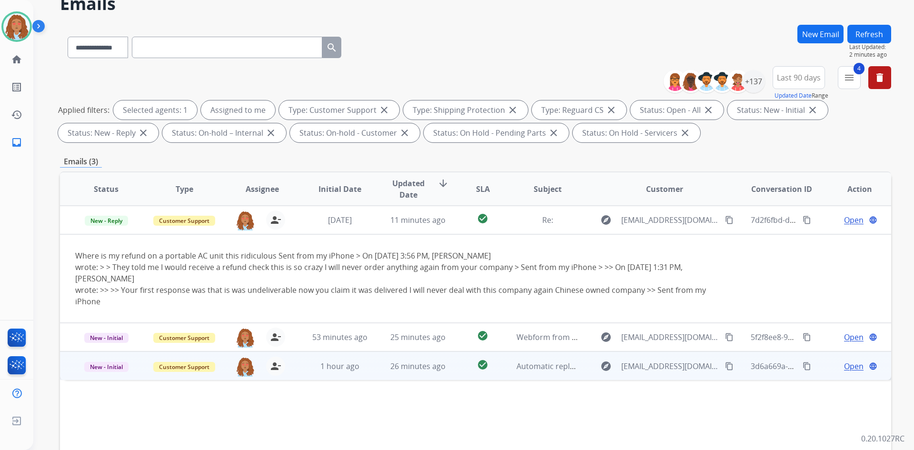
click at [645, 358] on div "explore [EMAIL_ADDRESS][DOMAIN_NAME] content_copy" at bounding box center [664, 365] width 140 height 15
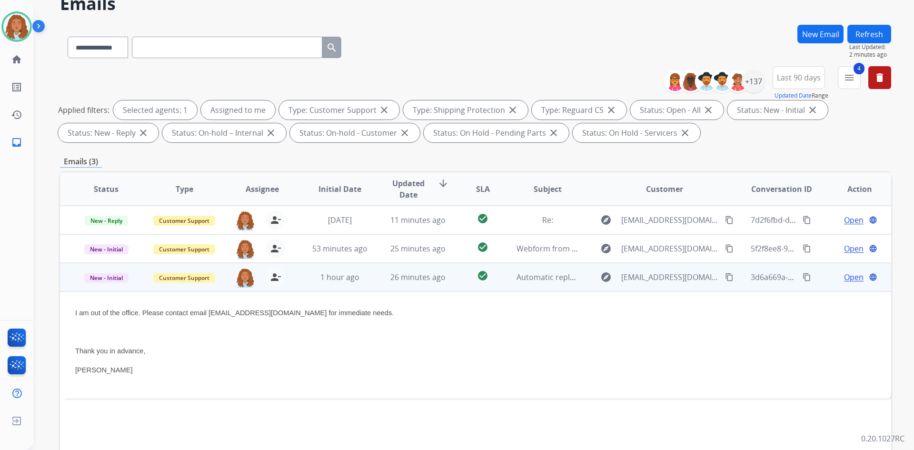
click at [844, 278] on span "Open" at bounding box center [854, 276] width 20 height 11
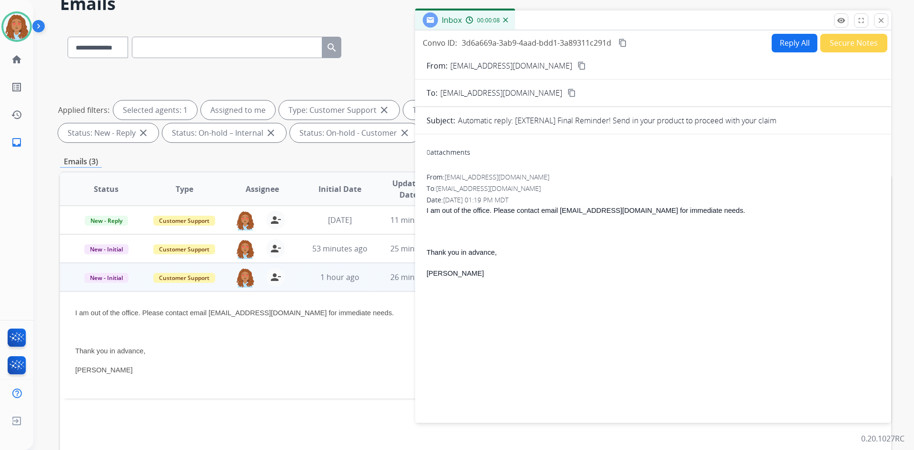
click at [577, 68] on mat-icon "content_copy" at bounding box center [581, 65] width 9 height 9
click at [883, 20] on mat-icon "close" at bounding box center [880, 20] width 9 height 9
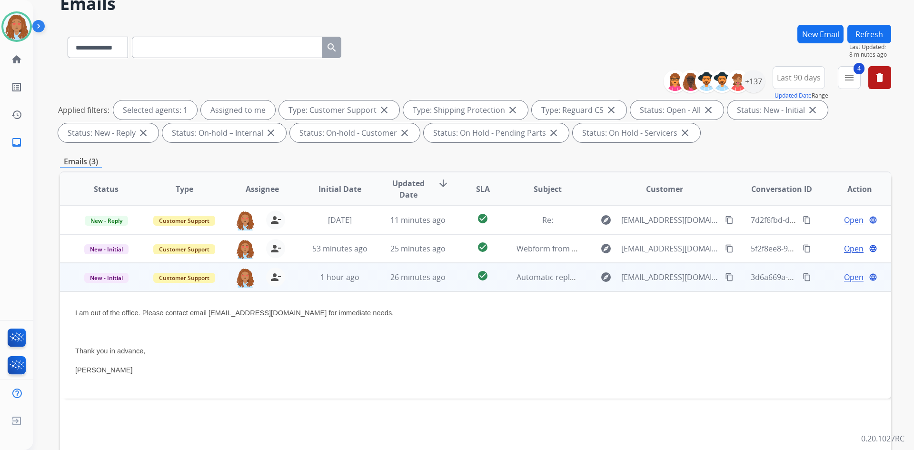
click at [848, 277] on span "Open" at bounding box center [854, 276] width 20 height 11
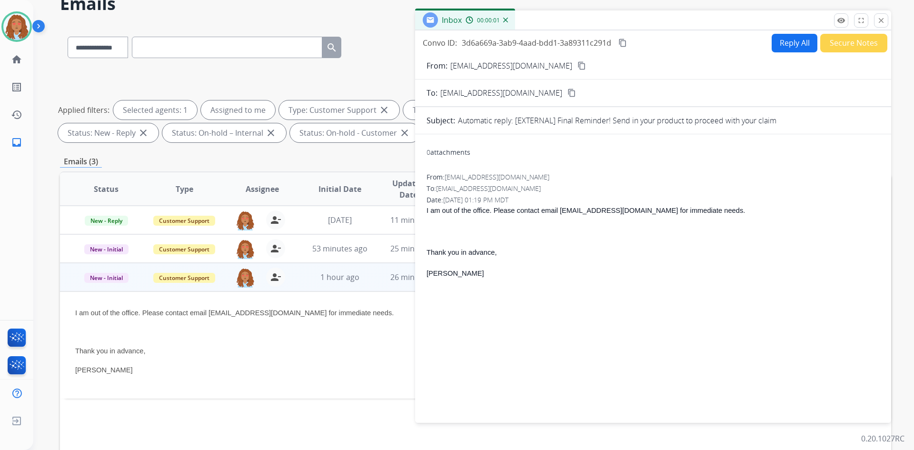
click at [787, 42] on button "Reply All" at bounding box center [794, 43] width 46 height 19
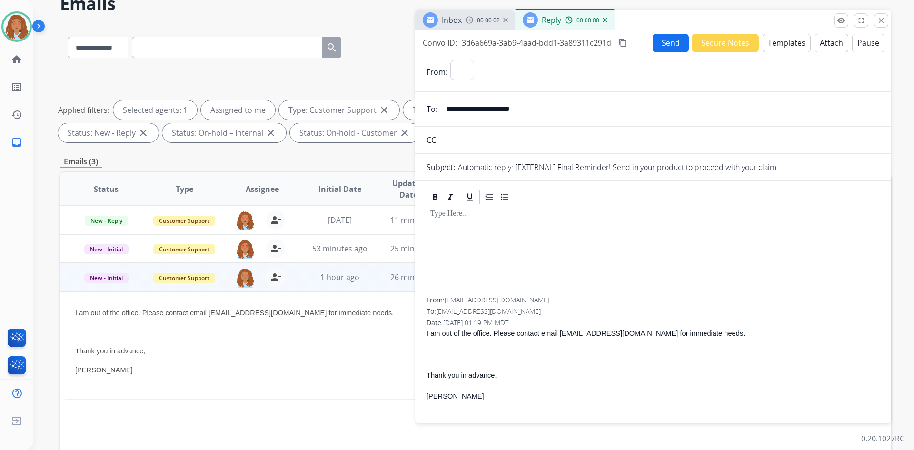
select select "**********"
click at [774, 47] on button "Templates" at bounding box center [786, 43] width 48 height 19
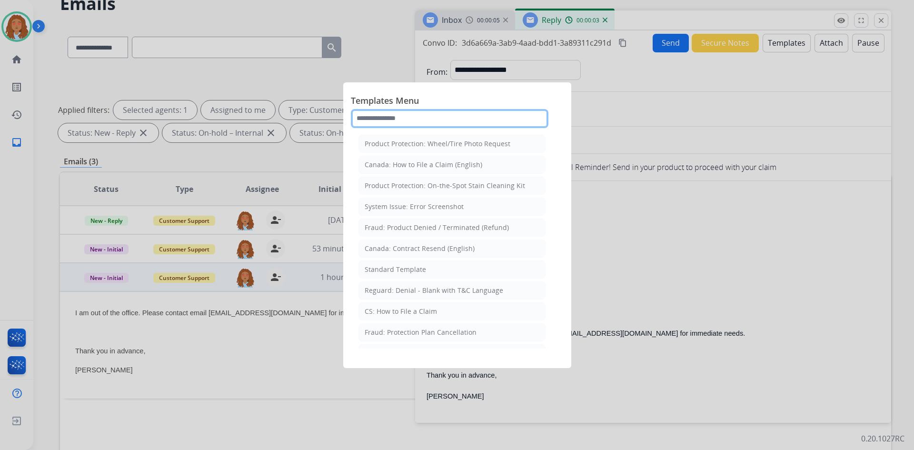
click at [464, 118] on input "text" at bounding box center [449, 118] width 197 height 19
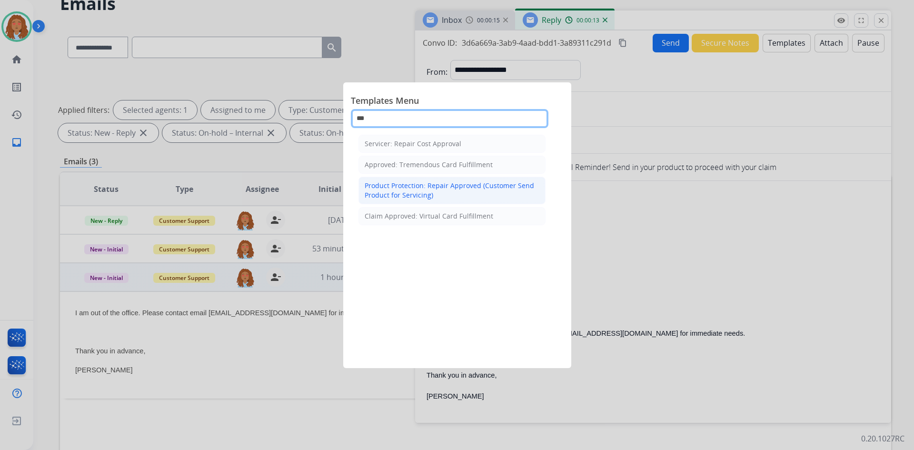
type input "***"
click at [438, 185] on div "Product Protection: Repair Approved (Customer Send Product for Servicing)" at bounding box center [451, 190] width 175 height 19
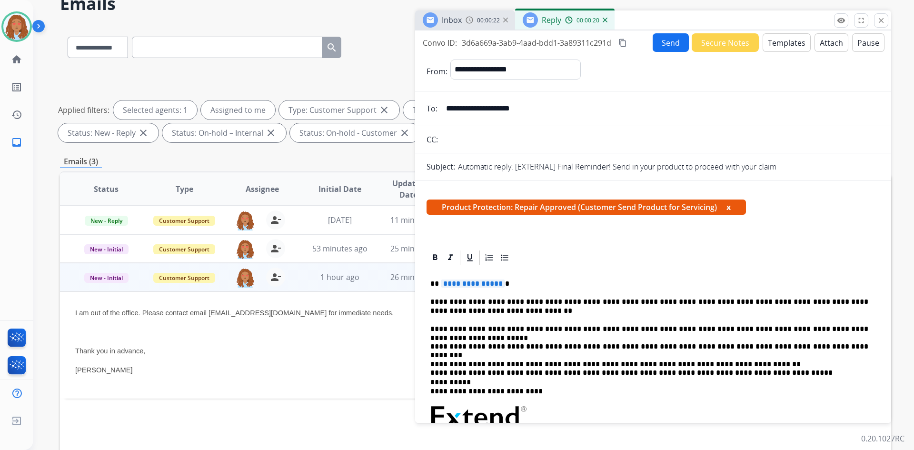
click at [482, 285] on span "**********" at bounding box center [473, 283] width 64 height 8
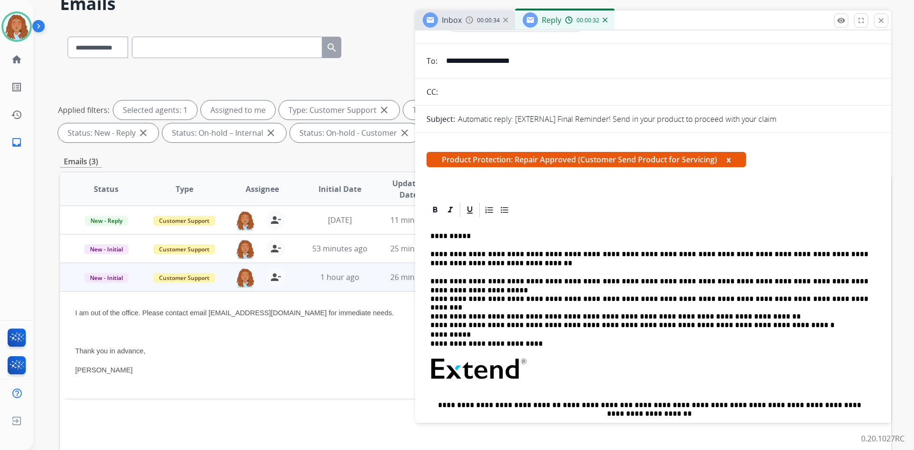
click at [853, 282] on p "**********" at bounding box center [649, 299] width 438 height 44
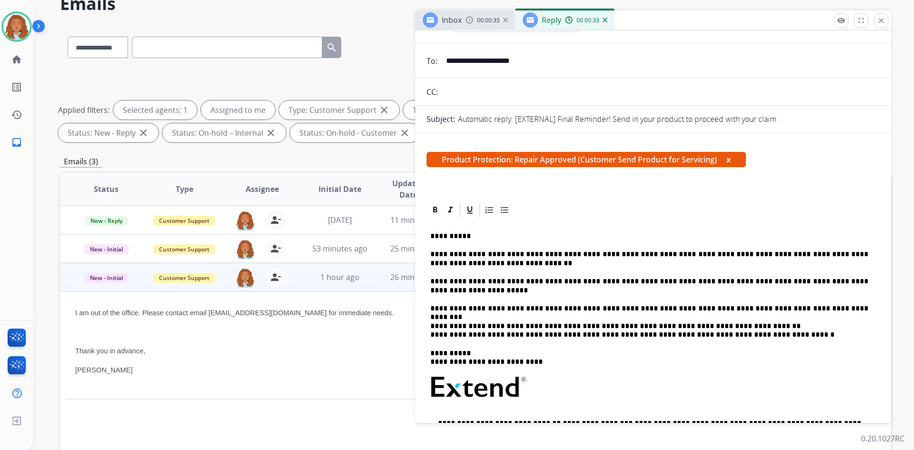
click at [803, 310] on p "**********" at bounding box center [649, 317] width 438 height 44
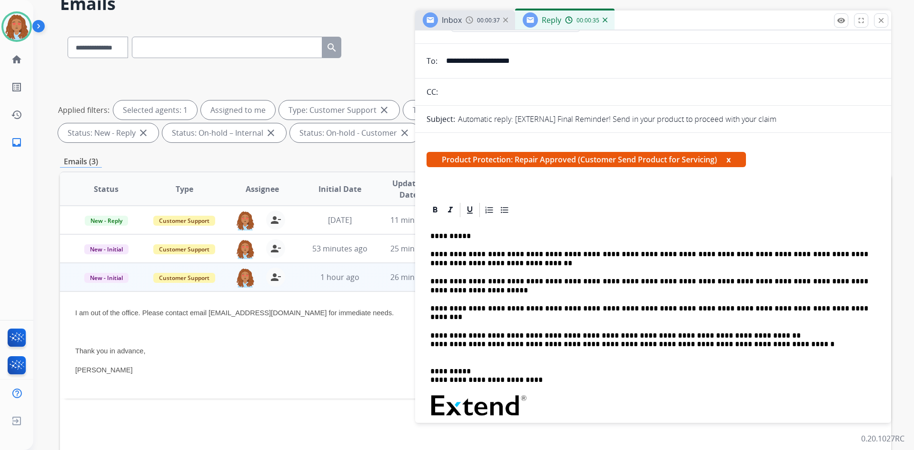
click at [729, 335] on p "**********" at bounding box center [649, 339] width 438 height 35
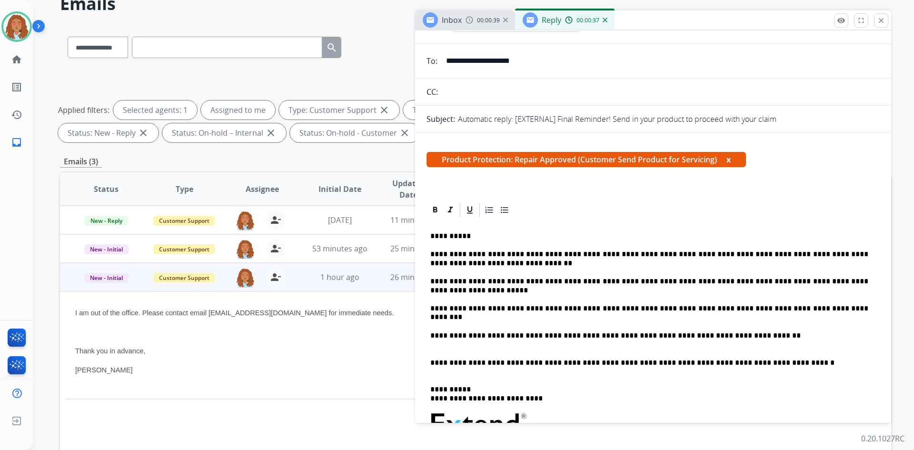
click at [428, 386] on div "**********" at bounding box center [652, 400] width 453 height 365
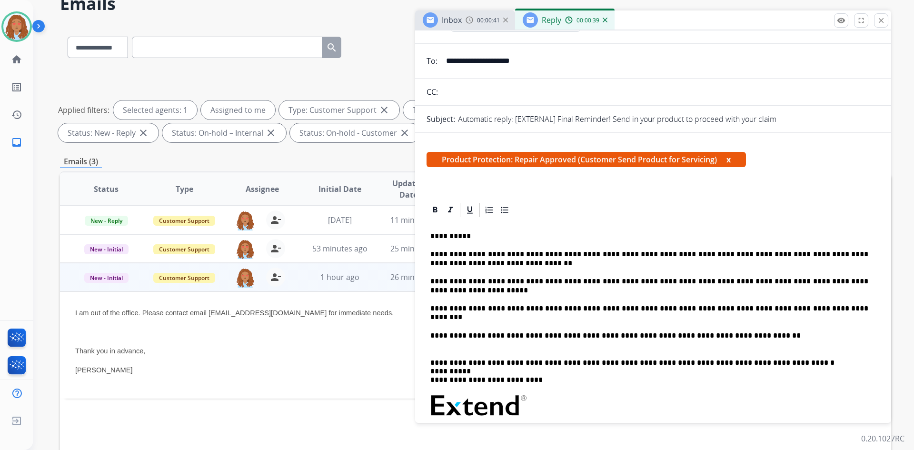
click at [429, 363] on div "**********" at bounding box center [652, 391] width 453 height 347
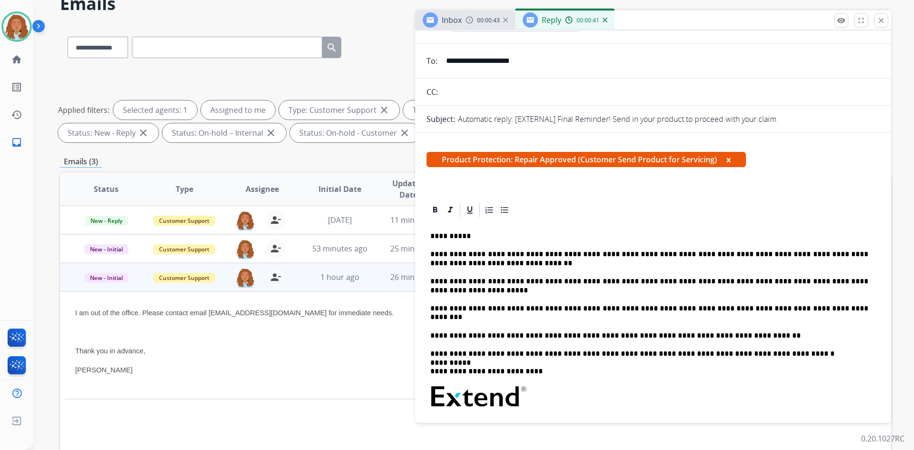
click at [776, 353] on p "**********" at bounding box center [649, 362] width 438 height 26
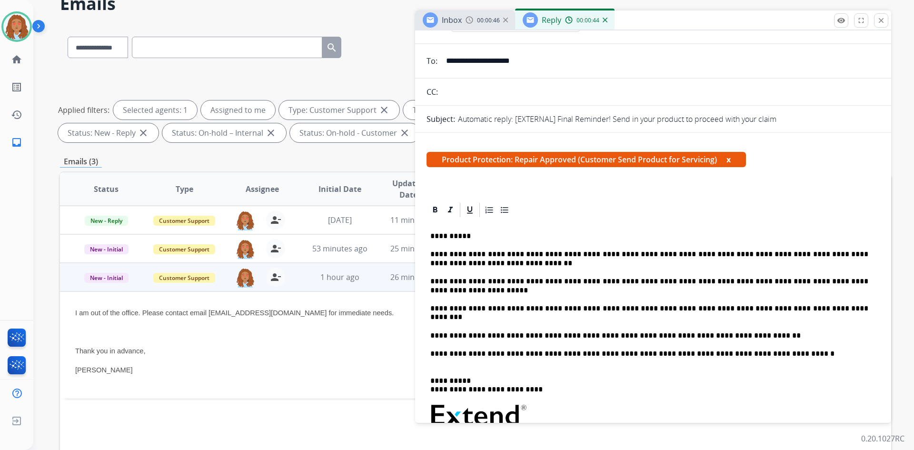
click at [429, 336] on div "**********" at bounding box center [652, 396] width 453 height 356
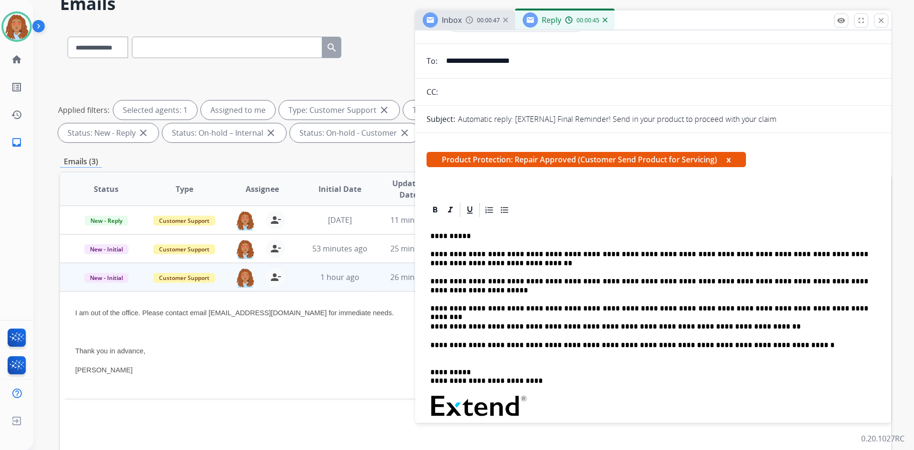
click at [427, 308] on div "**********" at bounding box center [652, 392] width 453 height 348
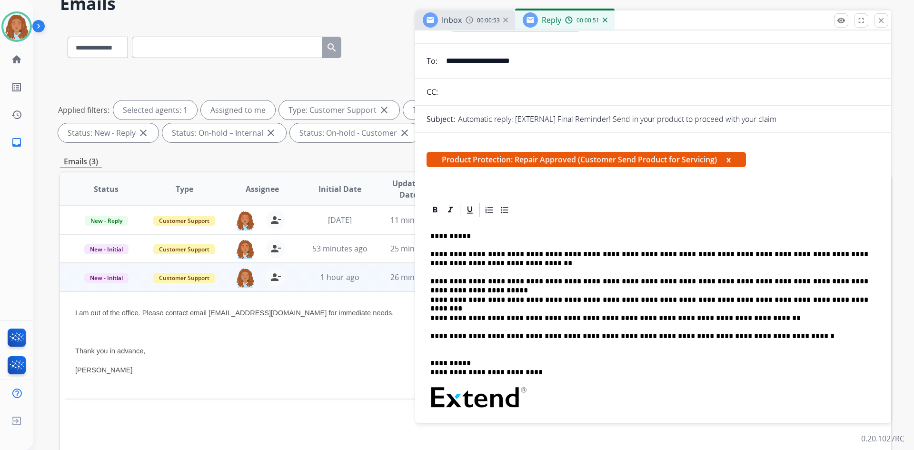
scroll to position [0, 0]
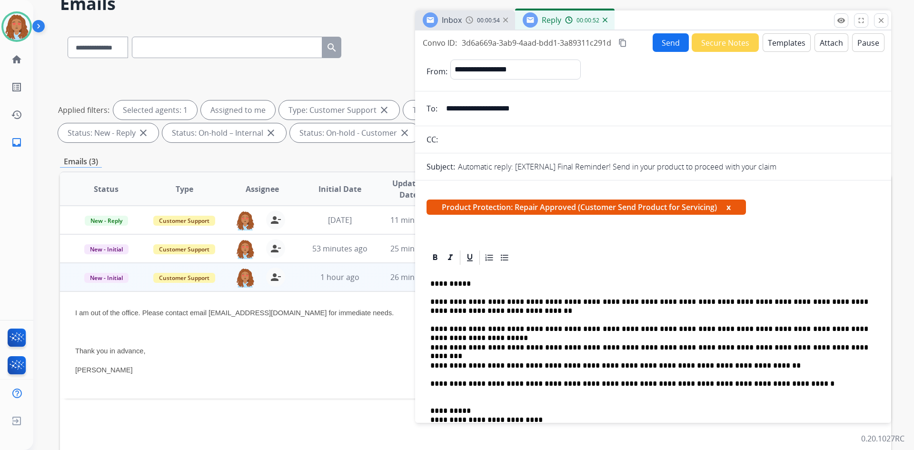
click at [622, 44] on mat-icon "content_copy" at bounding box center [622, 43] width 9 height 9
click at [660, 46] on button "Send" at bounding box center [670, 42] width 36 height 19
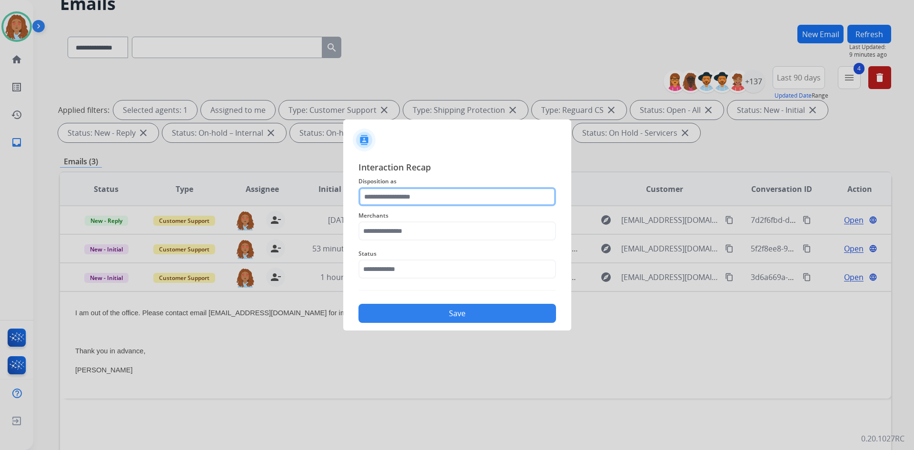
click at [425, 196] on input "text" at bounding box center [456, 196] width 197 height 19
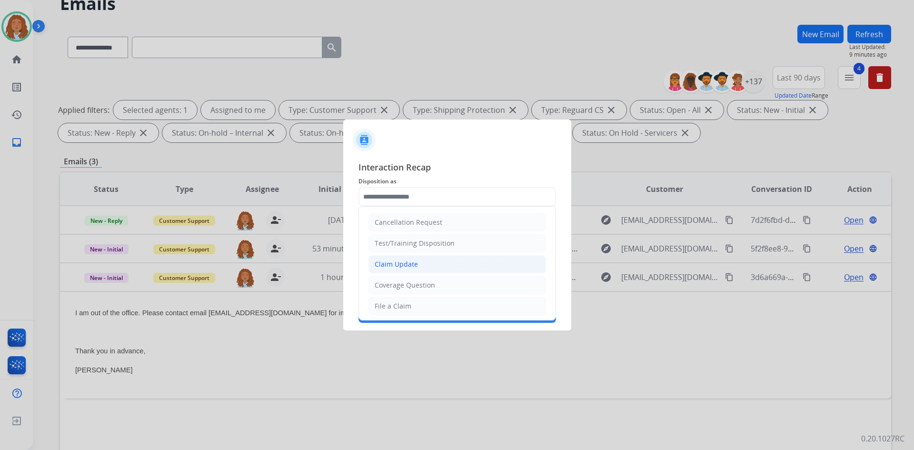
click at [423, 266] on li "Claim Update" at bounding box center [456, 264] width 177 height 18
type input "**********"
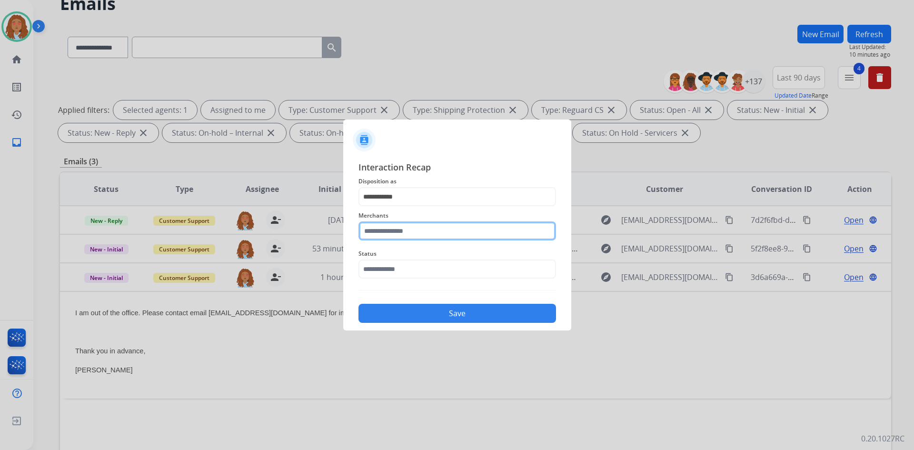
click at [391, 228] on input "text" at bounding box center [456, 230] width 197 height 19
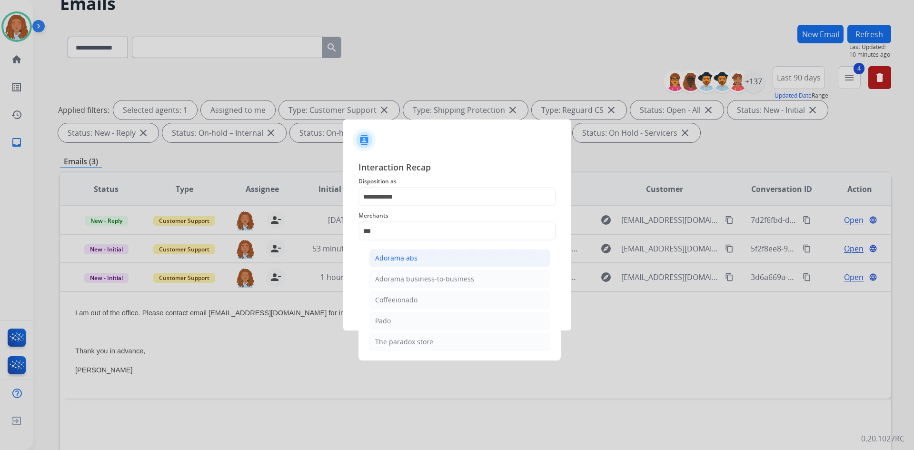
click at [399, 261] on div "Adorama abs" at bounding box center [396, 258] width 42 height 10
type input "**********"
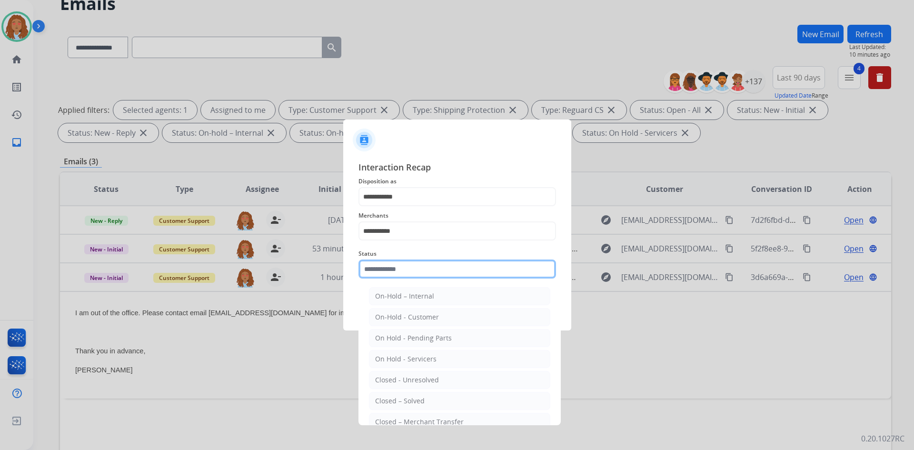
click at [397, 276] on input "text" at bounding box center [456, 268] width 197 height 19
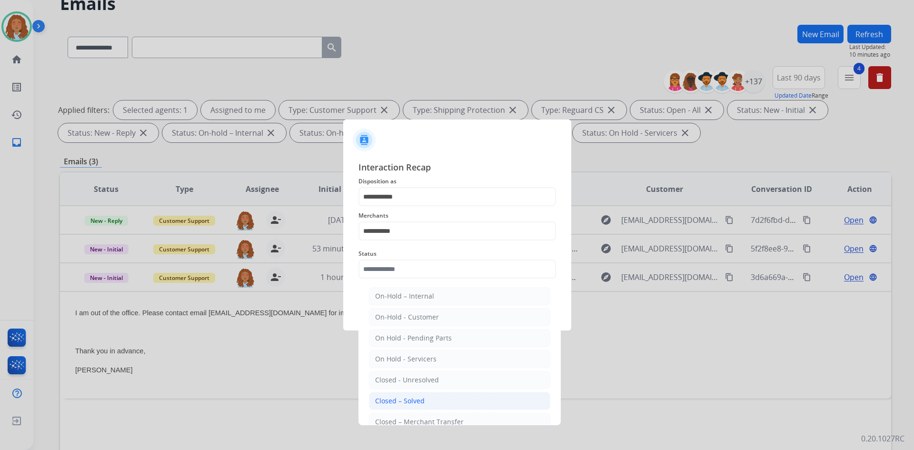
click at [422, 400] on div "Closed – Solved" at bounding box center [399, 401] width 49 height 10
type input "**********"
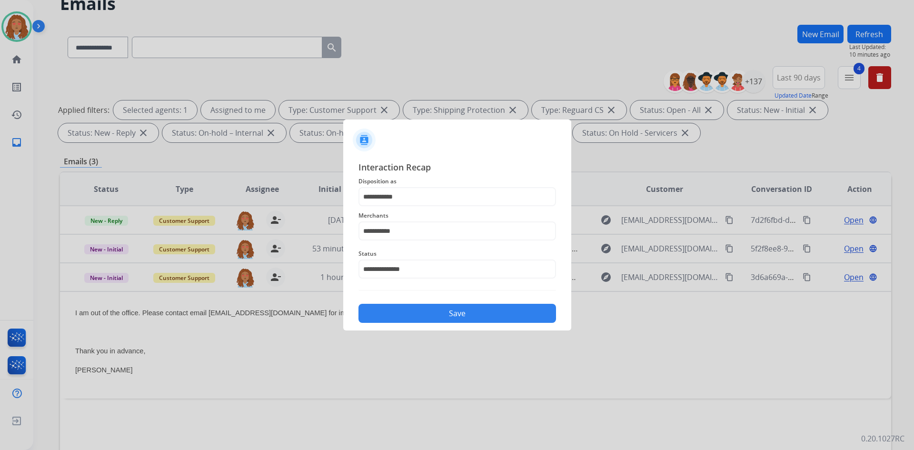
click at [432, 311] on button "Save" at bounding box center [456, 313] width 197 height 19
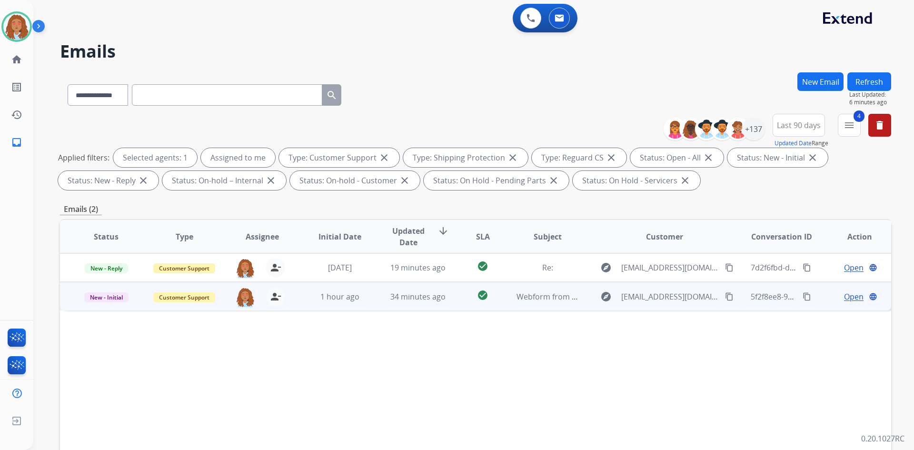
click at [845, 297] on span "Open" at bounding box center [854, 296] width 20 height 11
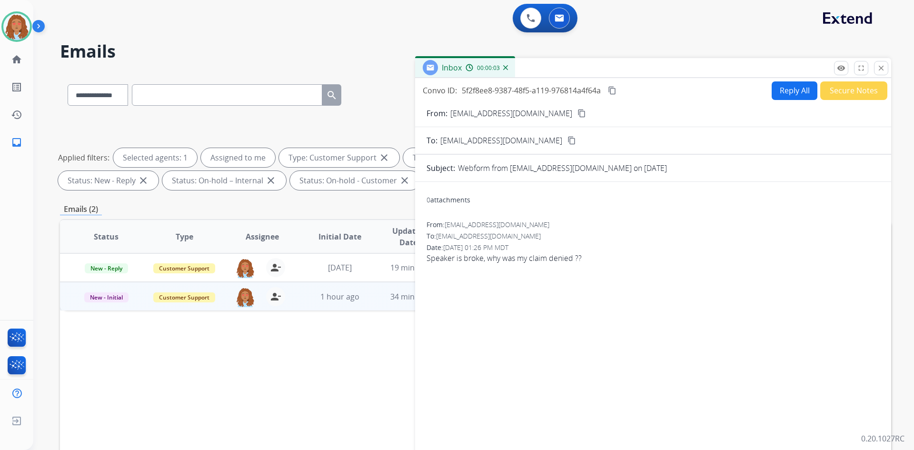
click at [790, 90] on button "Reply All" at bounding box center [794, 90] width 46 height 19
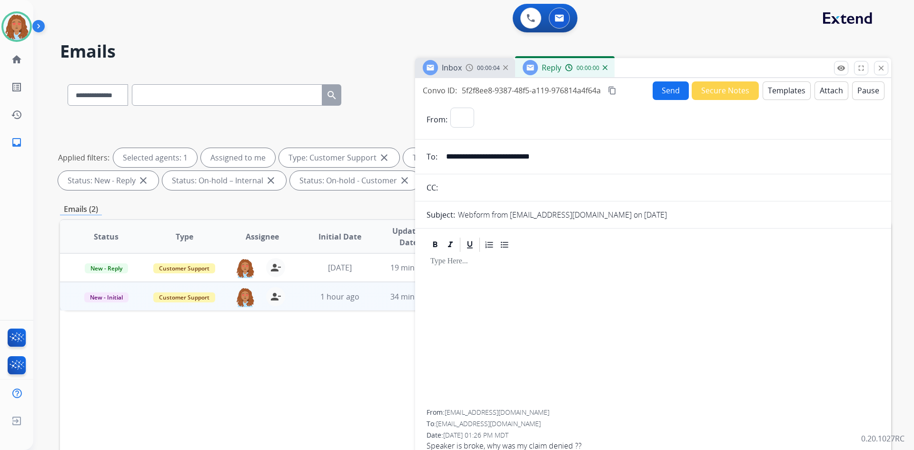
select select "**********"
click at [777, 92] on button "Templates" at bounding box center [786, 90] width 48 height 19
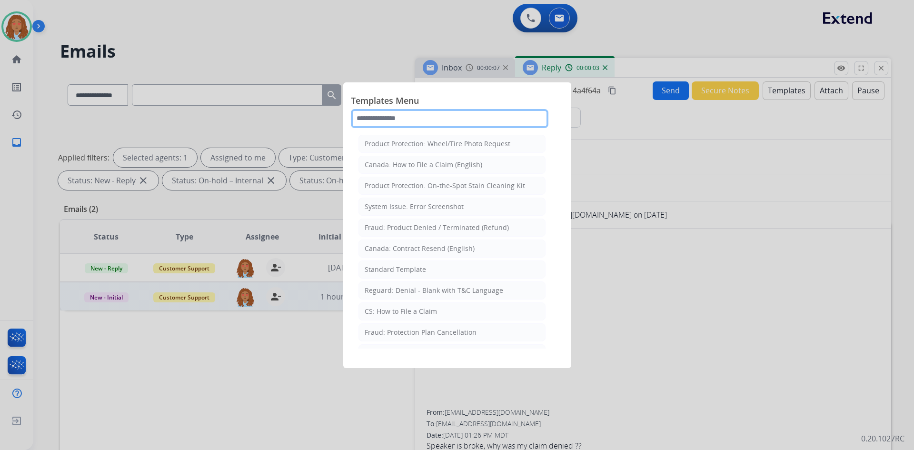
click at [468, 117] on input "text" at bounding box center [449, 118] width 197 height 19
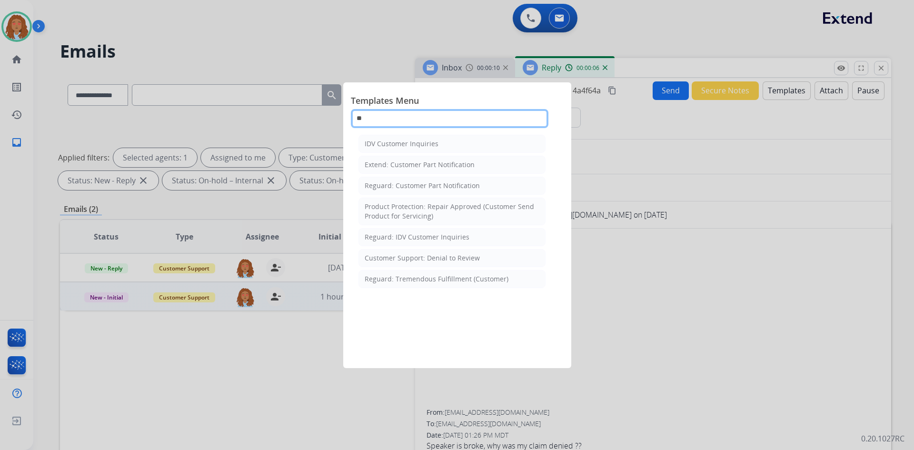
type input "*"
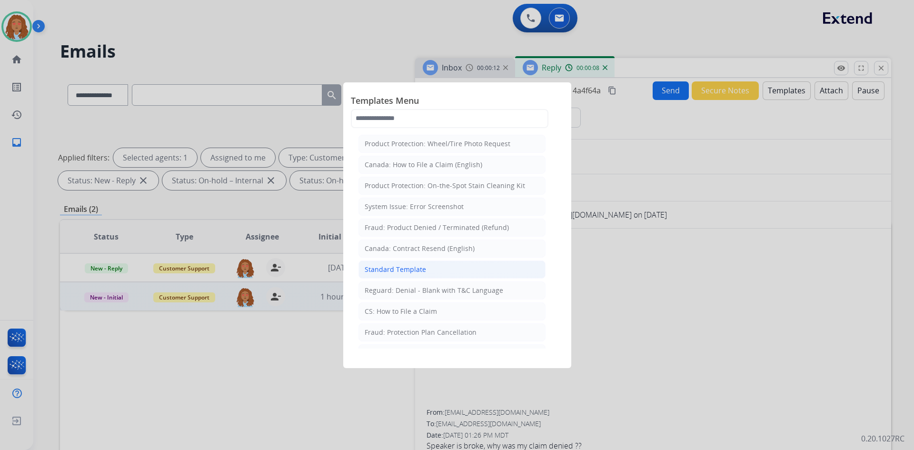
click at [408, 268] on div "Standard Template" at bounding box center [394, 270] width 61 height 10
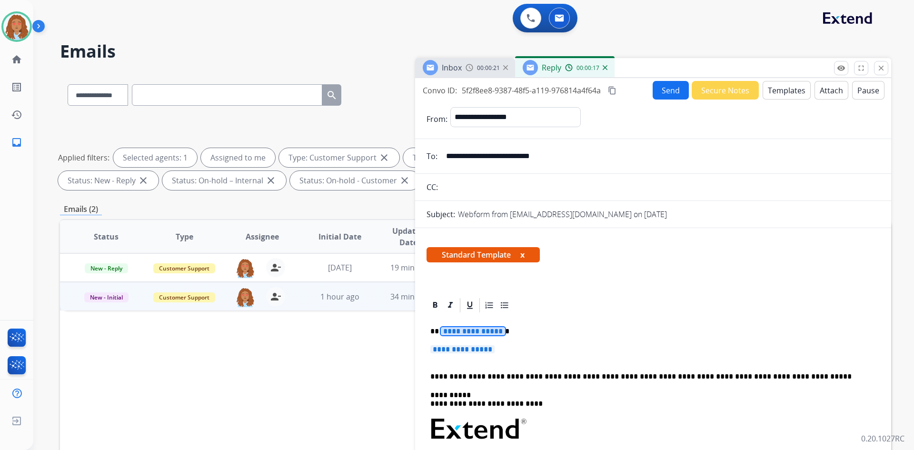
click at [465, 334] on span "**********" at bounding box center [473, 331] width 64 height 8
click at [476, 349] on span "**********" at bounding box center [462, 349] width 64 height 8
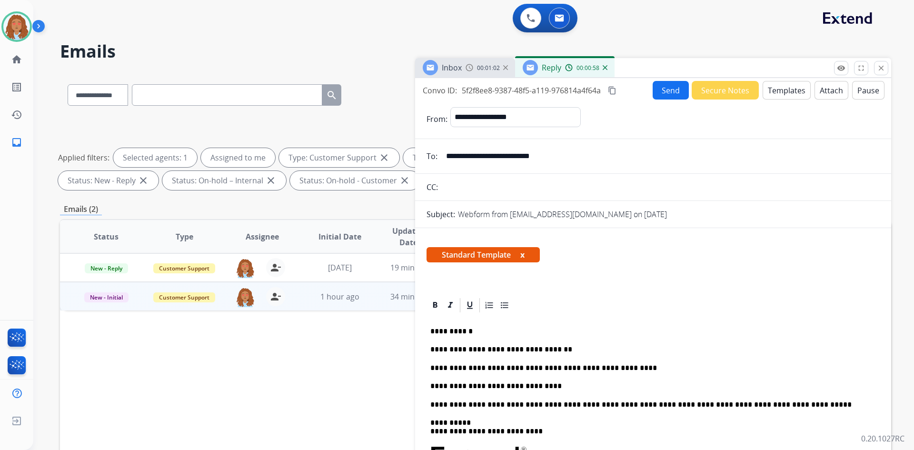
click at [548, 382] on p "**********" at bounding box center [649, 386] width 438 height 9
click at [611, 90] on mat-icon "content_copy" at bounding box center [612, 90] width 9 height 9
click at [664, 91] on button "Send" at bounding box center [670, 90] width 36 height 19
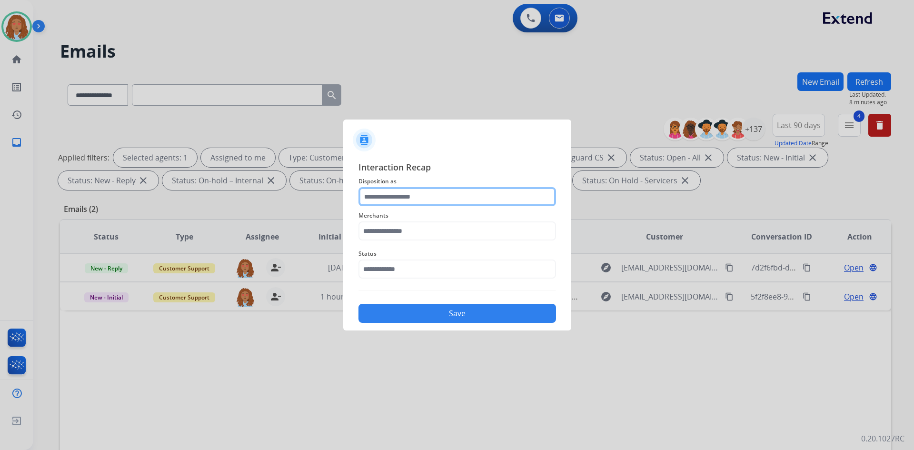
click at [460, 197] on input "text" at bounding box center [456, 196] width 197 height 19
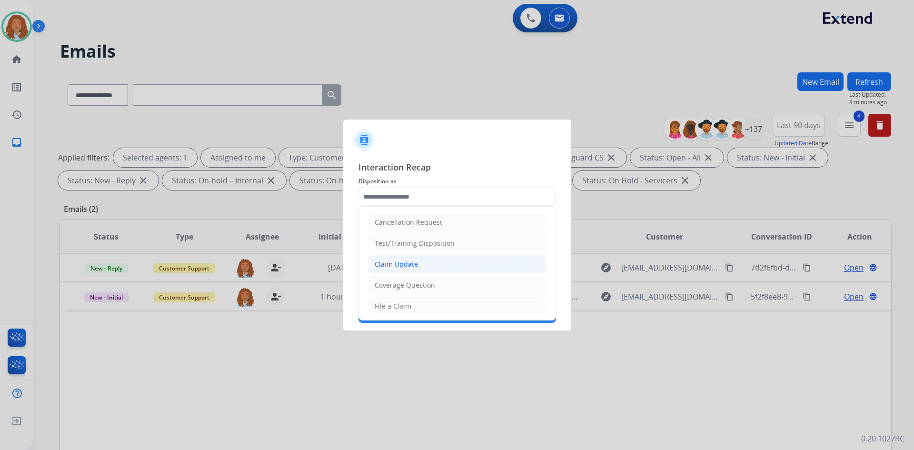
click at [413, 261] on div "Claim Update" at bounding box center [395, 264] width 43 height 10
type input "**********"
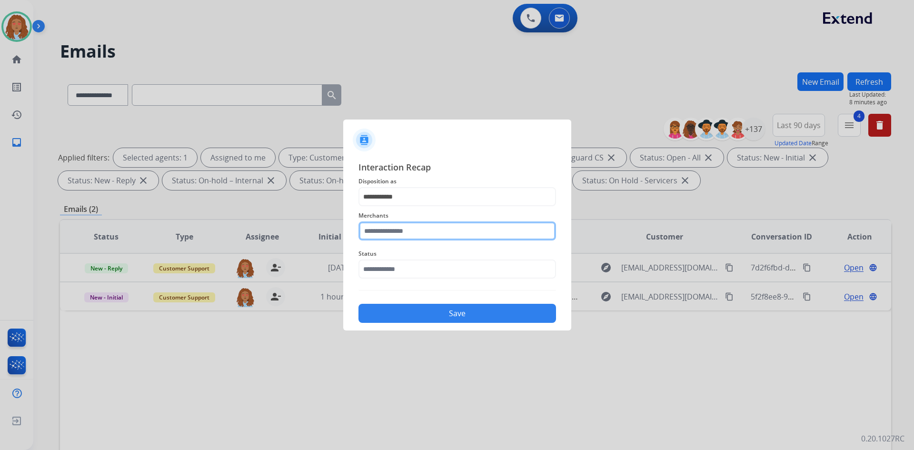
click at [414, 228] on input "text" at bounding box center [456, 230] width 197 height 19
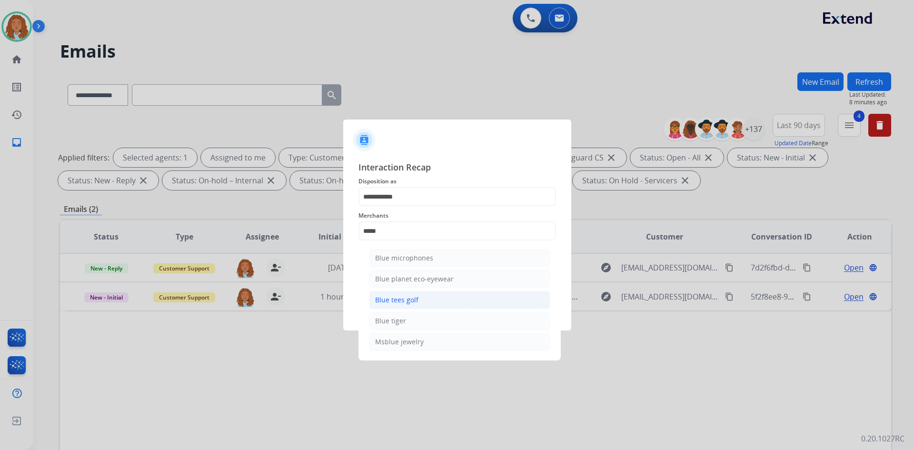
click at [416, 299] on div "Blue tees golf" at bounding box center [396, 300] width 43 height 10
type input "**********"
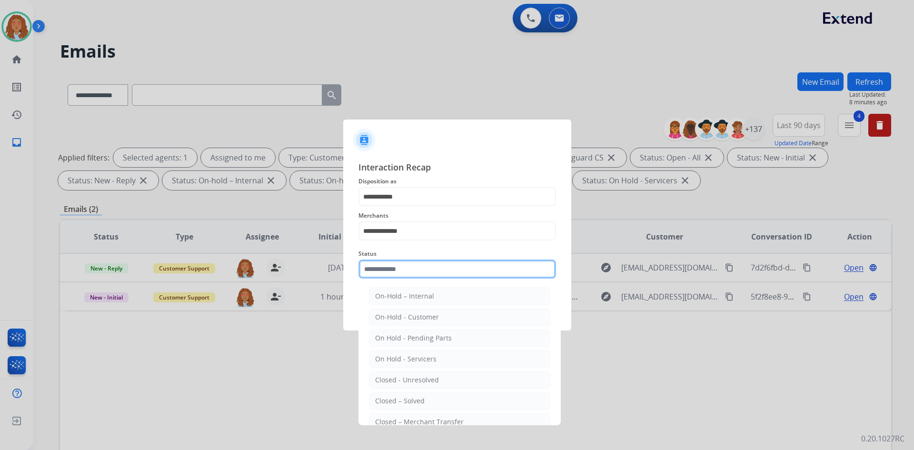
click at [405, 274] on input "text" at bounding box center [456, 268] width 197 height 19
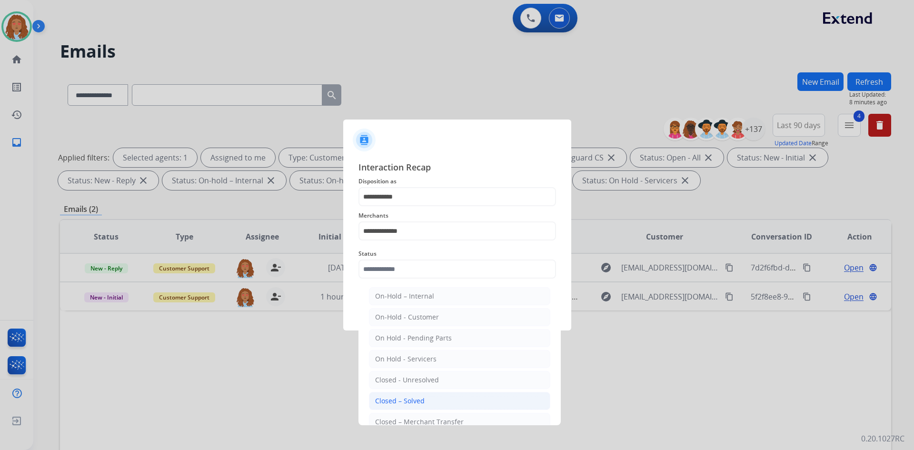
drag, startPoint x: 415, startPoint y: 403, endPoint x: 398, endPoint y: 318, distance: 86.9
click at [415, 403] on div "Closed – Solved" at bounding box center [399, 401] width 49 height 10
type input "**********"
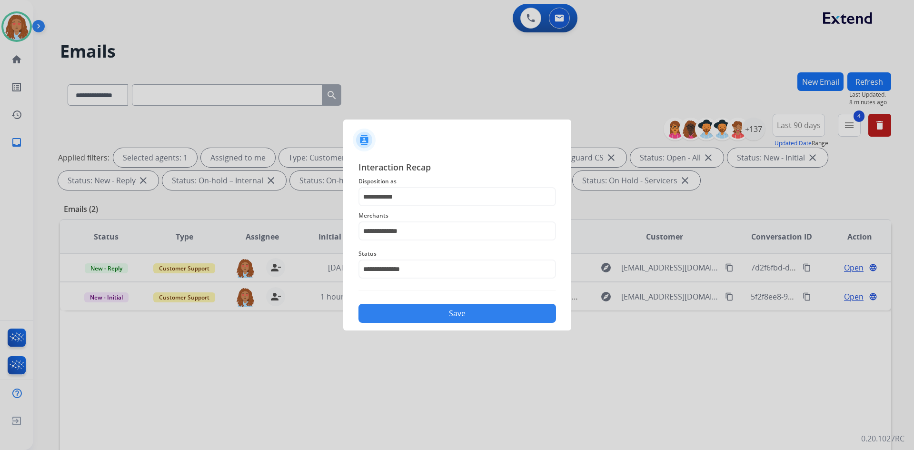
click at [411, 308] on button "Save" at bounding box center [456, 313] width 197 height 19
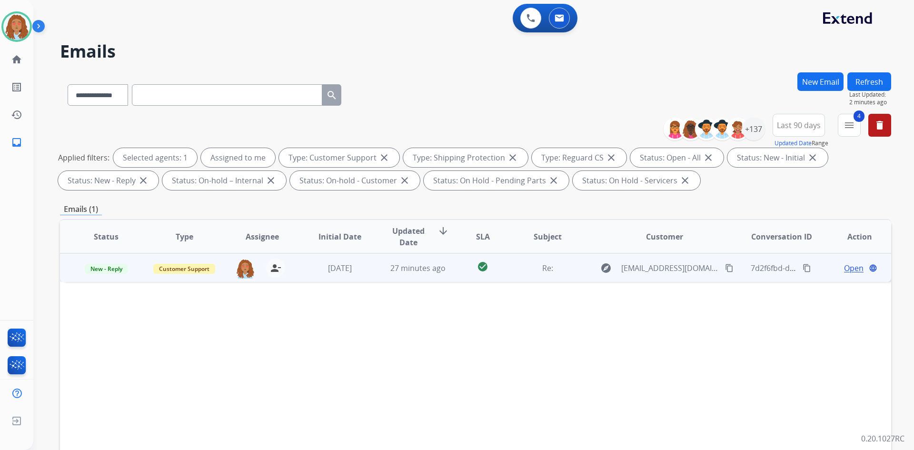
click at [844, 267] on span "Open" at bounding box center [854, 267] width 20 height 11
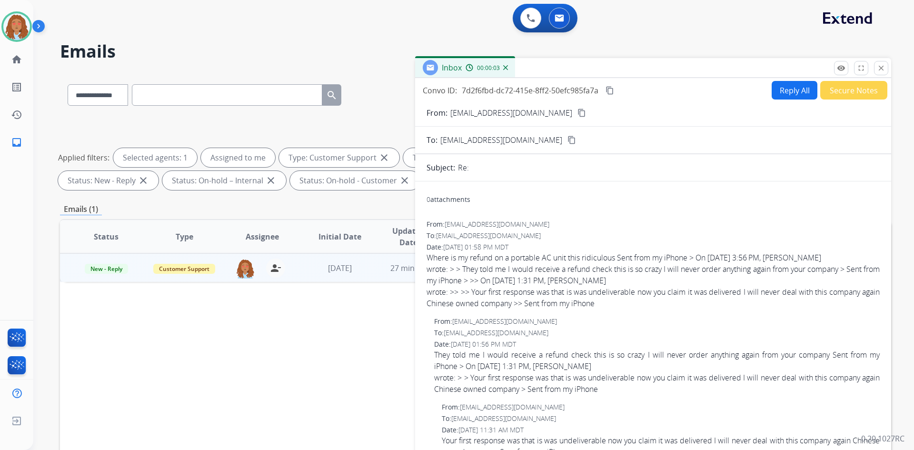
click at [577, 116] on mat-icon "content_copy" at bounding box center [581, 112] width 9 height 9
click at [794, 86] on button "Reply All" at bounding box center [794, 90] width 46 height 19
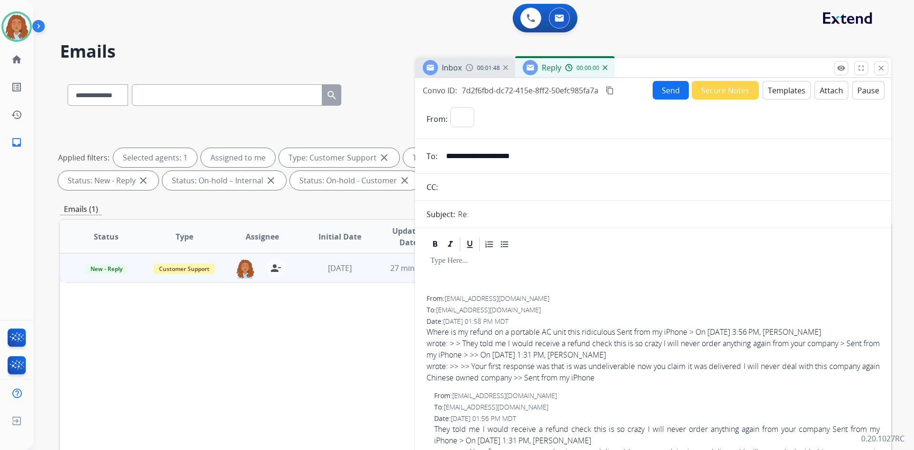
select select "**********"
click at [774, 92] on button "Templates" at bounding box center [786, 90] width 48 height 19
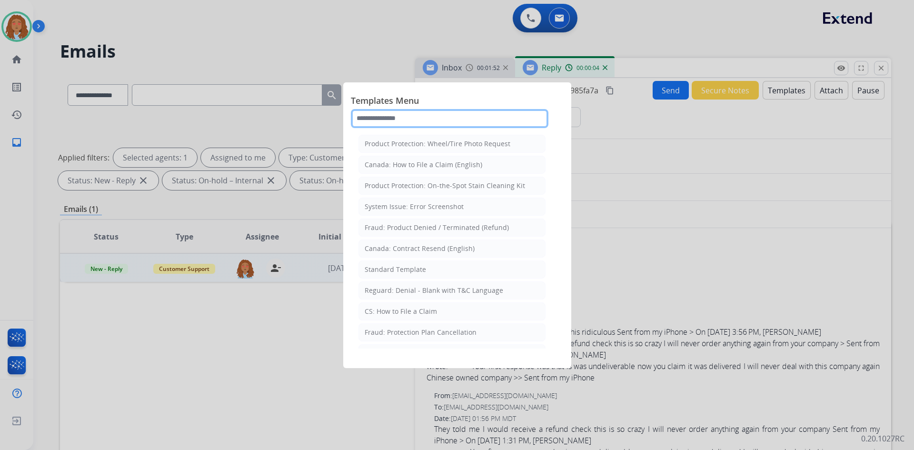
click at [441, 120] on input "text" at bounding box center [449, 118] width 197 height 19
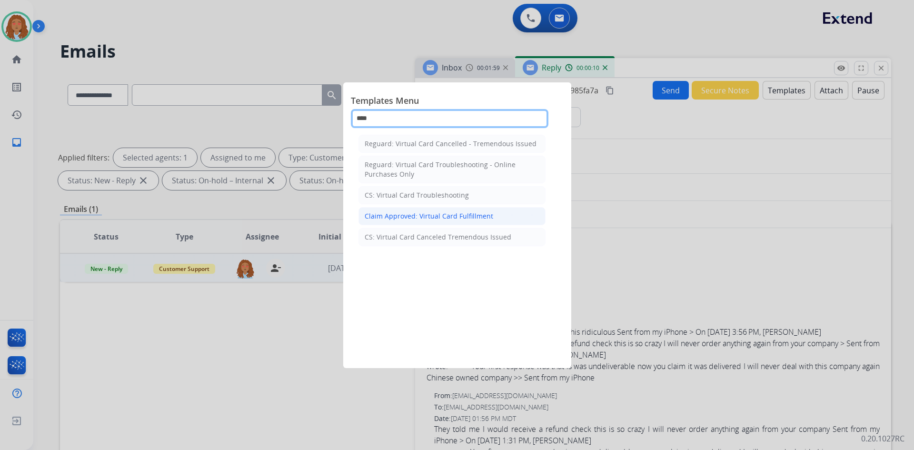
type input "****"
click at [462, 221] on li "Claim Approved: Virtual Card Fulfillment" at bounding box center [451, 216] width 187 height 18
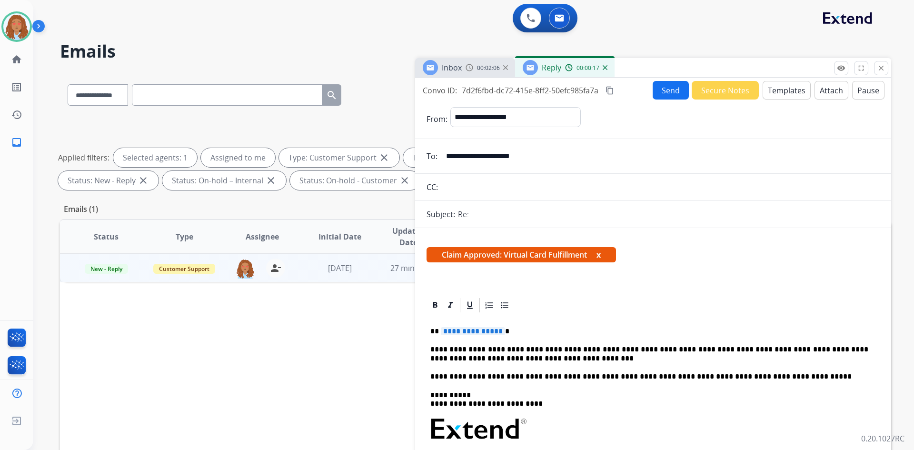
click at [483, 336] on div "**********" at bounding box center [652, 451] width 453 height 275
click at [465, 334] on span "**********" at bounding box center [473, 331] width 64 height 8
click at [629, 350] on p "**********" at bounding box center [649, 354] width 438 height 18
click at [665, 349] on p "**********" at bounding box center [649, 354] width 438 height 18
click at [610, 90] on mat-icon "content_copy" at bounding box center [609, 90] width 9 height 9
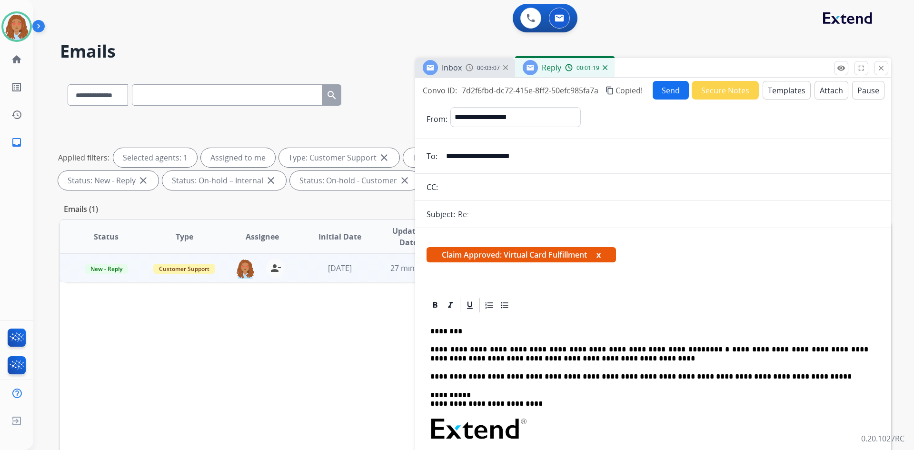
click at [665, 89] on button "Send" at bounding box center [670, 90] width 36 height 19
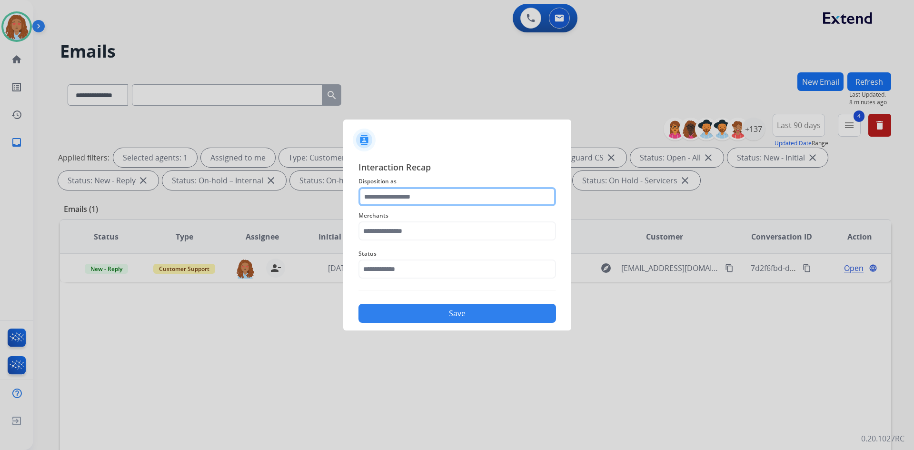
click at [407, 198] on input "text" at bounding box center [456, 196] width 197 height 19
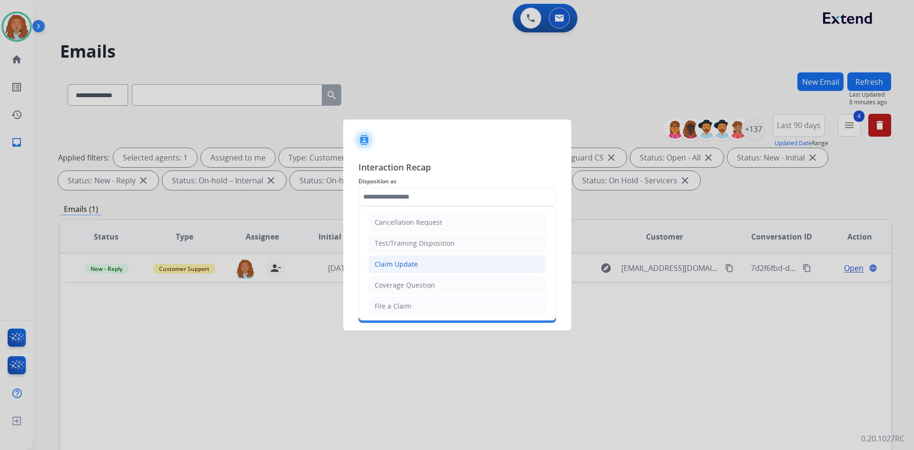
click at [412, 265] on div "Claim Update" at bounding box center [395, 264] width 43 height 10
type input "**********"
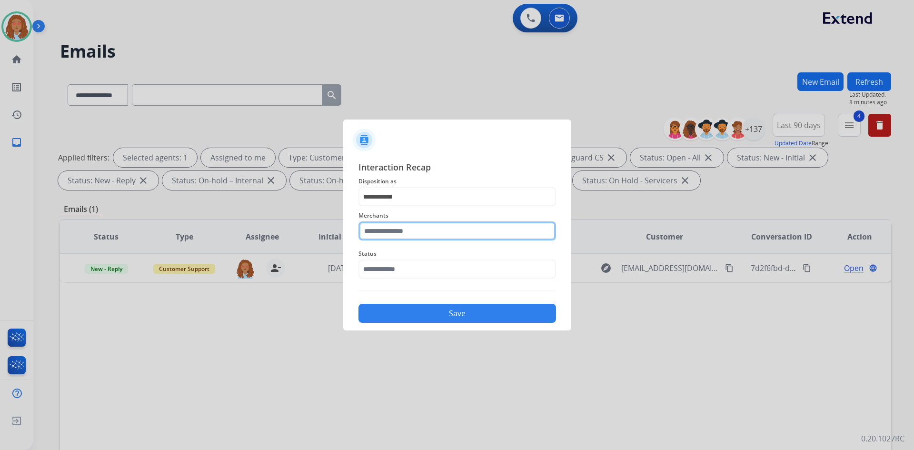
click at [403, 230] on input "text" at bounding box center [456, 230] width 197 height 19
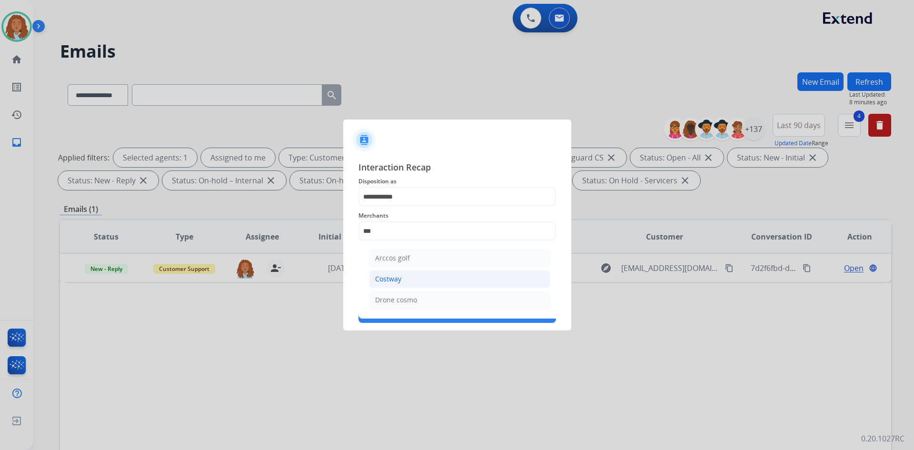
click at [399, 279] on div "Costway" at bounding box center [388, 279] width 26 height 10
type input "*******"
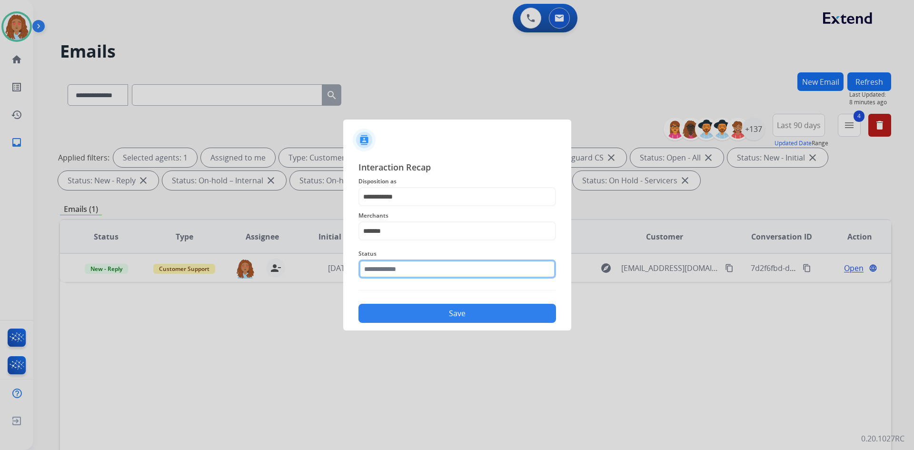
click at [411, 269] on input "text" at bounding box center [456, 268] width 197 height 19
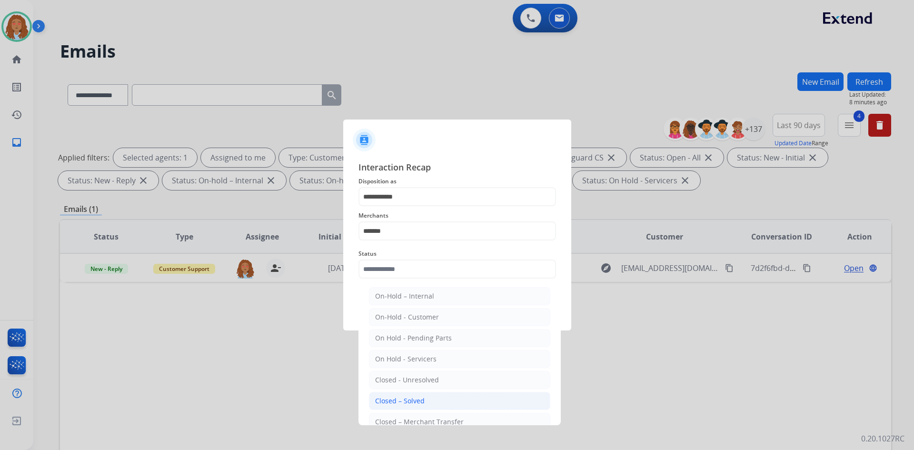
click at [420, 402] on div "Closed – Solved" at bounding box center [399, 401] width 49 height 10
type input "**********"
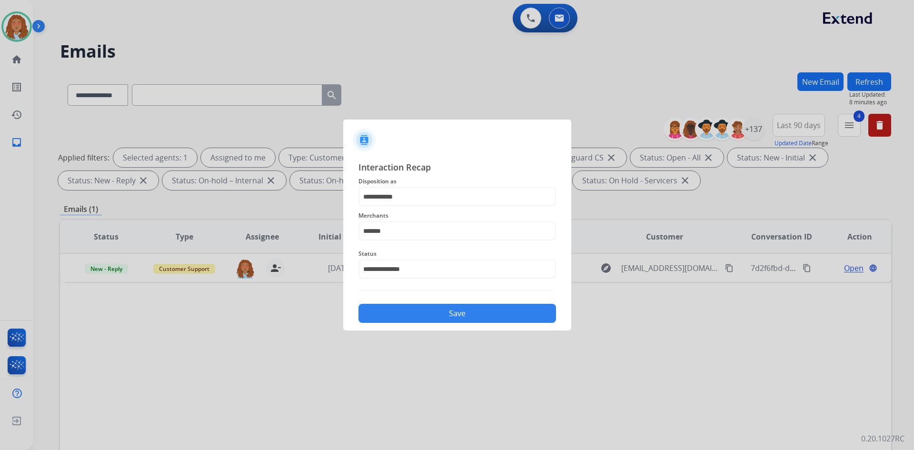
click at [425, 314] on button "Save" at bounding box center [456, 313] width 197 height 19
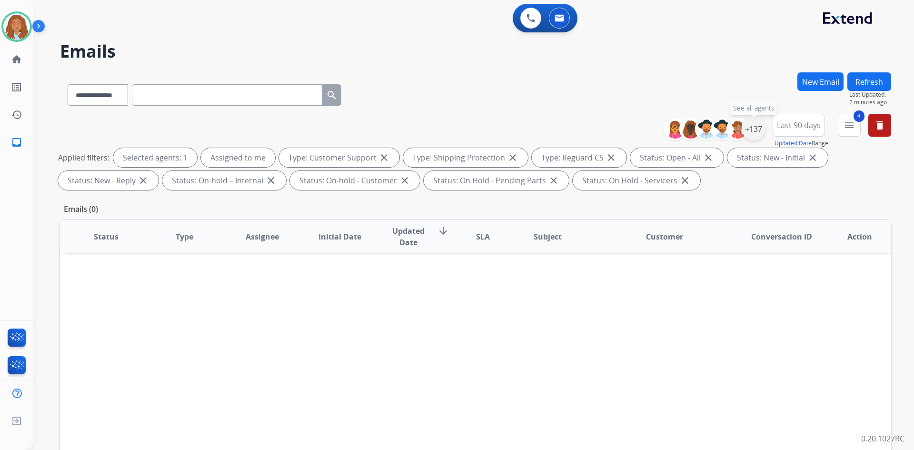
click at [752, 131] on div "+137" at bounding box center [753, 129] width 23 height 23
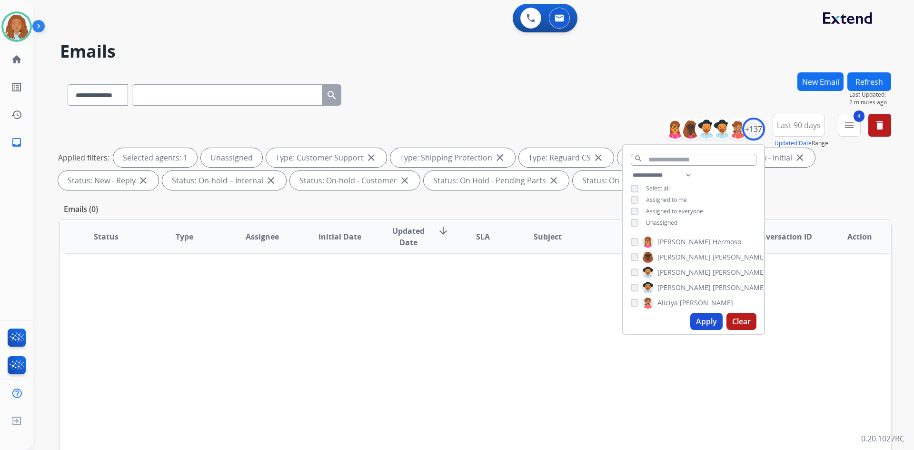
click at [706, 320] on button "Apply" at bounding box center [706, 321] width 32 height 17
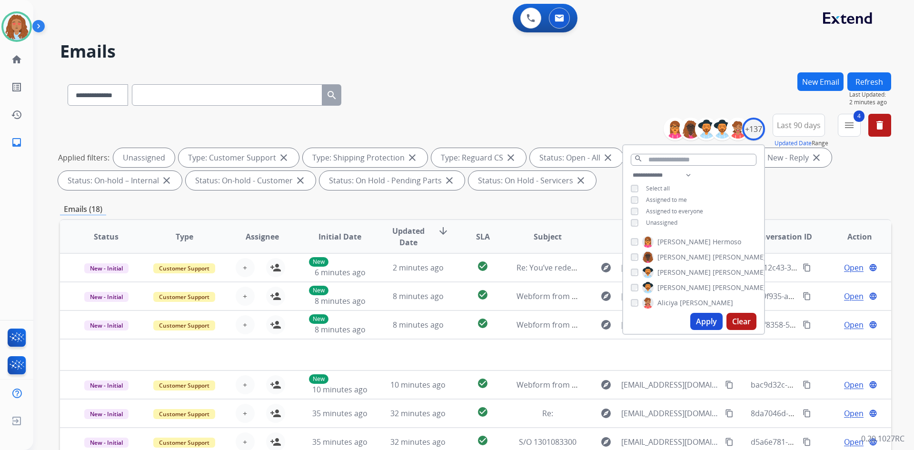
click at [589, 207] on div "Emails (18)" at bounding box center [475, 209] width 831 height 12
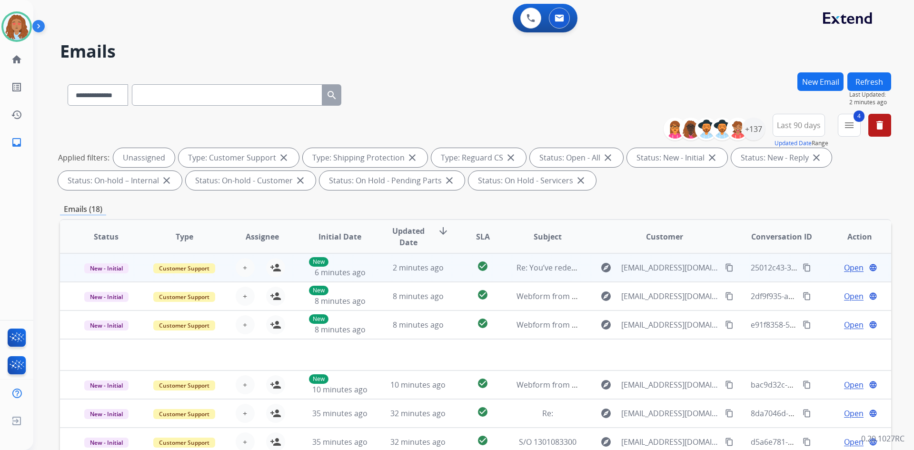
click at [669, 275] on div "explore [EMAIL_ADDRESS][DOMAIN_NAME] content_copy" at bounding box center [664, 267] width 140 height 15
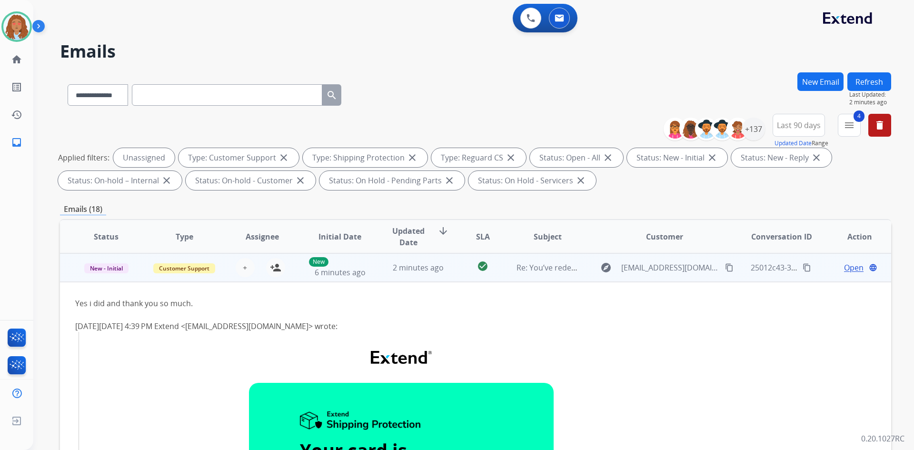
click at [669, 275] on div "explore [EMAIL_ADDRESS][DOMAIN_NAME] content_copy" at bounding box center [664, 267] width 140 height 15
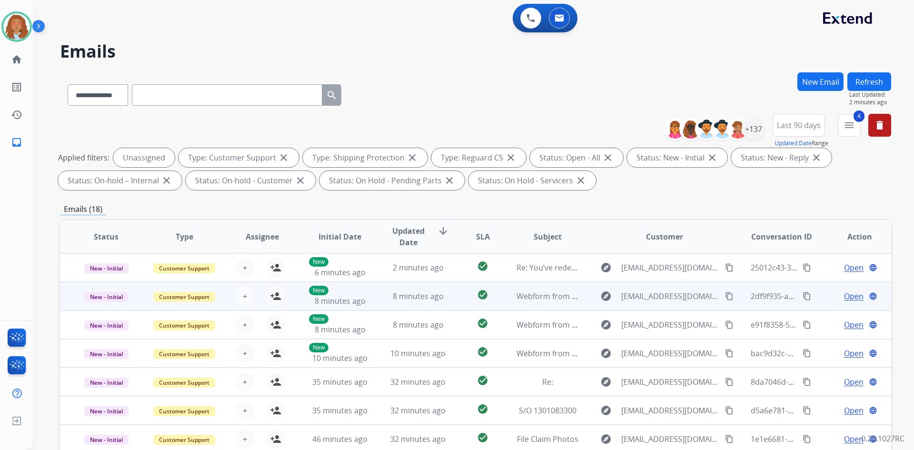
click at [664, 305] on td "explore [EMAIL_ADDRESS][DOMAIN_NAME] content_copy" at bounding box center [657, 296] width 156 height 29
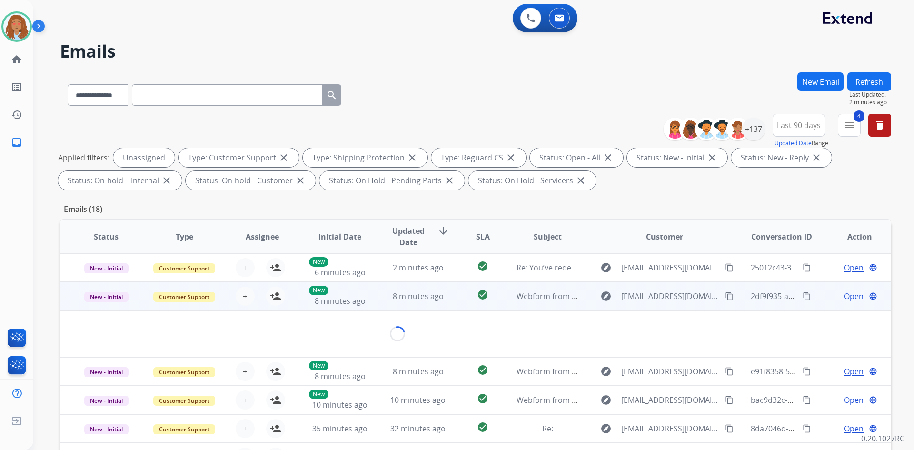
scroll to position [29, 0]
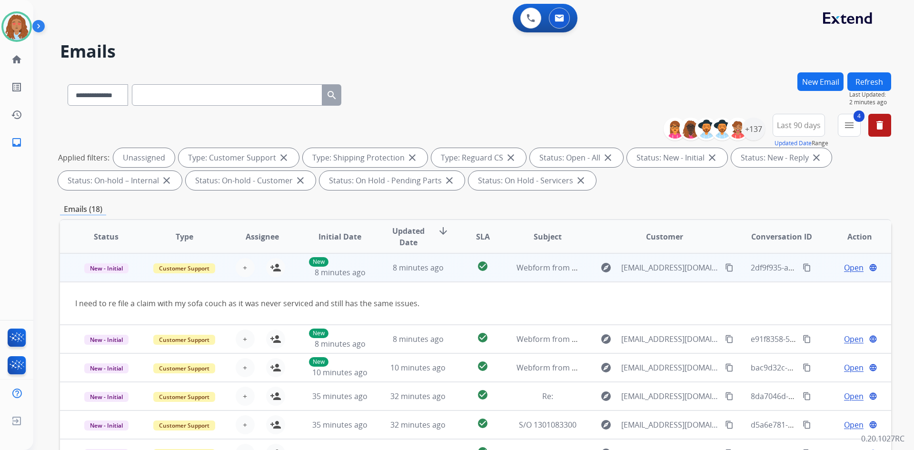
click at [669, 275] on td "explore [EMAIL_ADDRESS][DOMAIN_NAME] content_copy" at bounding box center [657, 267] width 156 height 29
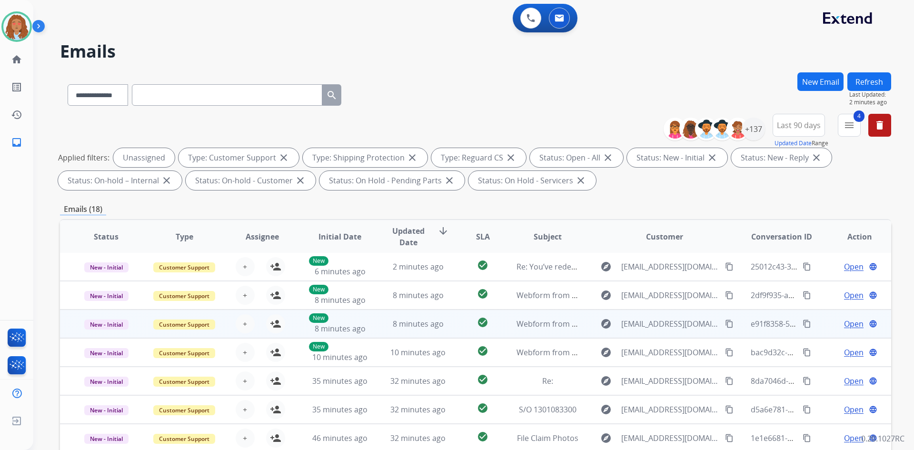
click at [660, 331] on div "explore [EMAIL_ADDRESS][DOMAIN_NAME] content_copy" at bounding box center [664, 323] width 140 height 15
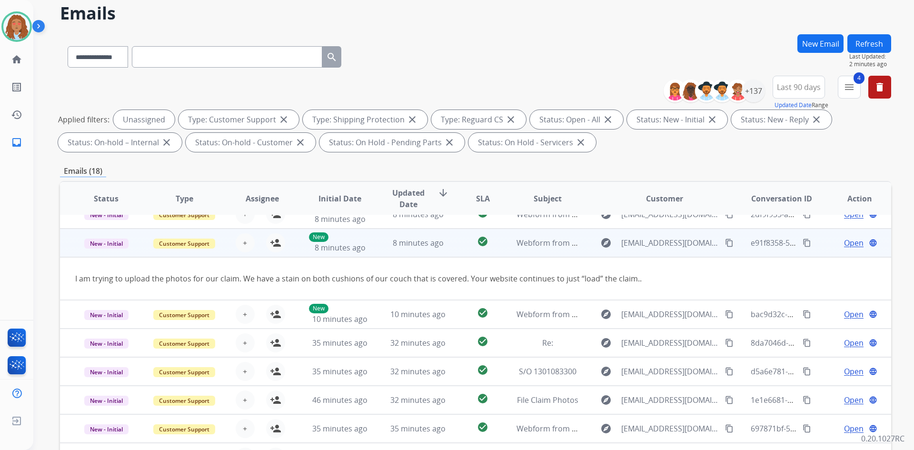
scroll to position [48, 0]
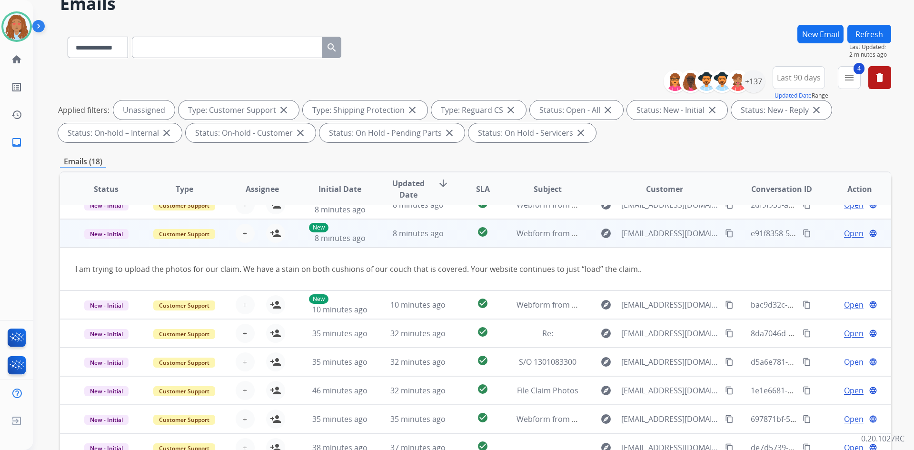
click at [684, 241] on td "explore [EMAIL_ADDRESS][DOMAIN_NAME] content_copy" at bounding box center [657, 233] width 156 height 29
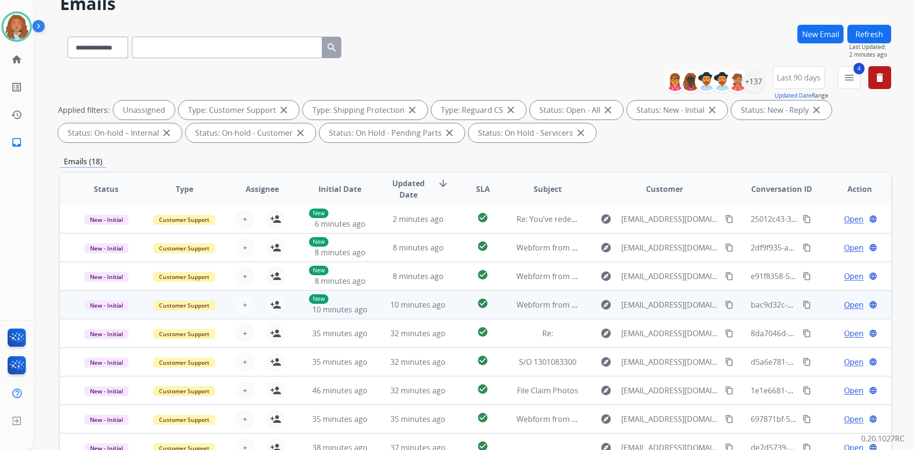
click at [660, 312] on div "explore [EMAIL_ADDRESS][DOMAIN_NAME] content_copy" at bounding box center [664, 304] width 140 height 15
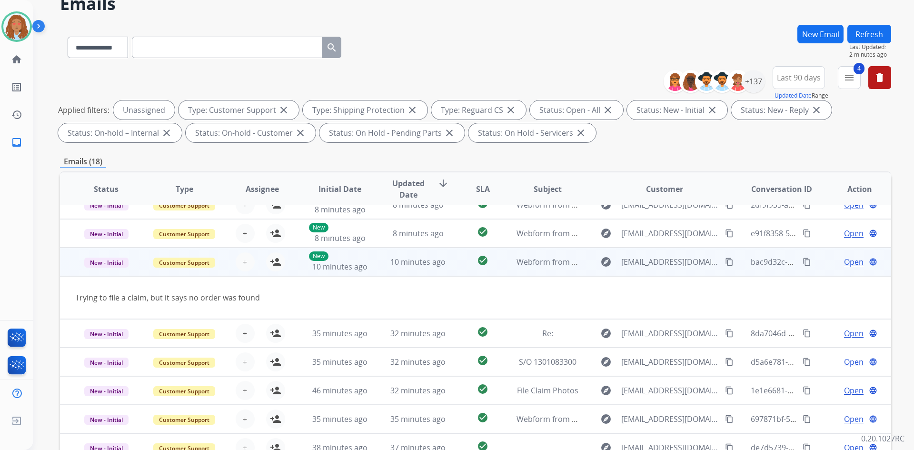
click at [725, 264] on mat-icon "content_copy" at bounding box center [729, 261] width 9 height 9
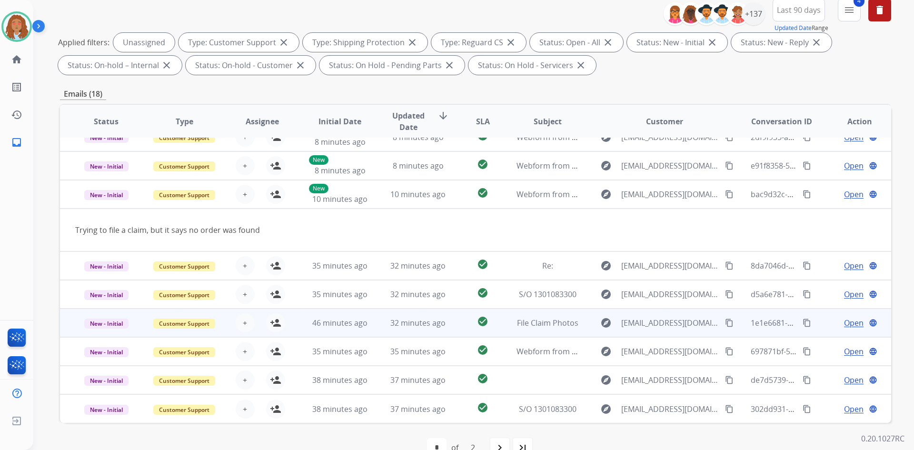
scroll to position [138, 0]
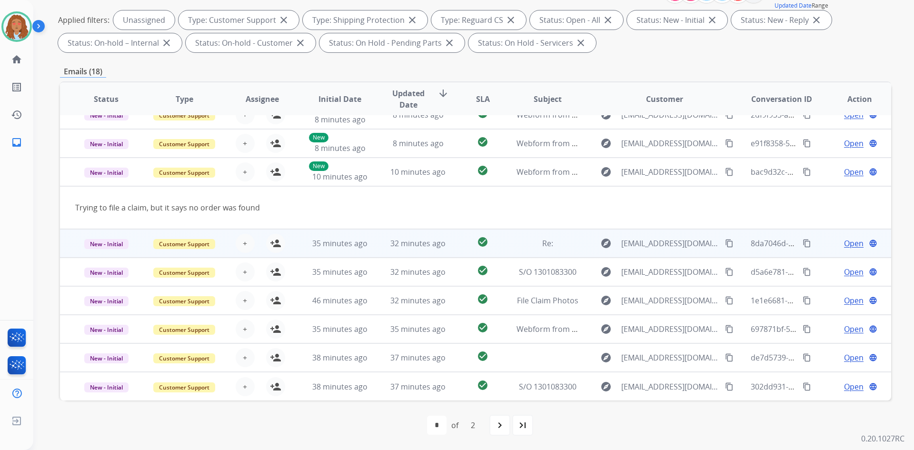
click at [662, 252] on td "explore [EMAIL_ADDRESS][DOMAIN_NAME] content_copy" at bounding box center [657, 243] width 156 height 29
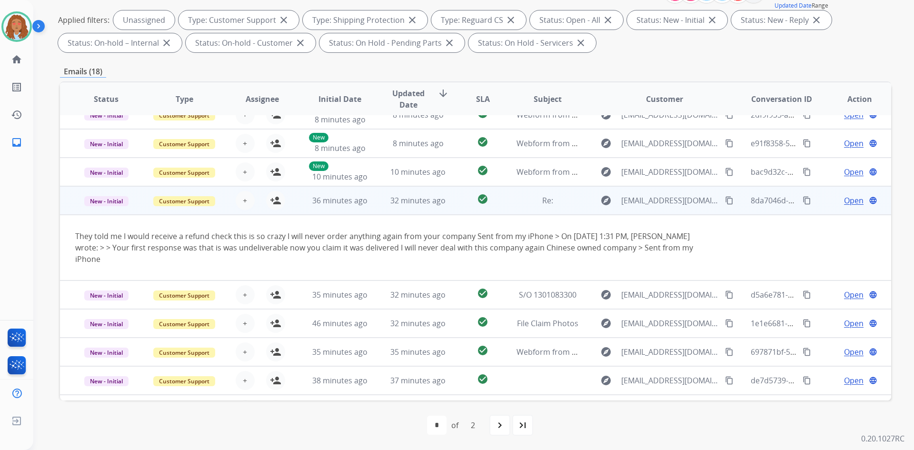
scroll to position [67, 0]
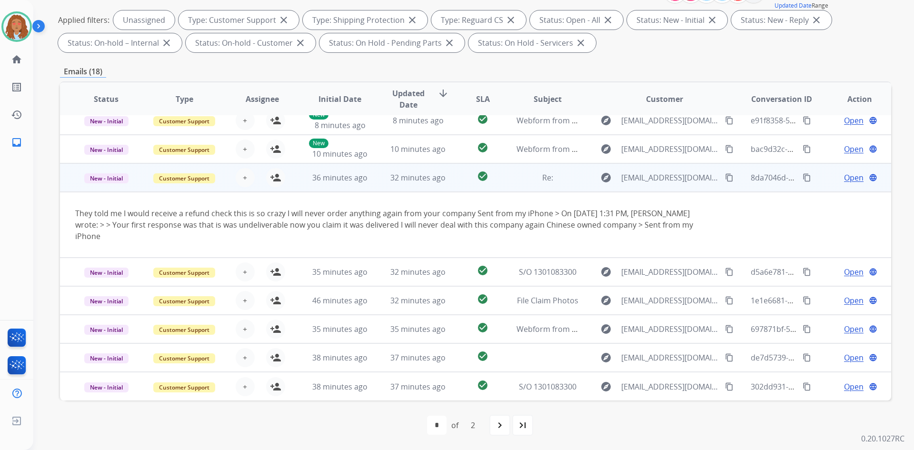
click at [651, 188] on td "explore [EMAIL_ADDRESS][DOMAIN_NAME] content_copy" at bounding box center [657, 177] width 156 height 29
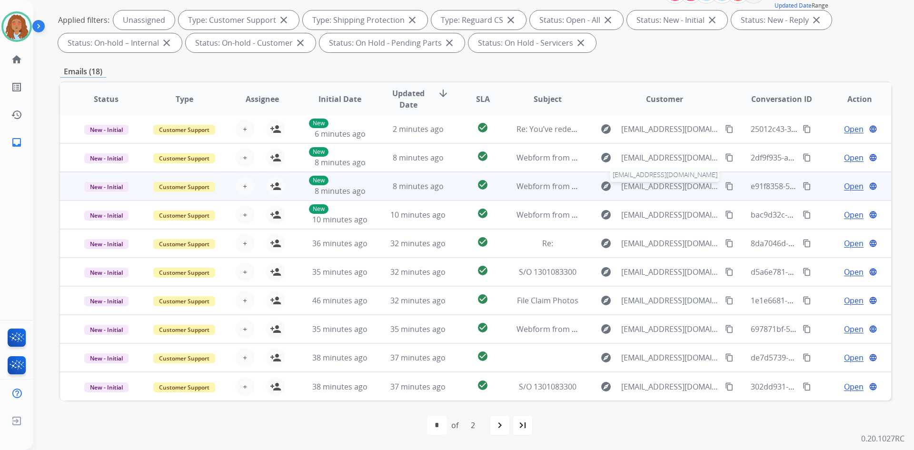
scroll to position [1, 0]
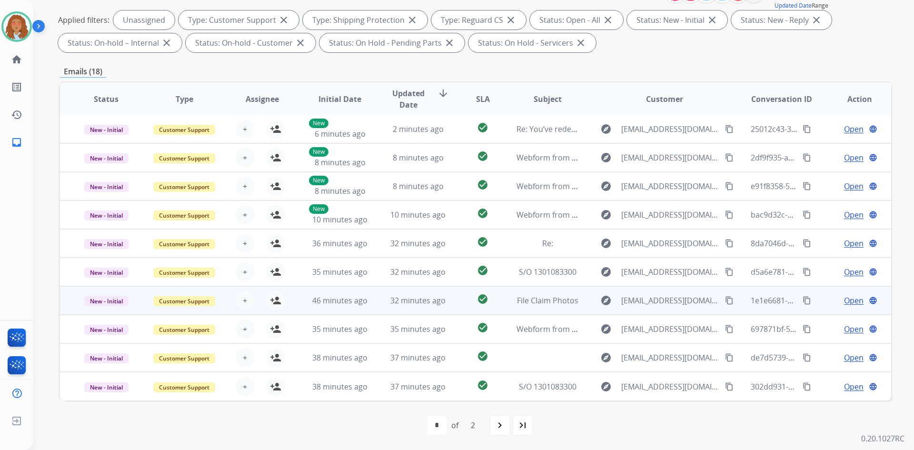
click at [653, 307] on div "explore [EMAIL_ADDRESS][DOMAIN_NAME] content_copy" at bounding box center [664, 300] width 140 height 15
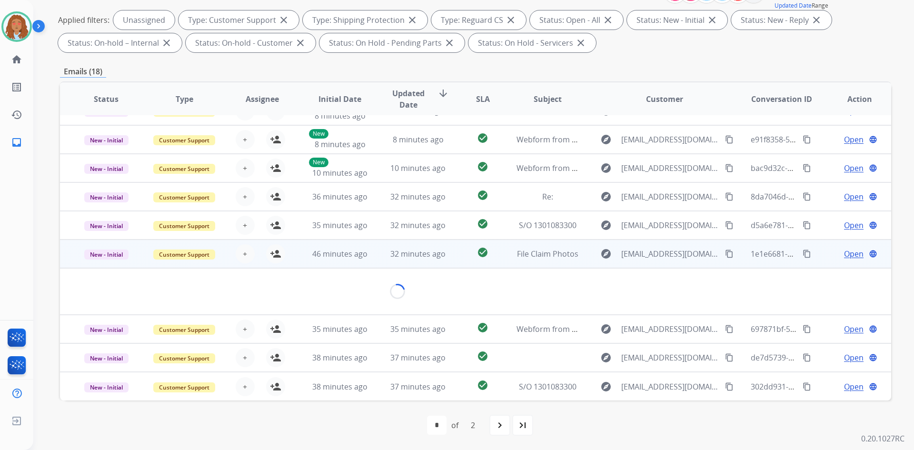
scroll to position [44, 0]
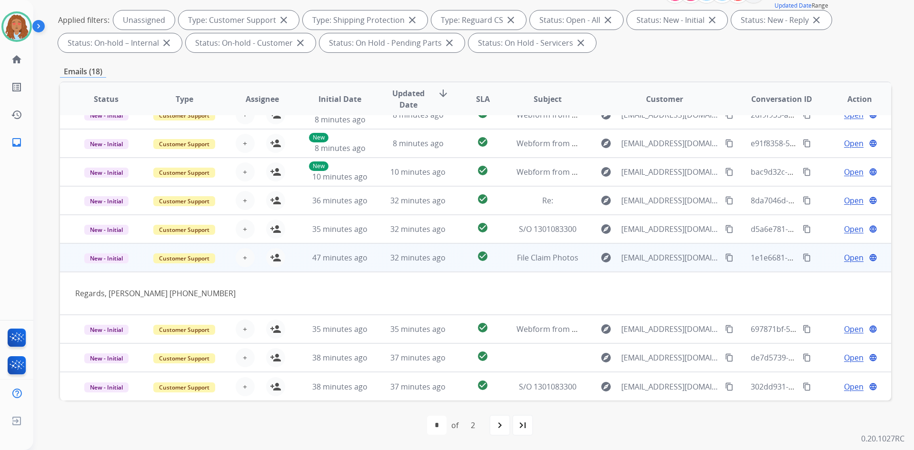
click at [652, 264] on div "explore [EMAIL_ADDRESS][DOMAIN_NAME] content_copy" at bounding box center [664, 257] width 140 height 15
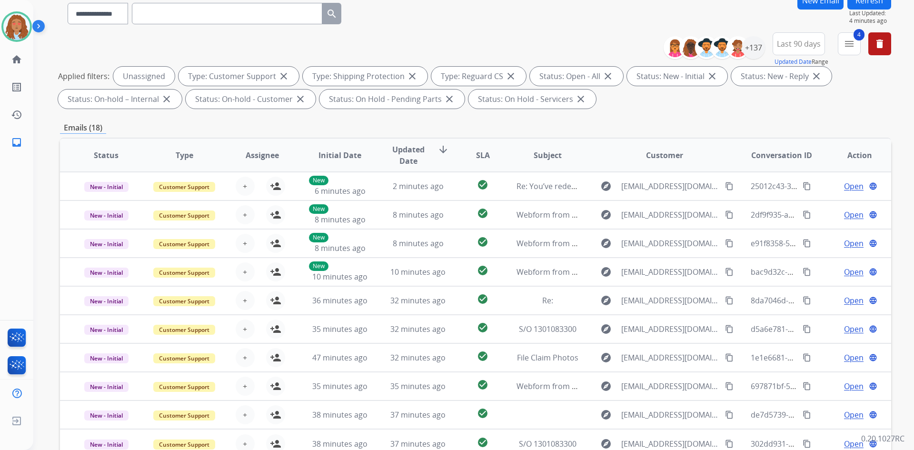
scroll to position [0, 0]
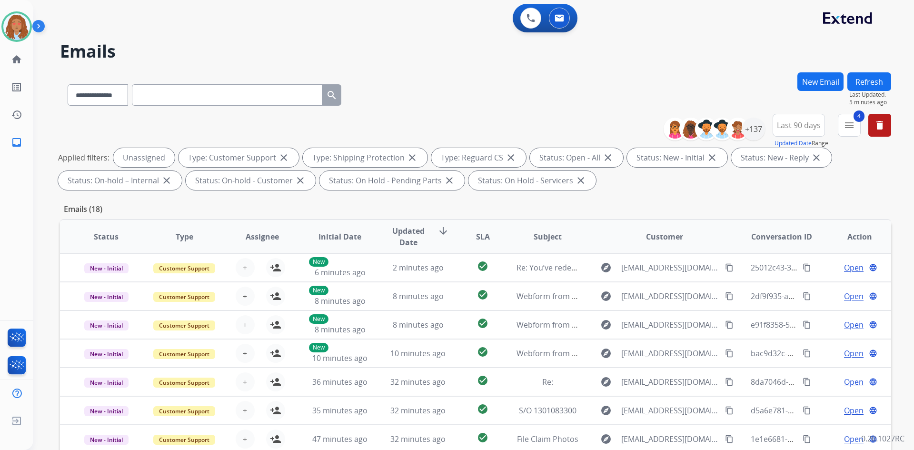
click at [887, 83] on button "Refresh" at bounding box center [869, 81] width 44 height 19
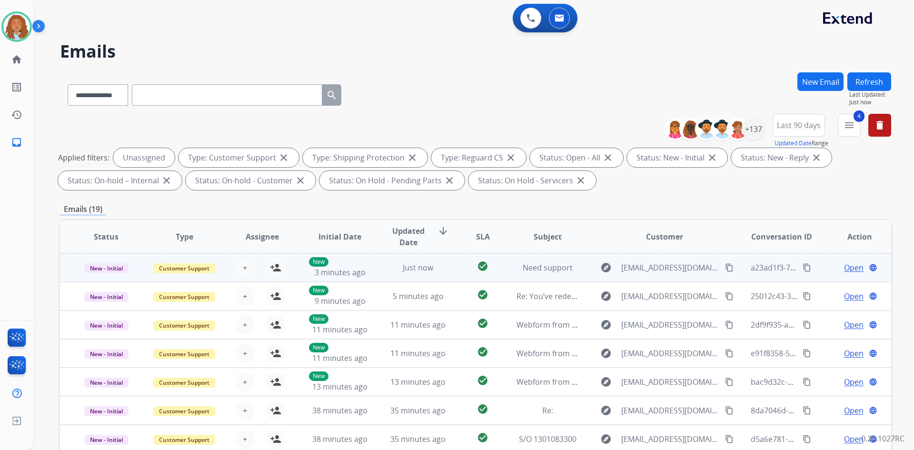
click at [663, 277] on td "explore [EMAIL_ADDRESS][DOMAIN_NAME] content_copy" at bounding box center [657, 267] width 156 height 29
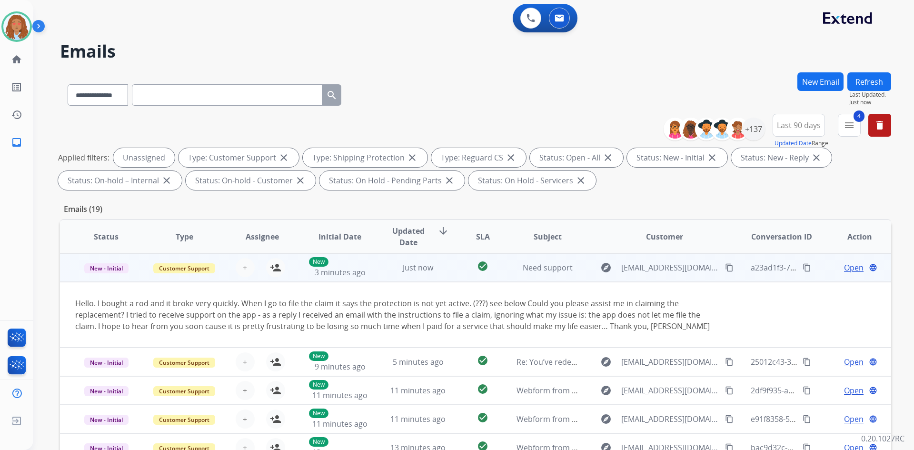
click at [725, 266] on mat-icon "content_copy" at bounding box center [729, 267] width 9 height 9
click at [701, 276] on td "explore [EMAIL_ADDRESS][DOMAIN_NAME] content_copy" at bounding box center [657, 267] width 156 height 29
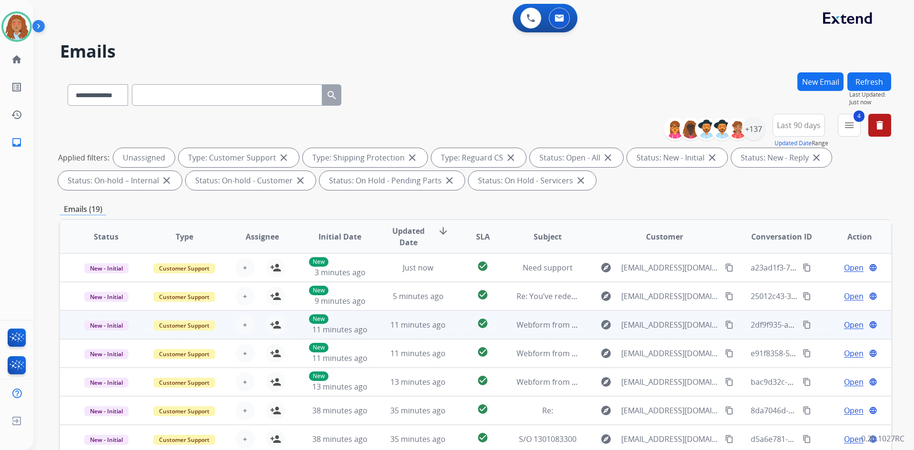
click at [659, 332] on div "explore [EMAIL_ADDRESS][DOMAIN_NAME] content_copy" at bounding box center [664, 324] width 140 height 15
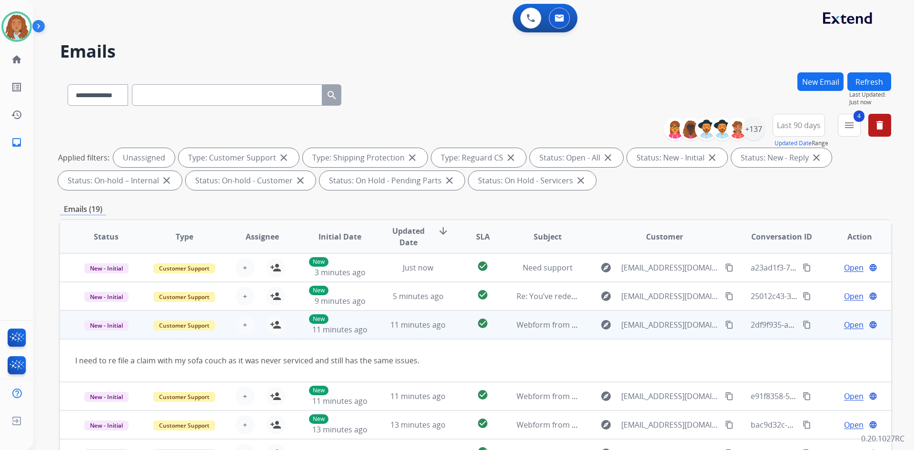
scroll to position [44, 0]
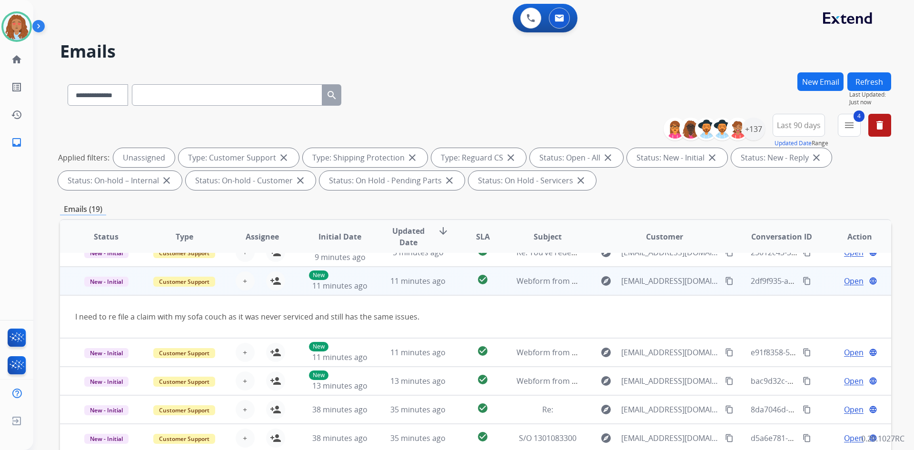
click at [668, 289] on td "explore [EMAIL_ADDRESS][DOMAIN_NAME] content_copy" at bounding box center [657, 280] width 156 height 29
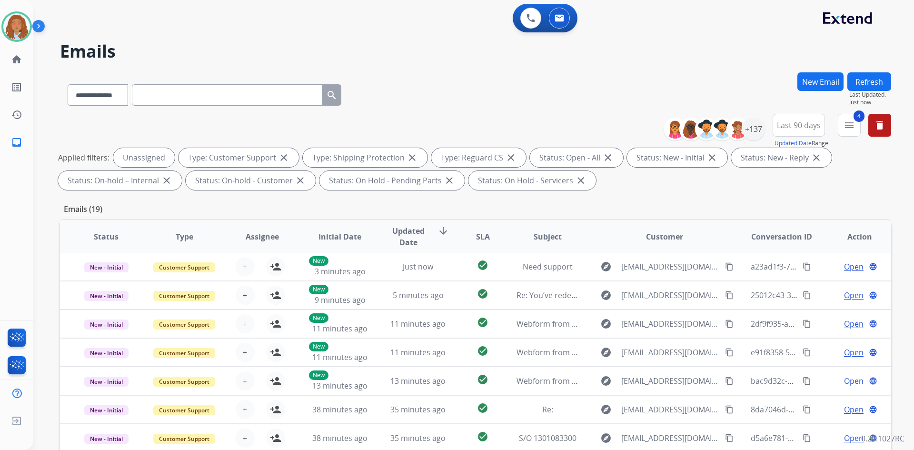
click at [873, 82] on button "Refresh" at bounding box center [869, 81] width 44 height 19
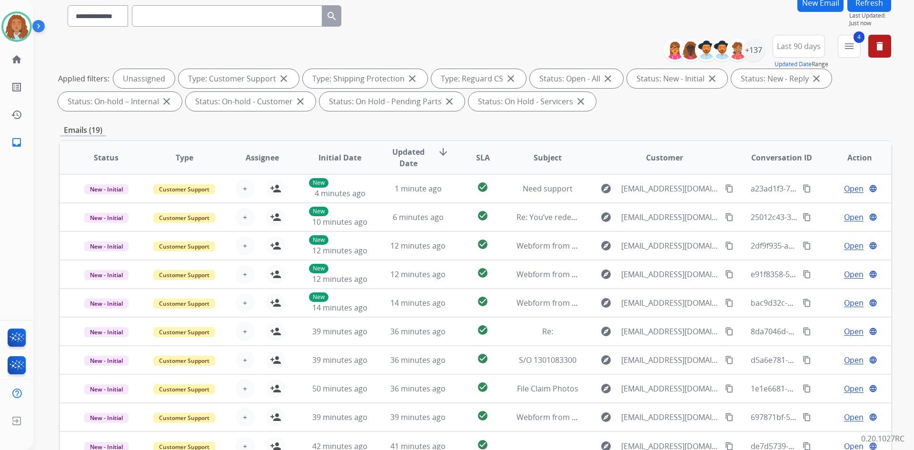
scroll to position [0, 0]
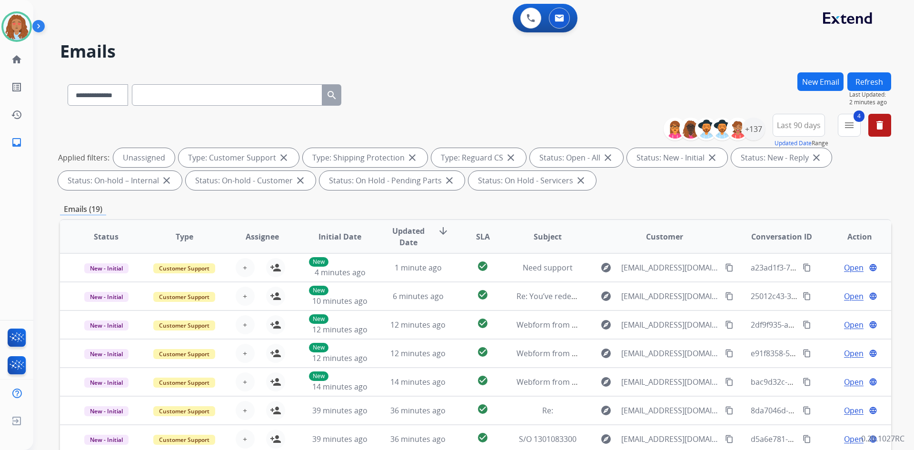
click at [867, 81] on button "Refresh" at bounding box center [869, 81] width 44 height 19
click at [864, 82] on button "Refresh" at bounding box center [869, 81] width 44 height 19
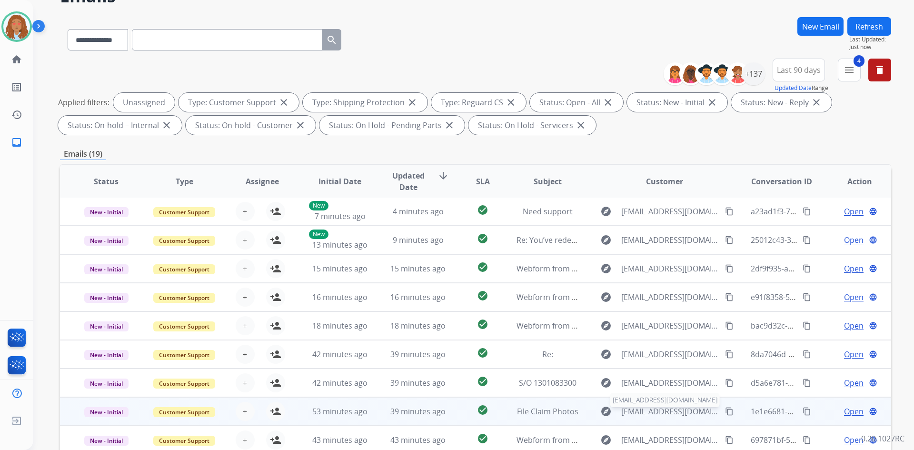
scroll to position [138, 0]
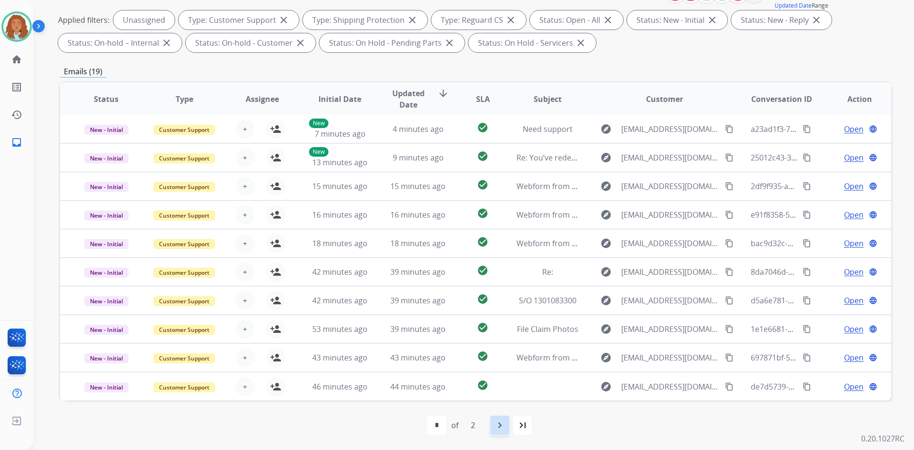
click at [503, 425] on mat-icon "navigate_next" at bounding box center [499, 424] width 11 height 11
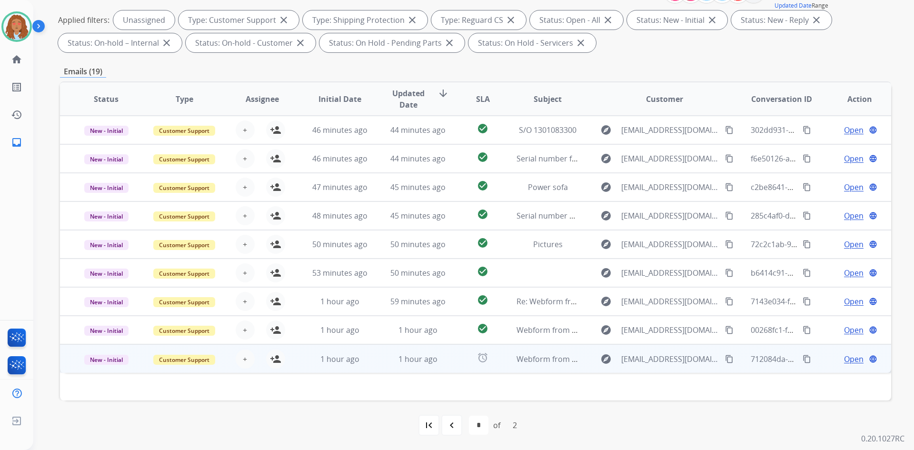
click at [682, 370] on td "explore [EMAIL_ADDRESS][DOMAIN_NAME] content_copy" at bounding box center [657, 358] width 156 height 29
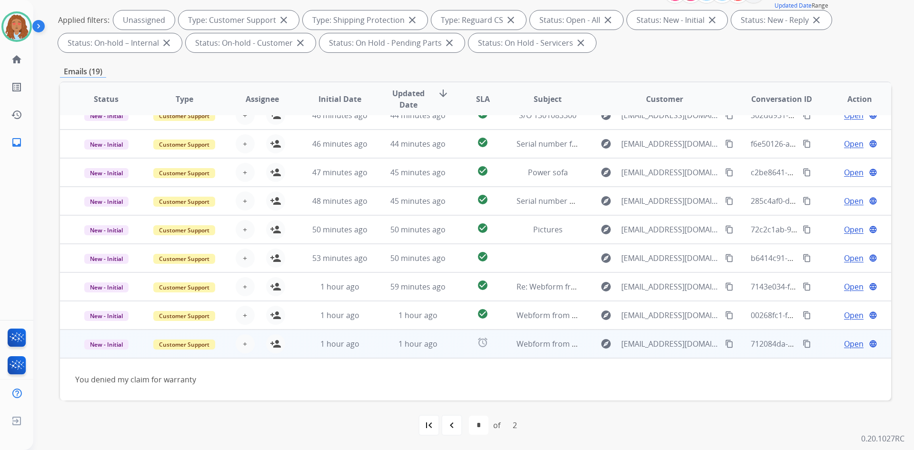
click at [725, 344] on mat-icon "content_copy" at bounding box center [729, 343] width 9 height 9
click at [270, 343] on mat-icon "person_add" at bounding box center [275, 343] width 11 height 11
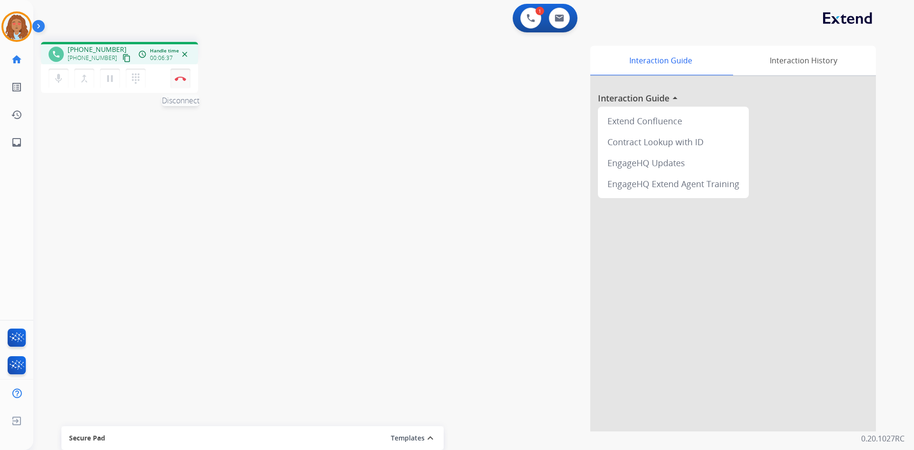
click at [182, 79] on img at bounding box center [180, 78] width 11 height 5
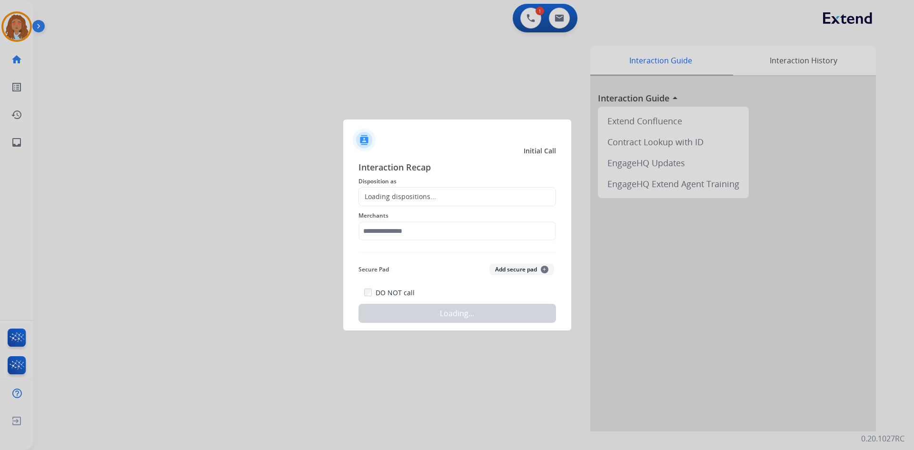
click at [434, 197] on div "Loading dispositions..." at bounding box center [456, 196] width 197 height 19
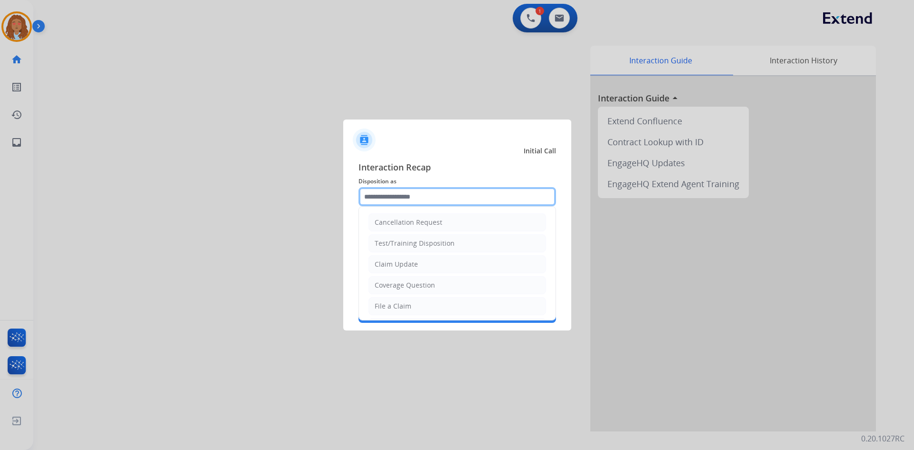
click at [431, 199] on input "text" at bounding box center [456, 196] width 197 height 19
click at [415, 265] on div "Claim Update" at bounding box center [395, 264] width 43 height 10
type input "**********"
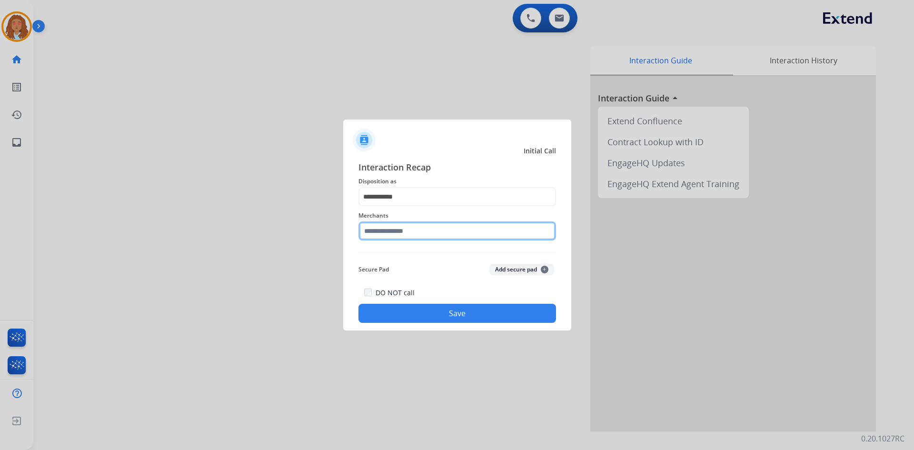
click at [424, 230] on input "text" at bounding box center [456, 230] width 197 height 19
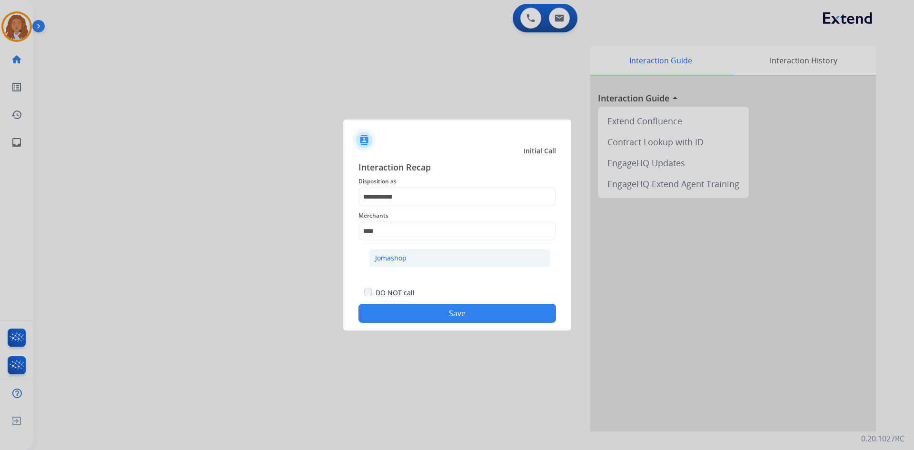
click at [380, 254] on div "Jomashop" at bounding box center [390, 258] width 31 height 10
type input "********"
click at [448, 318] on button "Save" at bounding box center [456, 313] width 197 height 19
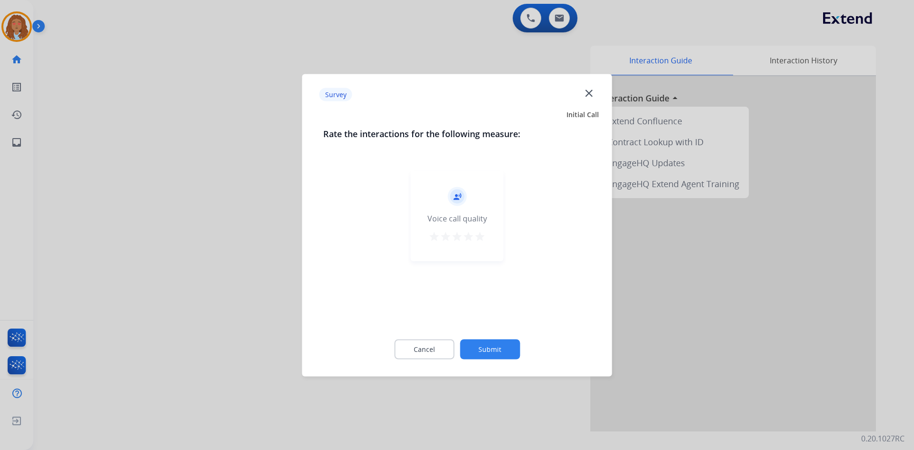
click at [235, 266] on div at bounding box center [457, 225] width 914 height 450
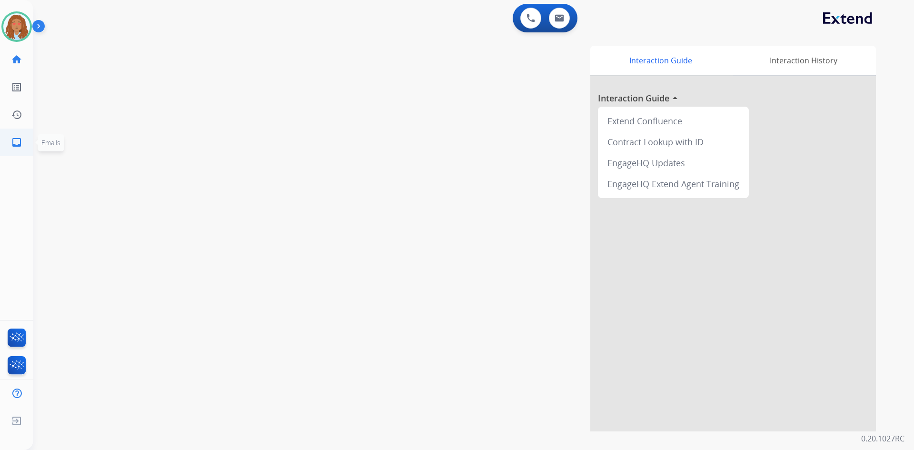
click at [18, 142] on mat-icon "inbox" at bounding box center [16, 142] width 11 height 11
select select "**********"
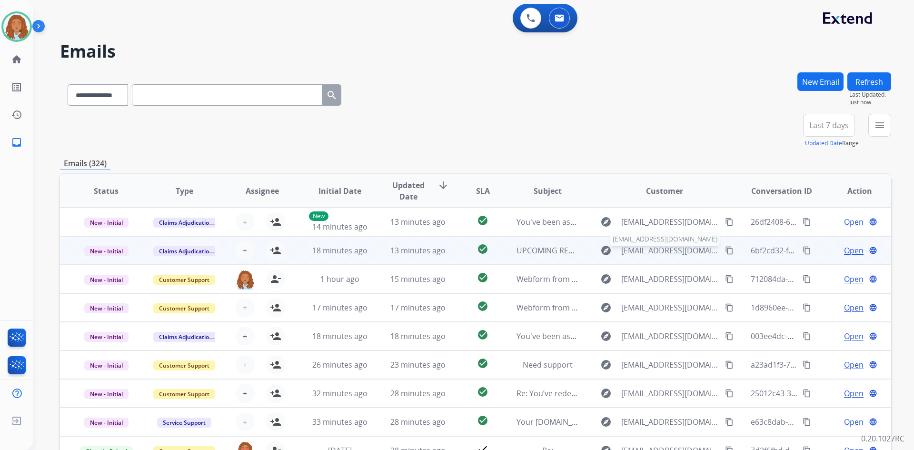
scroll to position [1, 0]
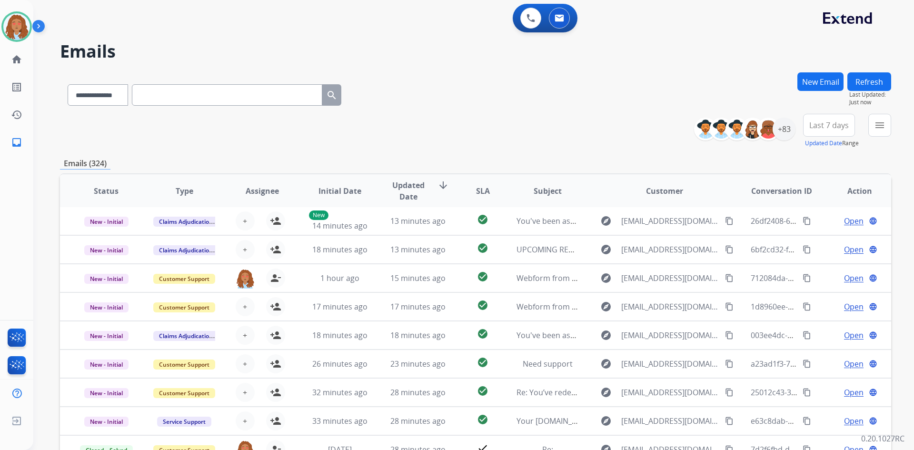
click at [832, 124] on span "Last 7 days" at bounding box center [828, 125] width 39 height 4
click at [807, 238] on div "Last 90 days" at bounding box center [825, 241] width 52 height 14
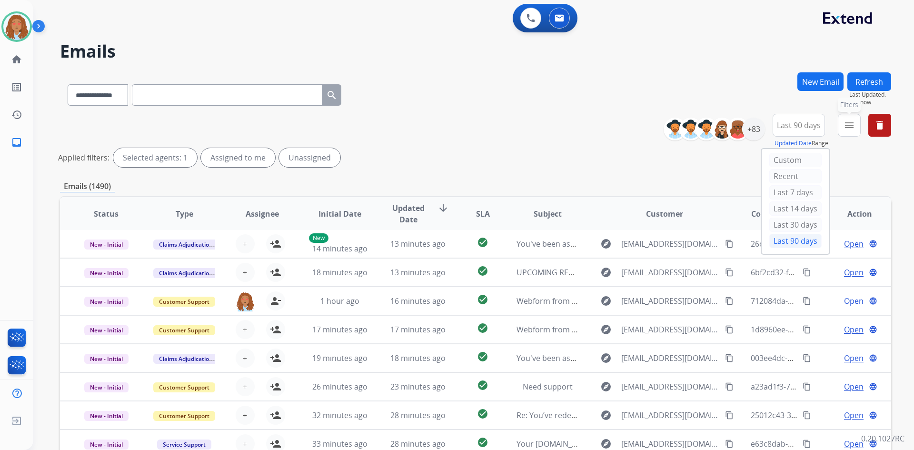
click at [857, 129] on button "menu Filters" at bounding box center [848, 125] width 23 height 23
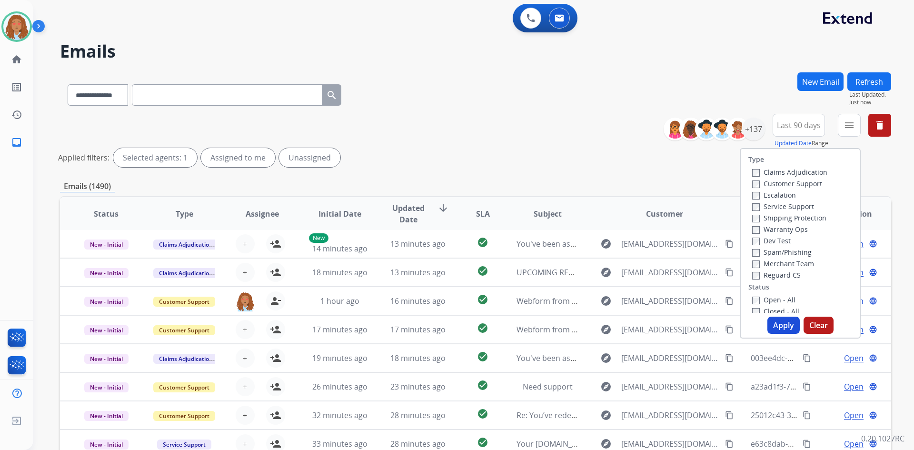
click at [793, 185] on label "Customer Support" at bounding box center [787, 183] width 70 height 9
click at [790, 215] on label "Shipping Protection" at bounding box center [789, 217] width 74 height 9
click at [776, 318] on button "Apply" at bounding box center [783, 324] width 32 height 17
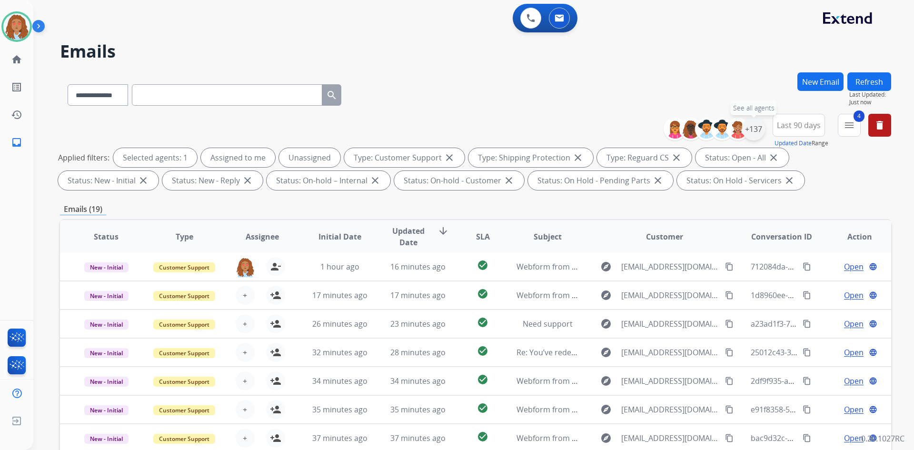
click at [748, 133] on div "+137" at bounding box center [753, 129] width 23 height 23
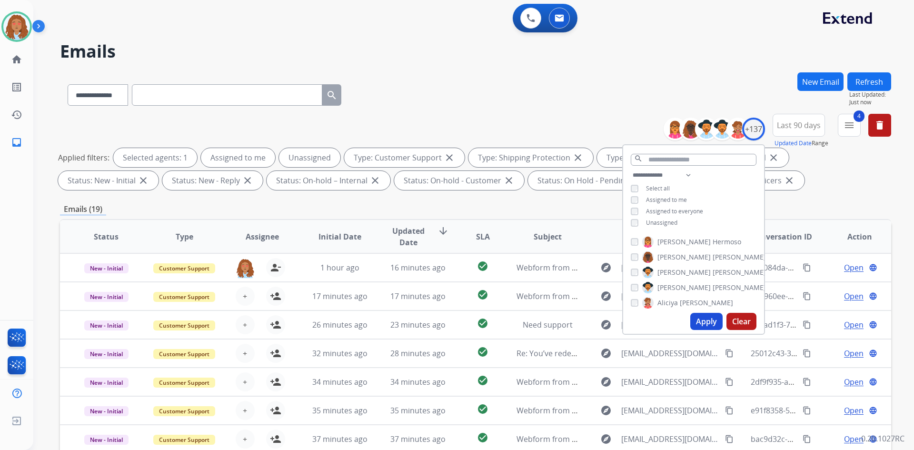
select select "**********"
click at [793, 189] on div "Applied filters: Selected agents: 1 Assigned to me Unassigned Type: Customer Su…" at bounding box center [473, 169] width 831 height 42
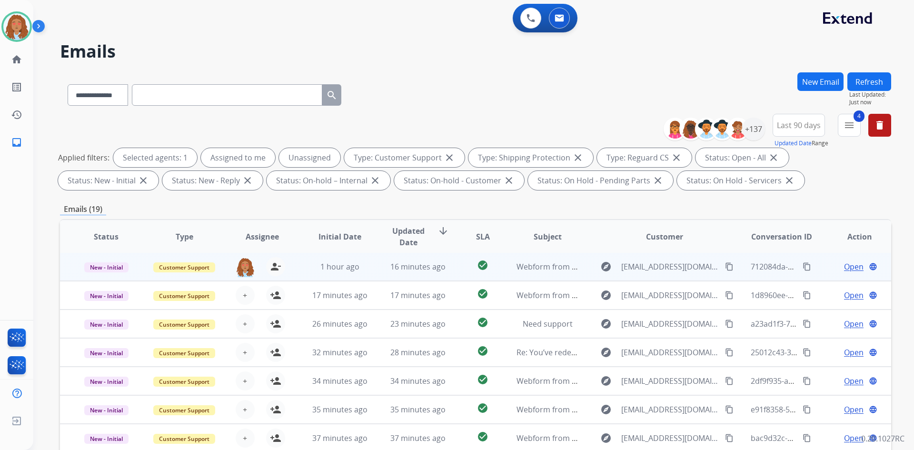
click at [854, 270] on span "Open" at bounding box center [854, 266] width 20 height 11
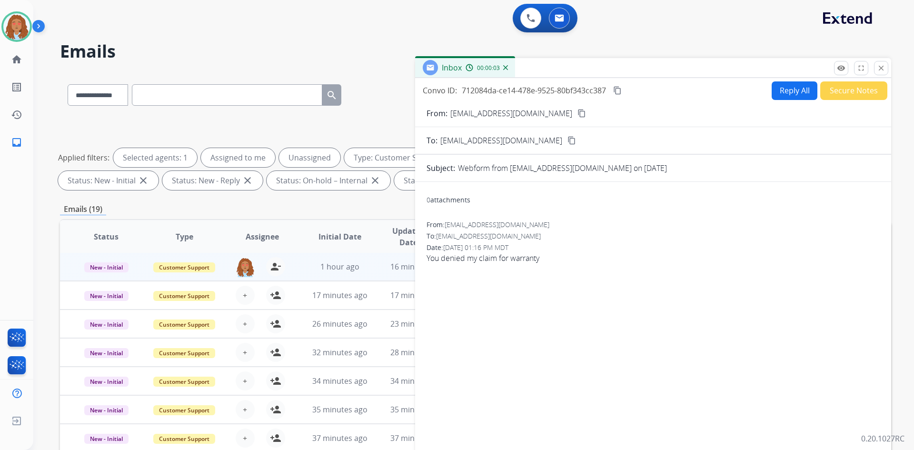
click at [781, 90] on button "Reply All" at bounding box center [794, 90] width 46 height 19
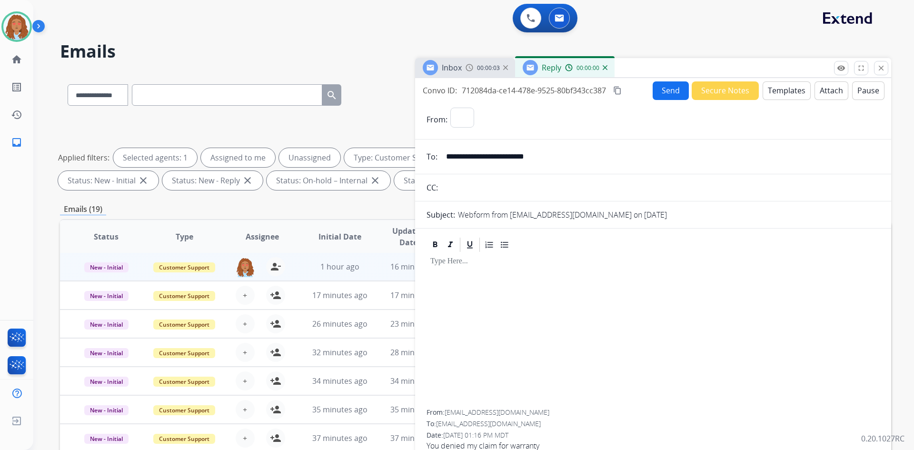
select select "**********"
click at [777, 90] on button "Templates" at bounding box center [786, 90] width 48 height 19
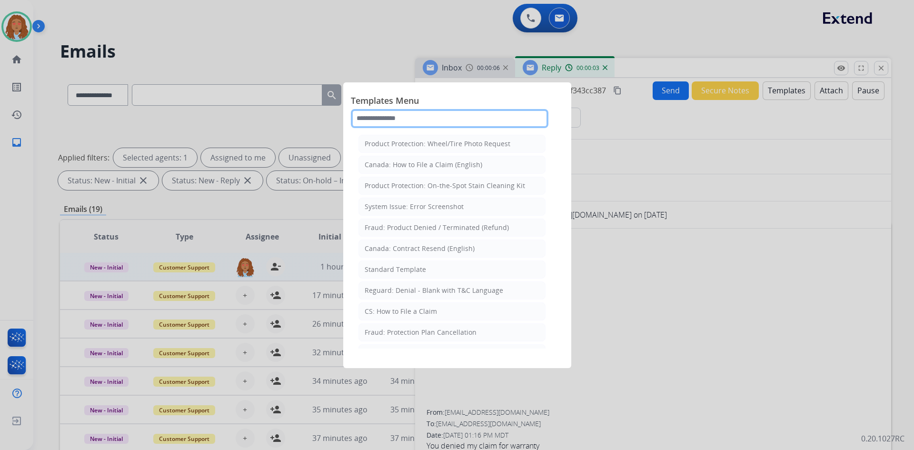
click at [437, 120] on input "text" at bounding box center [449, 118] width 197 height 19
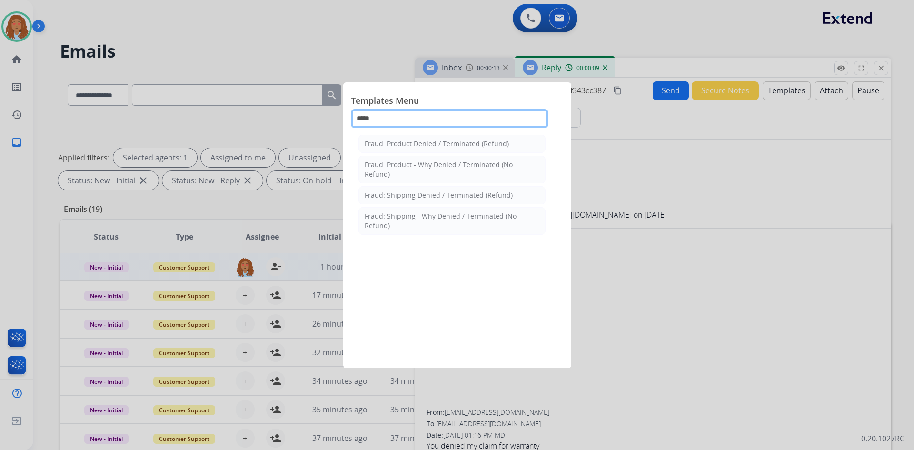
type input "******"
drag, startPoint x: 390, startPoint y: 121, endPoint x: 303, endPoint y: 120, distance: 87.1
click at [303, 120] on app-templates-menu-modal "Templates Menu ****** Fraud: Product Denied / Terminated (Refund) Fraud: Produc…" at bounding box center [457, 225] width 914 height 450
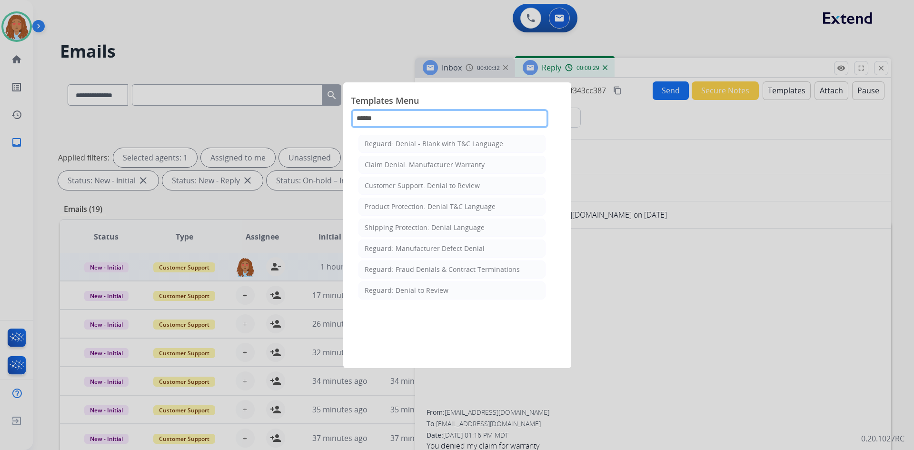
type input "******"
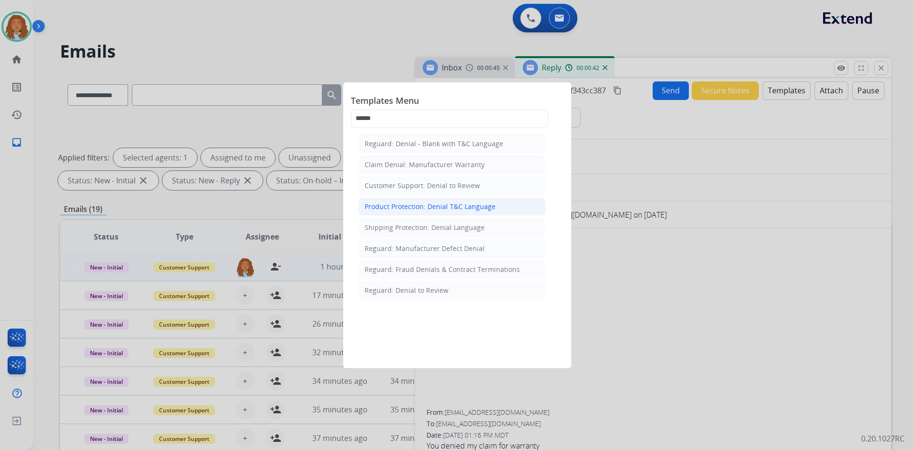
click at [456, 209] on div "Product Protection: Denial T&C Language" at bounding box center [429, 207] width 131 height 10
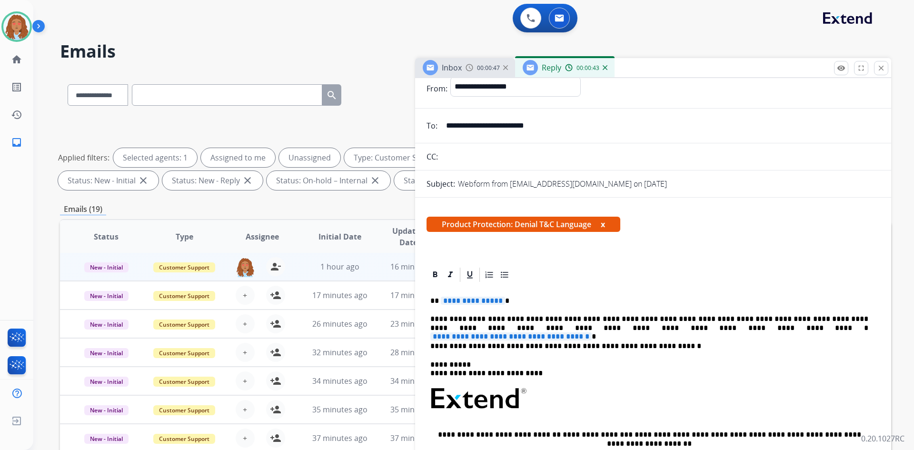
scroll to position [48, 0]
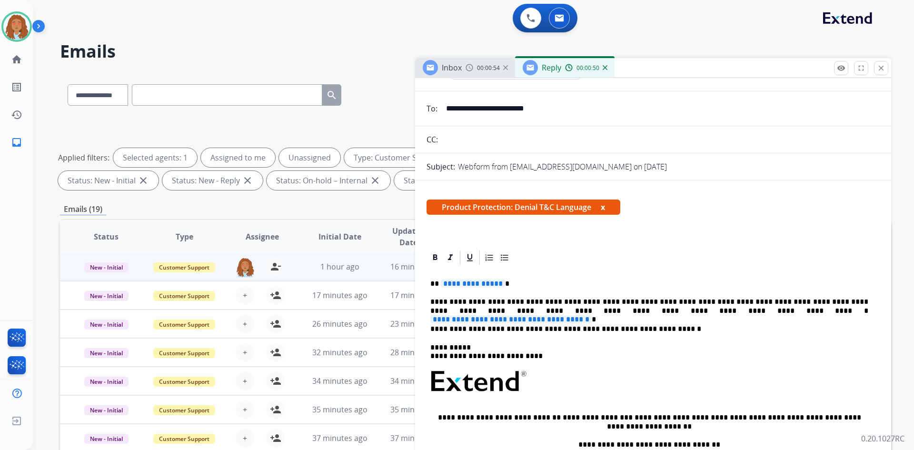
click at [479, 289] on div "**********" at bounding box center [652, 403] width 453 height 275
click at [480, 284] on span "**********" at bounding box center [473, 283] width 64 height 8
click at [591, 315] on span "**********" at bounding box center [510, 319] width 161 height 8
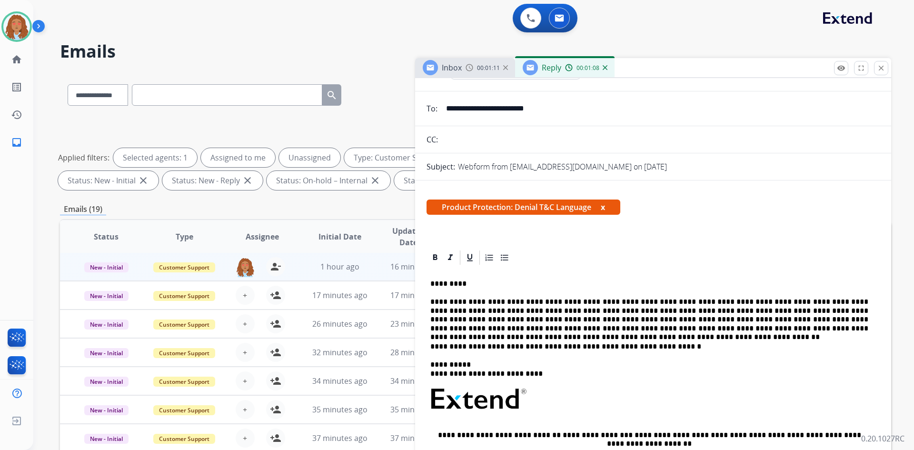
click at [811, 300] on p "**********" at bounding box center [649, 314] width 438 height 35
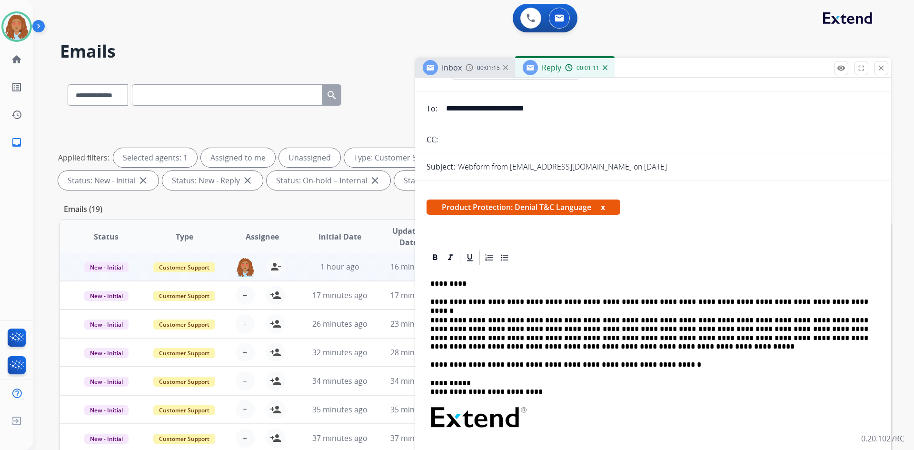
click at [560, 300] on p "**********" at bounding box center [649, 301] width 438 height 9
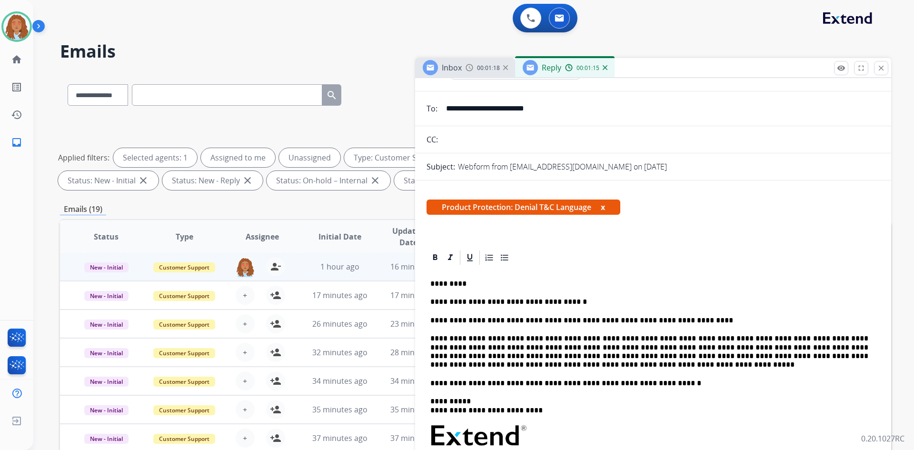
click at [686, 337] on p "**********" at bounding box center [649, 351] width 438 height 35
click at [688, 337] on p "**********" at bounding box center [649, 351] width 438 height 35
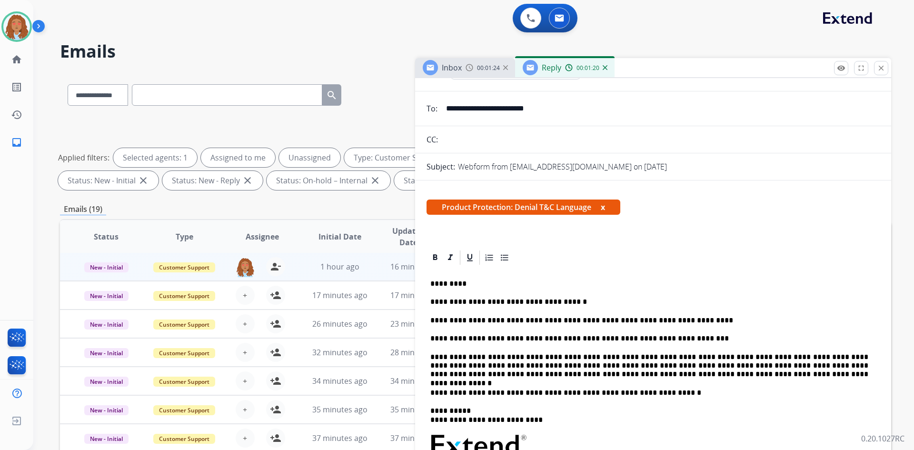
click at [752, 356] on p "**********" at bounding box center [649, 366] width 438 height 26
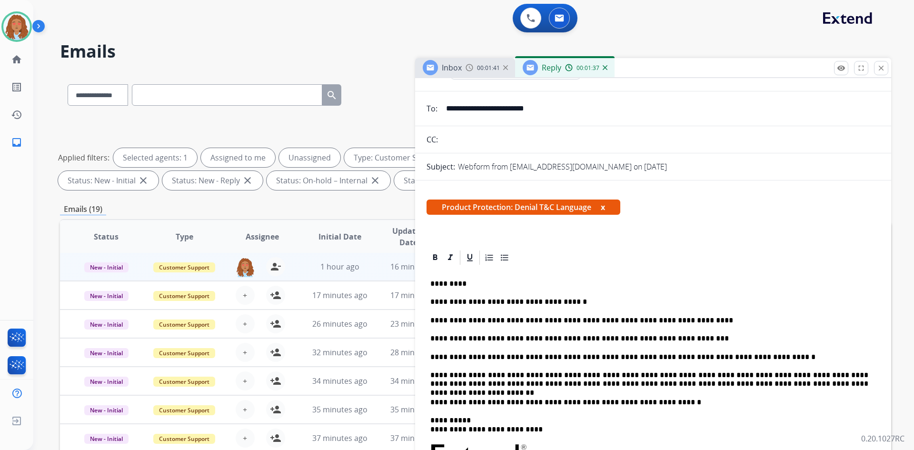
click at [874, 374] on div "**********" at bounding box center [653, 456] width 476 height 415
click at [871, 374] on div "**********" at bounding box center [652, 440] width 453 height 348
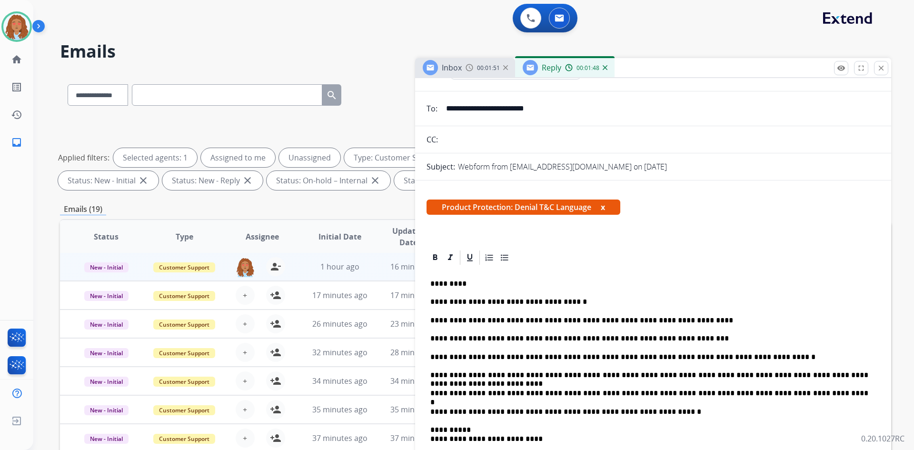
click at [433, 357] on p "**********" at bounding box center [649, 357] width 438 height 9
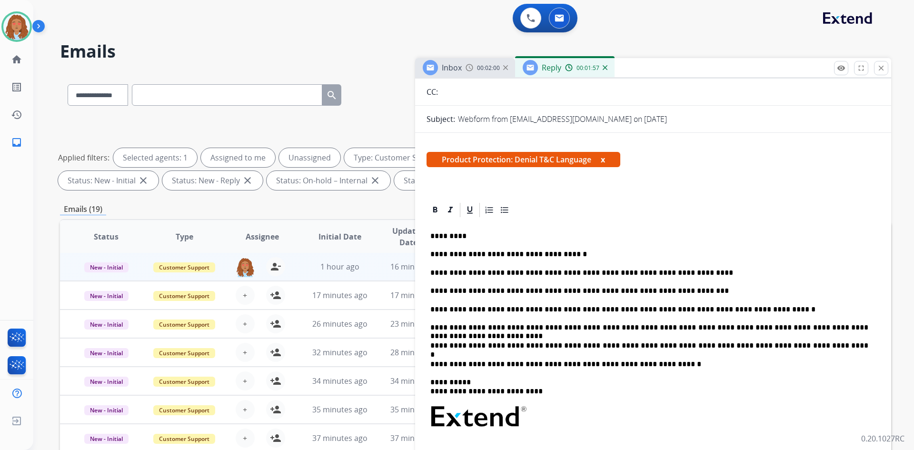
click at [658, 367] on p "**********" at bounding box center [649, 364] width 438 height 9
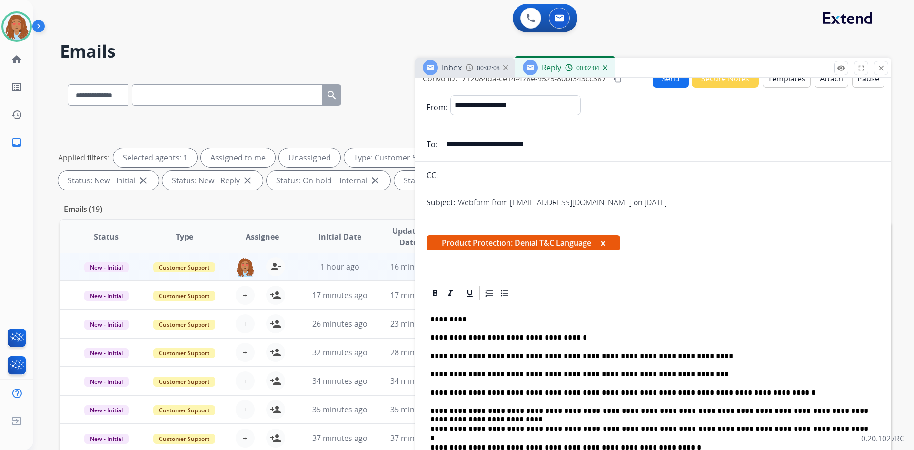
scroll to position [0, 0]
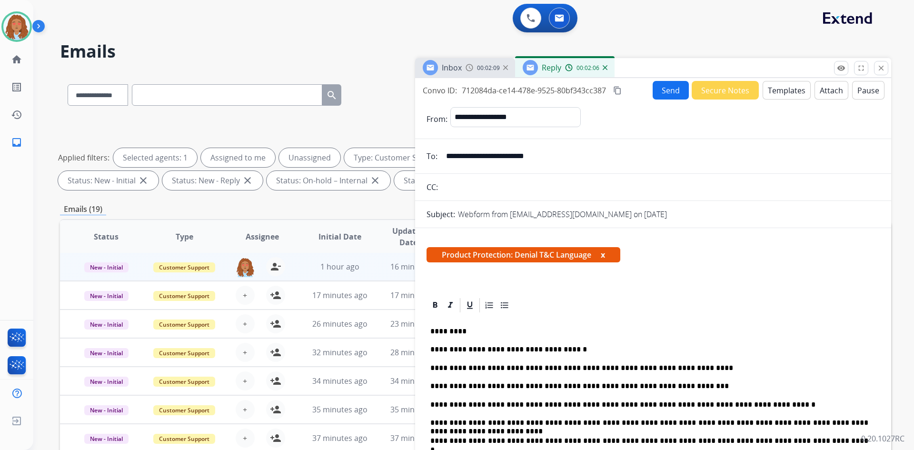
click at [620, 89] on mat-icon "content_copy" at bounding box center [617, 90] width 9 height 9
click at [663, 91] on button "Send" at bounding box center [670, 90] width 36 height 19
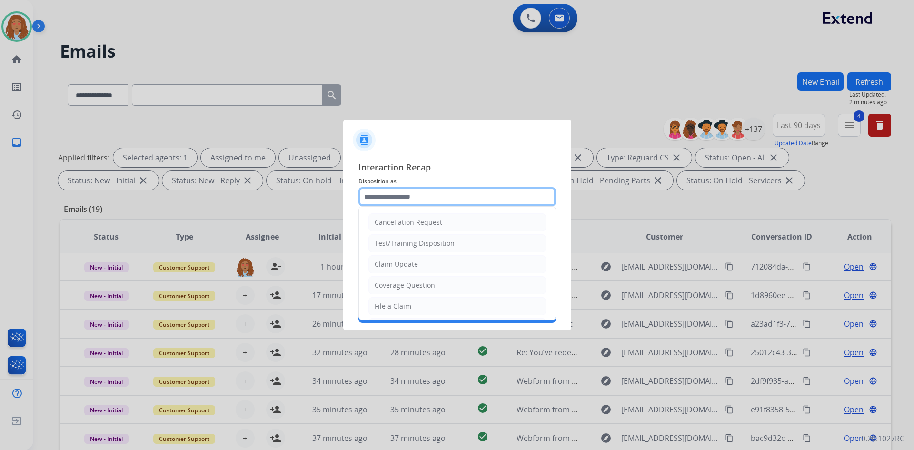
click at [421, 198] on input "text" at bounding box center [456, 196] width 197 height 19
click at [420, 267] on li "Claim Update" at bounding box center [456, 264] width 177 height 18
type input "**********"
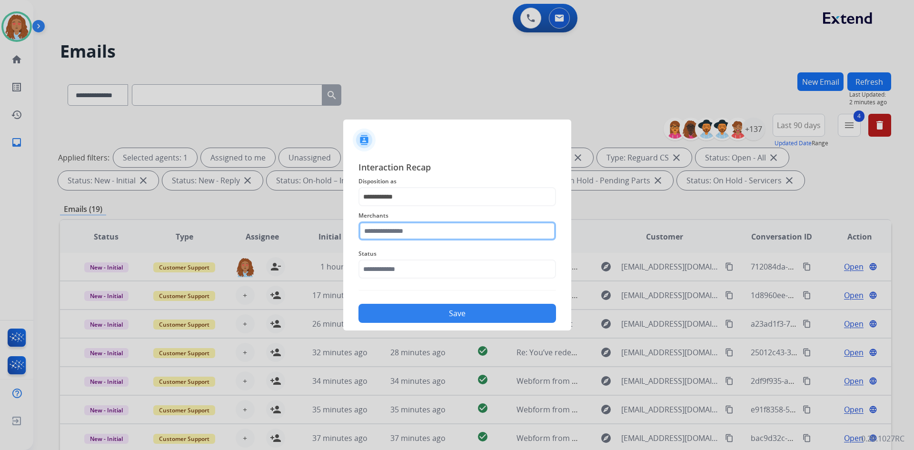
click at [406, 222] on input "text" at bounding box center [456, 230] width 197 height 19
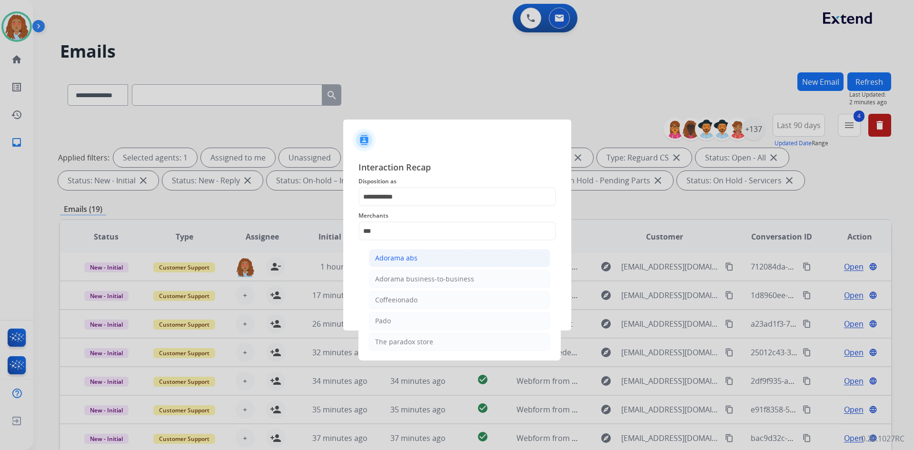
click at [419, 257] on li "Adorama abs" at bounding box center [459, 258] width 181 height 18
type input "**********"
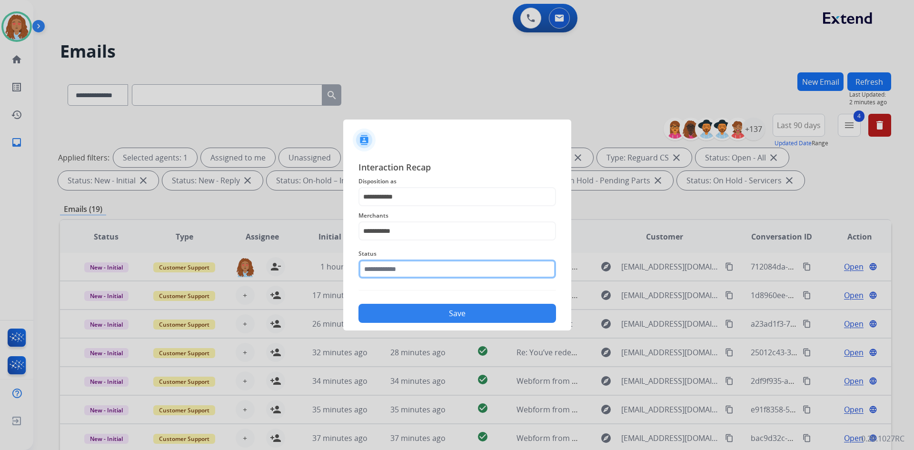
click at [407, 268] on input "text" at bounding box center [456, 268] width 197 height 19
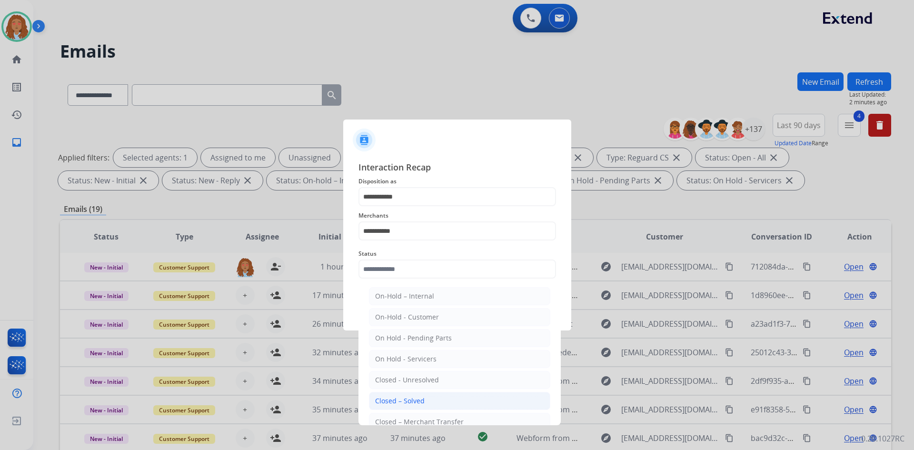
click at [416, 403] on div "Closed – Solved" at bounding box center [399, 401] width 49 height 10
type input "**********"
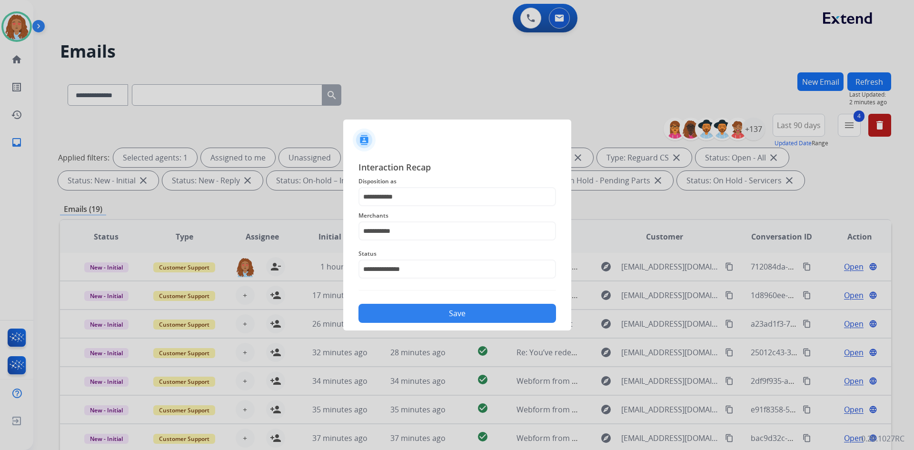
click at [423, 309] on button "Save" at bounding box center [456, 313] width 197 height 19
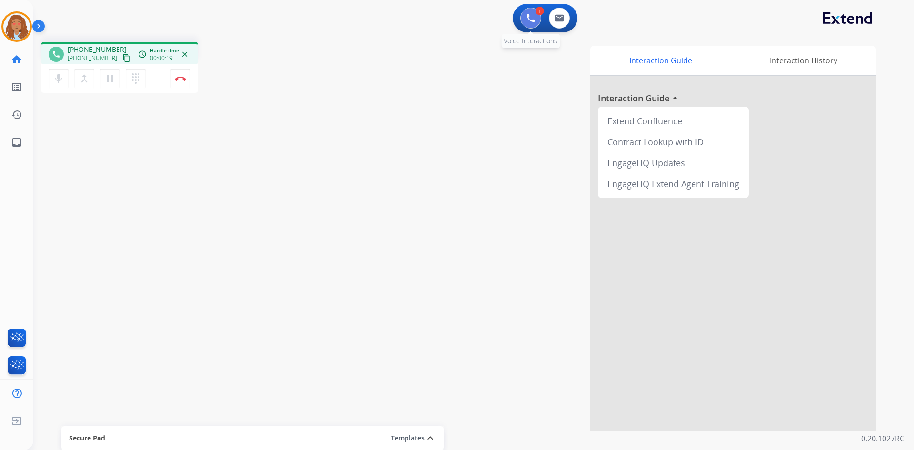
click at [535, 21] on button at bounding box center [530, 18] width 21 height 21
click at [530, 20] on img at bounding box center [530, 18] width 9 height 9
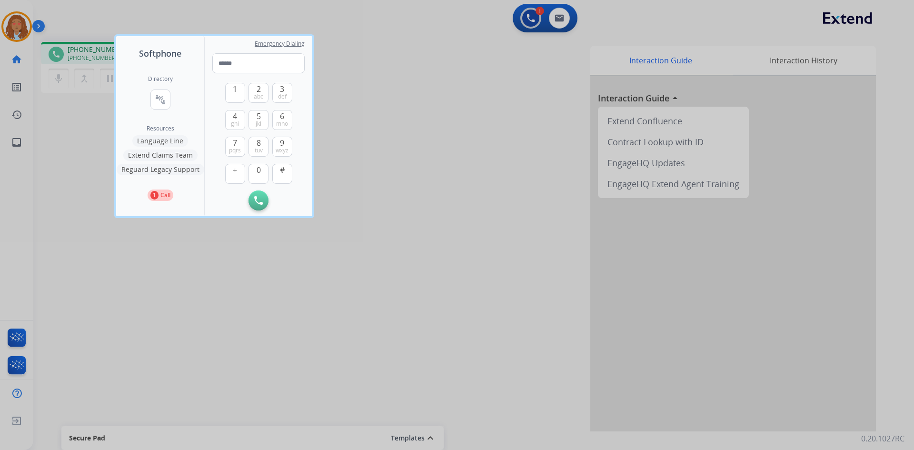
click at [165, 142] on button "Language Line" at bounding box center [160, 140] width 56 height 11
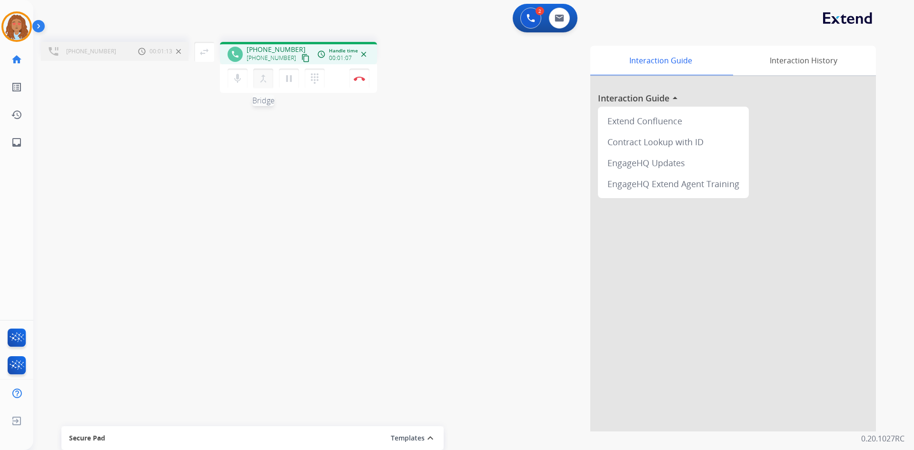
click at [259, 82] on mat-icon "merge_type" at bounding box center [262, 78] width 11 height 11
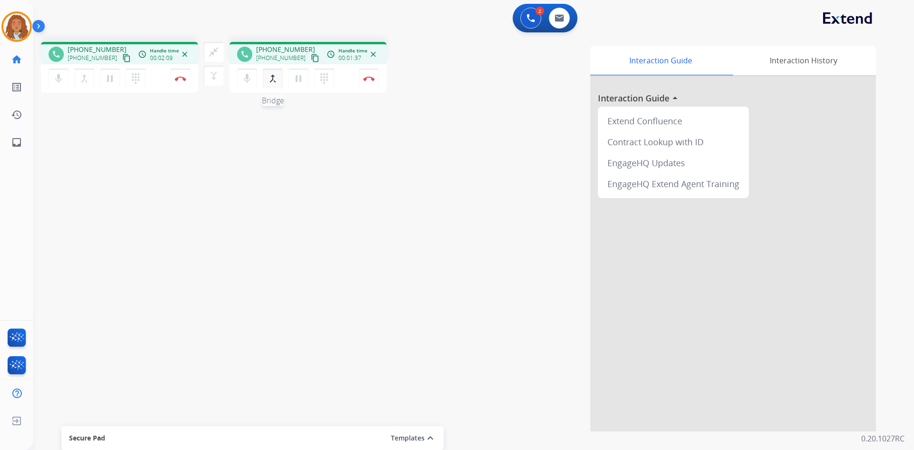
click at [275, 81] on mat-icon "merge_type" at bounding box center [272, 78] width 11 height 11
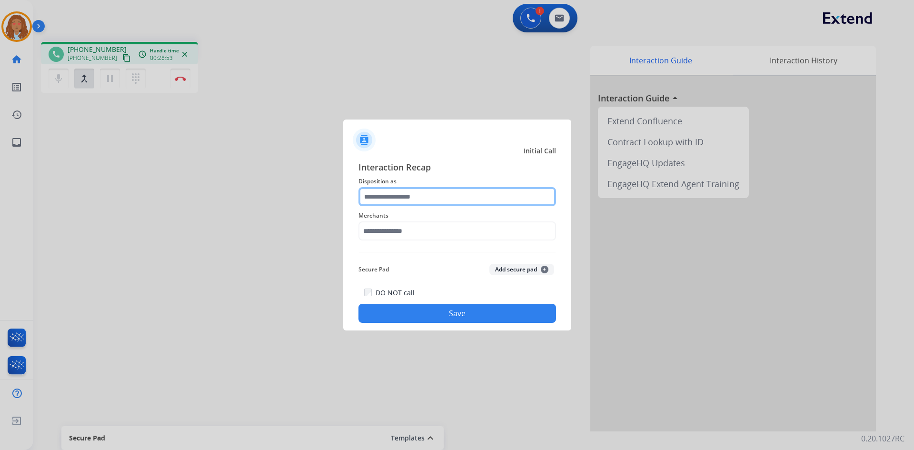
click at [416, 199] on input "text" at bounding box center [456, 196] width 197 height 19
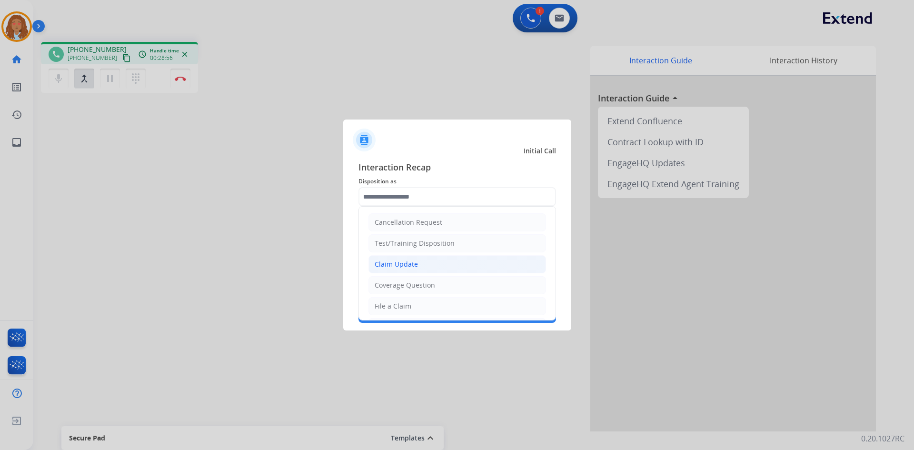
click at [407, 266] on div "Claim Update" at bounding box center [395, 264] width 43 height 10
type input "**********"
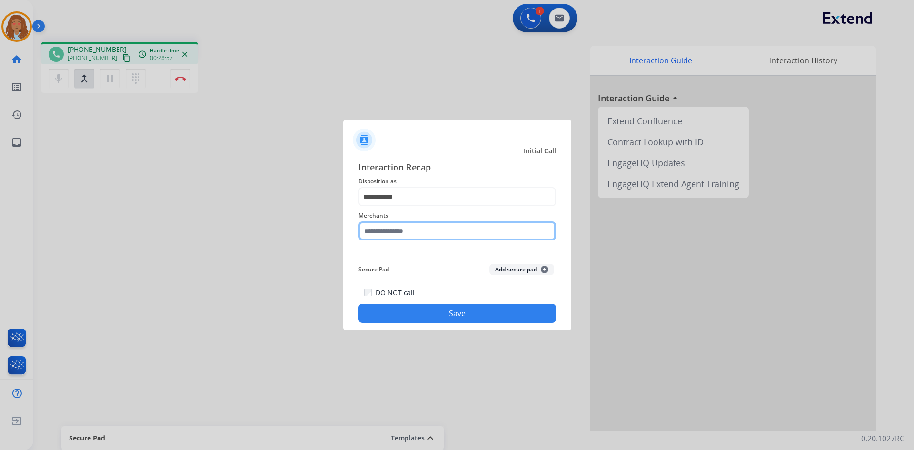
click at [401, 236] on input "text" at bounding box center [456, 230] width 197 height 19
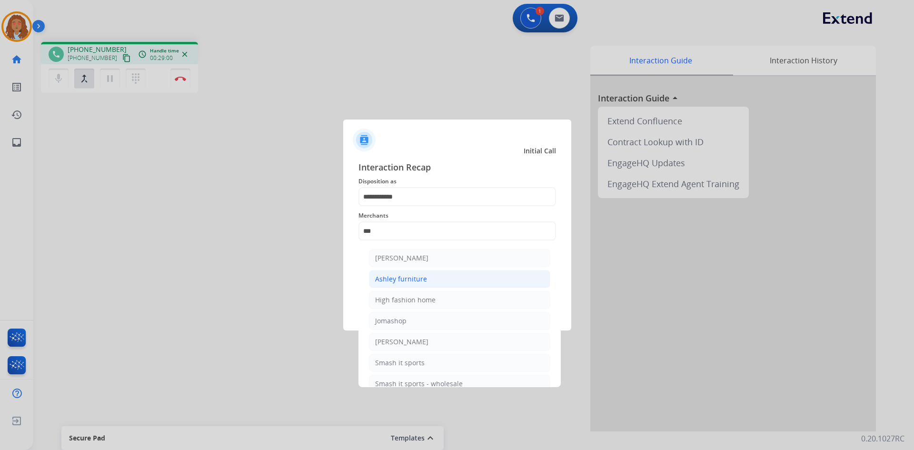
click at [410, 281] on div "Ashley furniture" at bounding box center [401, 279] width 52 height 10
type input "**********"
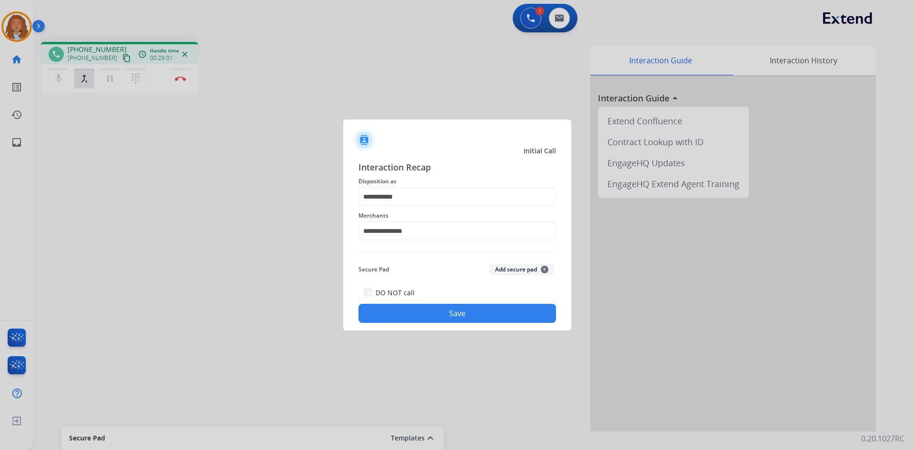
click at [434, 313] on button "Save" at bounding box center [456, 313] width 197 height 19
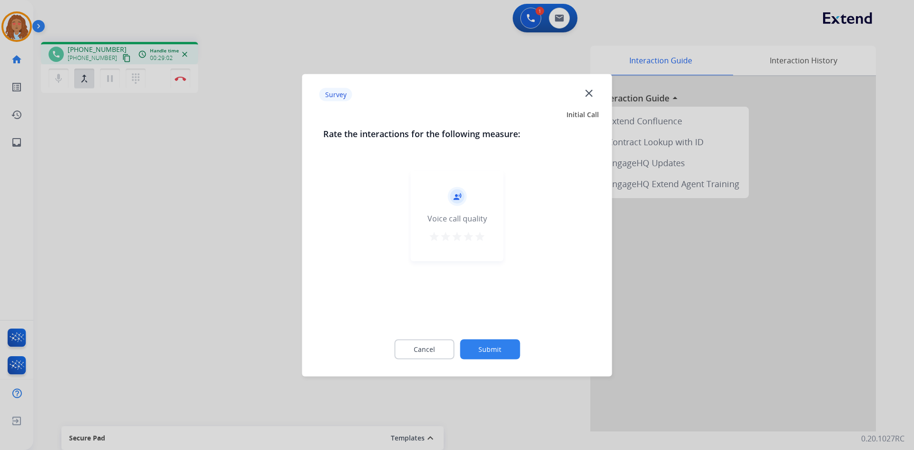
click at [246, 295] on div at bounding box center [457, 225] width 914 height 450
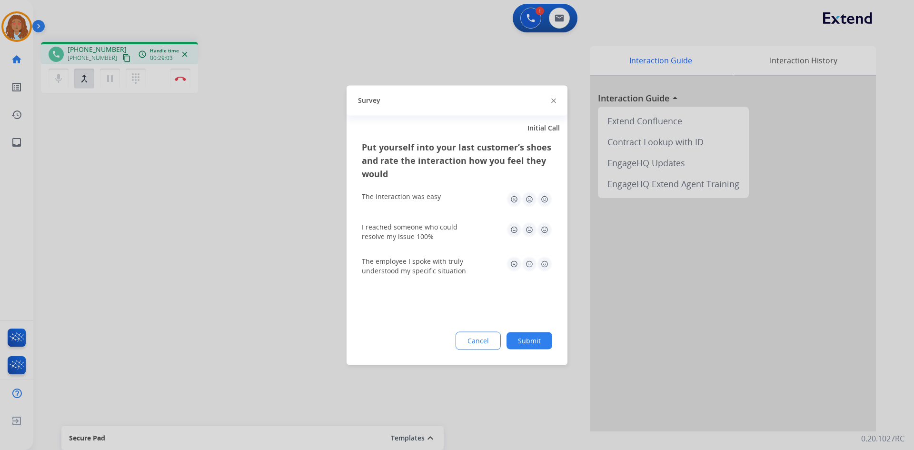
click at [243, 187] on div at bounding box center [457, 225] width 914 height 450
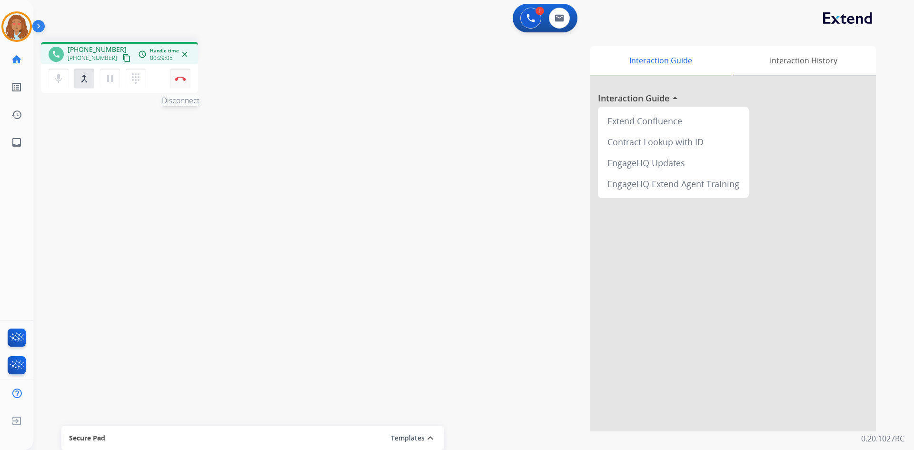
click at [181, 83] on button "Disconnect" at bounding box center [180, 79] width 20 height 20
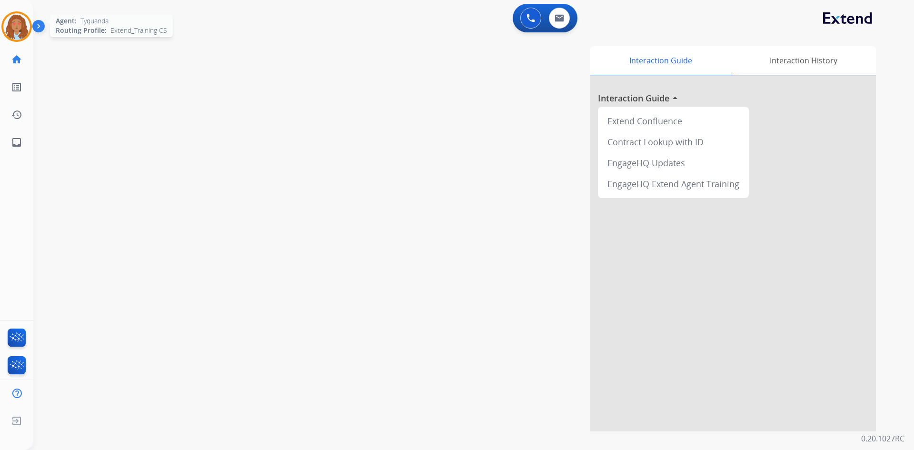
click at [20, 29] on img at bounding box center [16, 26] width 27 height 27
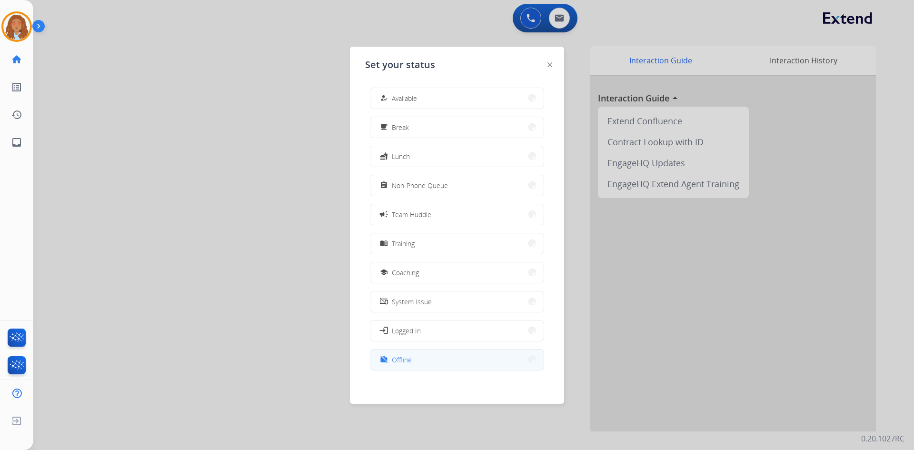
click at [429, 362] on button "work_off Offline" at bounding box center [456, 359] width 173 height 20
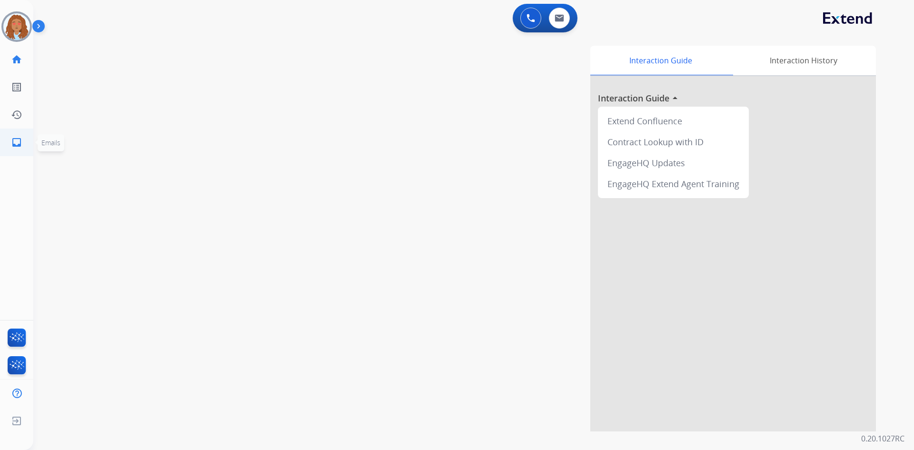
click at [19, 143] on mat-icon "inbox" at bounding box center [16, 142] width 11 height 11
select select "**********"
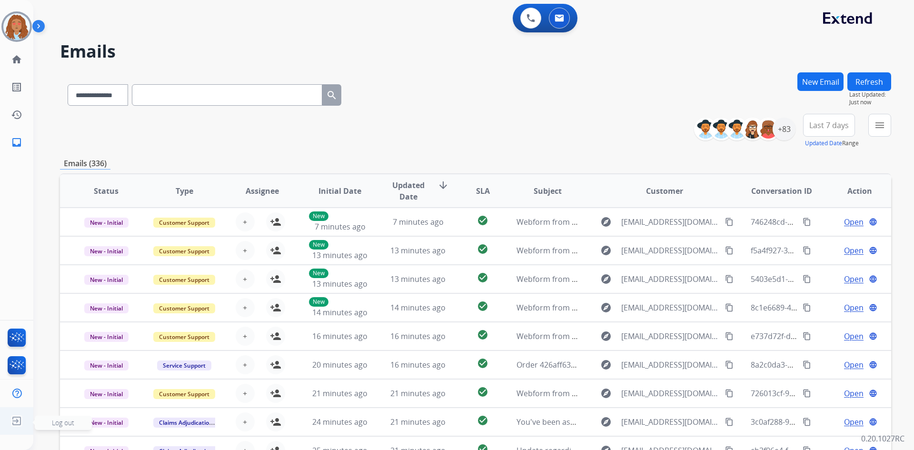
click at [13, 422] on img at bounding box center [16, 421] width 17 height 18
